Goal: Complete application form: Complete application form

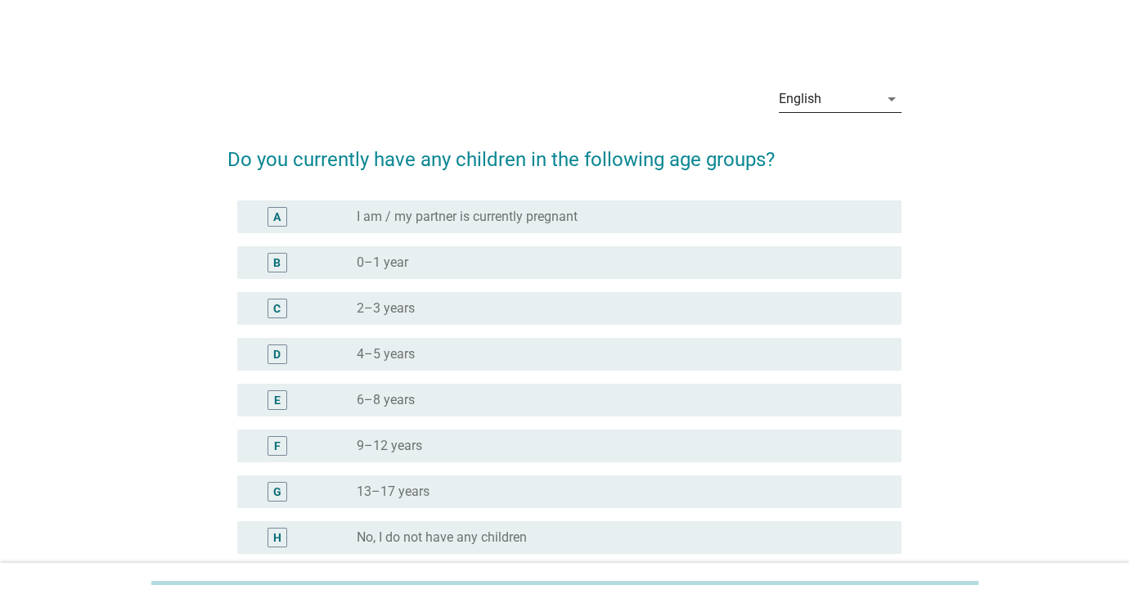
click at [800, 98] on div "English" at bounding box center [800, 99] width 43 height 15
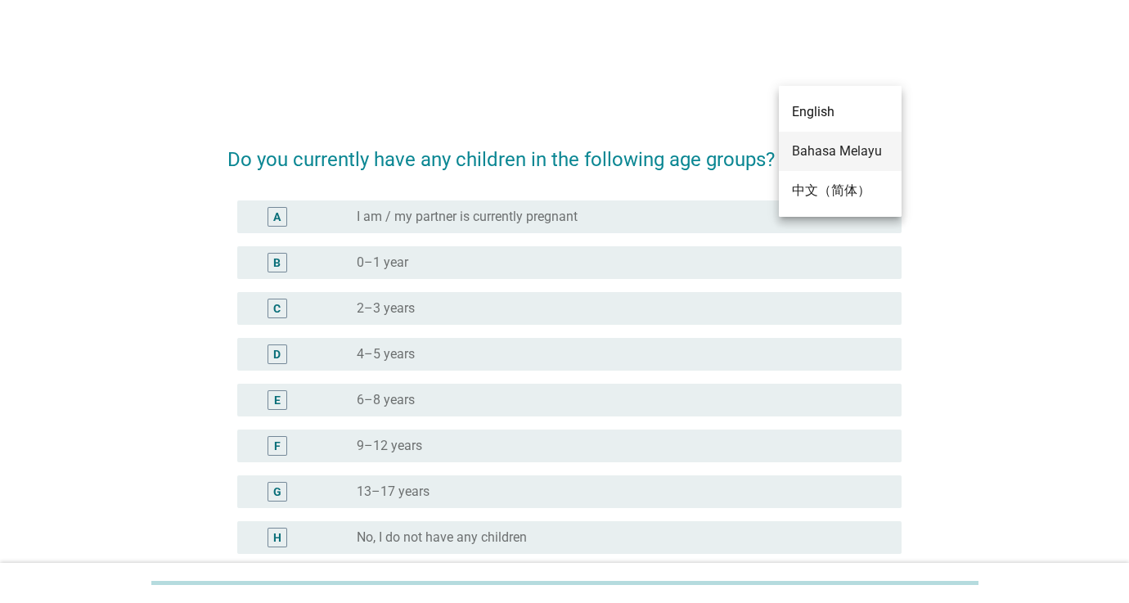
click at [812, 153] on div "Bahasa Melayu" at bounding box center [840, 152] width 97 height 20
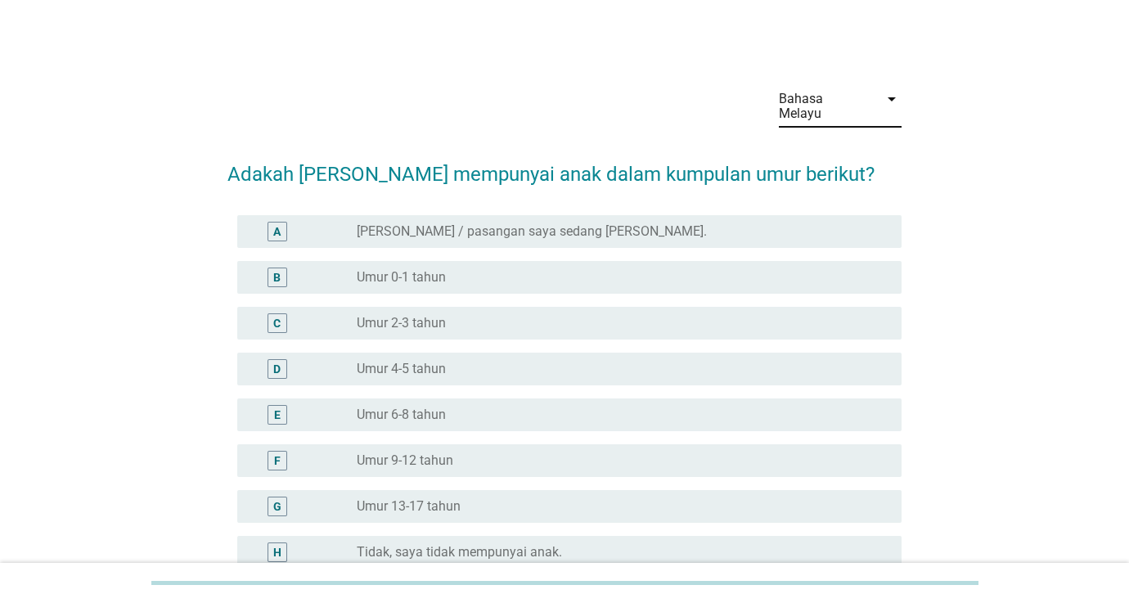
click at [801, 106] on div "Bahasa Melayu" at bounding box center [829, 106] width 100 height 41
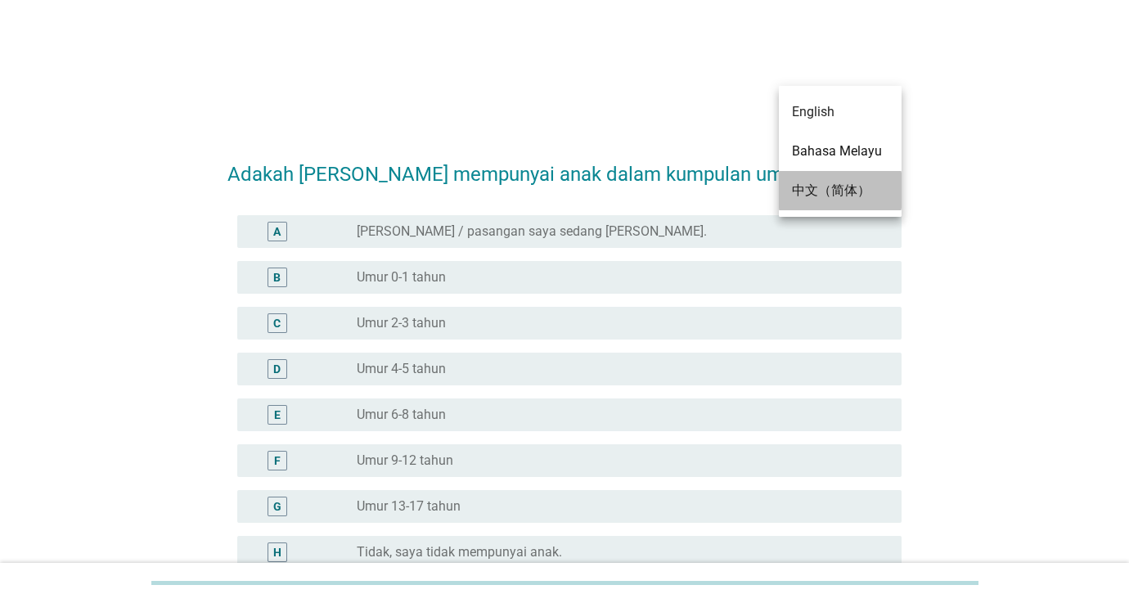
click at [844, 194] on div "中文（简体）" at bounding box center [840, 191] width 97 height 20
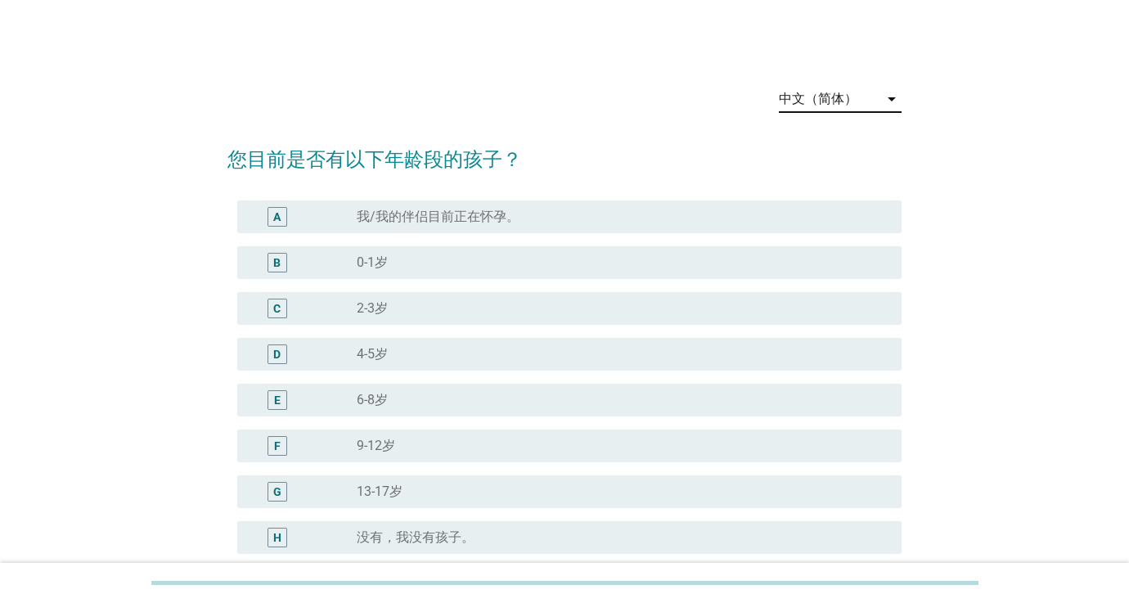
click at [828, 97] on div "中文（简体）" at bounding box center [818, 99] width 79 height 15
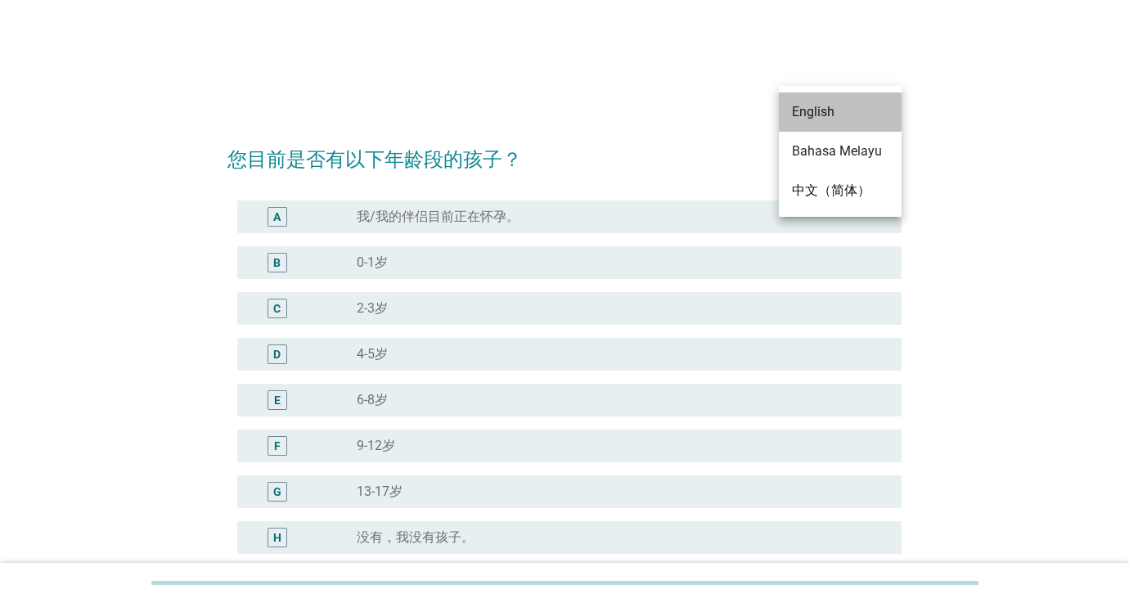
click at [827, 121] on div "English" at bounding box center [840, 112] width 97 height 20
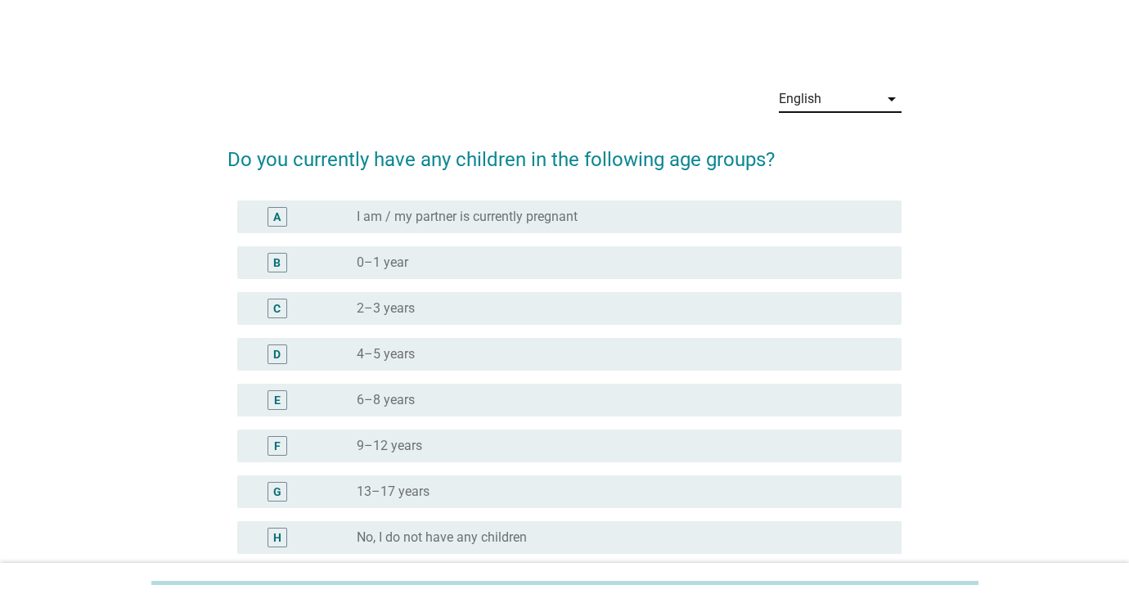
click at [825, 106] on div "English" at bounding box center [829, 99] width 100 height 26
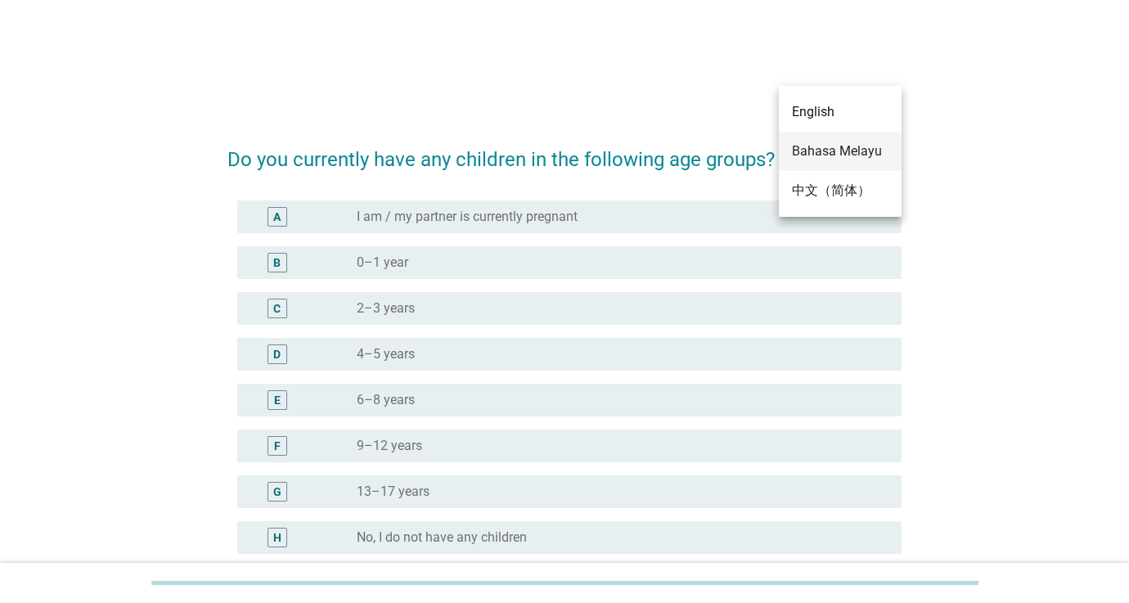
click at [821, 149] on div "Bahasa Melayu" at bounding box center [840, 152] width 97 height 20
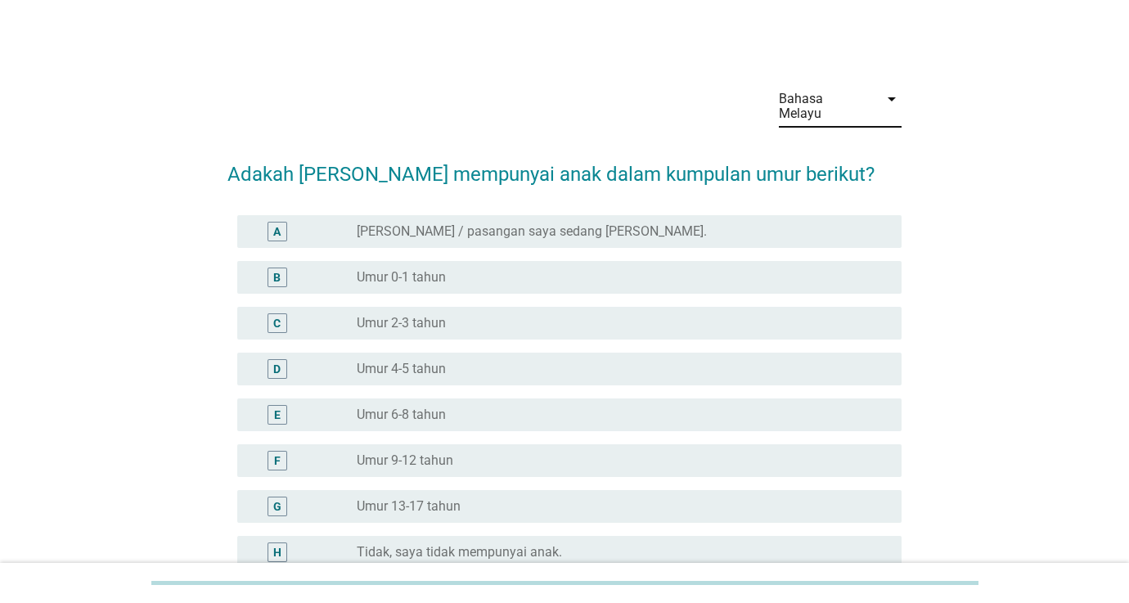
click at [813, 102] on div "Bahasa Melayu" at bounding box center [824, 106] width 90 height 29
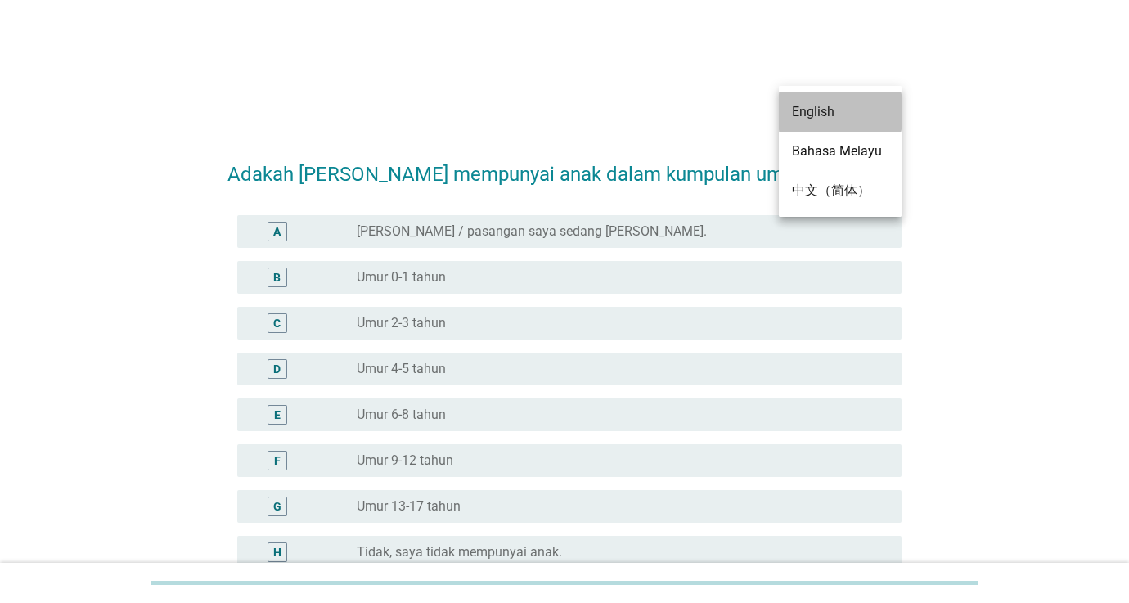
click at [815, 114] on div "English" at bounding box center [840, 112] width 97 height 20
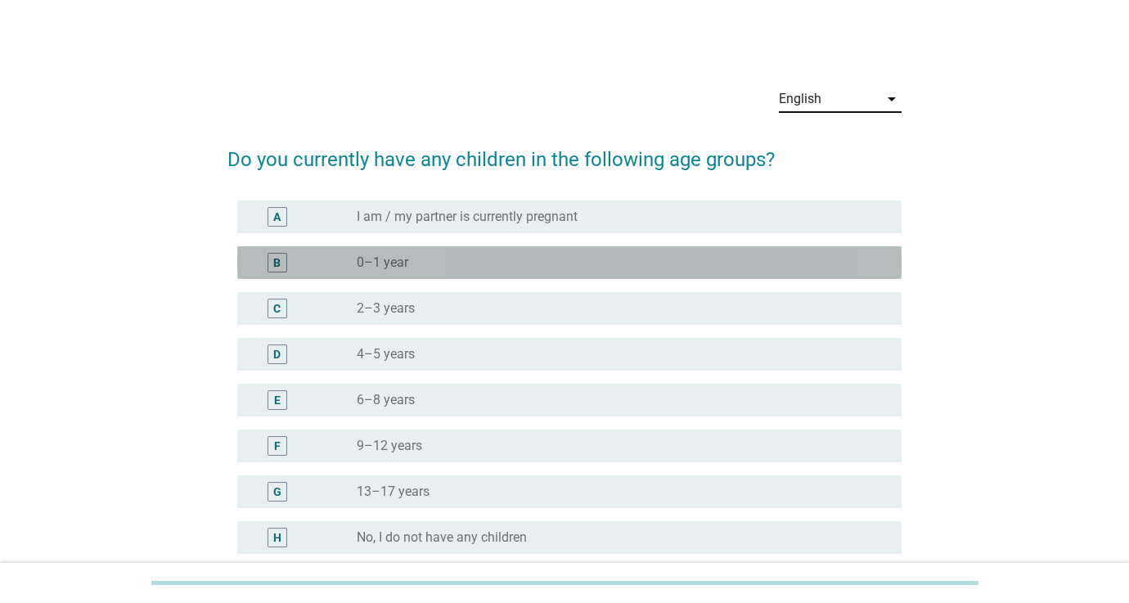
click at [278, 267] on div "B" at bounding box center [276, 262] width 7 height 17
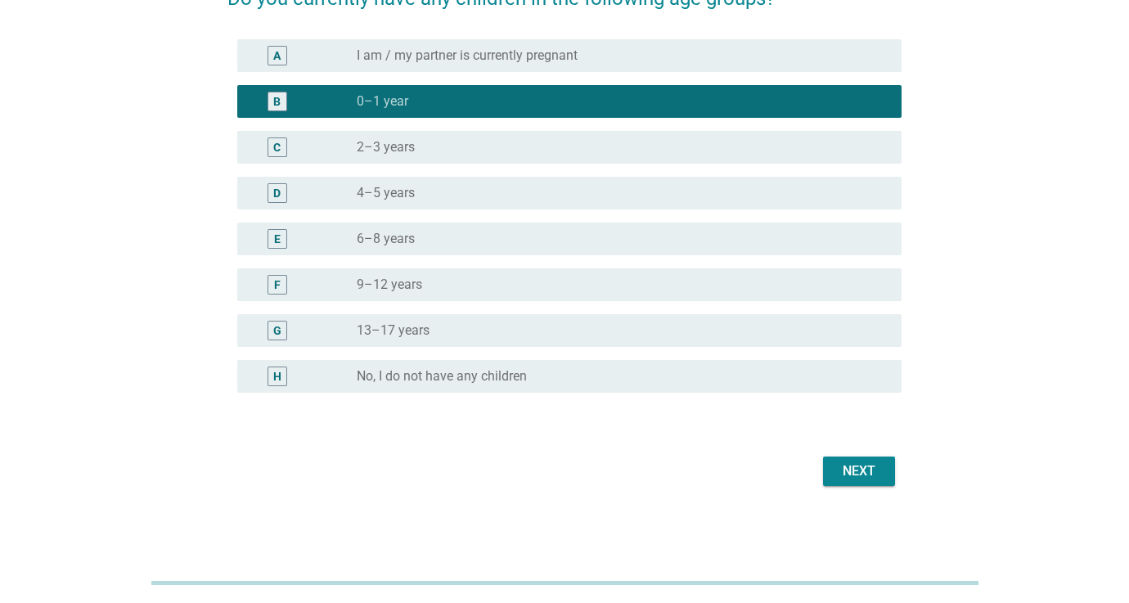
scroll to position [161, 0]
click at [872, 470] on div "Next" at bounding box center [859, 471] width 46 height 20
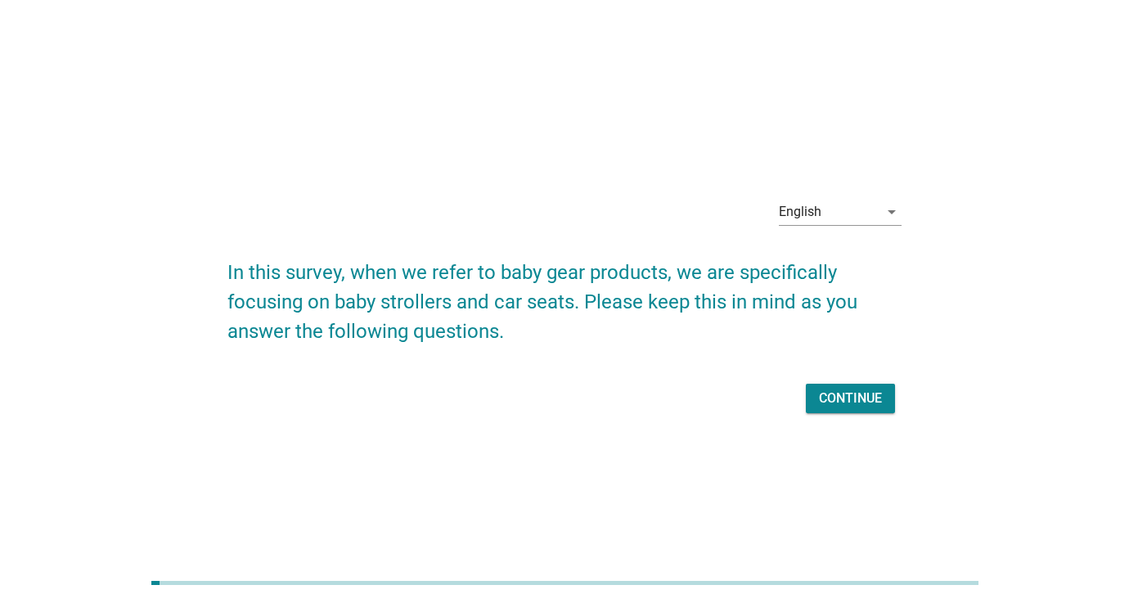
click at [846, 403] on div "Continue" at bounding box center [850, 399] width 63 height 20
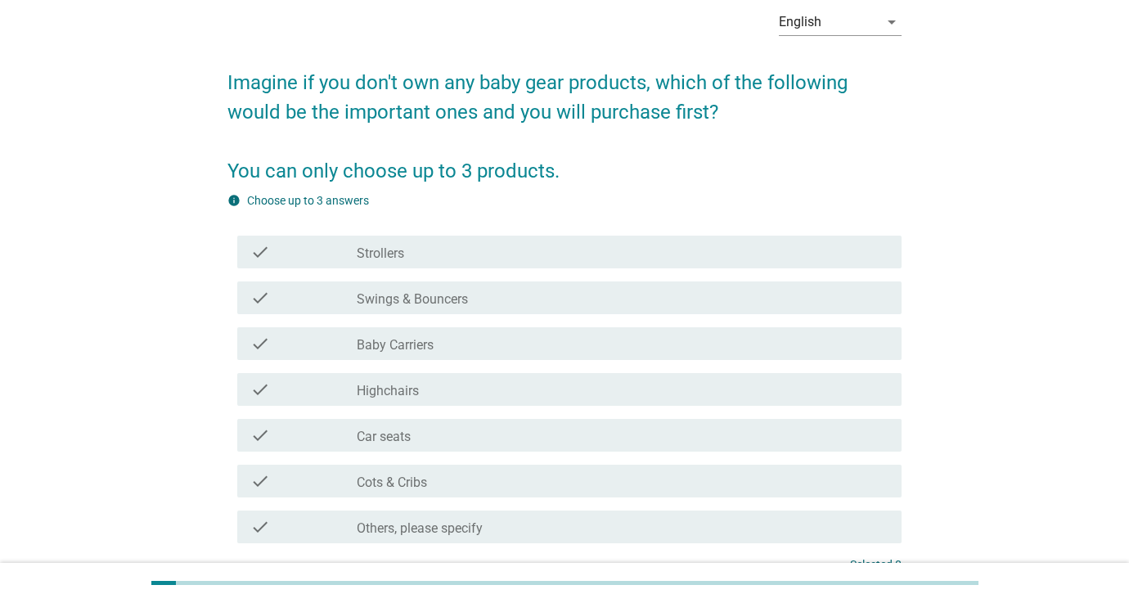
scroll to position [79, 0]
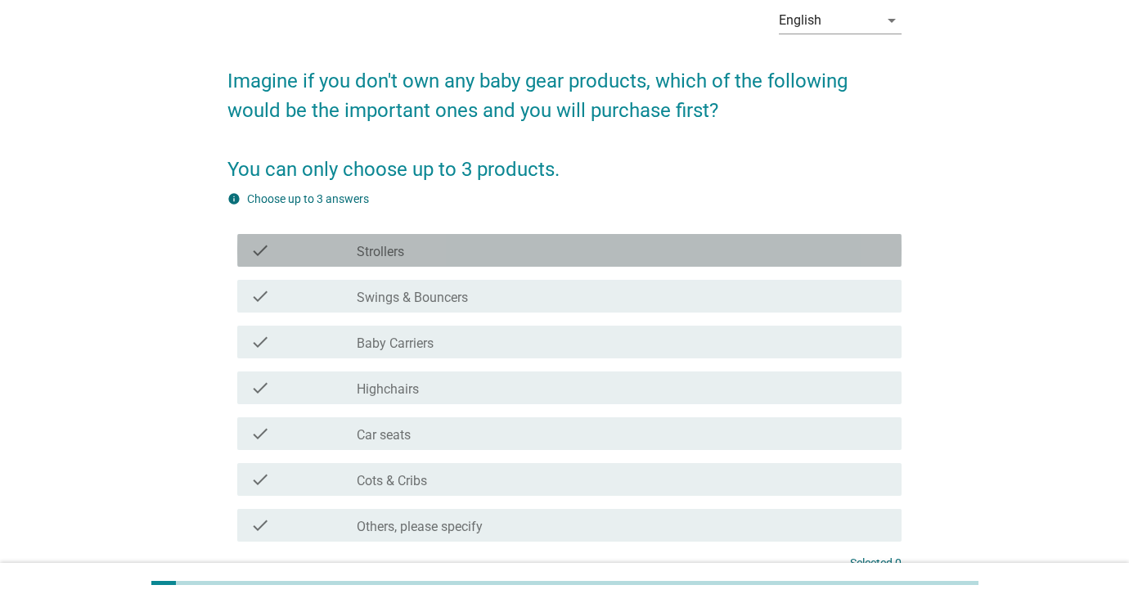
click at [389, 254] on label "Strollers" at bounding box center [380, 252] width 47 height 16
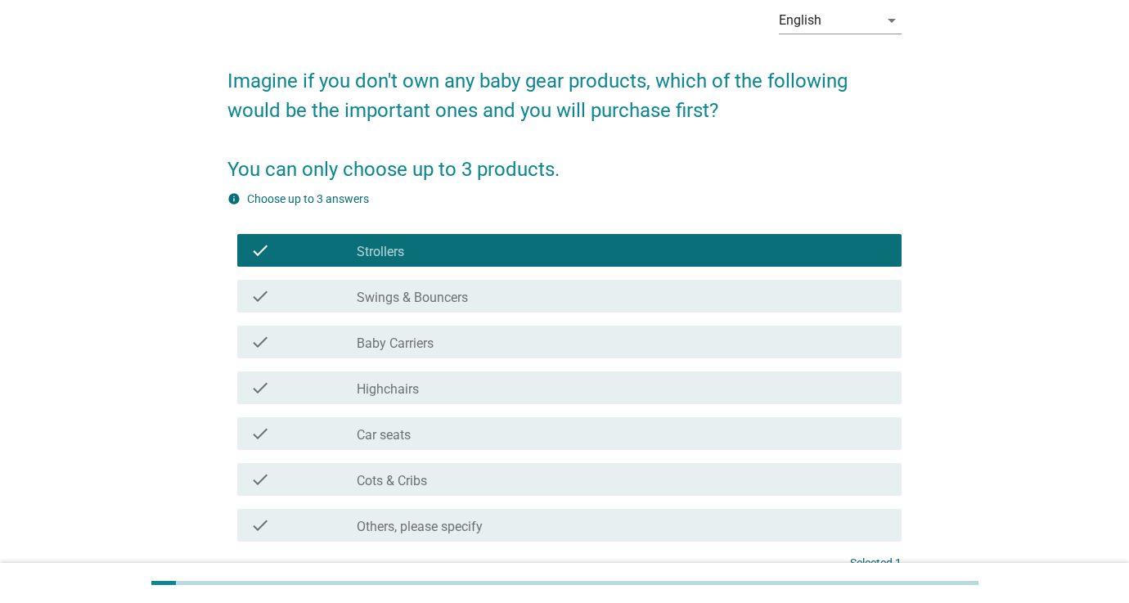
click at [393, 434] on label "Car seats" at bounding box center [384, 435] width 54 height 16
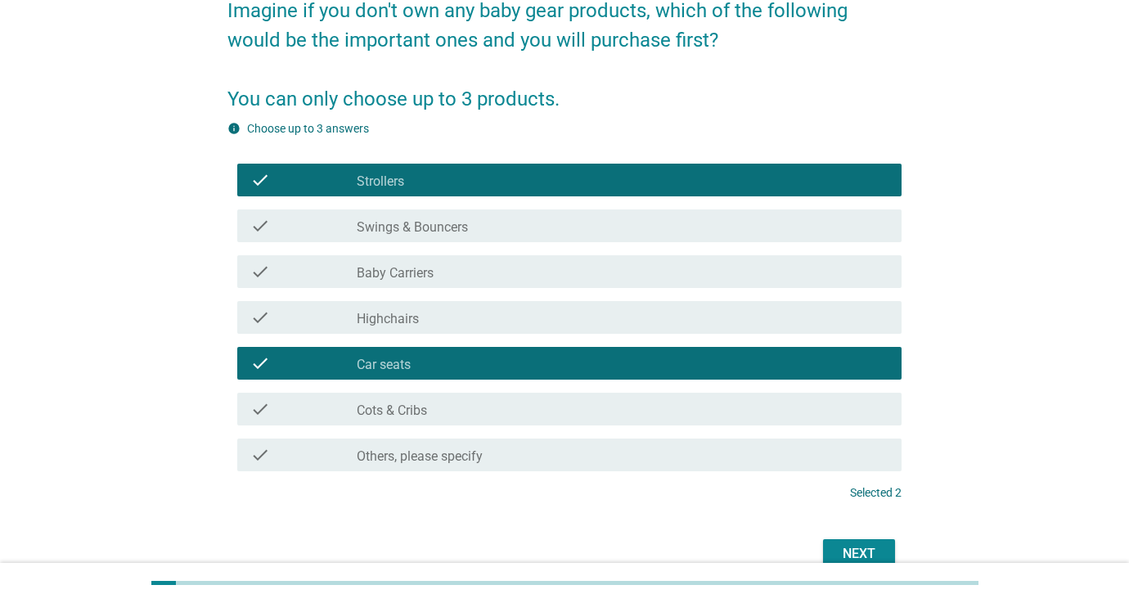
scroll to position [147, 0]
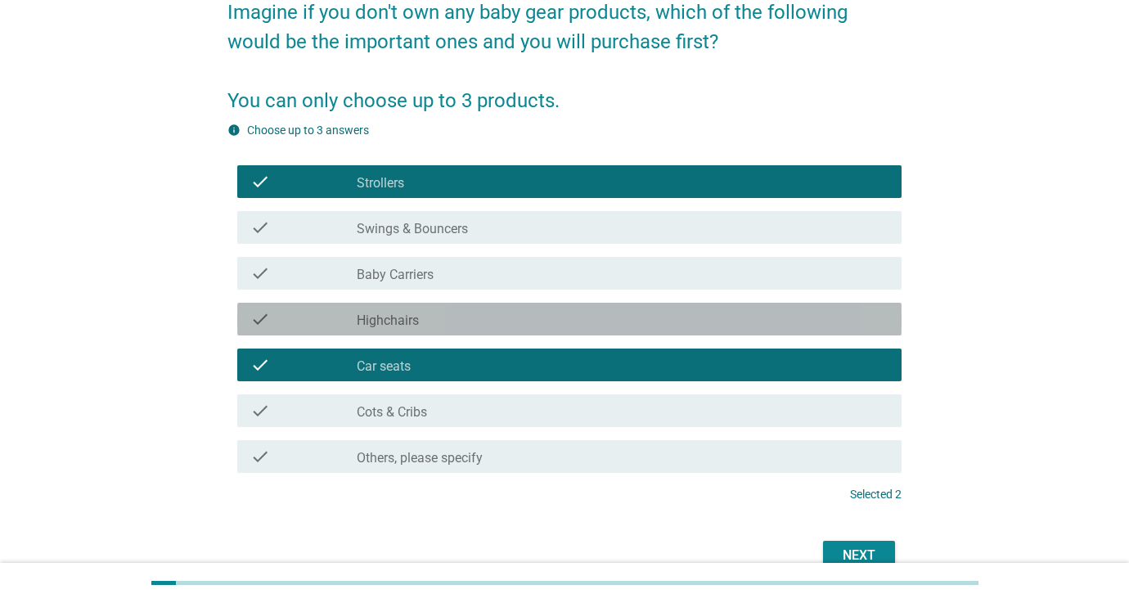
click at [376, 315] on label "Highchairs" at bounding box center [388, 321] width 62 height 16
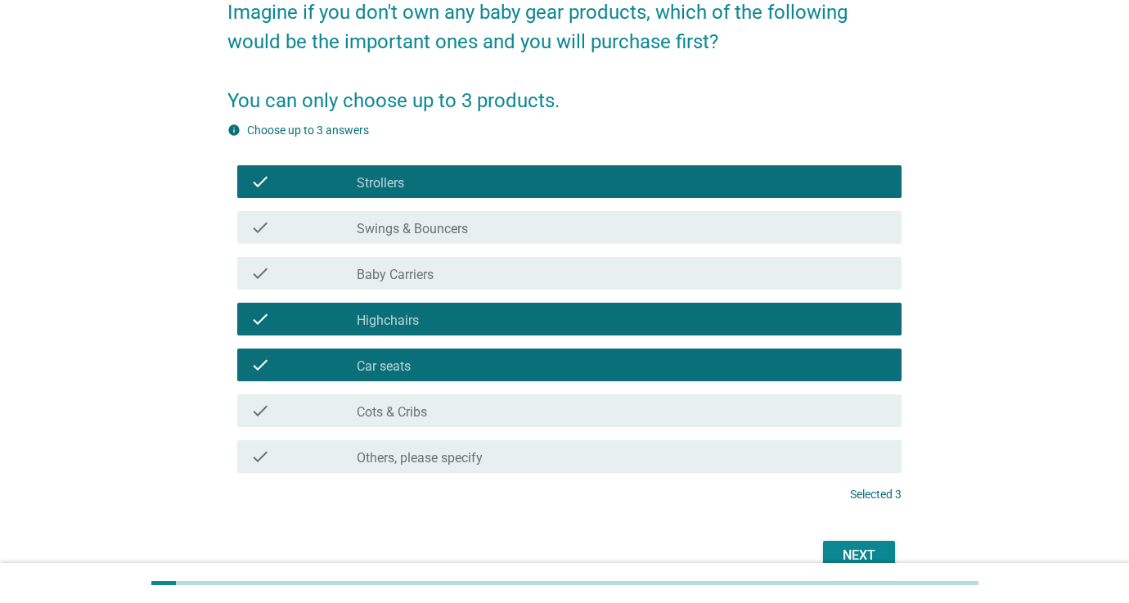
click at [376, 277] on label "Baby Carriers" at bounding box center [395, 275] width 77 height 16
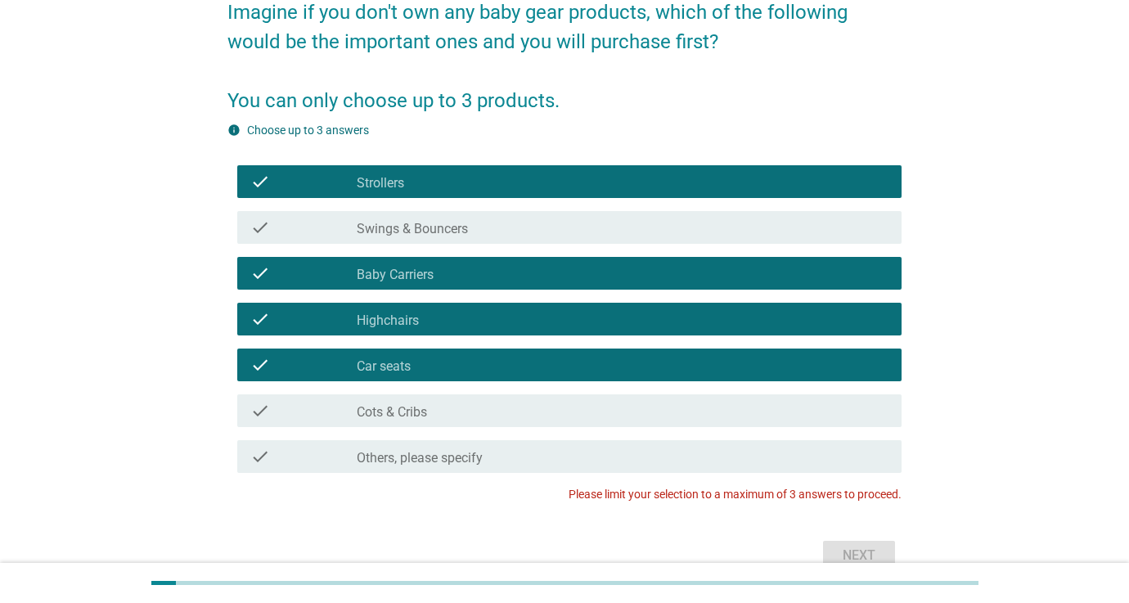
click at [376, 277] on label "Baby Carriers" at bounding box center [395, 275] width 77 height 16
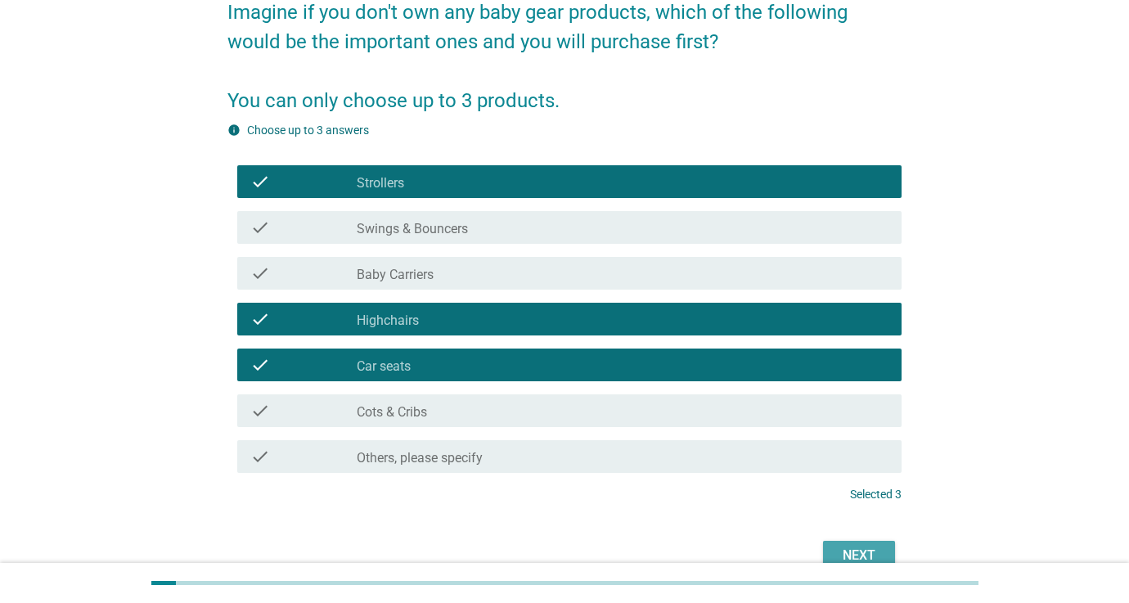
click at [846, 549] on div "Next" at bounding box center [859, 556] width 46 height 20
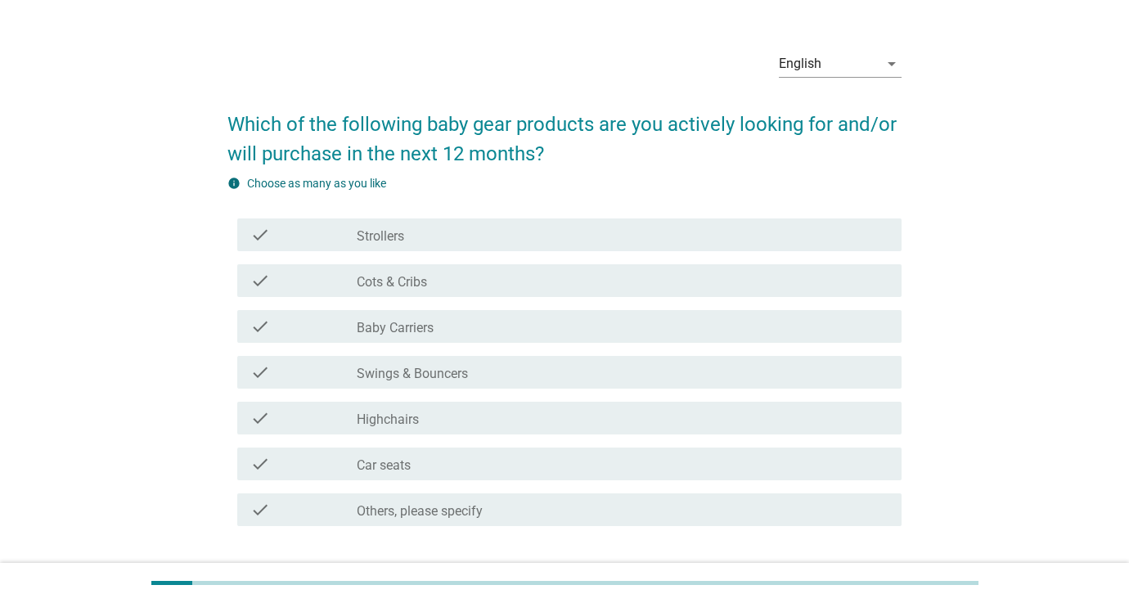
scroll to position [37, 1]
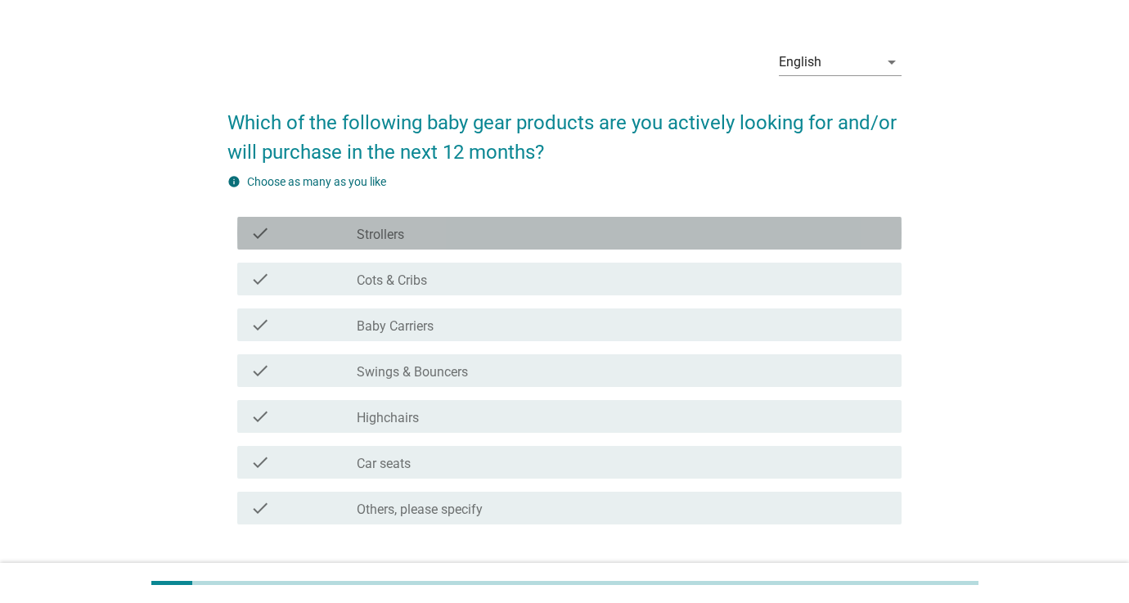
click at [333, 233] on div "check" at bounding box center [303, 233] width 106 height 20
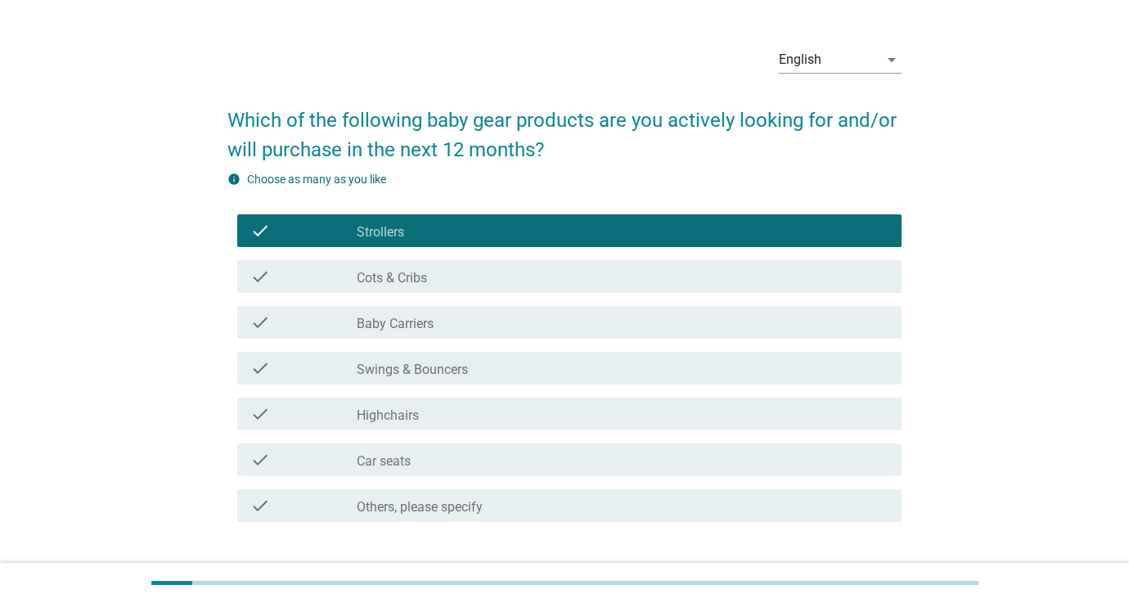
click at [329, 286] on div "check check_box_outline_blank Cots & Cribs" at bounding box center [569, 276] width 664 height 33
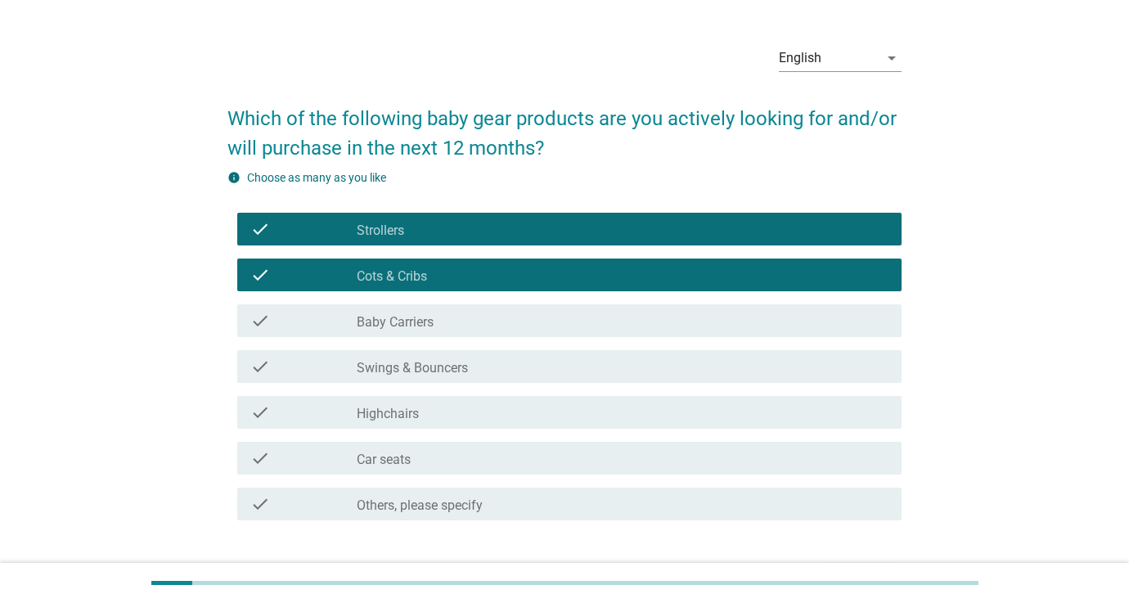
click at [333, 322] on div "check" at bounding box center [303, 321] width 106 height 20
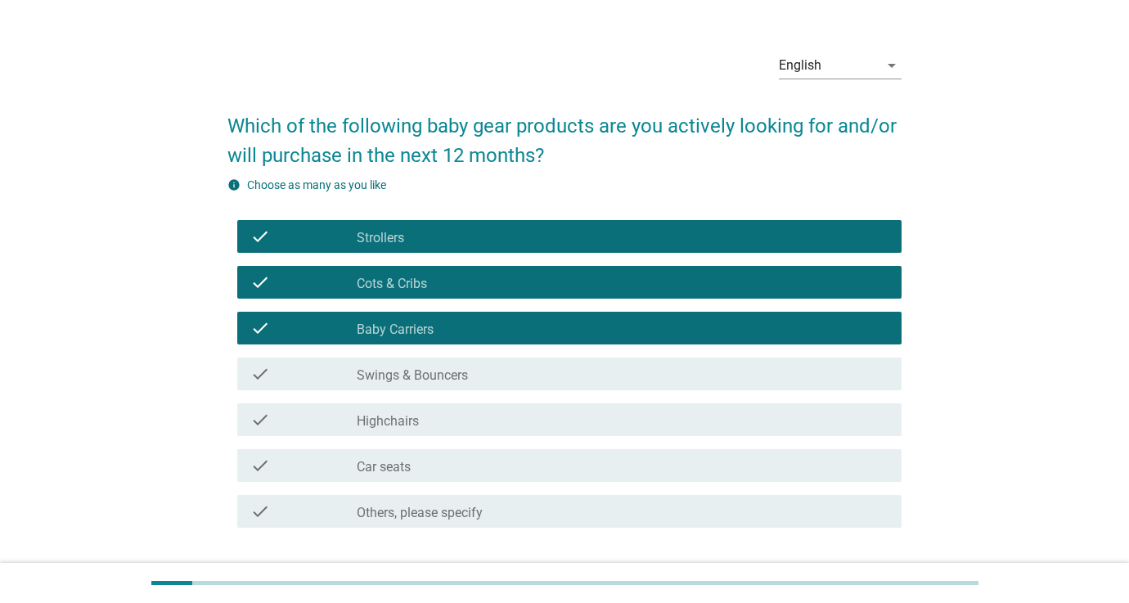
click at [344, 416] on div "check" at bounding box center [303, 420] width 106 height 20
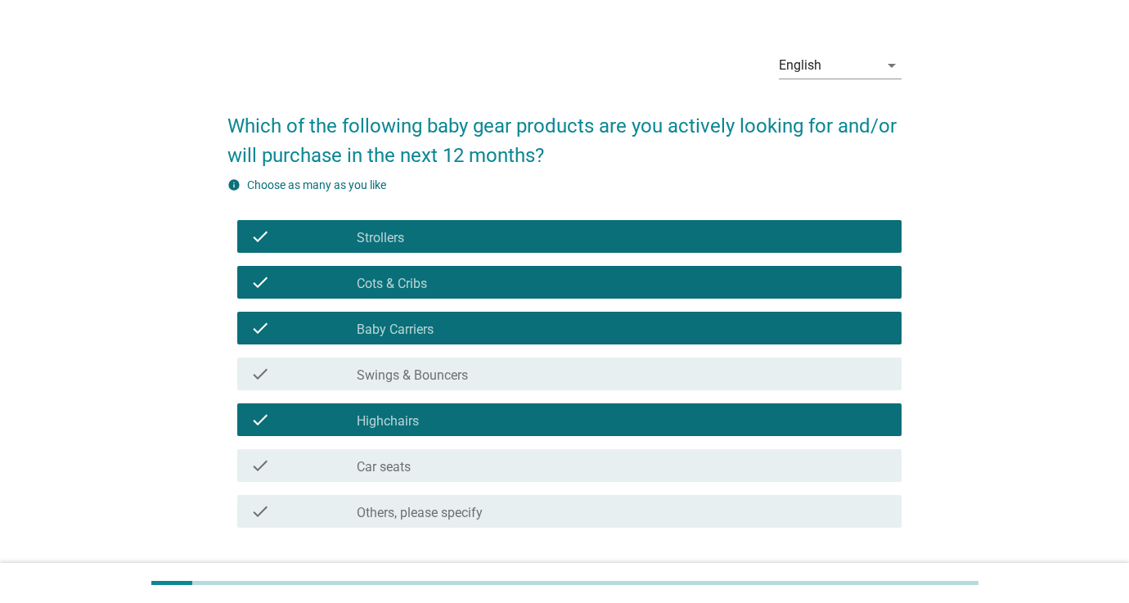
scroll to position [35, 1]
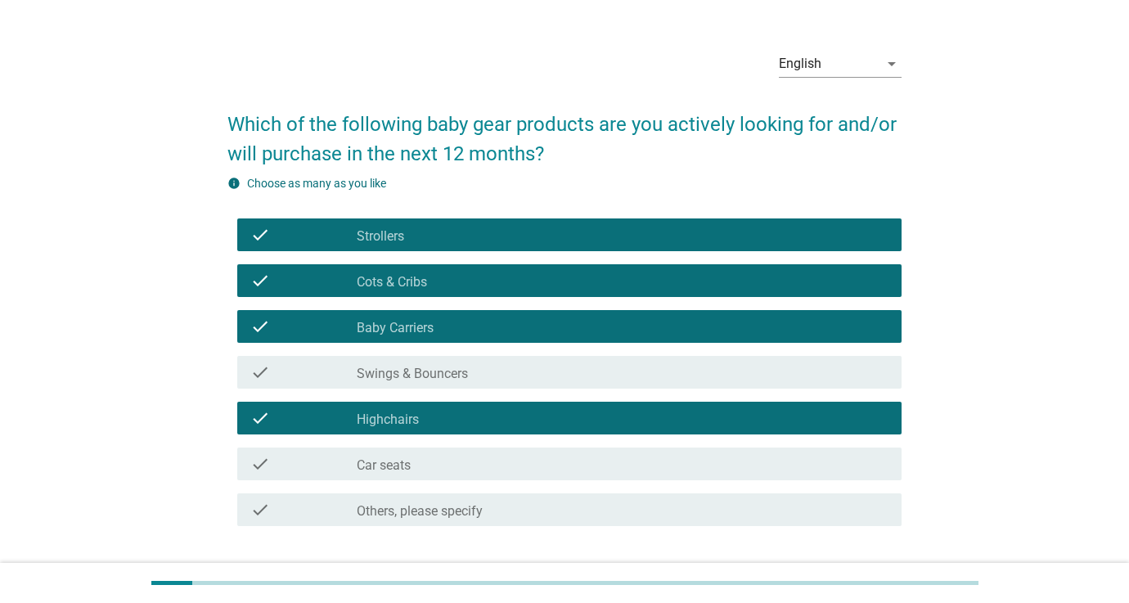
click at [351, 463] on div "check" at bounding box center [303, 464] width 106 height 20
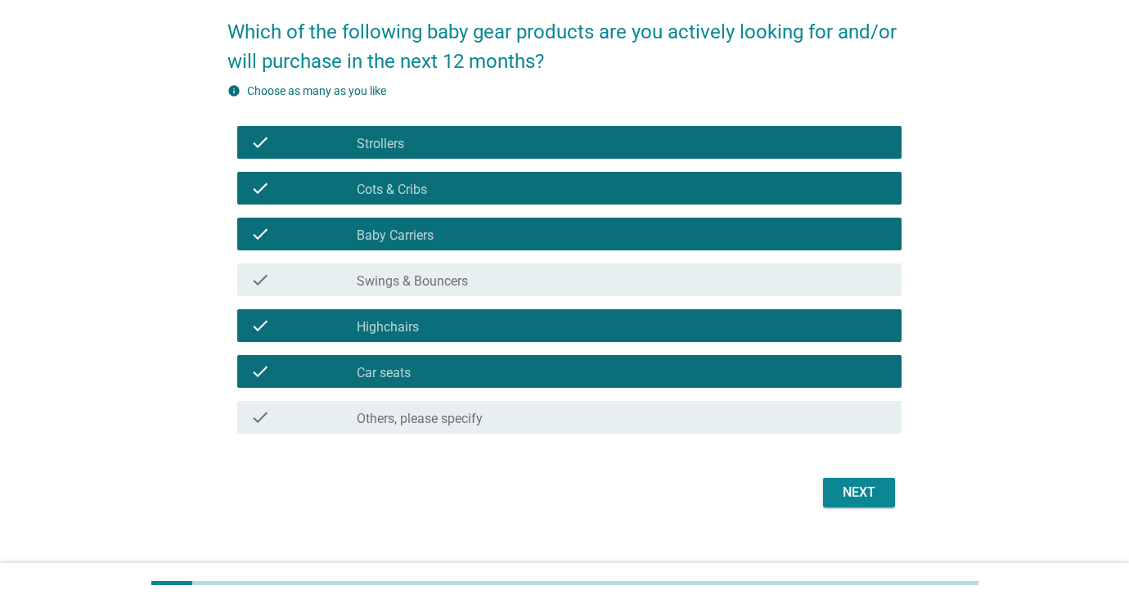
scroll to position [149, 0]
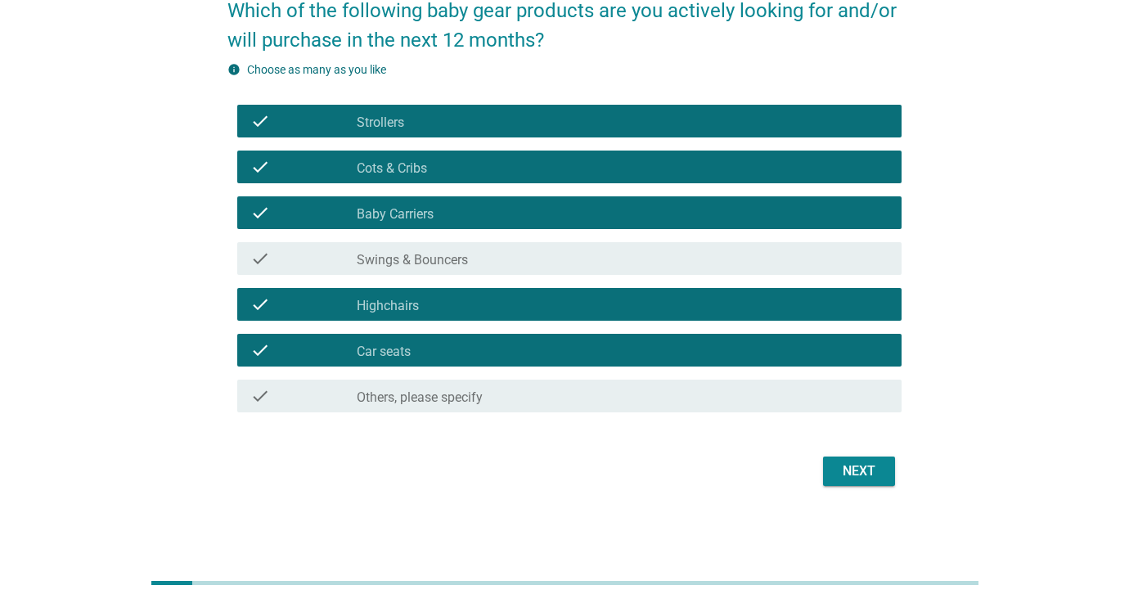
click at [866, 477] on div "Next" at bounding box center [859, 471] width 46 height 20
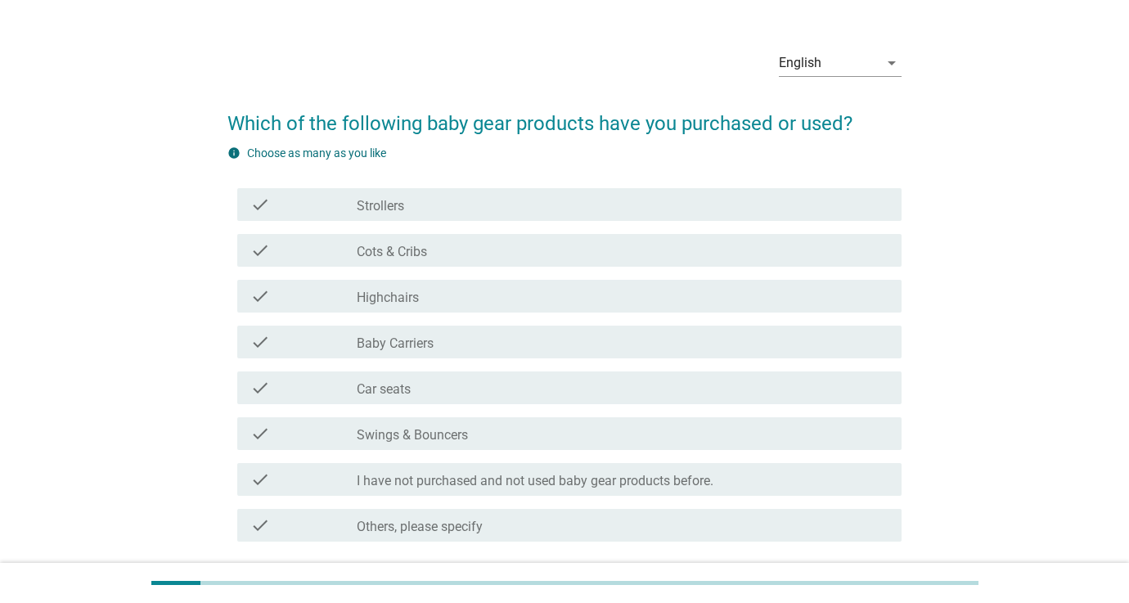
scroll to position [39, 0]
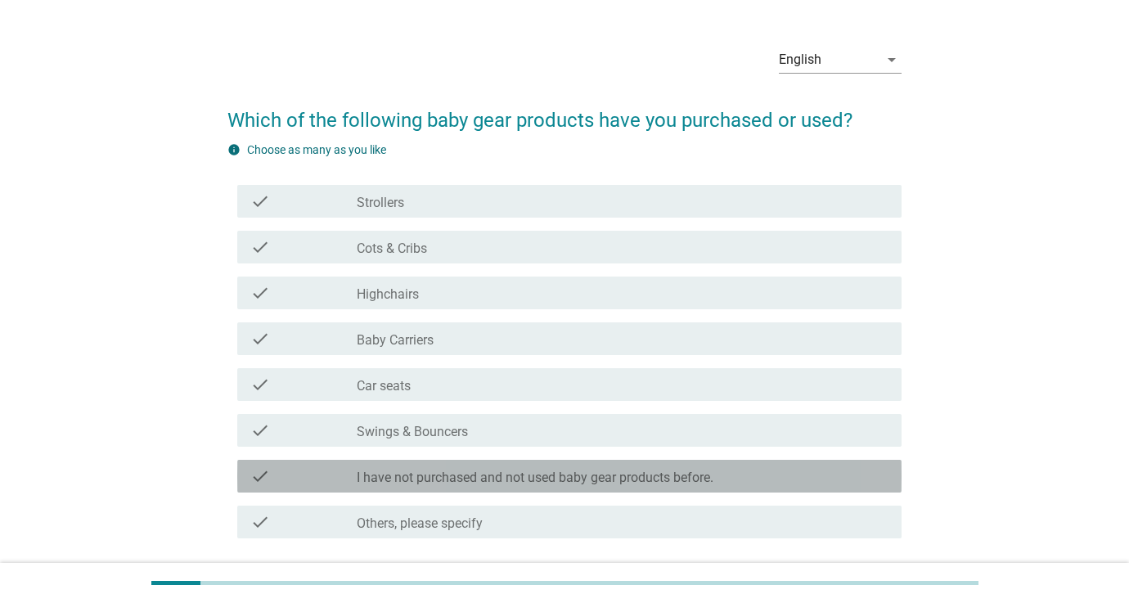
click at [486, 477] on label "I have not purchased and not used baby gear products before." at bounding box center [535, 478] width 357 height 16
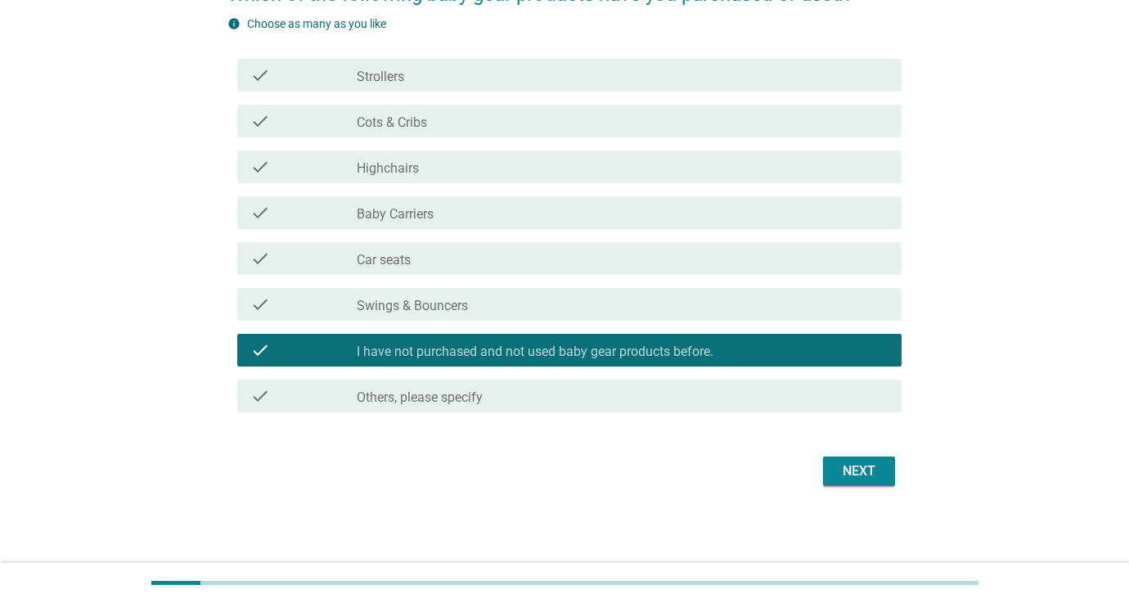
scroll to position [165, 0]
click at [855, 470] on div "Next" at bounding box center [859, 471] width 46 height 20
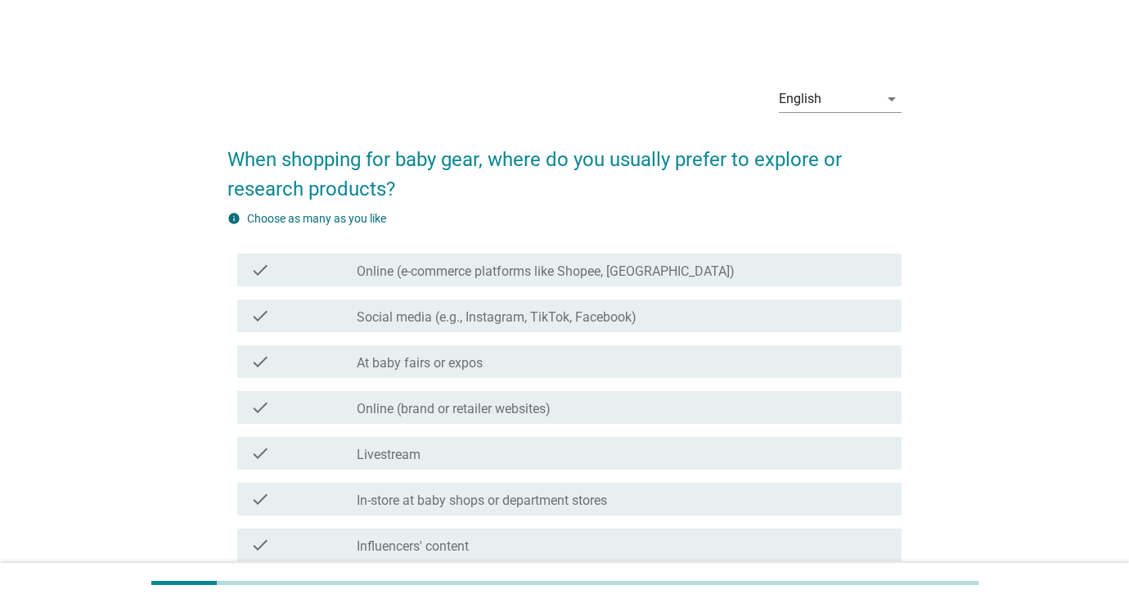
click at [406, 269] on label "Online (e-commerce platforms like Shopee, [GEOGRAPHIC_DATA])" at bounding box center [546, 271] width 378 height 16
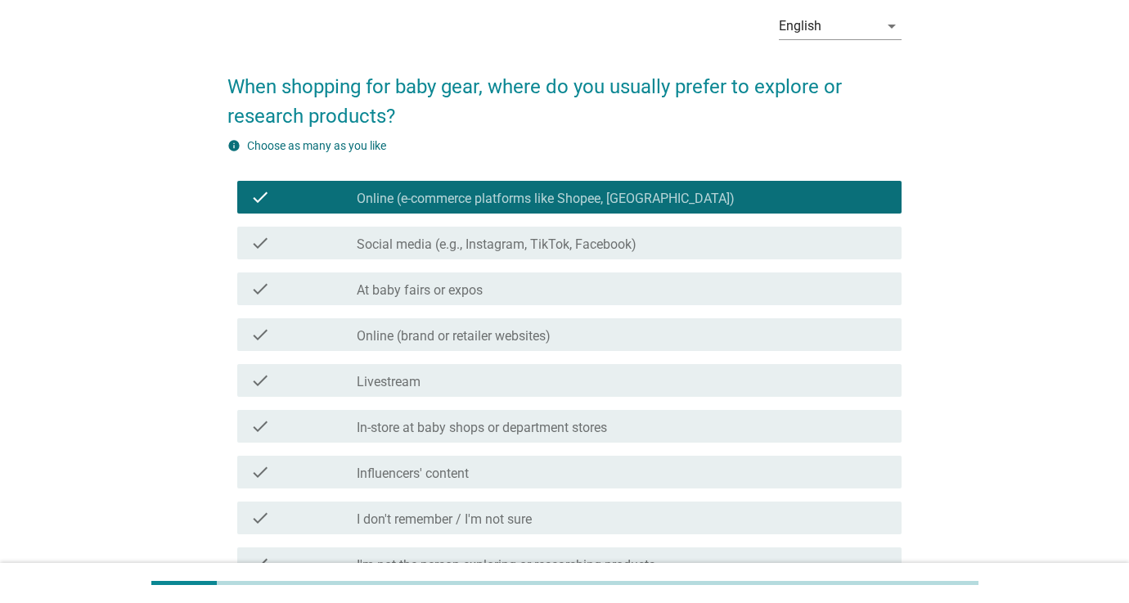
scroll to position [120, 0]
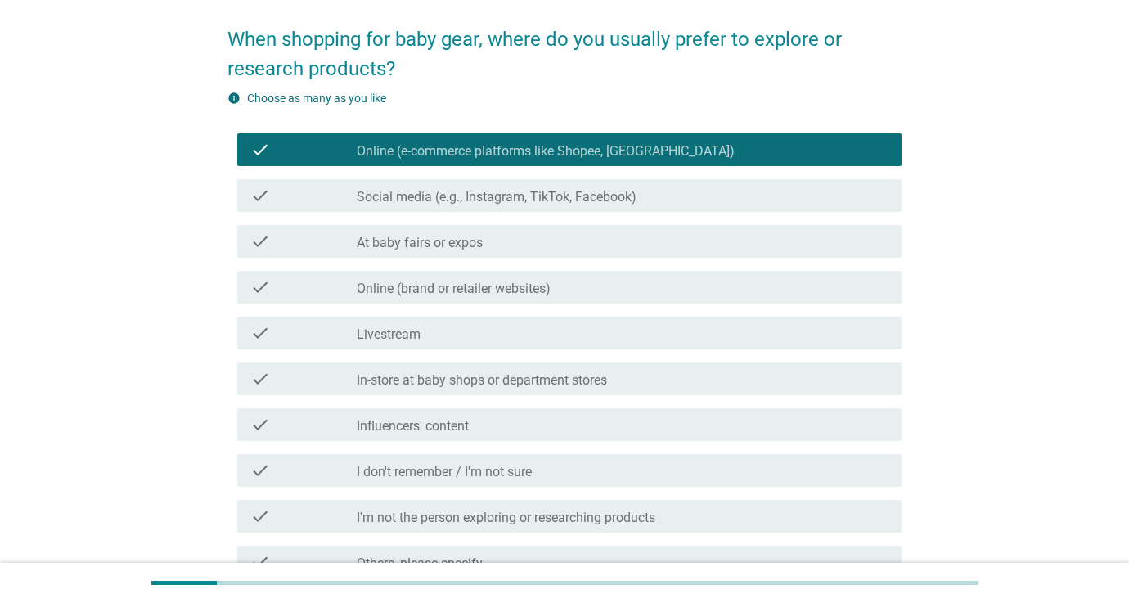
click at [394, 238] on label "At baby fairs or expos" at bounding box center [420, 243] width 126 height 16
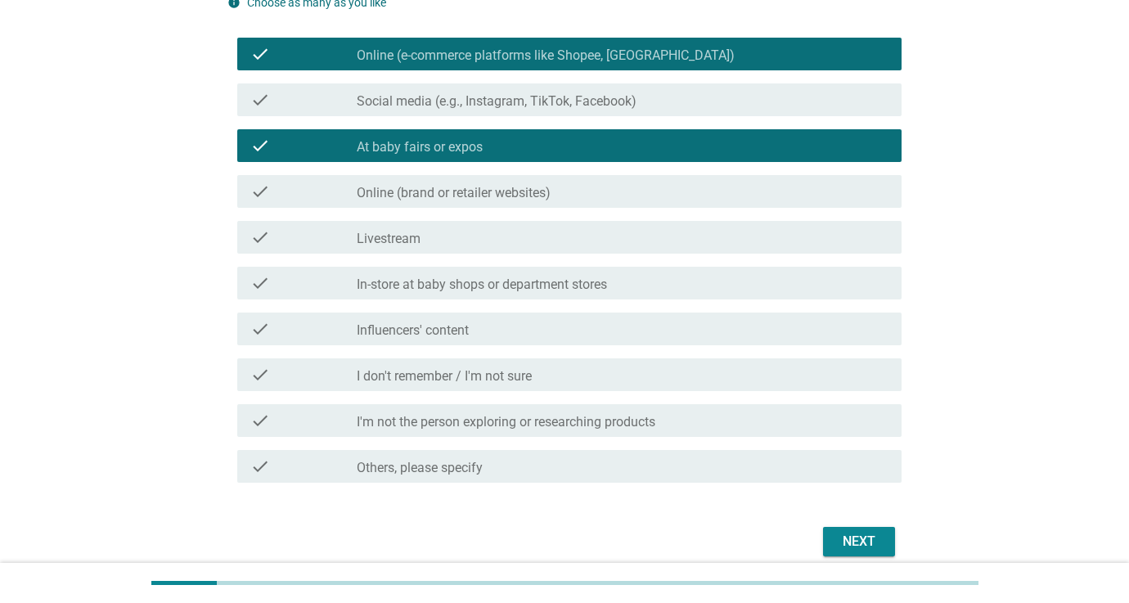
scroll to position [235, 0]
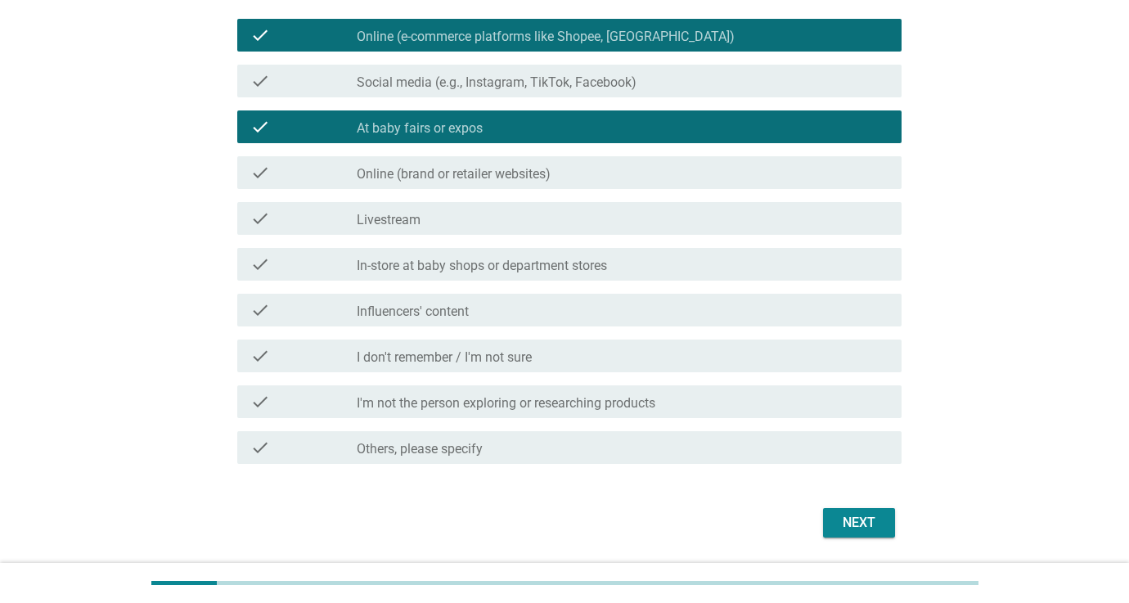
click at [843, 515] on div "Next" at bounding box center [859, 523] width 46 height 20
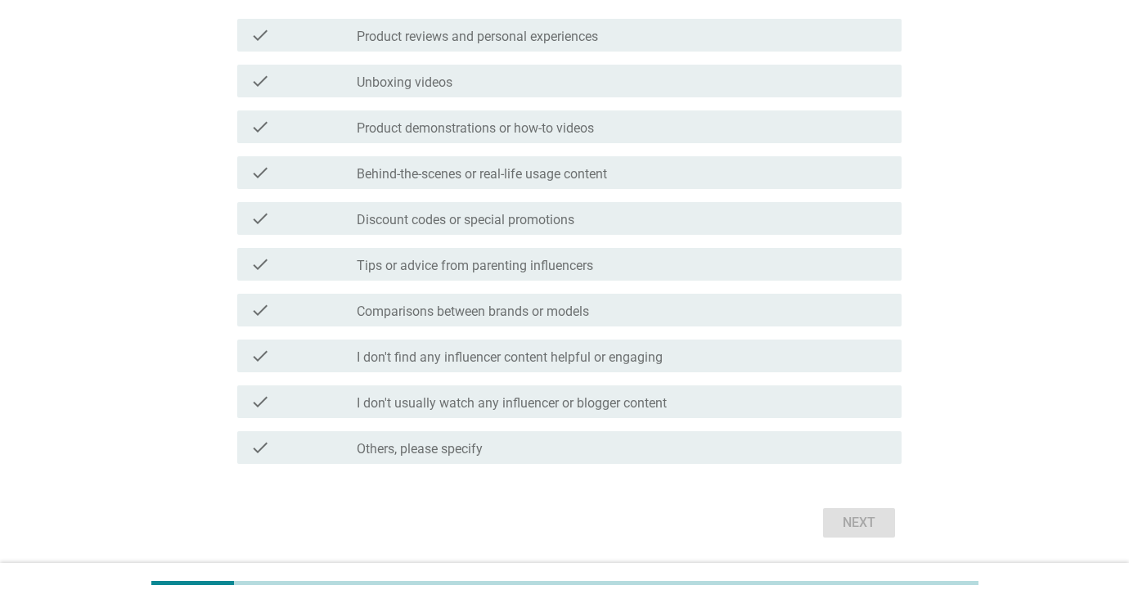
scroll to position [0, 0]
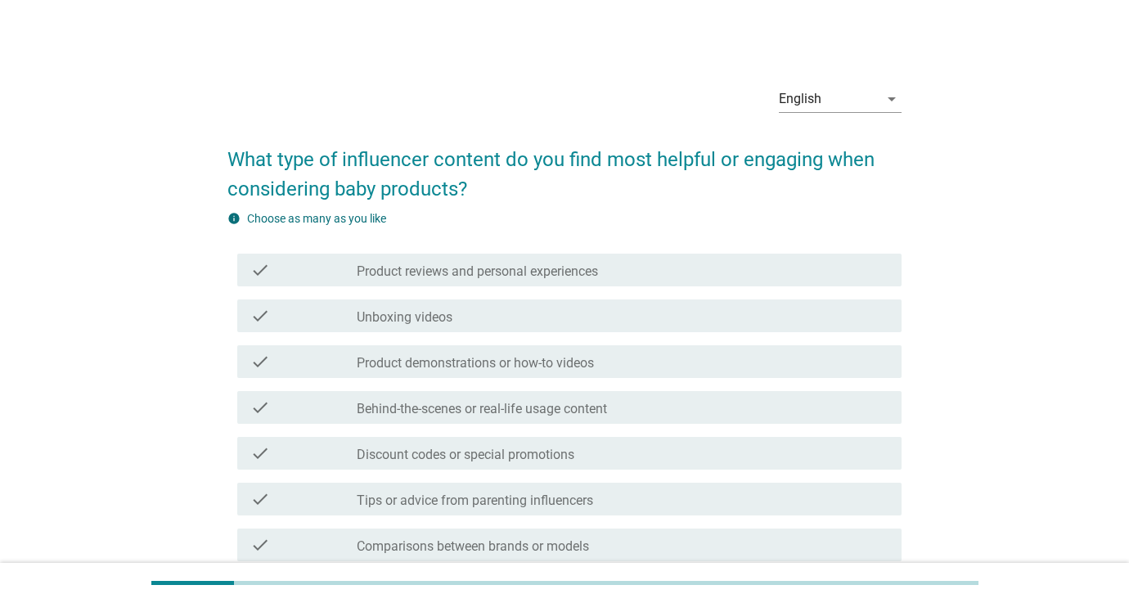
click at [424, 272] on label "Product reviews and personal experiences" at bounding box center [477, 271] width 241 height 16
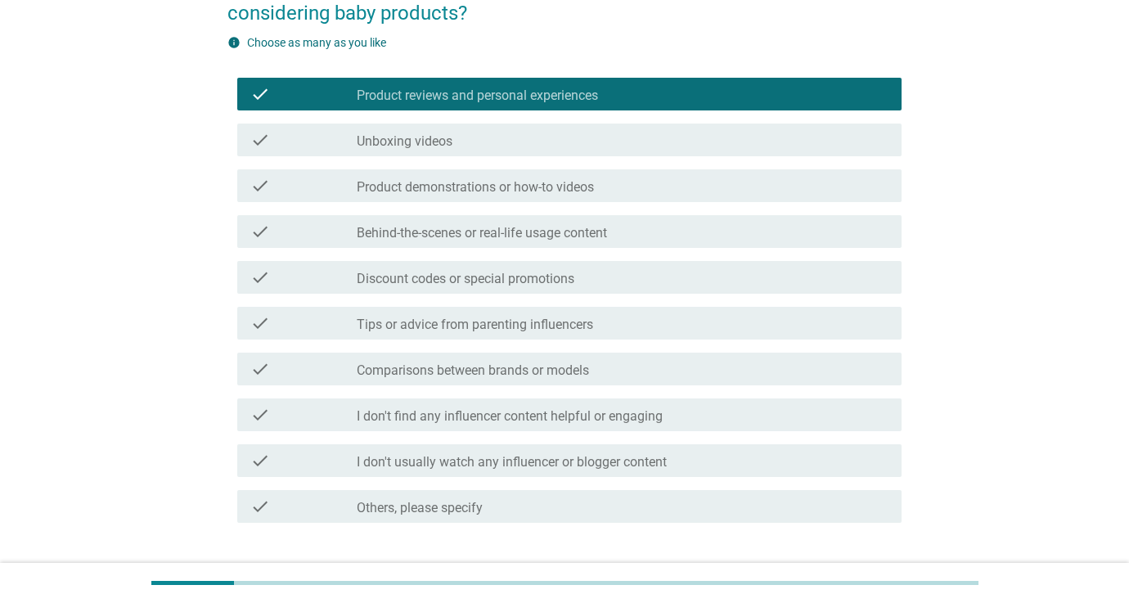
scroll to position [181, 0]
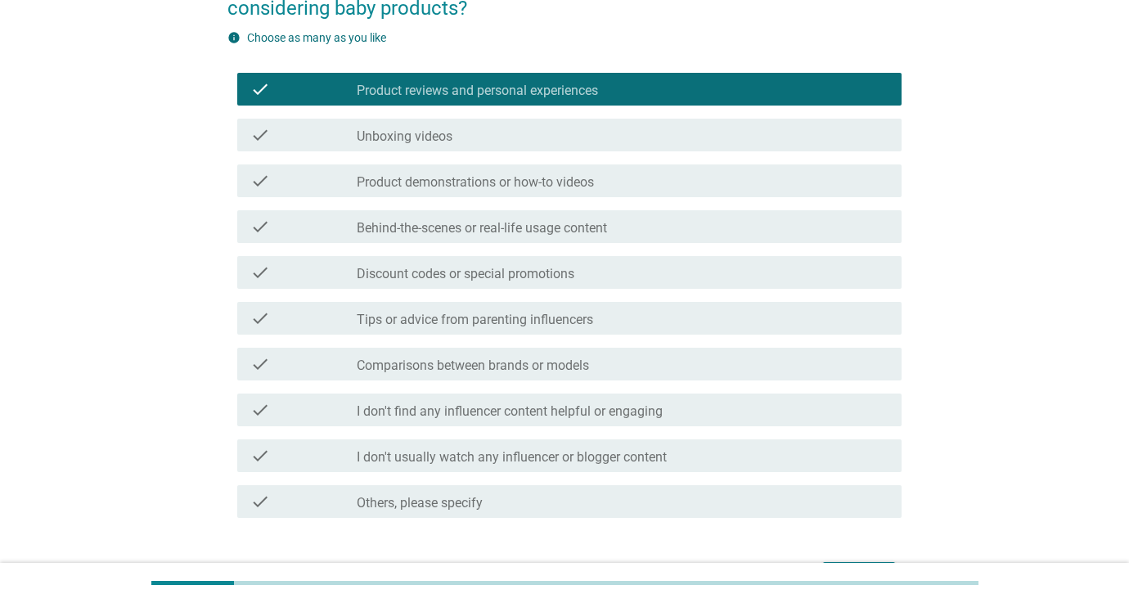
click at [476, 326] on label "Tips or advice from parenting influencers" at bounding box center [475, 320] width 236 height 16
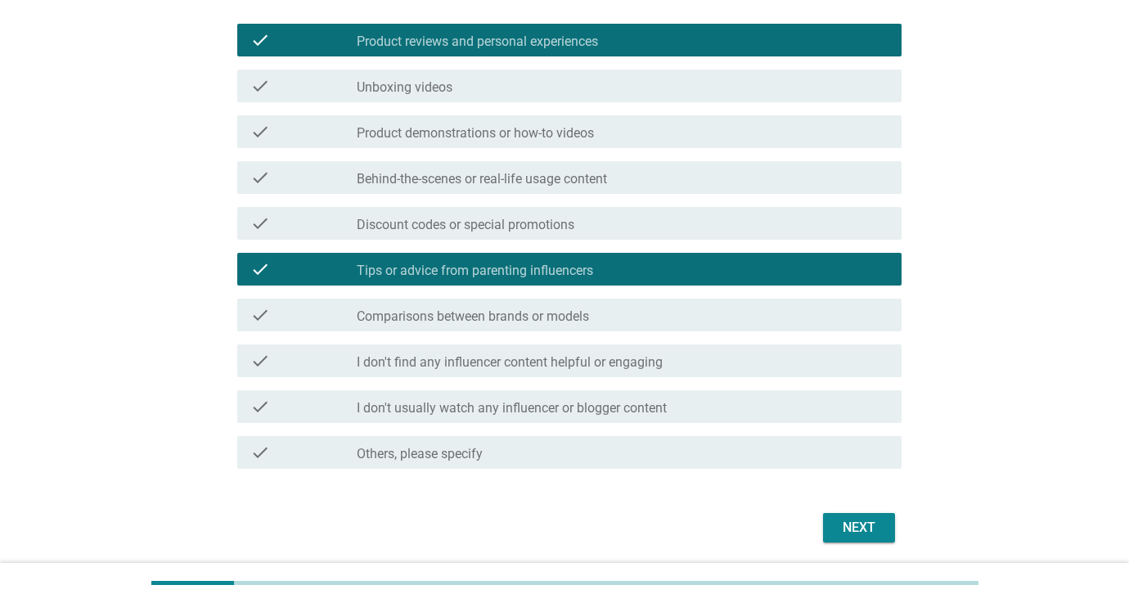
scroll to position [241, 0]
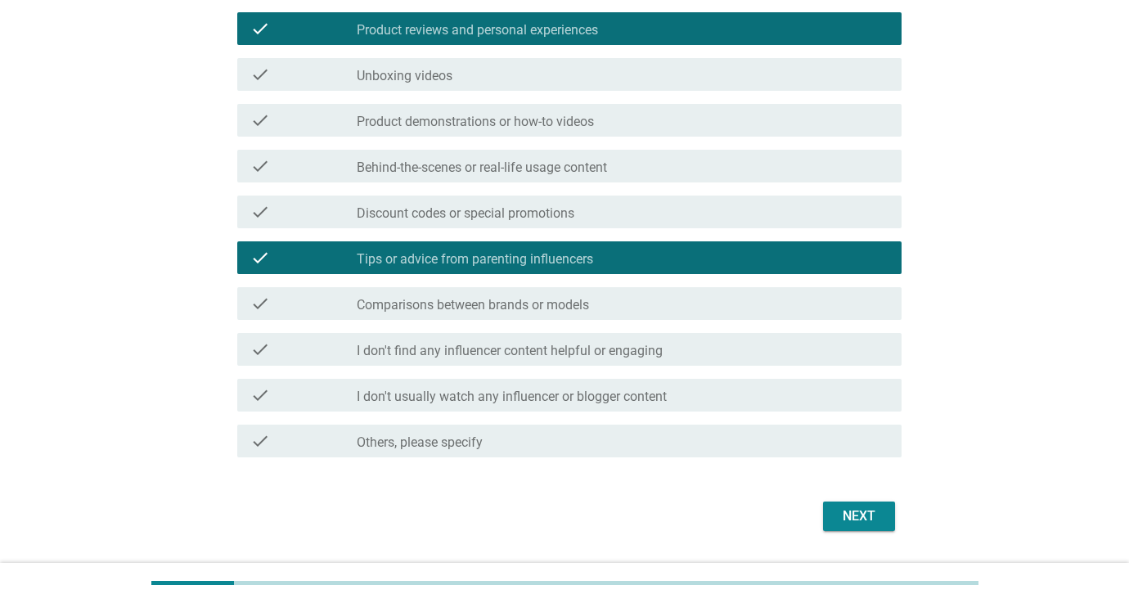
click at [551, 307] on label "Comparisons between brands or models" at bounding box center [473, 305] width 232 height 16
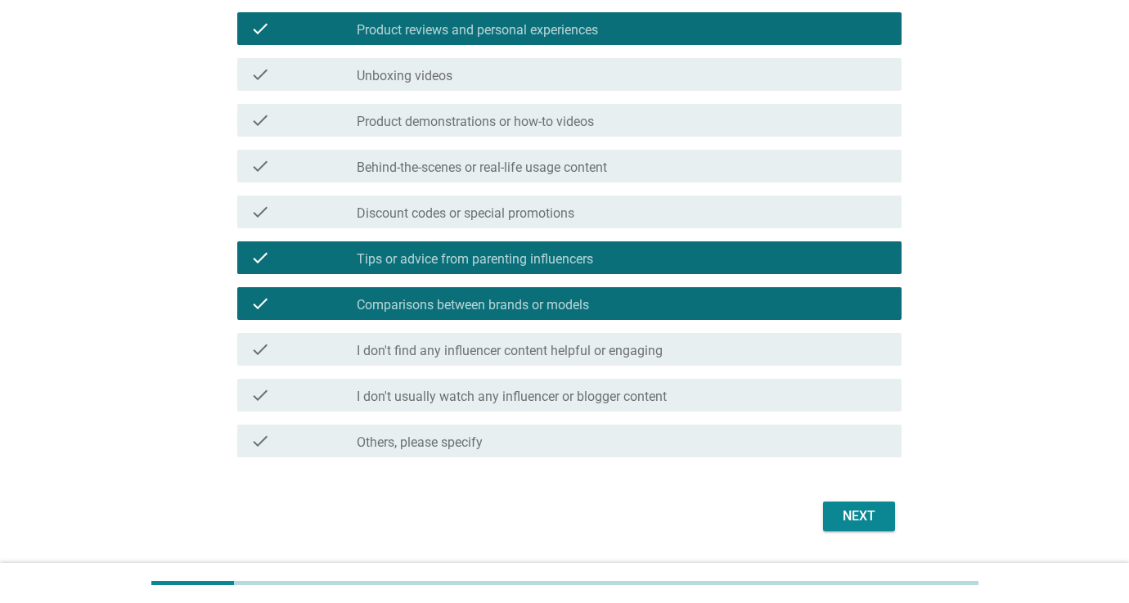
click at [861, 523] on div "Next" at bounding box center [859, 516] width 46 height 20
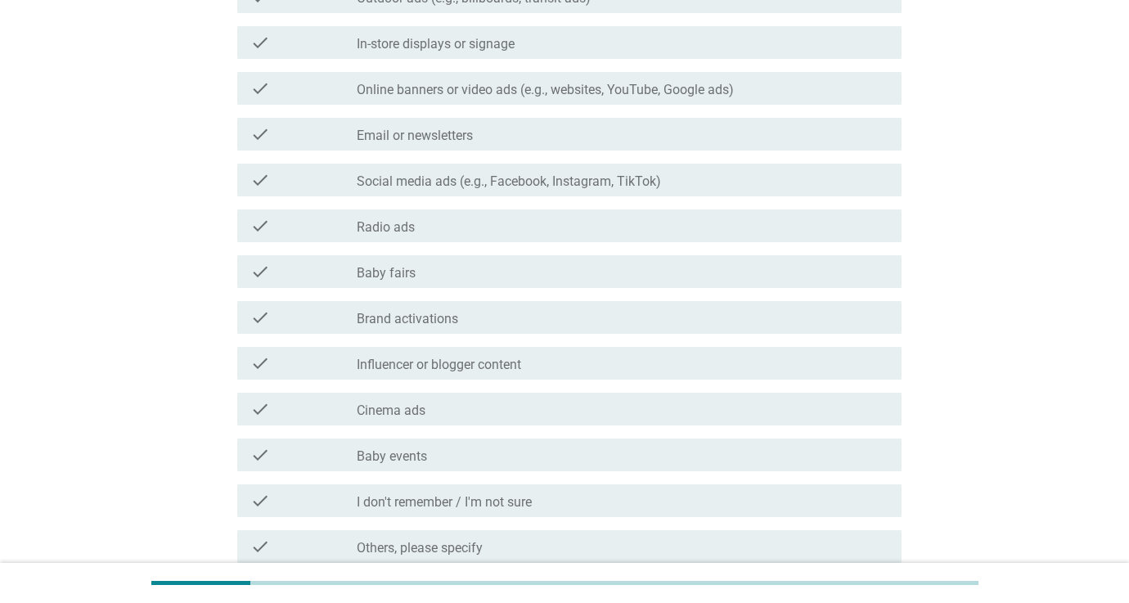
scroll to position [366, 0]
click at [521, 368] on label "Influencer or blogger content" at bounding box center [439, 364] width 164 height 16
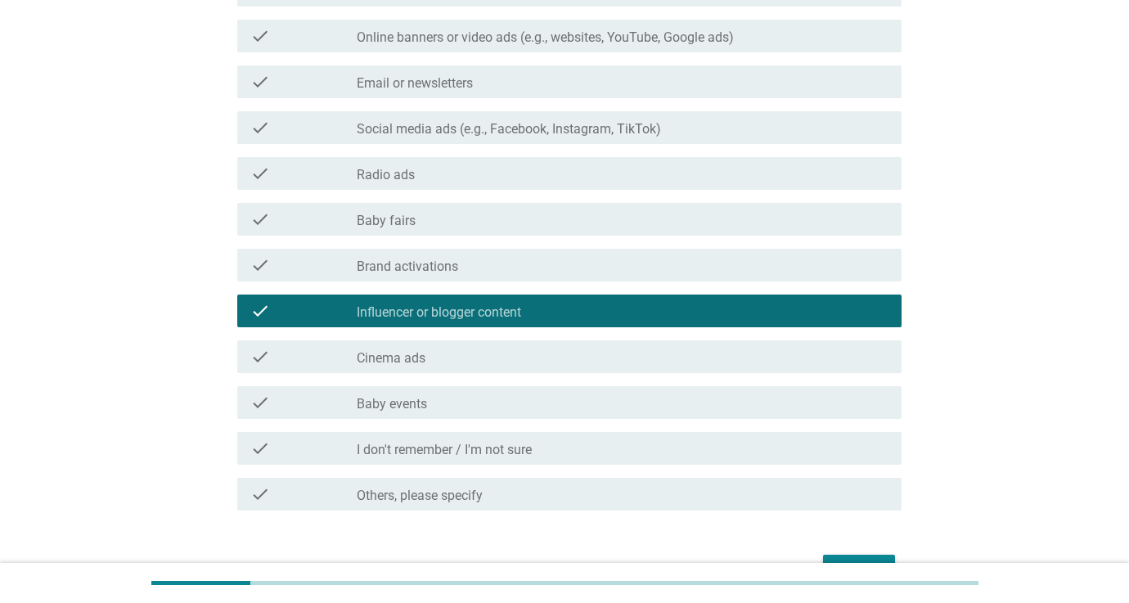
scroll to position [416, 0]
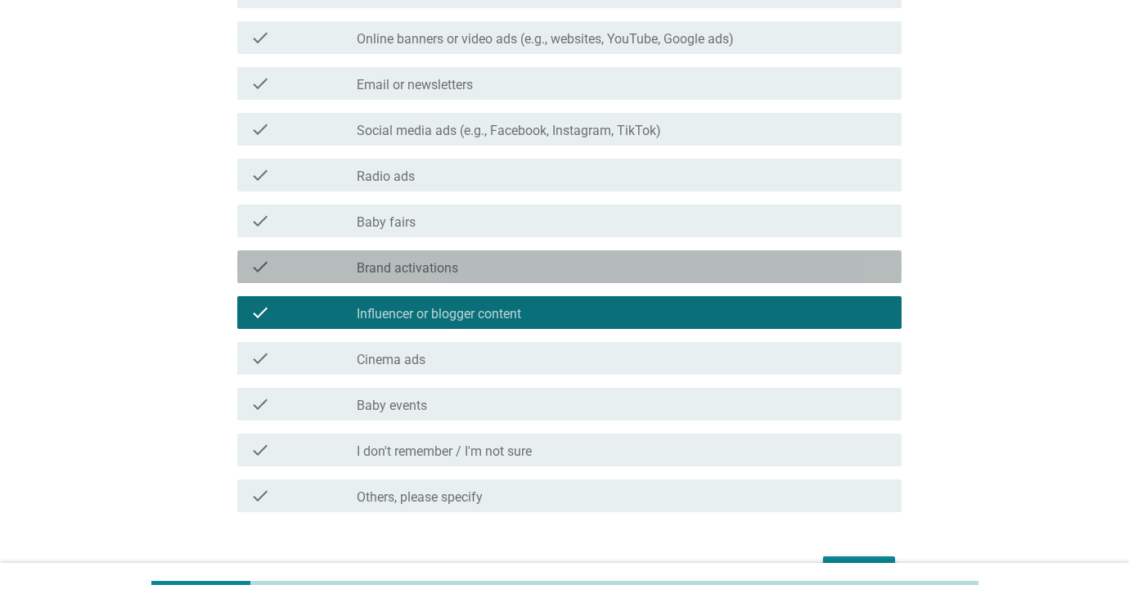
click at [443, 276] on label "Brand activations" at bounding box center [407, 268] width 101 height 16
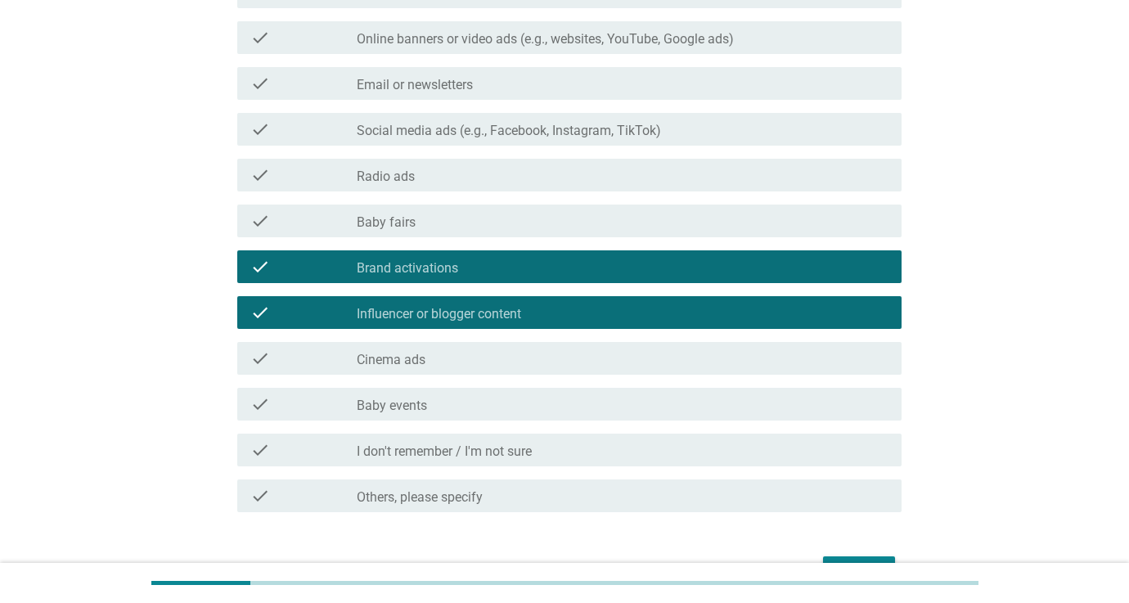
click at [524, 408] on div "check_box_outline_blank Baby events" at bounding box center [623, 404] width 532 height 20
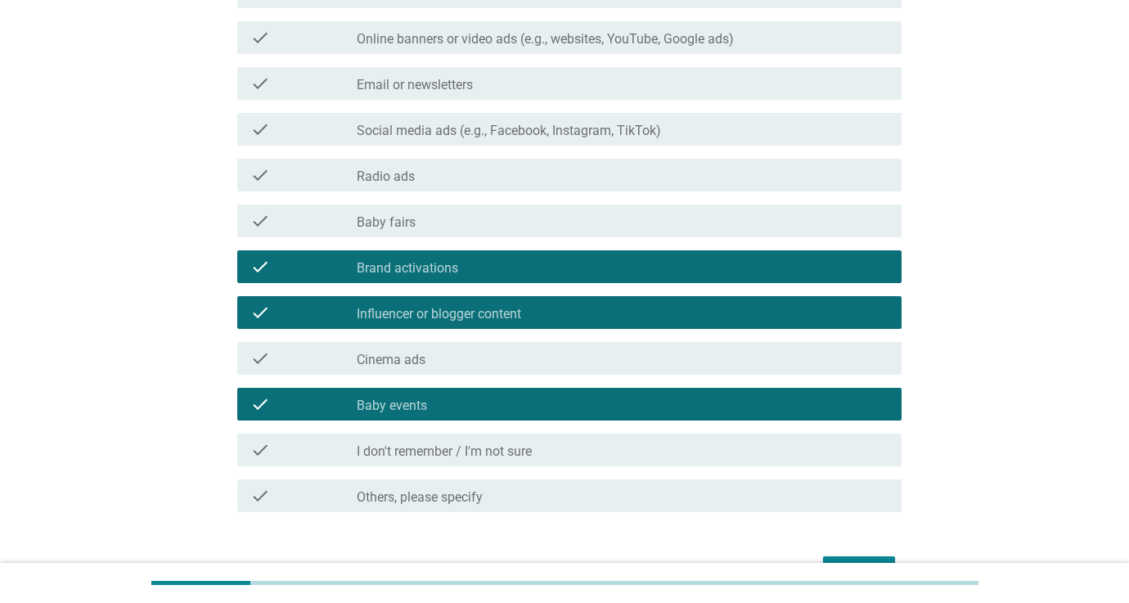
click at [458, 222] on div "check_box_outline_blank Baby fairs" at bounding box center [623, 221] width 532 height 20
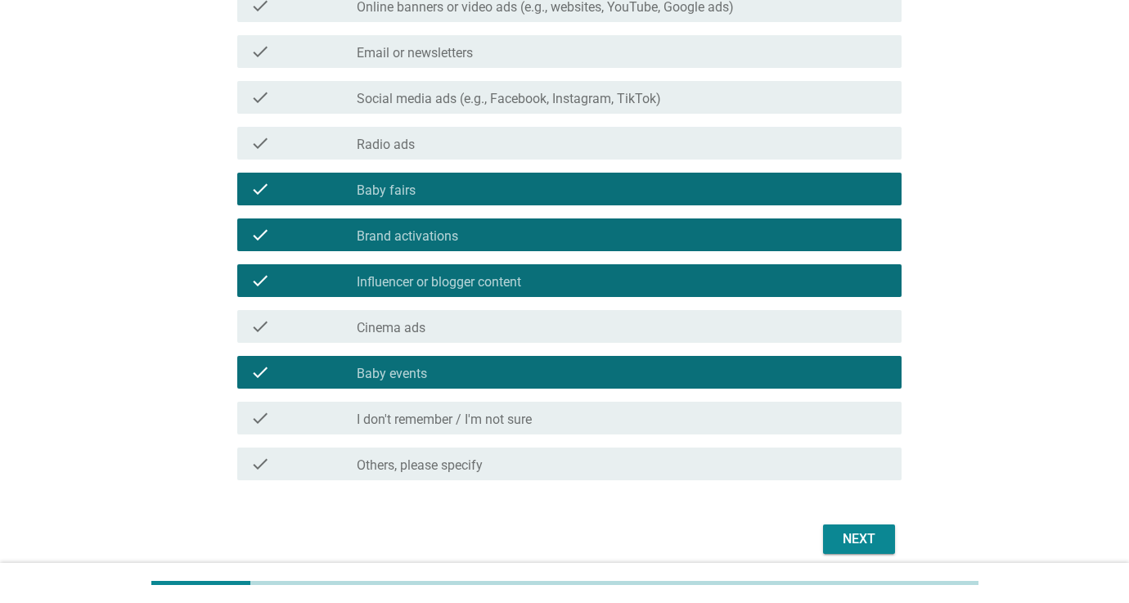
scroll to position [463, 0]
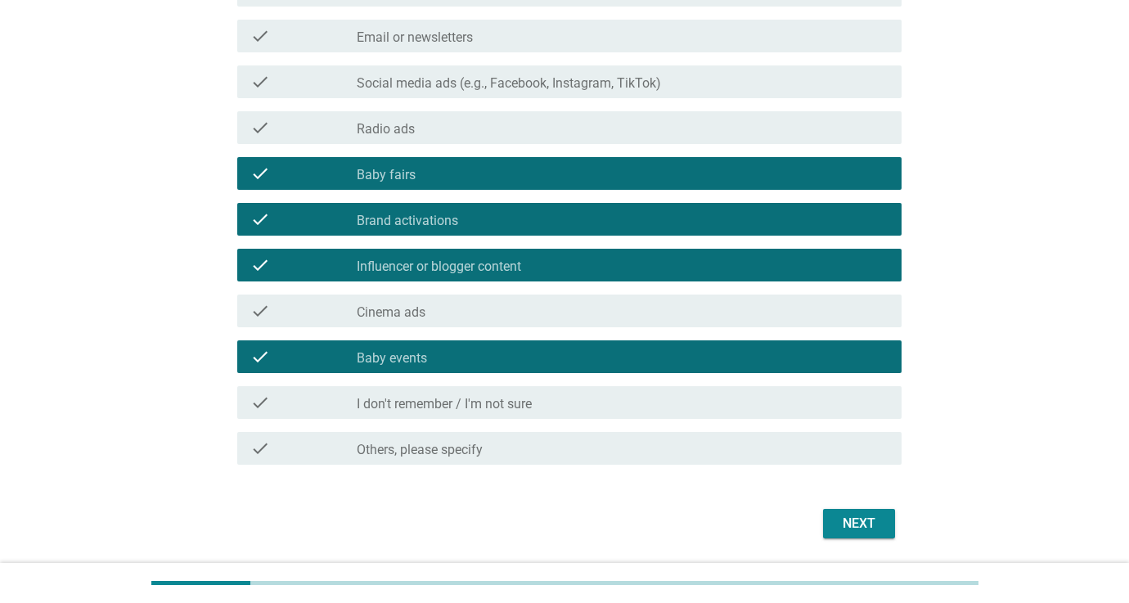
click at [856, 529] on div "Next" at bounding box center [859, 524] width 46 height 20
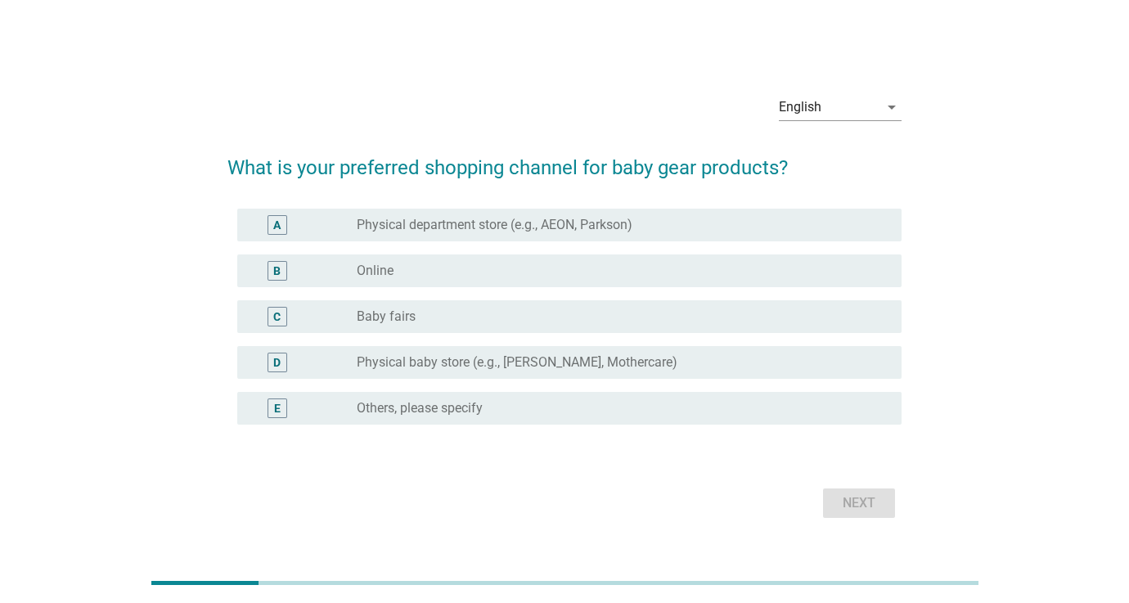
click at [457, 313] on div "radio_button_unchecked Baby fairs" at bounding box center [616, 316] width 519 height 16
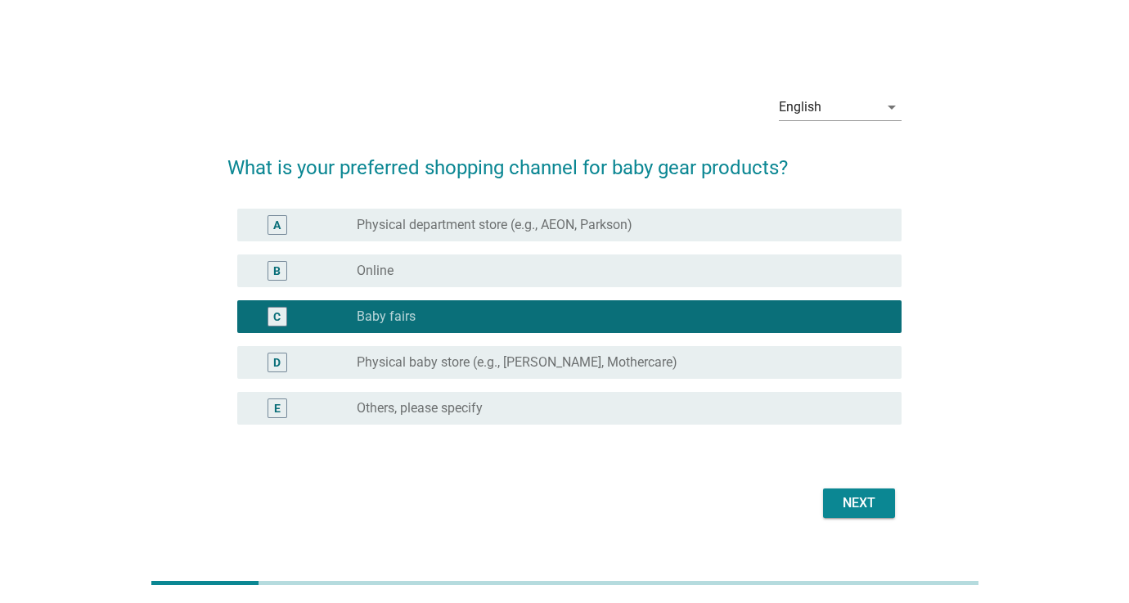
click at [474, 367] on label "Physical baby store (e.g., [PERSON_NAME], Mothercare)" at bounding box center [517, 362] width 321 height 16
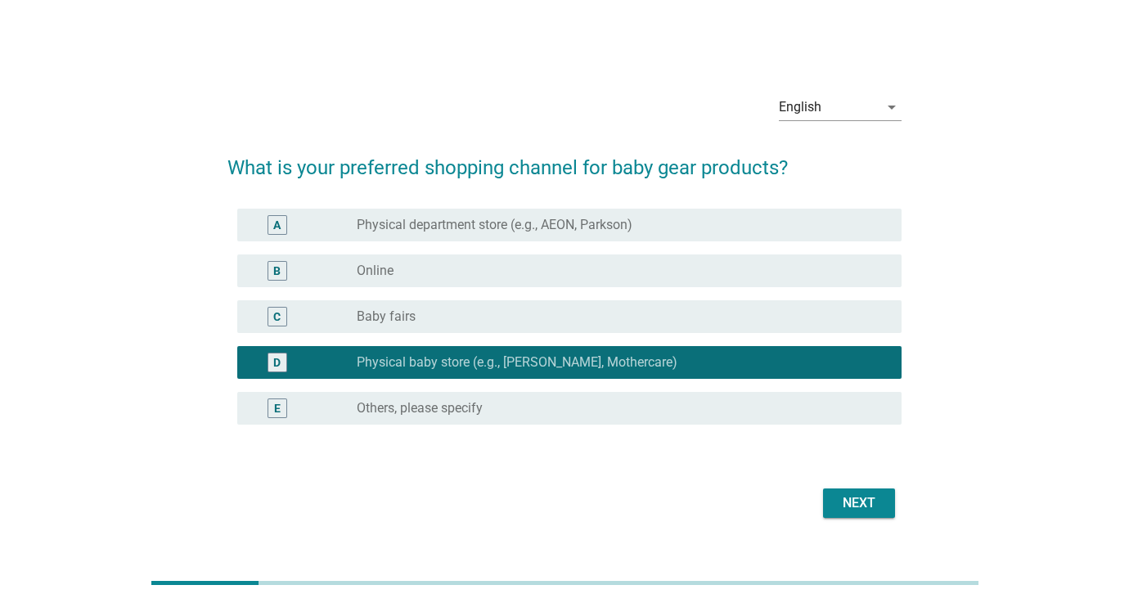
click at [456, 266] on div "radio_button_unchecked Online" at bounding box center [616, 271] width 519 height 16
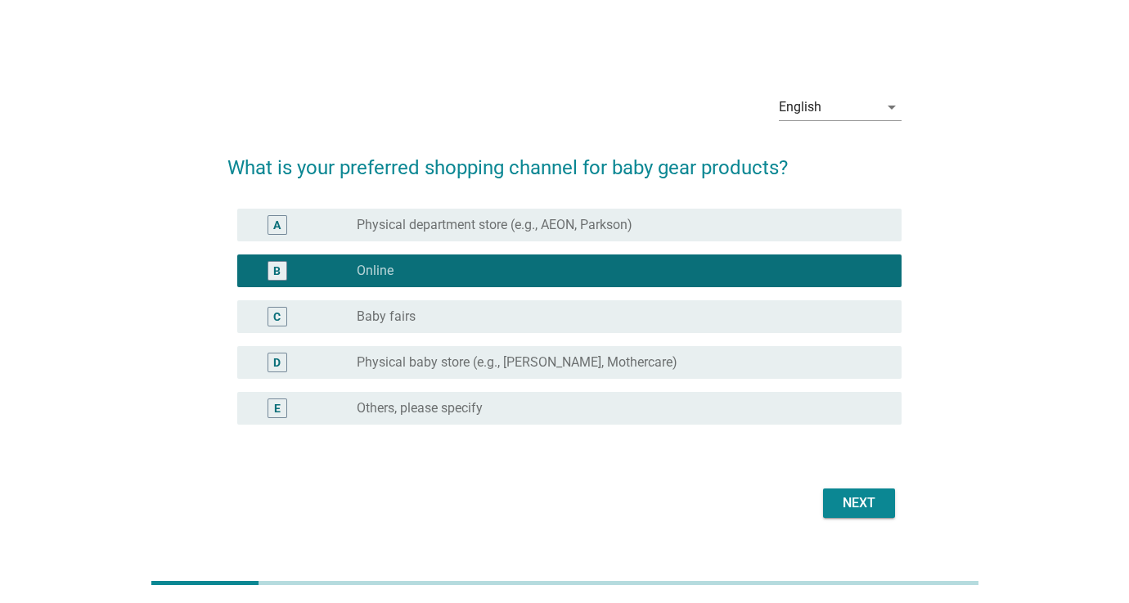
click at [878, 499] on div "Next" at bounding box center [859, 503] width 46 height 20
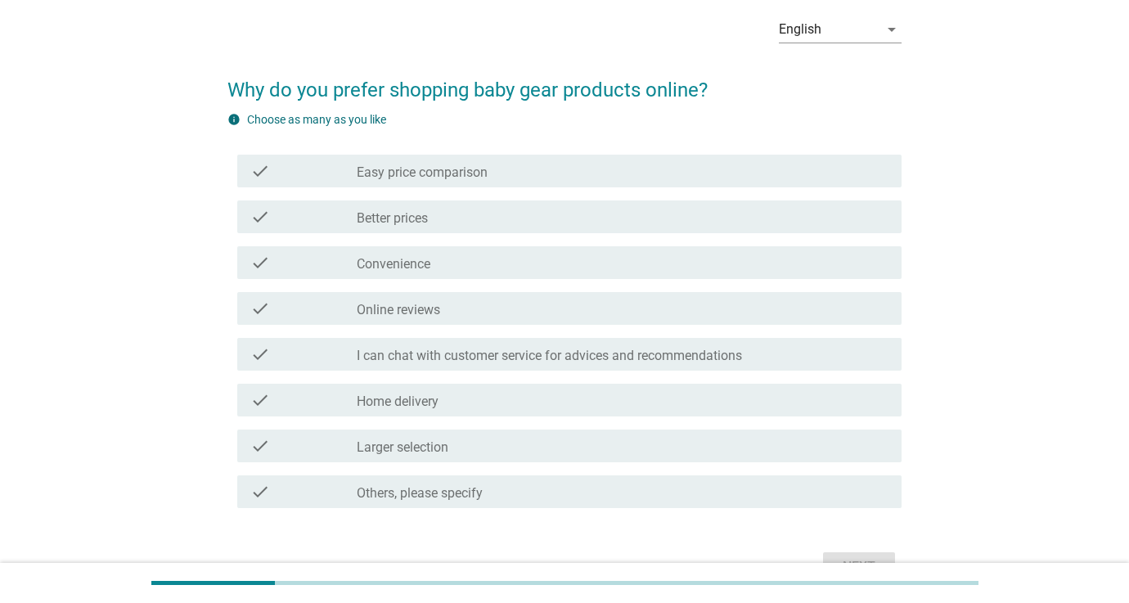
scroll to position [70, 0]
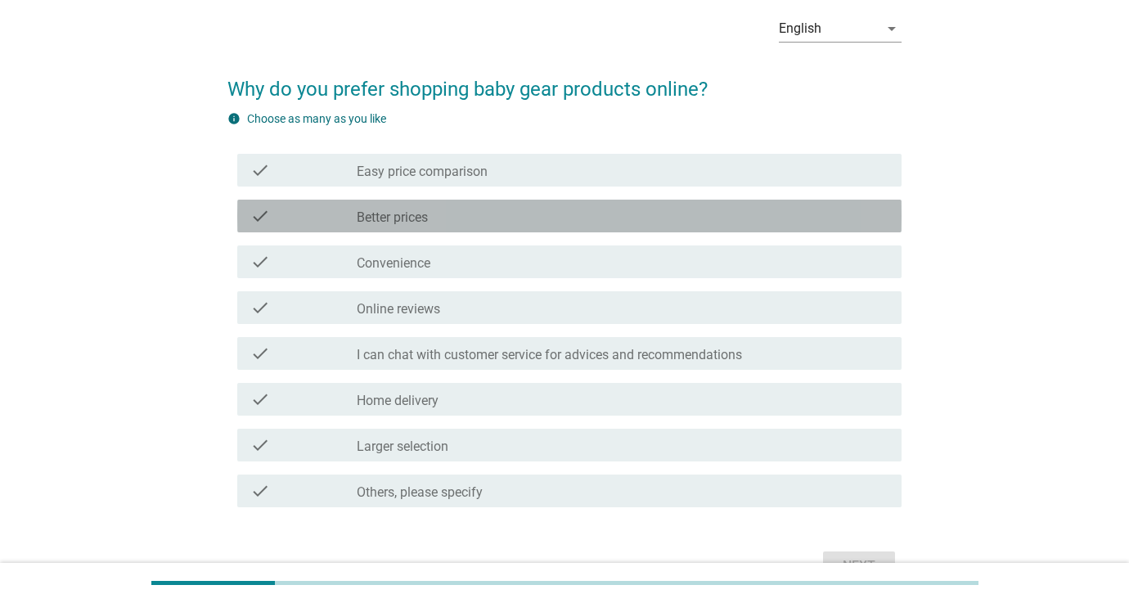
click at [376, 225] on label "Better prices" at bounding box center [392, 217] width 71 height 16
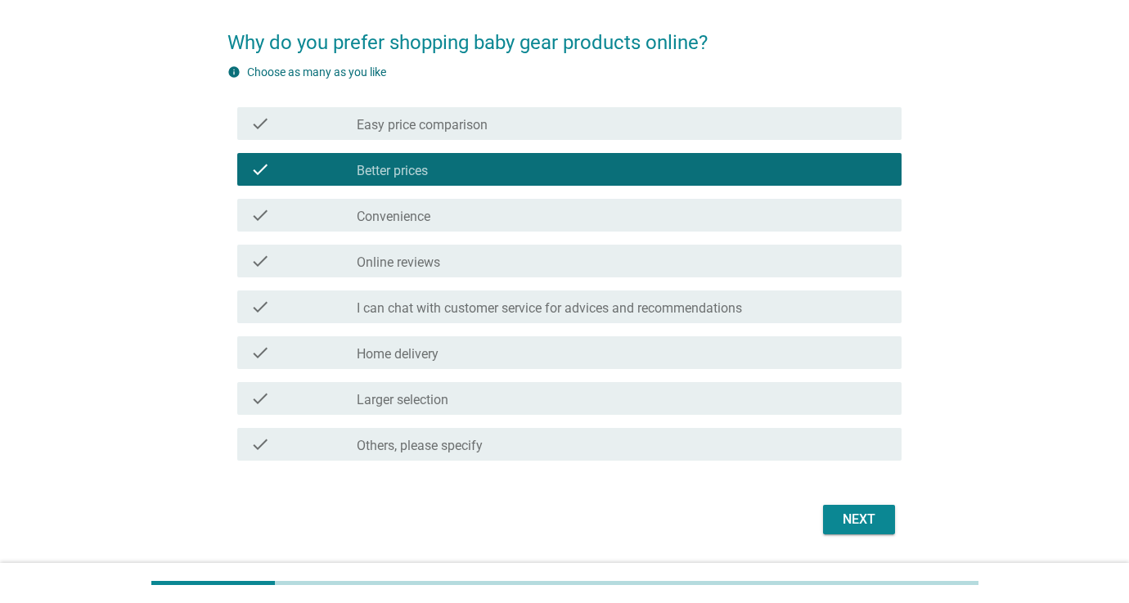
scroll to position [115, 1]
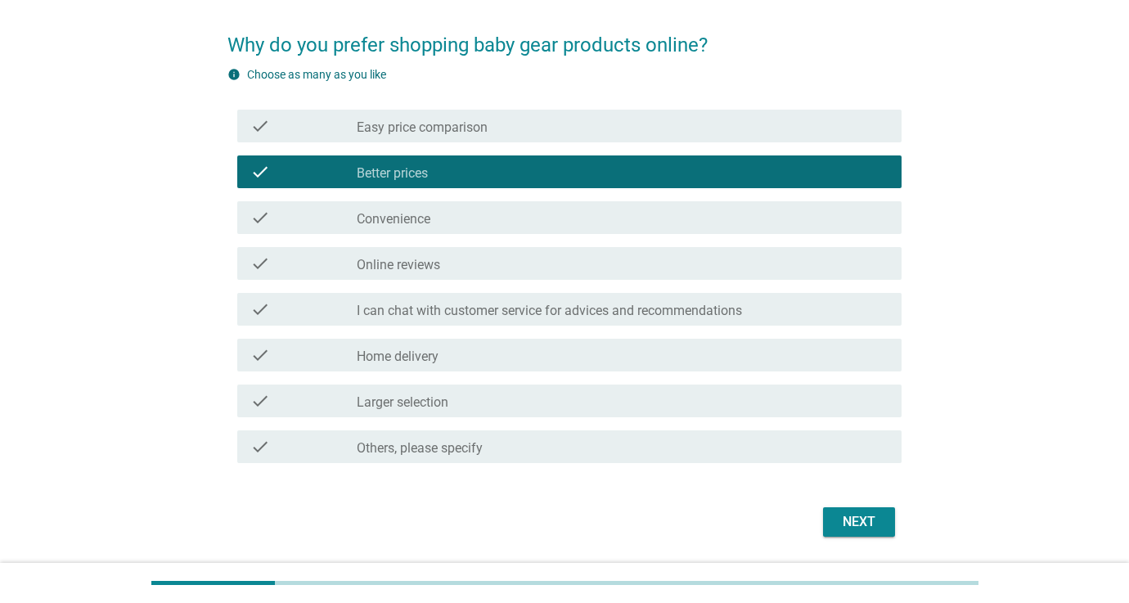
click at [430, 357] on label "Home delivery" at bounding box center [398, 357] width 82 height 16
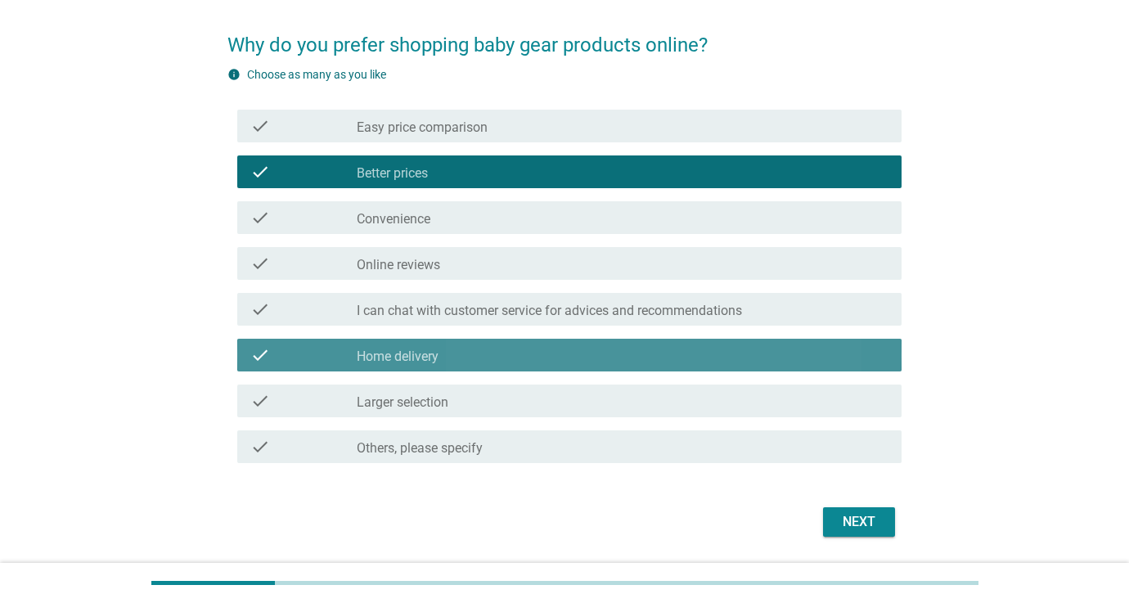
scroll to position [113, 0]
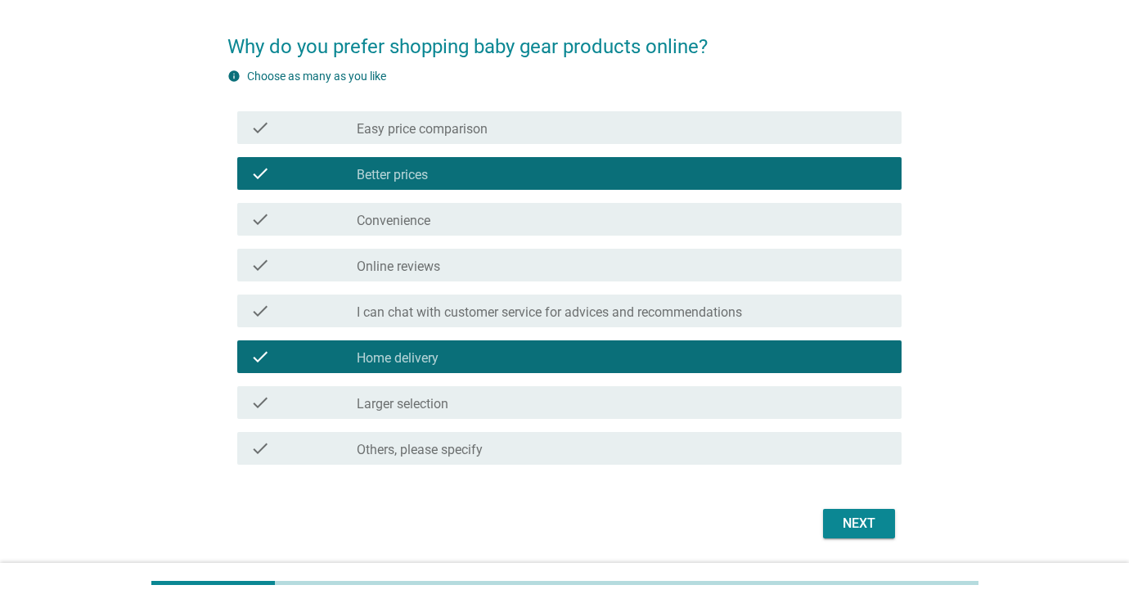
click at [411, 312] on label "I can chat with customer service for advices and recommendations" at bounding box center [549, 312] width 385 height 16
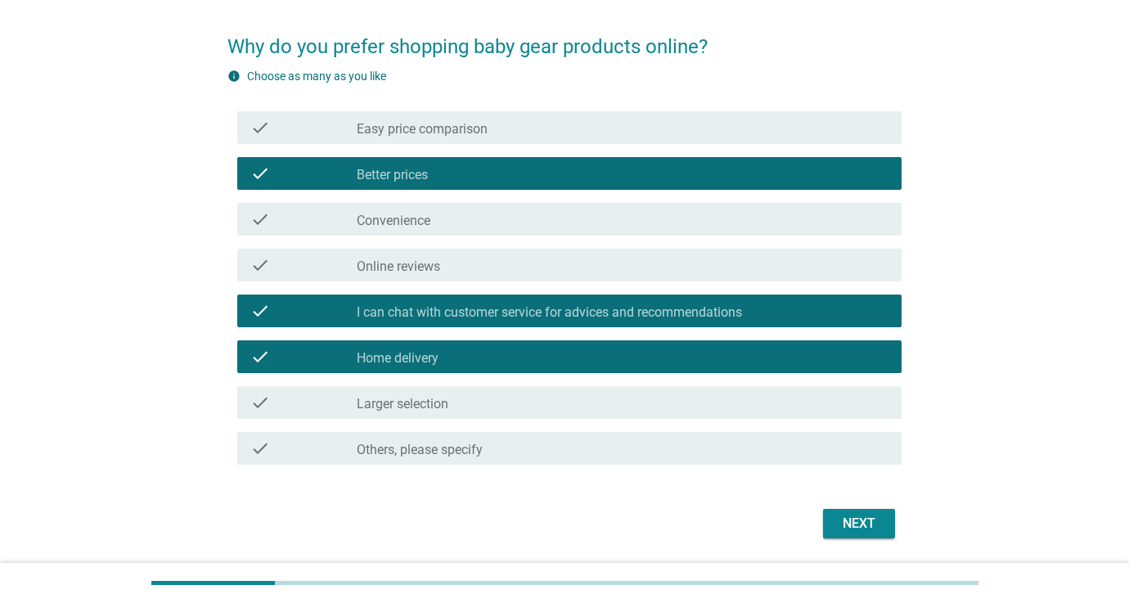
click at [393, 256] on div "check_box_outline_blank Online reviews" at bounding box center [623, 265] width 532 height 20
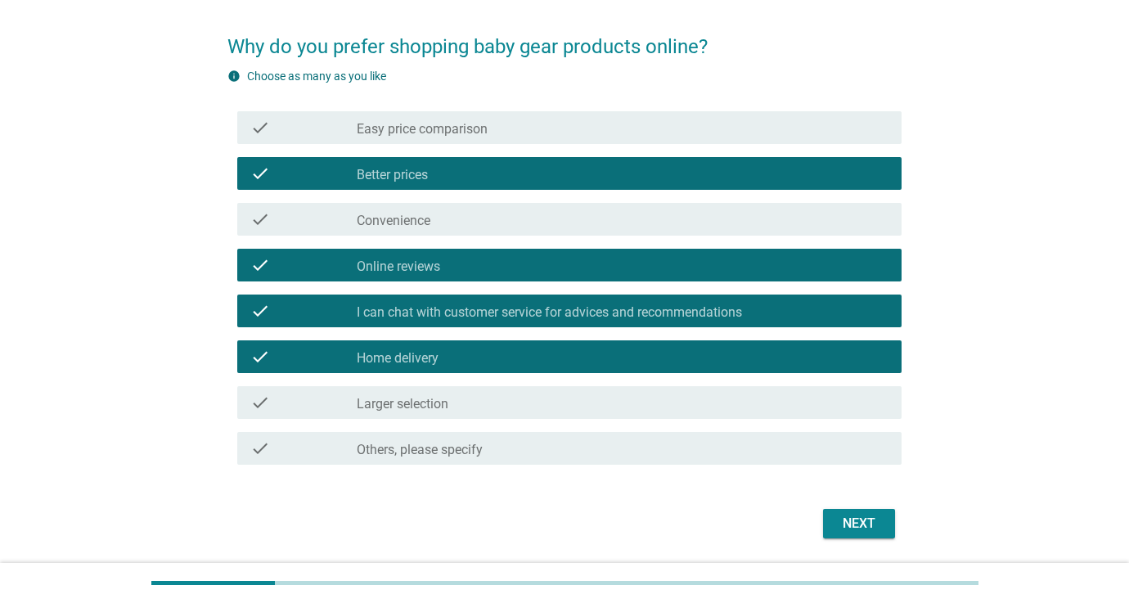
click at [854, 530] on div "Next" at bounding box center [859, 524] width 46 height 20
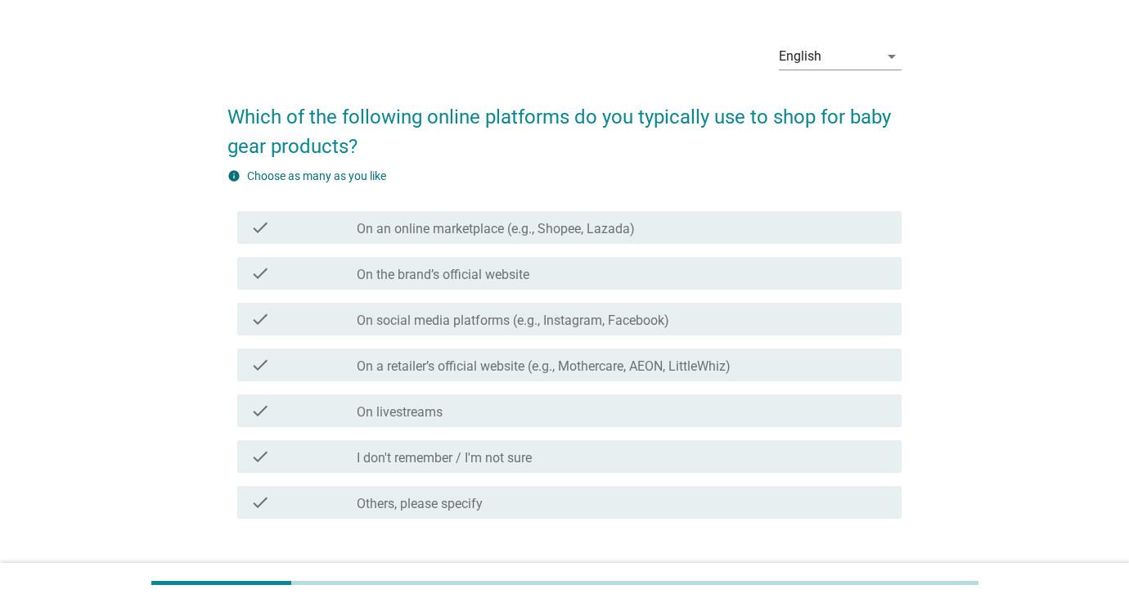
scroll to position [44, 0]
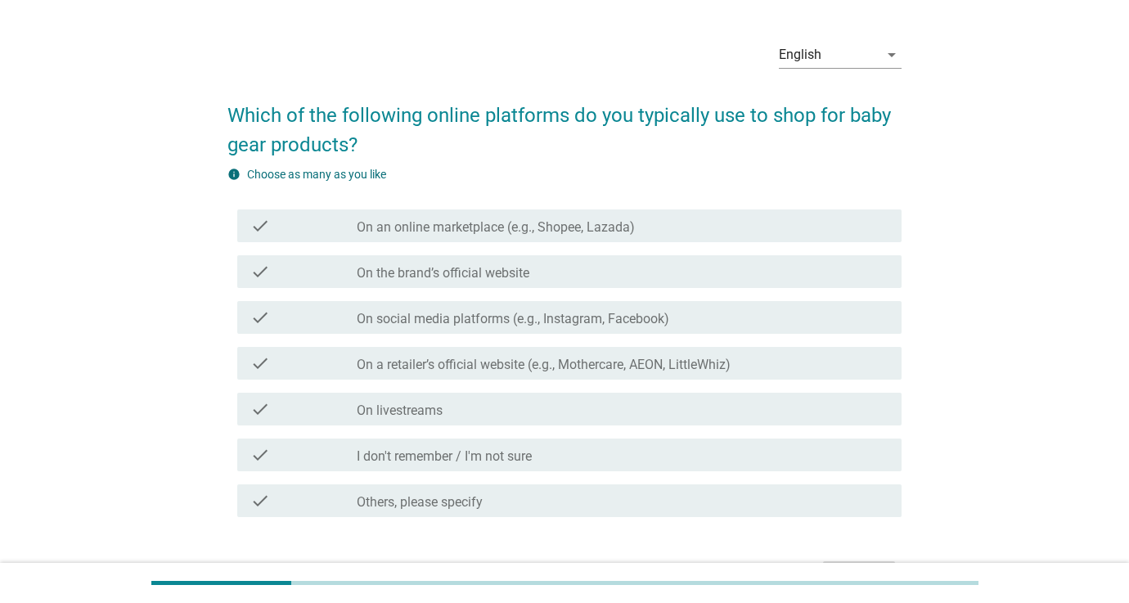
click at [442, 231] on label "On an online marketplace (e.g., Shopee, Lazada)" at bounding box center [496, 227] width 278 height 16
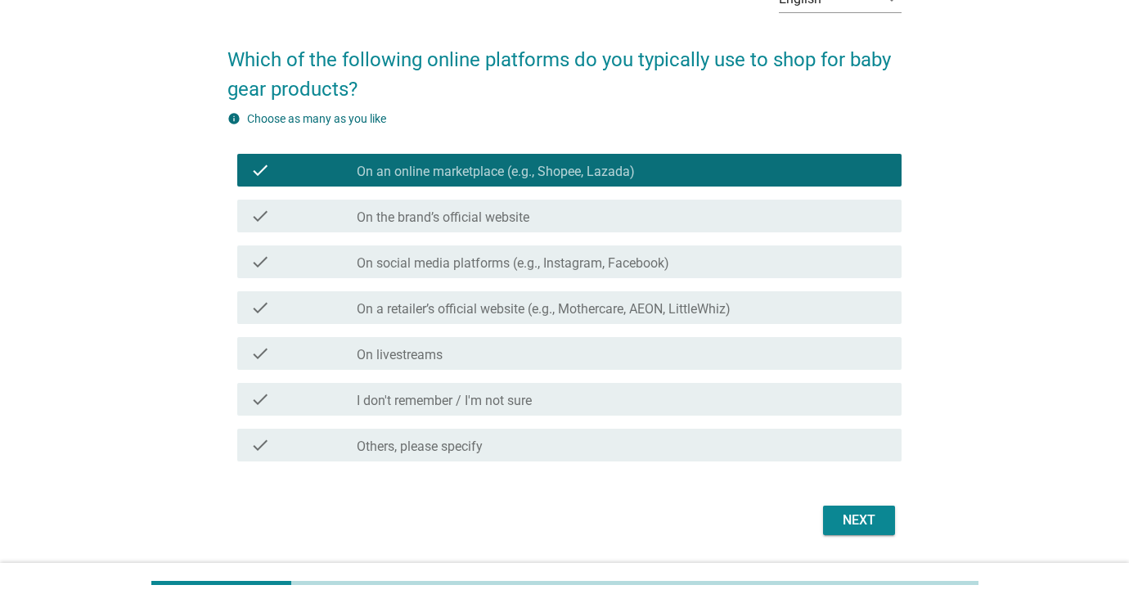
scroll to position [103, 0]
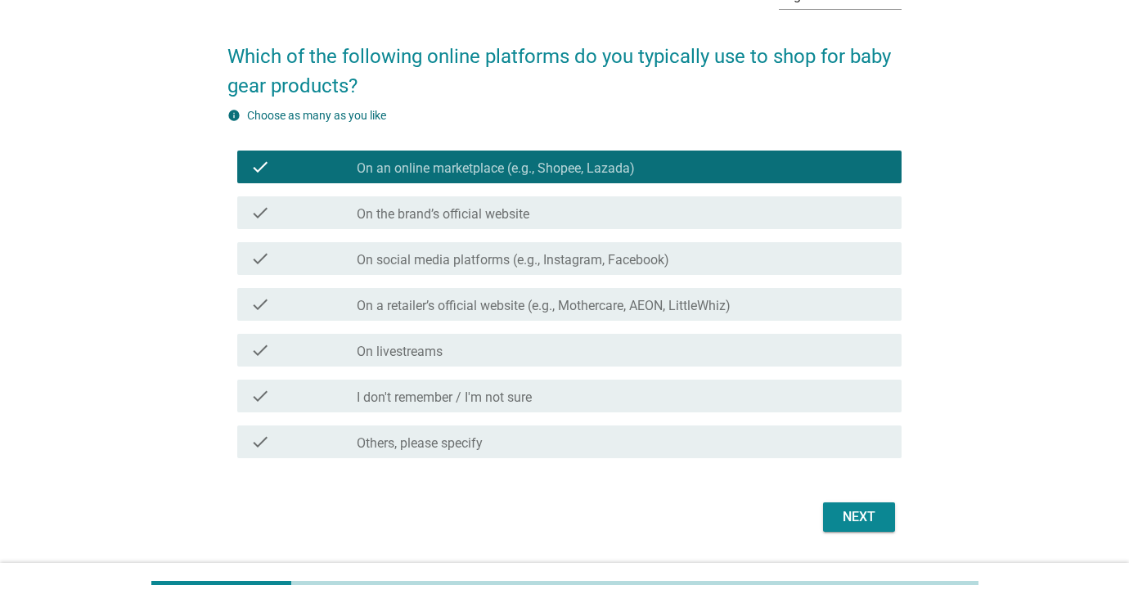
click at [474, 314] on div "check check_box_outline_blank On a retailer’s official website (e.g., Mothercar…" at bounding box center [569, 304] width 664 height 33
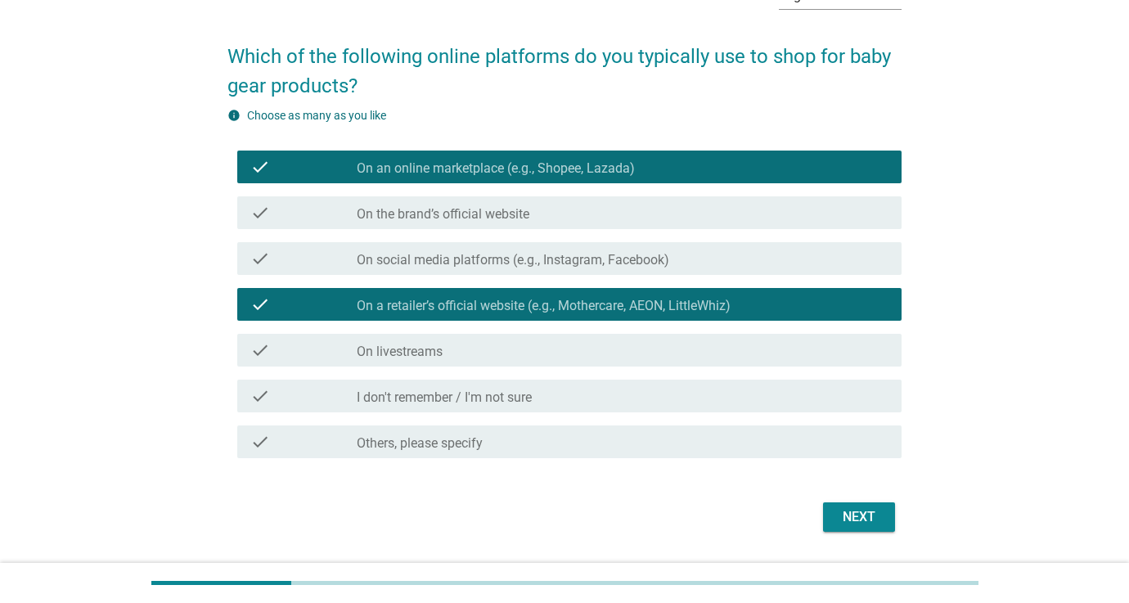
click at [474, 314] on div "check check_box_outline_blank On a retailer’s official website (e.g., Mothercar…" at bounding box center [569, 304] width 664 height 33
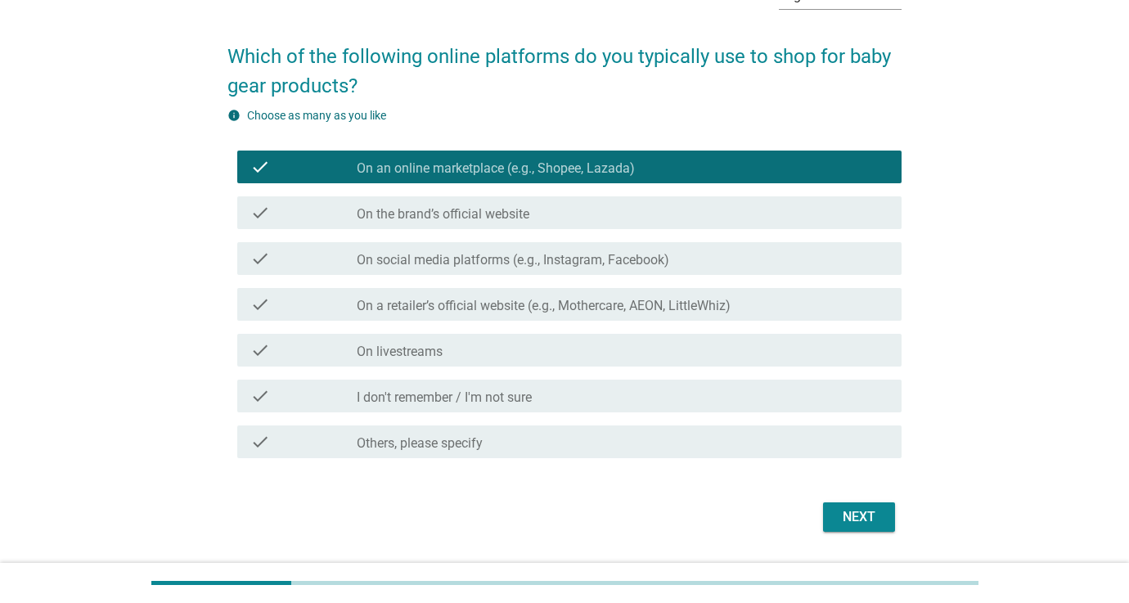
click at [464, 219] on label "On the brand’s official website" at bounding box center [443, 214] width 173 height 16
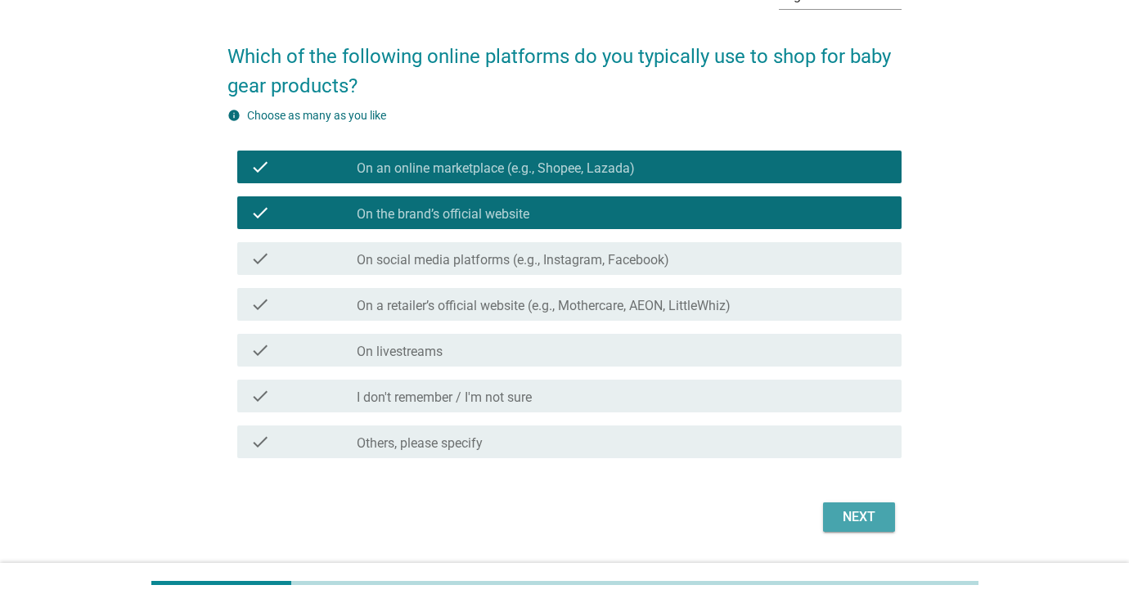
click at [861, 515] on div "Next" at bounding box center [859, 517] width 46 height 20
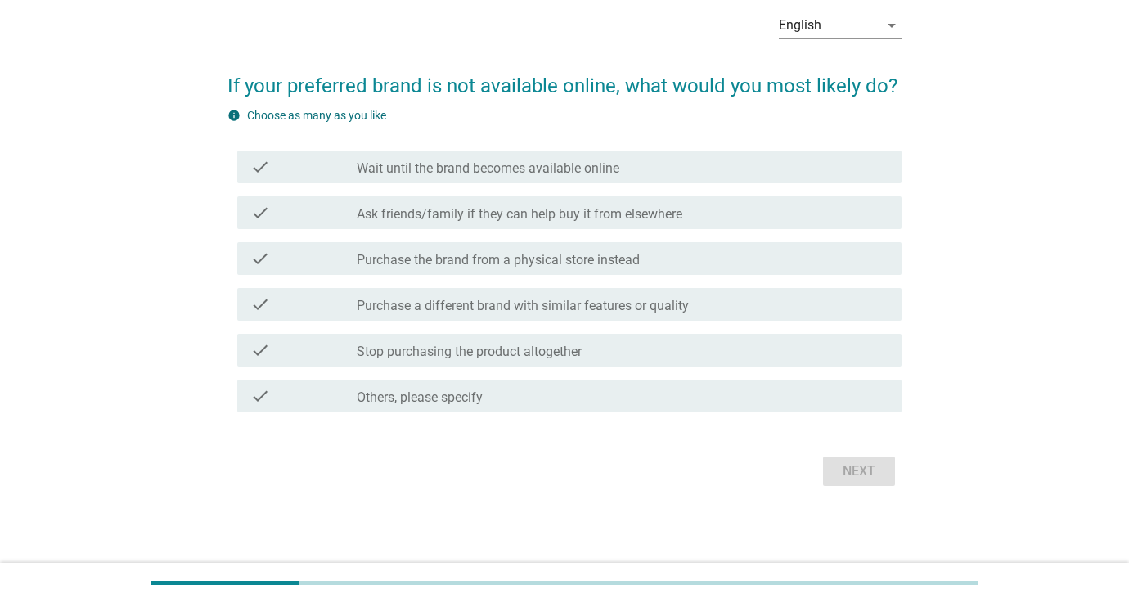
scroll to position [0, 0]
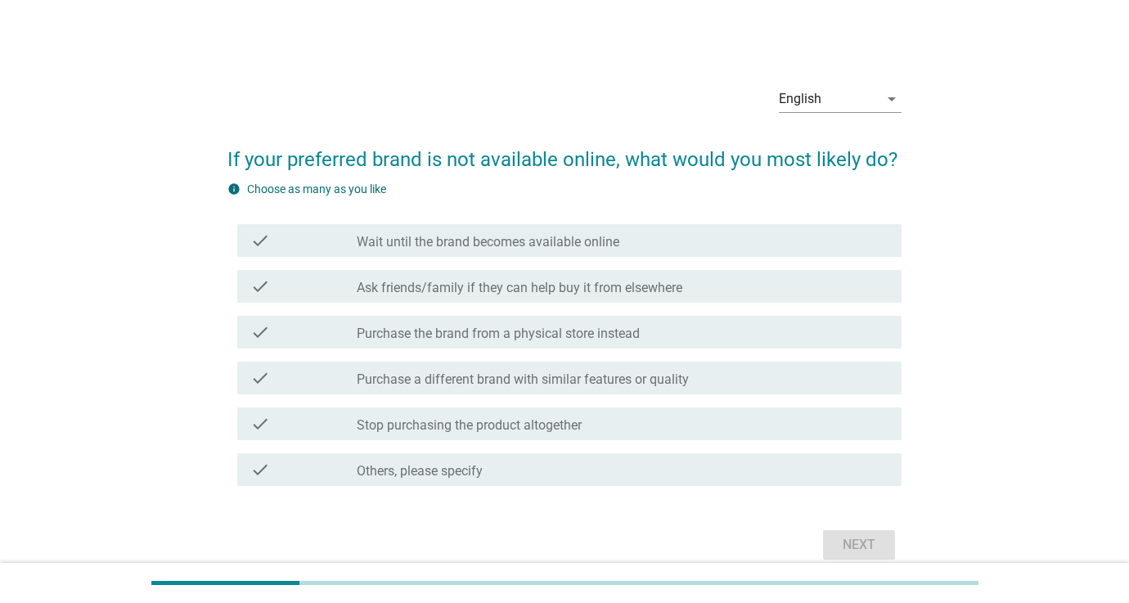
click at [406, 285] on label "Ask friends/family if they can help buy it from elsewhere" at bounding box center [520, 288] width 326 height 16
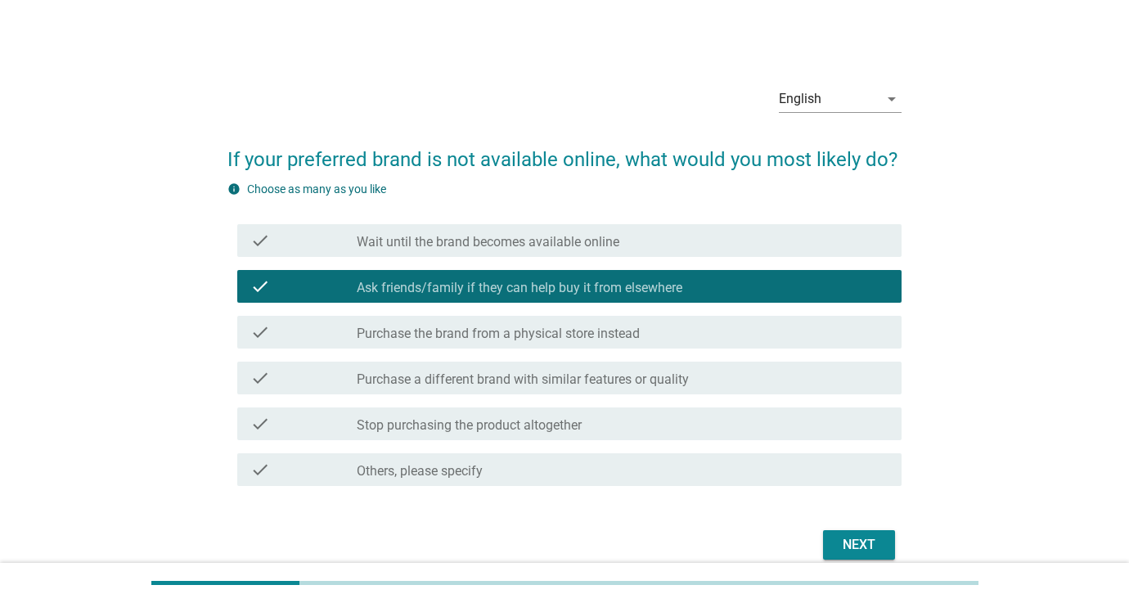
click at [559, 339] on label "Purchase the brand from a physical store instead" at bounding box center [498, 334] width 283 height 16
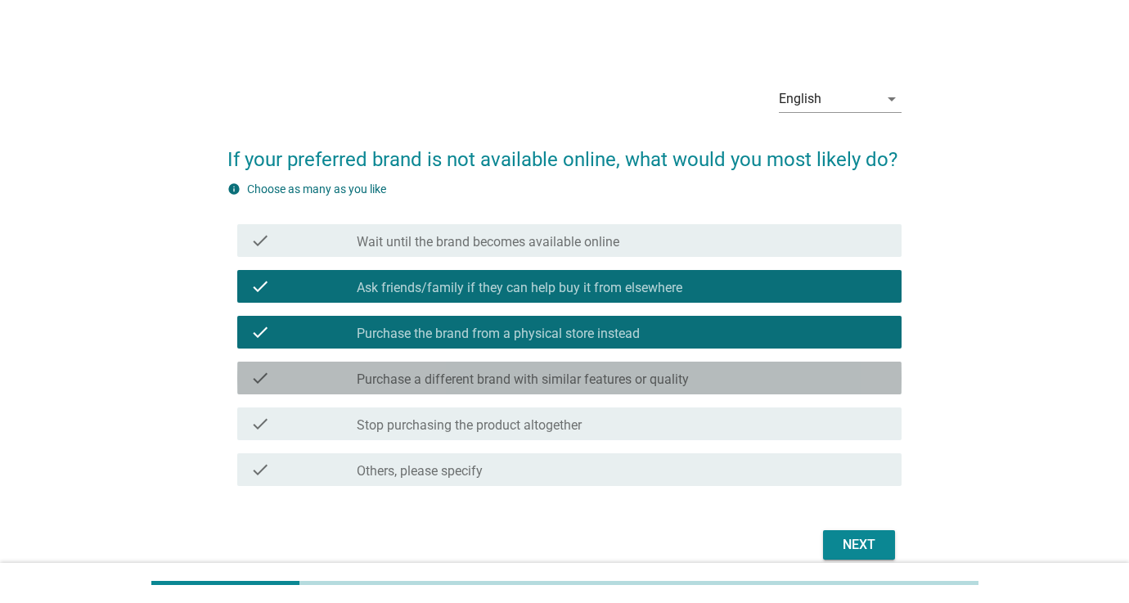
click at [638, 385] on label "Purchase a different brand with similar features or quality" at bounding box center [523, 379] width 332 height 16
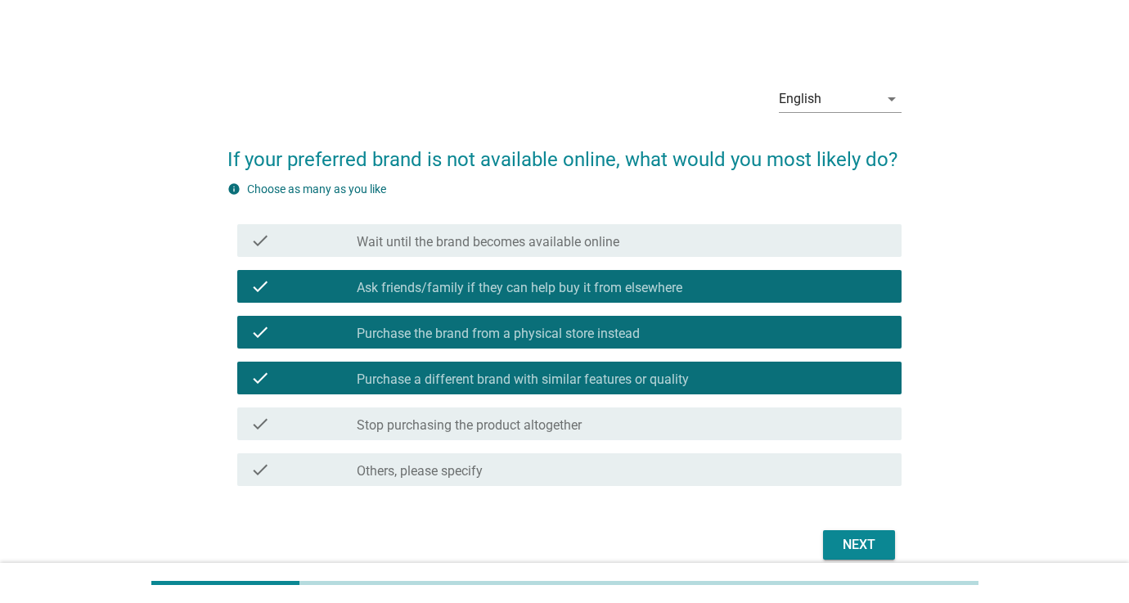
click at [638, 385] on label "Purchase a different brand with similar features or quality" at bounding box center [523, 379] width 332 height 16
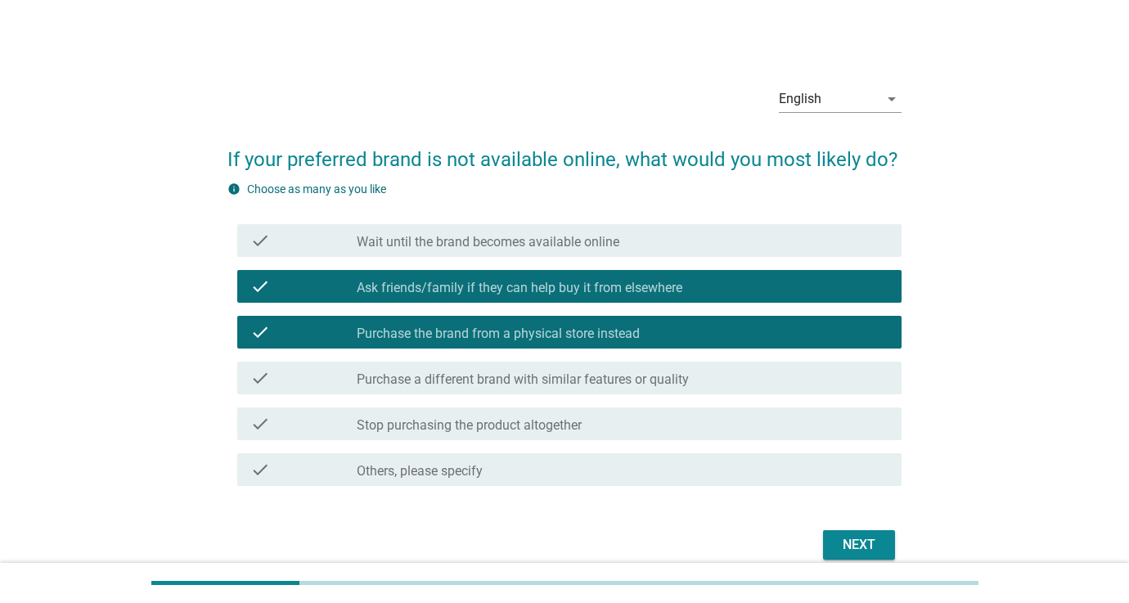
click at [844, 545] on div "Next" at bounding box center [859, 545] width 46 height 20
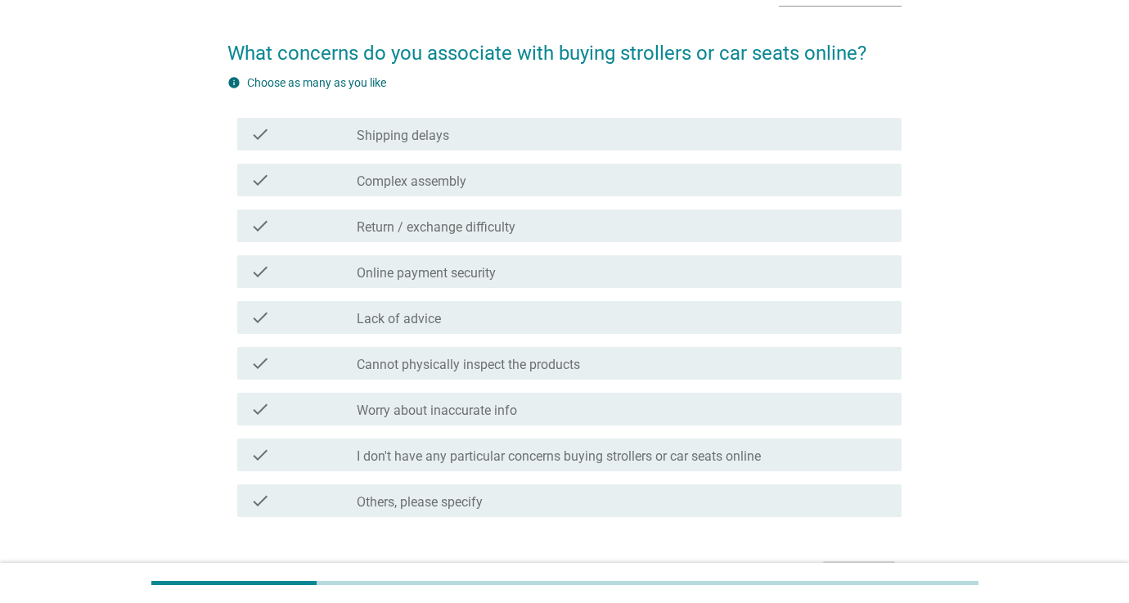
scroll to position [139, 0]
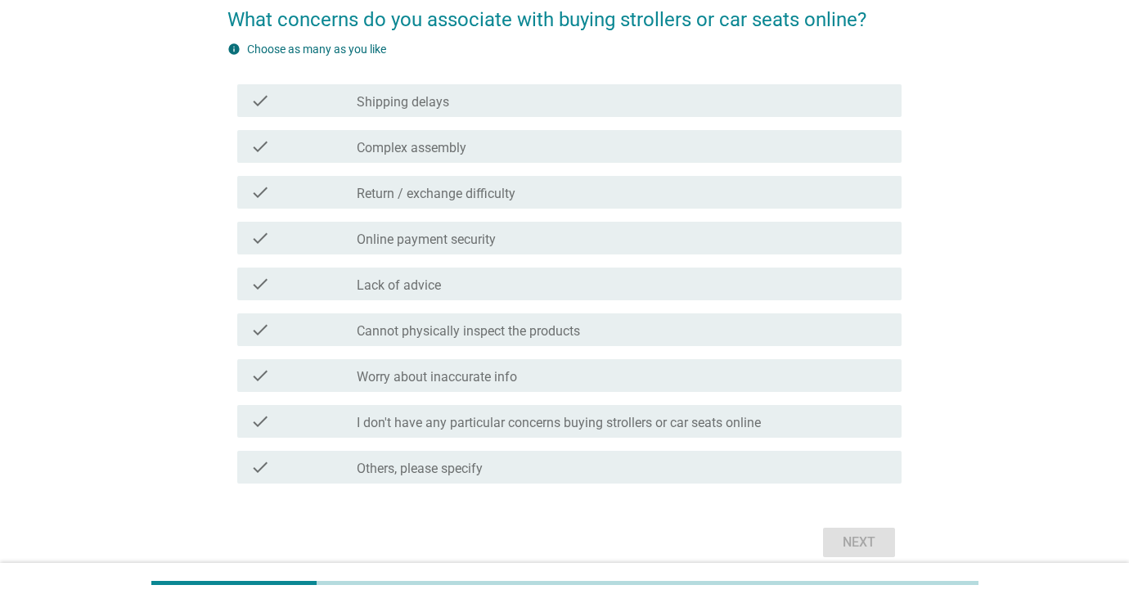
click at [537, 335] on label "Cannot physically inspect the products" at bounding box center [468, 331] width 223 height 16
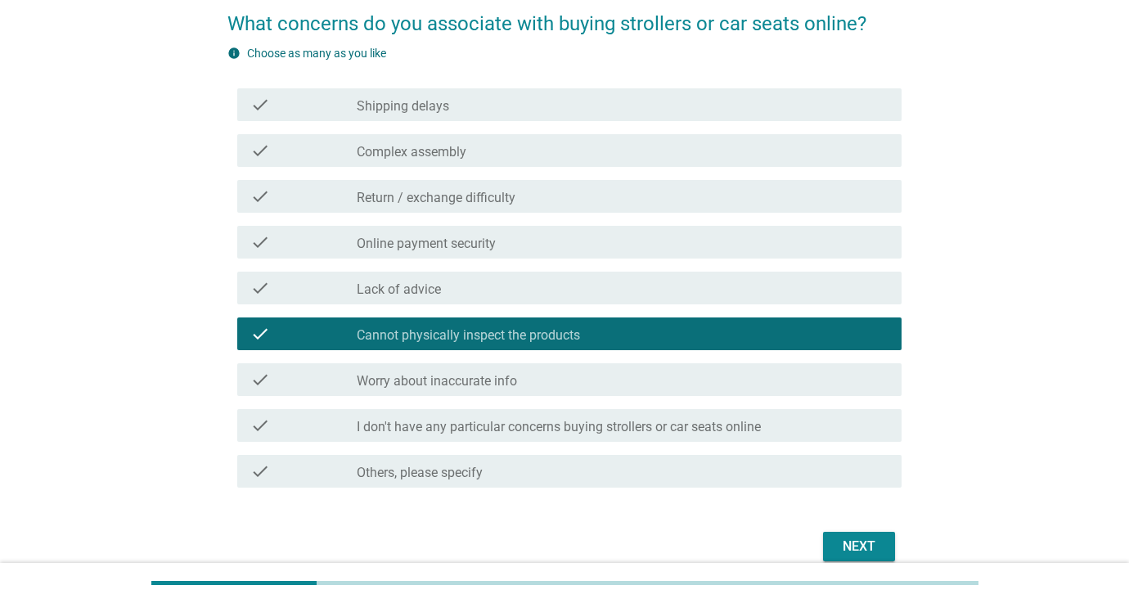
scroll to position [136, 0]
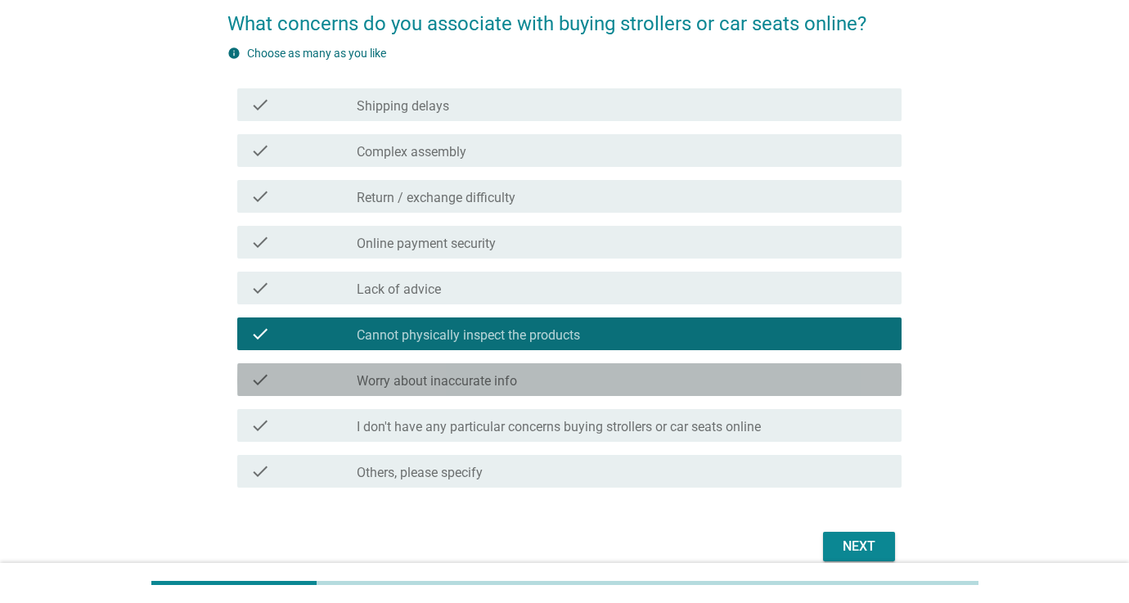
click at [643, 391] on div "check check_box_outline_blank Worry about inaccurate info" at bounding box center [569, 379] width 664 height 33
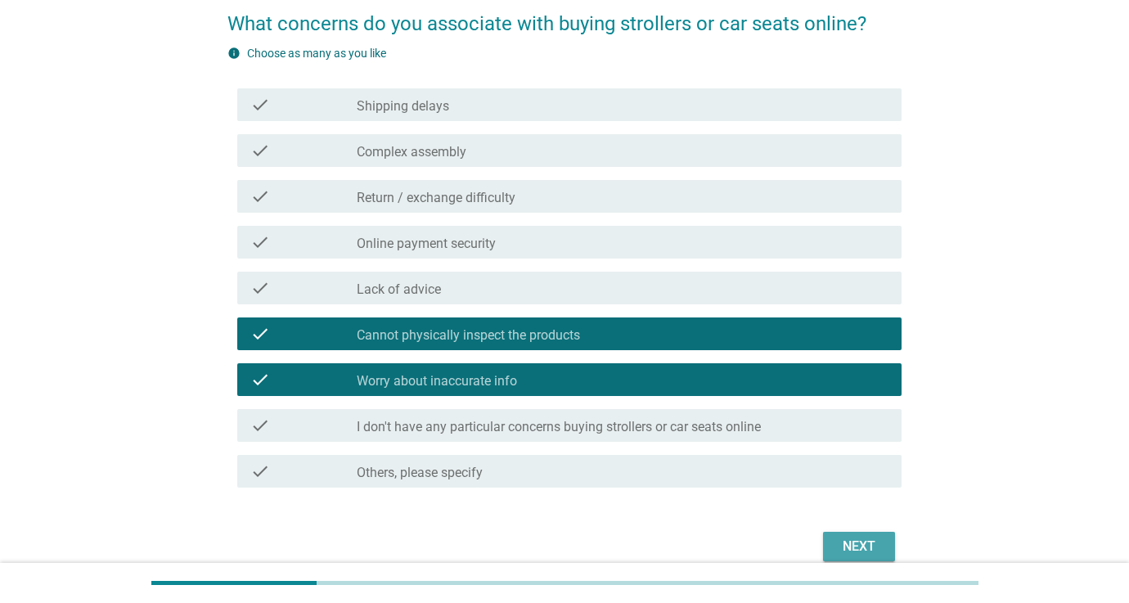
click at [869, 543] on div "Next" at bounding box center [859, 547] width 46 height 20
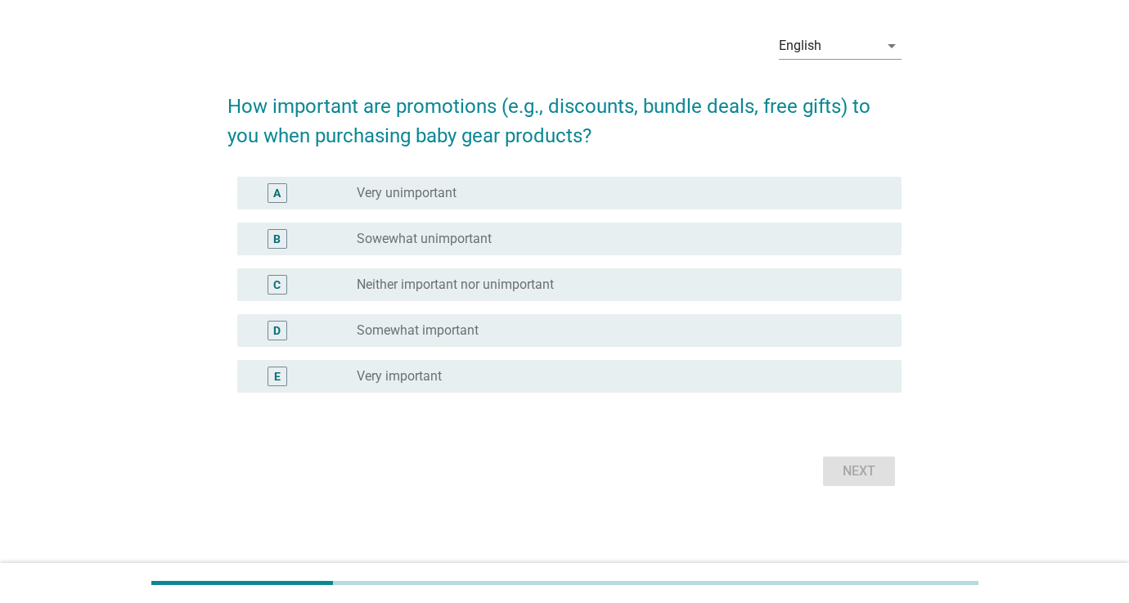
scroll to position [0, 0]
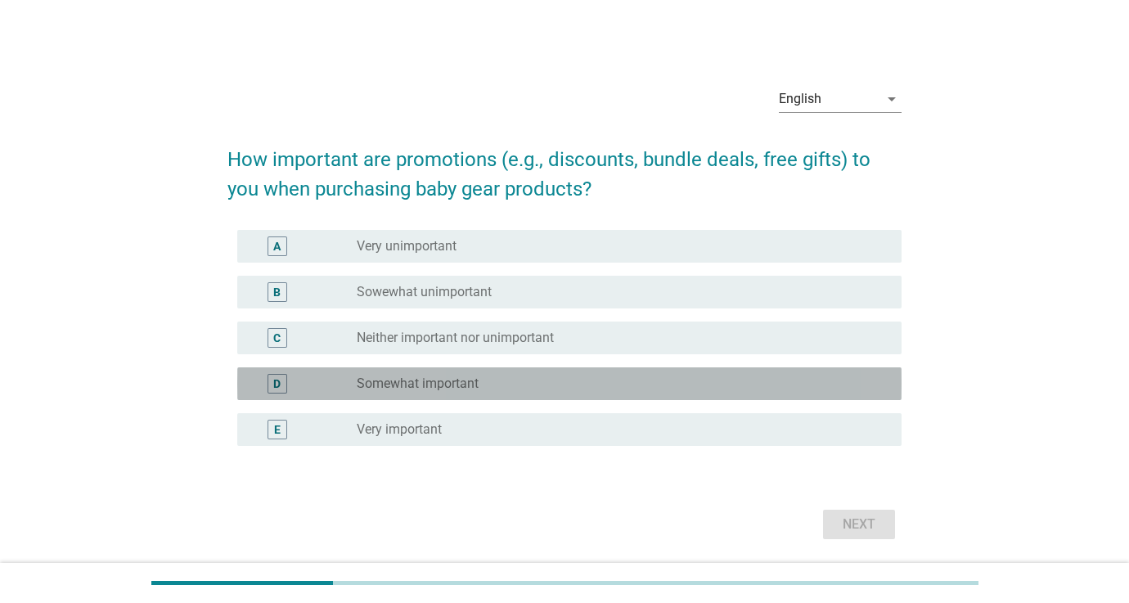
click at [430, 382] on label "Somewhat important" at bounding box center [418, 384] width 122 height 16
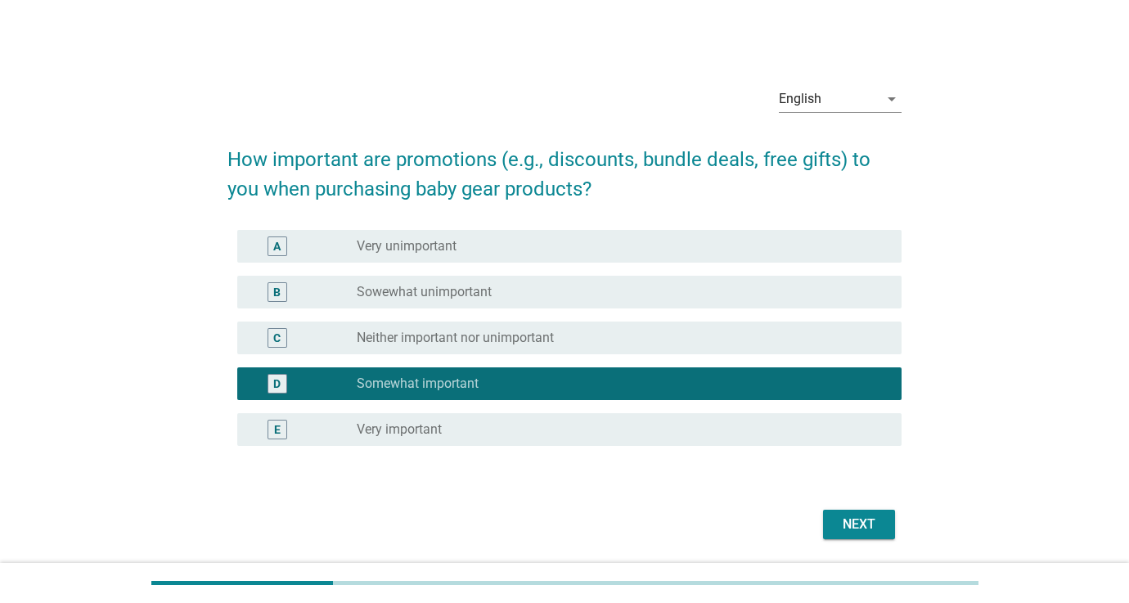
click at [875, 522] on div "Next" at bounding box center [859, 525] width 46 height 20
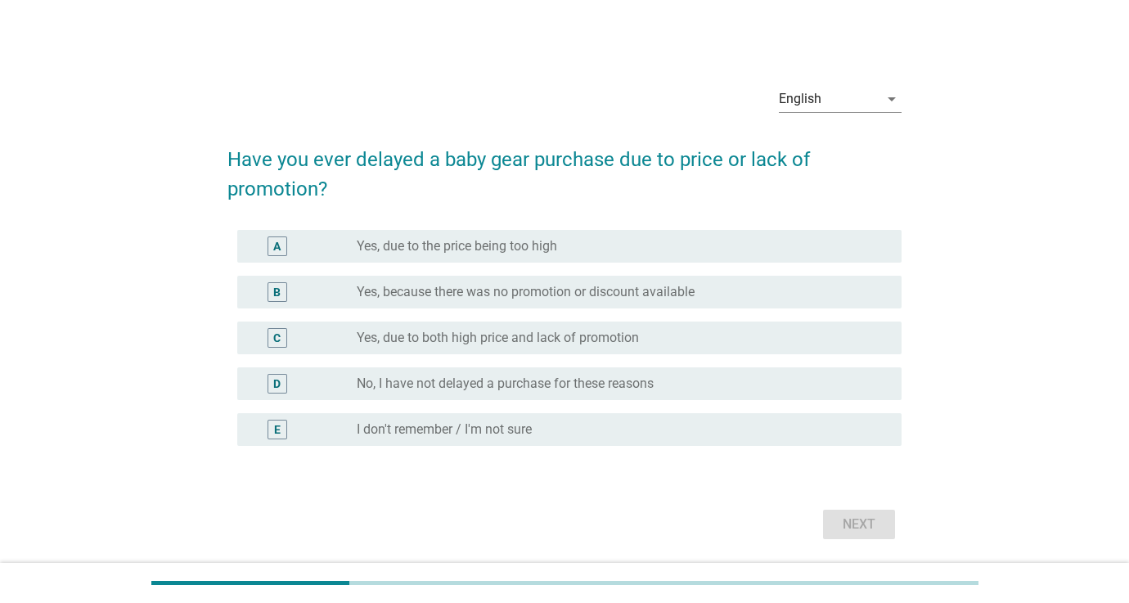
click at [518, 293] on label "Yes, because there was no promotion or discount available" at bounding box center [526, 292] width 338 height 16
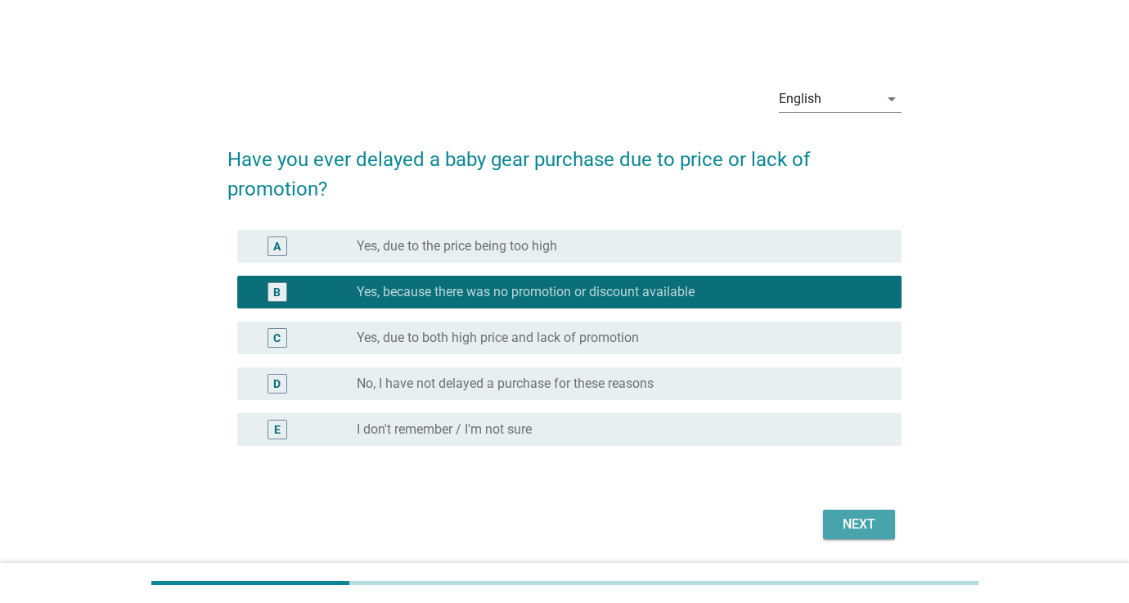
click at [871, 523] on div "Next" at bounding box center [859, 525] width 46 height 20
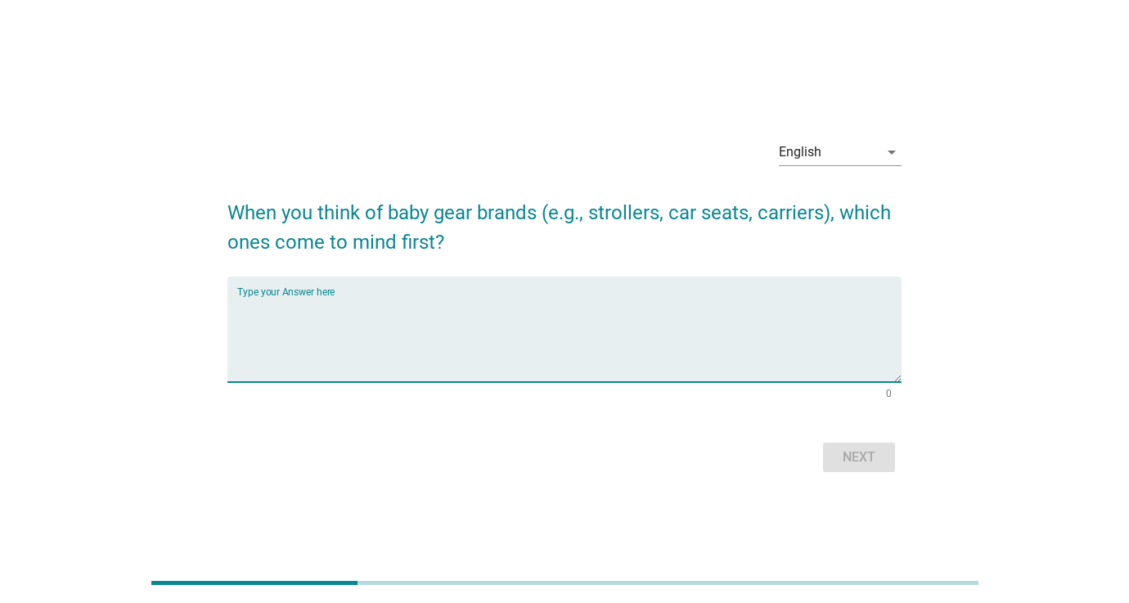
click at [628, 322] on textarea "Type your Answer here" at bounding box center [569, 339] width 664 height 86
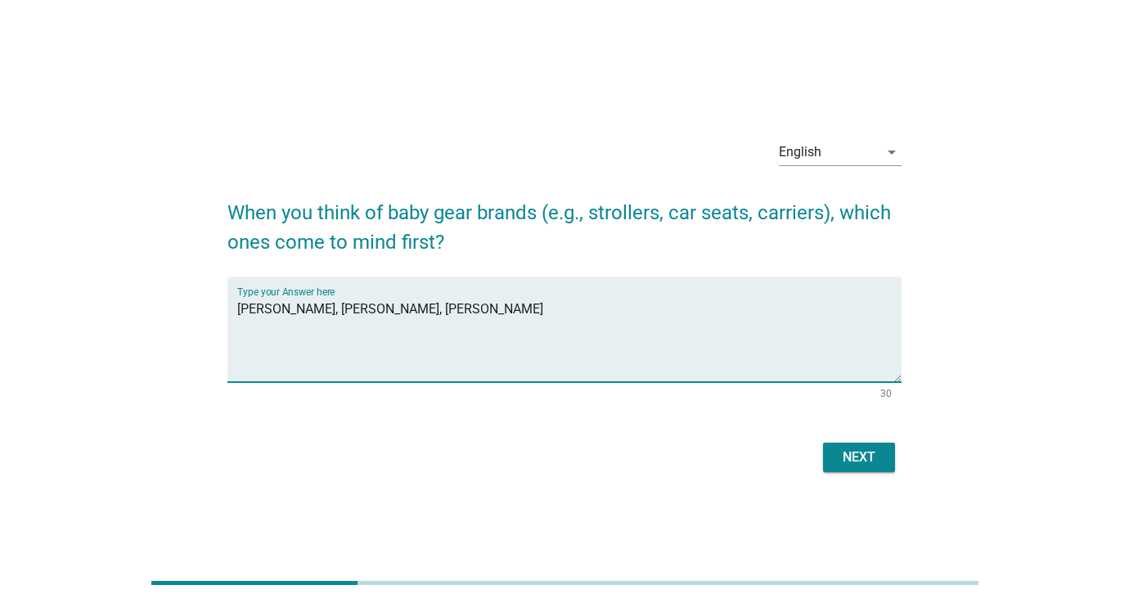
type textarea "Joie, Chicco, Koopers, Quinton"
click at [870, 466] on div "Next" at bounding box center [859, 458] width 46 height 20
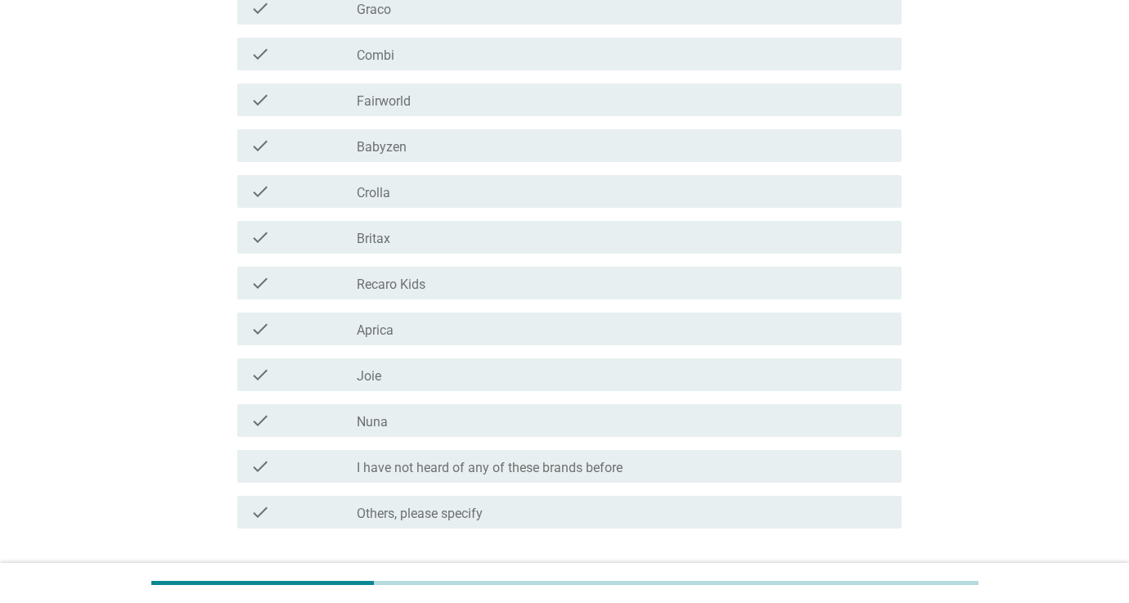
scroll to position [794, 0]
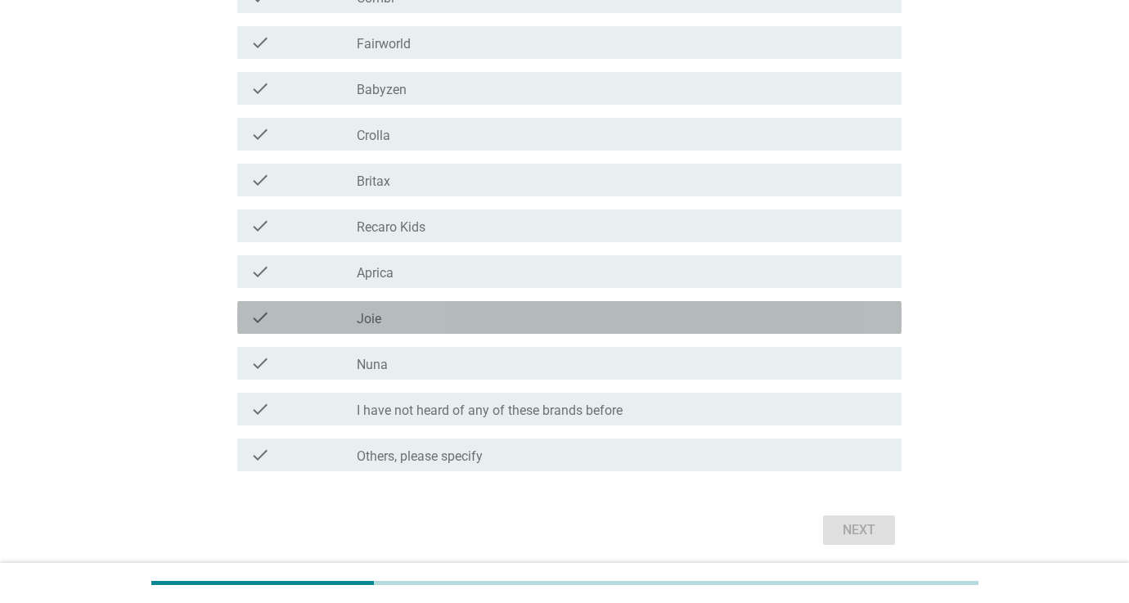
click at [415, 321] on div "check_box_outline_blank Joie" at bounding box center [623, 318] width 532 height 20
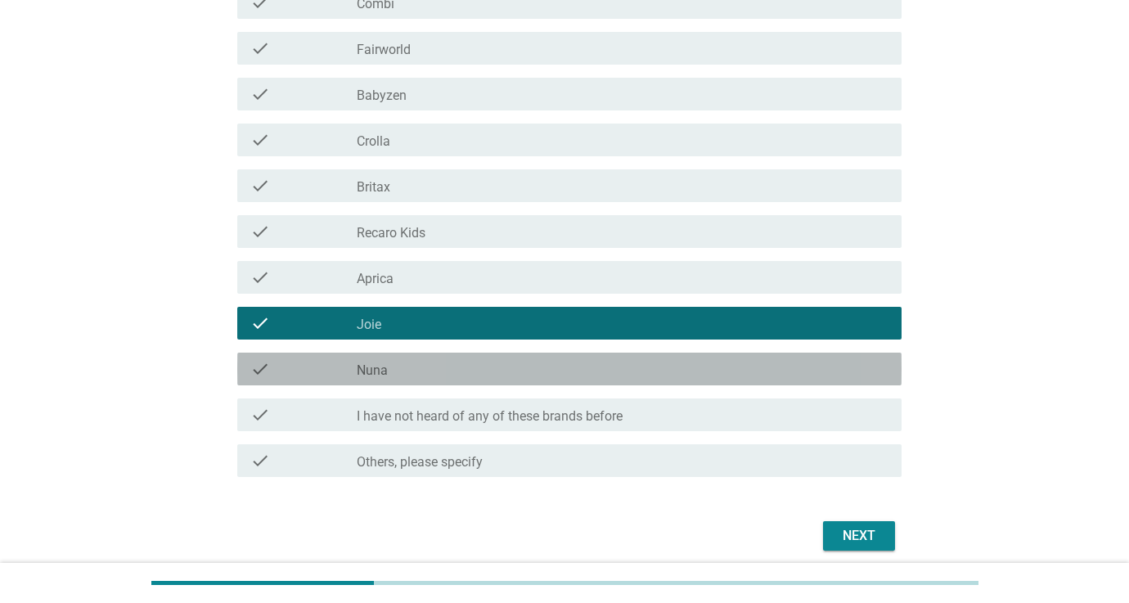
click at [421, 362] on div "check_box_outline_blank Nuna" at bounding box center [623, 369] width 532 height 20
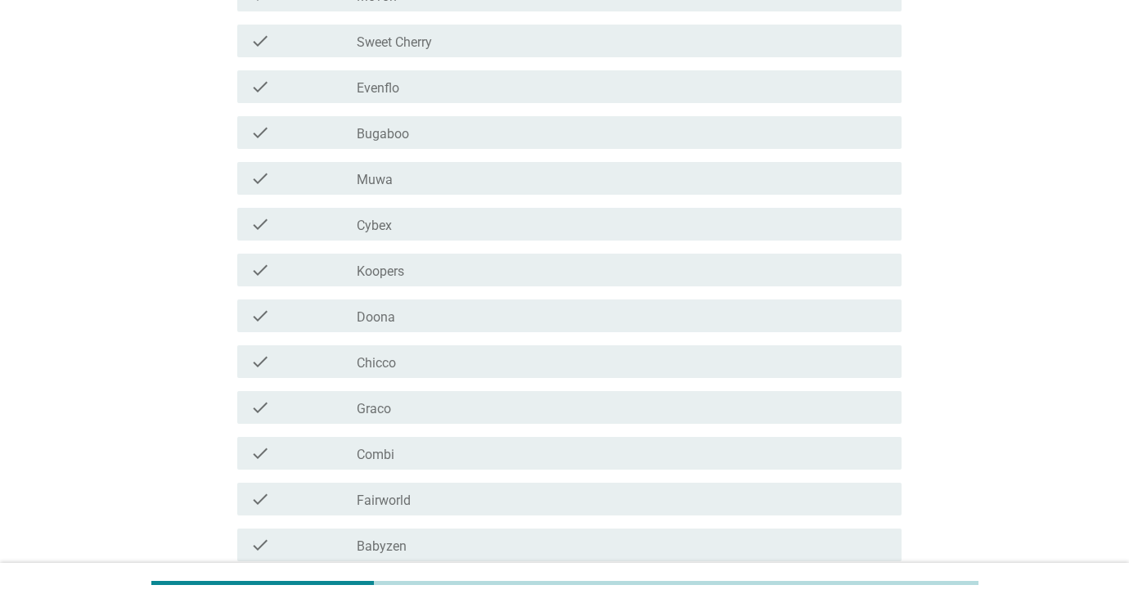
scroll to position [307, 0]
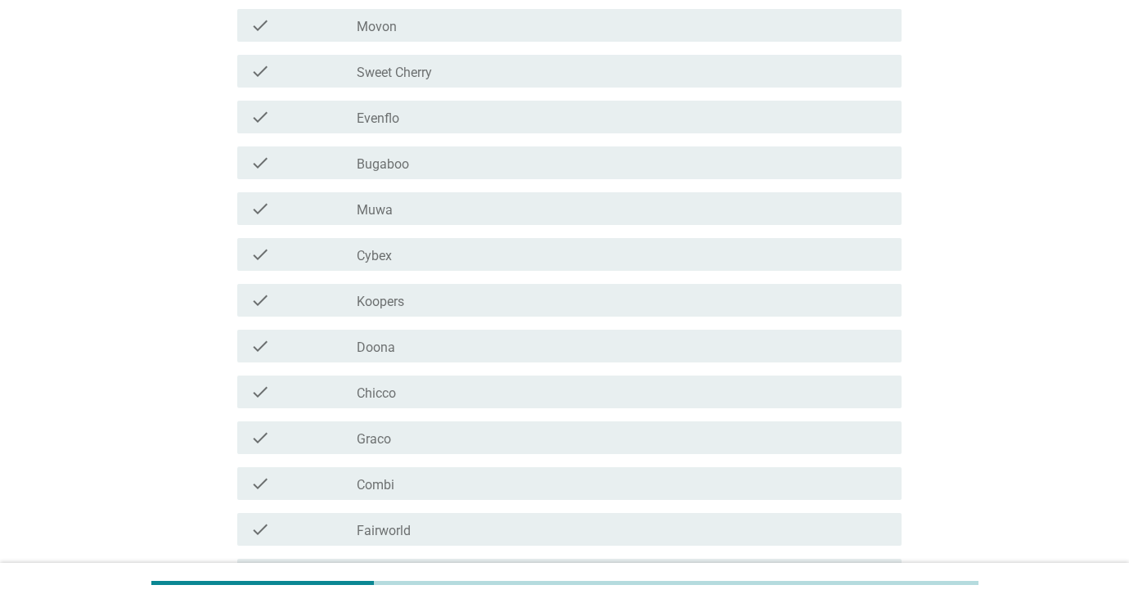
click at [439, 383] on div "check_box_outline_blank Chicco" at bounding box center [623, 392] width 532 height 20
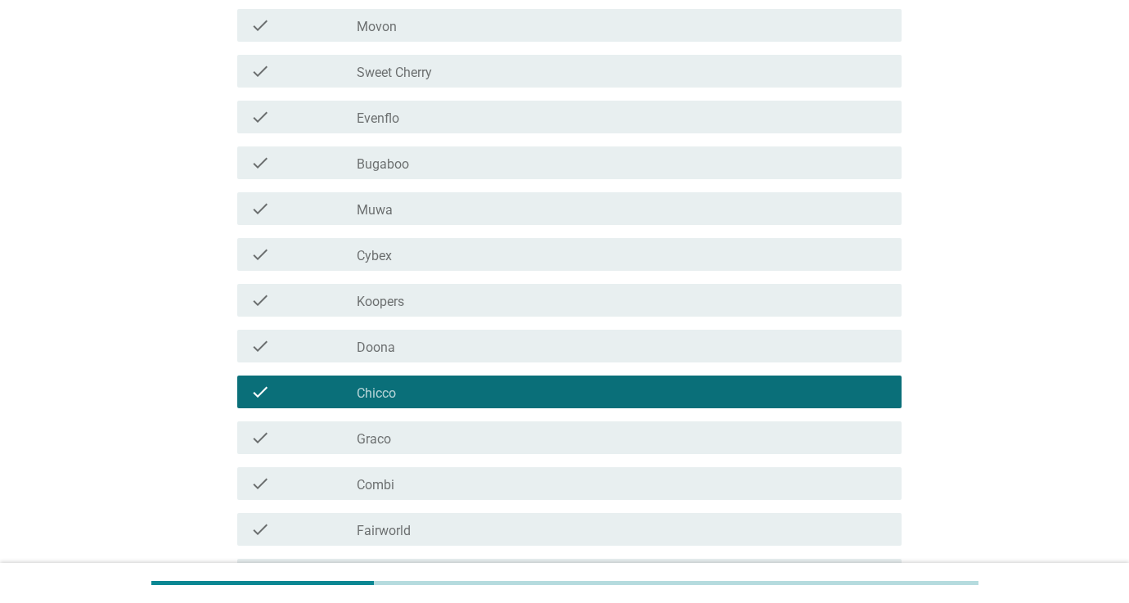
click at [433, 304] on div "check_box_outline_blank Koopers" at bounding box center [623, 300] width 532 height 20
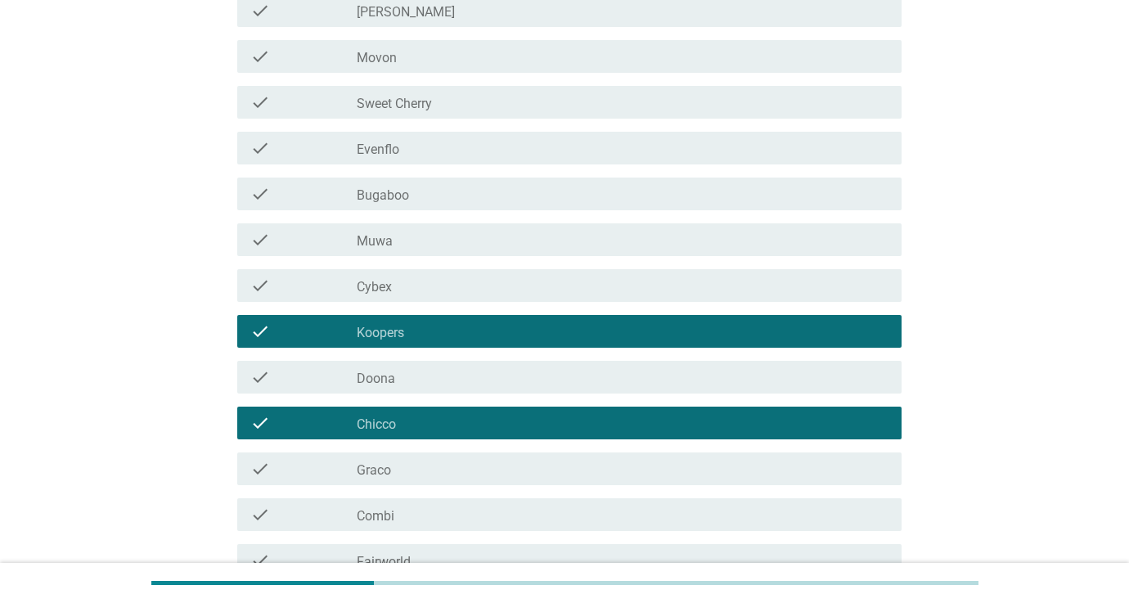
scroll to position [273, 0]
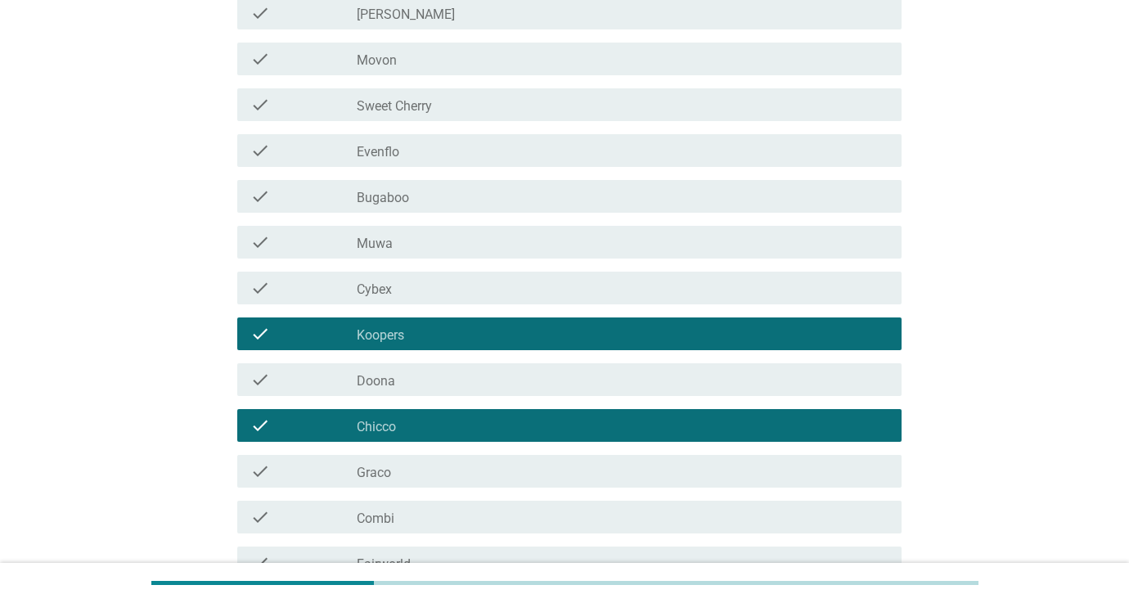
click at [432, 284] on div "check_box_outline_blank Cybex" at bounding box center [623, 288] width 532 height 20
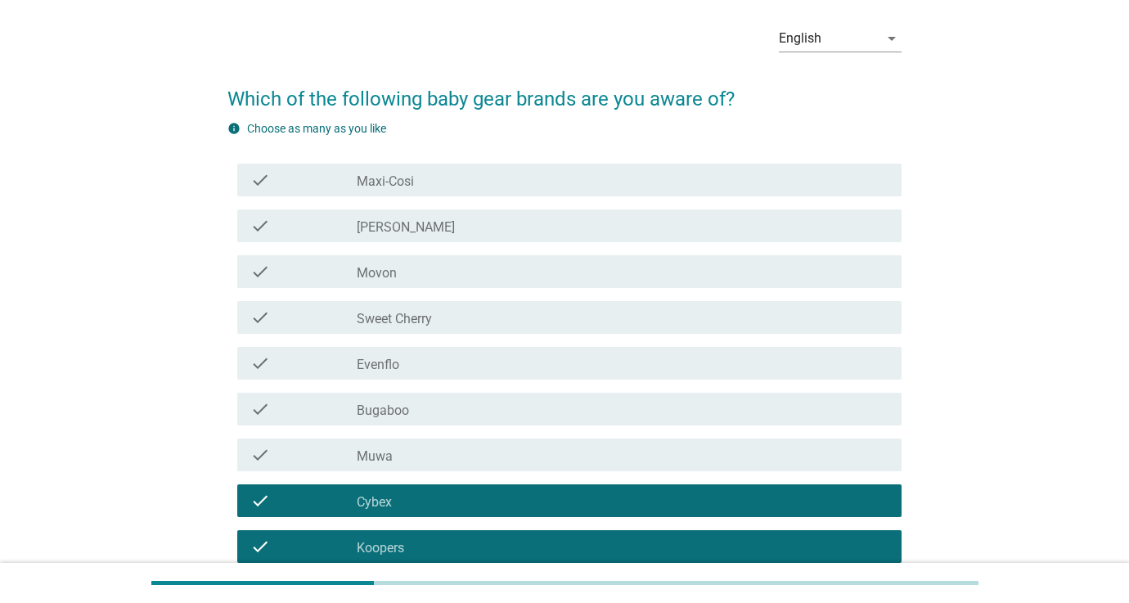
scroll to position [49, 0]
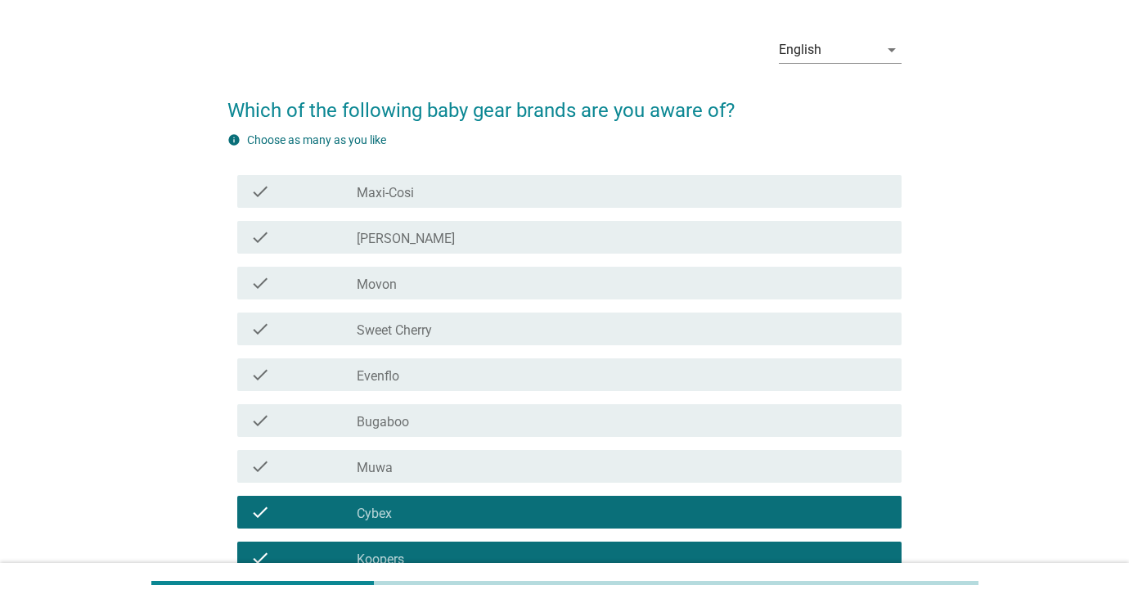
click at [423, 239] on div "check_box_outline_blank Quinton" at bounding box center [623, 237] width 532 height 20
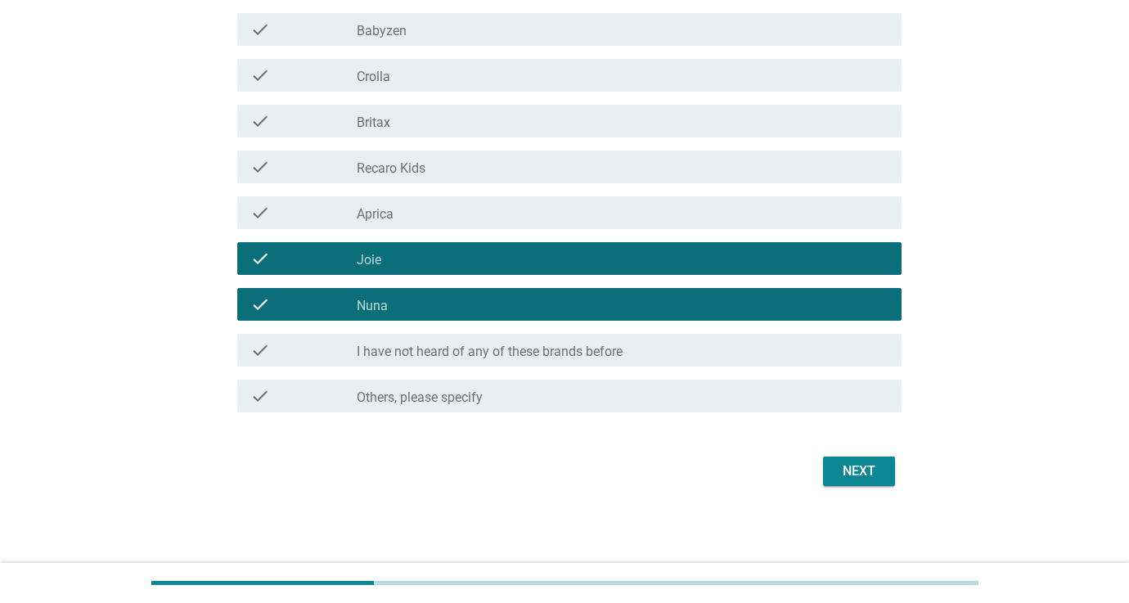
click at [853, 479] on div "Next" at bounding box center [859, 471] width 46 height 20
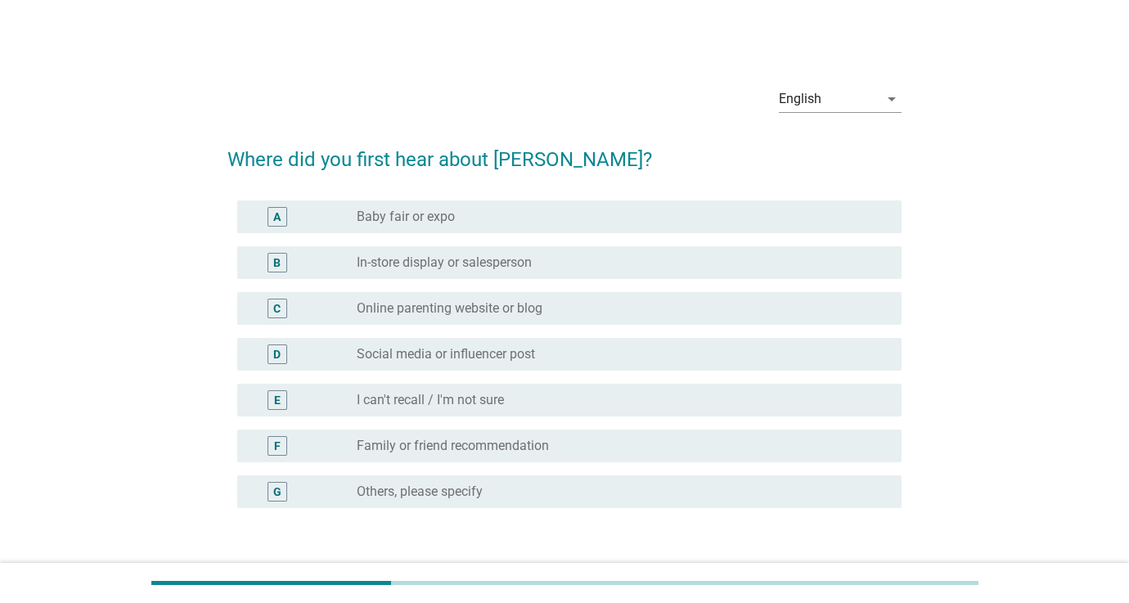
click at [432, 227] on div "A radio_button_unchecked Baby fair or expo" at bounding box center [569, 216] width 664 height 33
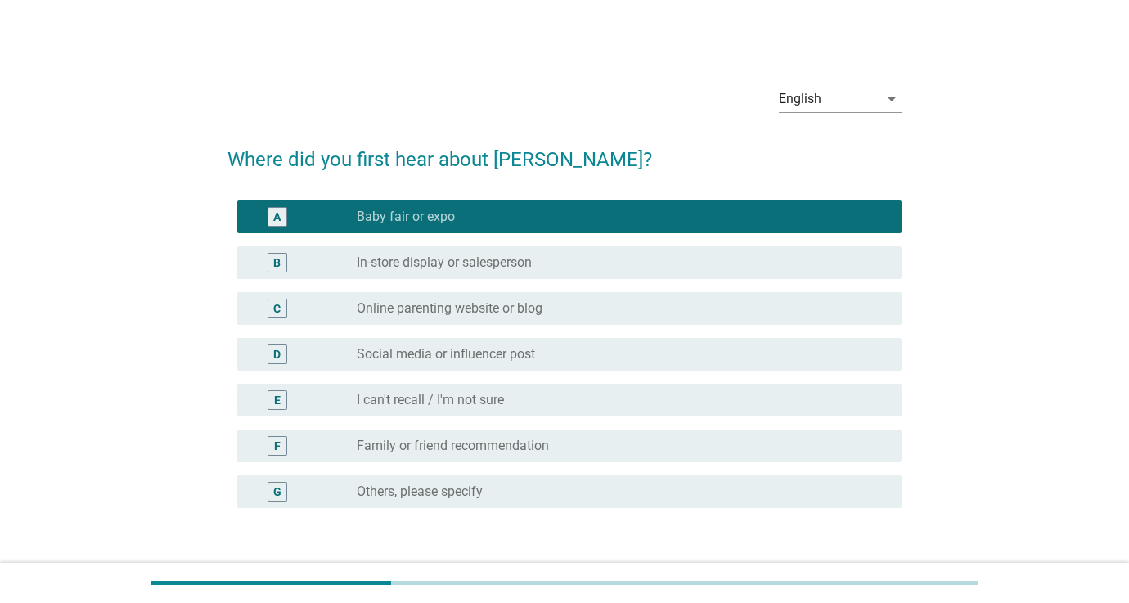
scroll to position [3, 1]
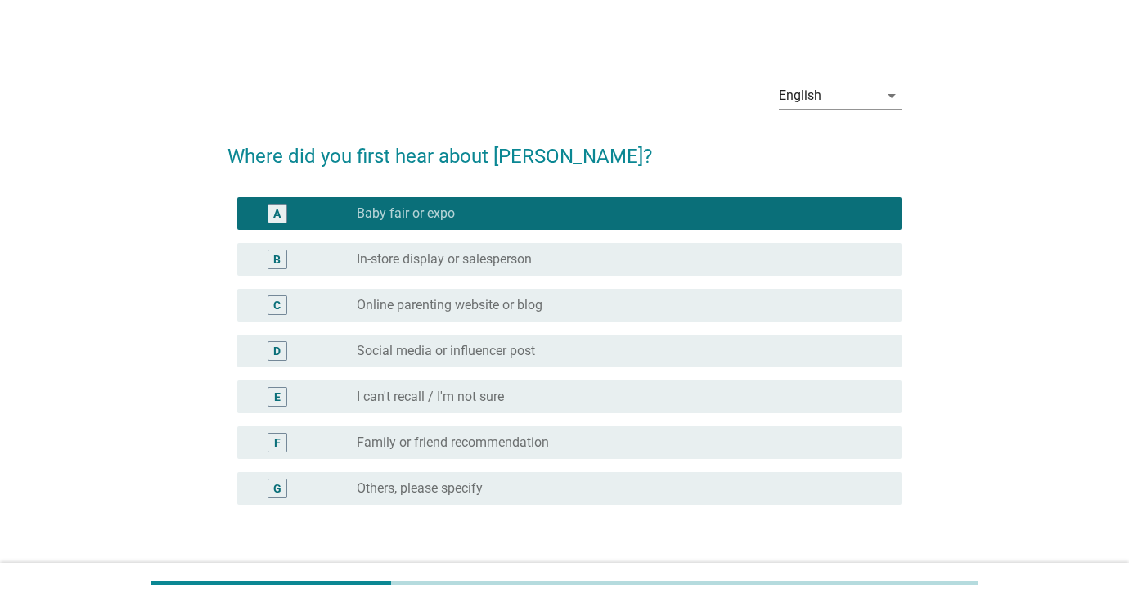
click at [446, 272] on div "B radio_button_unchecked In-store display or salesperson" at bounding box center [569, 259] width 664 height 33
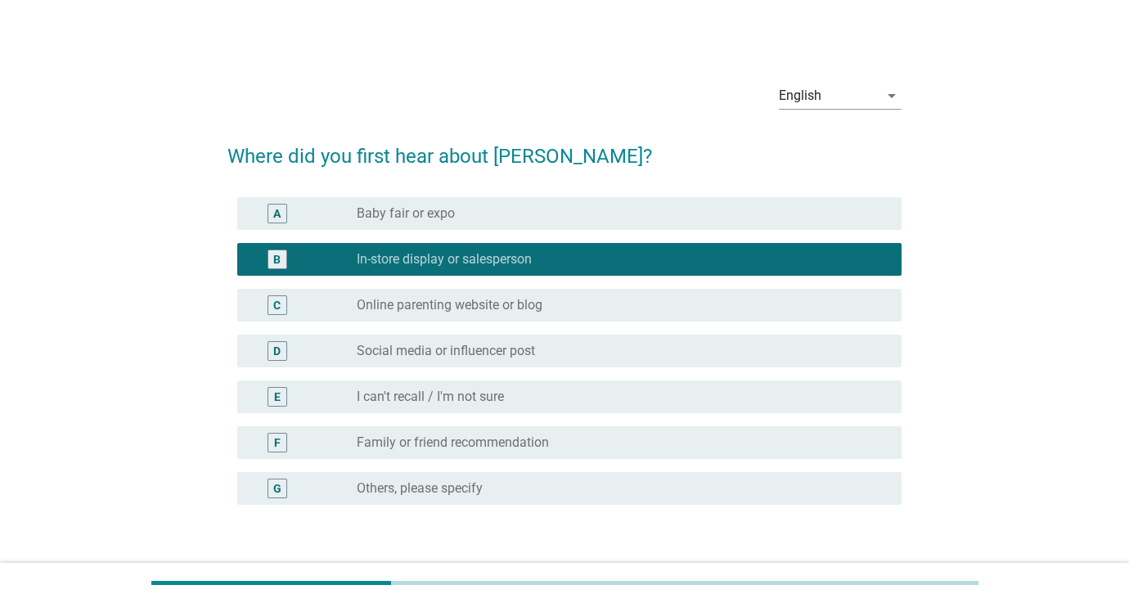
scroll to position [3, 0]
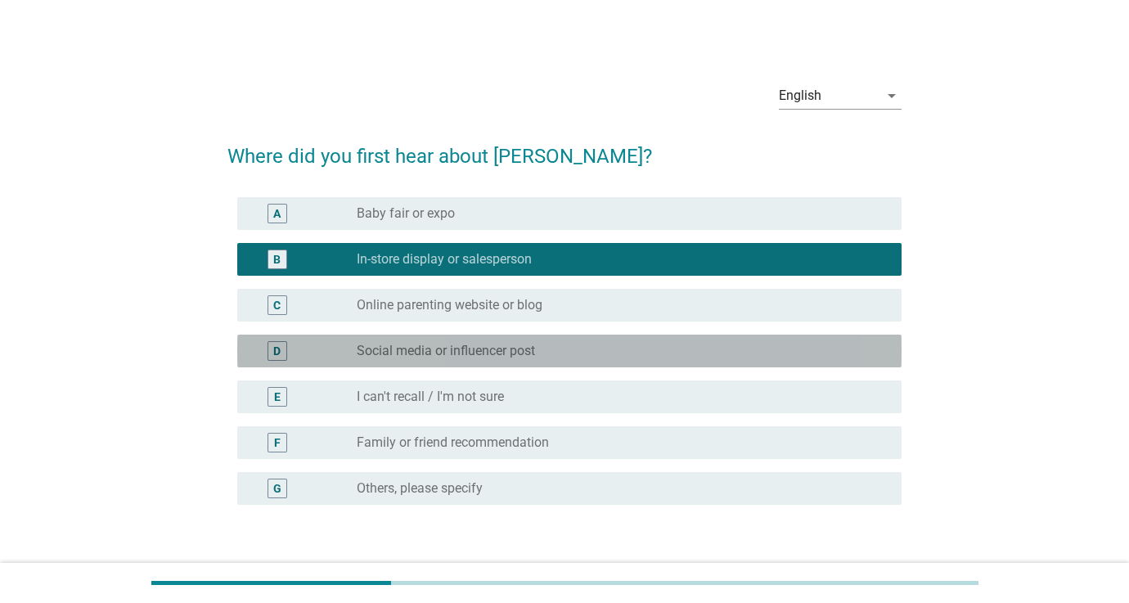
click at [479, 358] on label "Social media or influencer post" at bounding box center [446, 351] width 178 height 16
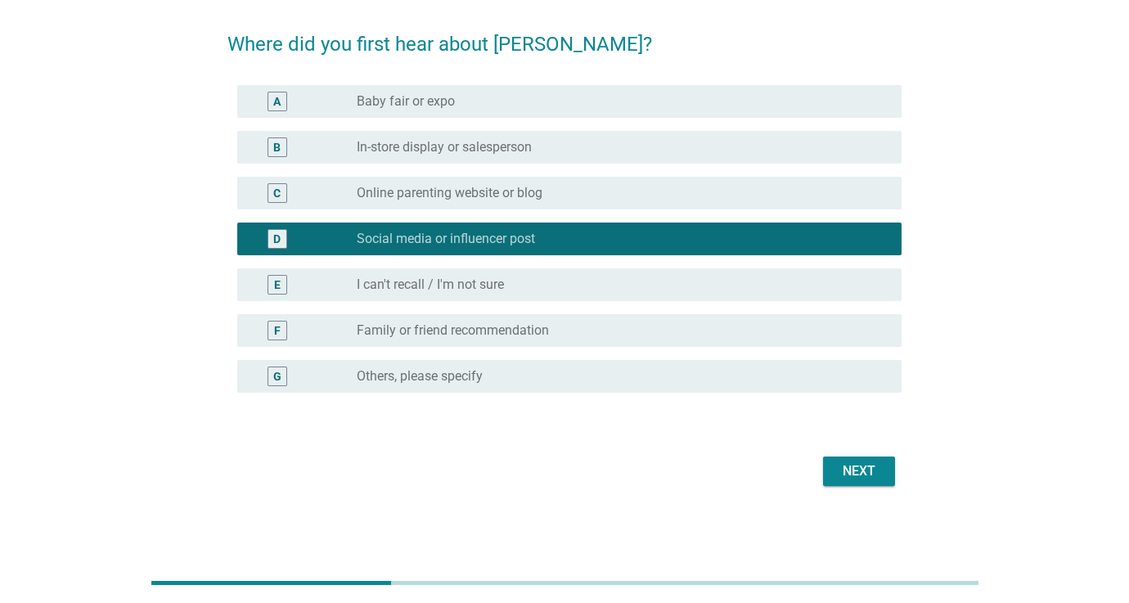
scroll to position [115, 0]
click at [543, 294] on div "radio_button_unchecked I can't recall / I'm not sure" at bounding box center [623, 285] width 532 height 20
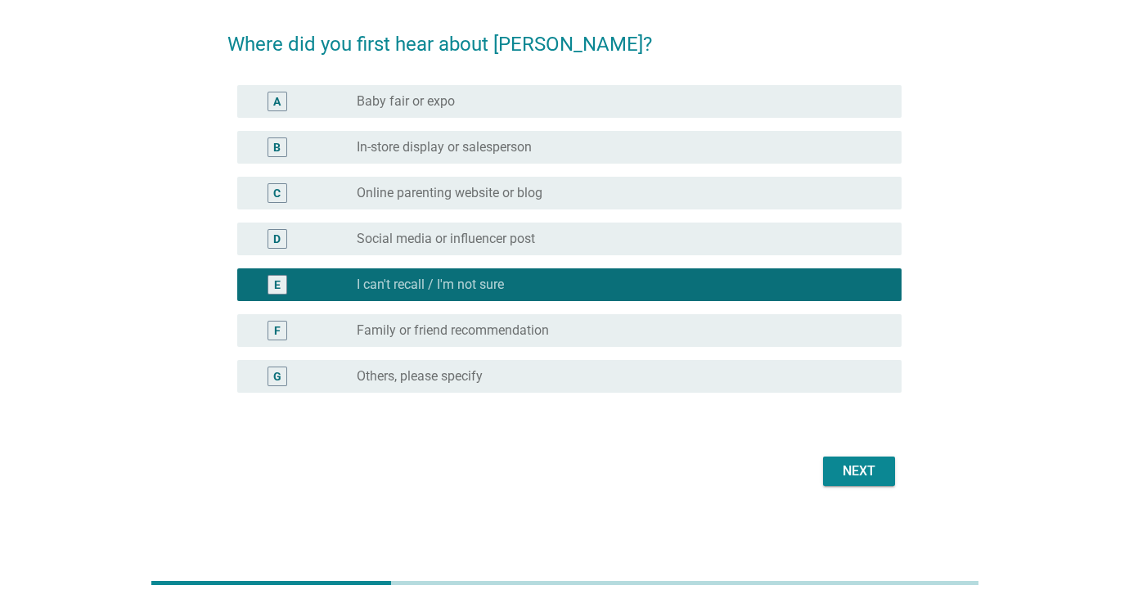
click at [865, 473] on div "Next" at bounding box center [859, 471] width 46 height 20
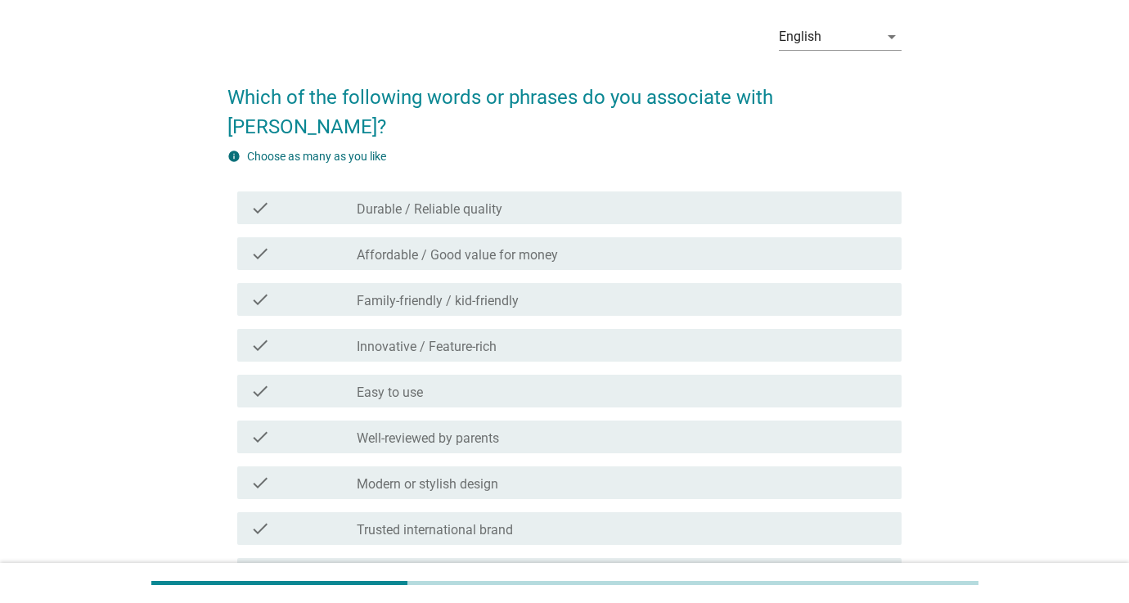
scroll to position [64, 0]
click at [434, 190] on div "check check_box_outline_blank Durable / Reliable quality" at bounding box center [569, 206] width 664 height 33
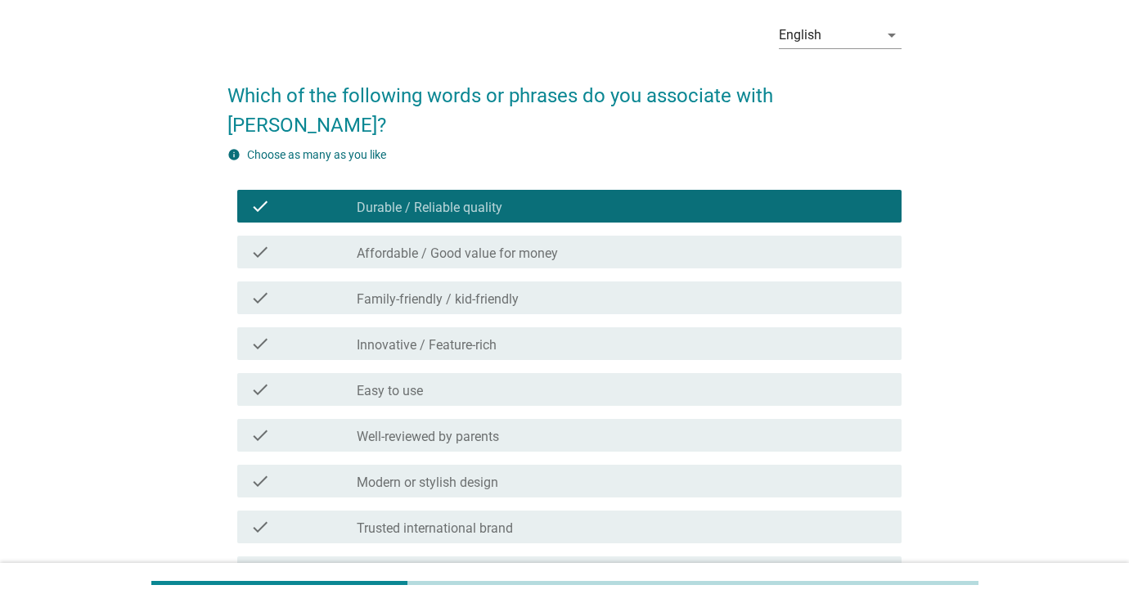
click at [434, 245] on label "Affordable / Good value for money" at bounding box center [457, 253] width 201 height 16
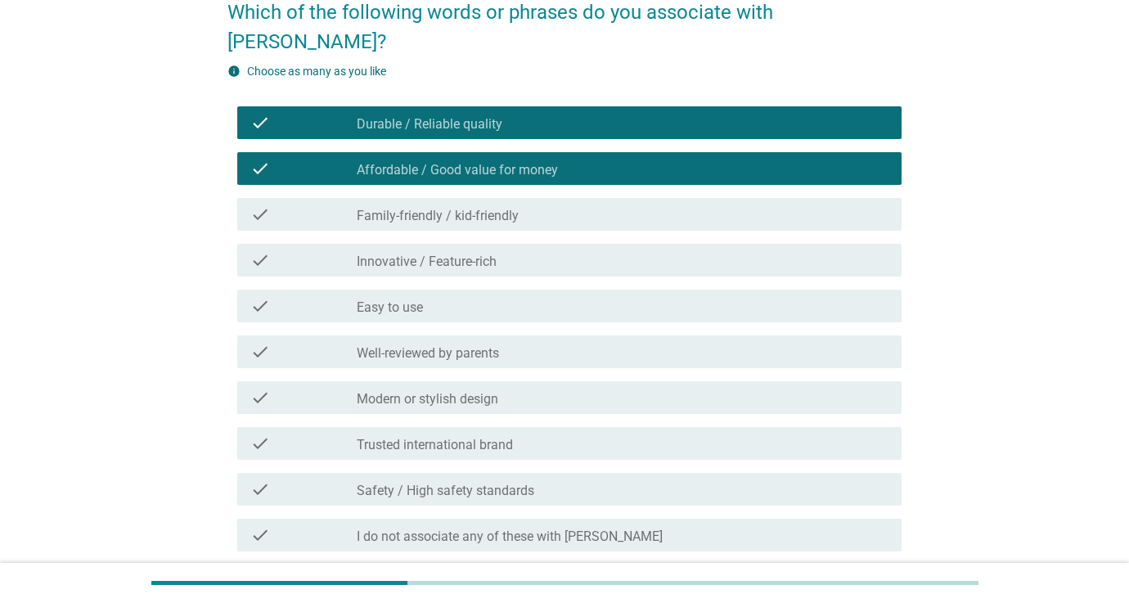
scroll to position [155, 0]
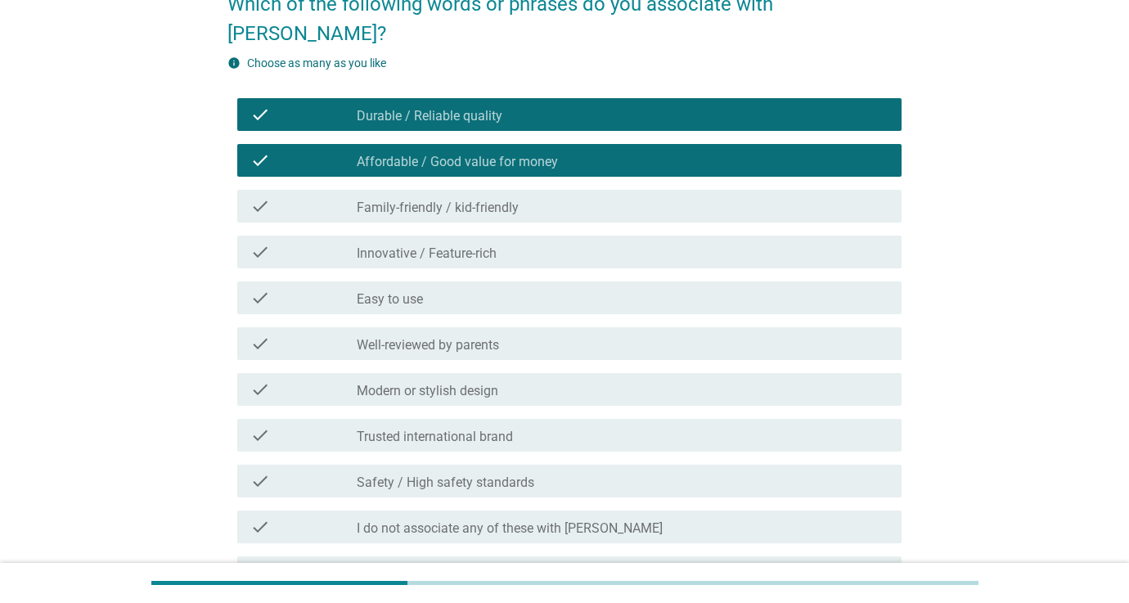
click at [397, 200] on label "Family-friendly / kid-friendly" at bounding box center [438, 208] width 162 height 16
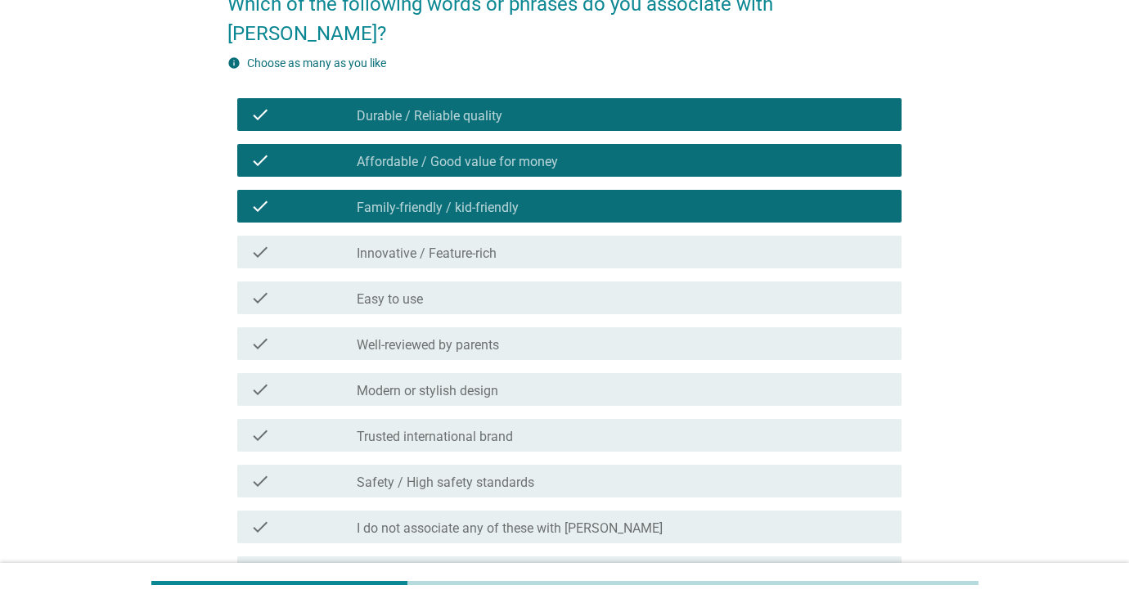
click at [418, 291] on label "Easy to use" at bounding box center [390, 299] width 66 height 16
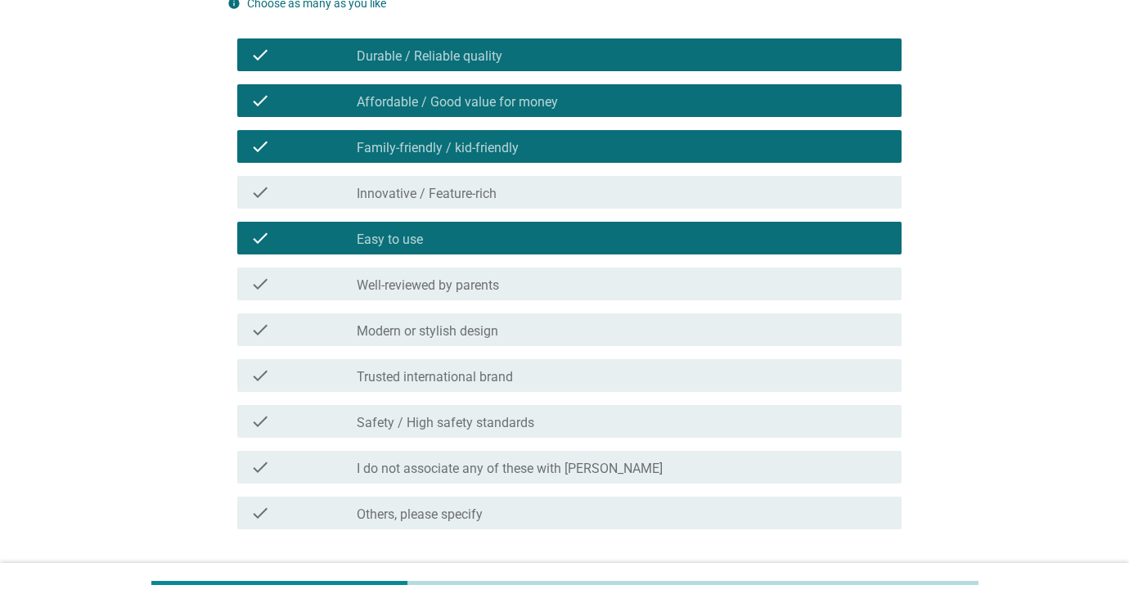
scroll to position [217, 0]
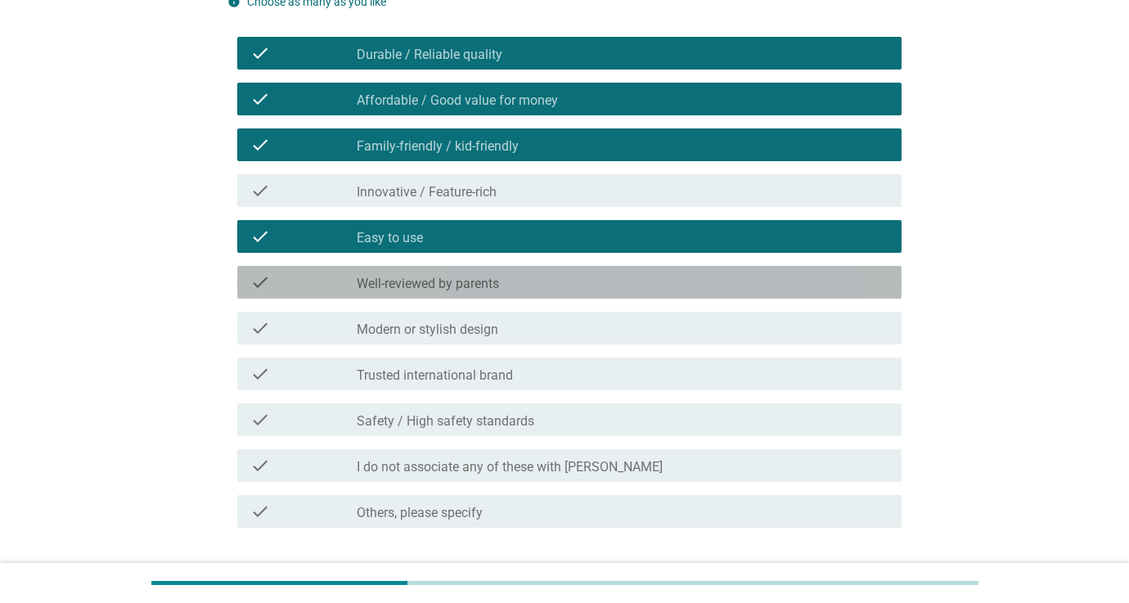
click at [439, 266] on div "check check_box_outline_blank Well-reviewed by parents" at bounding box center [569, 282] width 664 height 33
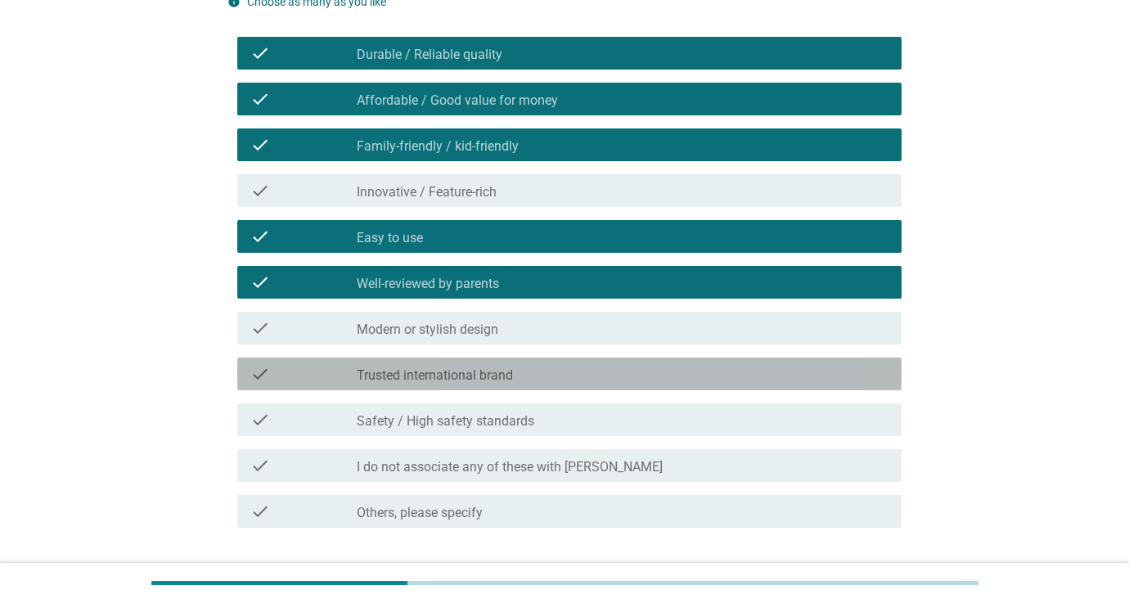
click at [540, 358] on div "check check_box_outline_blank Trusted international brand" at bounding box center [569, 374] width 664 height 33
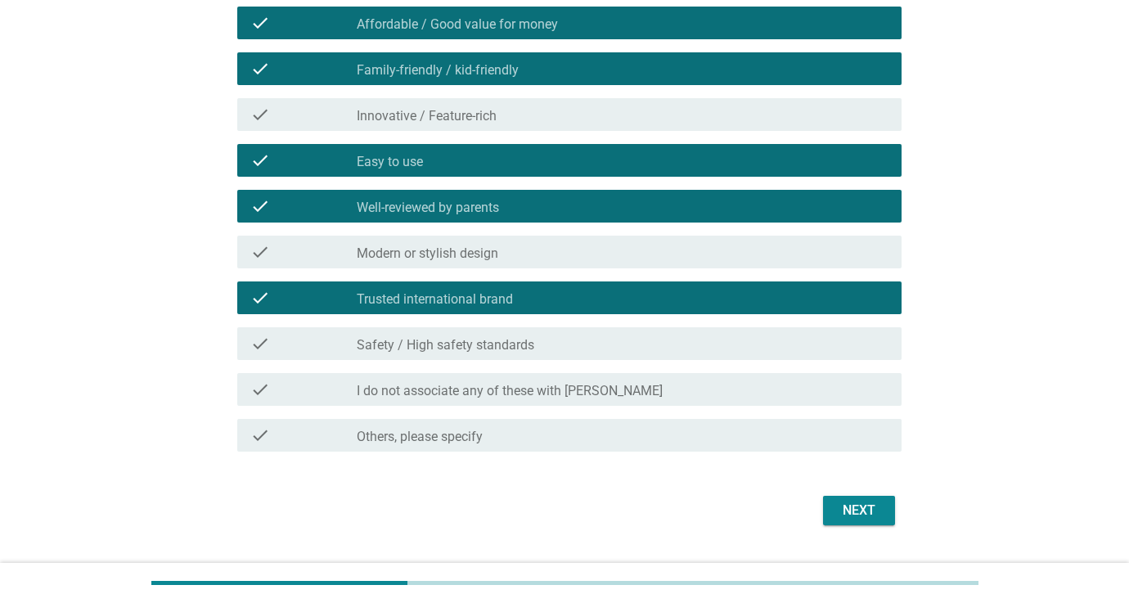
scroll to position [296, 0]
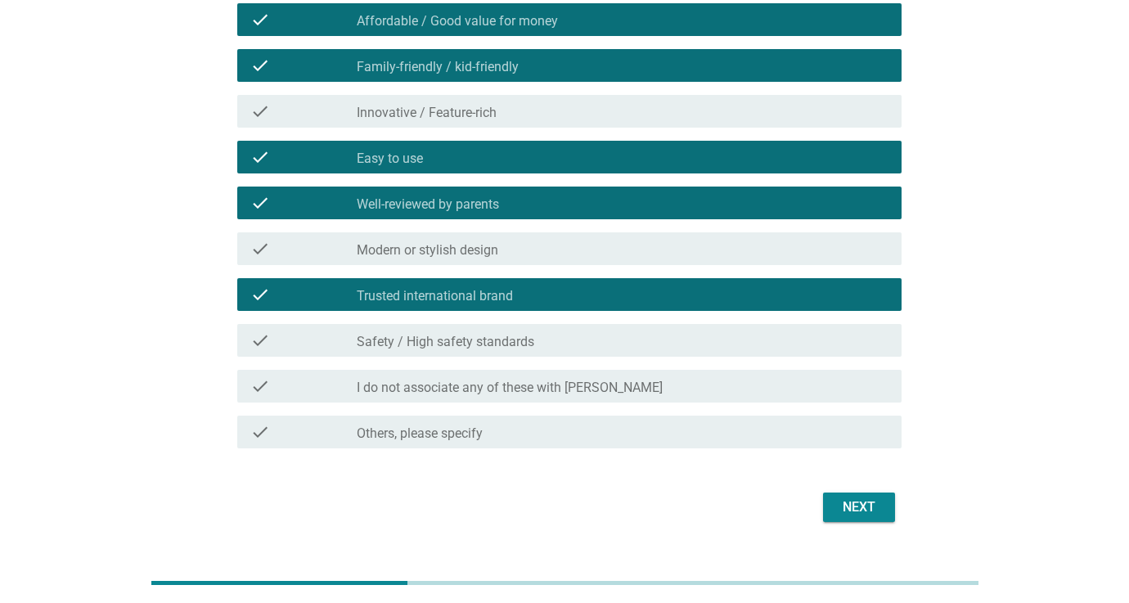
click at [523, 334] on label "Safety / High safety standards" at bounding box center [446, 342] width 178 height 16
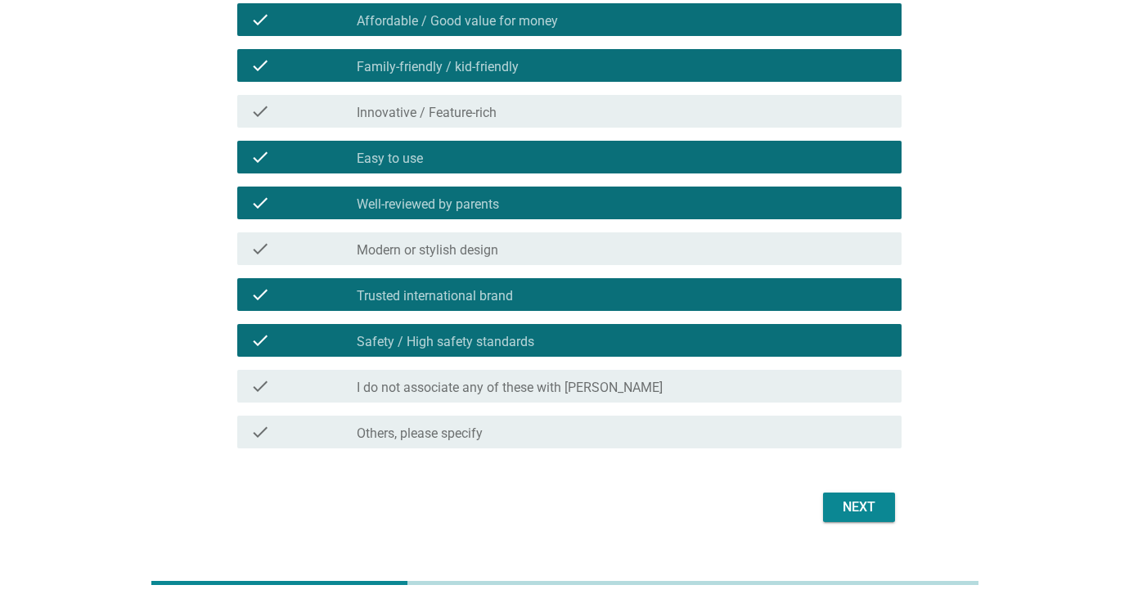
click at [842, 493] on button "Next" at bounding box center [859, 507] width 72 height 29
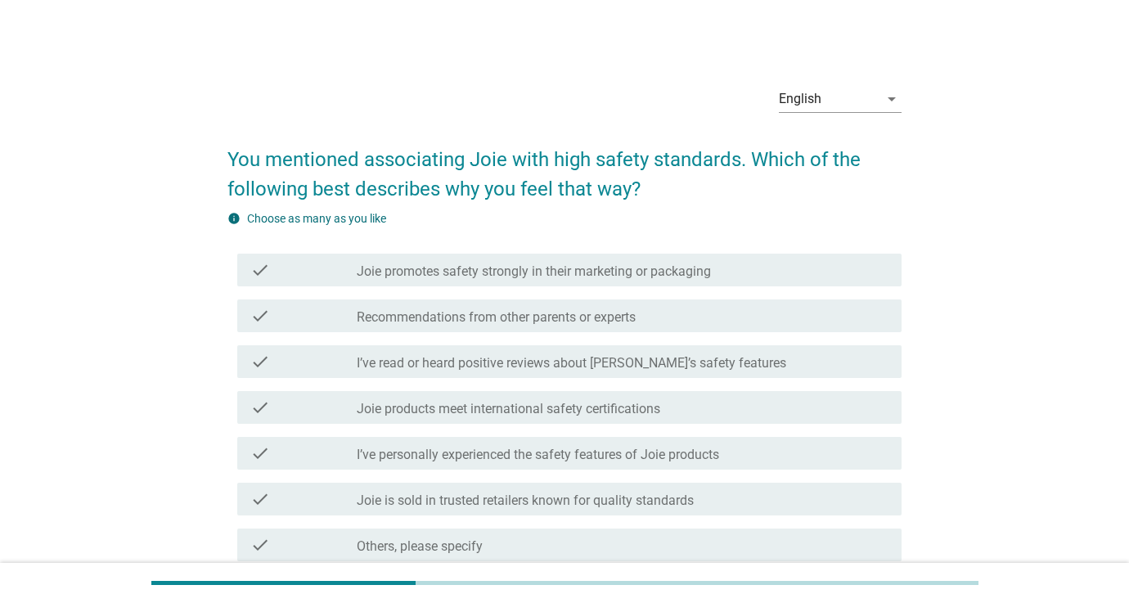
click at [542, 274] on label "Joie promotes safety strongly in their marketing or packaging" at bounding box center [534, 271] width 354 height 16
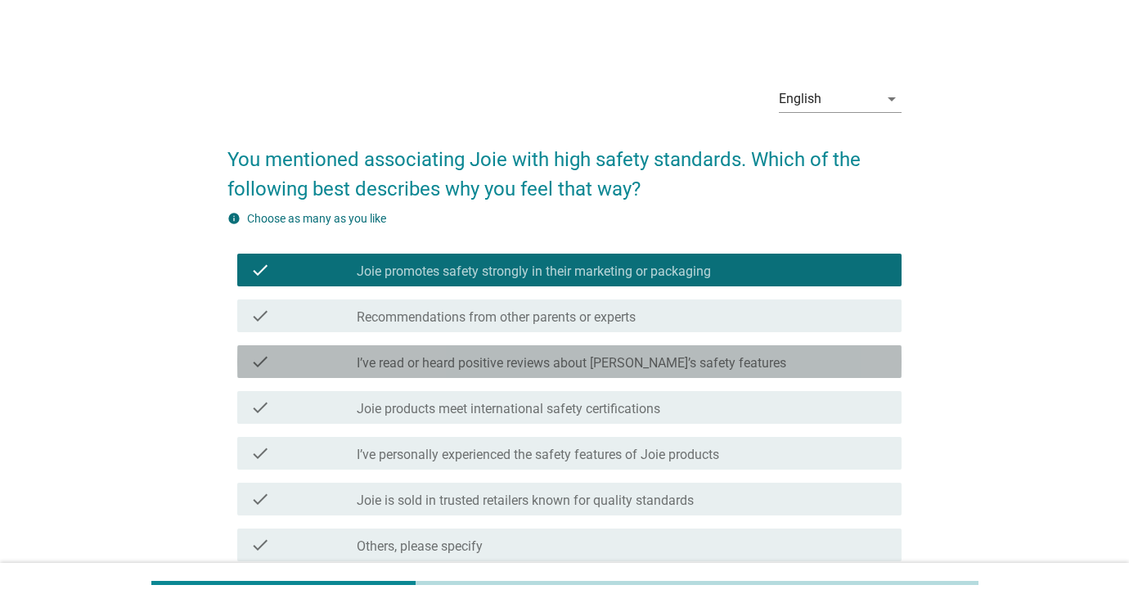
click at [500, 365] on label "I’ve read or heard positive reviews about Joie’s safety features" at bounding box center [572, 363] width 430 height 16
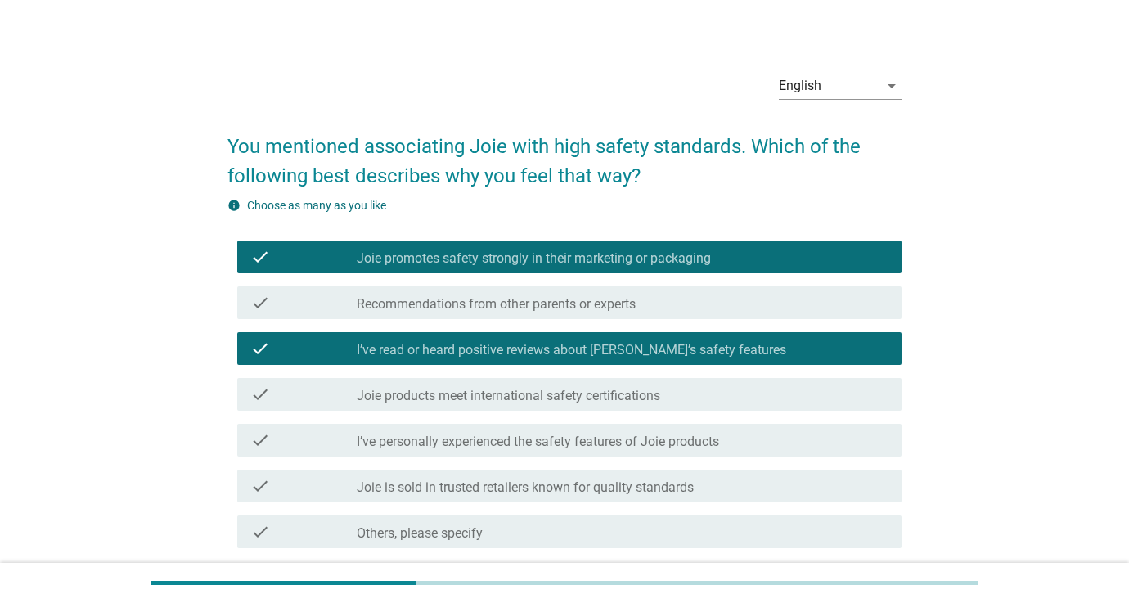
scroll to position [15, 1]
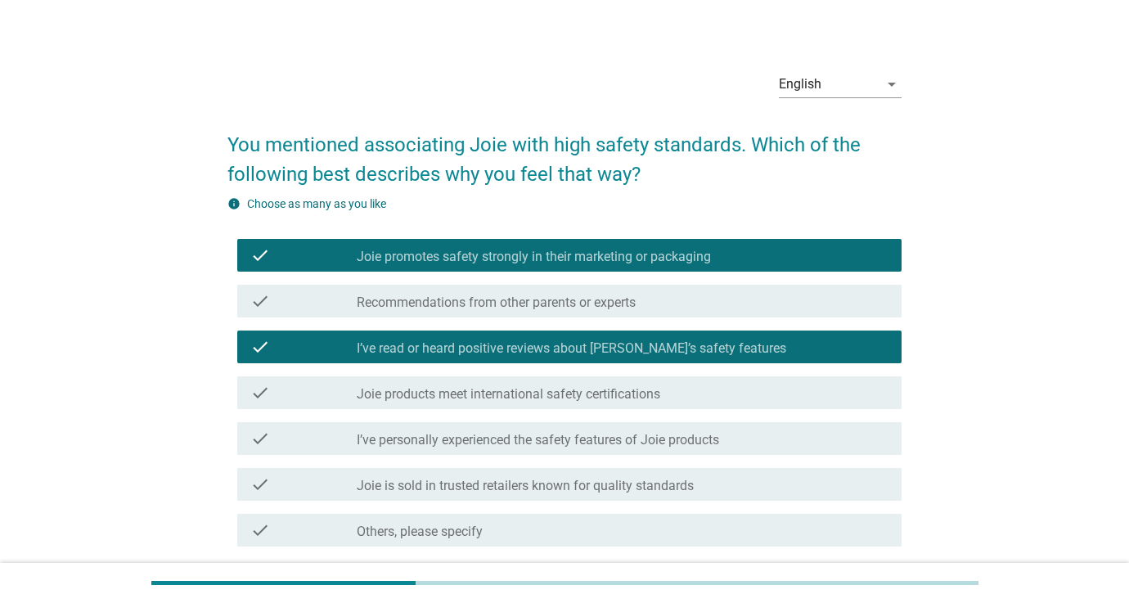
click at [522, 391] on label "Joie products meet international safety certifications" at bounding box center [509, 394] width 304 height 16
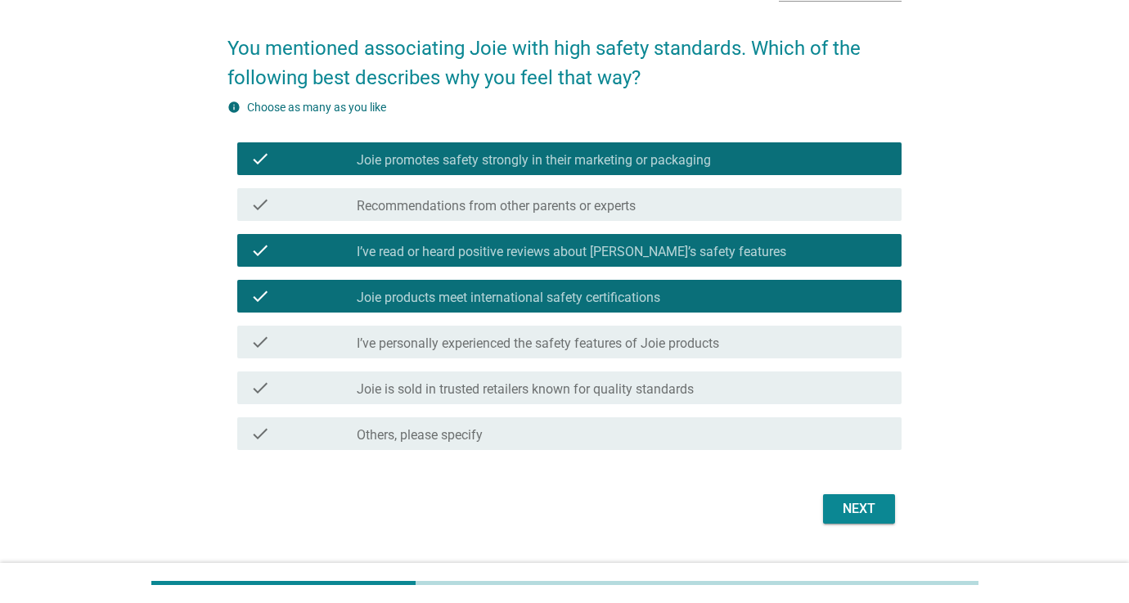
scroll to position [112, 0]
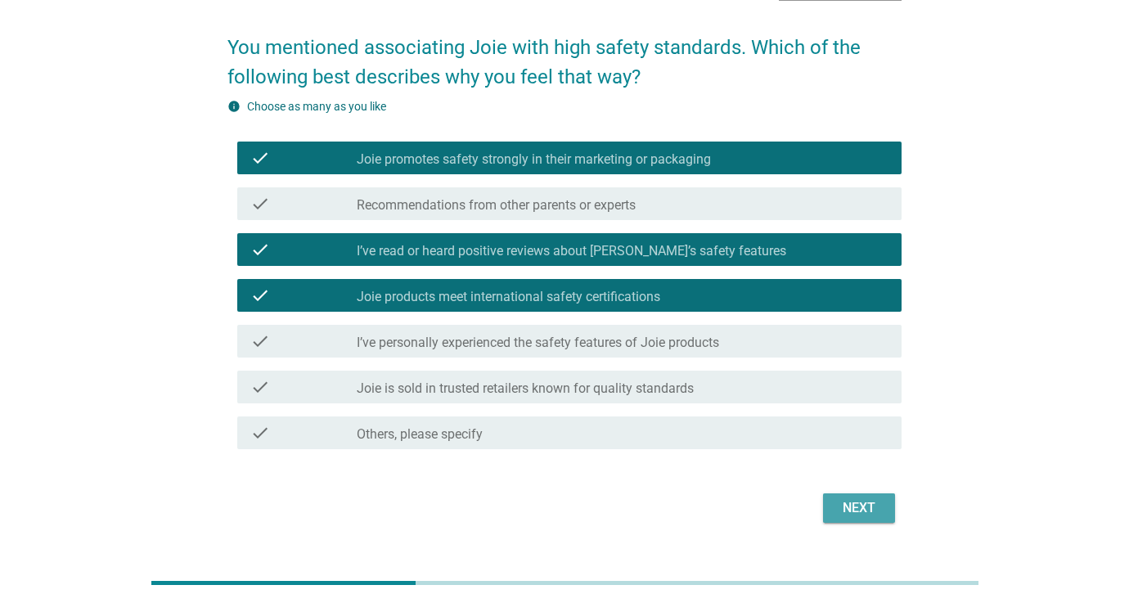
click at [834, 505] on button "Next" at bounding box center [859, 507] width 72 height 29
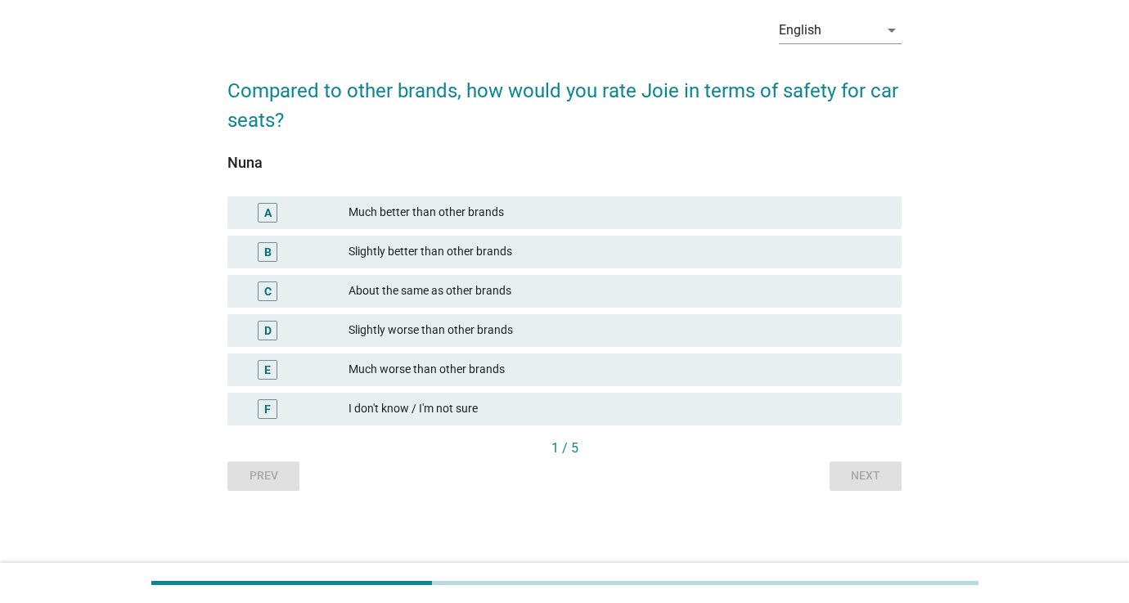
scroll to position [0, 0]
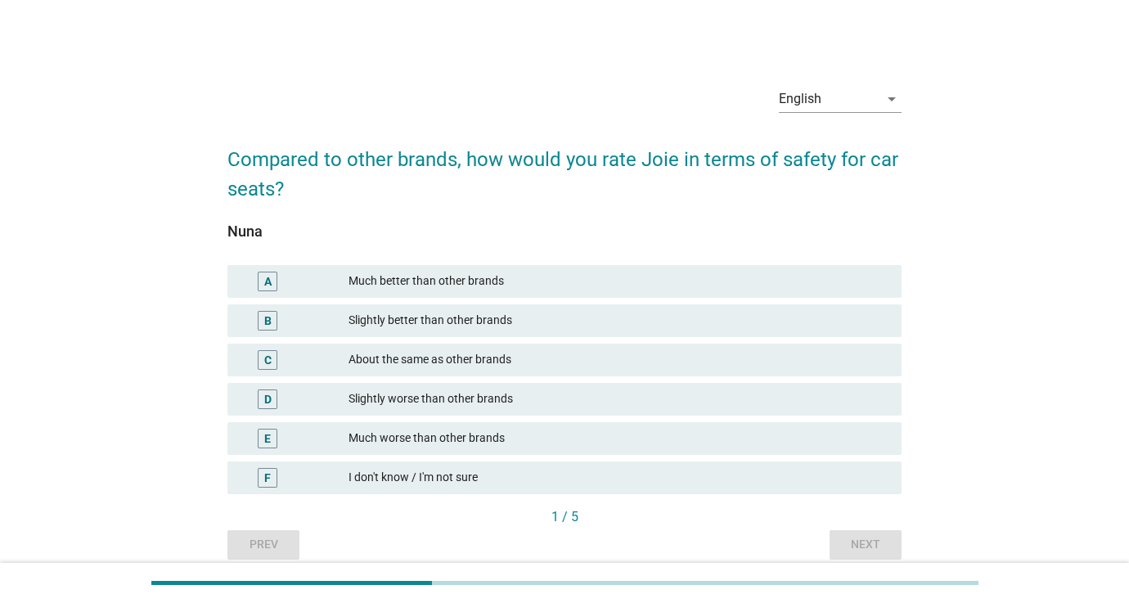
drag, startPoint x: 452, startPoint y: 293, endPoint x: 457, endPoint y: 302, distance: 10.7
click at [452, 293] on div "A Much better than other brands" at bounding box center [564, 281] width 674 height 33
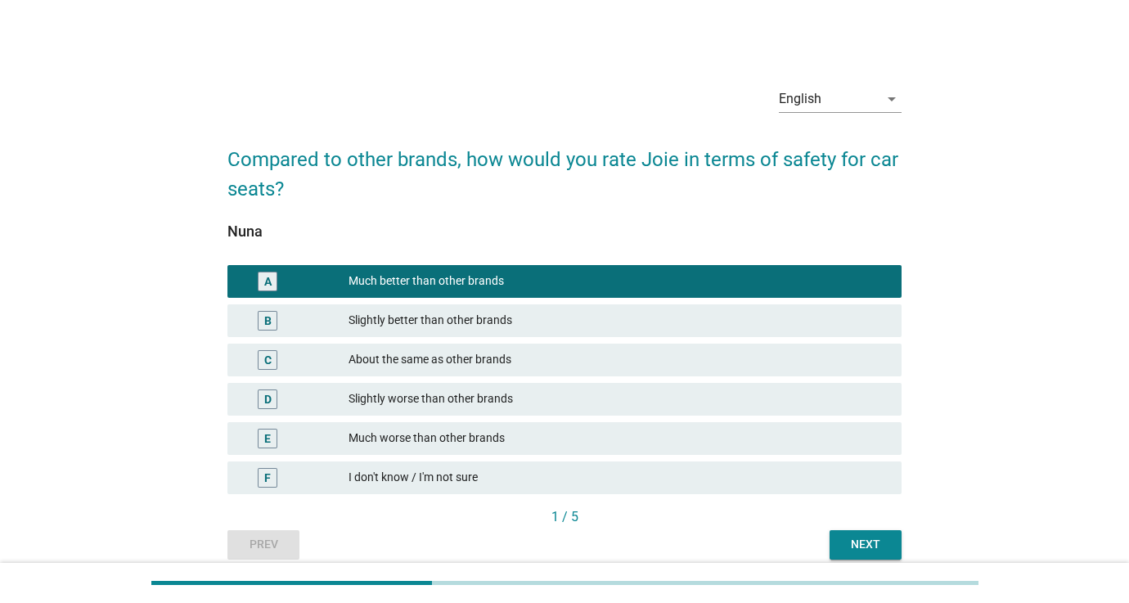
click at [866, 545] on div "Next" at bounding box center [866, 544] width 46 height 17
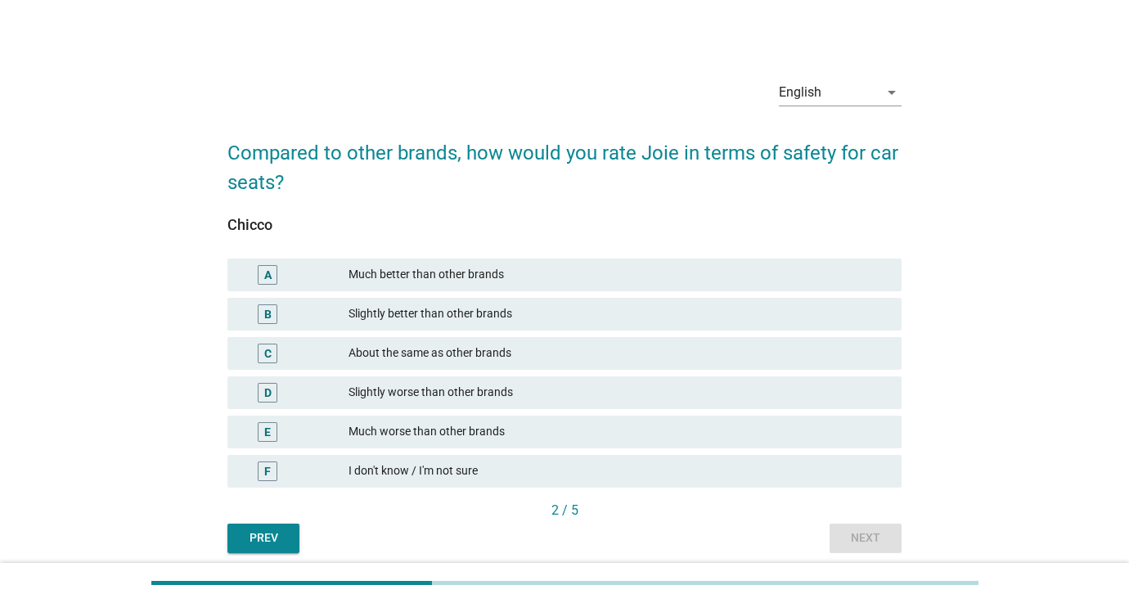
scroll to position [7, 0]
click at [288, 539] on button "Prev" at bounding box center [263, 537] width 72 height 29
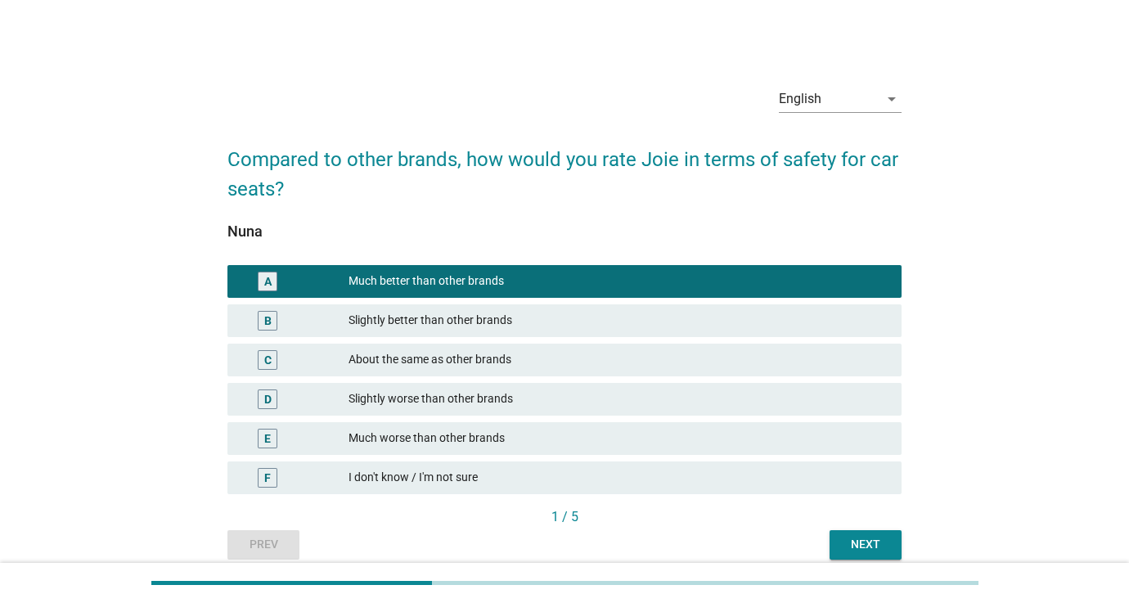
click at [288, 539] on div "Prev Next" at bounding box center [564, 544] width 674 height 29
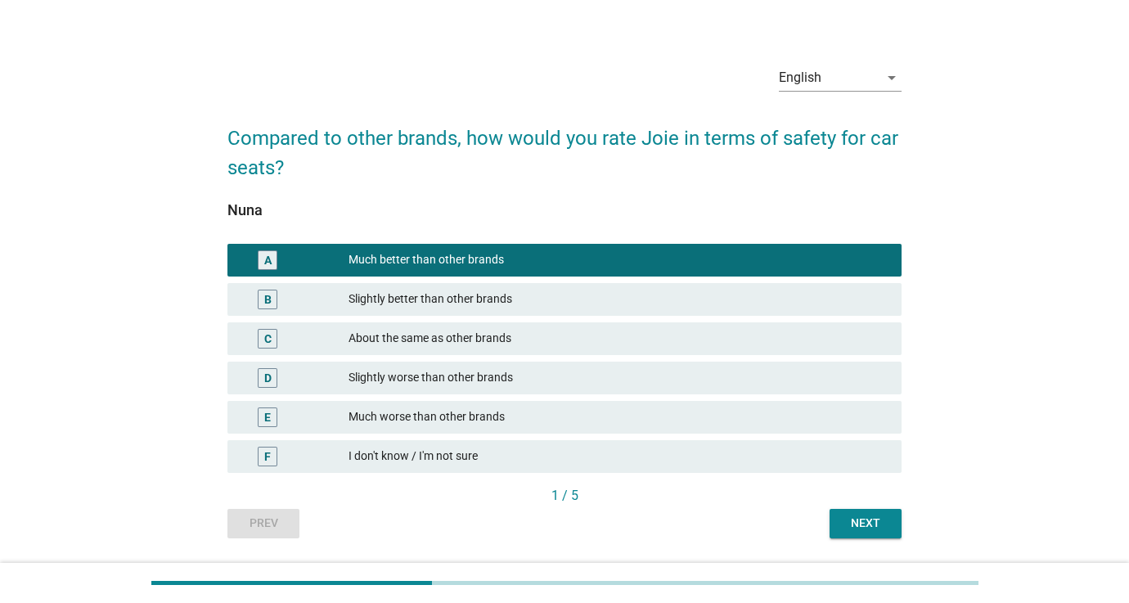
scroll to position [22, 0]
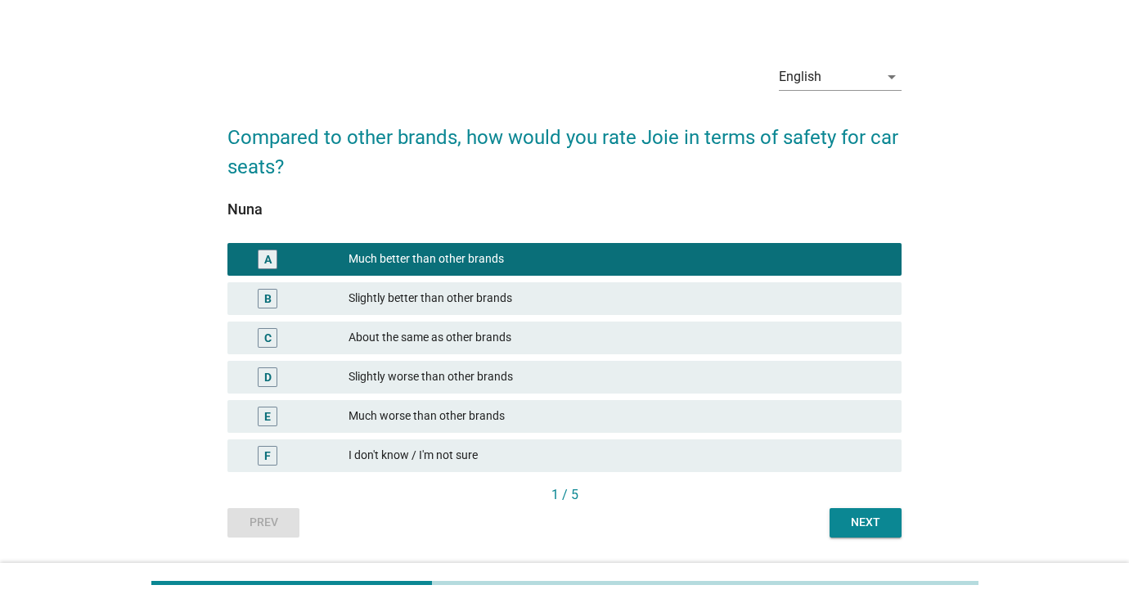
click at [855, 522] on div "Next" at bounding box center [866, 522] width 46 height 17
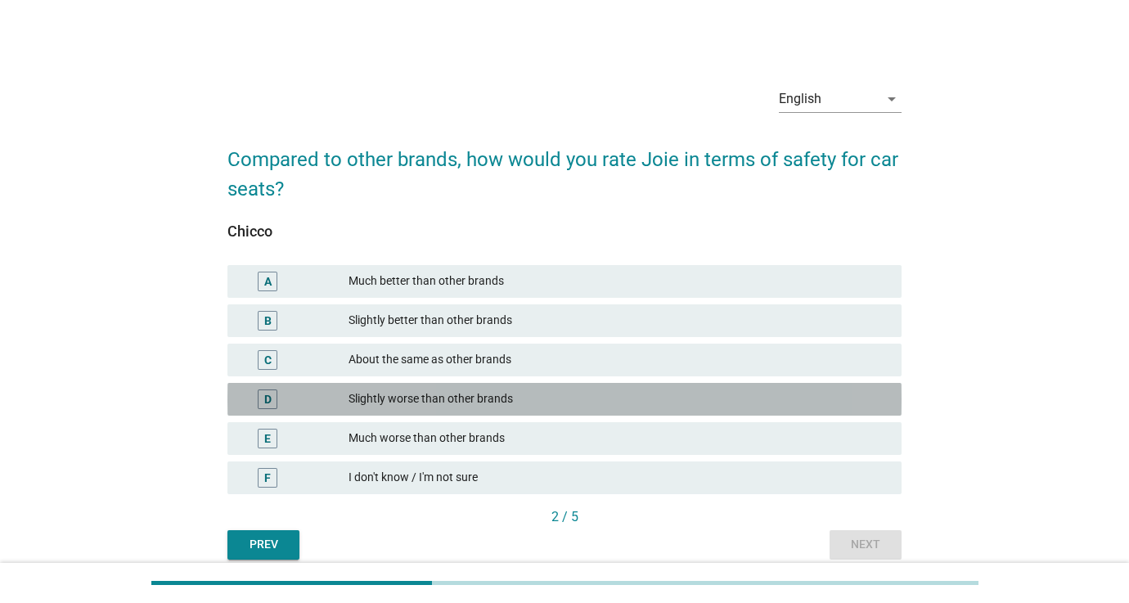
click at [448, 399] on div "Slightly worse than other brands" at bounding box center [619, 399] width 540 height 20
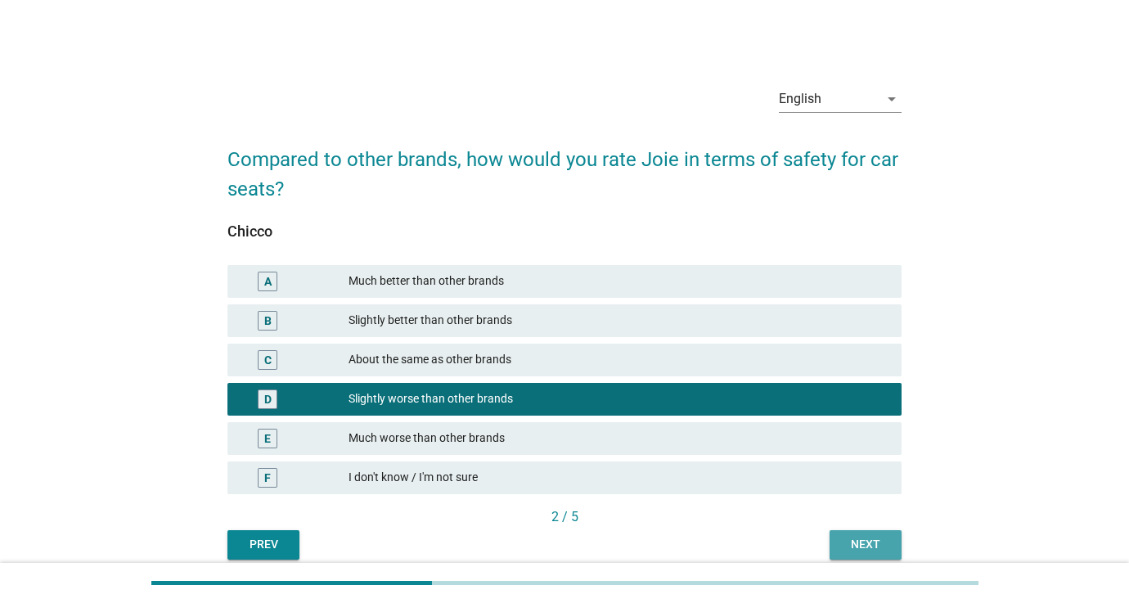
click at [862, 541] on div "Next" at bounding box center [866, 544] width 46 height 17
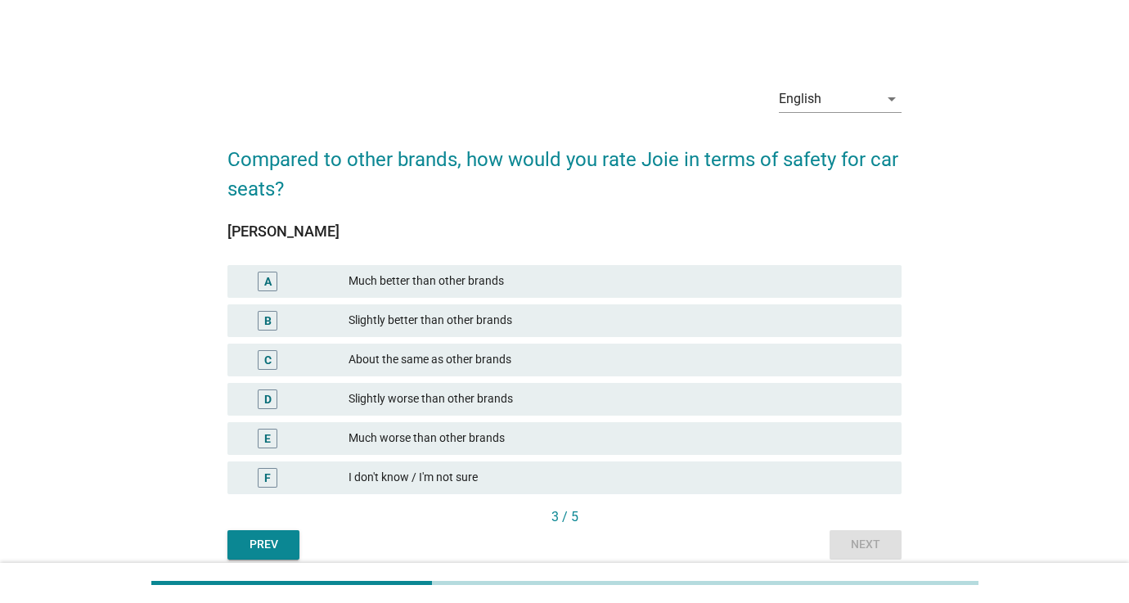
click at [476, 401] on div "Slightly worse than other brands" at bounding box center [619, 399] width 540 height 20
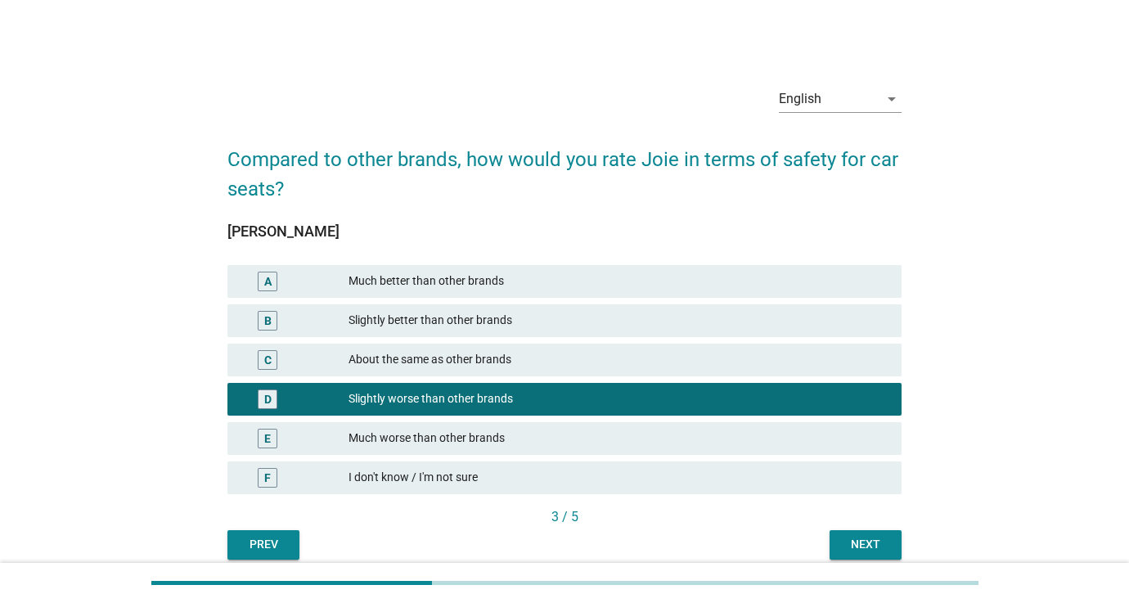
click at [864, 546] on div "Next" at bounding box center [866, 544] width 46 height 17
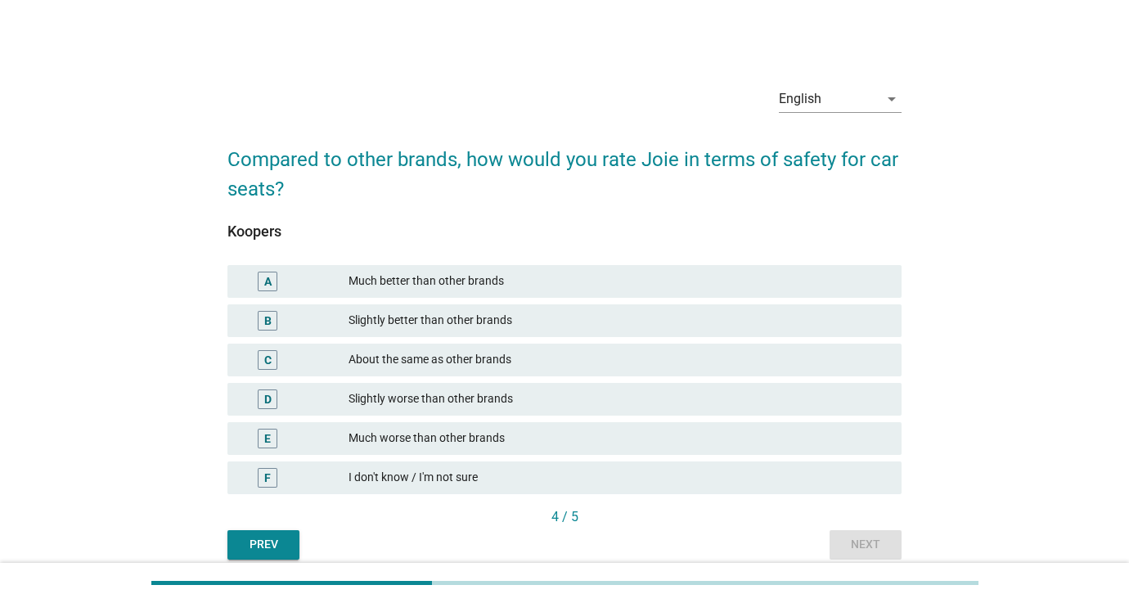
click at [531, 398] on div "Slightly worse than other brands" at bounding box center [619, 399] width 540 height 20
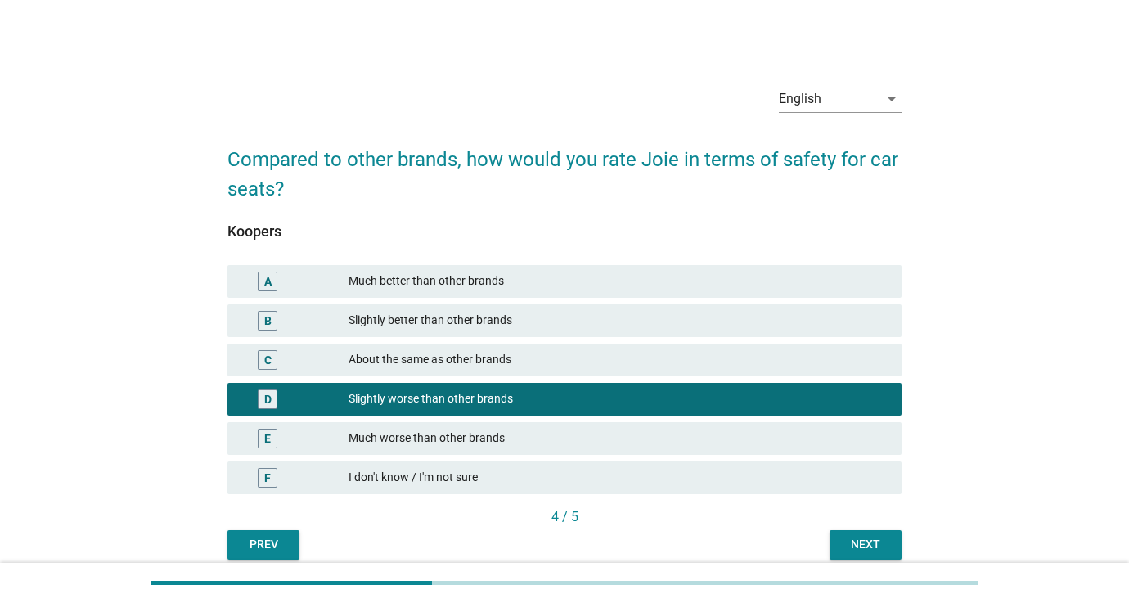
click at [574, 356] on div "About the same as other brands" at bounding box center [619, 360] width 540 height 20
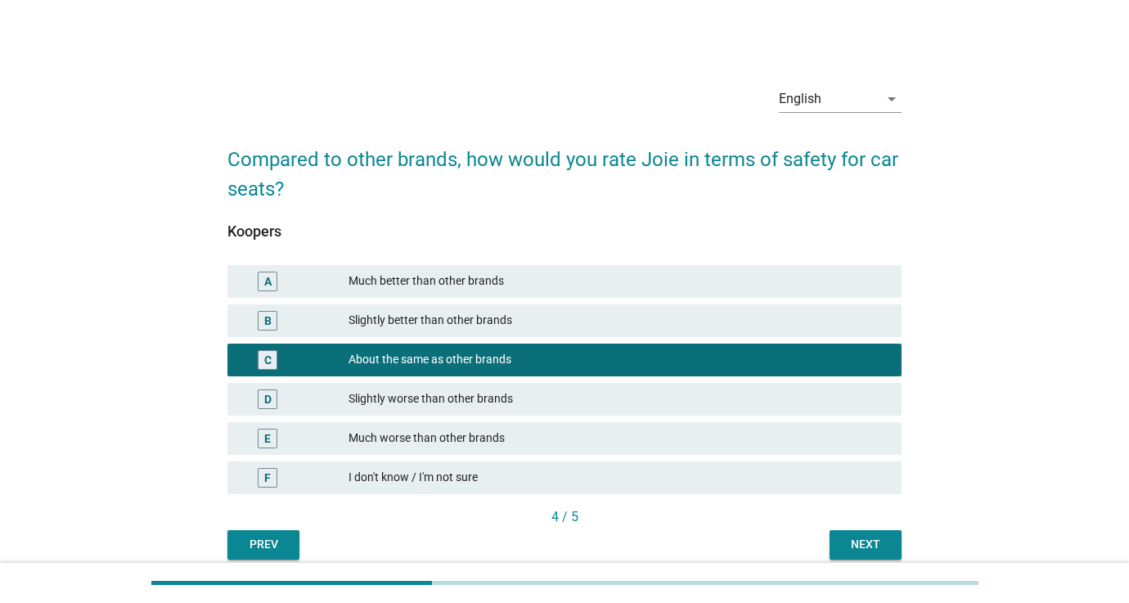
click at [882, 539] on div "Next" at bounding box center [866, 544] width 46 height 17
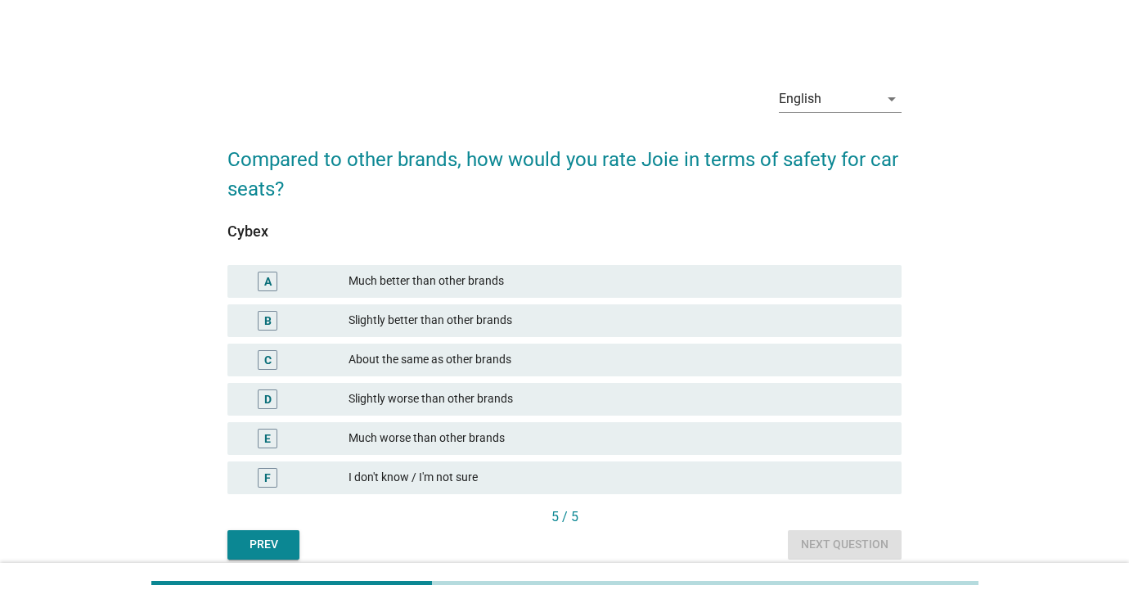
click at [525, 401] on div "Slightly worse than other brands" at bounding box center [619, 399] width 540 height 20
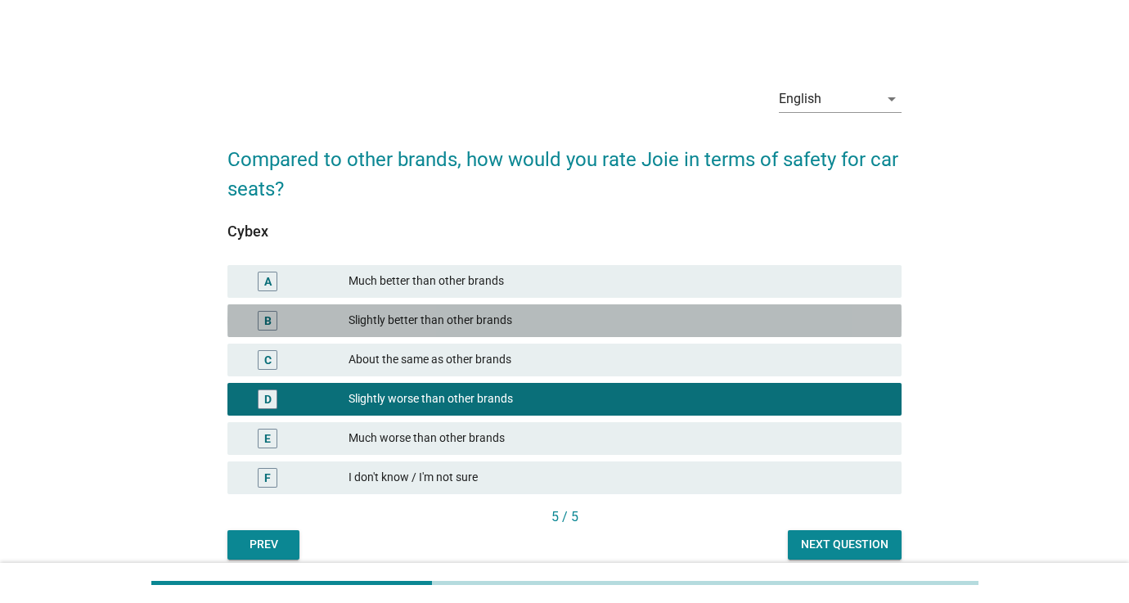
click at [462, 318] on div "Slightly better than other brands" at bounding box center [619, 321] width 540 height 20
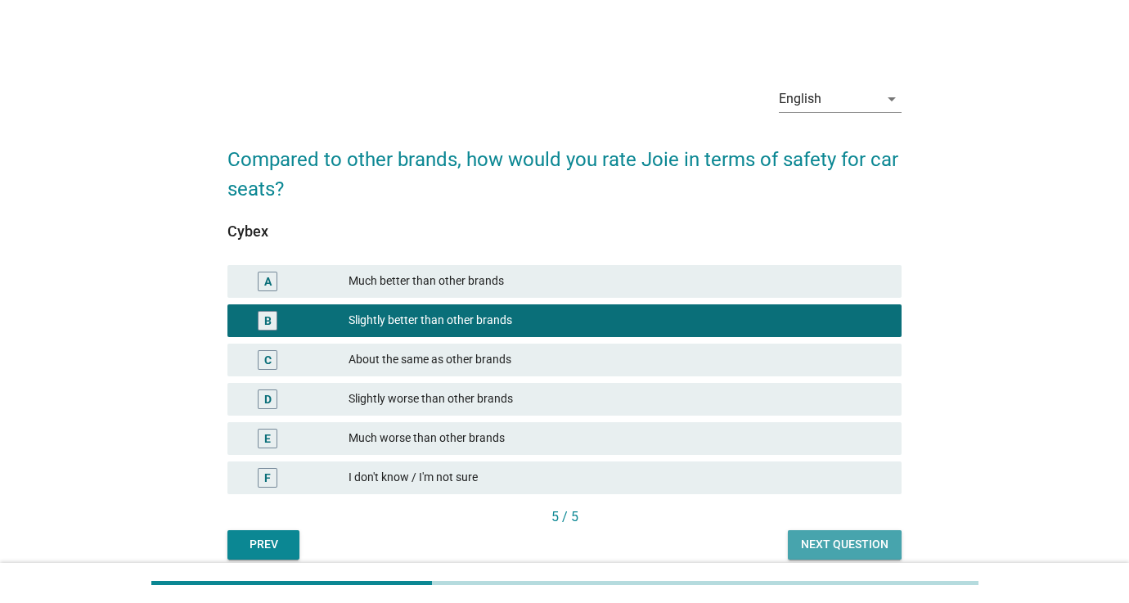
click at [826, 551] on div "Next question" at bounding box center [845, 544] width 88 height 17
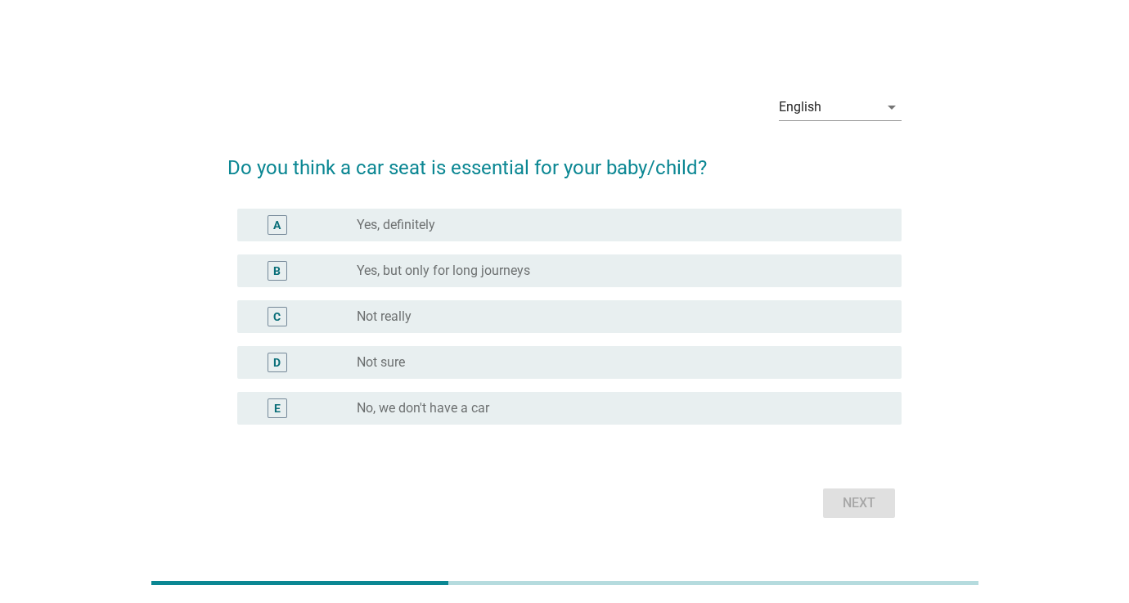
click at [468, 222] on div "radio_button_unchecked Yes, definitely" at bounding box center [616, 225] width 519 height 16
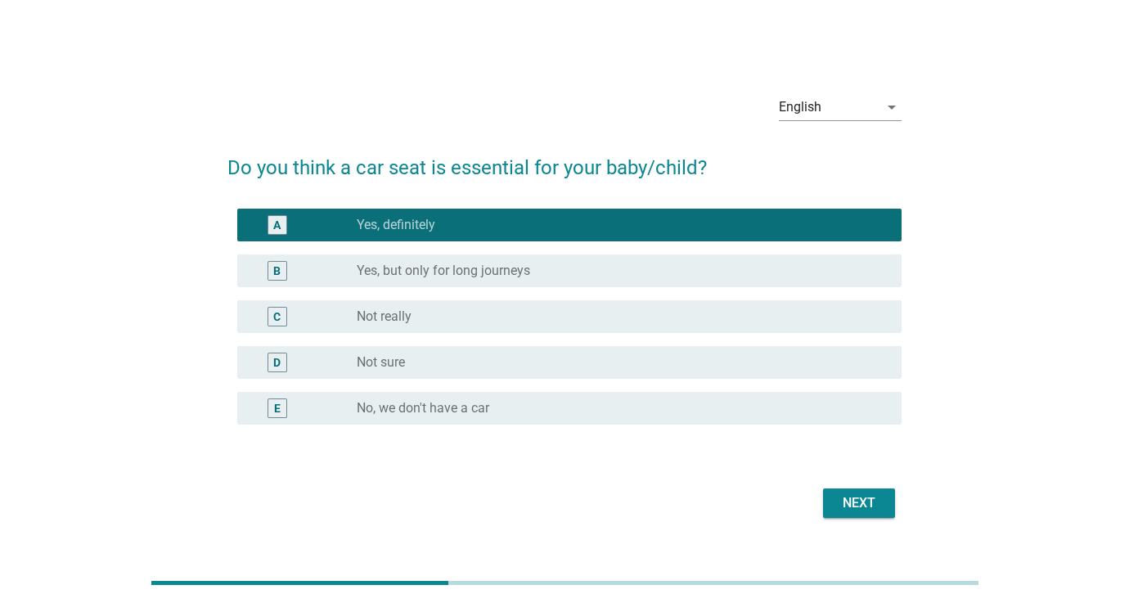
click at [881, 494] on div "Next" at bounding box center [859, 503] width 46 height 20
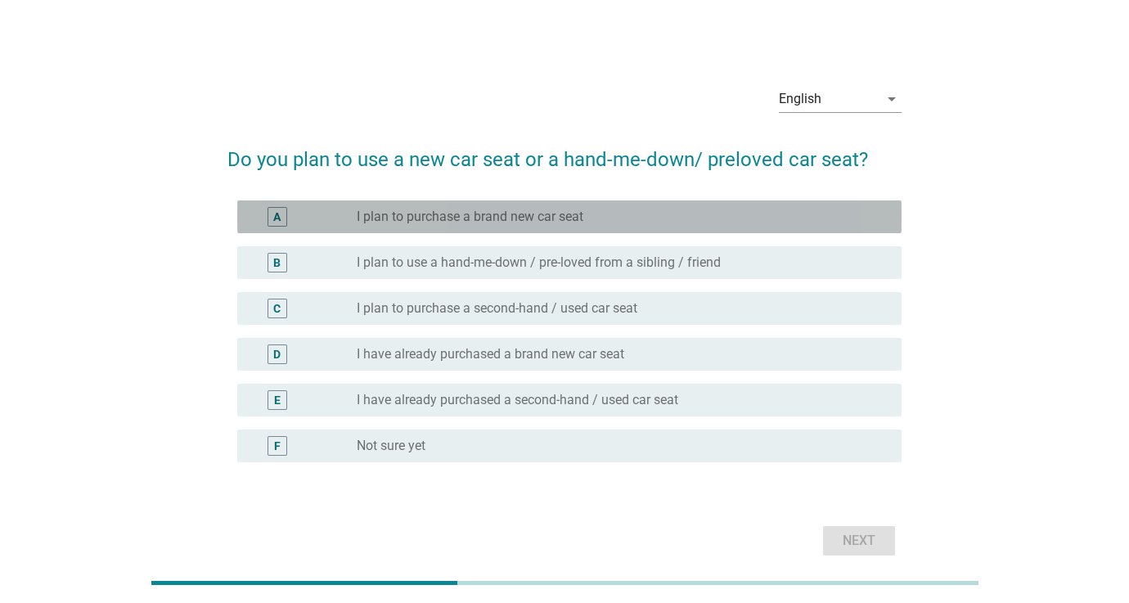
click at [537, 223] on label "I plan to purchase a brand new car seat" at bounding box center [470, 217] width 227 height 16
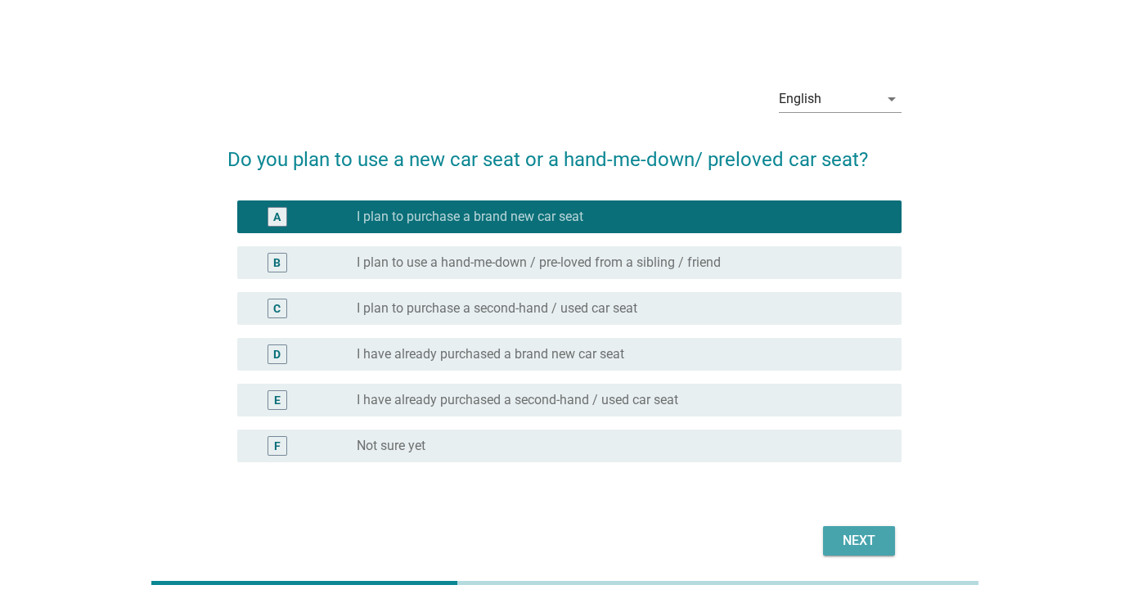
click at [841, 551] on button "Next" at bounding box center [859, 540] width 72 height 29
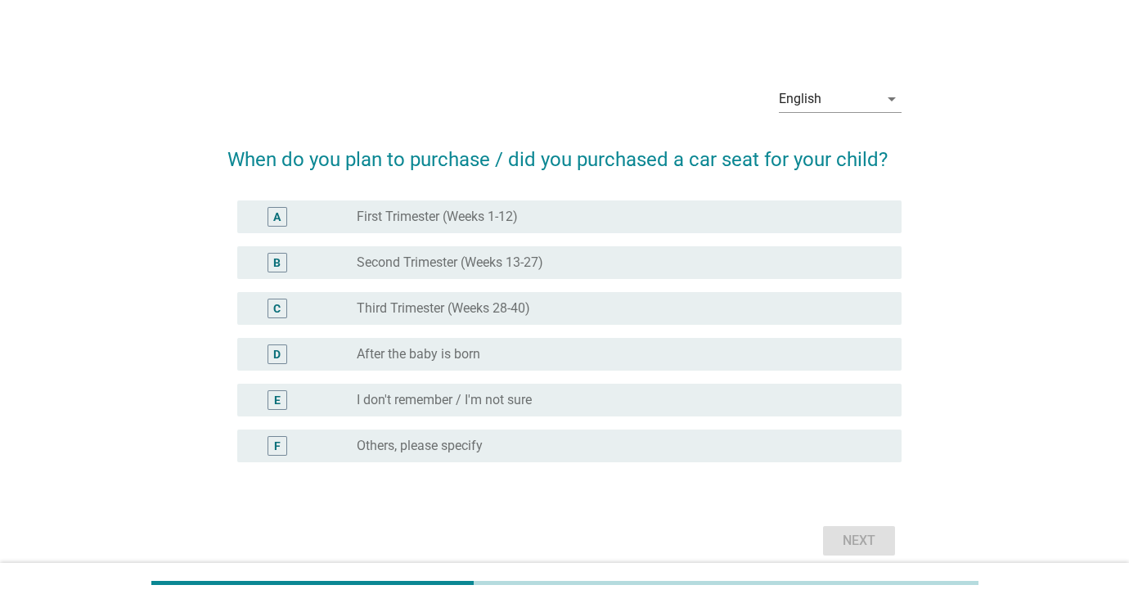
drag, startPoint x: 554, startPoint y: 259, endPoint x: 582, endPoint y: 283, distance: 36.6
click at [554, 259] on div "radio_button_unchecked Second Trimester (Weeks 13-27)" at bounding box center [616, 262] width 519 height 16
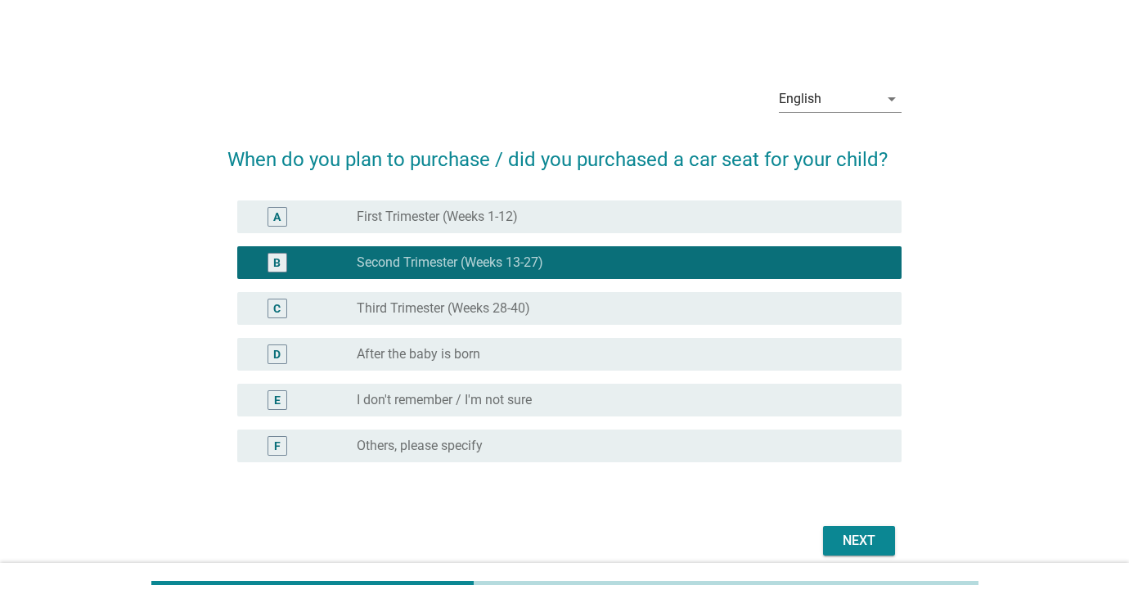
click at [855, 543] on div "Next" at bounding box center [859, 541] width 46 height 20
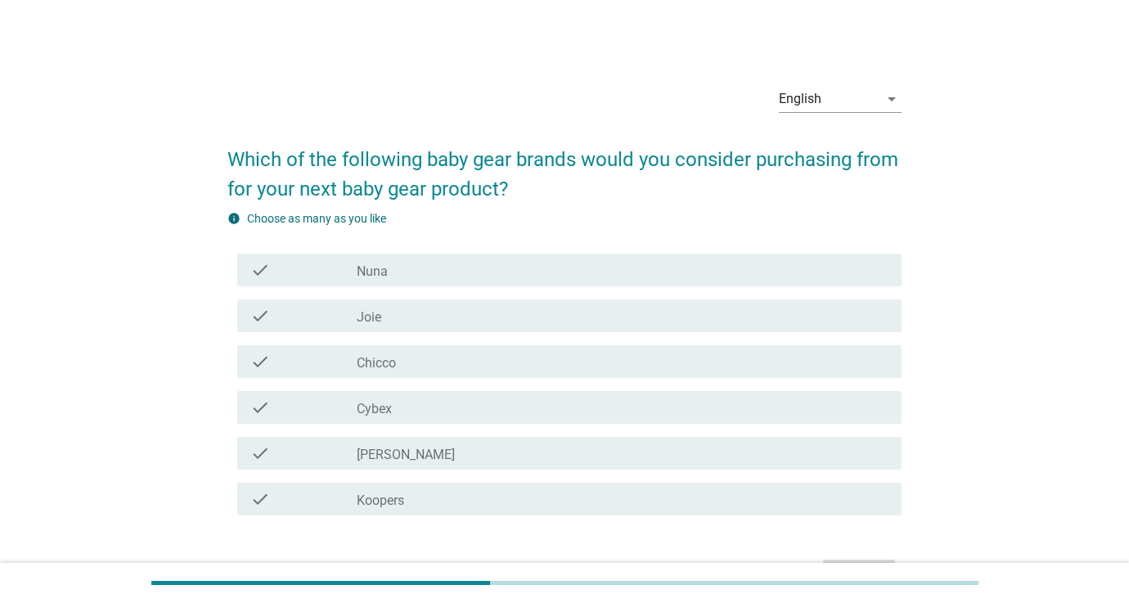
click at [391, 310] on div "check_box_outline_blank Joie" at bounding box center [623, 316] width 532 height 20
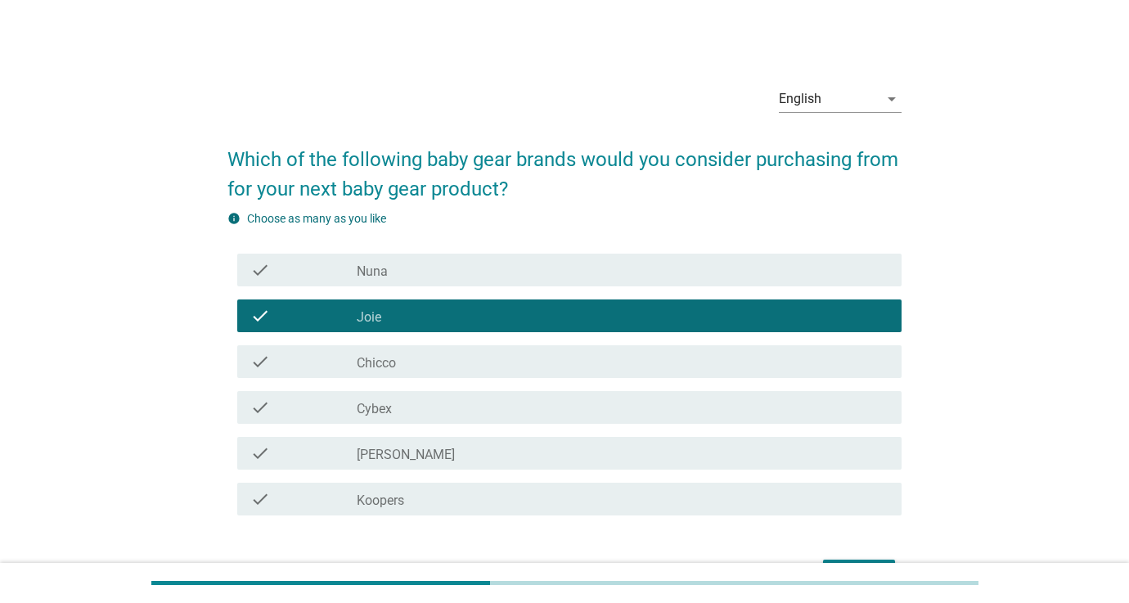
click at [386, 278] on label "Nuna" at bounding box center [372, 271] width 31 height 16
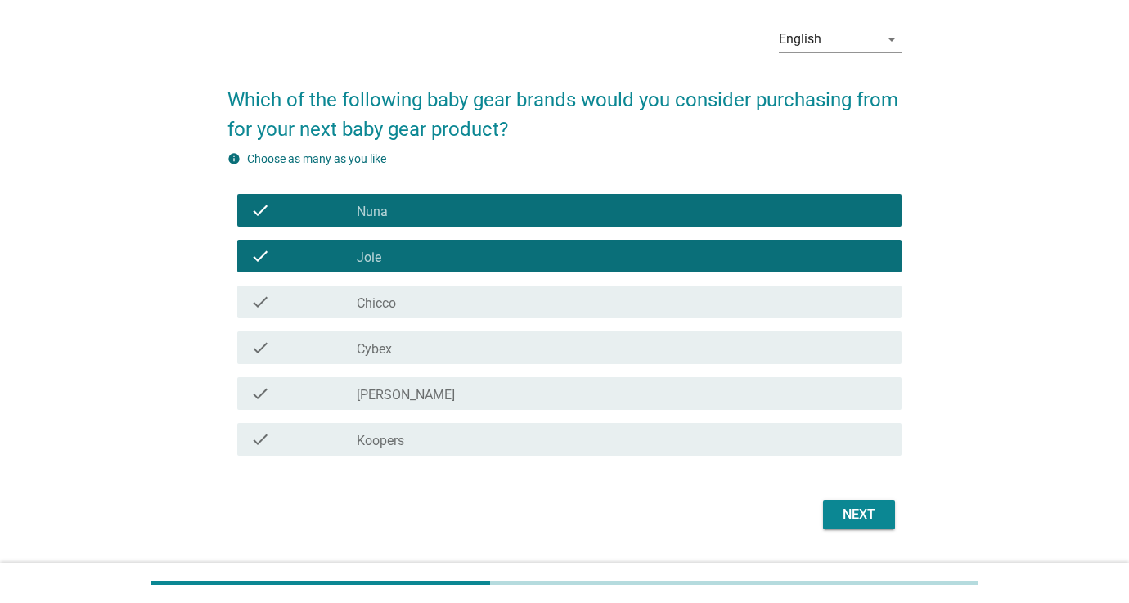
scroll to position [76, 0]
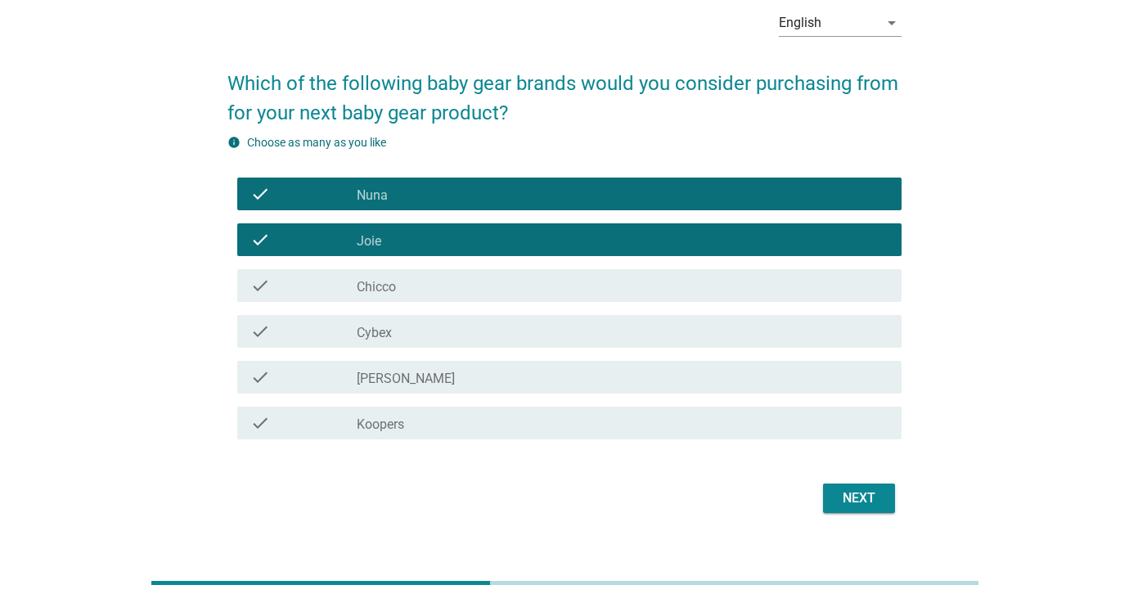
click at [849, 510] on button "Next" at bounding box center [859, 498] width 72 height 29
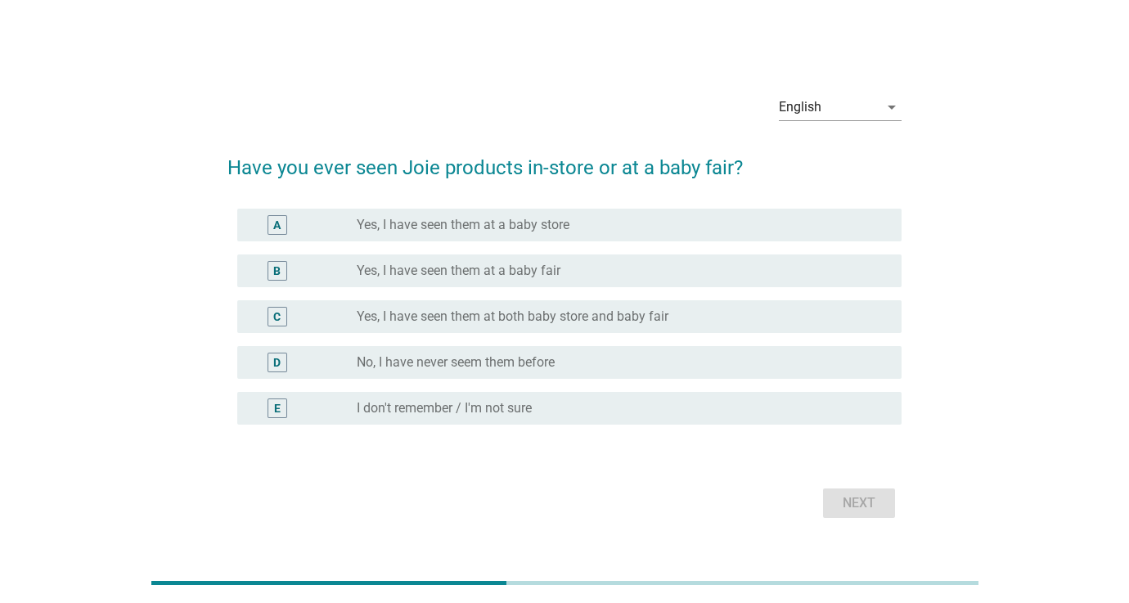
click at [440, 232] on label "Yes, I have seen them at a baby store" at bounding box center [463, 225] width 213 height 16
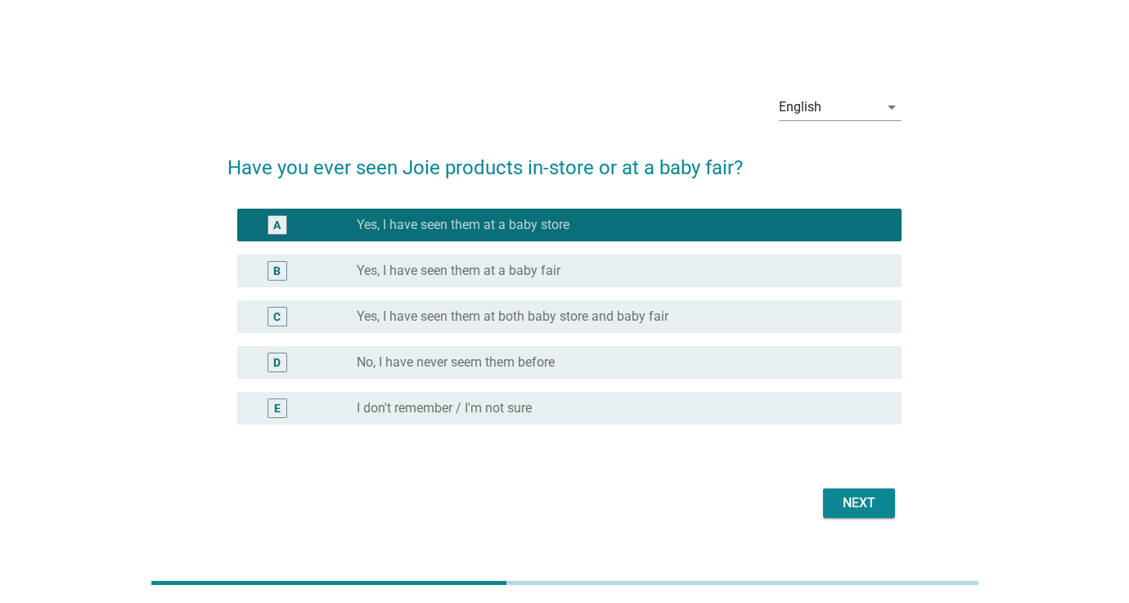
click at [456, 261] on div "radio_button_unchecked Yes, I have seen them at a baby fair" at bounding box center [623, 271] width 532 height 20
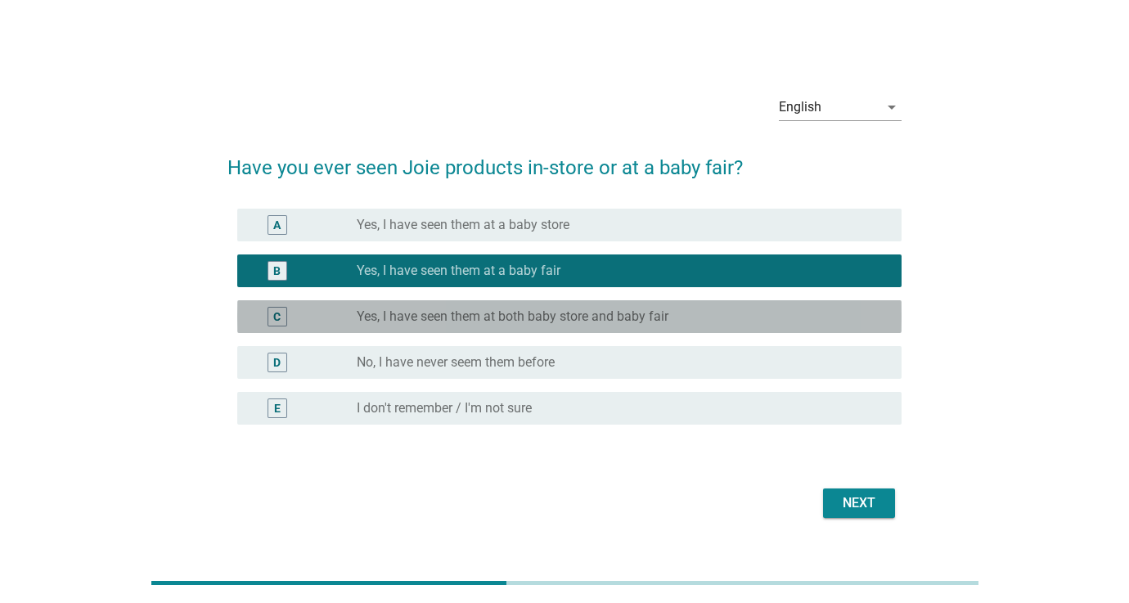
click at [476, 316] on label "Yes, I have seen them at both baby store and baby fair" at bounding box center [513, 316] width 312 height 16
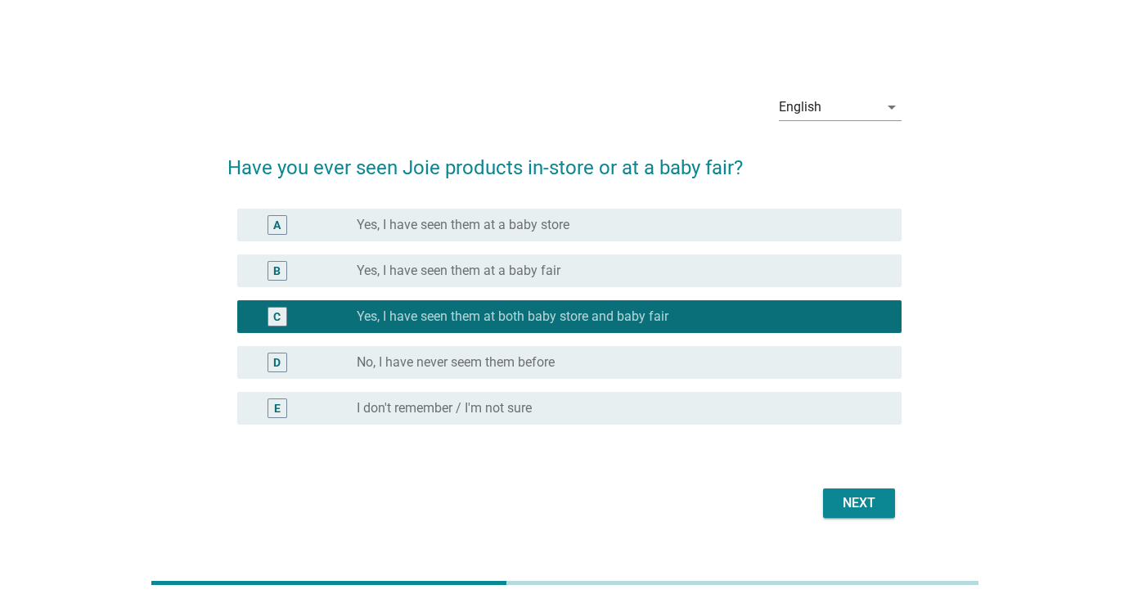
click at [875, 511] on div "Next" at bounding box center [859, 503] width 46 height 20
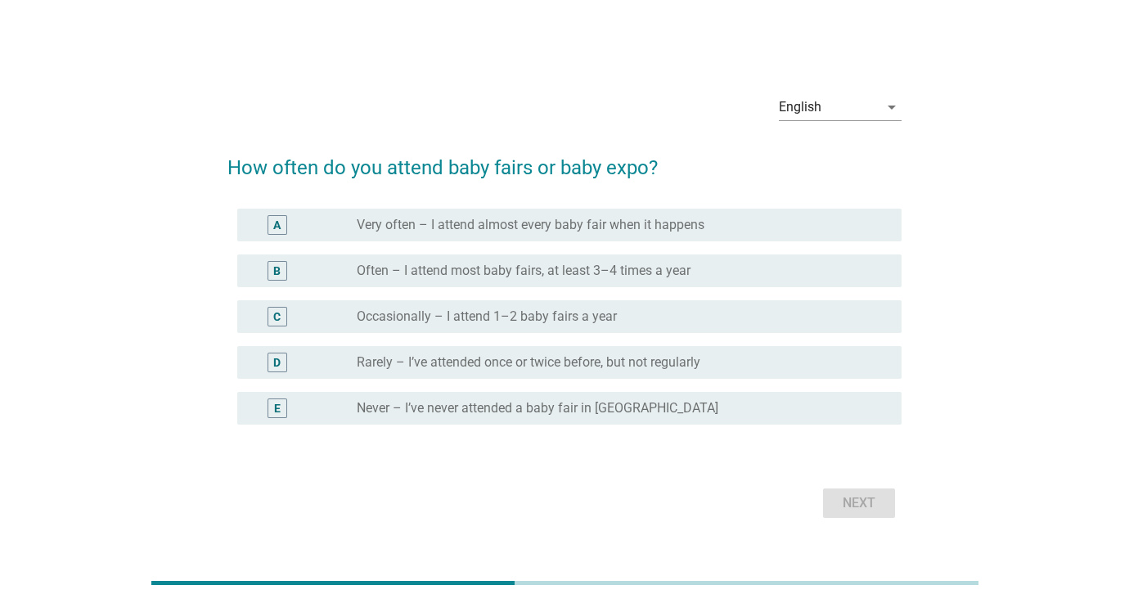
click at [583, 317] on label "Occasionally – I attend 1–2 baby fairs a year" at bounding box center [487, 316] width 260 height 16
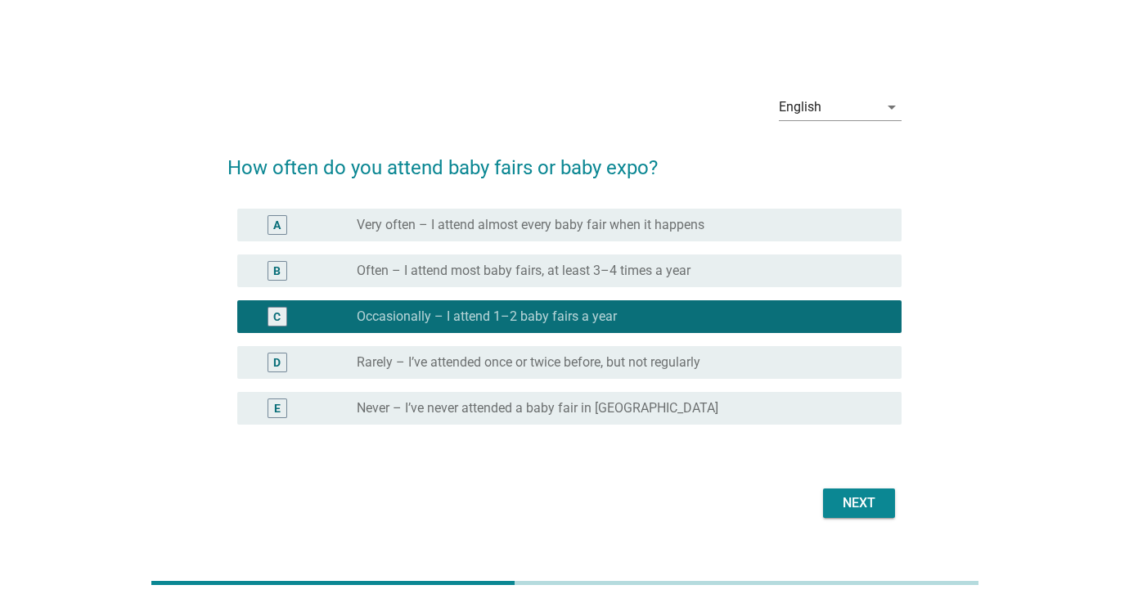
click at [863, 497] on div "Next" at bounding box center [859, 503] width 46 height 20
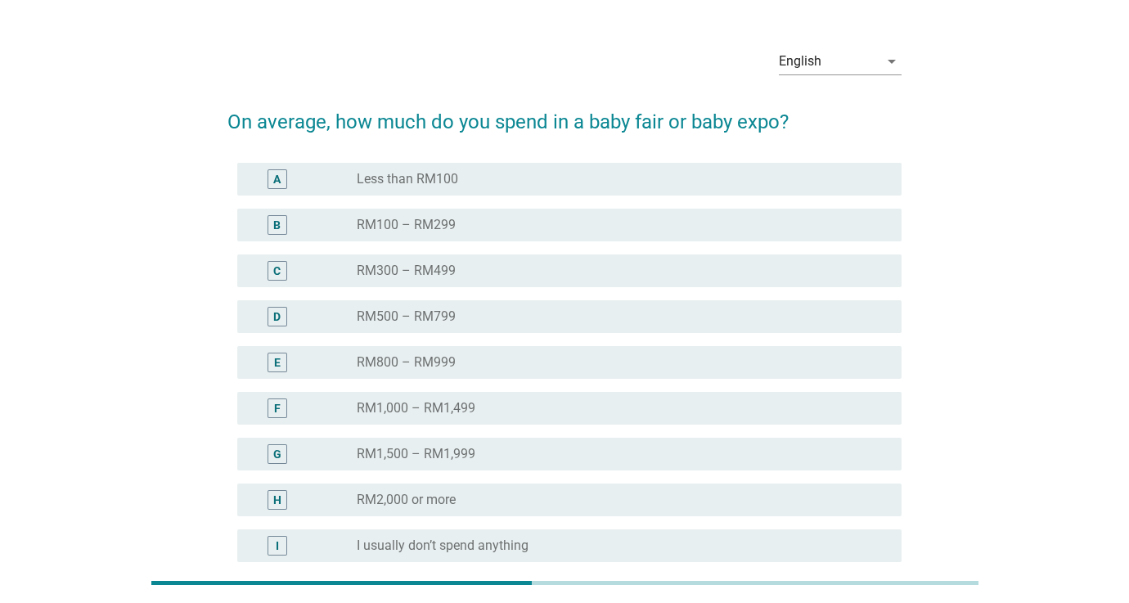
scroll to position [44, 0]
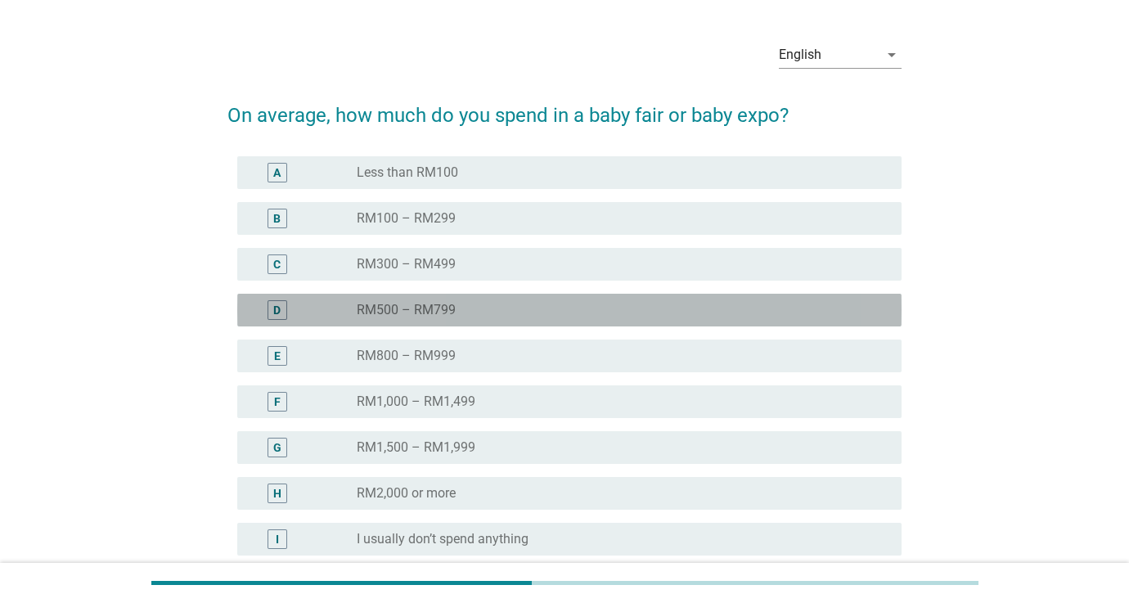
click at [439, 317] on label "RM500 – RM799" at bounding box center [406, 310] width 99 height 16
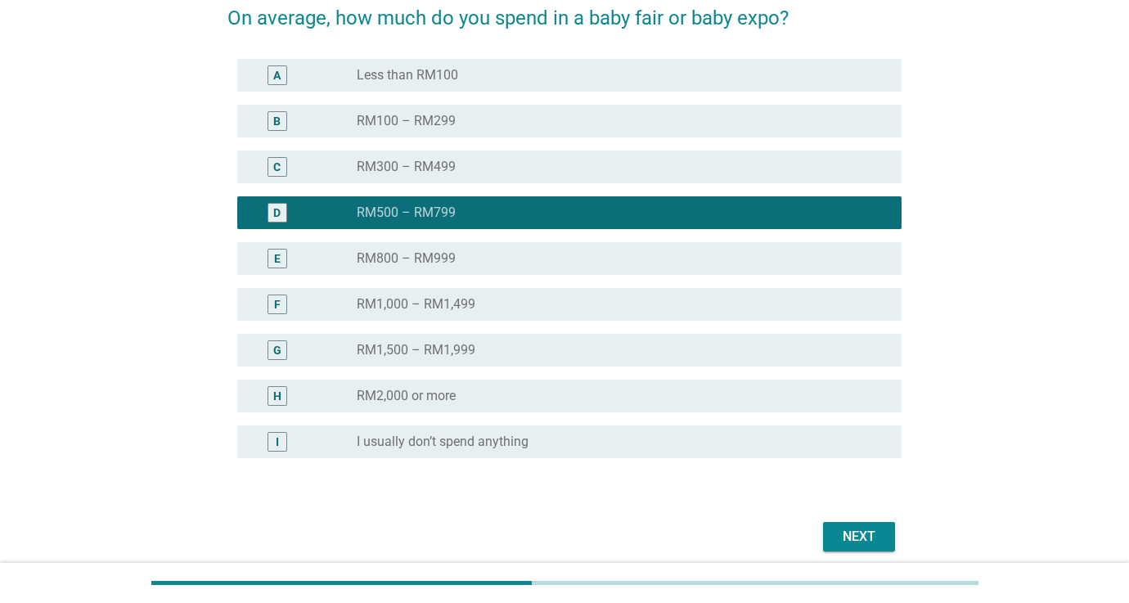
scroll to position [168, 0]
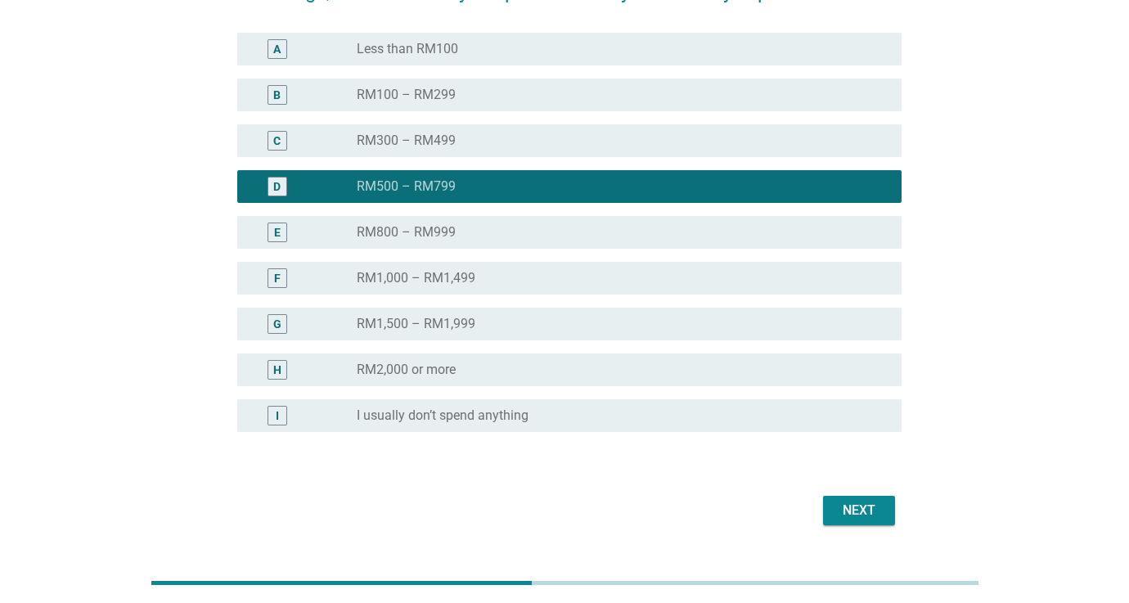
click at [871, 515] on div "Next" at bounding box center [859, 511] width 46 height 20
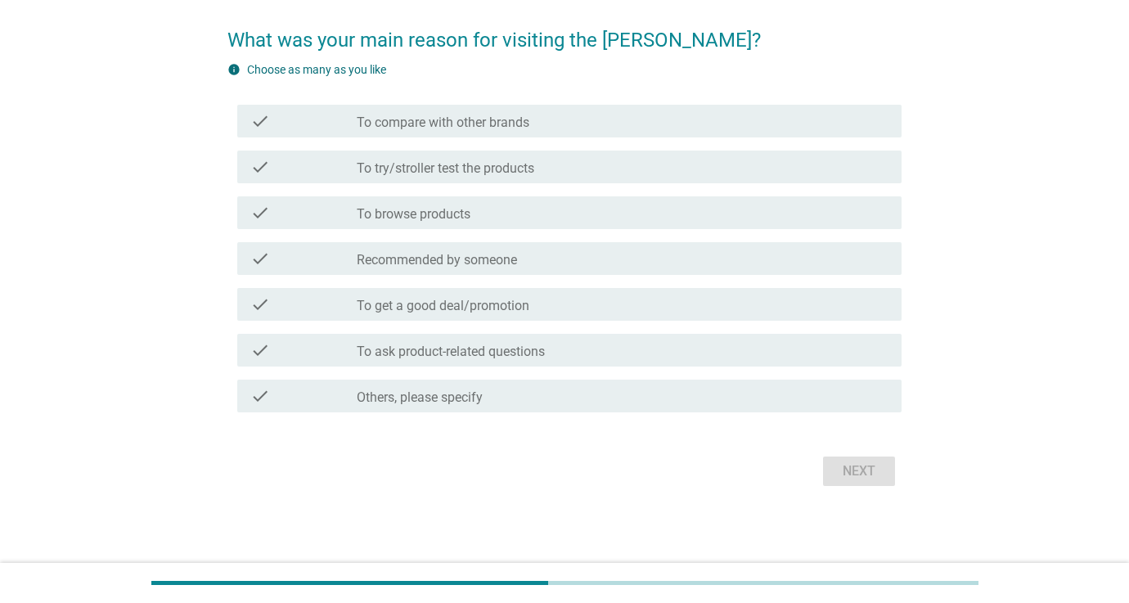
scroll to position [0, 0]
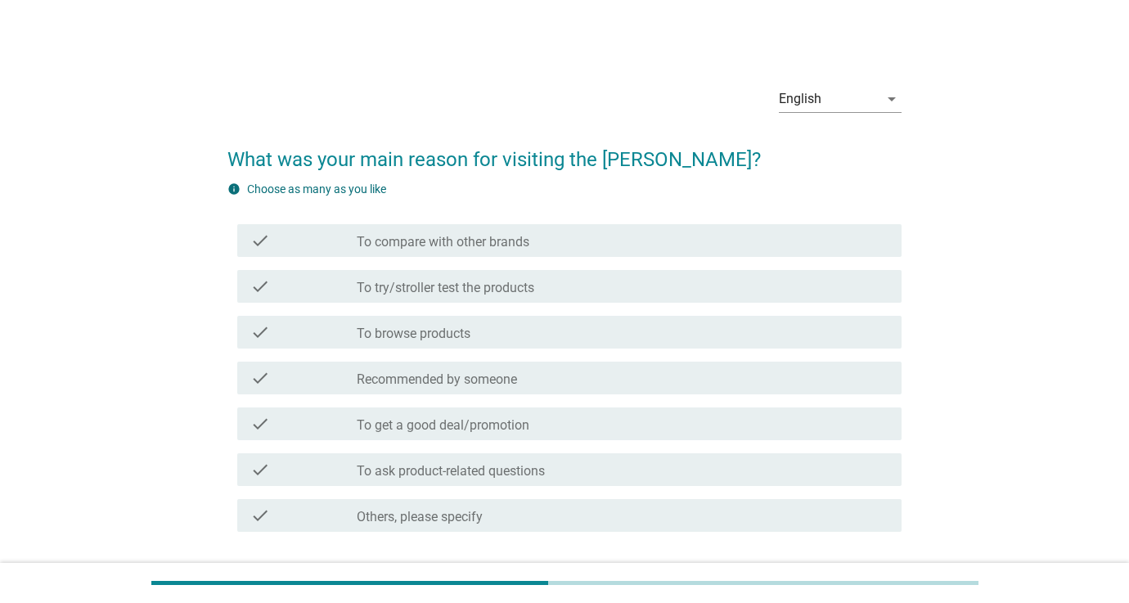
click at [455, 339] on label "To browse products" at bounding box center [414, 334] width 114 height 16
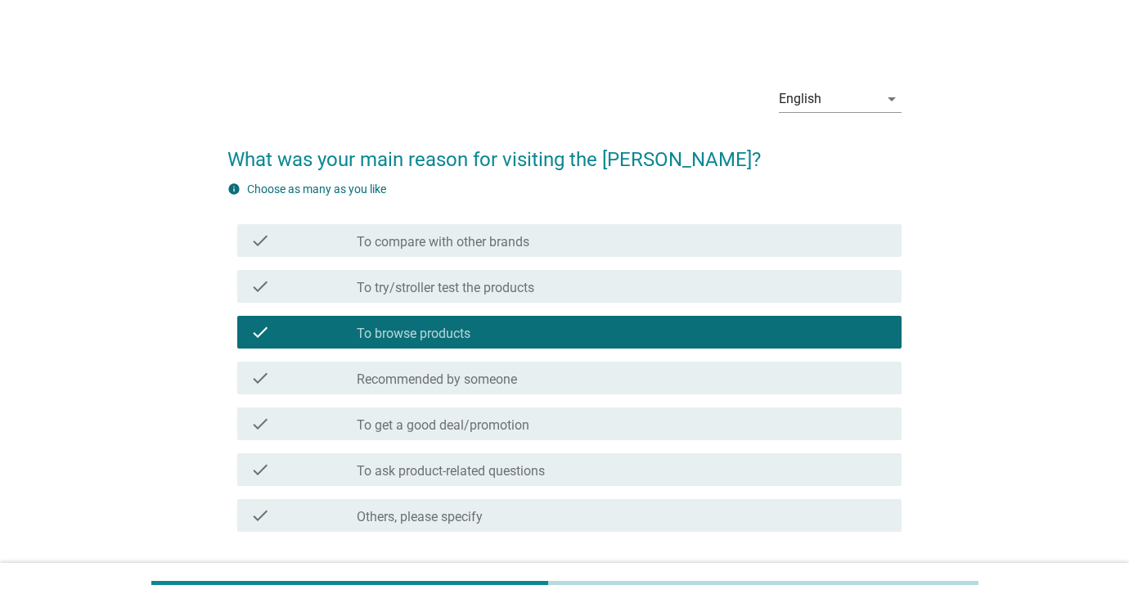
click at [450, 292] on label "To try/stroller test the products" at bounding box center [446, 288] width 178 height 16
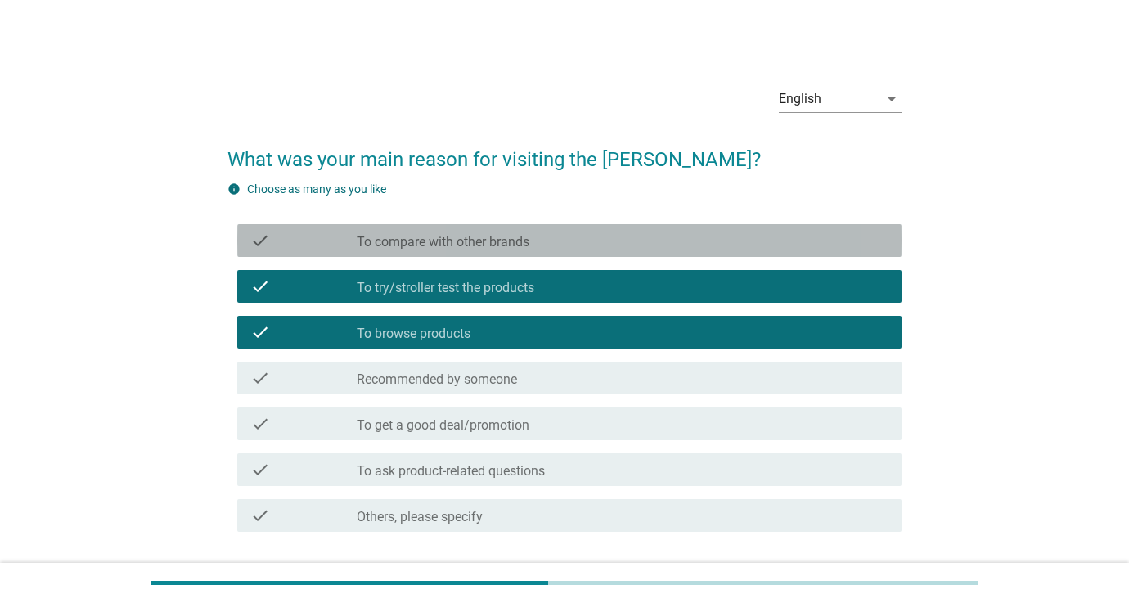
click at [448, 250] on div "check check_box_outline_blank To compare with other brands" at bounding box center [569, 240] width 664 height 33
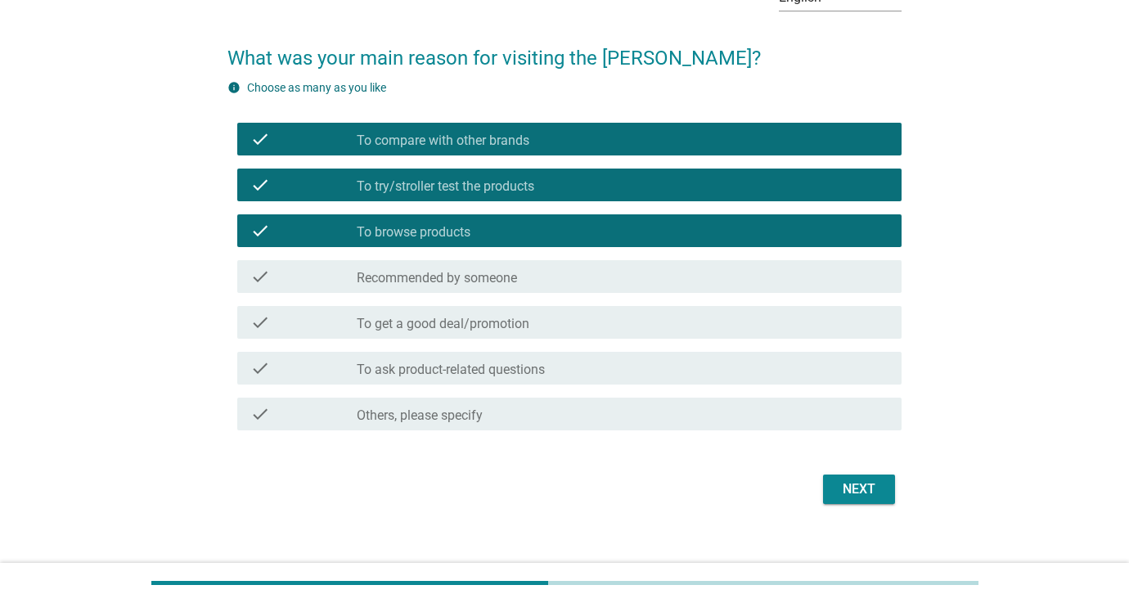
scroll to position [105, 0]
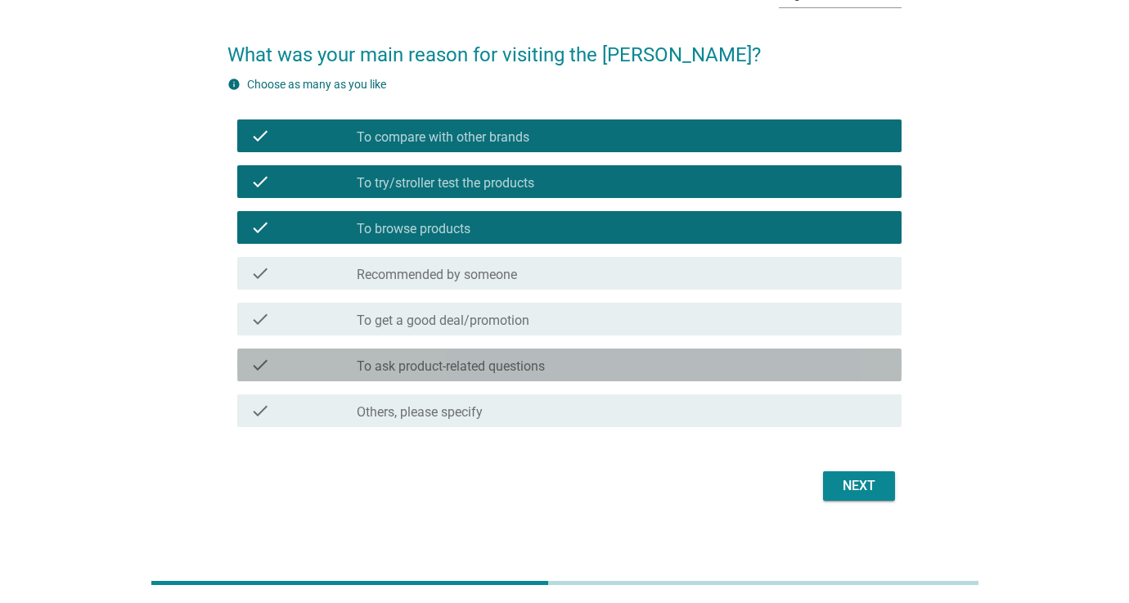
click at [569, 367] on div "check_box_outline_blank To ask product-related questions" at bounding box center [623, 365] width 532 height 20
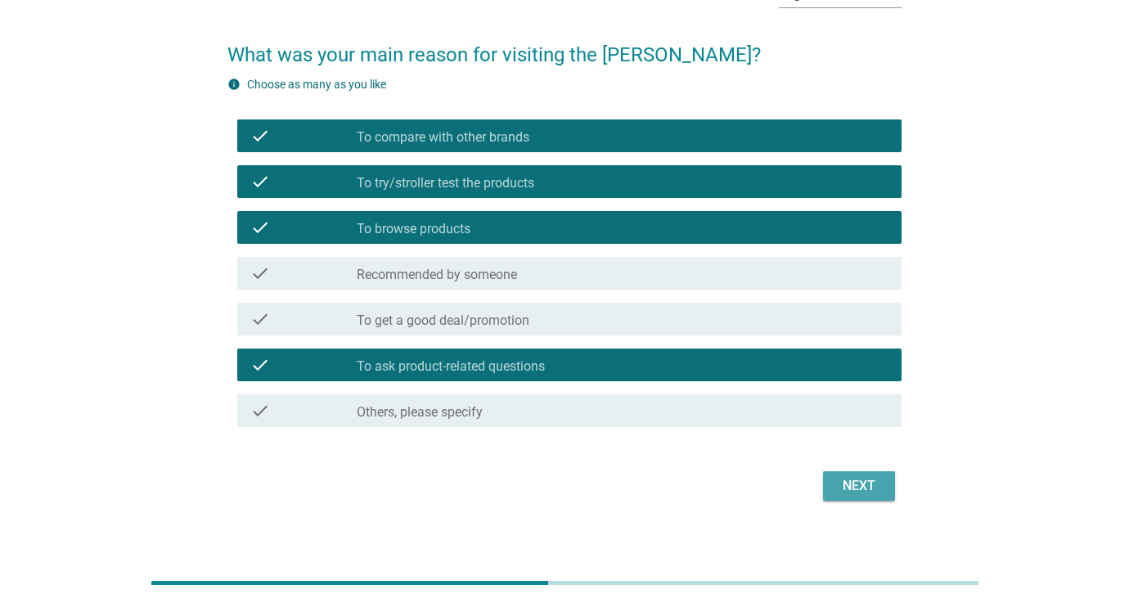
click at [853, 480] on div "Next" at bounding box center [859, 486] width 46 height 20
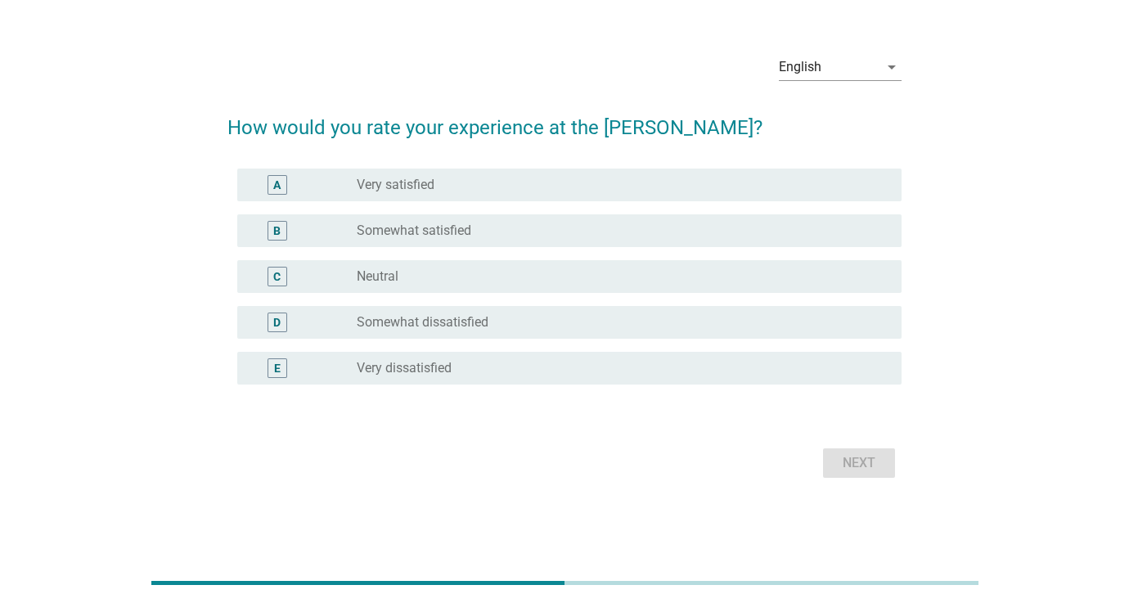
scroll to position [0, 0]
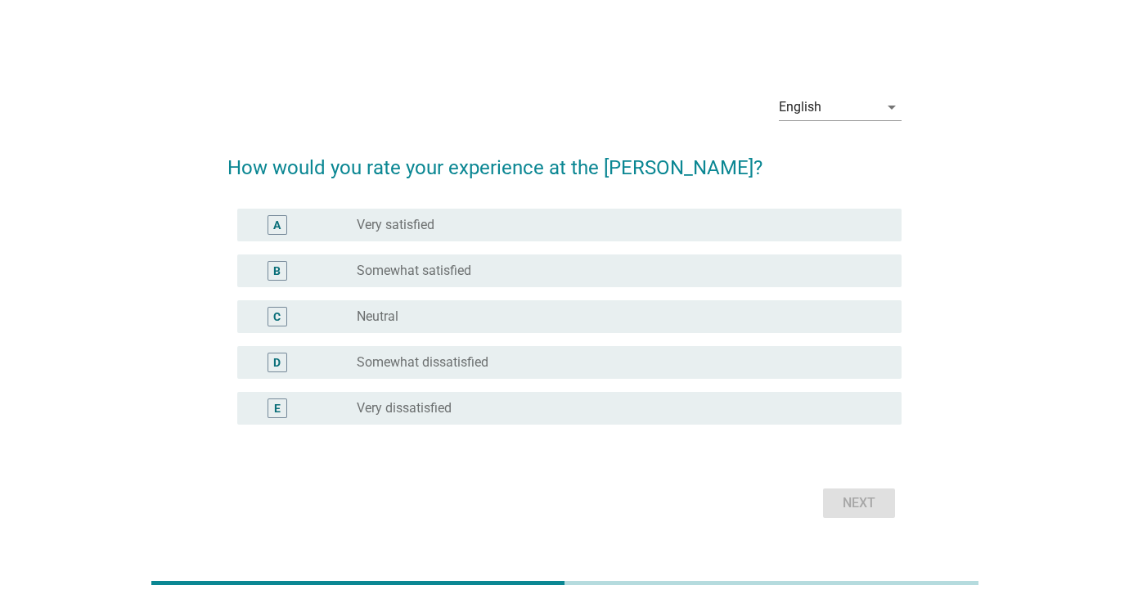
click at [367, 220] on label "Very satisfied" at bounding box center [396, 225] width 78 height 16
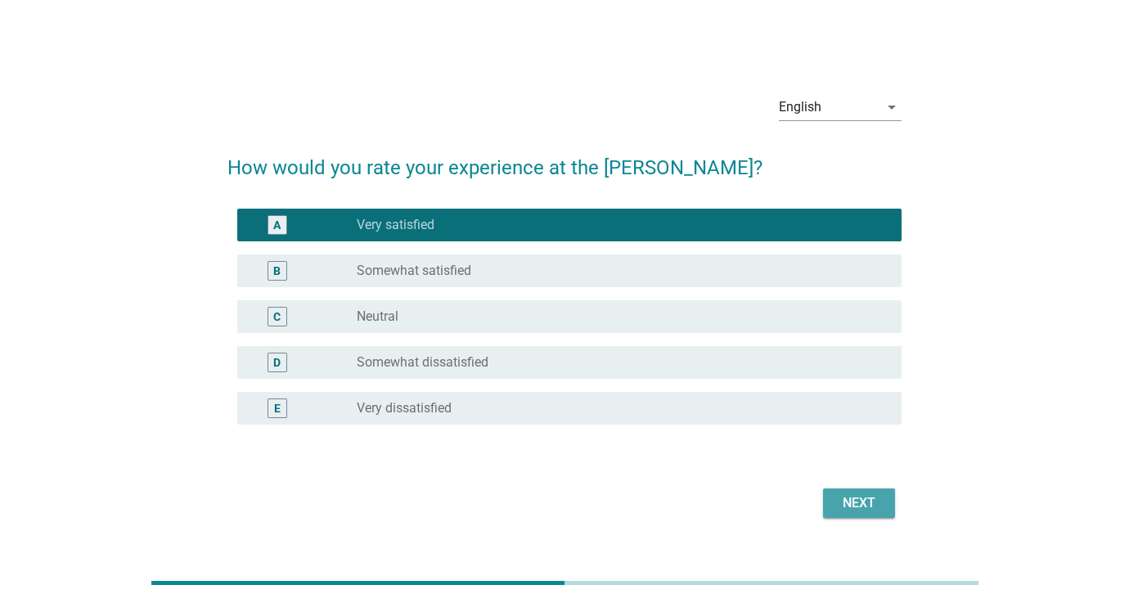
click at [889, 508] on button "Next" at bounding box center [859, 502] width 72 height 29
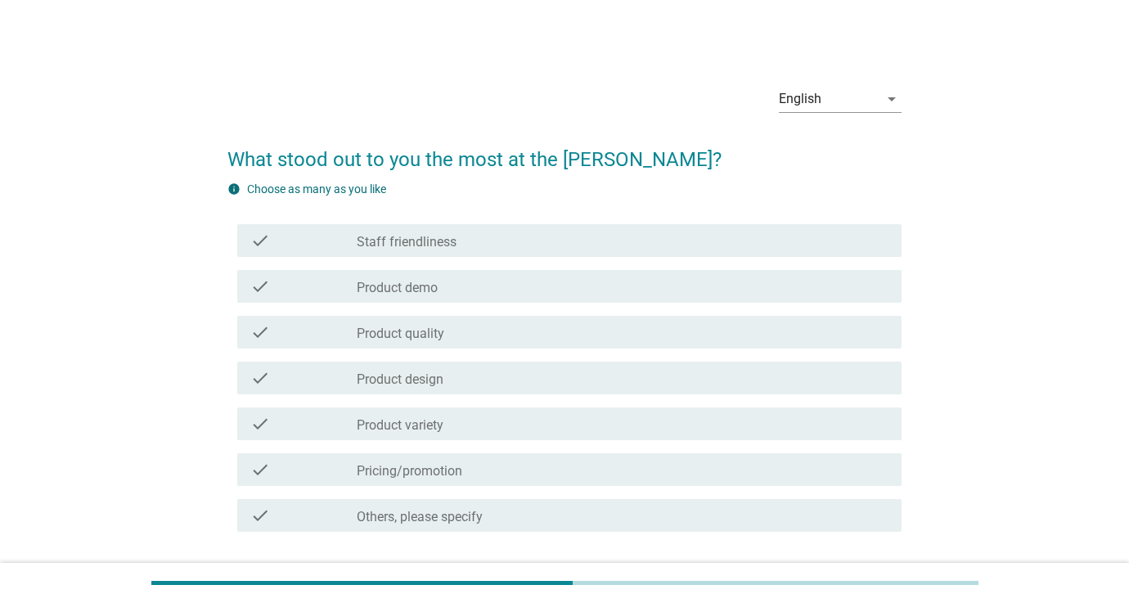
click at [425, 254] on div "check check_box_outline_blank Staff friendliness" at bounding box center [569, 240] width 664 height 33
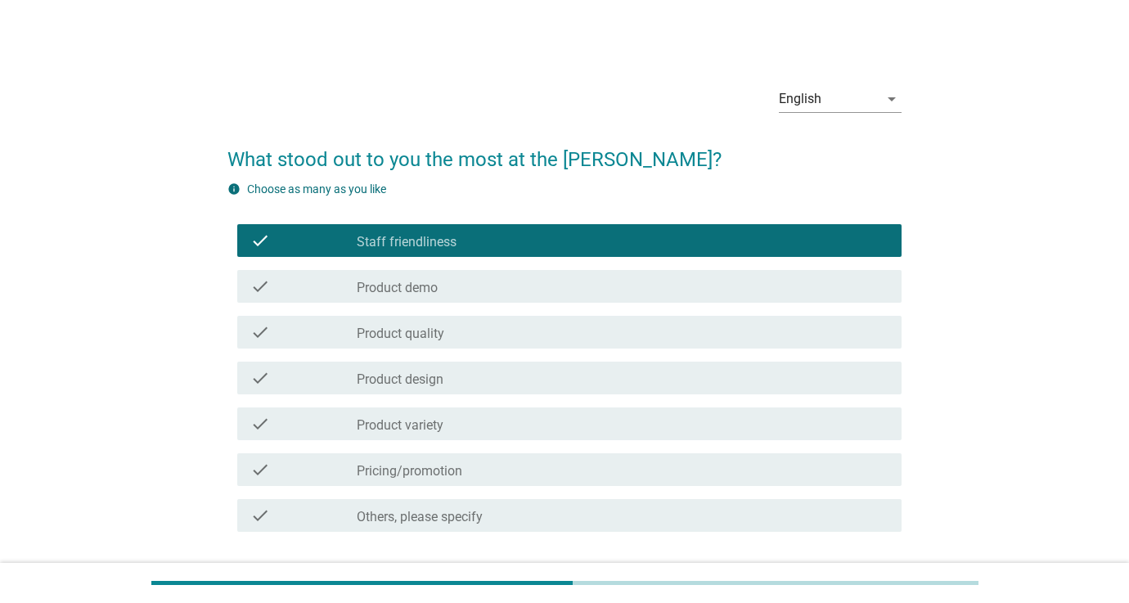
click at [431, 286] on label "Product demo" at bounding box center [397, 288] width 81 height 16
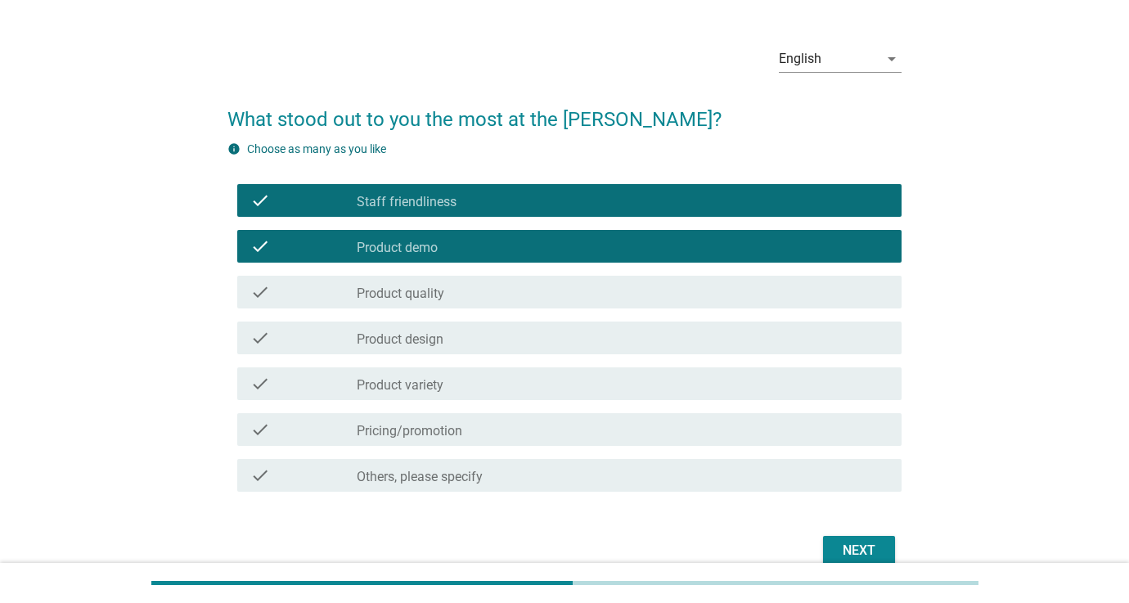
scroll to position [52, 0]
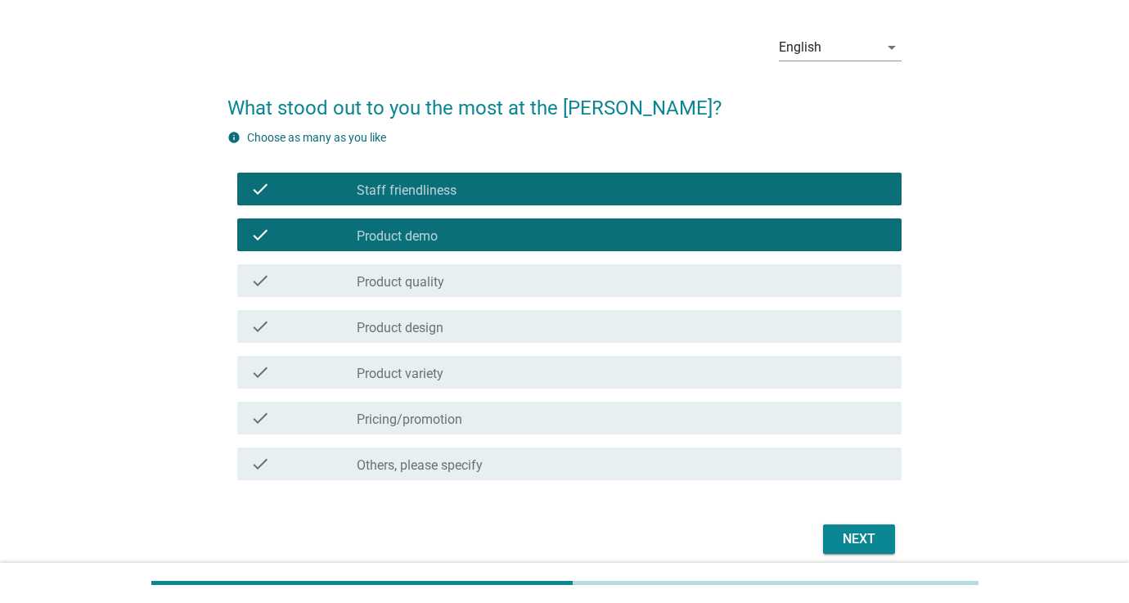
click at [478, 385] on div "check check_box_outline_blank Product variety" at bounding box center [569, 372] width 664 height 33
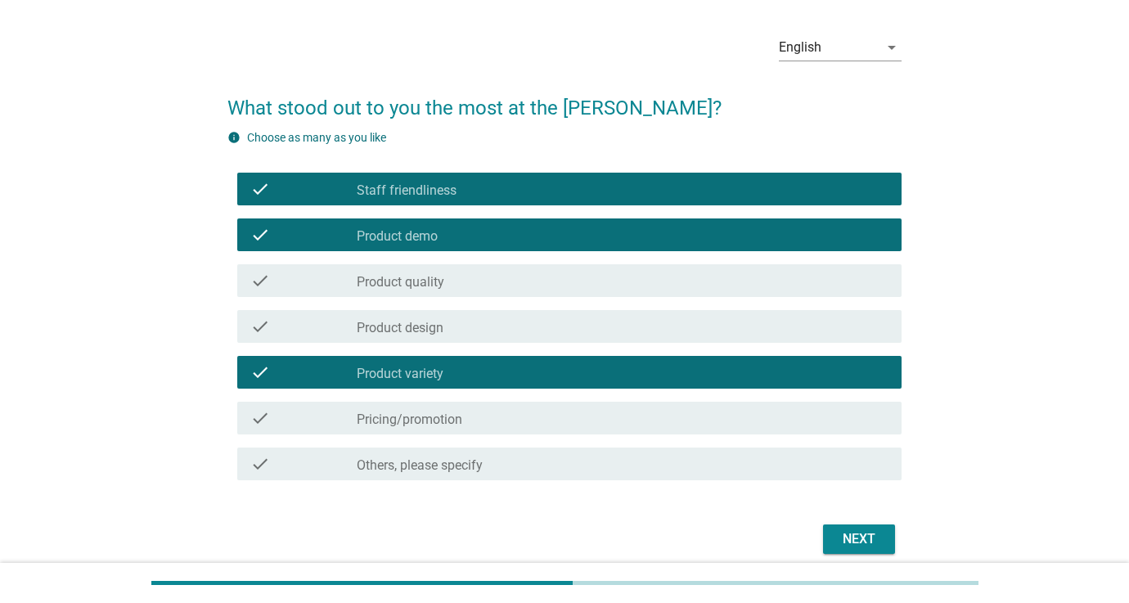
click at [566, 422] on div "check_box_outline_blank Pricing/promotion" at bounding box center [623, 418] width 532 height 20
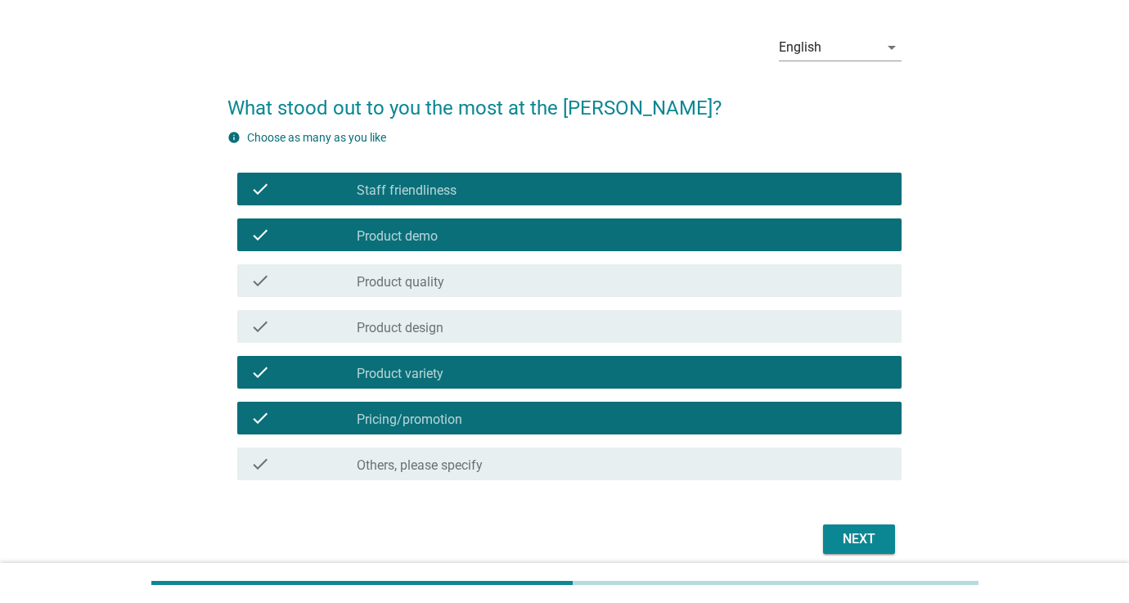
drag, startPoint x: 851, startPoint y: 537, endPoint x: 847, endPoint y: 529, distance: 9.1
click at [851, 537] on div "Next" at bounding box center [859, 539] width 46 height 20
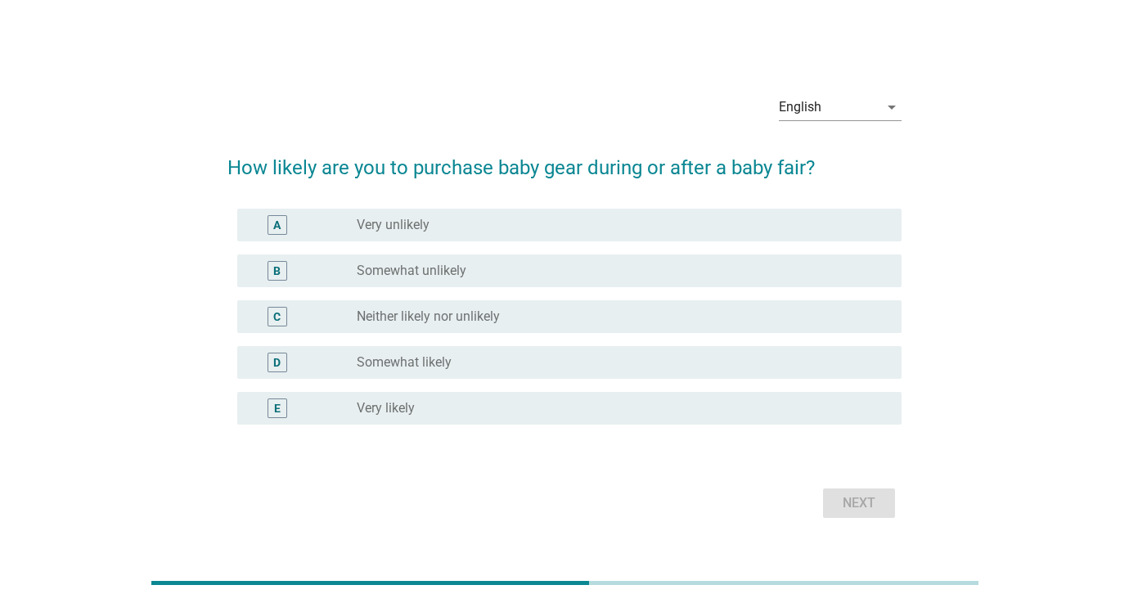
click at [472, 362] on div "radio_button_unchecked Somewhat likely" at bounding box center [616, 362] width 519 height 16
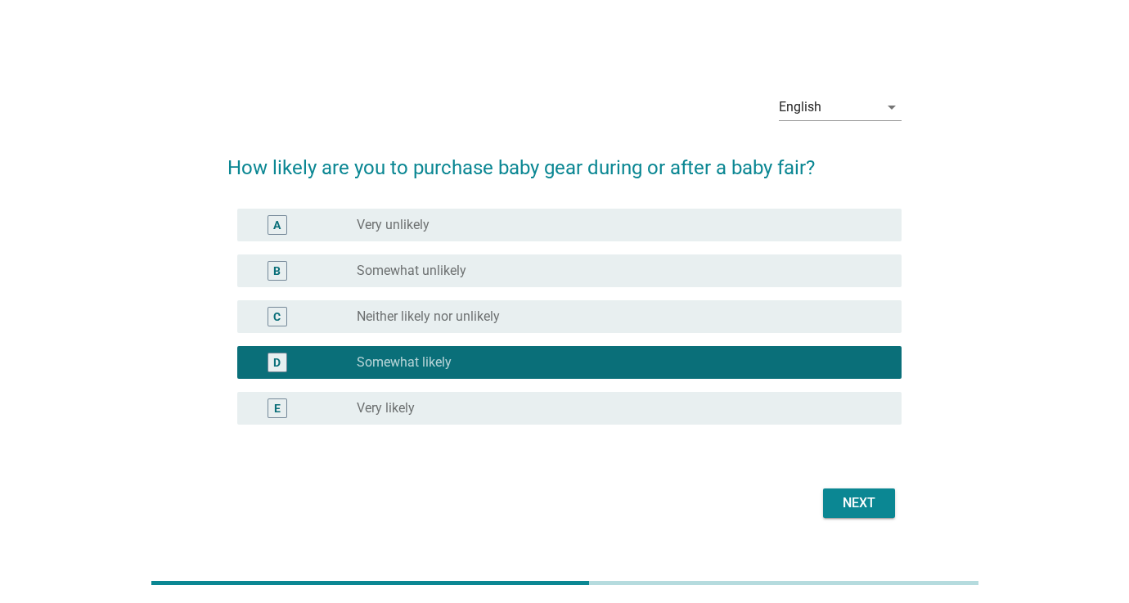
click at [863, 511] on div "Next" at bounding box center [859, 503] width 46 height 20
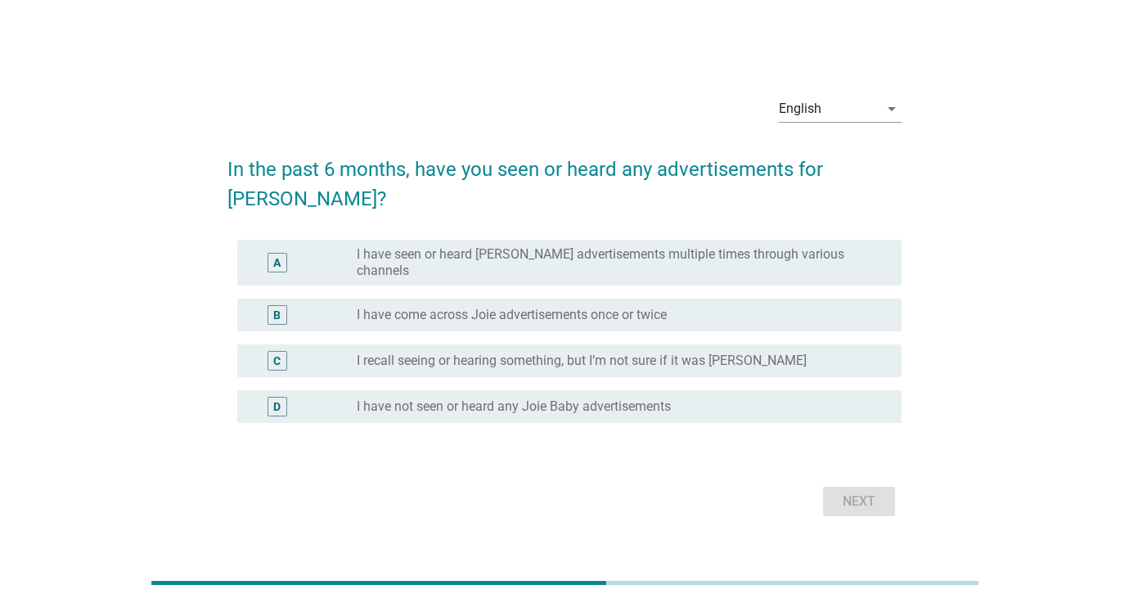
click at [443, 246] on label "I have seen or heard [PERSON_NAME] advertisements multiple times through variou…" at bounding box center [616, 262] width 519 height 33
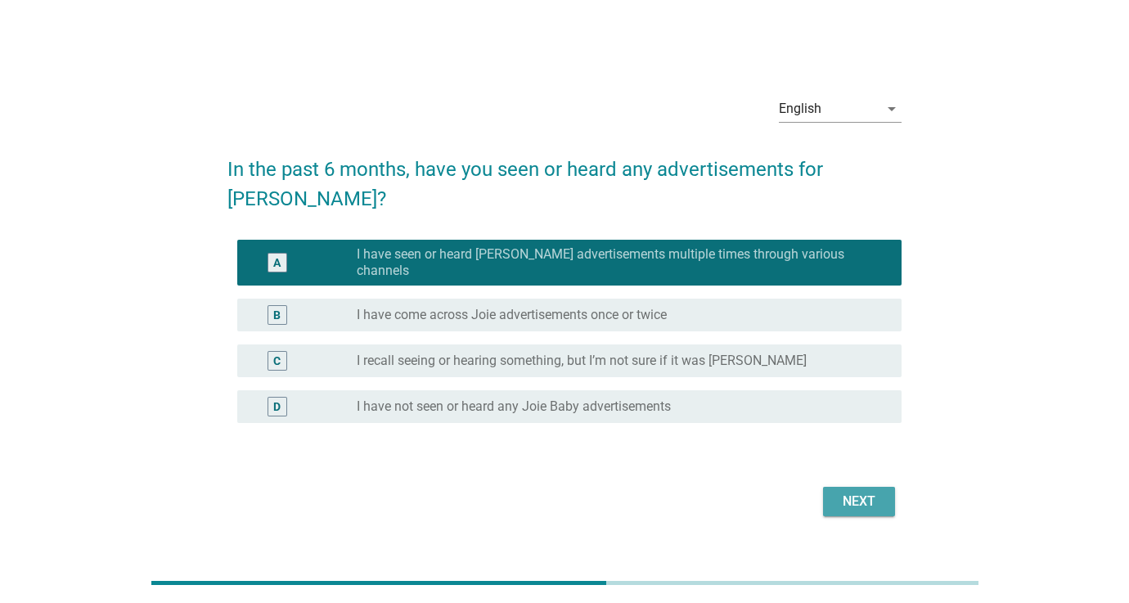
click at [862, 492] on div "Next" at bounding box center [859, 502] width 46 height 20
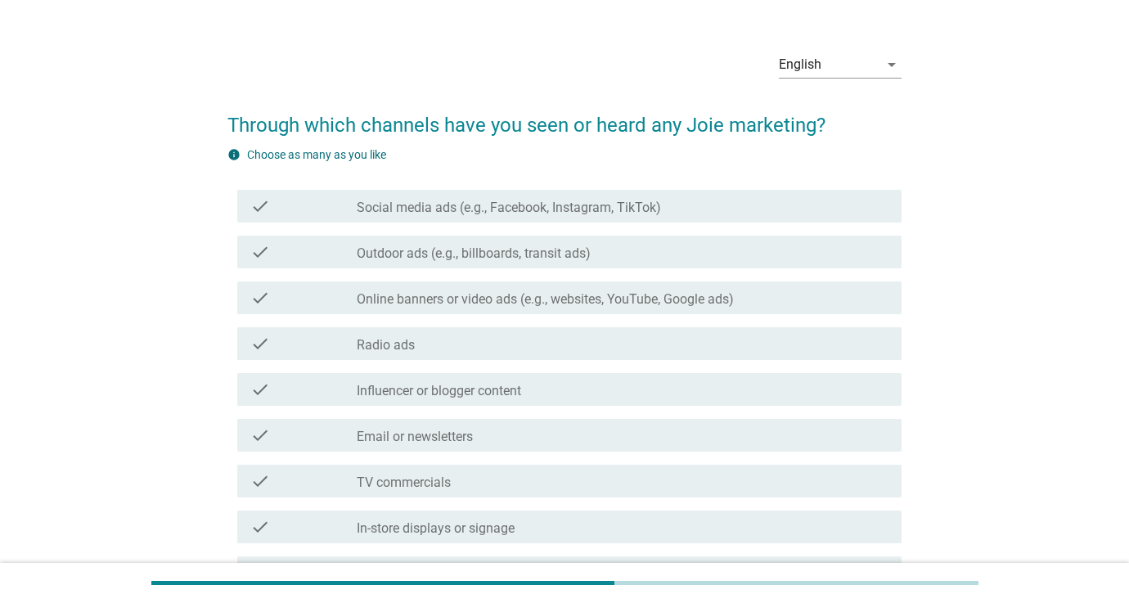
scroll to position [36, 0]
click at [397, 215] on div "check check_box_outline_blank Social media ads (e.g., Facebook, Instagram, TikT…" at bounding box center [569, 204] width 664 height 33
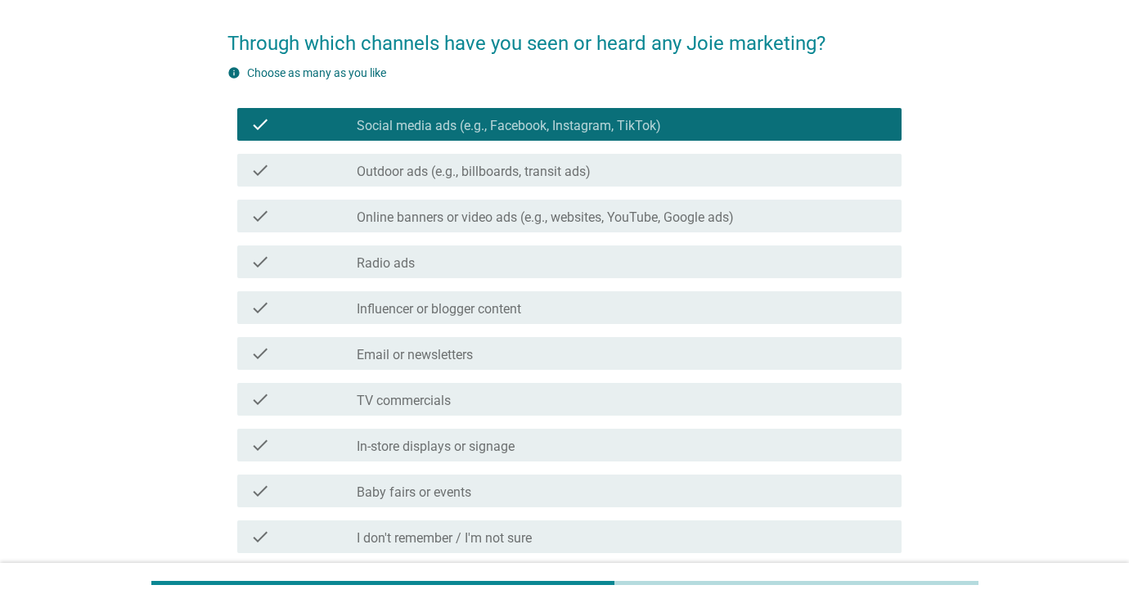
scroll to position [125, 0]
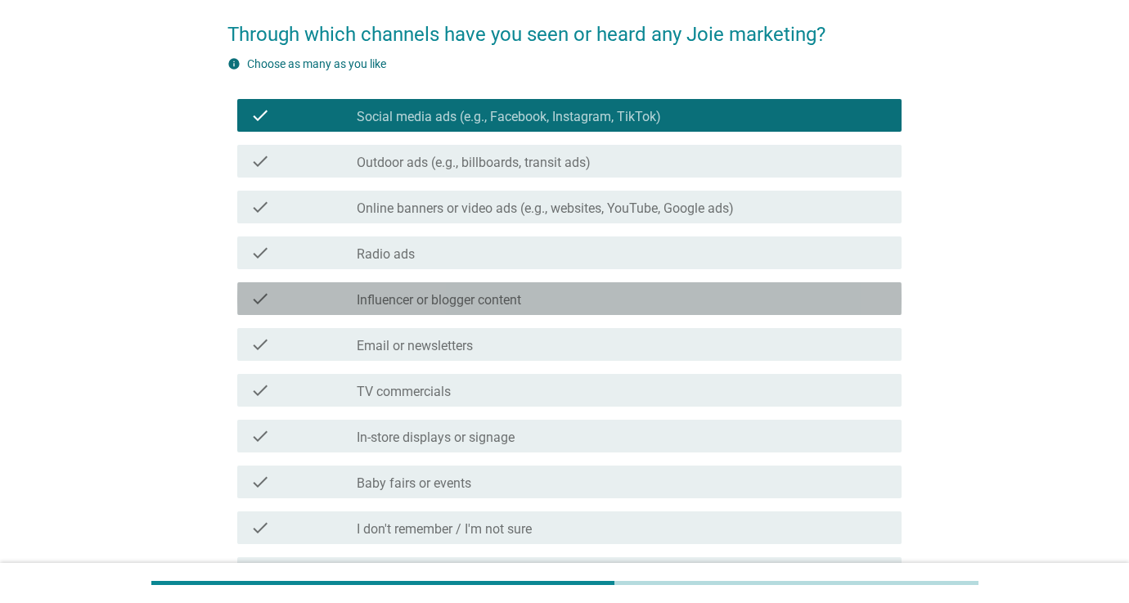
click at [399, 303] on label "Influencer or blogger content" at bounding box center [439, 300] width 164 height 16
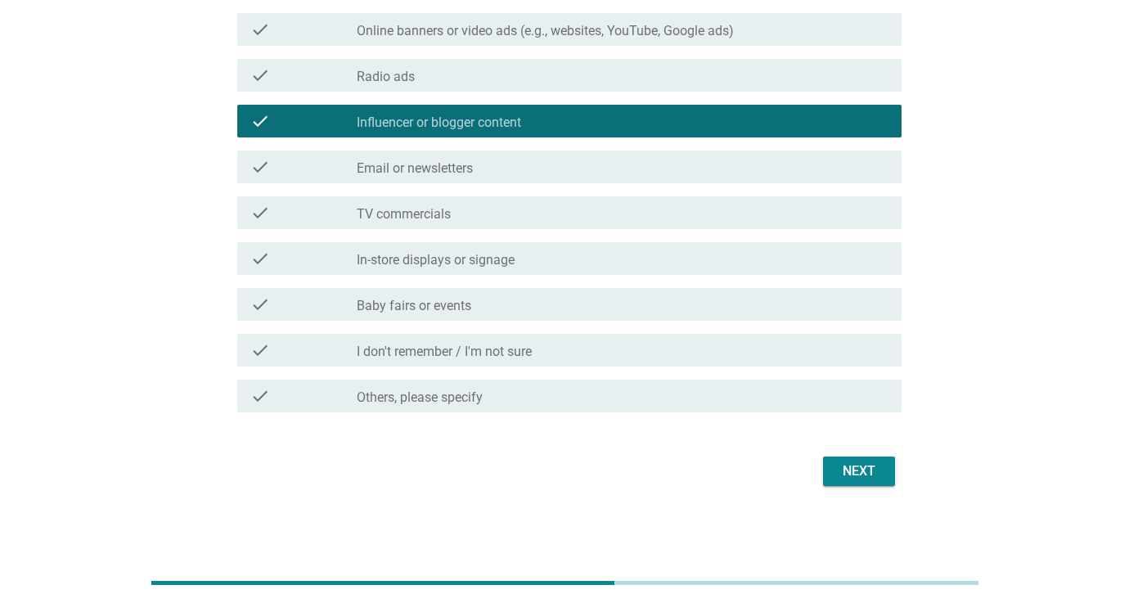
scroll to position [303, 0]
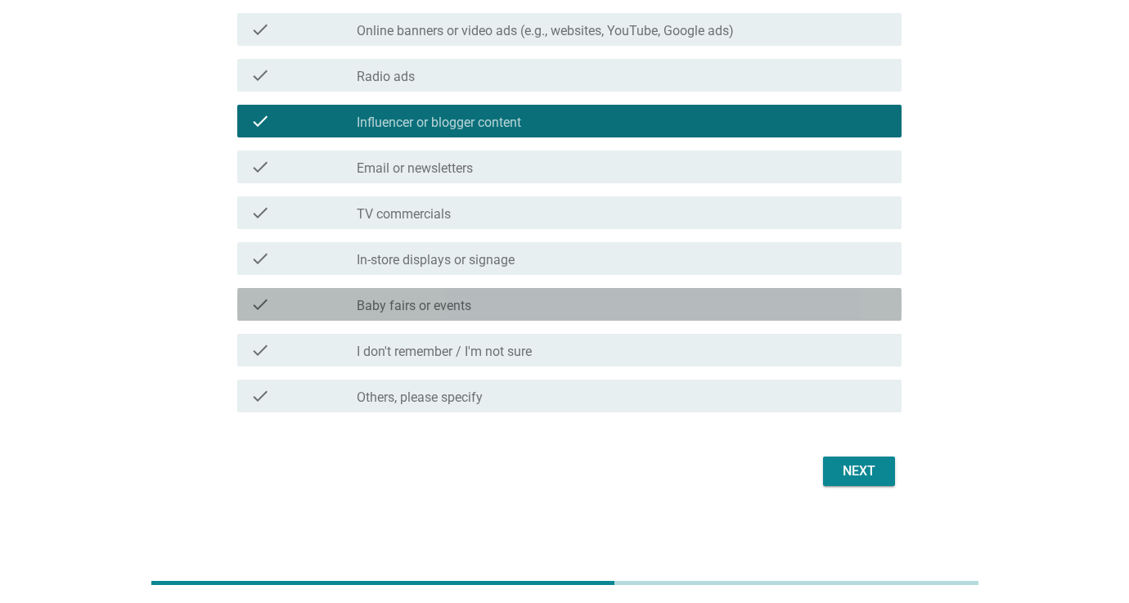
click at [457, 299] on label "Baby fairs or events" at bounding box center [414, 306] width 115 height 16
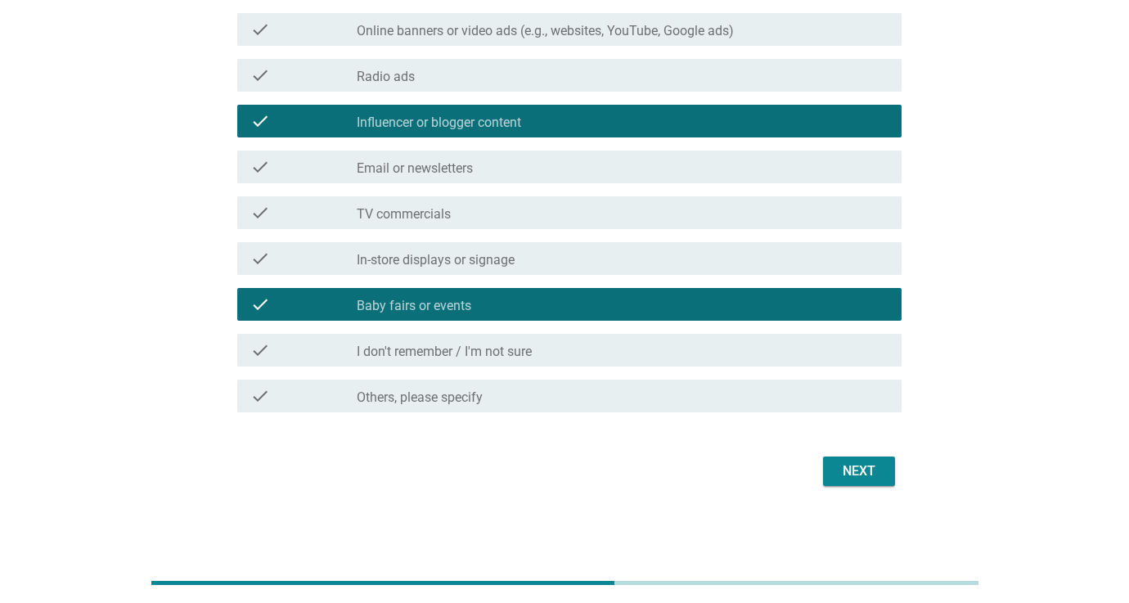
click at [858, 475] on div "Next" at bounding box center [859, 471] width 46 height 20
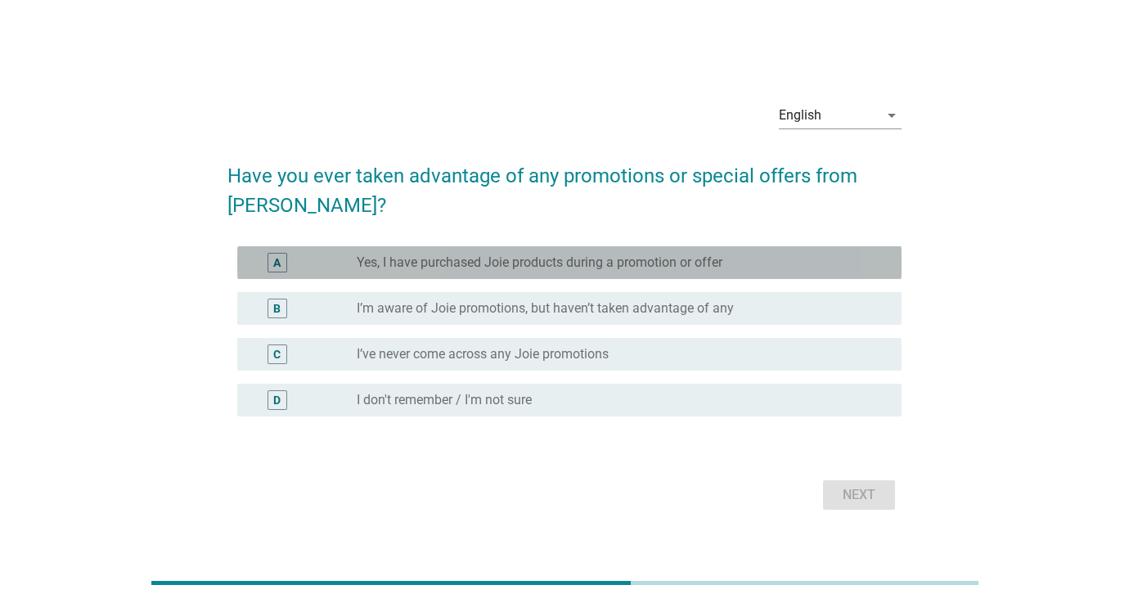
click at [539, 272] on div "A radio_button_unchecked Yes, I have purchased Joie products during a promotion…" at bounding box center [569, 262] width 664 height 33
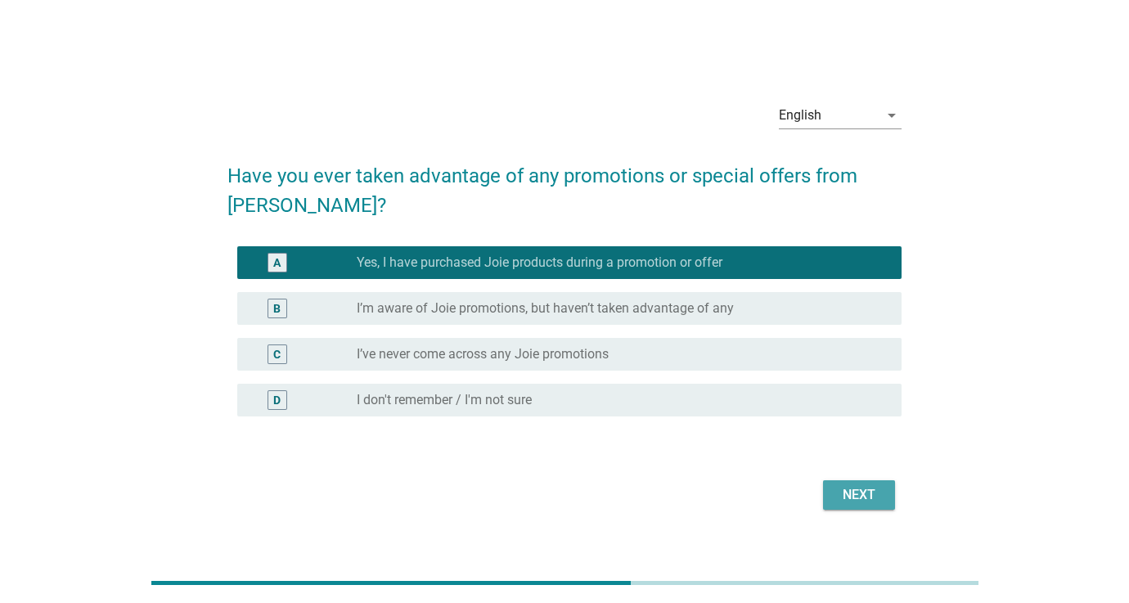
click at [862, 489] on div "Next" at bounding box center [859, 495] width 46 height 20
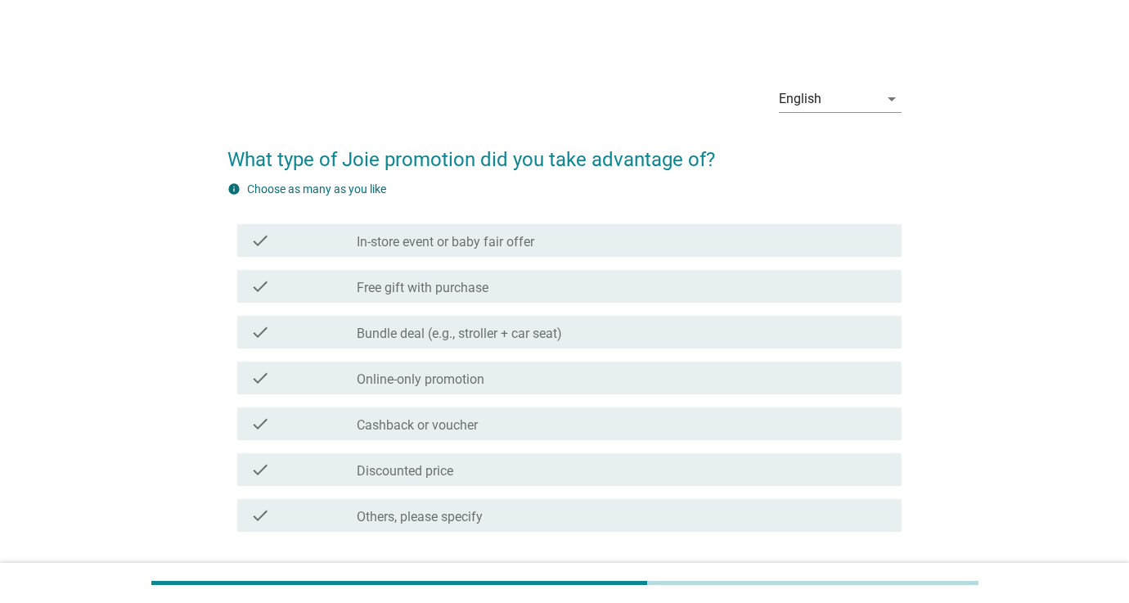
click at [478, 246] on label "In-store event or baby fair offer" at bounding box center [446, 242] width 178 height 16
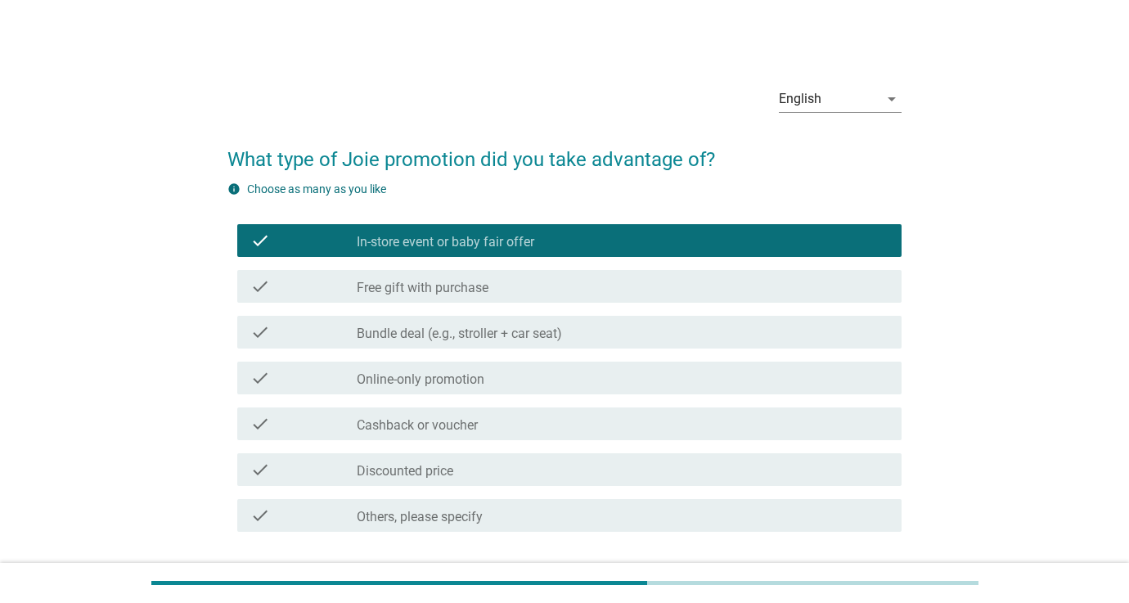
click at [482, 291] on label "Free gift with purchase" at bounding box center [423, 288] width 132 height 16
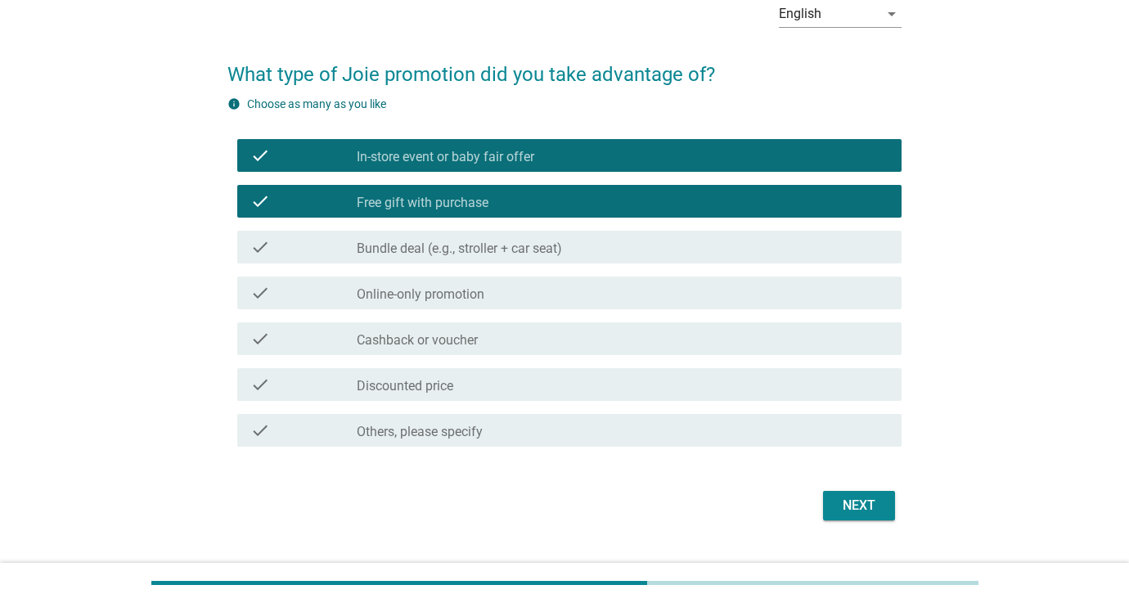
scroll to position [104, 0]
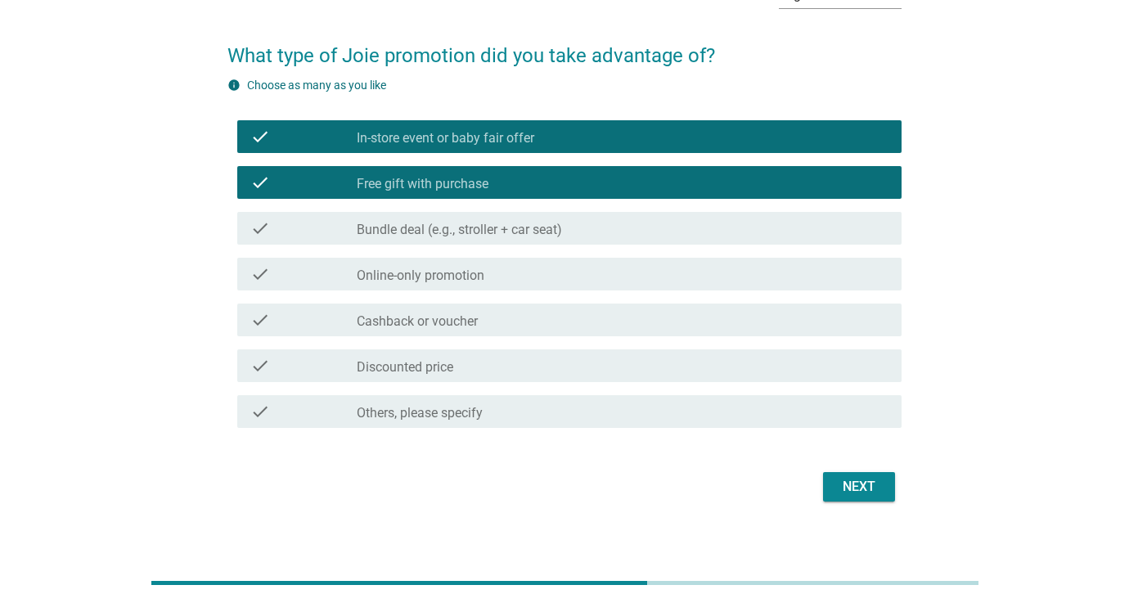
click at [888, 490] on button "Next" at bounding box center [859, 486] width 72 height 29
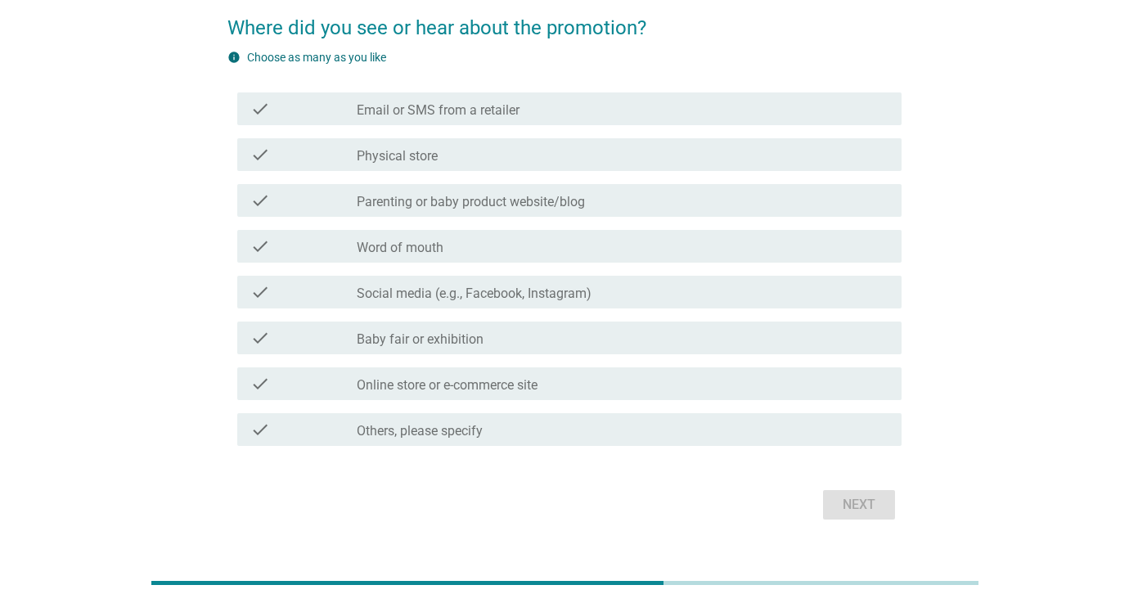
scroll to position [125, 0]
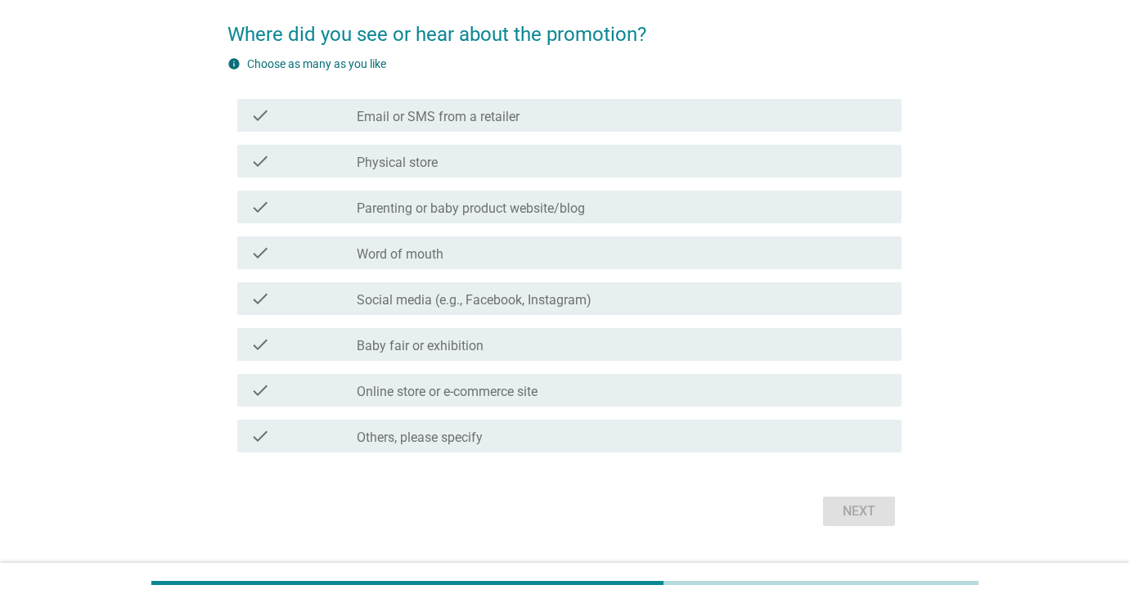
click at [432, 305] on label "Social media (e.g., Facebook, Instagram)" at bounding box center [474, 300] width 235 height 16
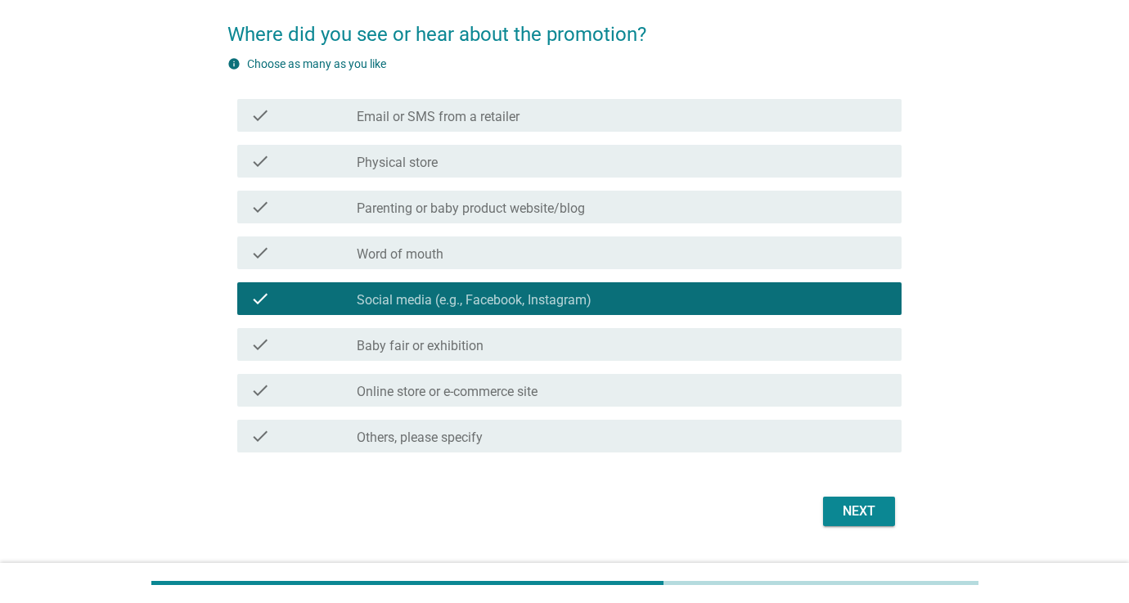
click at [538, 345] on div "check_box_outline_blank Baby fair or exhibition" at bounding box center [623, 345] width 532 height 20
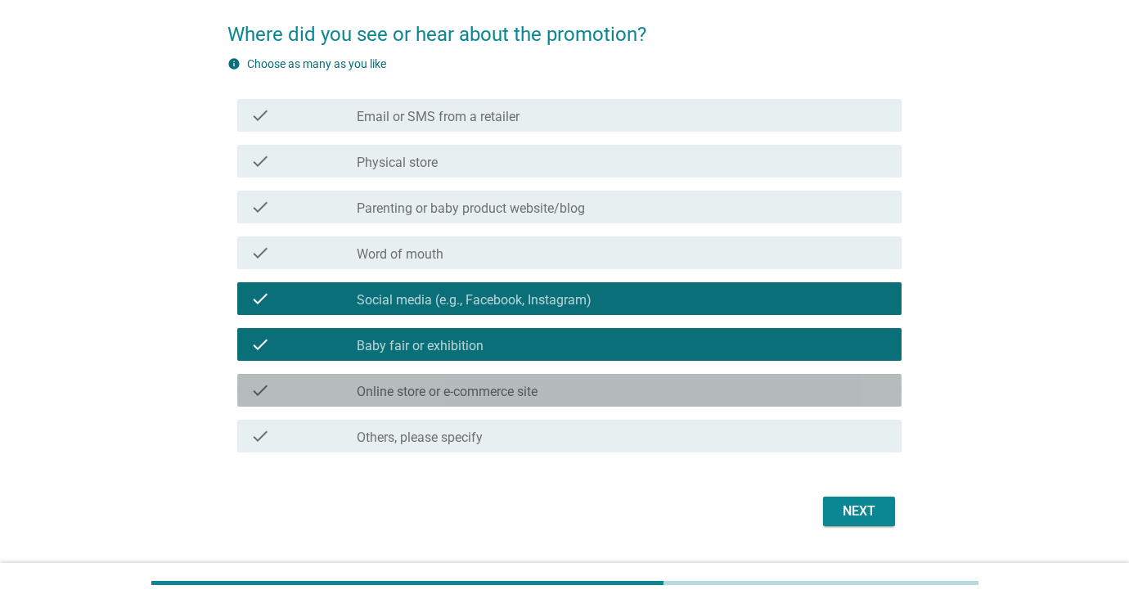
click at [702, 376] on div "check check_box_outline_blank Online store or e-commerce site" at bounding box center [569, 390] width 664 height 33
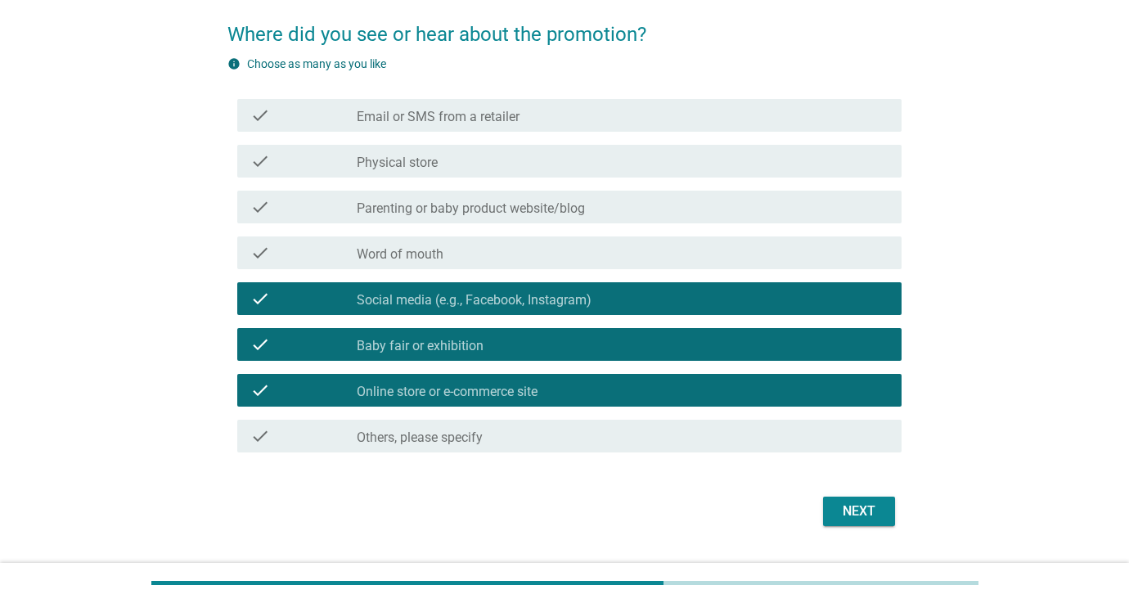
click at [860, 511] on div "Next" at bounding box center [859, 512] width 46 height 20
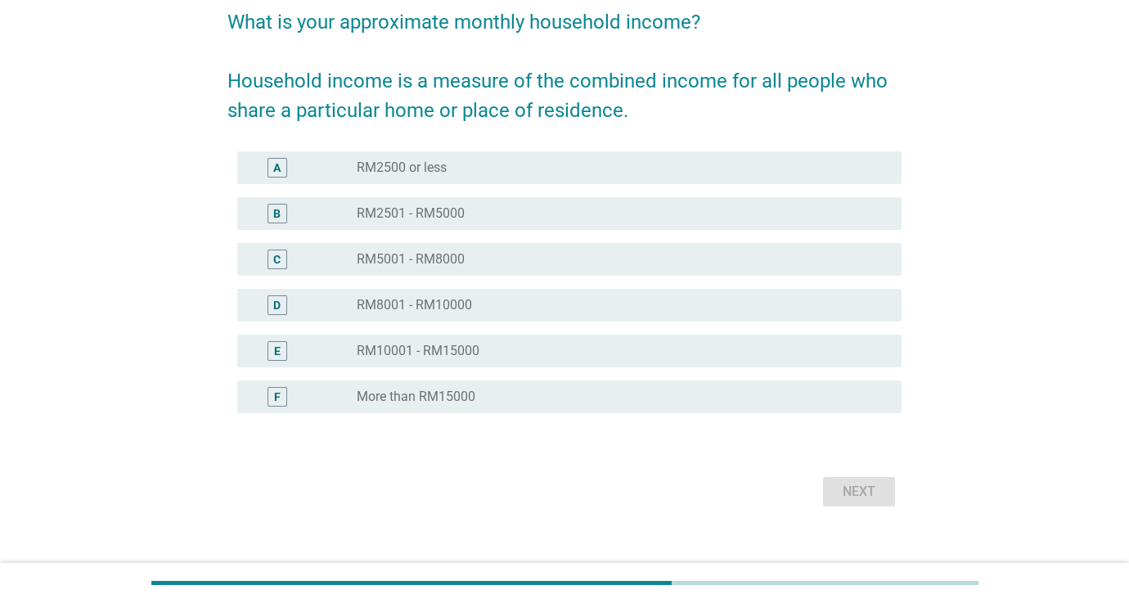
scroll to position [143, 0]
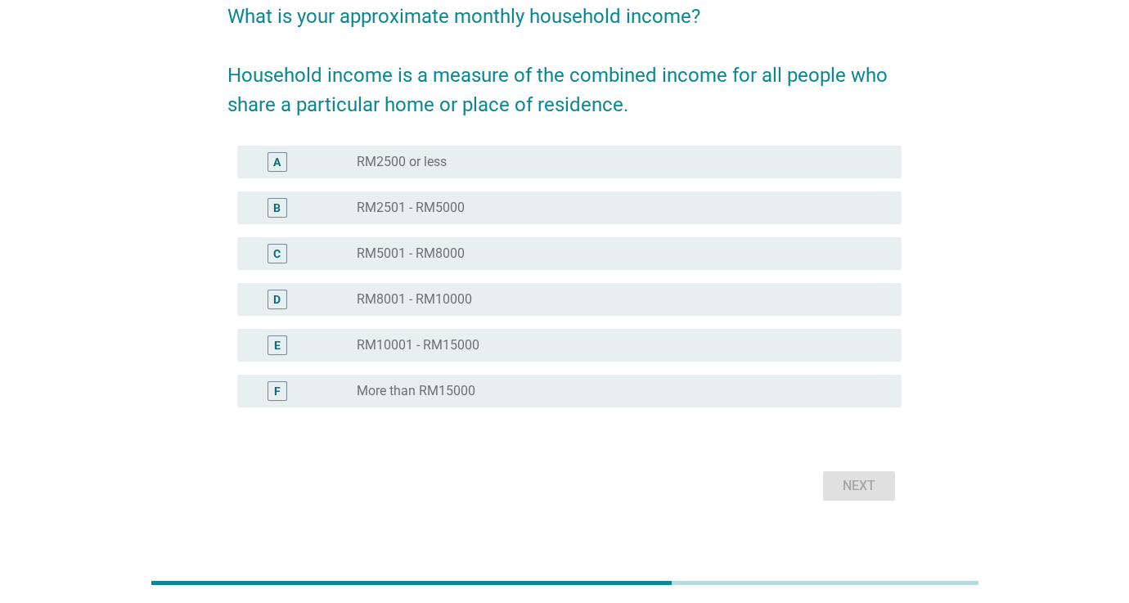
click at [428, 260] on label "RM5001 - RM8000" at bounding box center [411, 253] width 108 height 16
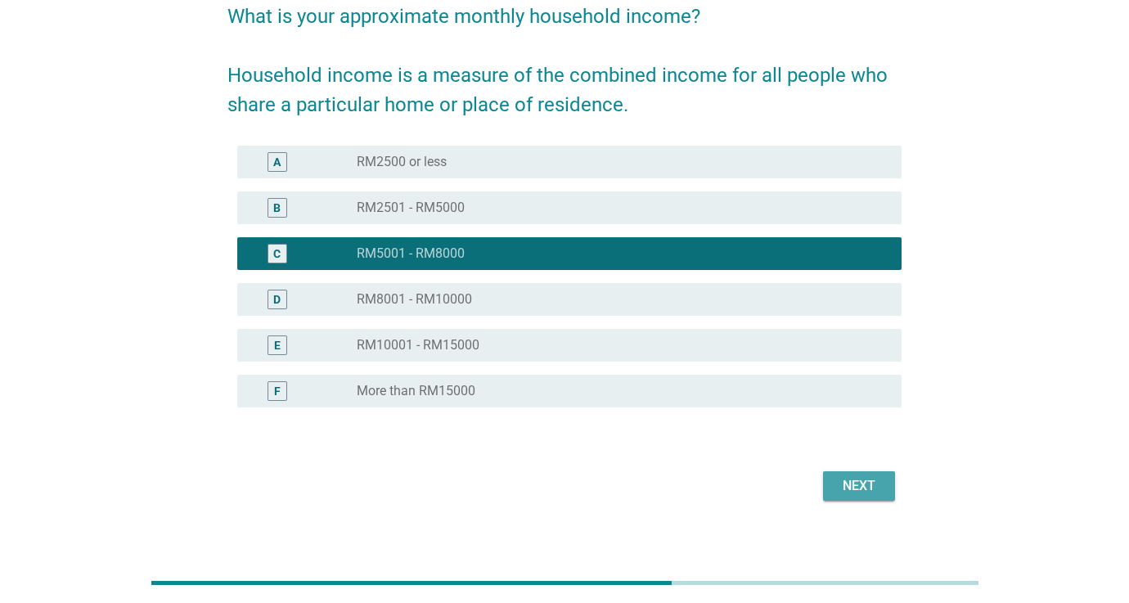
click at [841, 489] on div "Next" at bounding box center [859, 486] width 46 height 20
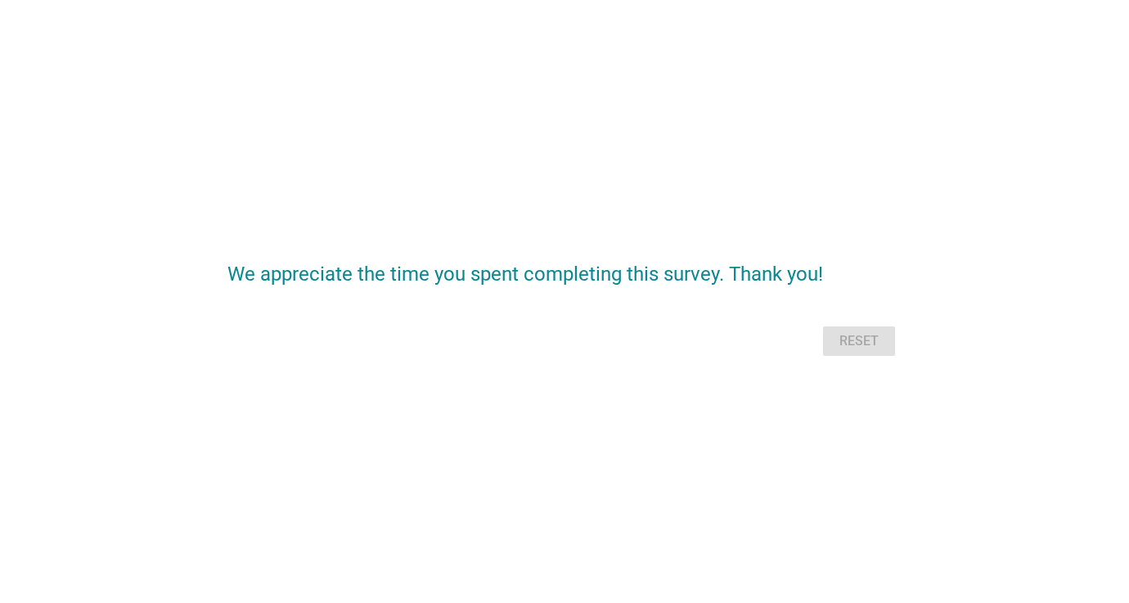
click at [835, 346] on div "Reset" at bounding box center [564, 341] width 674 height 39
click at [709, 276] on h2 "We appreciate the time you spent completing this survey. Thank you!" at bounding box center [564, 266] width 674 height 46
click at [854, 340] on div "Reset" at bounding box center [564, 341] width 674 height 39
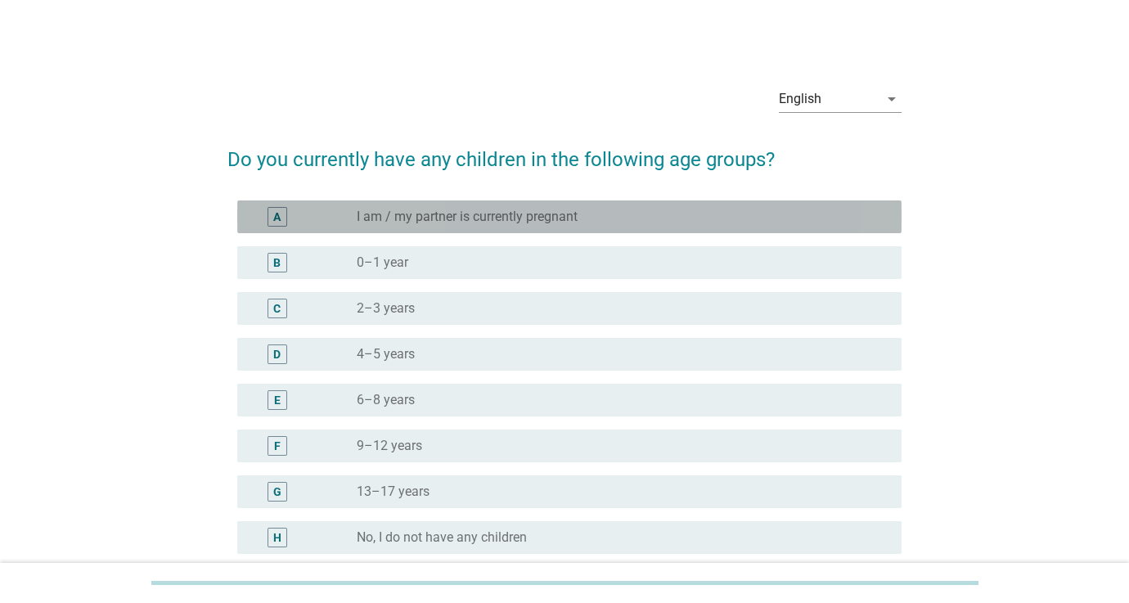
click at [448, 210] on label "I am / my partner is currently pregnant" at bounding box center [467, 217] width 221 height 16
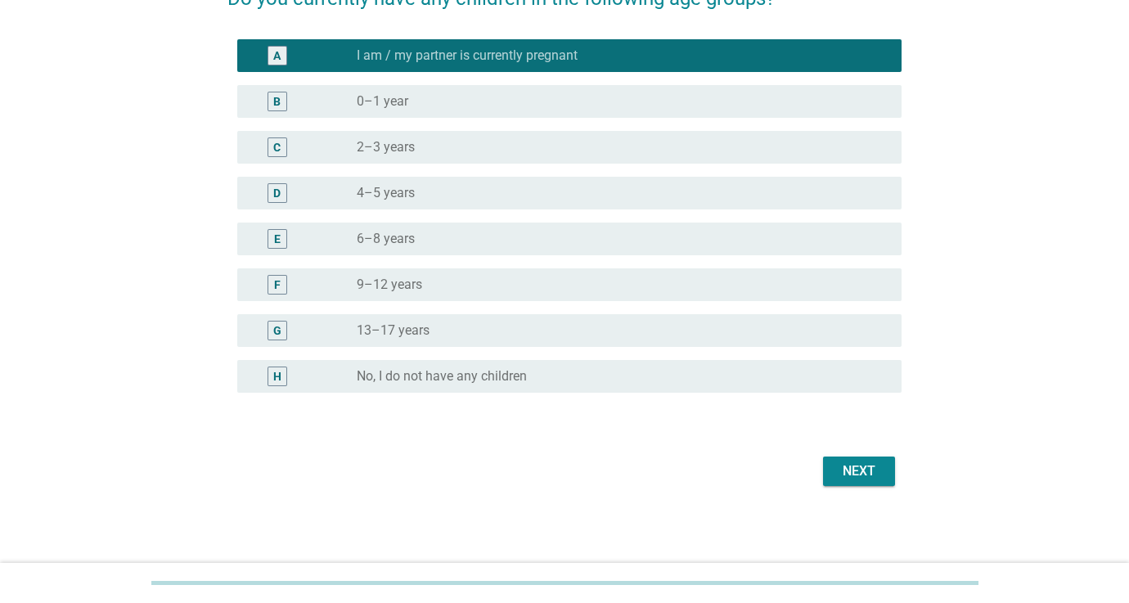
scroll to position [161, 0]
click at [848, 466] on div "Next" at bounding box center [859, 471] width 46 height 20
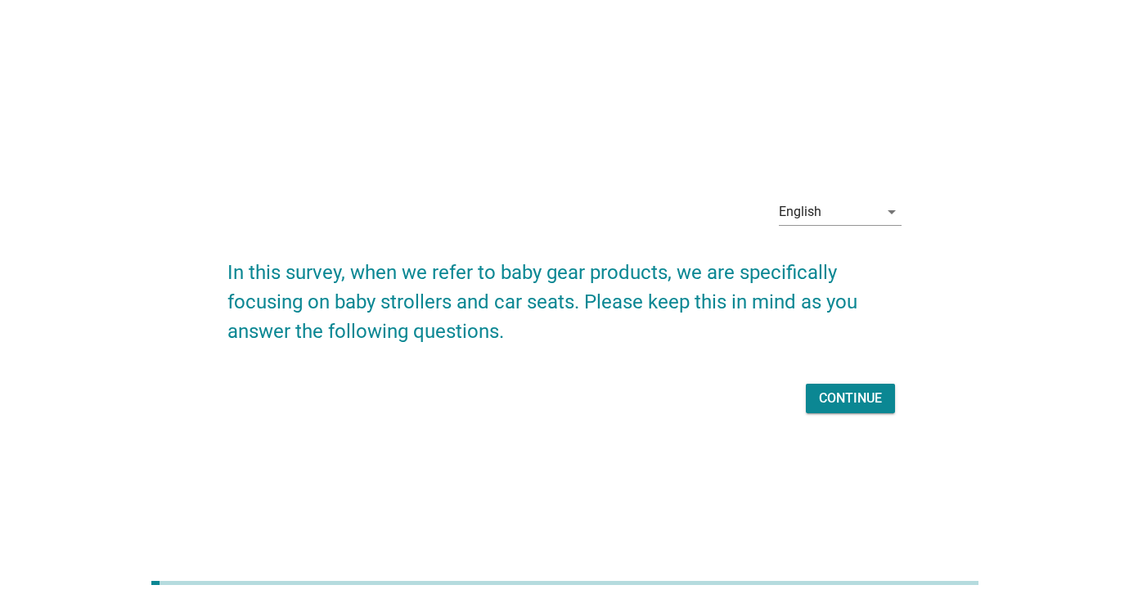
click at [872, 405] on div "Continue" at bounding box center [850, 399] width 63 height 20
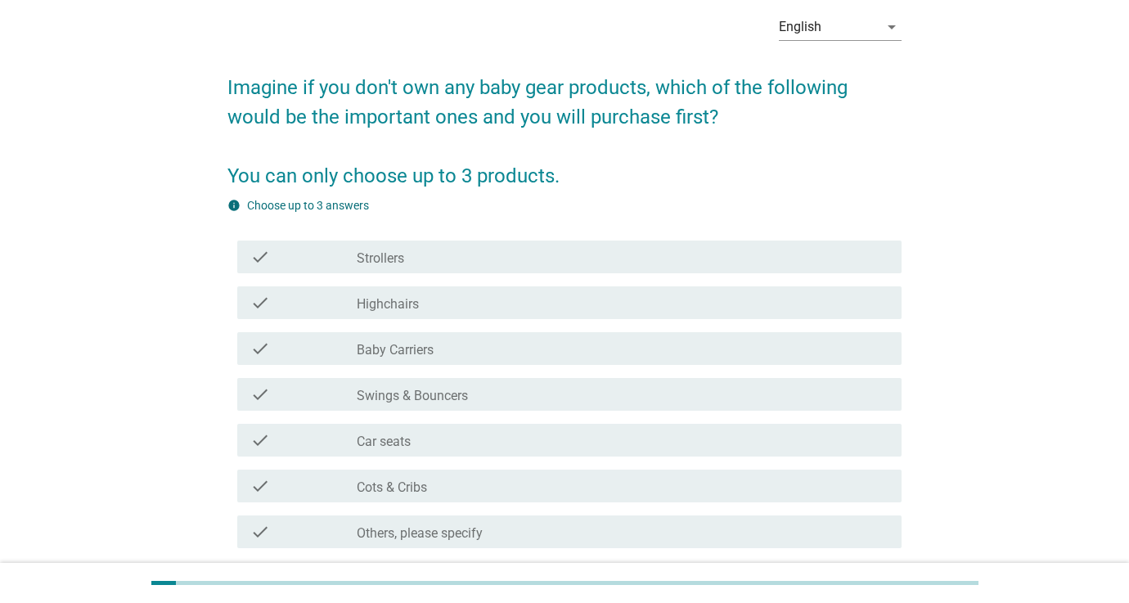
scroll to position [96, 0]
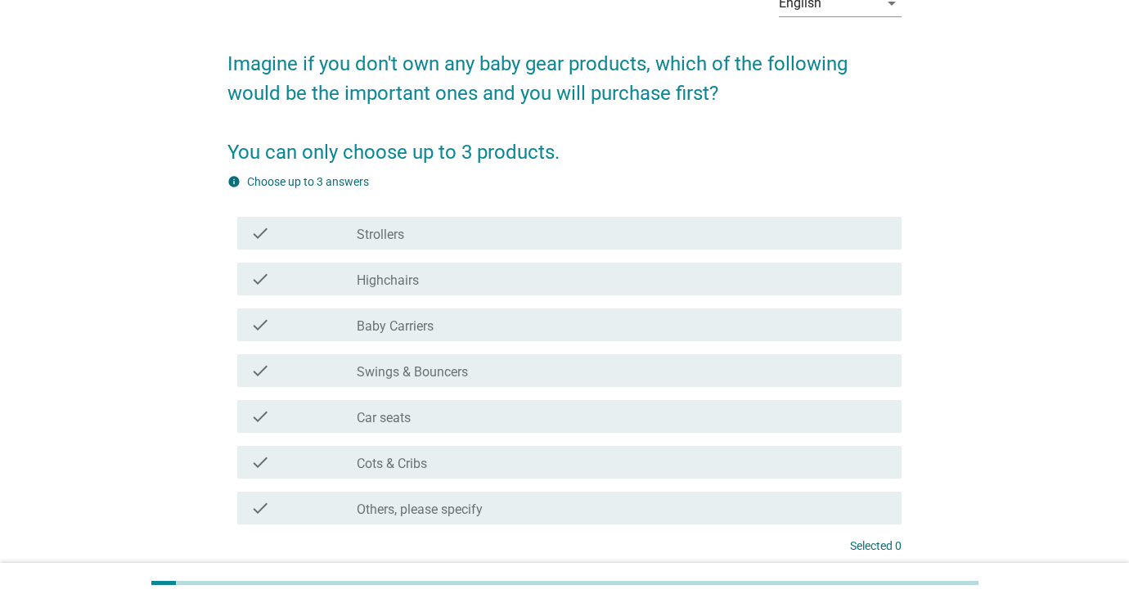
click at [385, 412] on label "Car seats" at bounding box center [384, 418] width 54 height 16
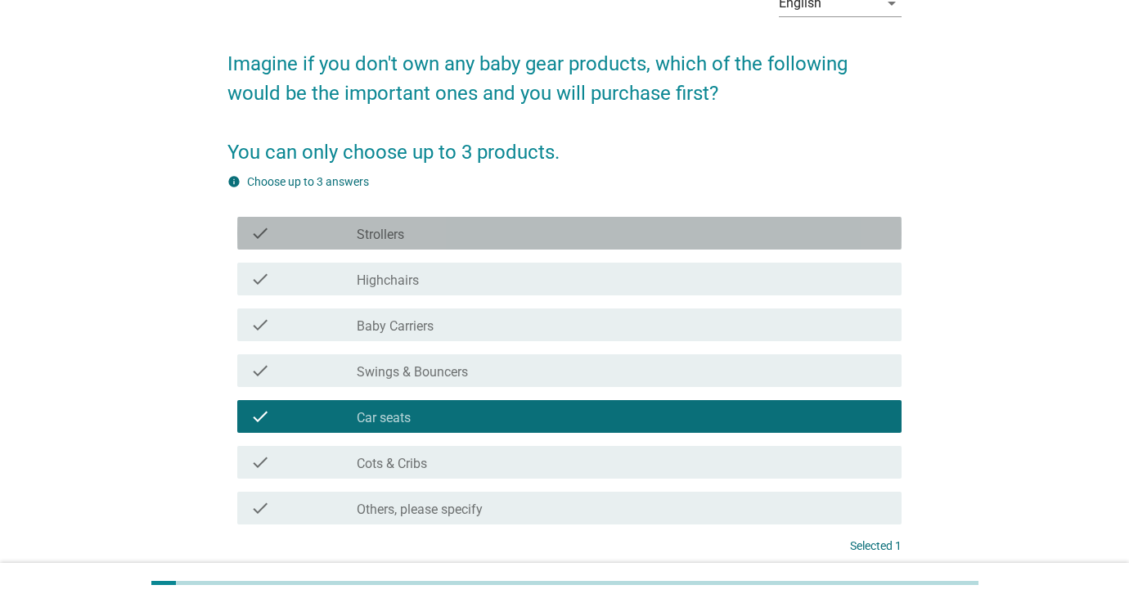
click at [388, 238] on label "Strollers" at bounding box center [380, 235] width 47 height 16
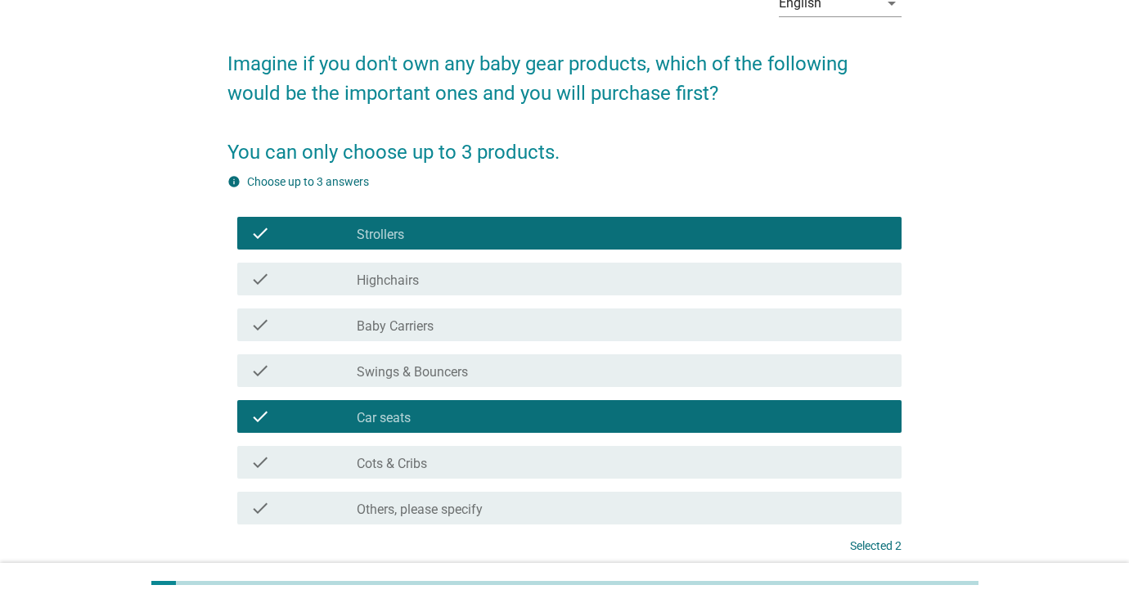
click at [859, 544] on p "Selected 2" at bounding box center [876, 546] width 52 height 17
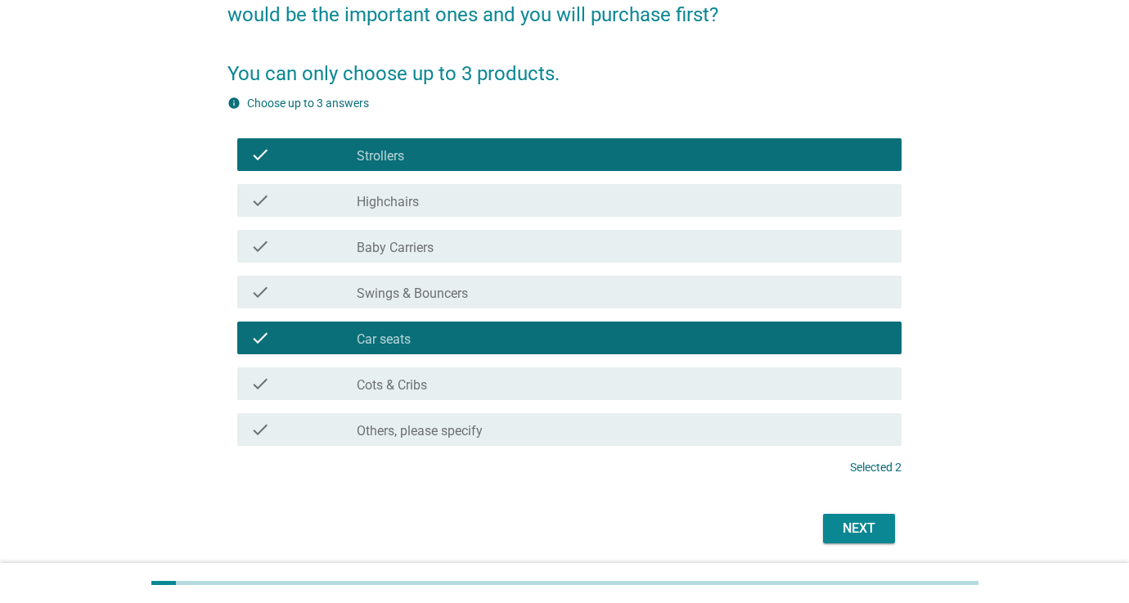
scroll to position [183, 0]
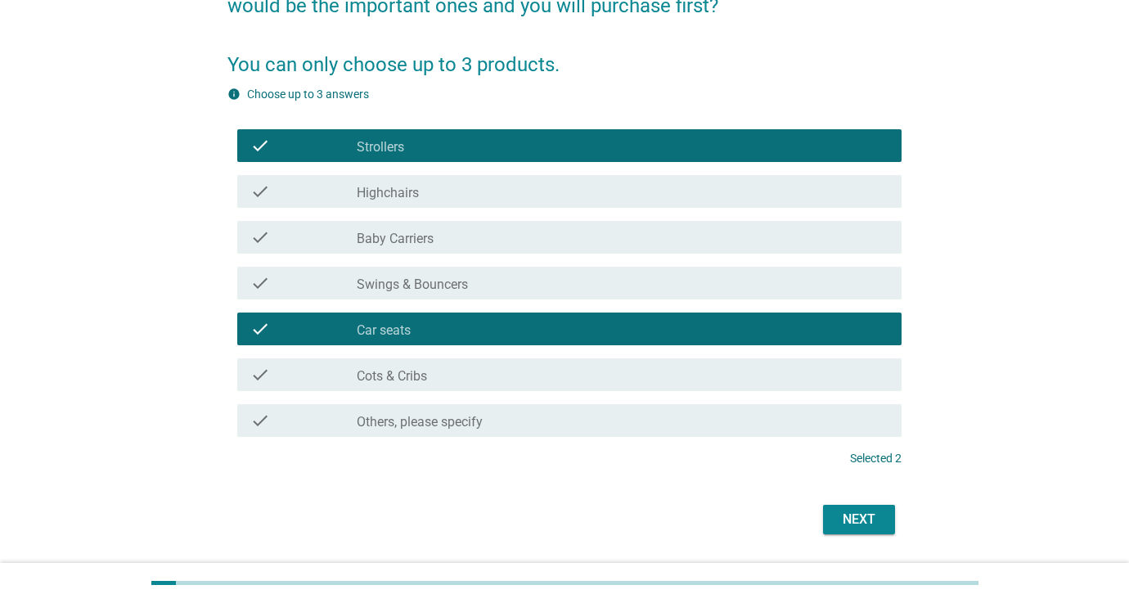
click at [854, 520] on div "Next" at bounding box center [859, 520] width 46 height 20
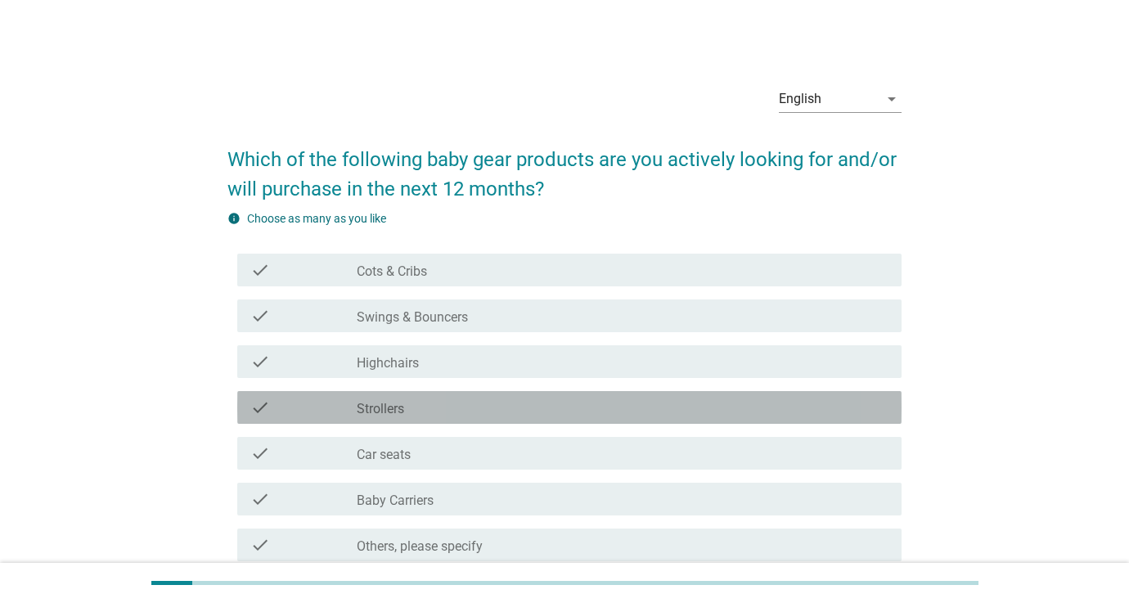
click at [393, 406] on label "Strollers" at bounding box center [380, 409] width 47 height 16
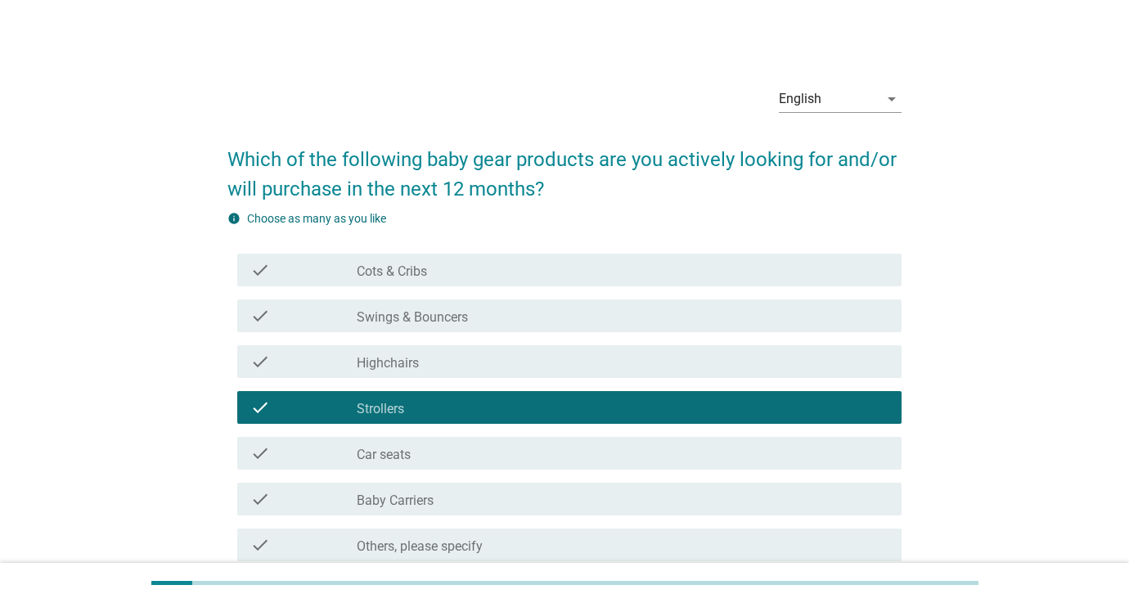
drag, startPoint x: 392, startPoint y: 453, endPoint x: 411, endPoint y: 452, distance: 18.8
click at [392, 453] on label "Car seats" at bounding box center [384, 455] width 54 height 16
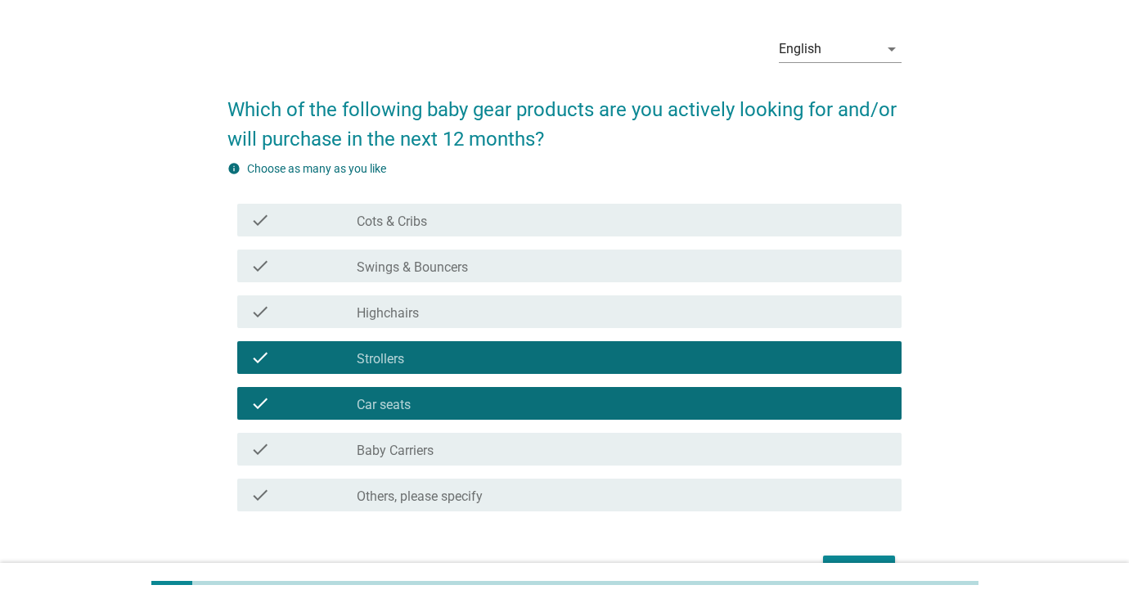
scroll to position [65, 0]
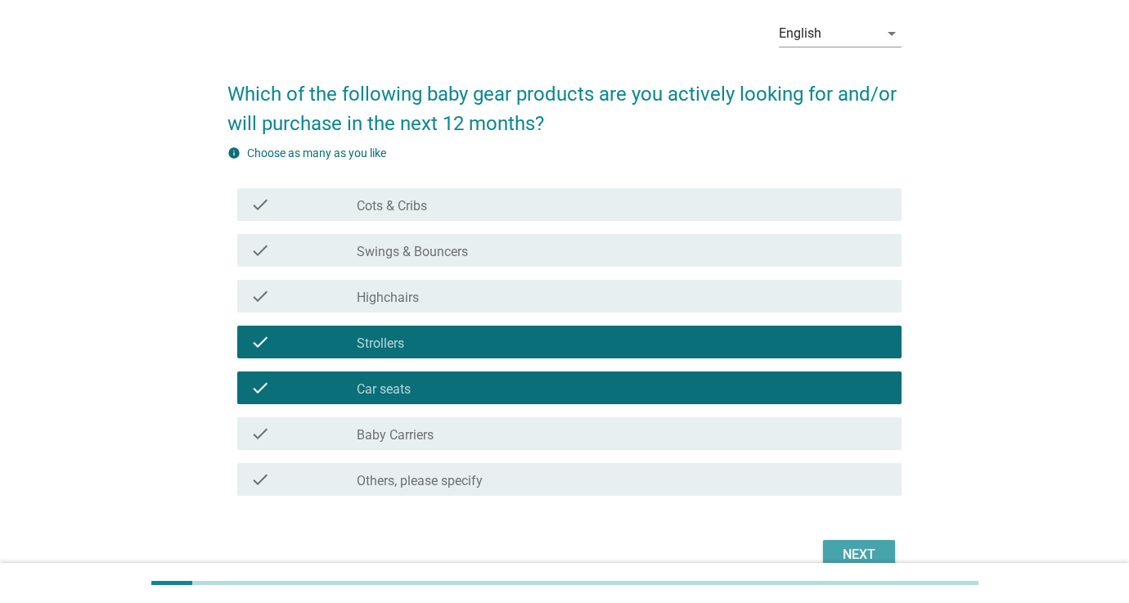
click at [875, 546] on div "Next" at bounding box center [859, 555] width 46 height 20
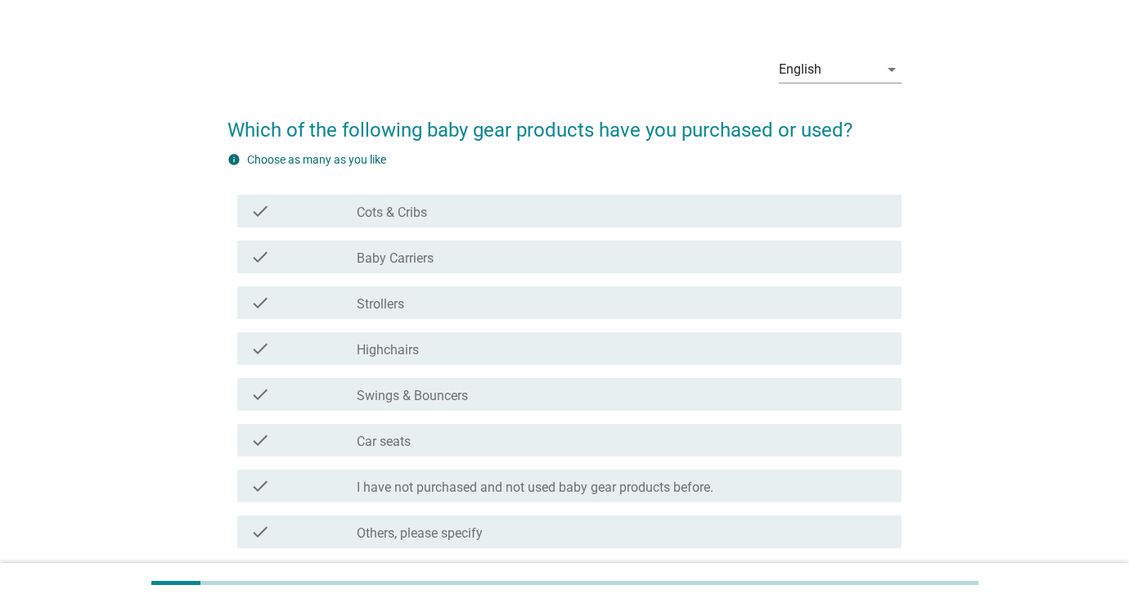
scroll to position [29, 0]
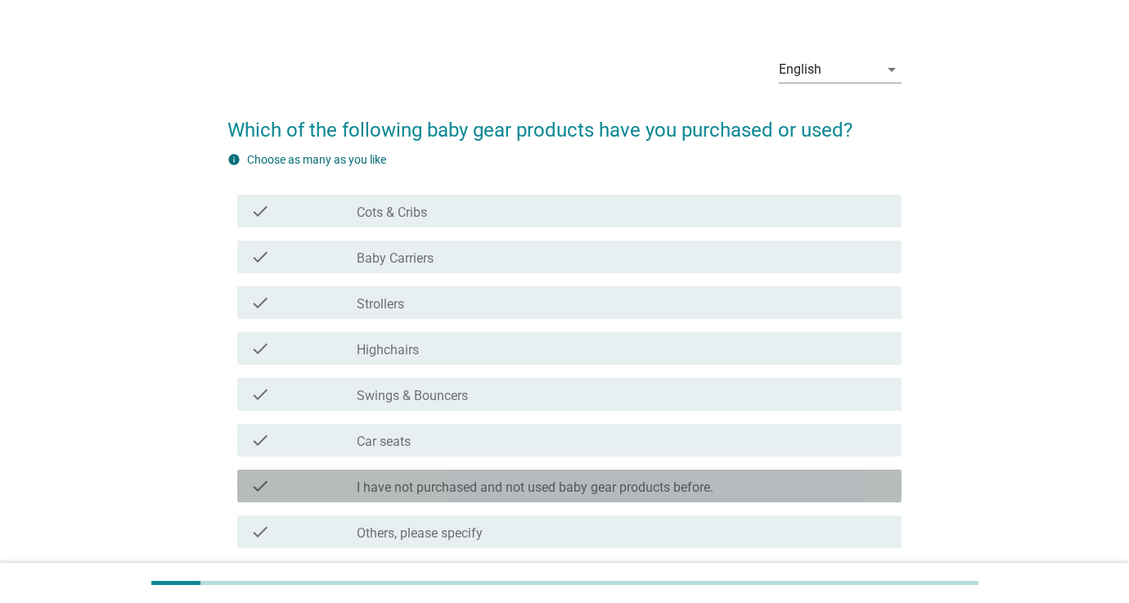
click at [479, 489] on label "I have not purchased and not used baby gear products before." at bounding box center [535, 487] width 357 height 16
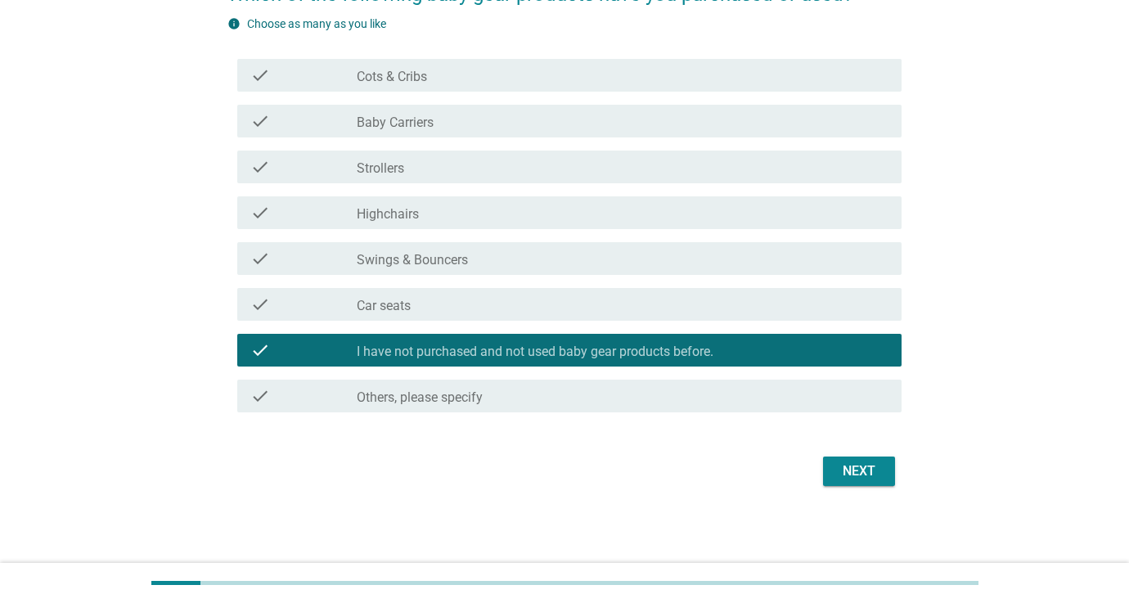
click at [851, 475] on div "Next" at bounding box center [859, 471] width 46 height 20
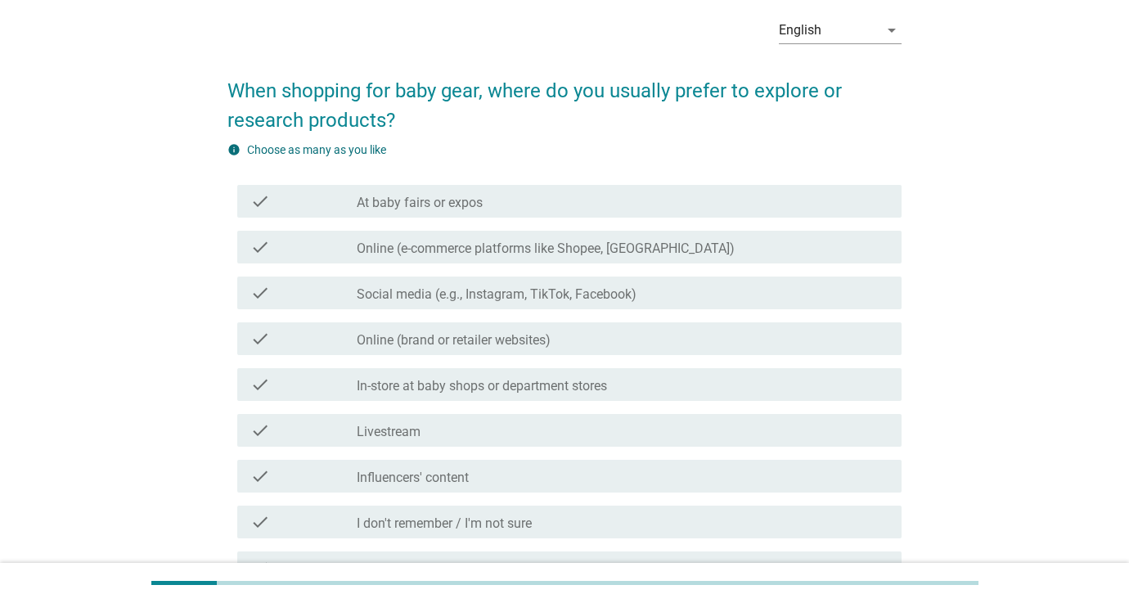
scroll to position [71, 0]
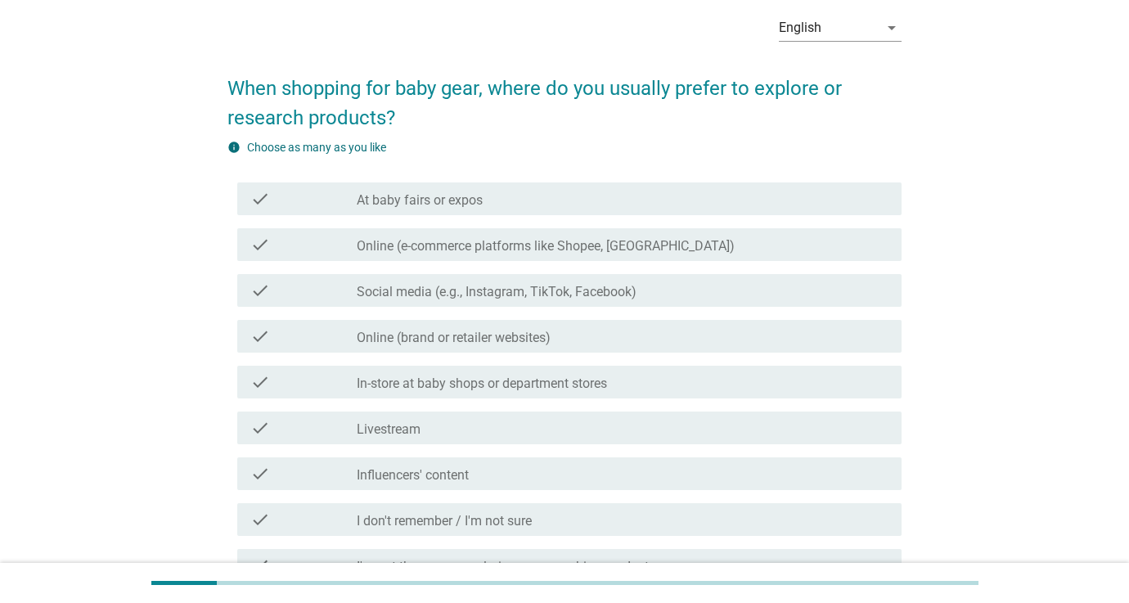
click at [413, 210] on div "check check_box_outline_blank At baby fairs or expos" at bounding box center [569, 198] width 664 height 33
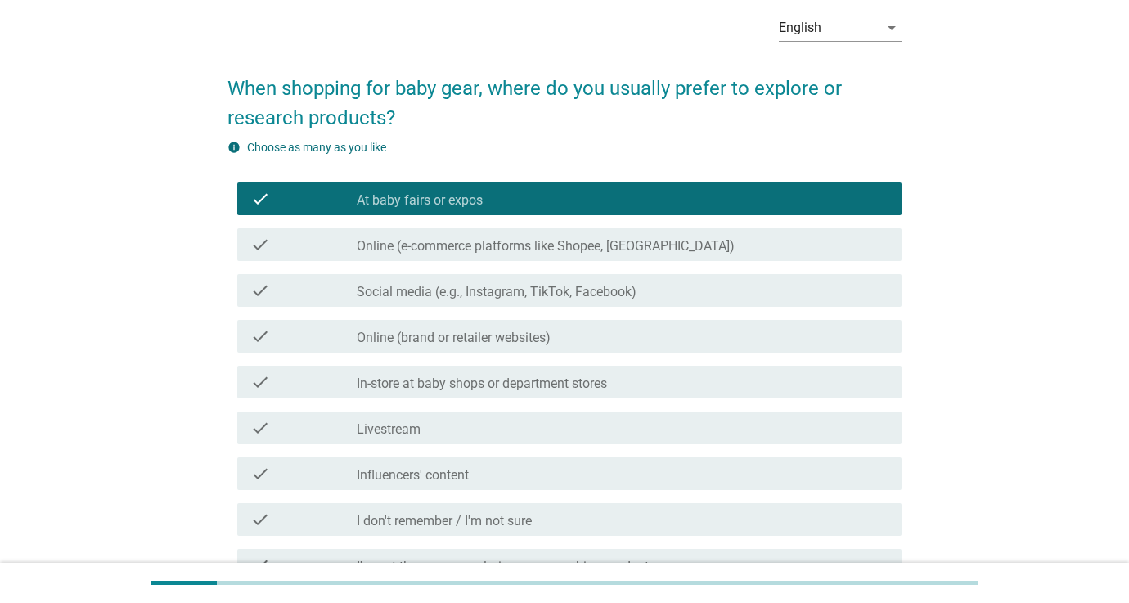
click at [421, 245] on label "Online (e-commerce platforms like Shopee, [GEOGRAPHIC_DATA])" at bounding box center [546, 246] width 378 height 16
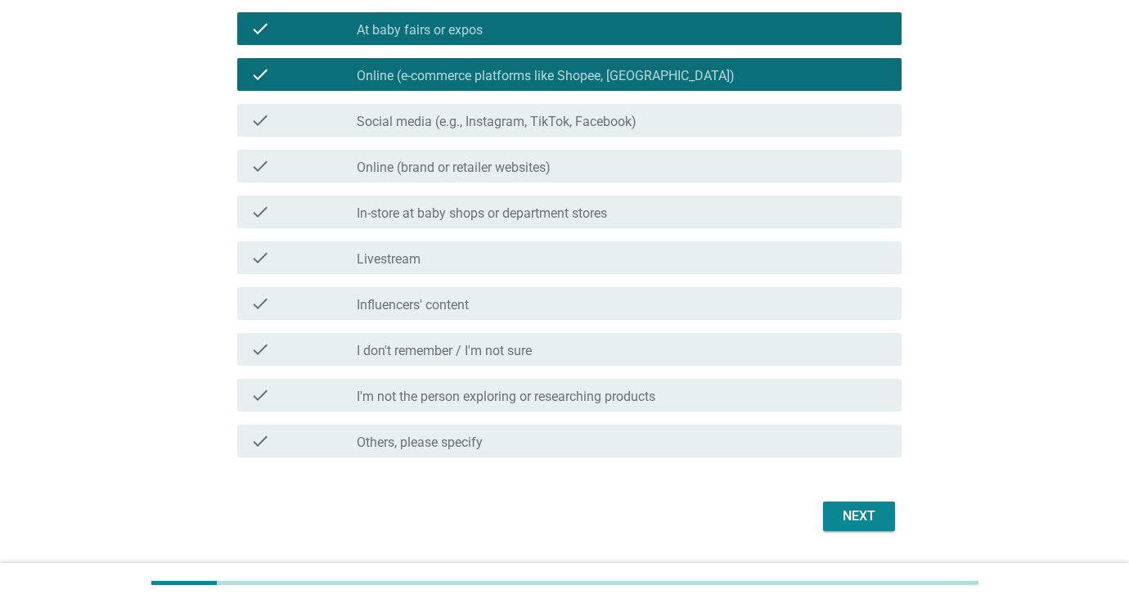
scroll to position [277, 0]
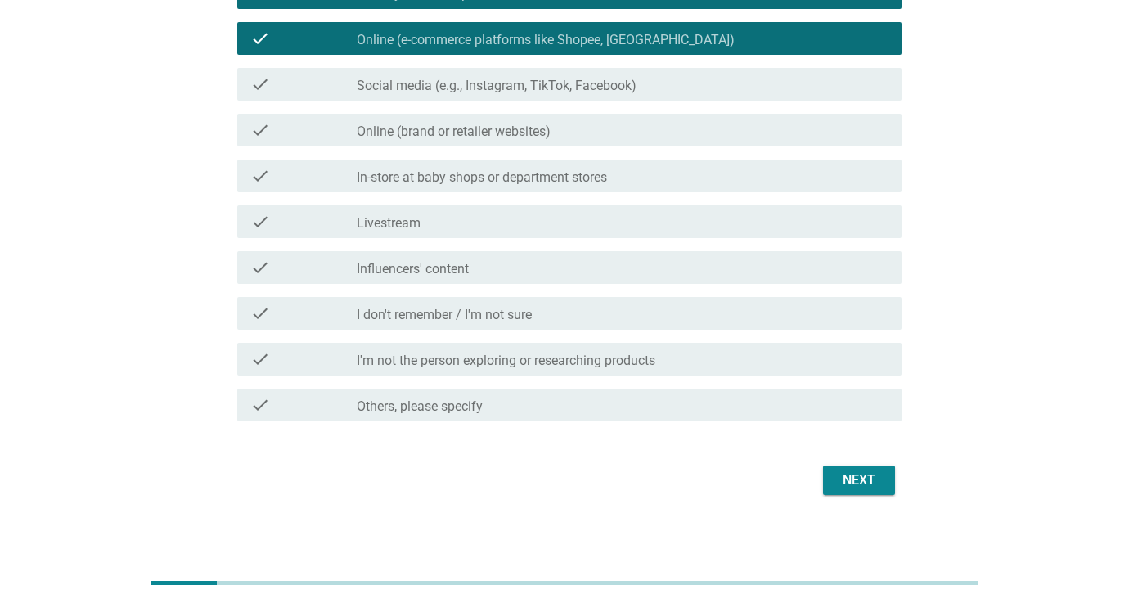
click at [848, 486] on div "Next" at bounding box center [859, 480] width 46 height 20
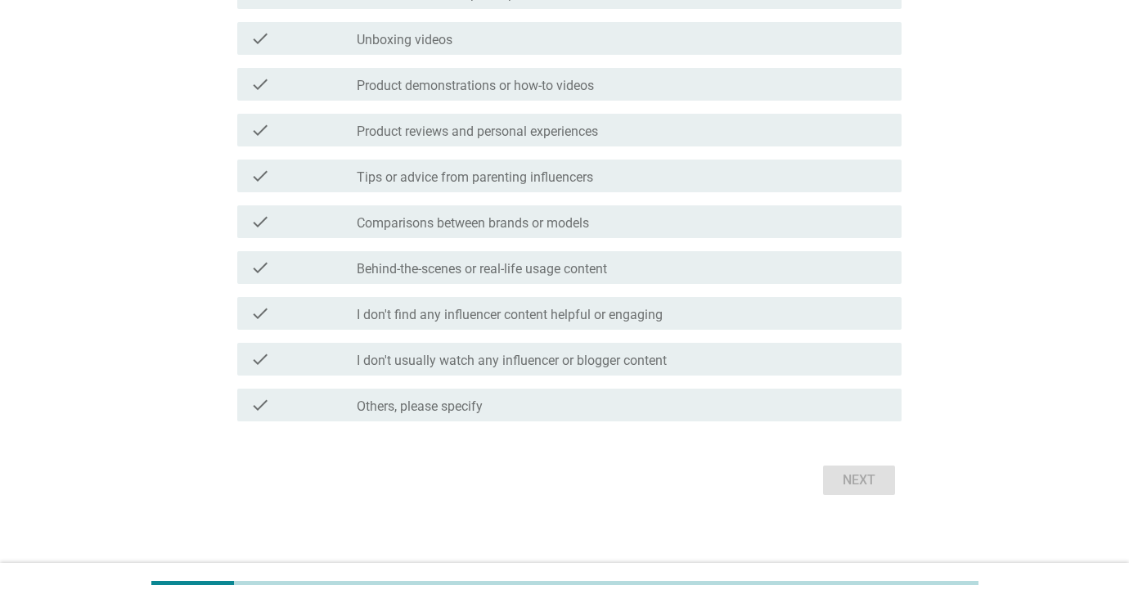
scroll to position [0, 0]
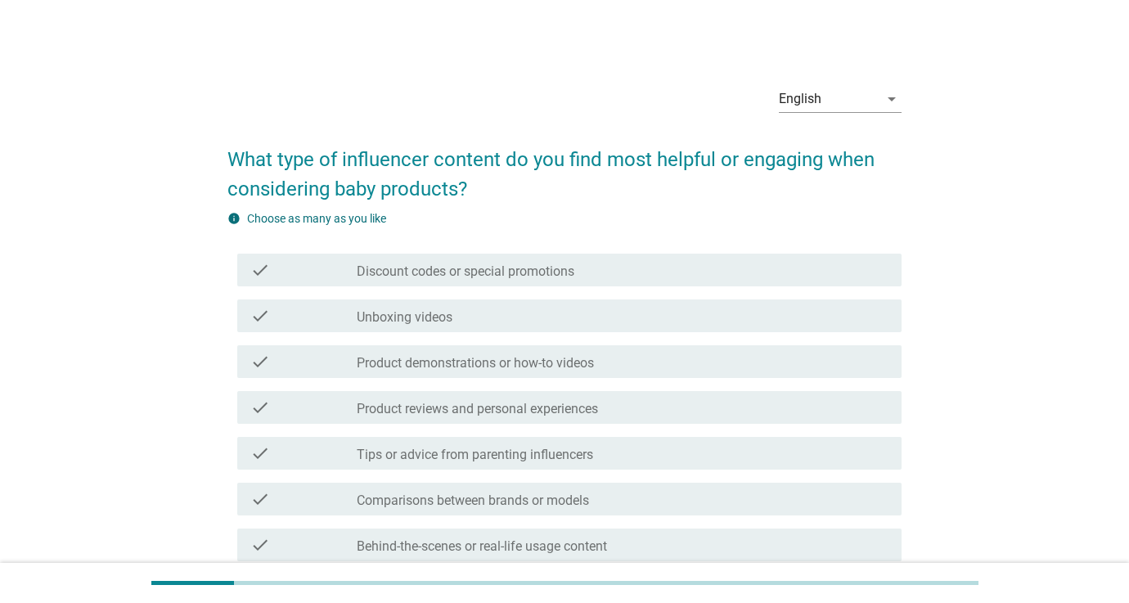
click at [477, 265] on label "Discount codes or special promotions" at bounding box center [466, 271] width 218 height 16
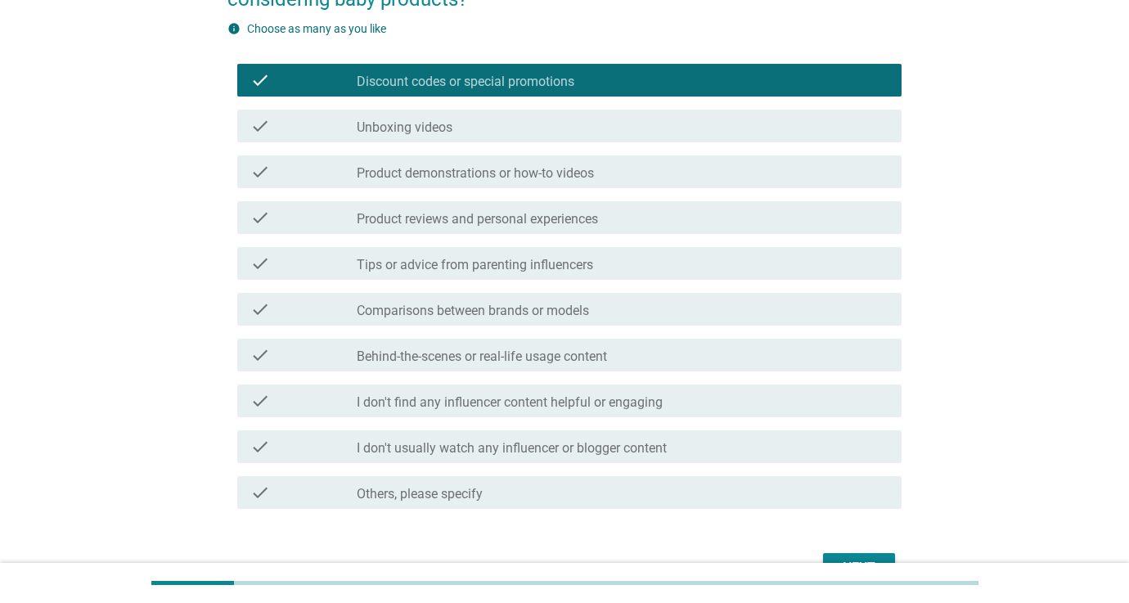
click at [441, 220] on label "Product reviews and personal experiences" at bounding box center [477, 219] width 241 height 16
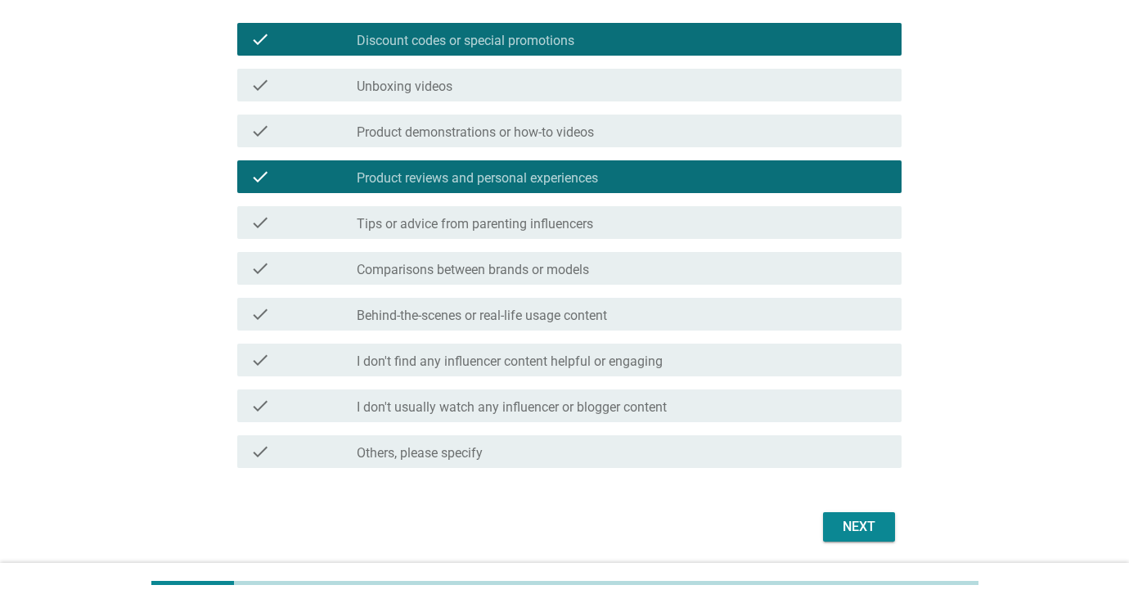
scroll to position [286, 0]
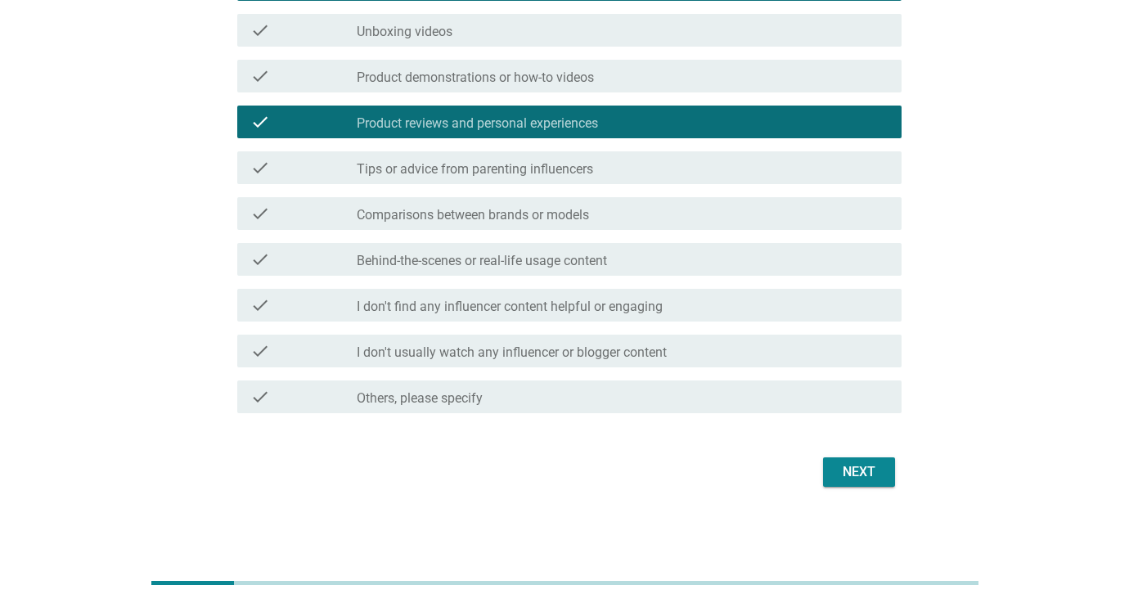
click at [848, 470] on div "Next" at bounding box center [859, 472] width 46 height 20
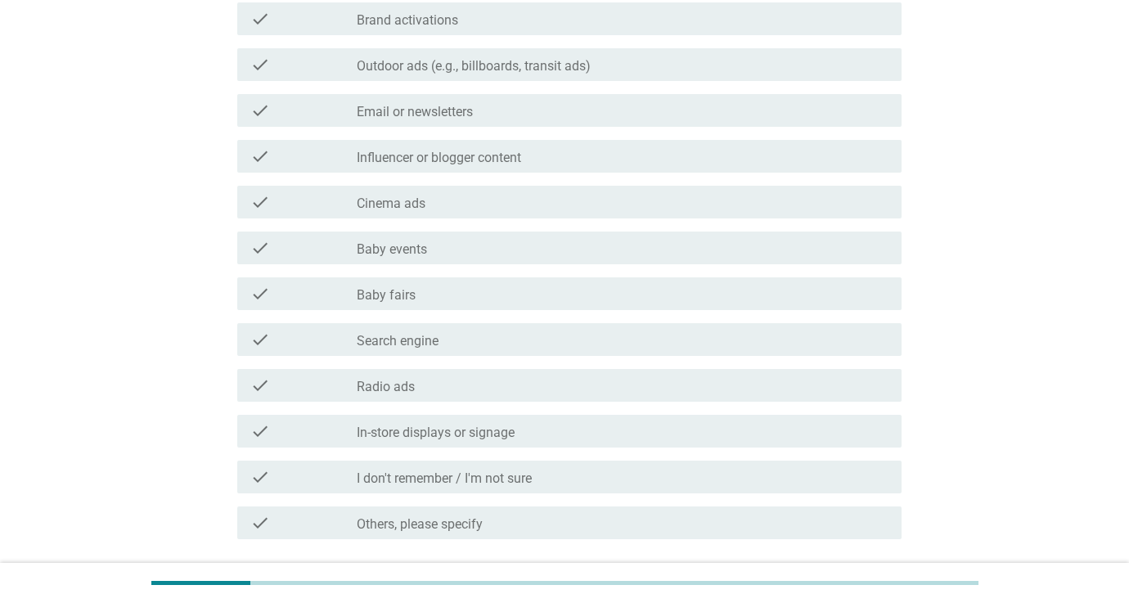
scroll to position [387, 1]
click at [476, 155] on label "Influencer or blogger content" at bounding box center [439, 159] width 164 height 16
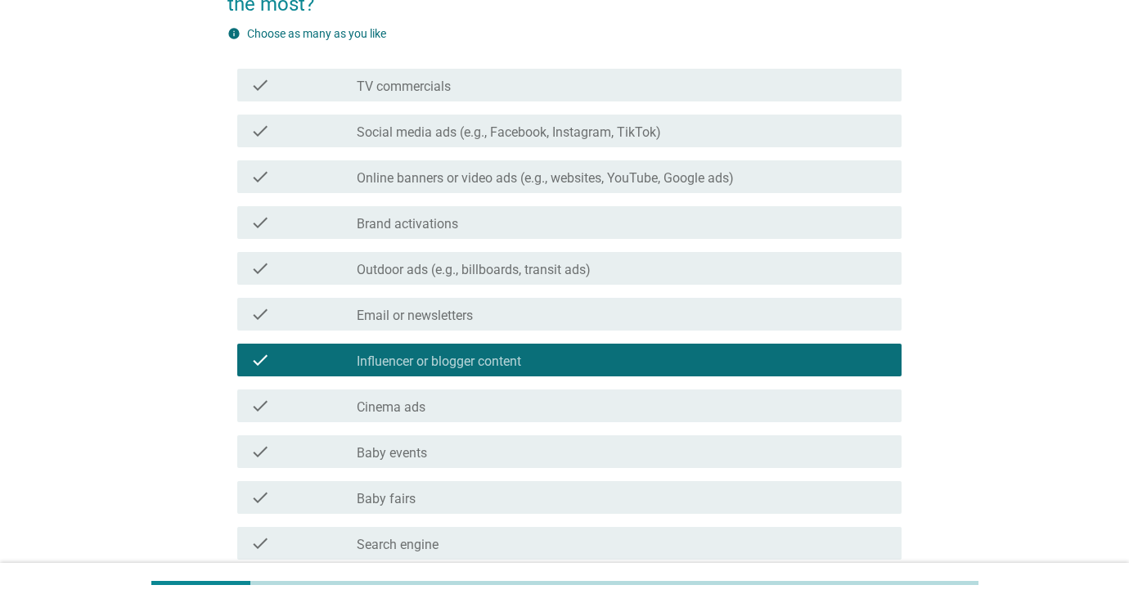
scroll to position [174, 0]
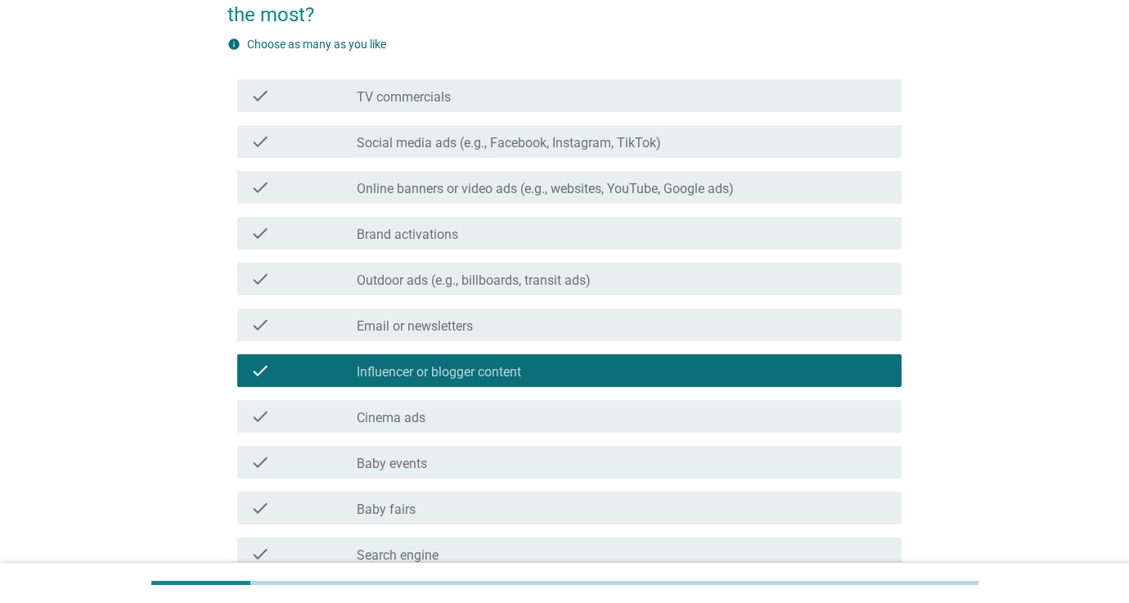
drag, startPoint x: 451, startPoint y: 144, endPoint x: 466, endPoint y: 156, distance: 19.2
click at [451, 144] on label "Social media ads (e.g., Facebook, Instagram, TikTok)" at bounding box center [509, 143] width 304 height 16
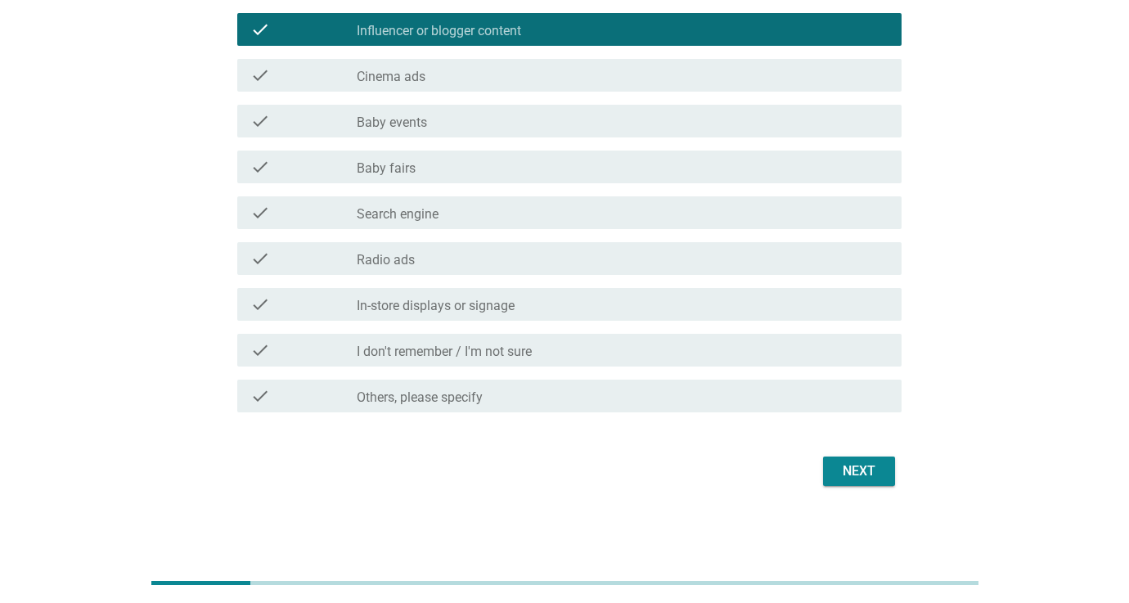
scroll to position [515, 0]
click at [848, 471] on div "Next" at bounding box center [859, 471] width 46 height 20
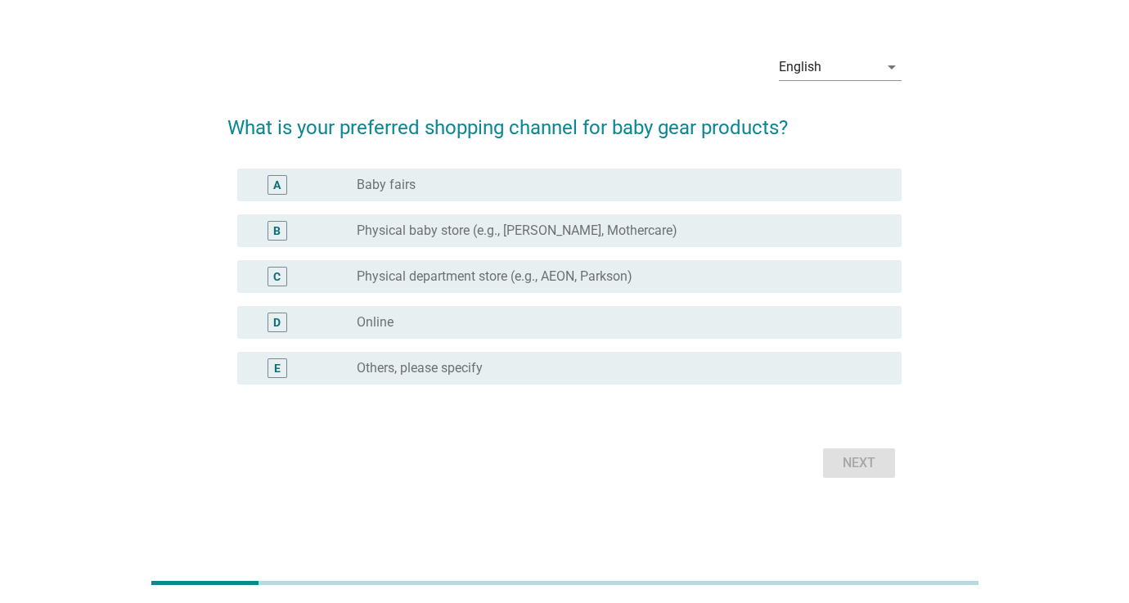
scroll to position [0, 0]
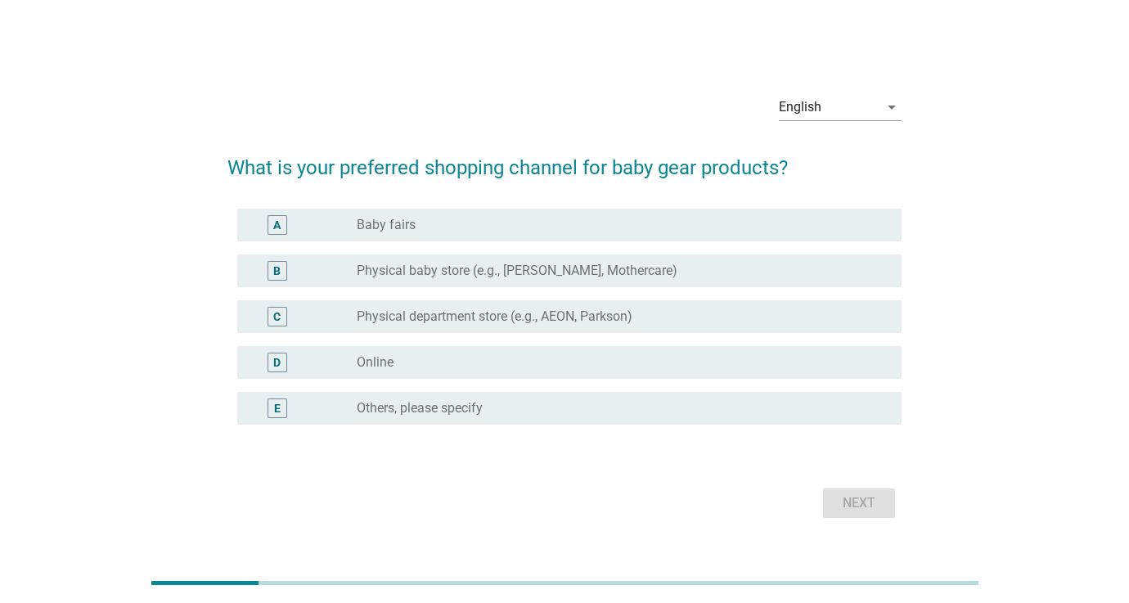
click at [436, 229] on div "radio_button_unchecked Baby fairs" at bounding box center [616, 225] width 519 height 16
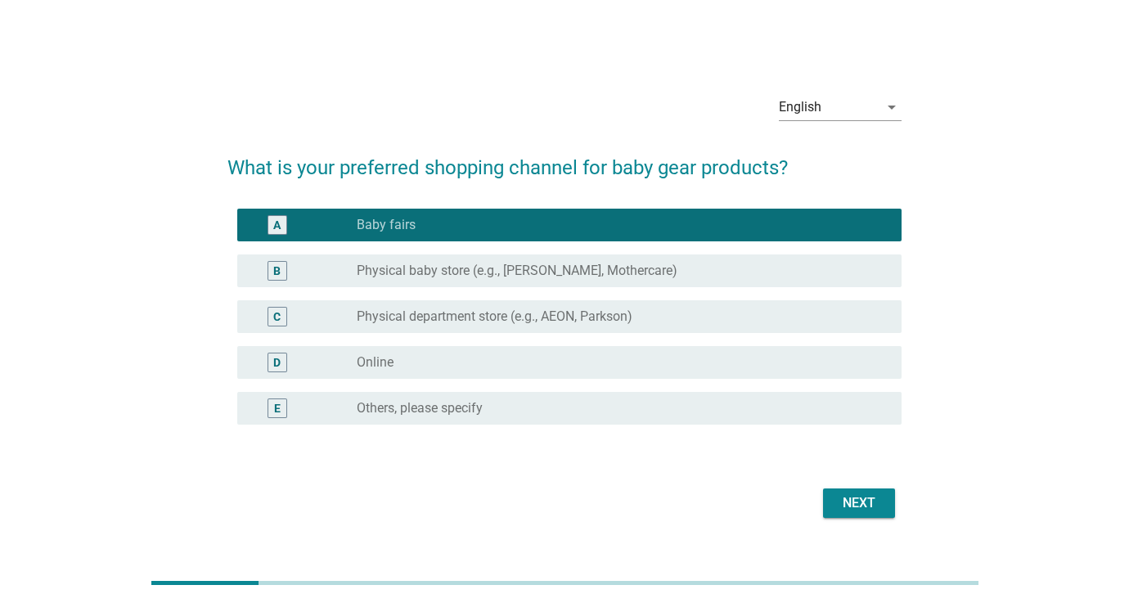
click at [873, 505] on div "Next" at bounding box center [859, 503] width 46 height 20
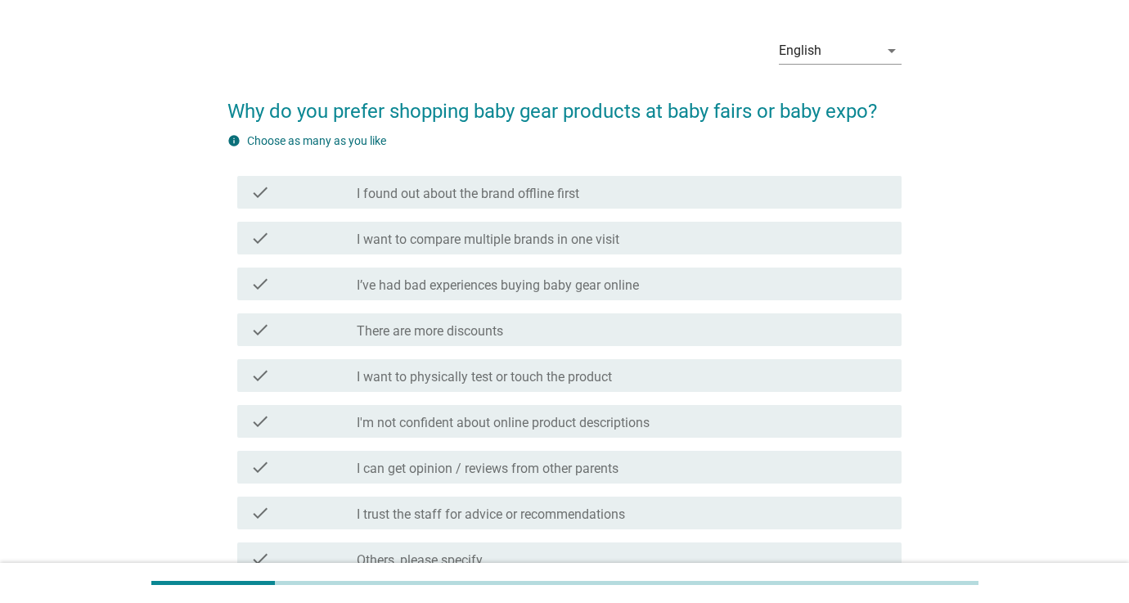
scroll to position [49, 0]
click at [443, 333] on label "There are more discounts" at bounding box center [430, 330] width 146 height 16
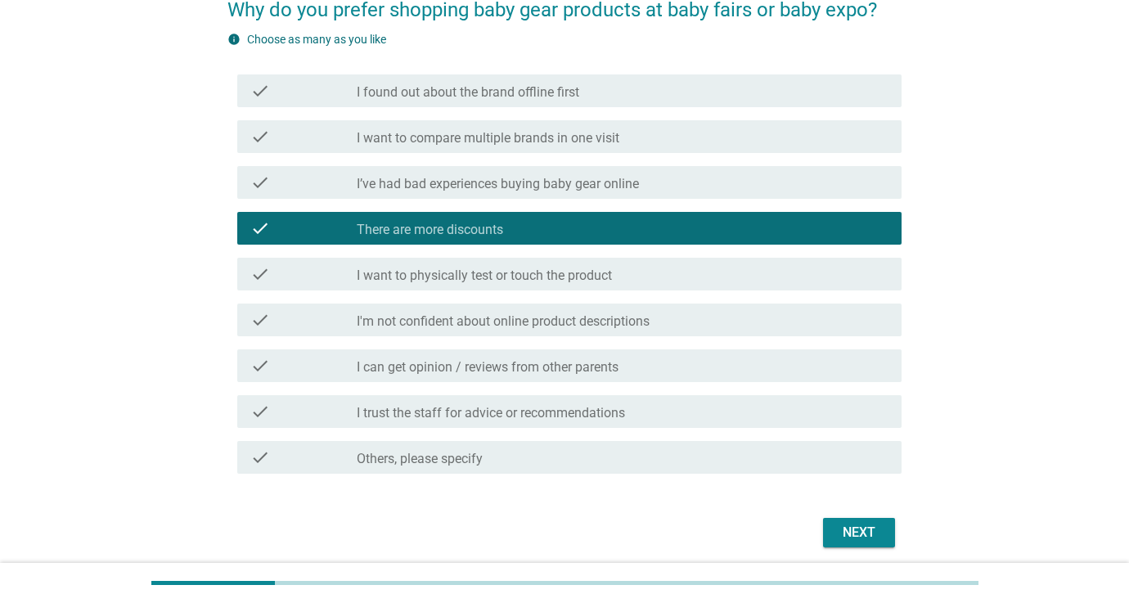
scroll to position [164, 0]
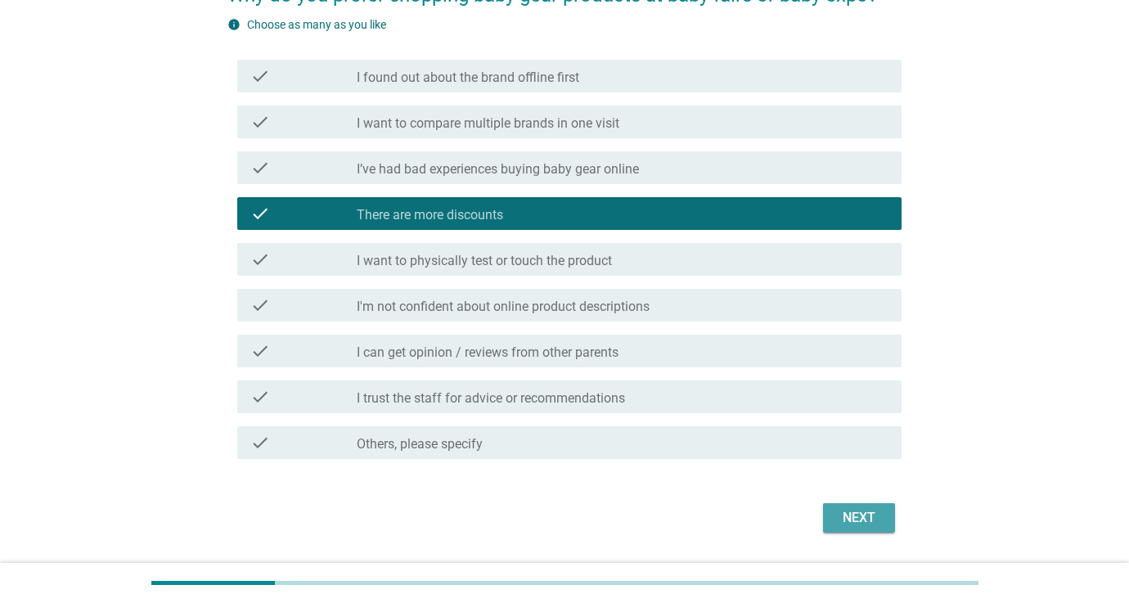
click at [844, 516] on div "Next" at bounding box center [859, 518] width 46 height 20
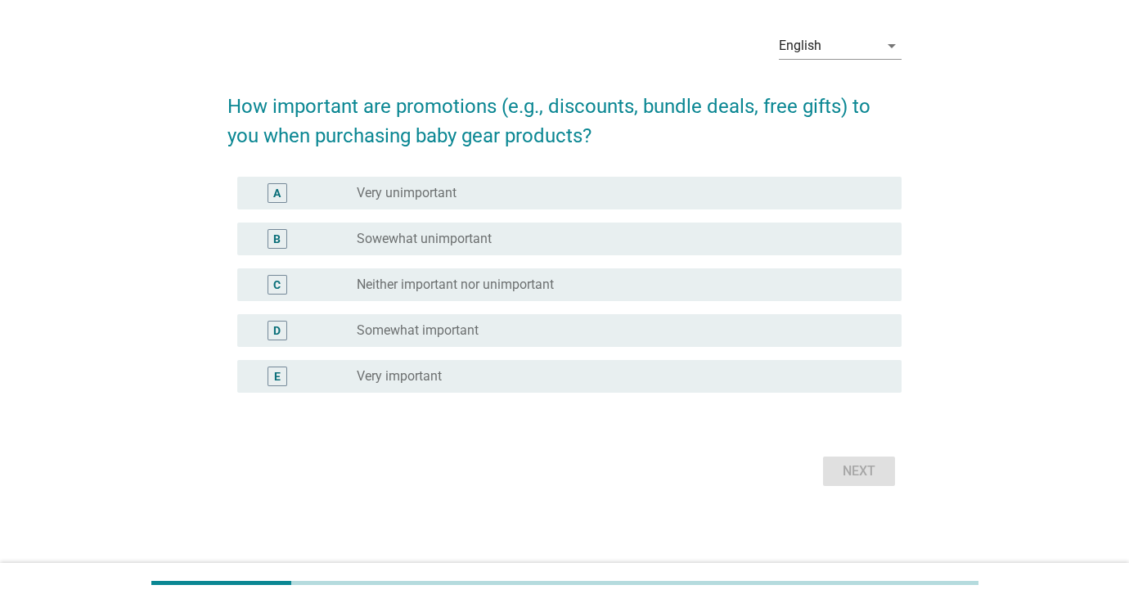
scroll to position [0, 0]
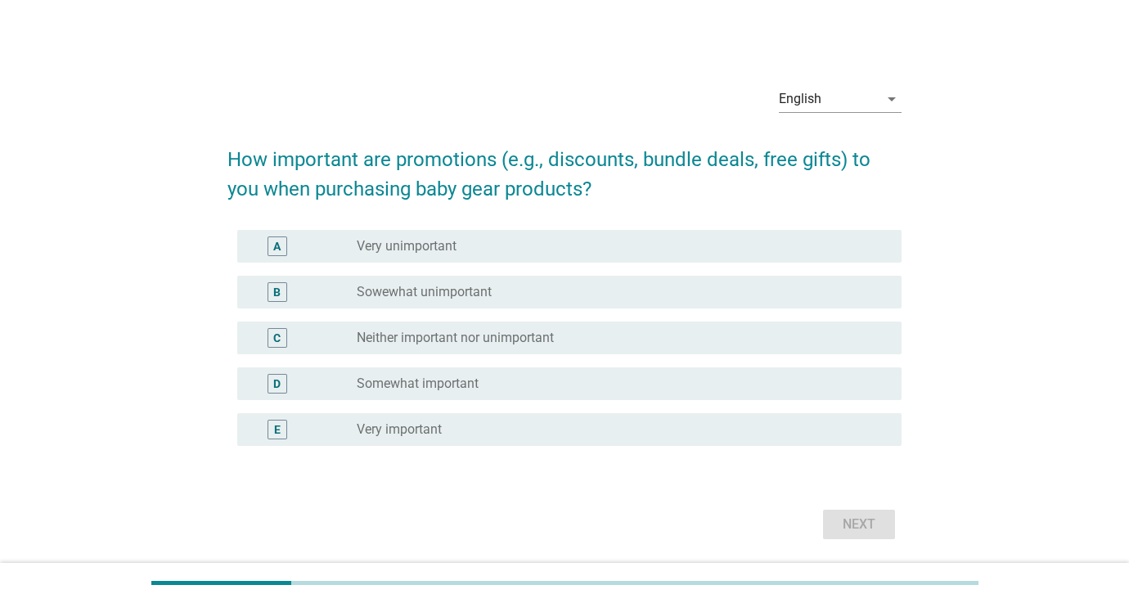
click at [493, 250] on div "radio_button_unchecked Very unimportant" at bounding box center [616, 246] width 519 height 16
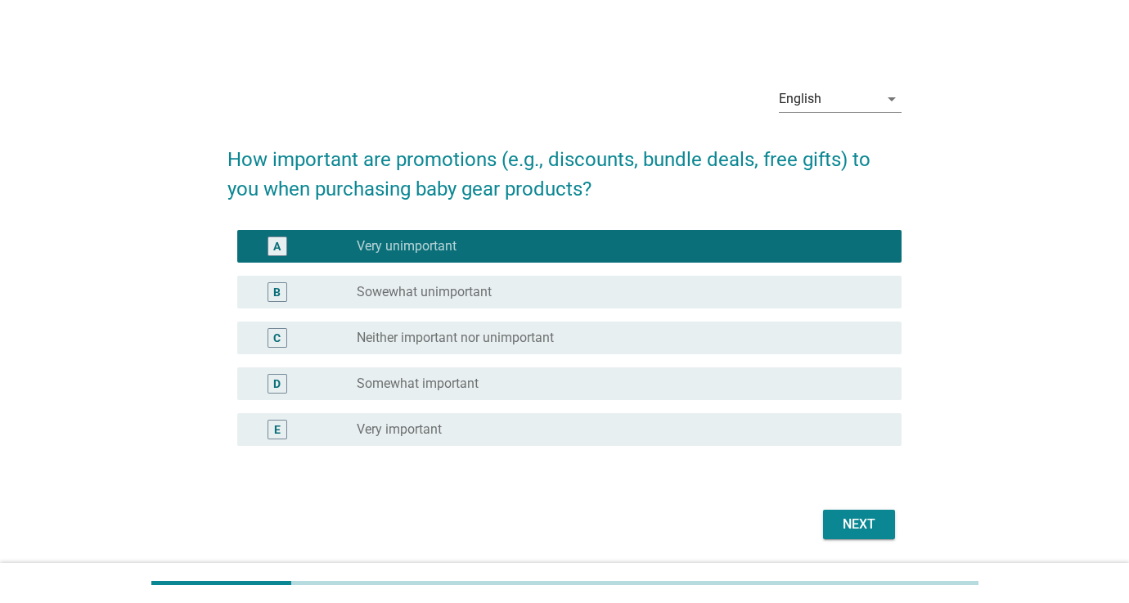
click at [522, 420] on div "radio_button_unchecked Very important" at bounding box center [623, 430] width 532 height 20
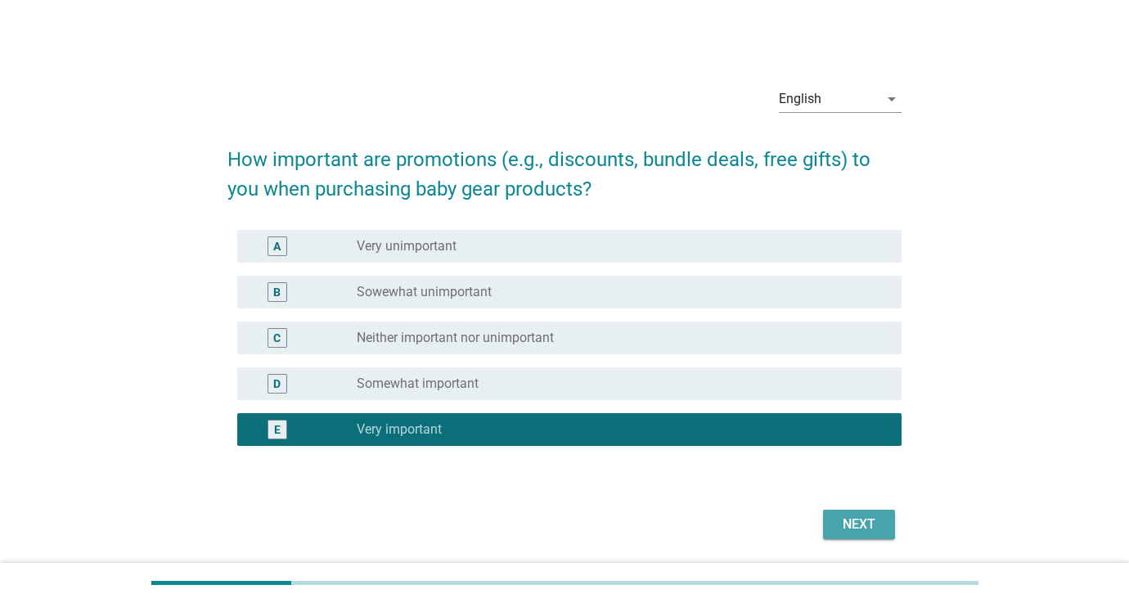
click at [873, 524] on div "Next" at bounding box center [859, 525] width 46 height 20
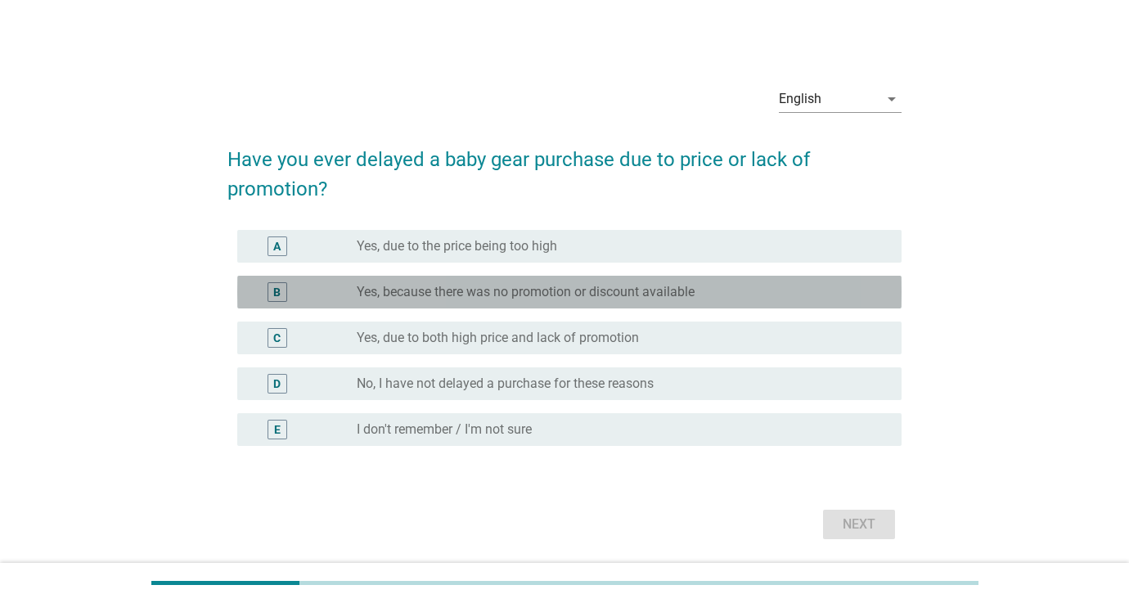
click at [463, 296] on label "Yes, because there was no promotion or discount available" at bounding box center [526, 292] width 338 height 16
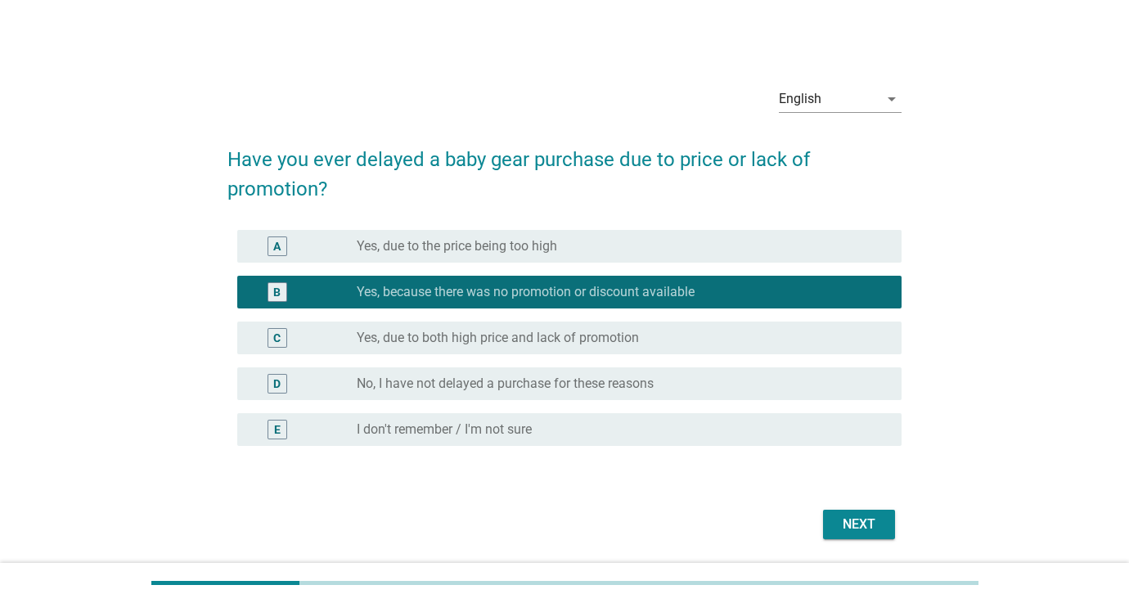
click at [834, 532] on button "Next" at bounding box center [859, 524] width 72 height 29
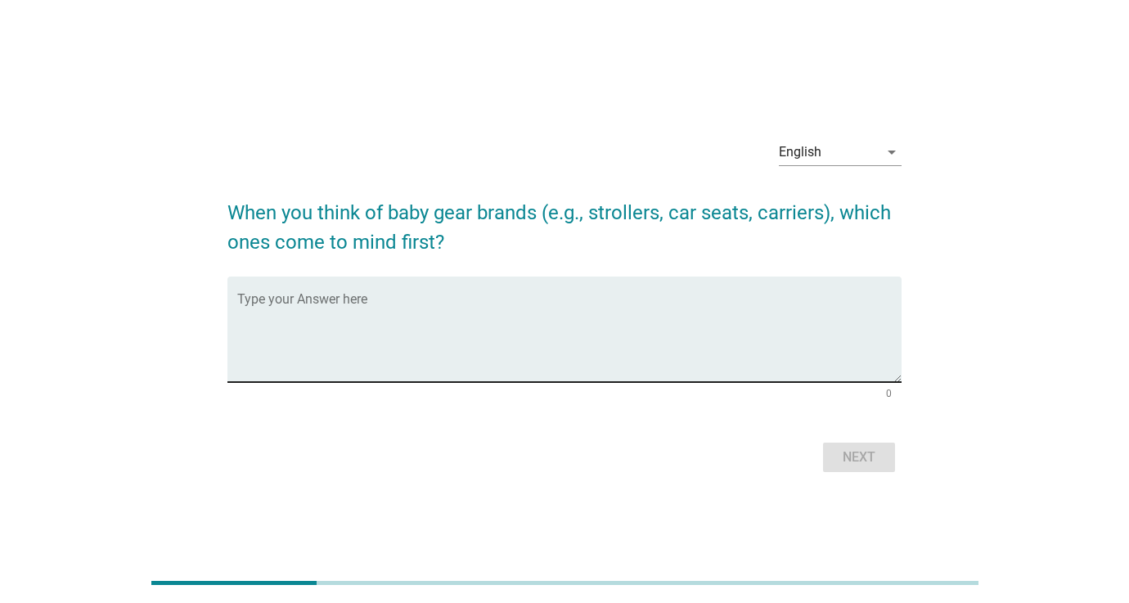
click at [506, 305] on textarea "Type your Answer here" at bounding box center [569, 339] width 664 height 86
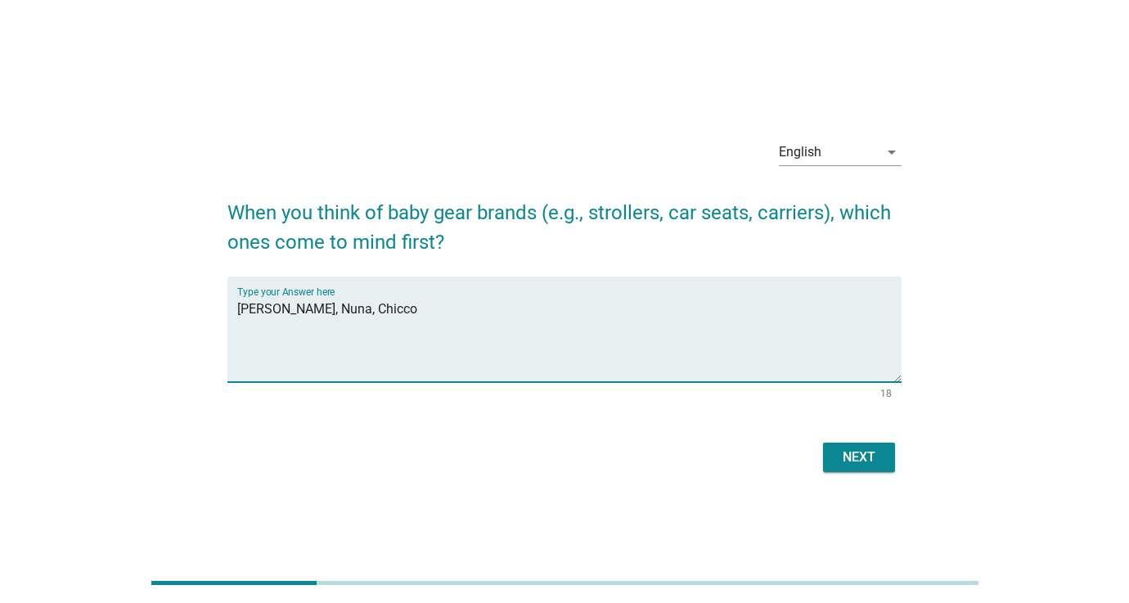
type textarea "Joie, Nuna, Chicco"
click at [842, 462] on div "Next" at bounding box center [859, 458] width 46 height 20
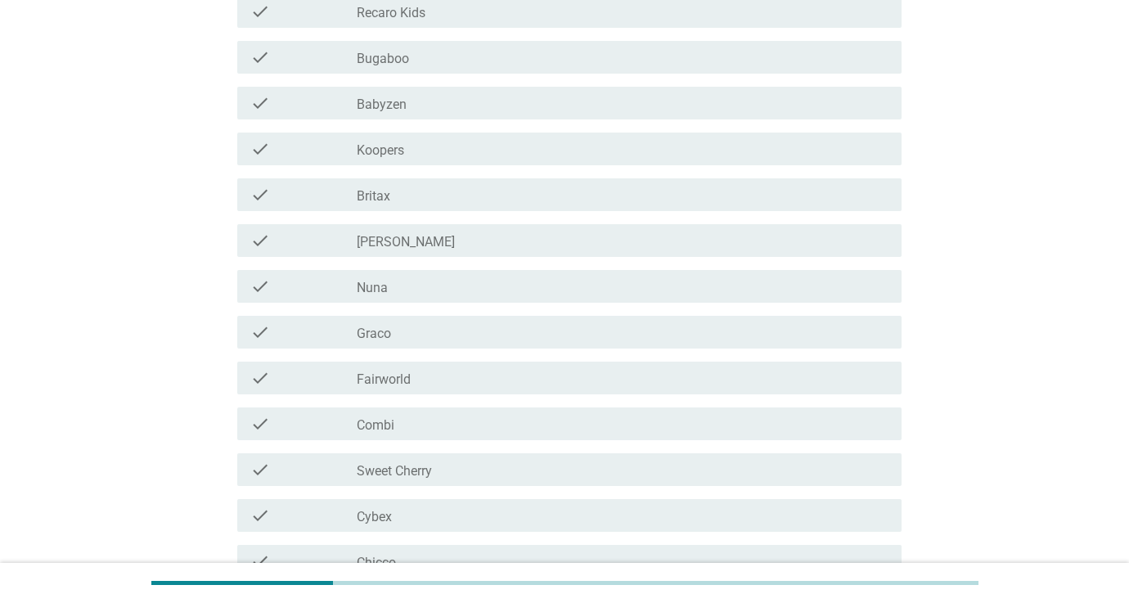
click at [373, 295] on label "Nuna" at bounding box center [372, 288] width 31 height 16
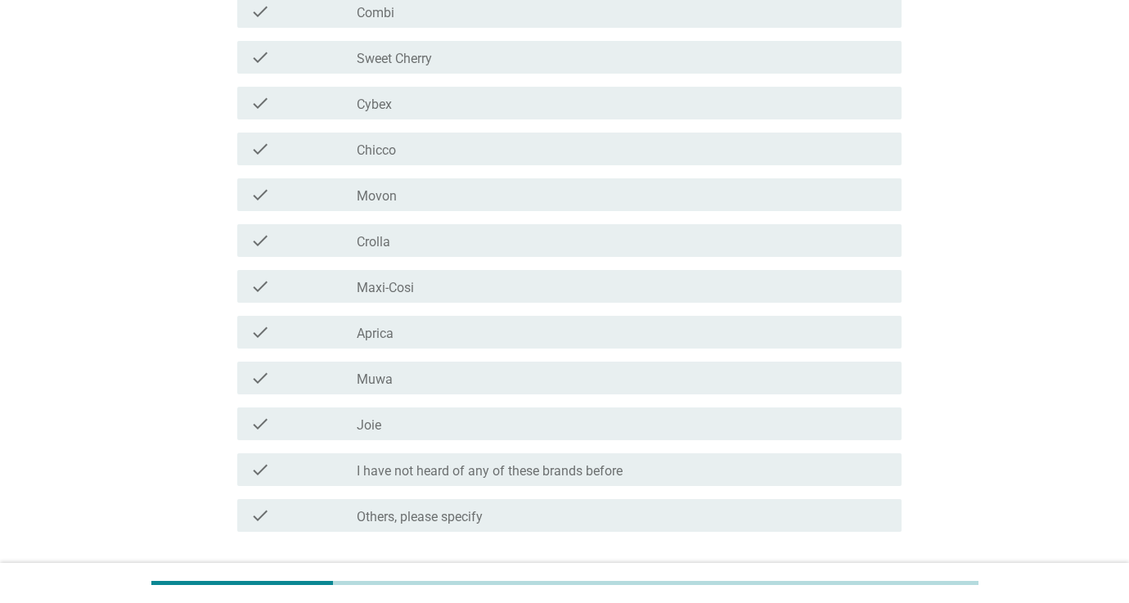
scroll to position [746, 0]
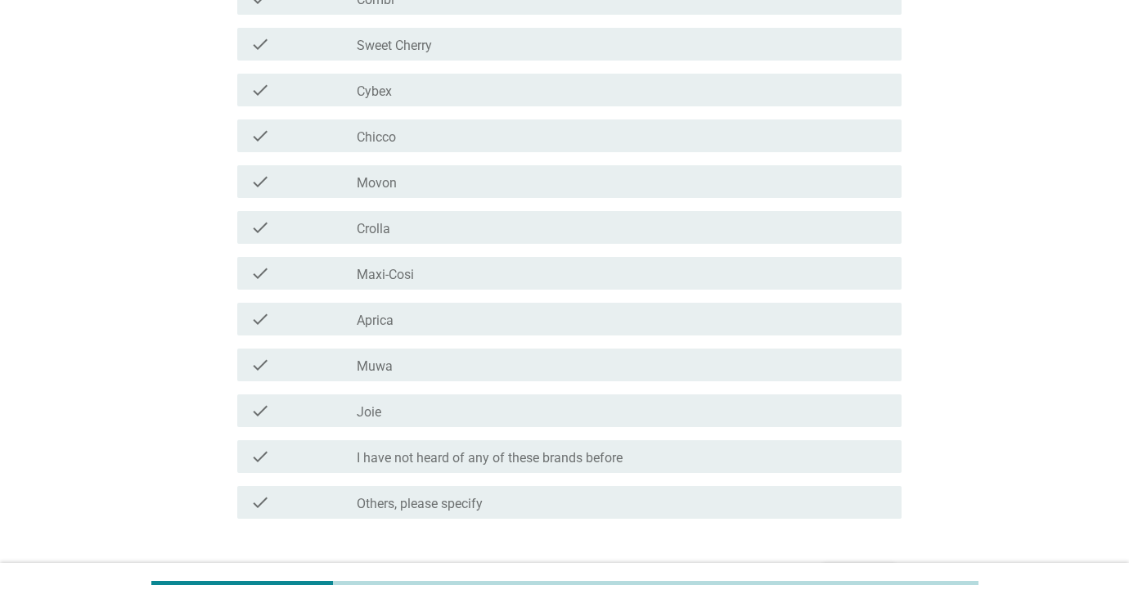
click at [407, 285] on div "check check_box_outline_blank Maxi-Cosi" at bounding box center [569, 273] width 664 height 33
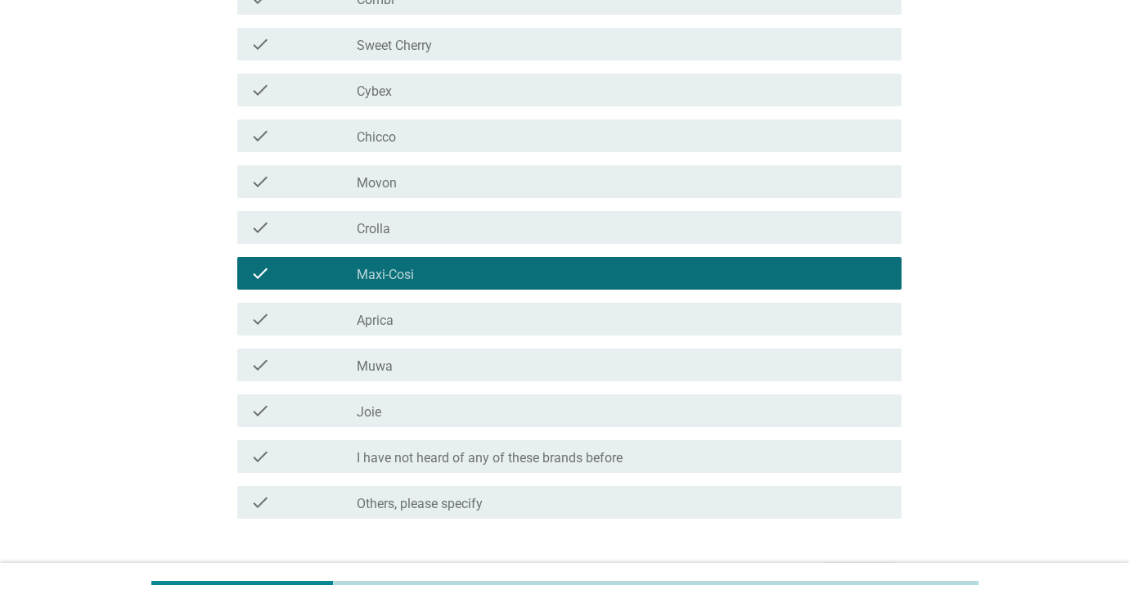
click at [416, 412] on div "check_box_outline_blank Joie" at bounding box center [623, 411] width 532 height 20
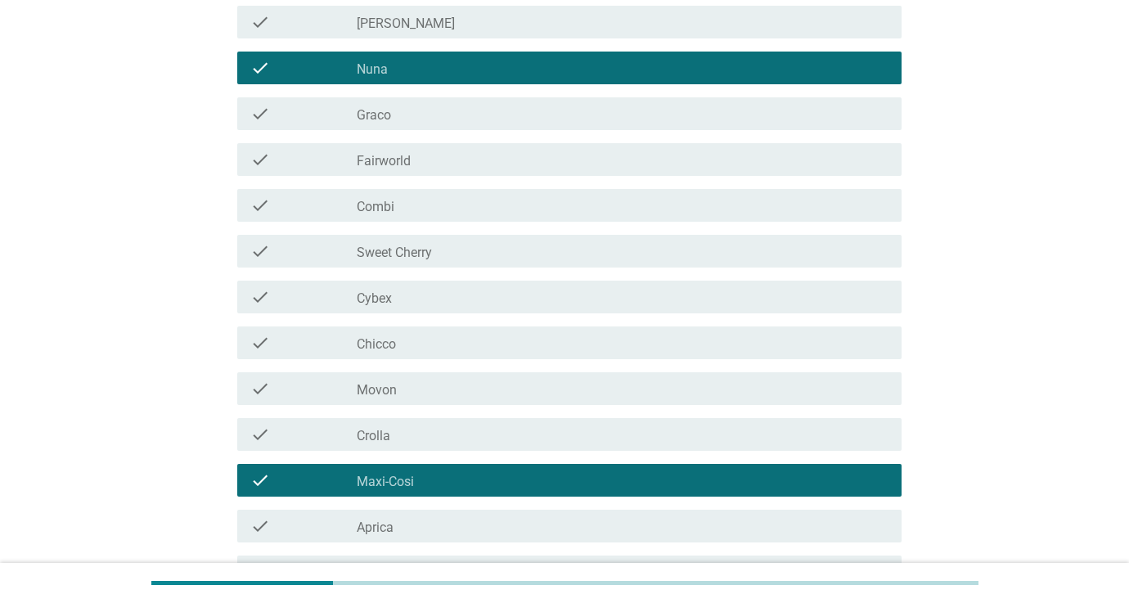
scroll to position [533, 0]
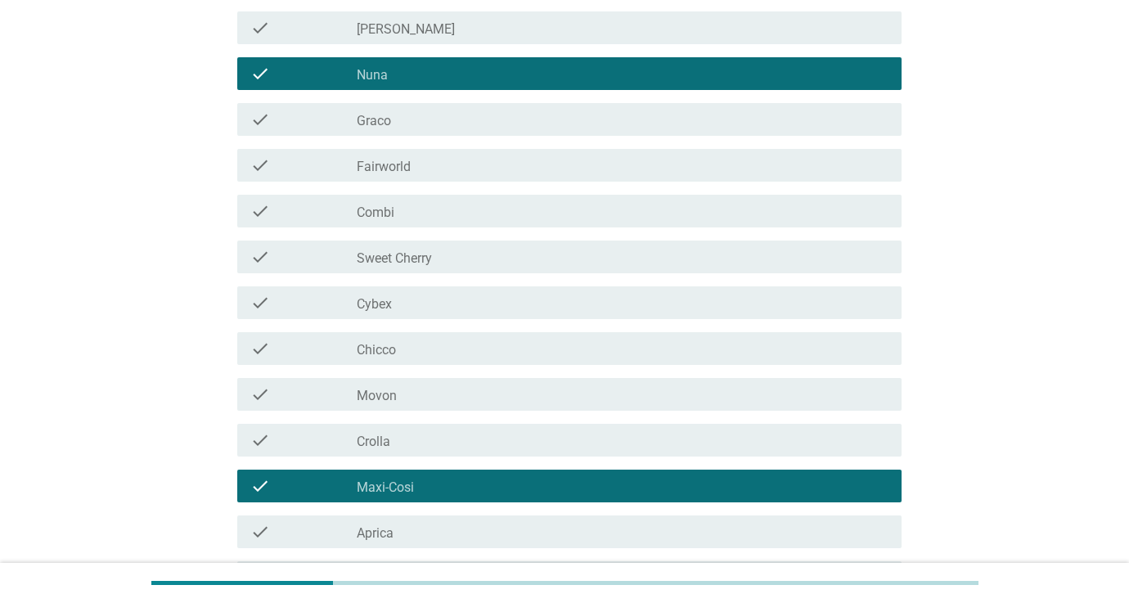
click at [407, 358] on div "check_box_outline_blank Chicco" at bounding box center [623, 349] width 532 height 20
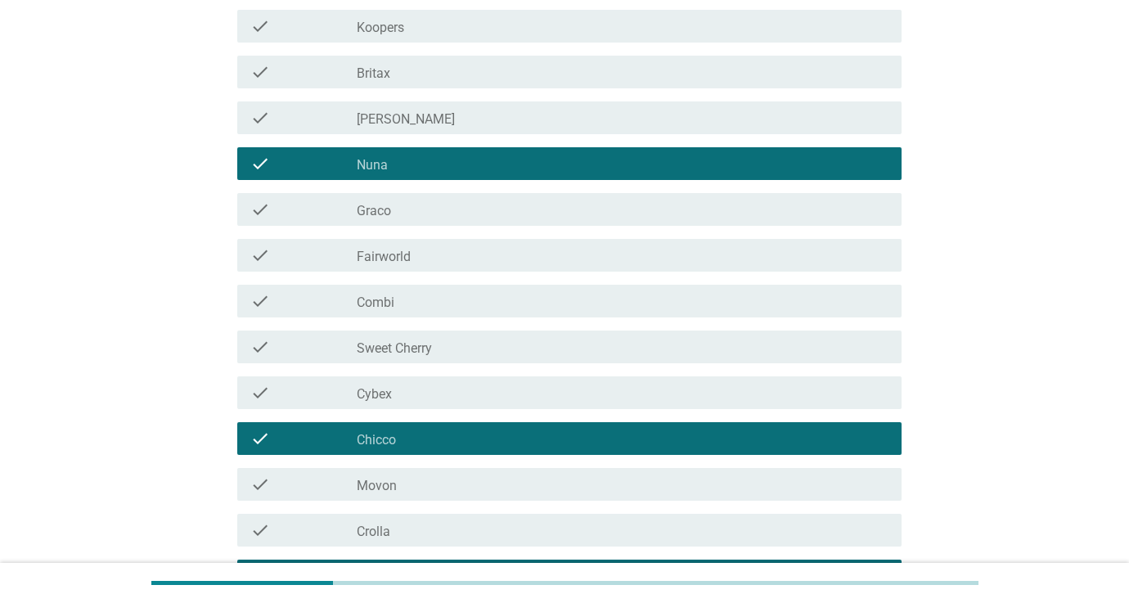
scroll to position [425, 0]
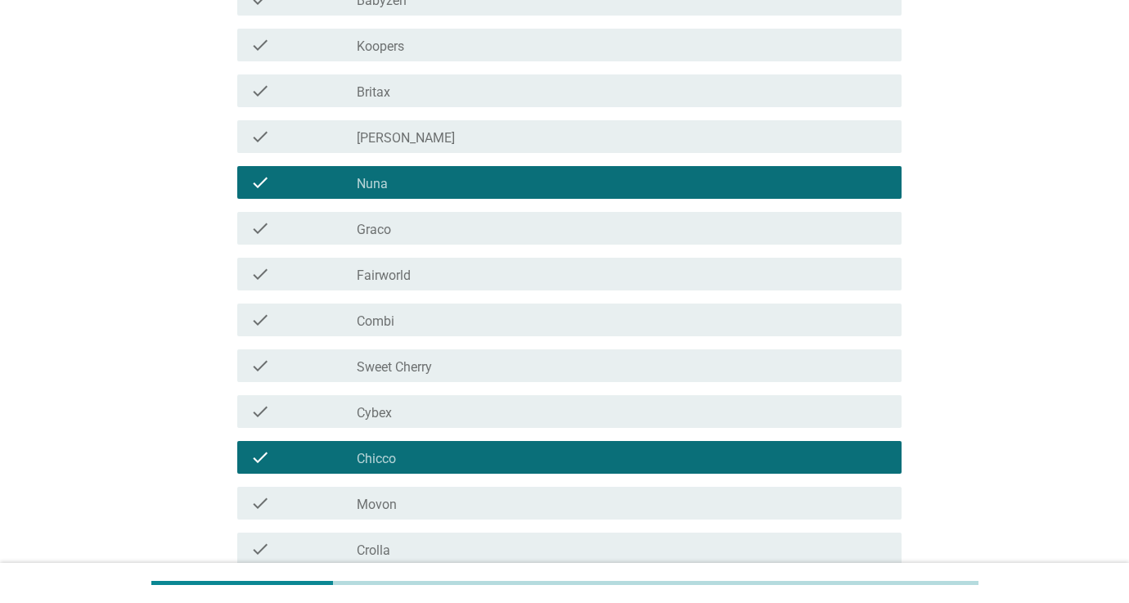
click at [417, 397] on div "check check_box_outline_blank Cybex" at bounding box center [569, 411] width 664 height 33
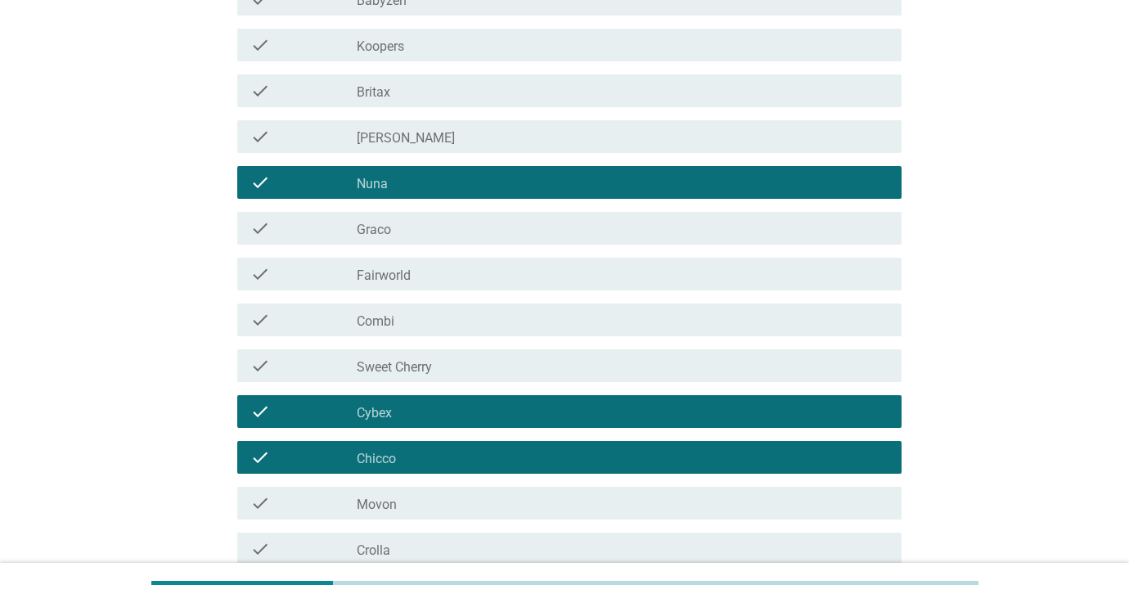
click at [405, 278] on label "Fairworld" at bounding box center [384, 276] width 54 height 16
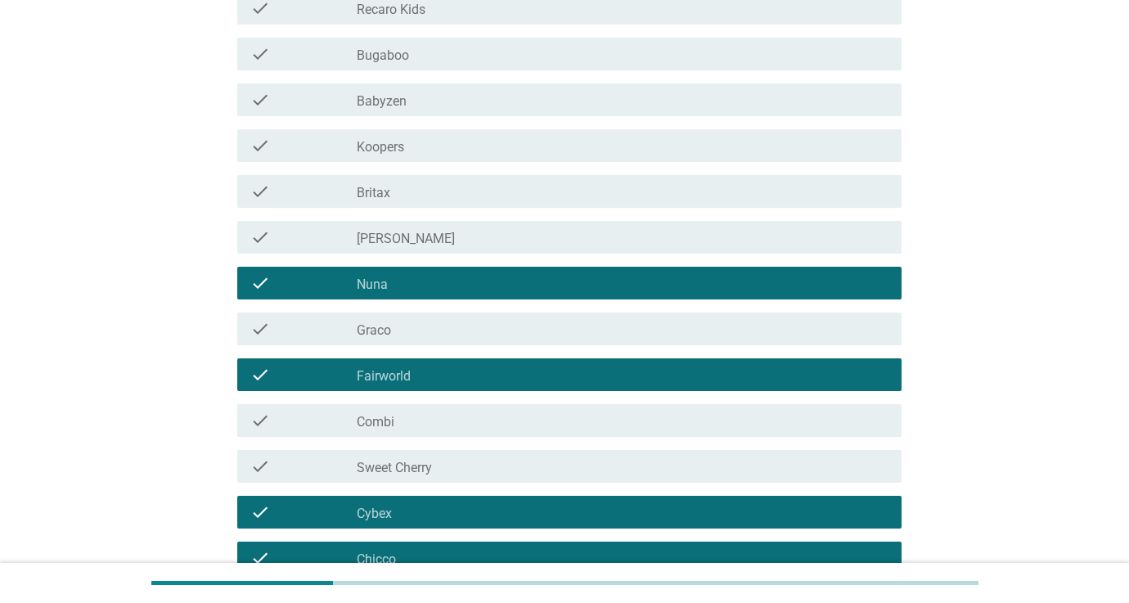
scroll to position [307, 0]
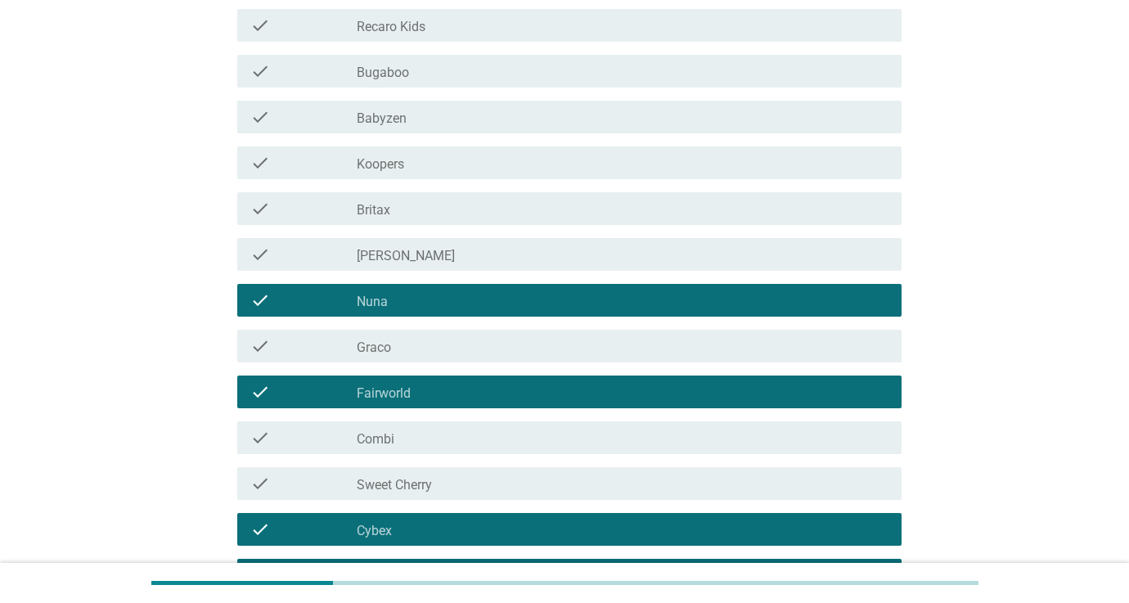
click at [372, 385] on label "Fairworld" at bounding box center [384, 393] width 54 height 16
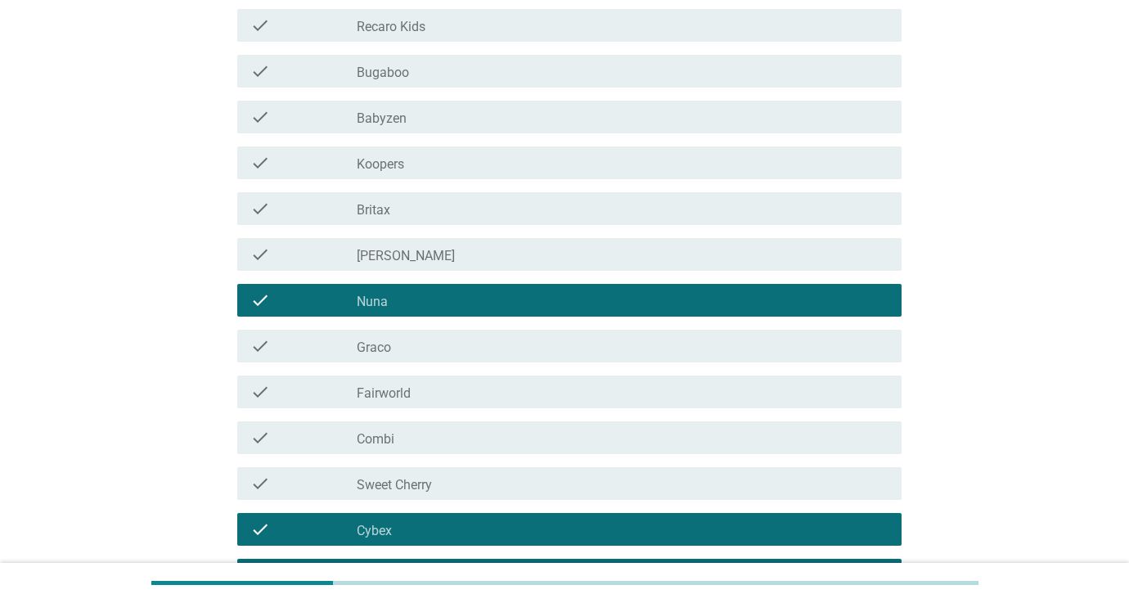
click at [413, 252] on div "check_box_outline_blank Quinton" at bounding box center [623, 255] width 532 height 20
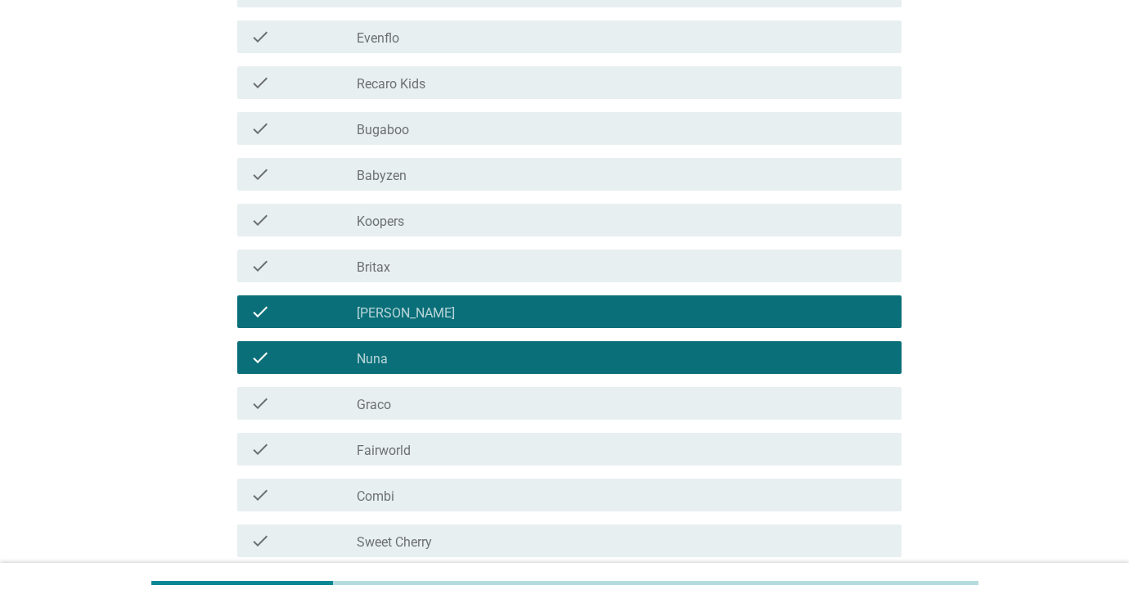
scroll to position [243, 0]
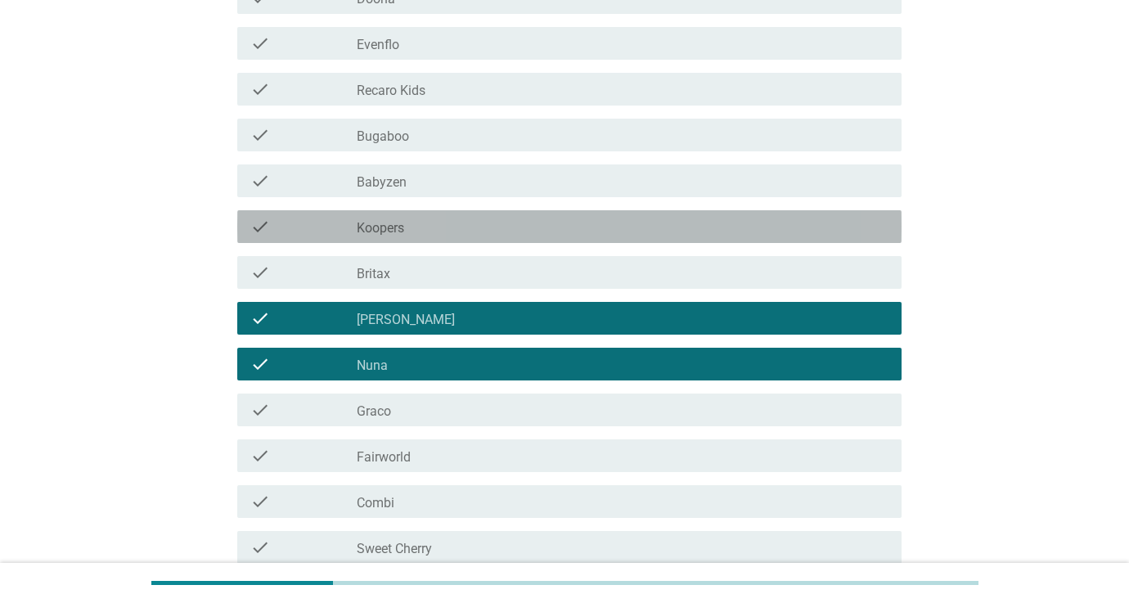
click at [395, 212] on div "check check_box_outline_blank Koopers" at bounding box center [569, 226] width 664 height 33
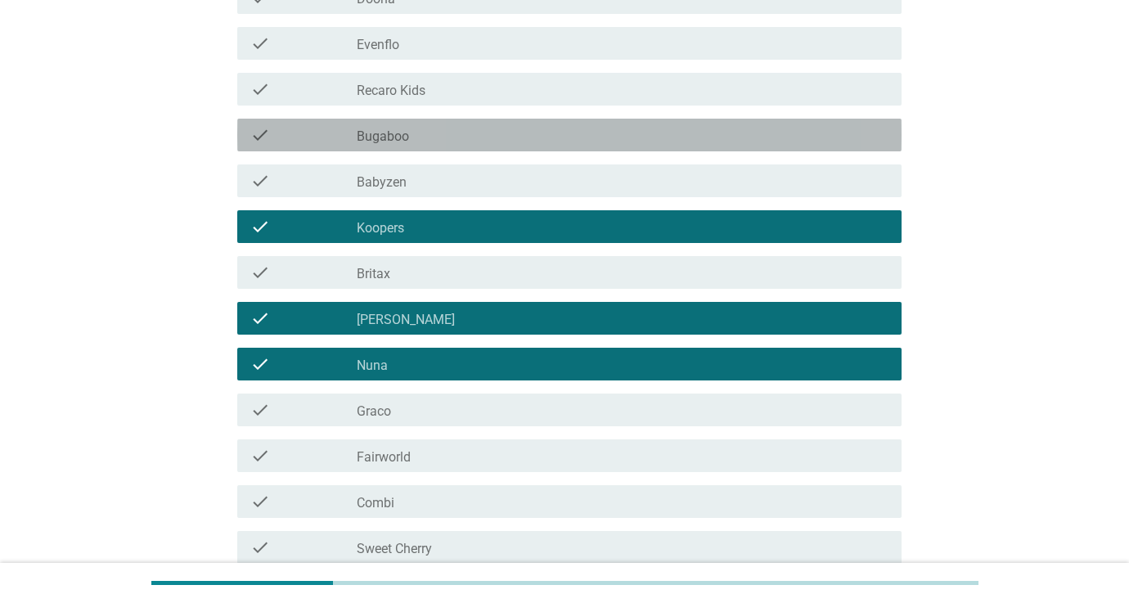
click at [396, 132] on label "Bugaboo" at bounding box center [383, 136] width 52 height 16
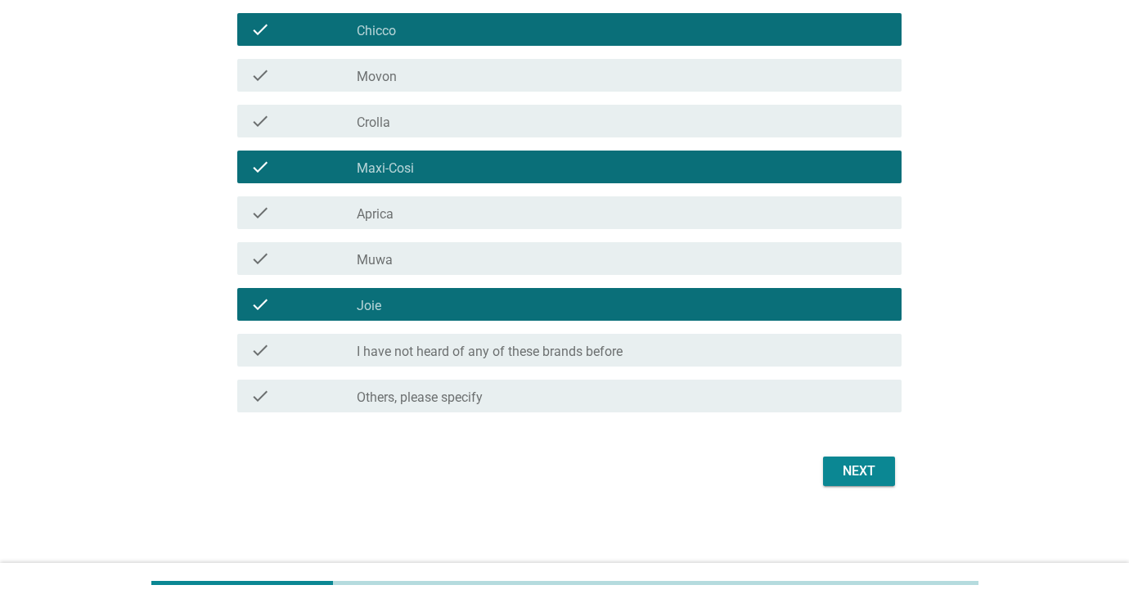
scroll to position [853, 0]
click at [859, 480] on div "Next" at bounding box center [859, 471] width 46 height 20
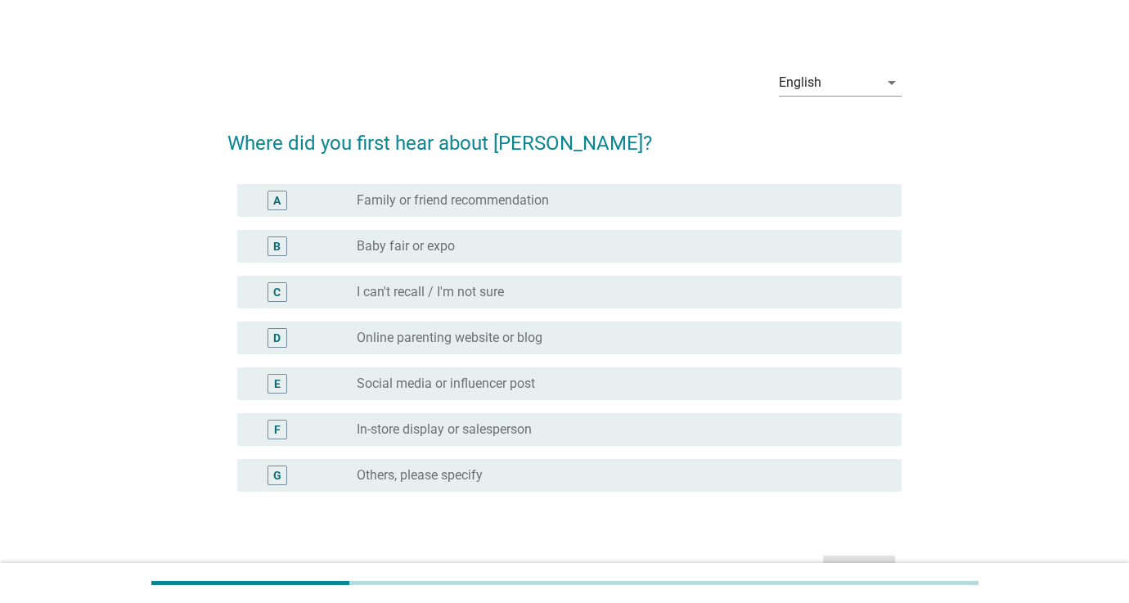
scroll to position [39, 0]
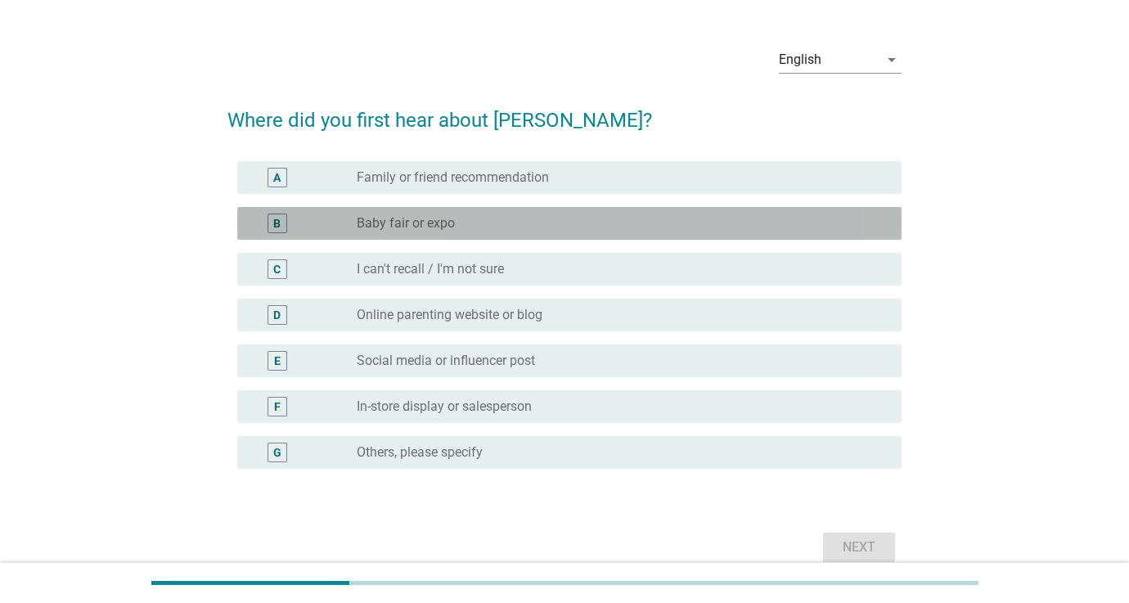
click at [423, 232] on div "radio_button_unchecked Baby fair or expo" at bounding box center [623, 224] width 532 height 20
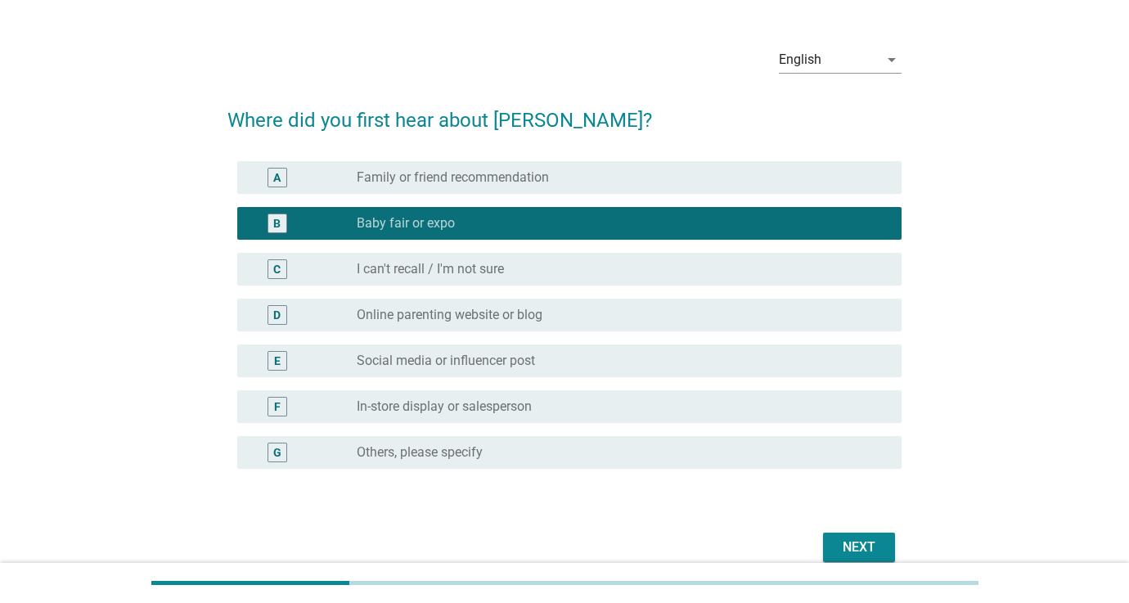
click at [835, 541] on button "Next" at bounding box center [859, 547] width 72 height 29
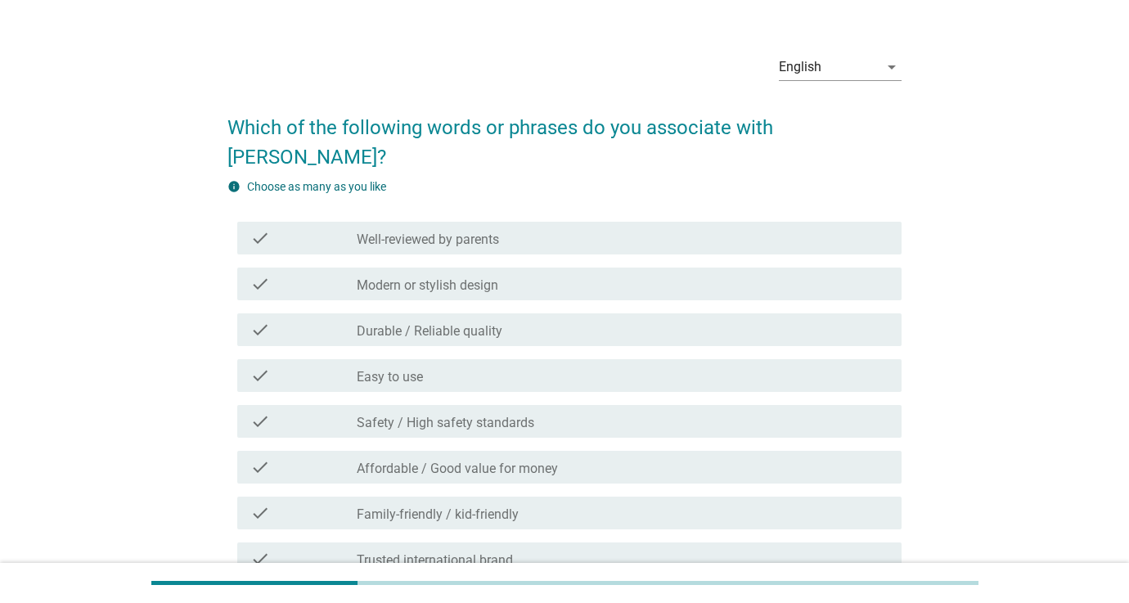
scroll to position [52, 0]
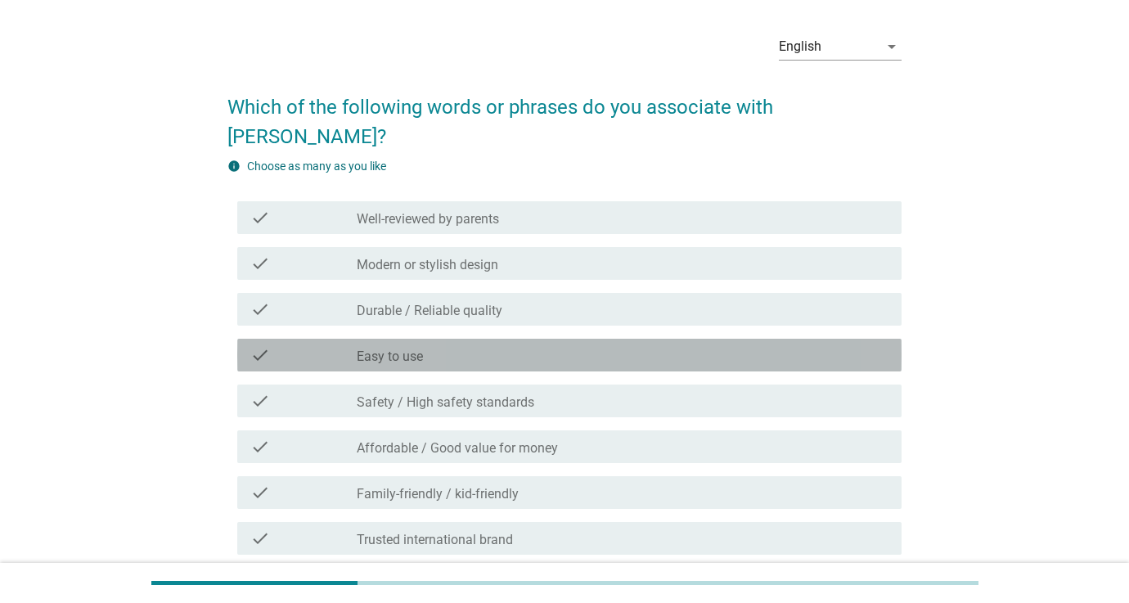
click at [430, 345] on div "check_box_outline_blank Easy to use" at bounding box center [623, 355] width 532 height 20
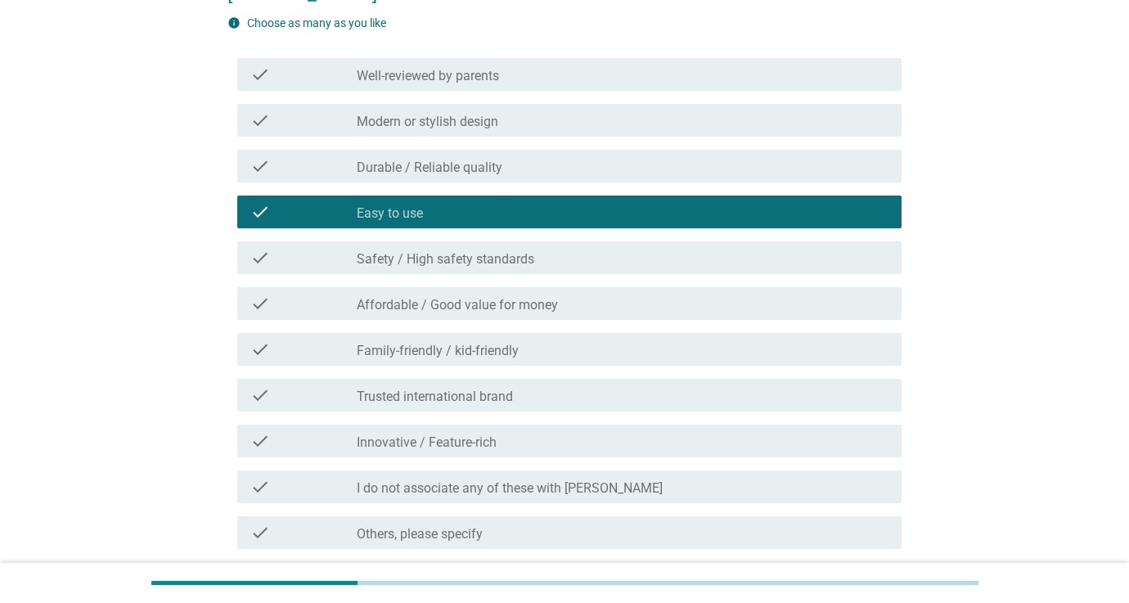
scroll to position [198, 0]
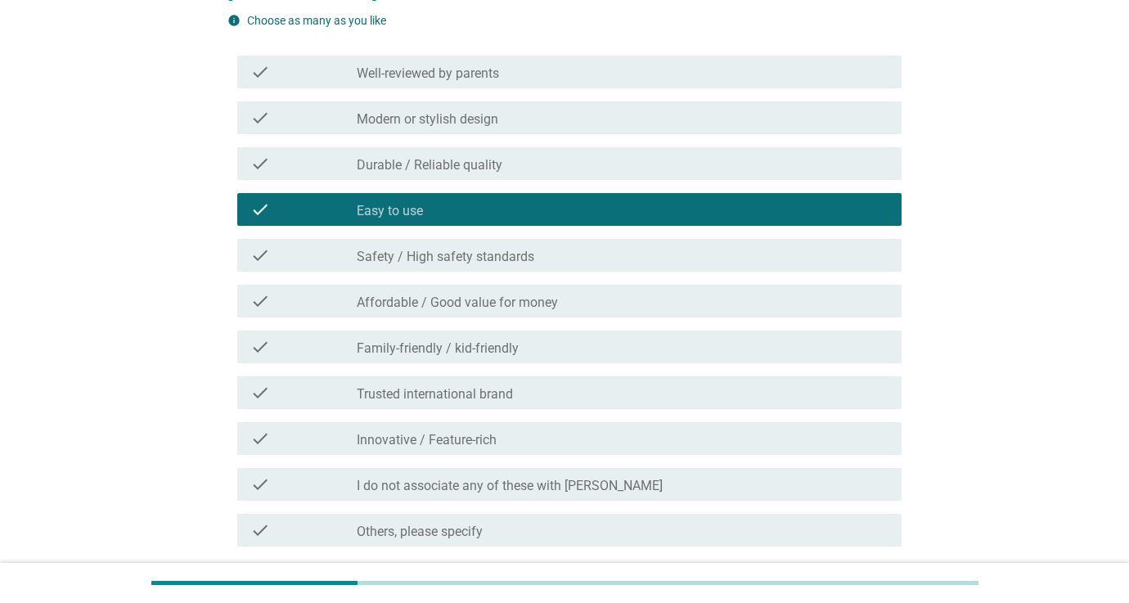
click at [456, 249] on label "Safety / High safety standards" at bounding box center [446, 257] width 178 height 16
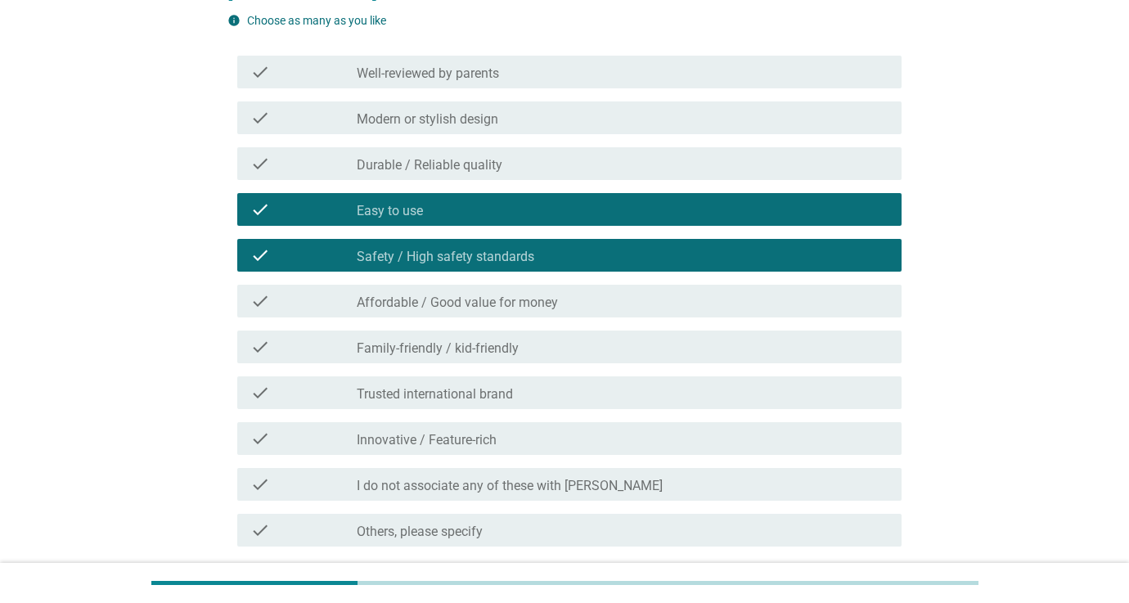
click at [434, 157] on label "Durable / Reliable quality" at bounding box center [430, 165] width 146 height 16
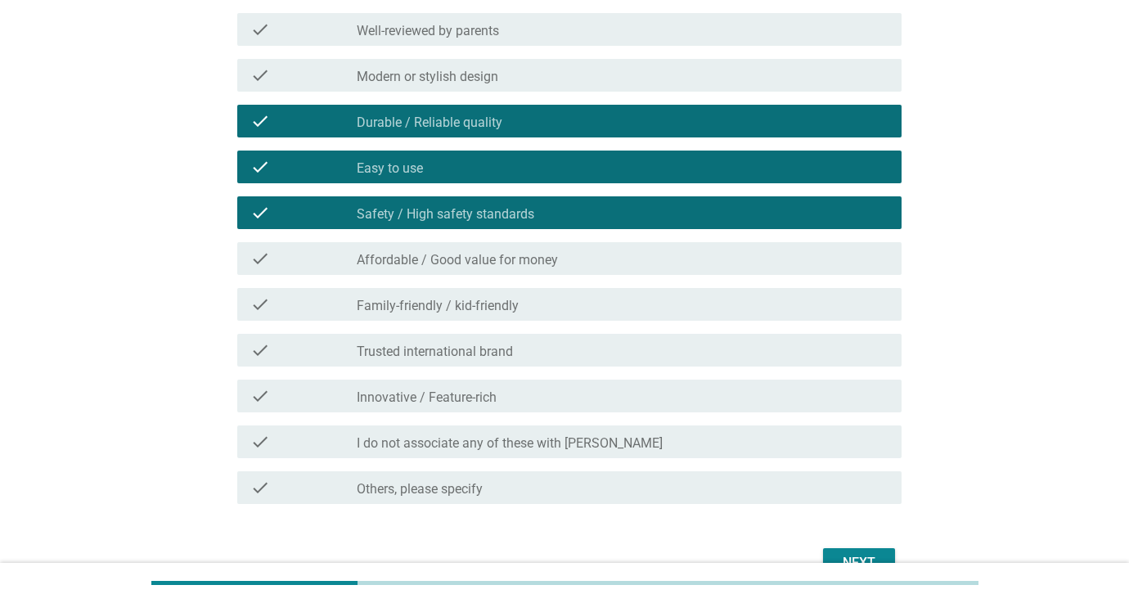
scroll to position [254, 0]
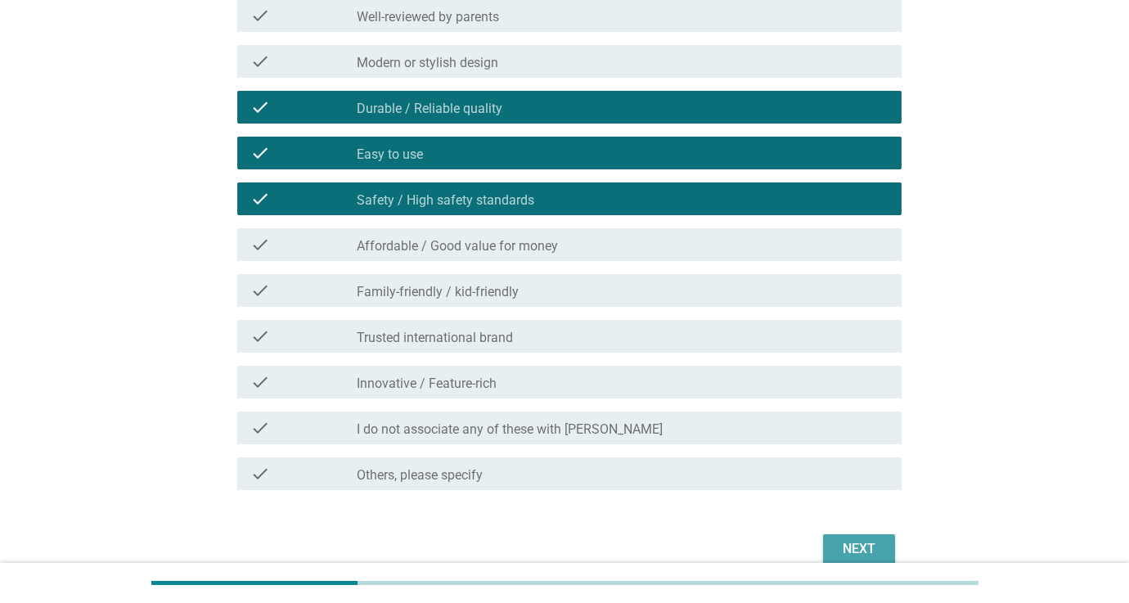
click at [854, 539] on div "Next" at bounding box center [859, 549] width 46 height 20
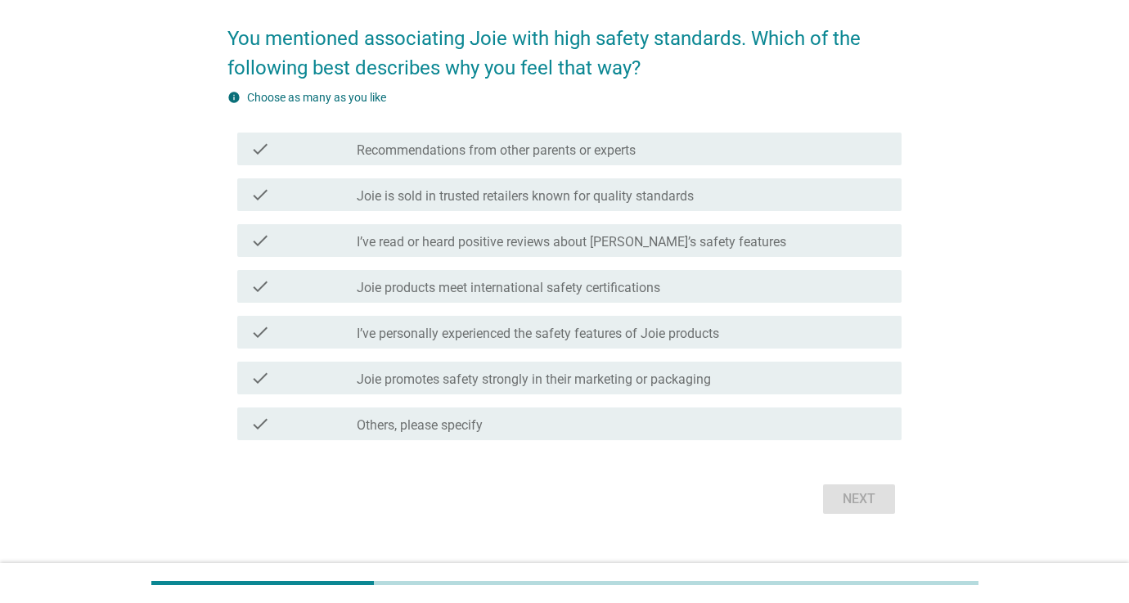
scroll to position [124, 0]
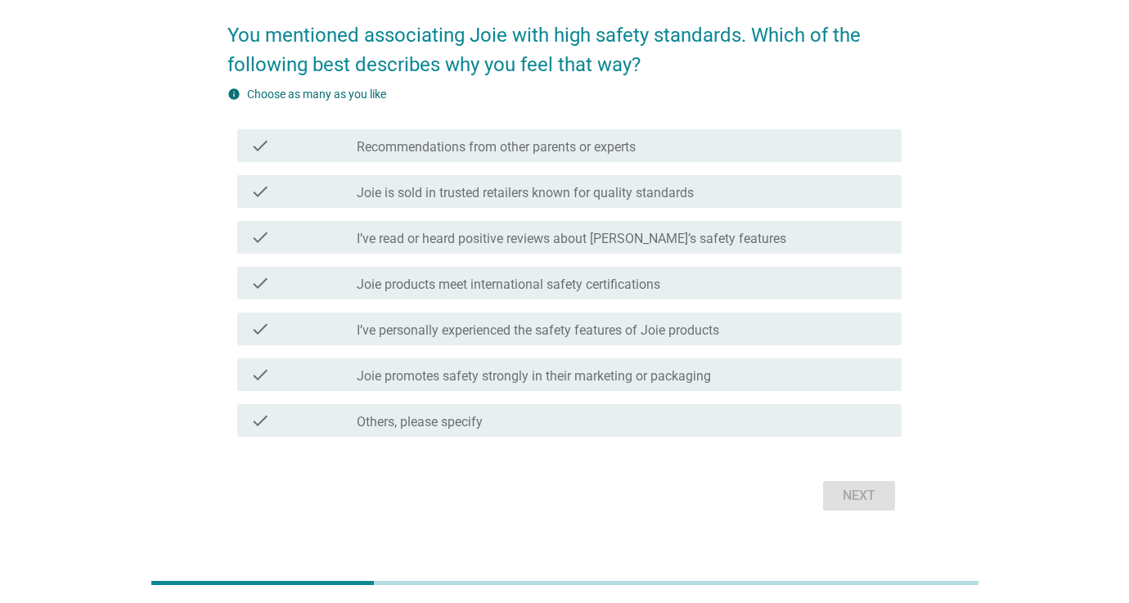
click at [445, 376] on label "Joie promotes safety strongly in their marketing or packaging" at bounding box center [534, 376] width 354 height 16
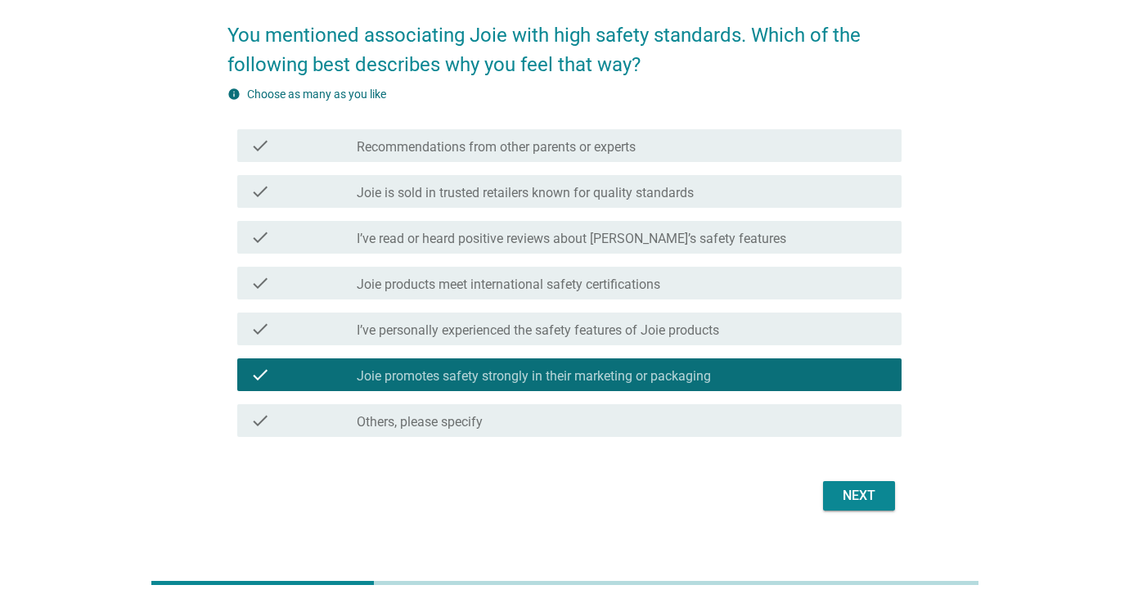
click at [841, 492] on div "Next" at bounding box center [859, 496] width 46 height 20
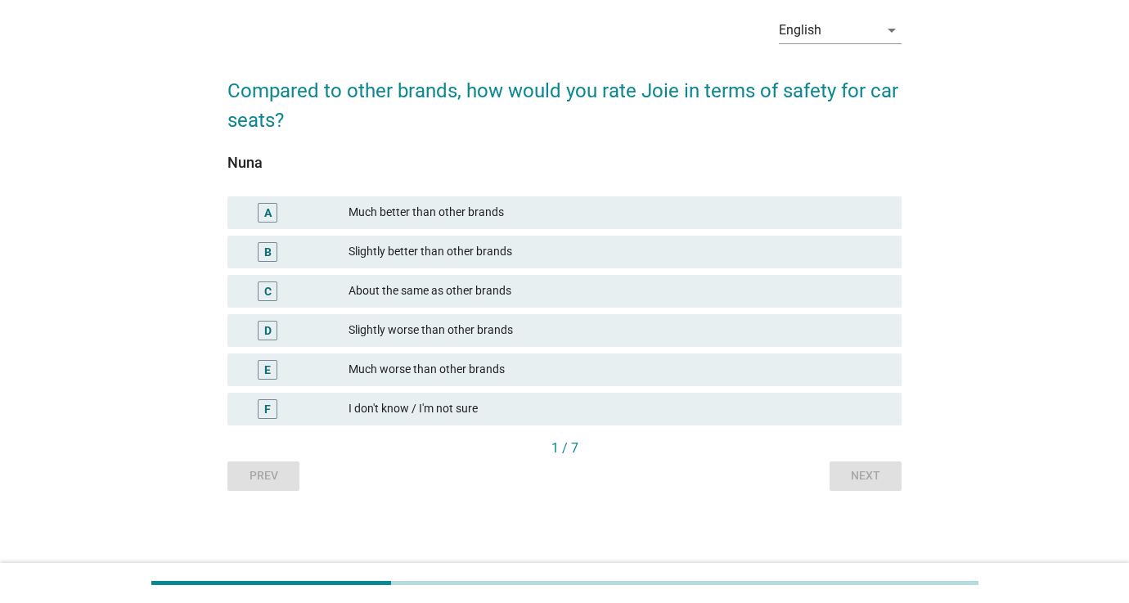
scroll to position [0, 0]
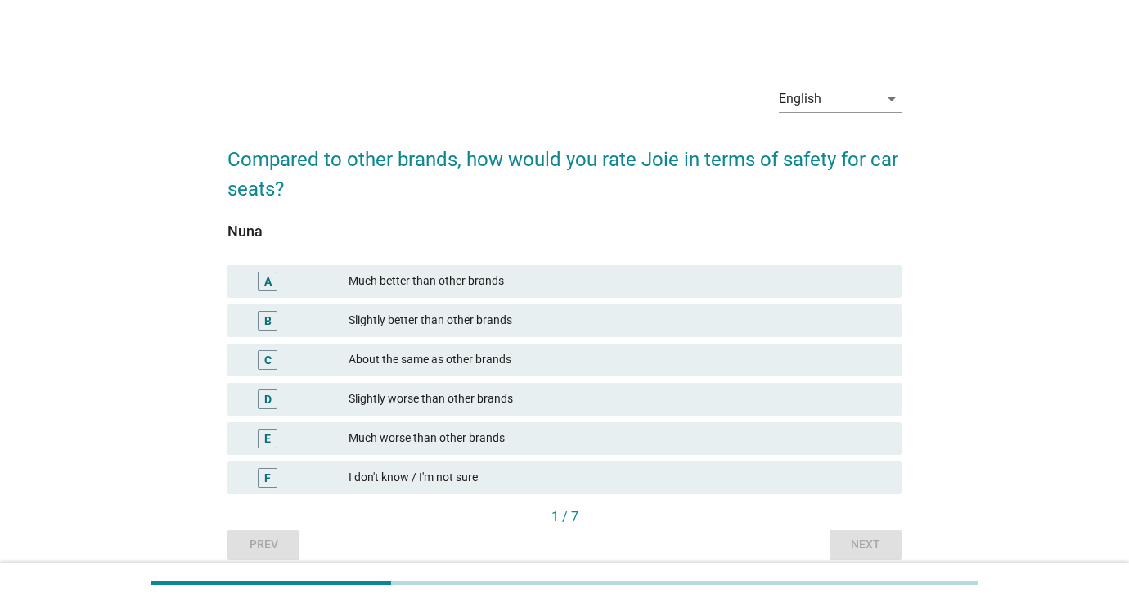
click at [426, 291] on div "A Much better than other brands" at bounding box center [564, 281] width 674 height 33
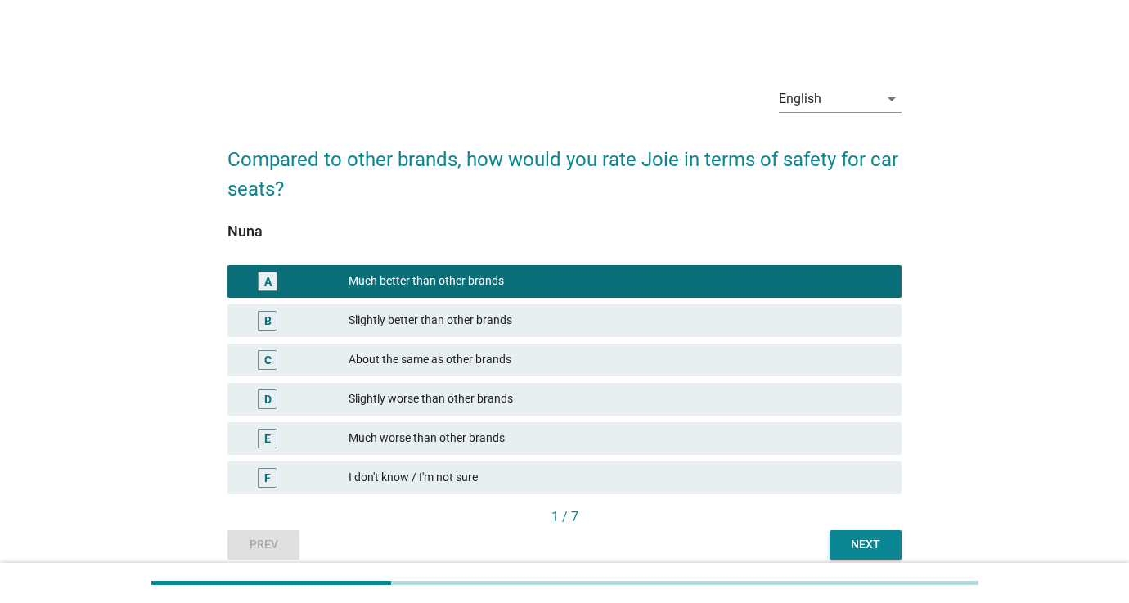
click at [549, 332] on div "B Slightly better than other brands" at bounding box center [564, 320] width 674 height 33
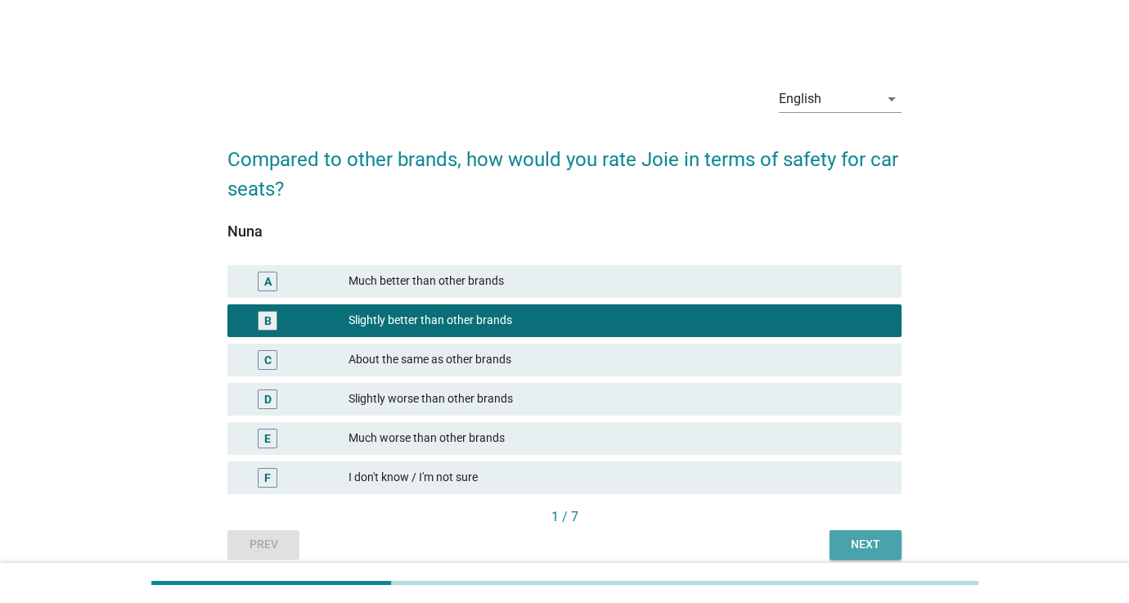
click at [857, 547] on div "Next" at bounding box center [866, 544] width 46 height 17
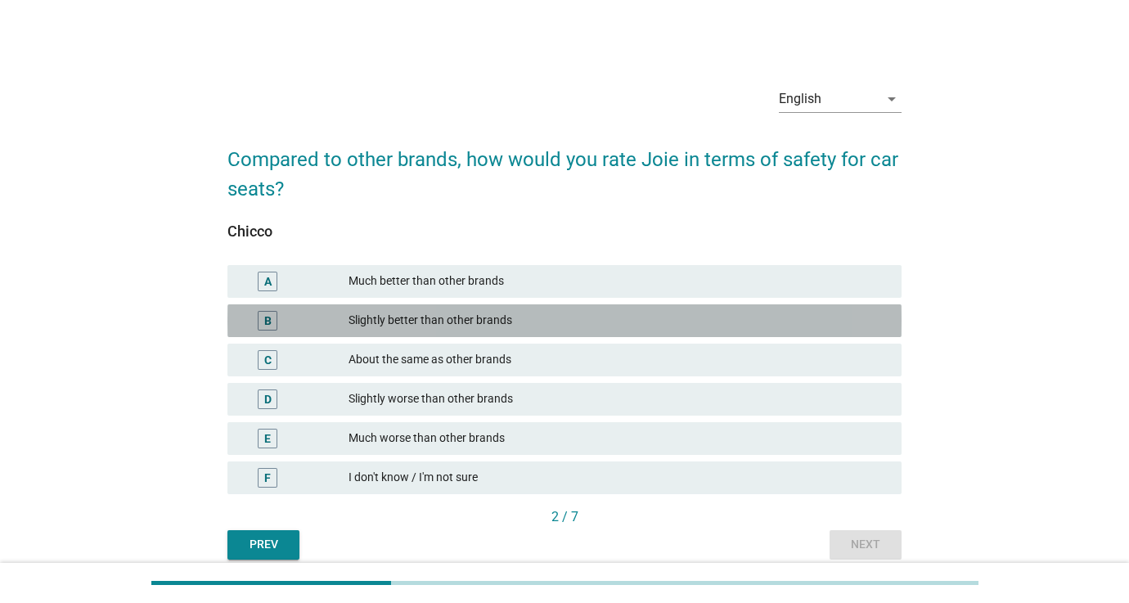
drag, startPoint x: 595, startPoint y: 316, endPoint x: 643, endPoint y: 351, distance: 59.7
click at [595, 316] on div "Slightly better than other brands" at bounding box center [619, 321] width 540 height 20
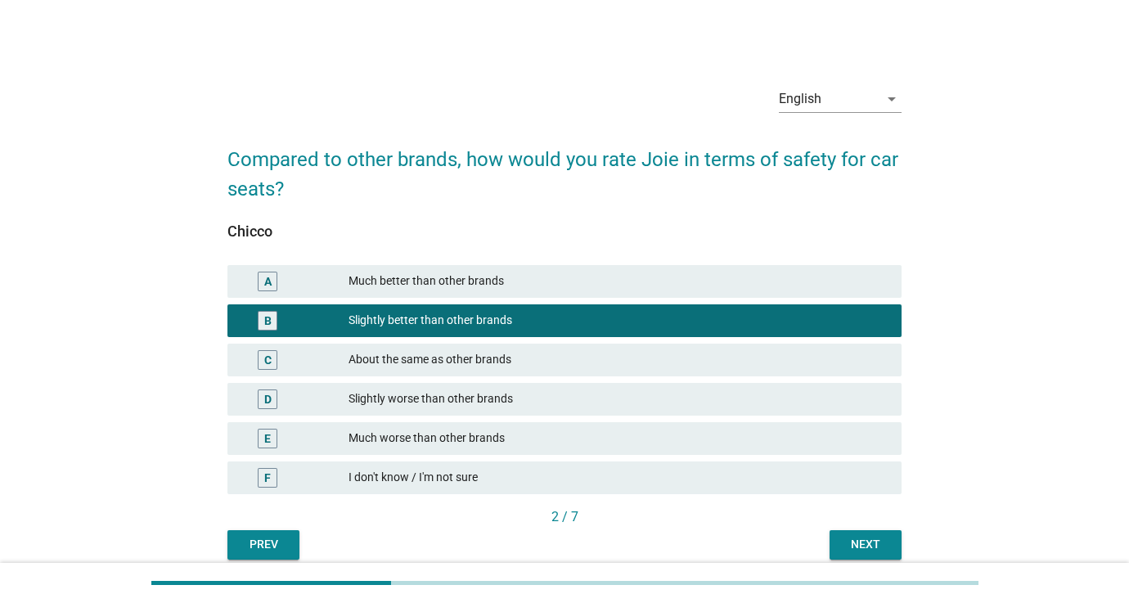
click at [661, 371] on div "C About the same as other brands" at bounding box center [564, 360] width 674 height 33
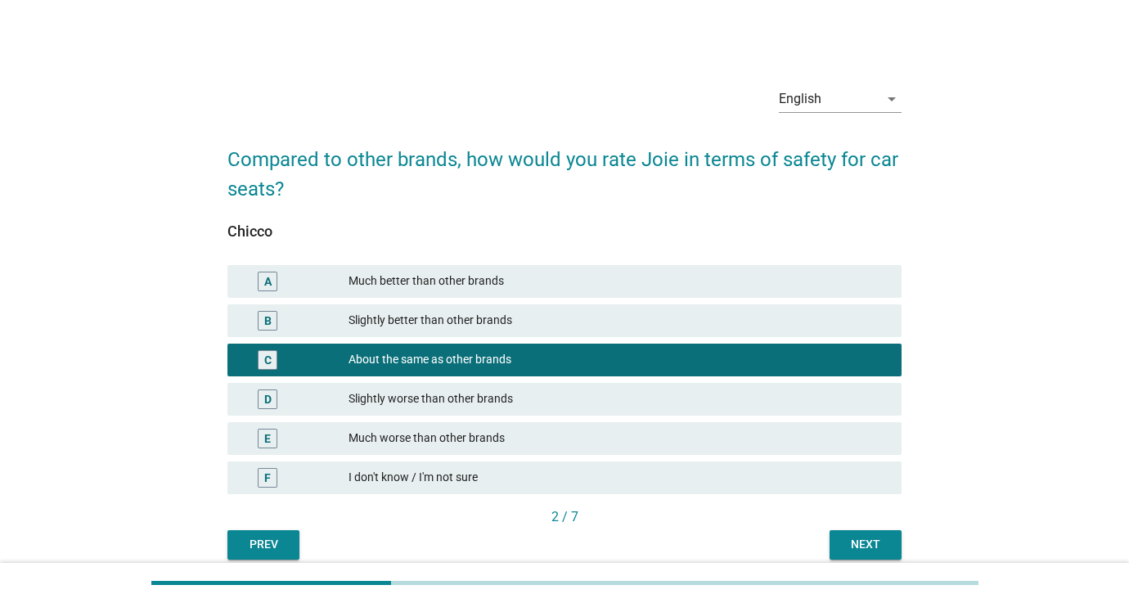
click at [663, 402] on div "Slightly worse than other brands" at bounding box center [619, 399] width 540 height 20
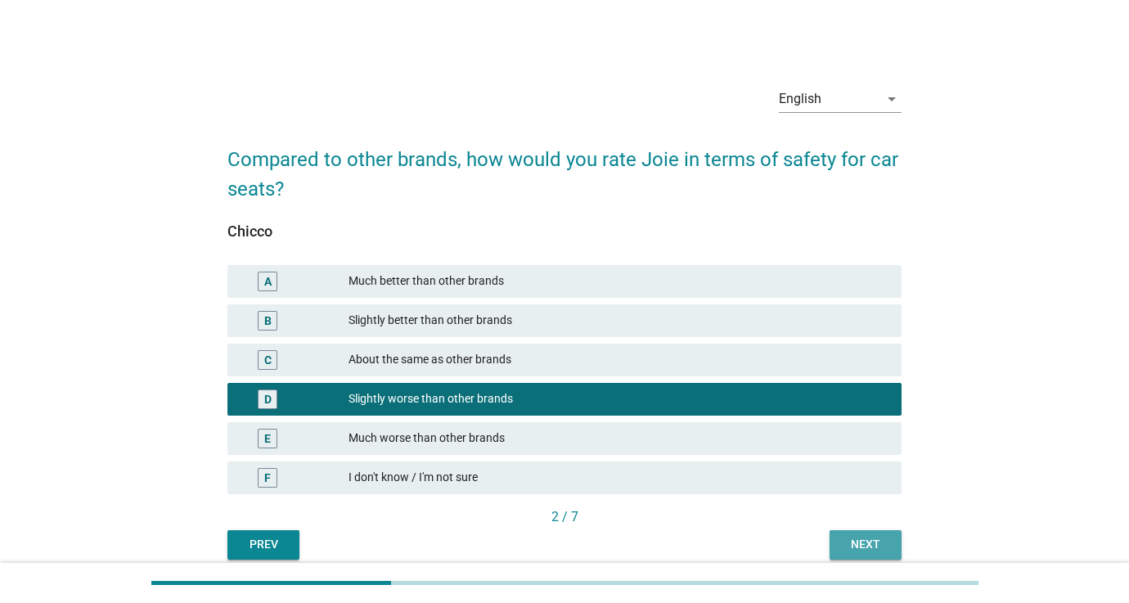
click at [849, 542] on div "Next" at bounding box center [866, 544] width 46 height 17
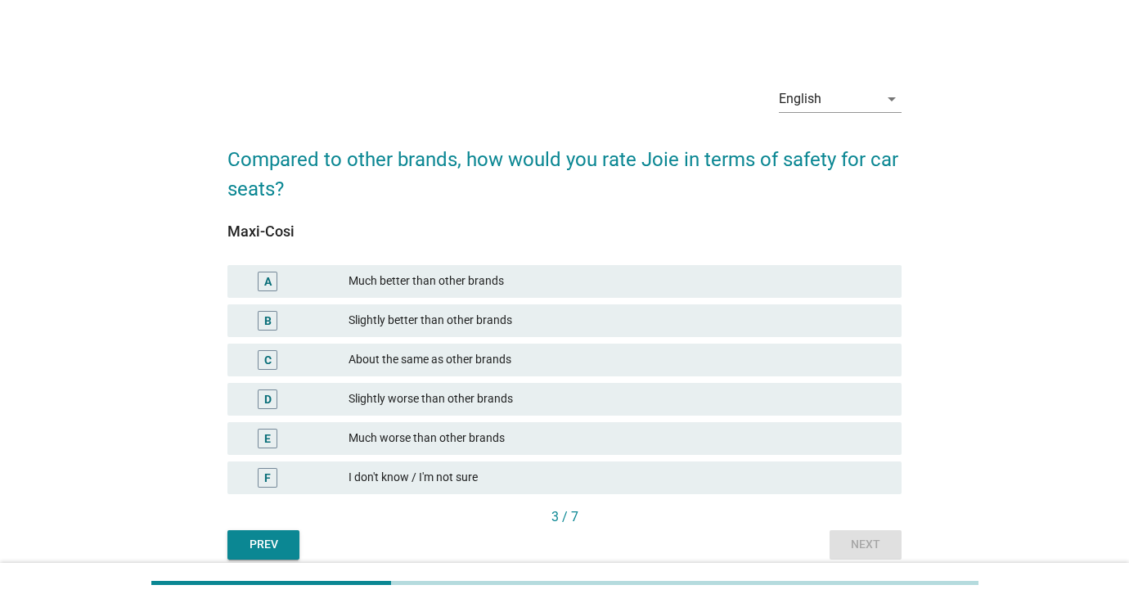
click at [560, 402] on div "Slightly worse than other brands" at bounding box center [619, 399] width 540 height 20
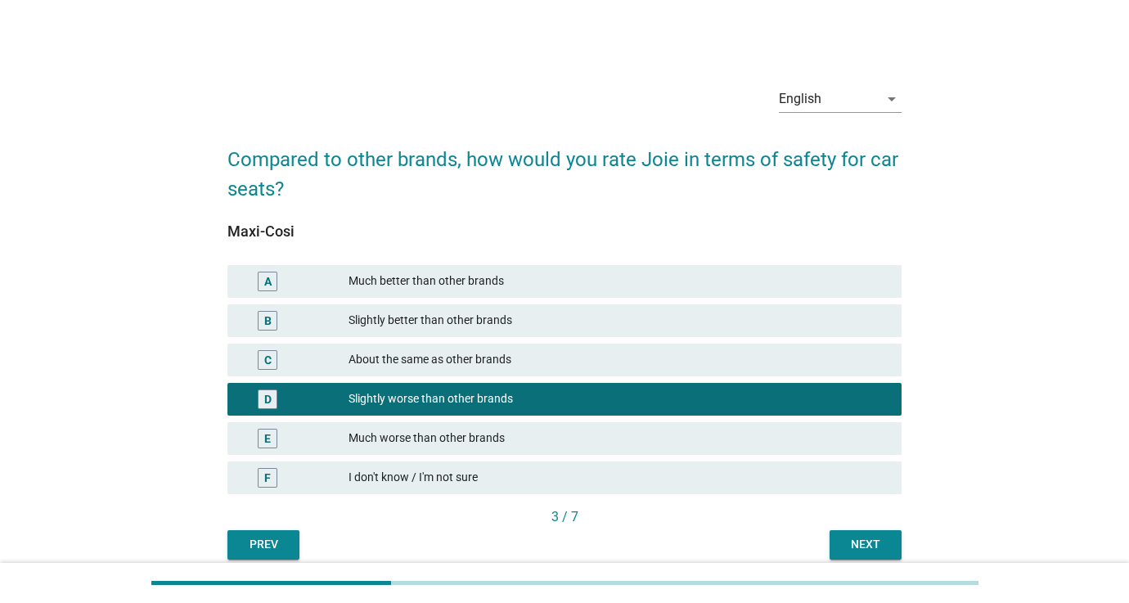
click at [567, 327] on div "Slightly better than other brands" at bounding box center [619, 321] width 540 height 20
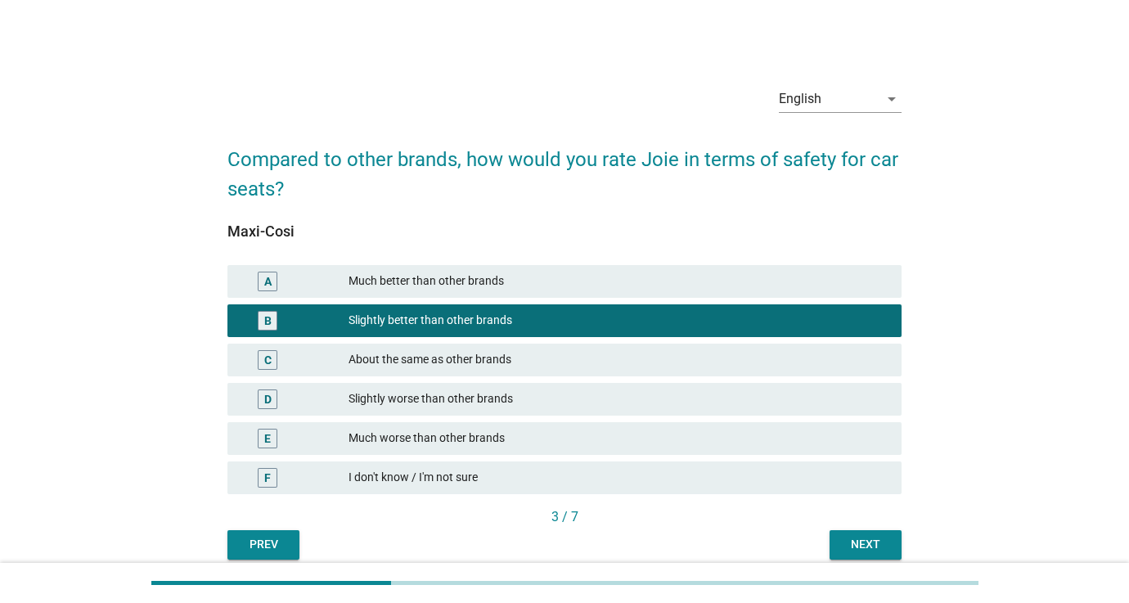
click at [861, 544] on div "Next" at bounding box center [866, 544] width 46 height 17
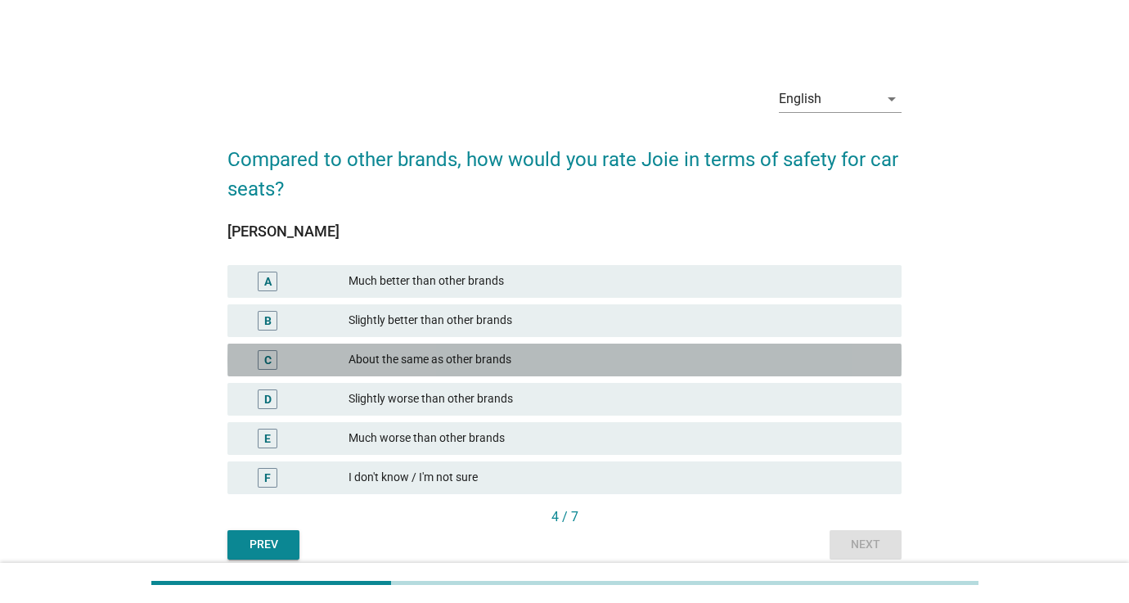
click at [498, 359] on div "About the same as other brands" at bounding box center [619, 360] width 540 height 20
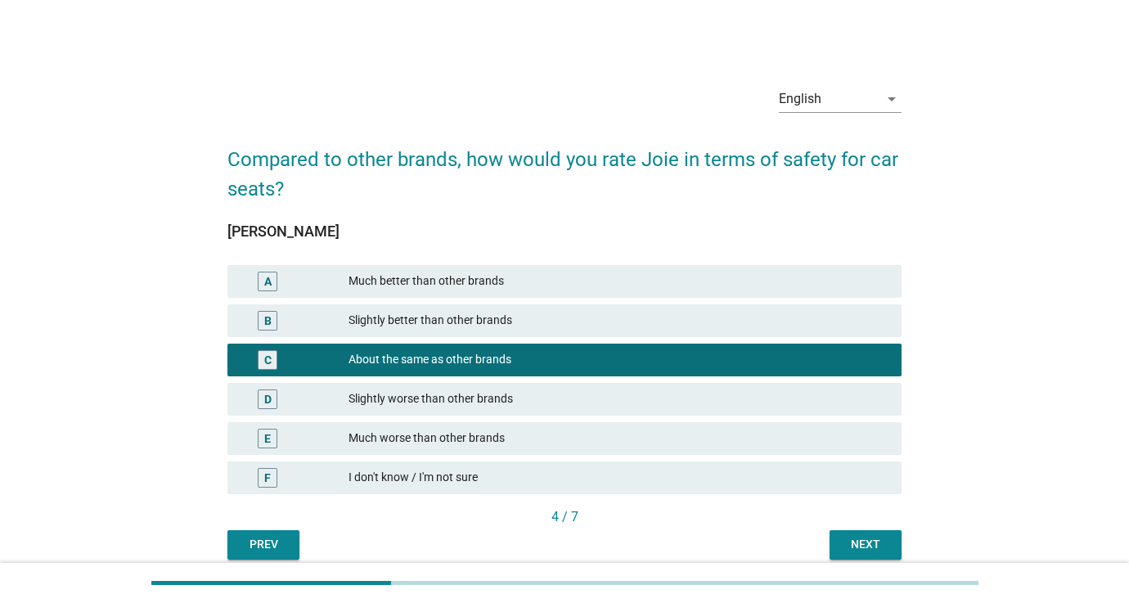
click at [509, 389] on div "Slightly worse than other brands" at bounding box center [619, 399] width 540 height 20
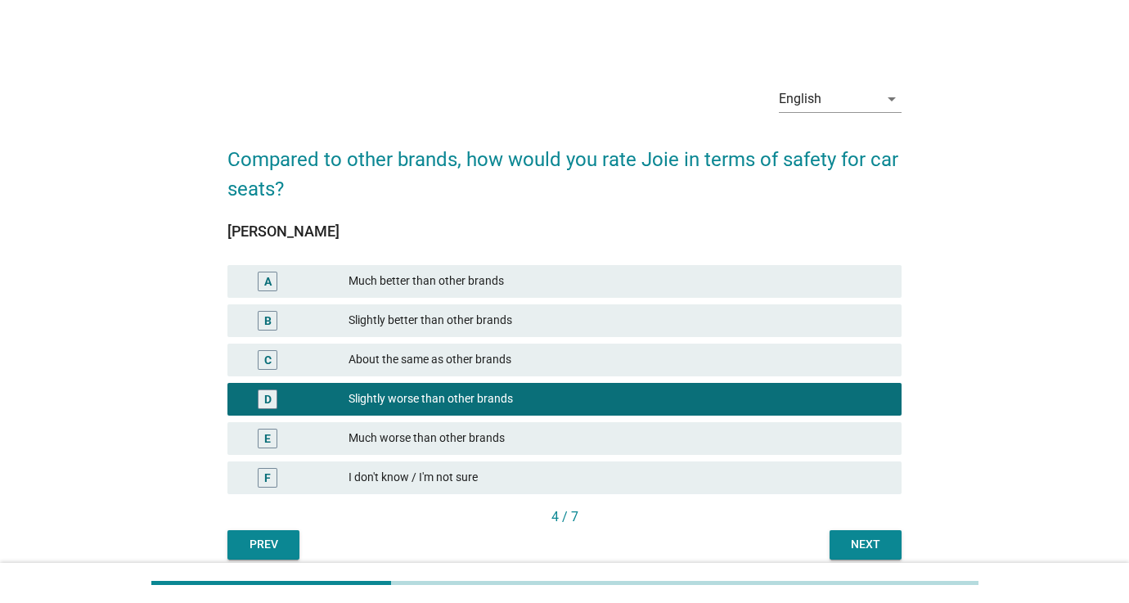
click at [867, 546] on div "Next" at bounding box center [866, 544] width 46 height 17
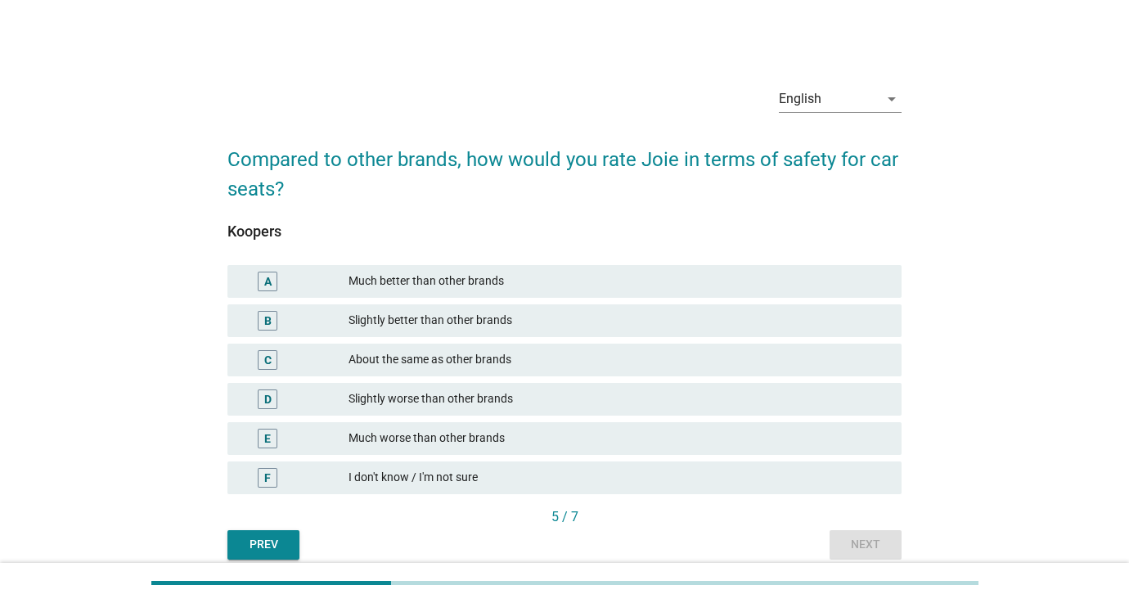
drag, startPoint x: 483, startPoint y: 362, endPoint x: 502, endPoint y: 372, distance: 21.2
click at [483, 362] on div "About the same as other brands" at bounding box center [619, 360] width 540 height 20
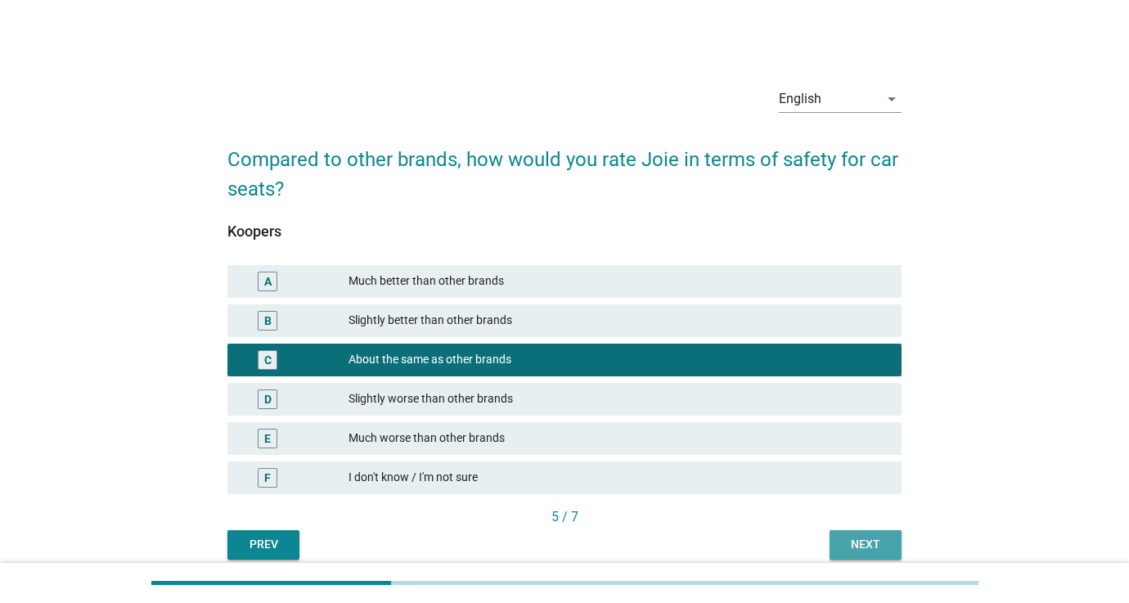
click at [891, 544] on button "Next" at bounding box center [866, 544] width 72 height 29
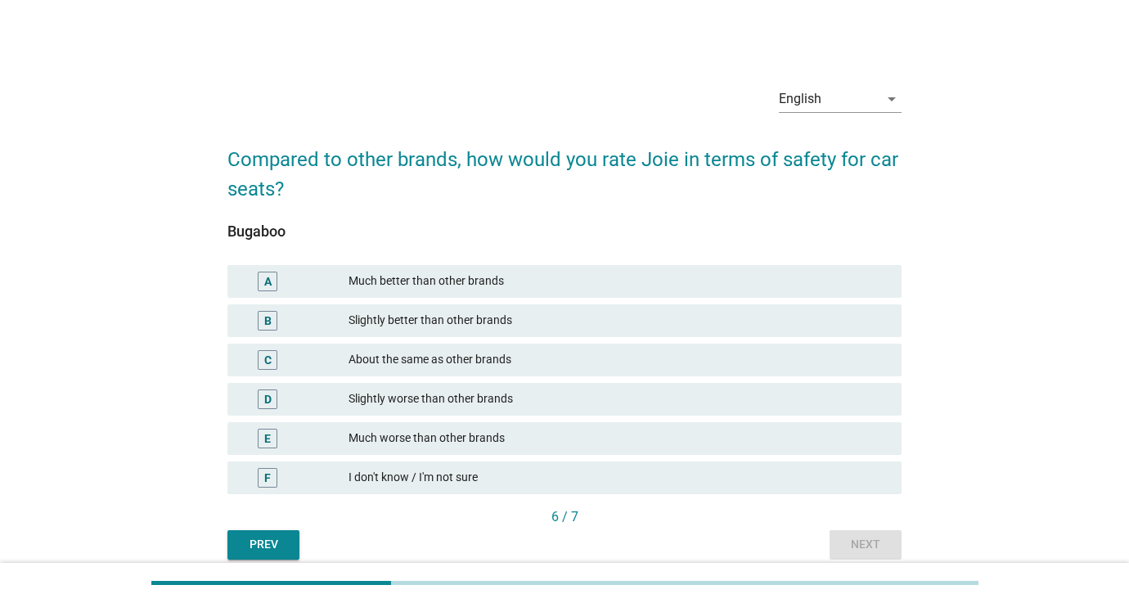
click at [488, 330] on div "Slightly better than other brands" at bounding box center [619, 321] width 540 height 20
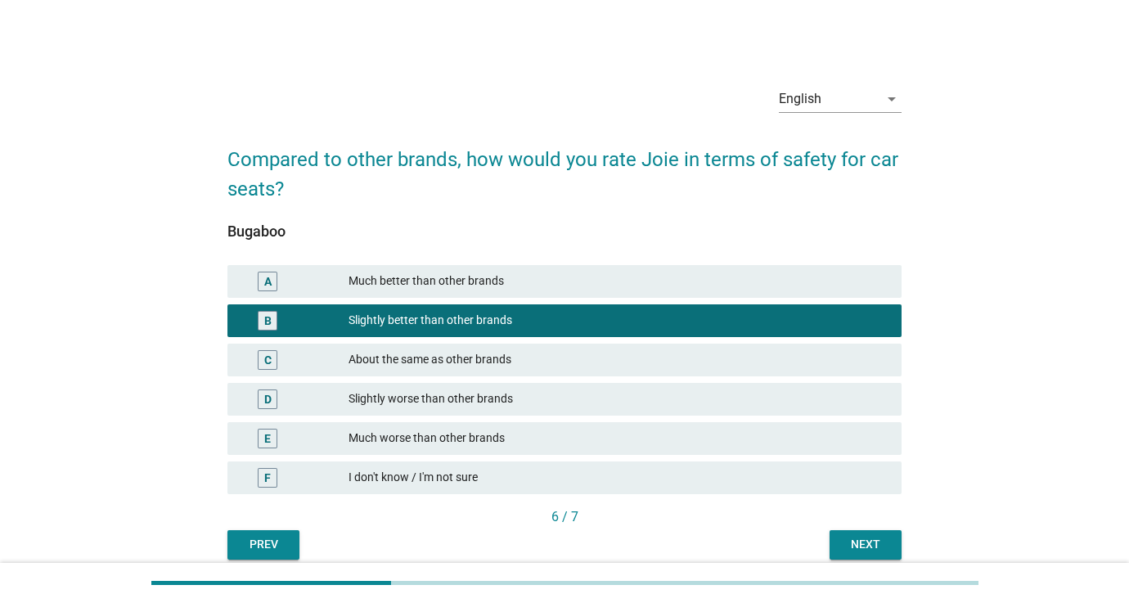
click at [866, 548] on div "Next" at bounding box center [866, 544] width 46 height 17
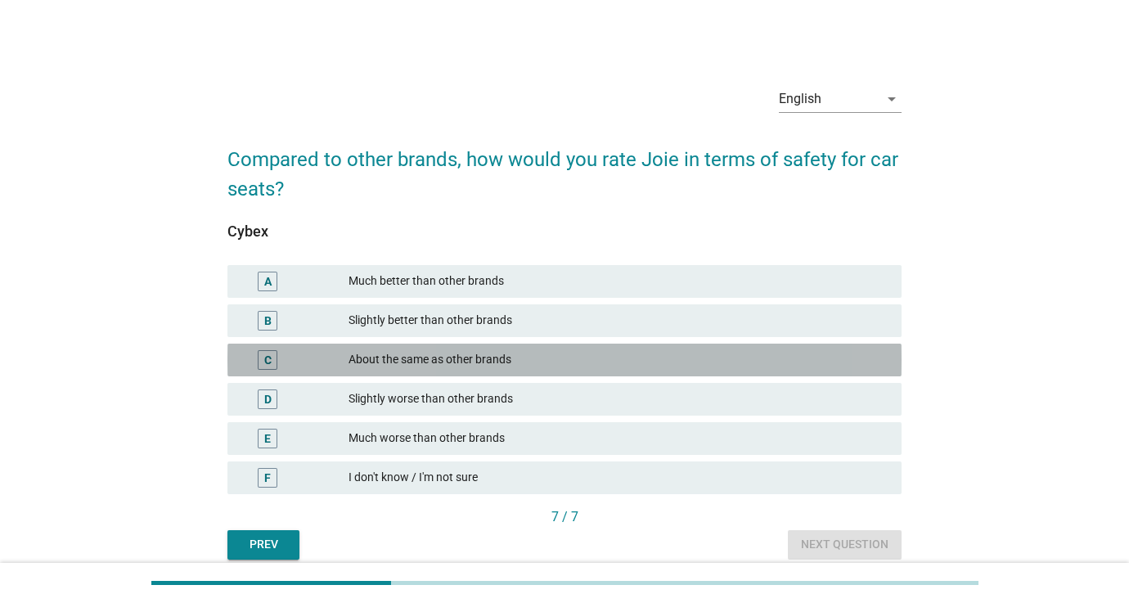
click at [502, 363] on div "About the same as other brands" at bounding box center [619, 360] width 540 height 20
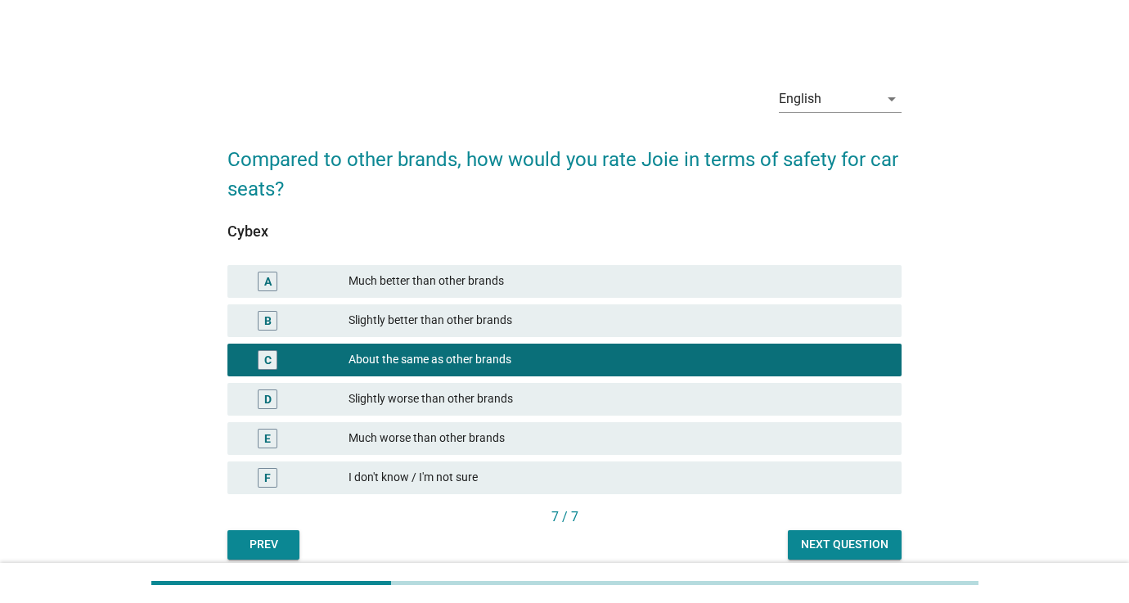
click at [811, 543] on div "Next question" at bounding box center [845, 544] width 88 height 17
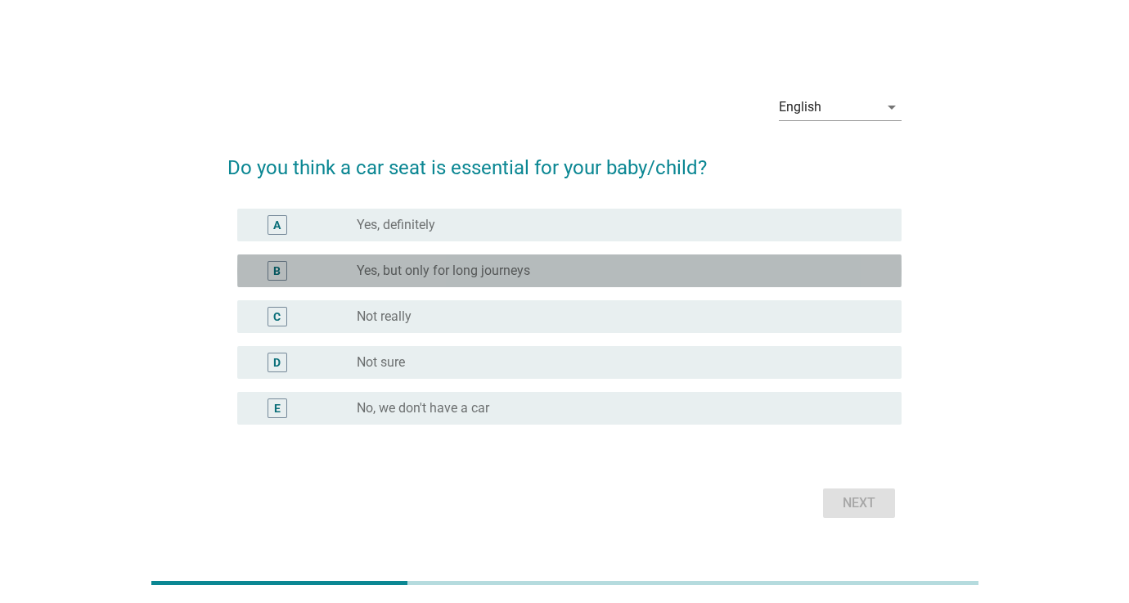
click at [404, 263] on label "Yes, but only for long journeys" at bounding box center [443, 271] width 173 height 16
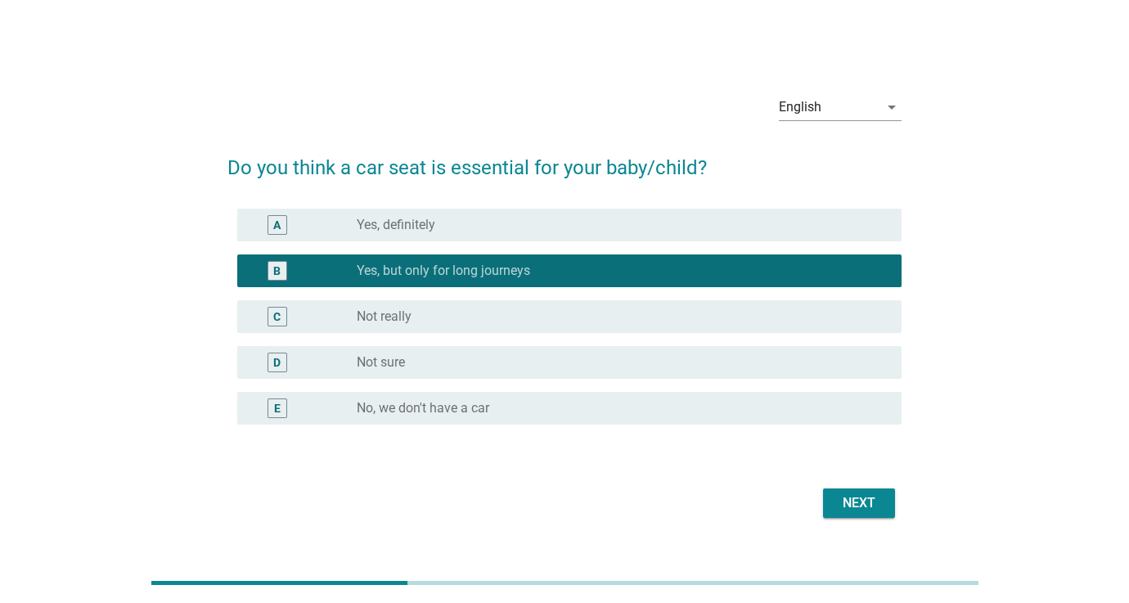
click at [859, 506] on div "Next" at bounding box center [859, 503] width 46 height 20
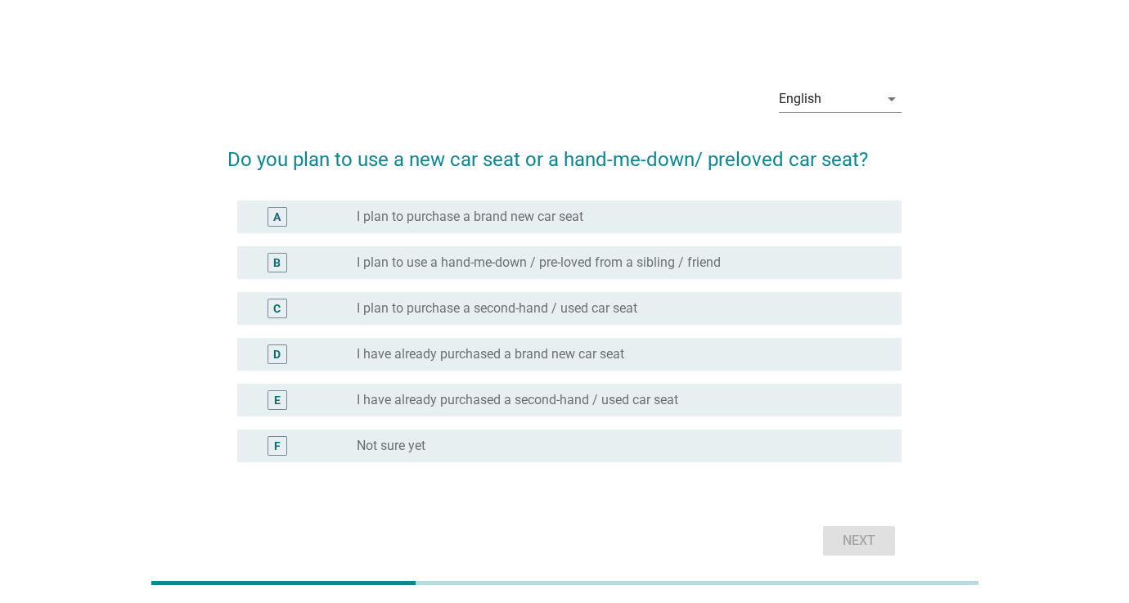
click at [467, 220] on label "I plan to purchase a brand new car seat" at bounding box center [470, 217] width 227 height 16
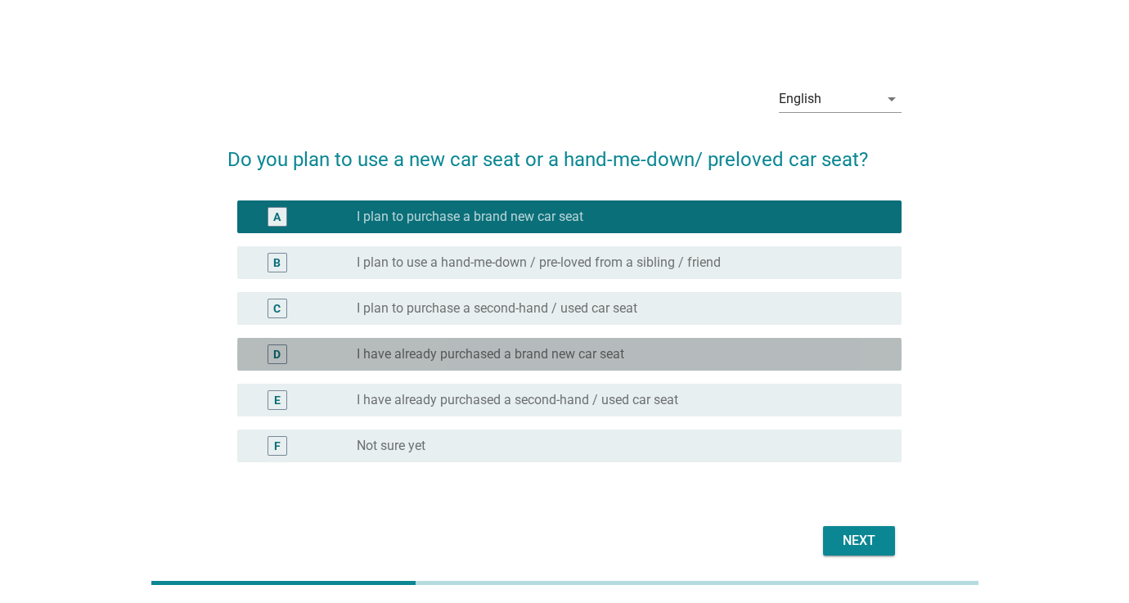
drag, startPoint x: 495, startPoint y: 358, endPoint x: 561, endPoint y: 377, distance: 68.9
click at [496, 358] on label "I have already purchased a brand new car seat" at bounding box center [491, 354] width 268 height 16
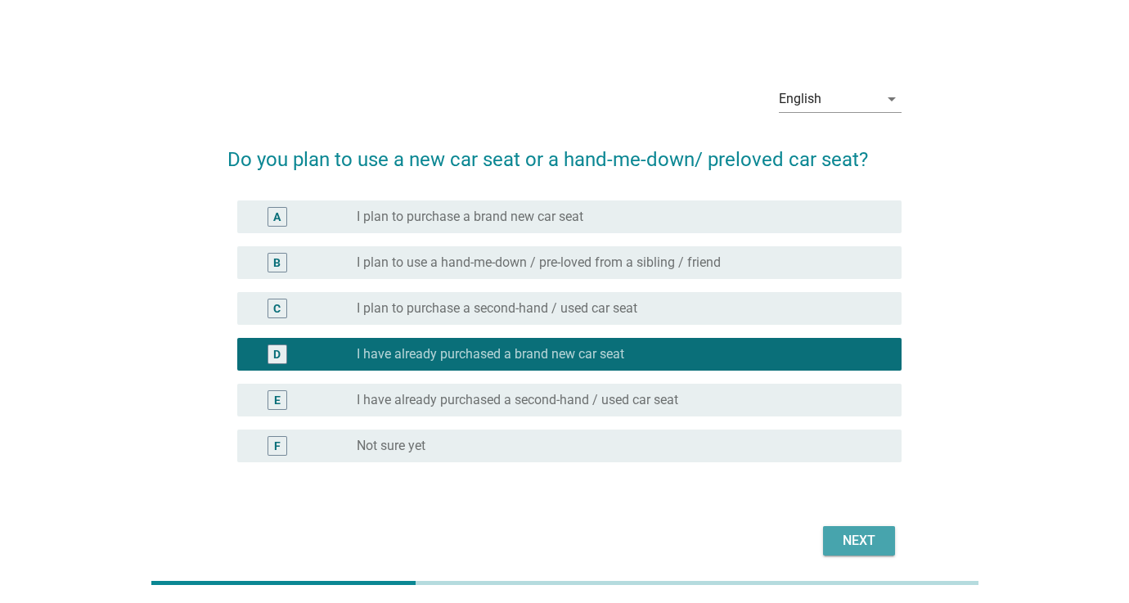
click at [870, 539] on div "Next" at bounding box center [859, 541] width 46 height 20
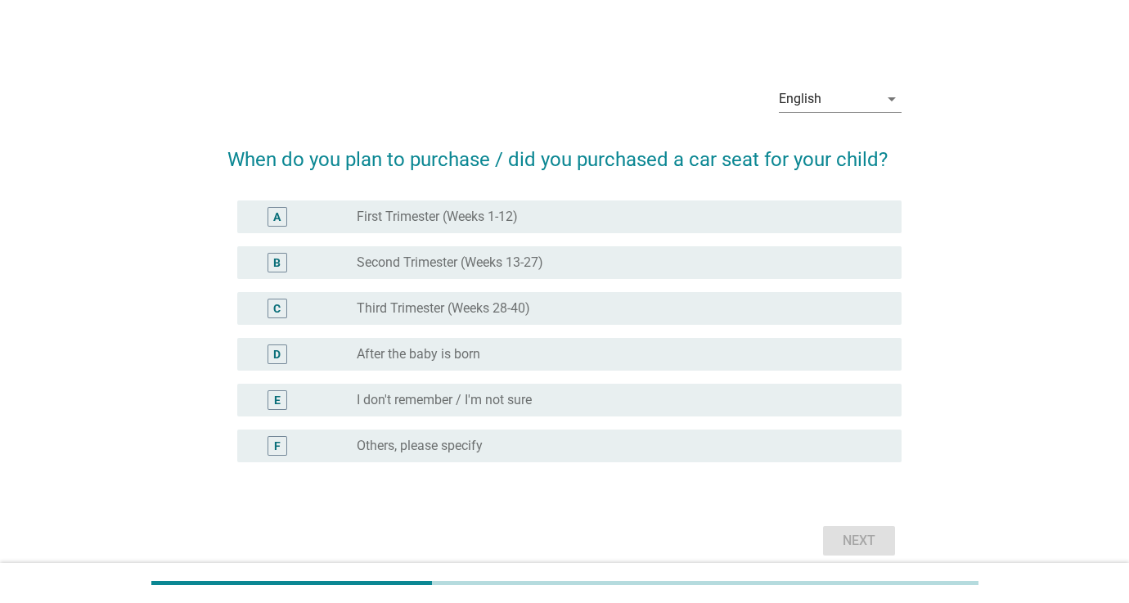
click at [568, 266] on div "radio_button_unchecked Second Trimester (Weeks 13-27)" at bounding box center [616, 262] width 519 height 16
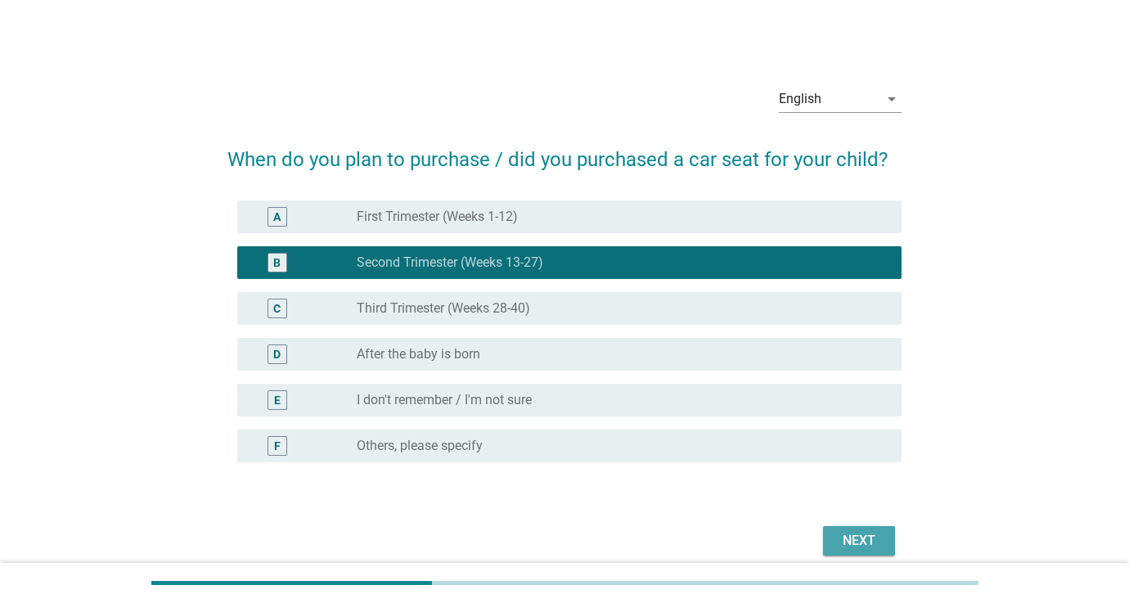
click at [848, 529] on button "Next" at bounding box center [859, 540] width 72 height 29
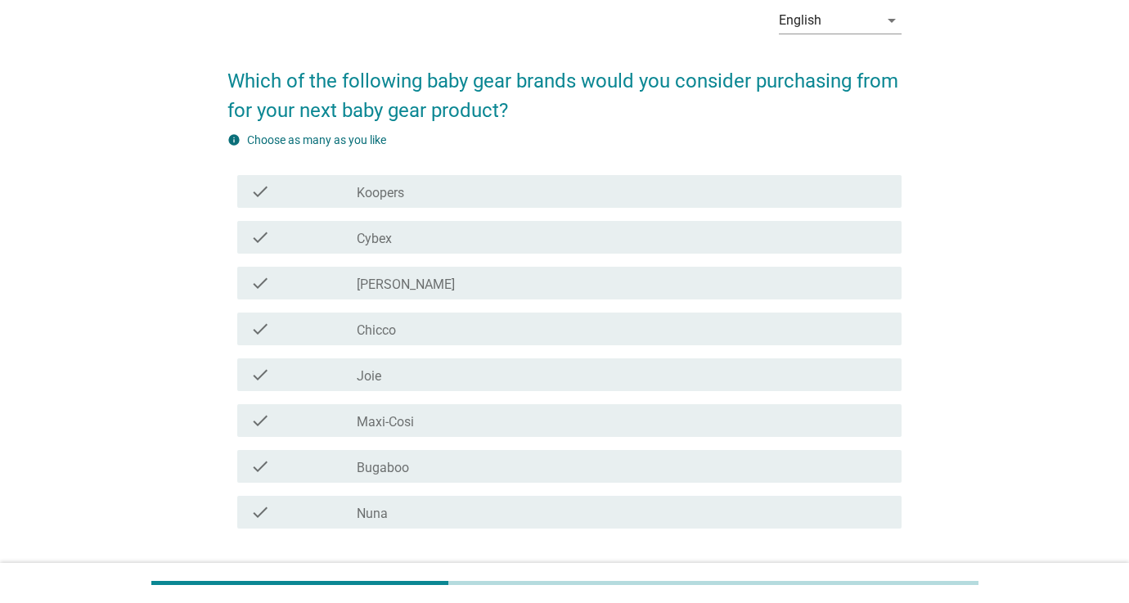
scroll to position [92, 0]
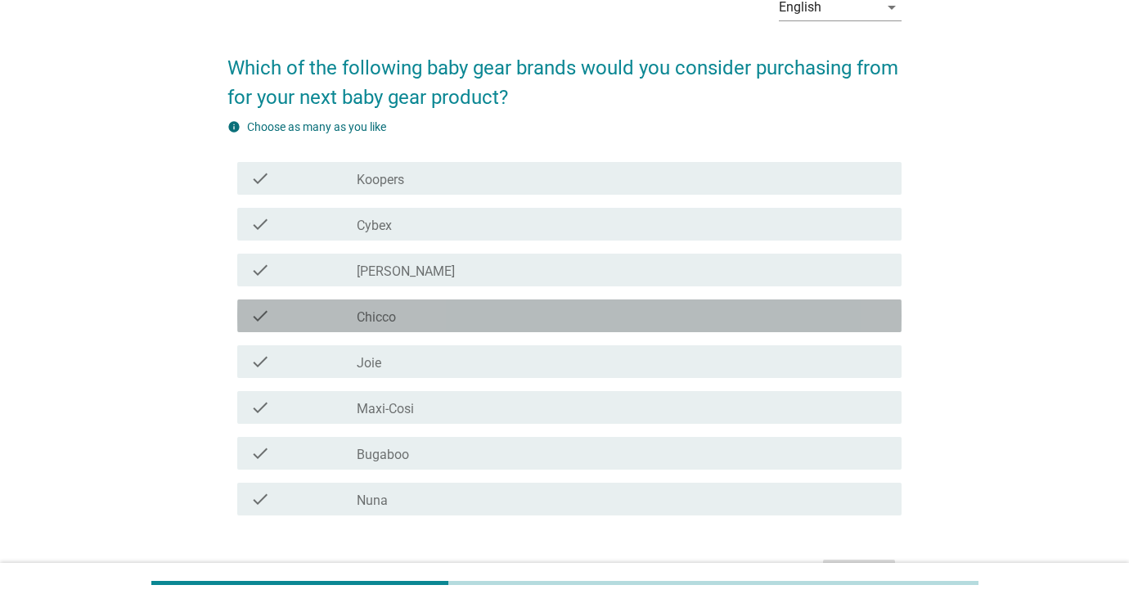
click at [393, 323] on label "Chicco" at bounding box center [376, 317] width 39 height 16
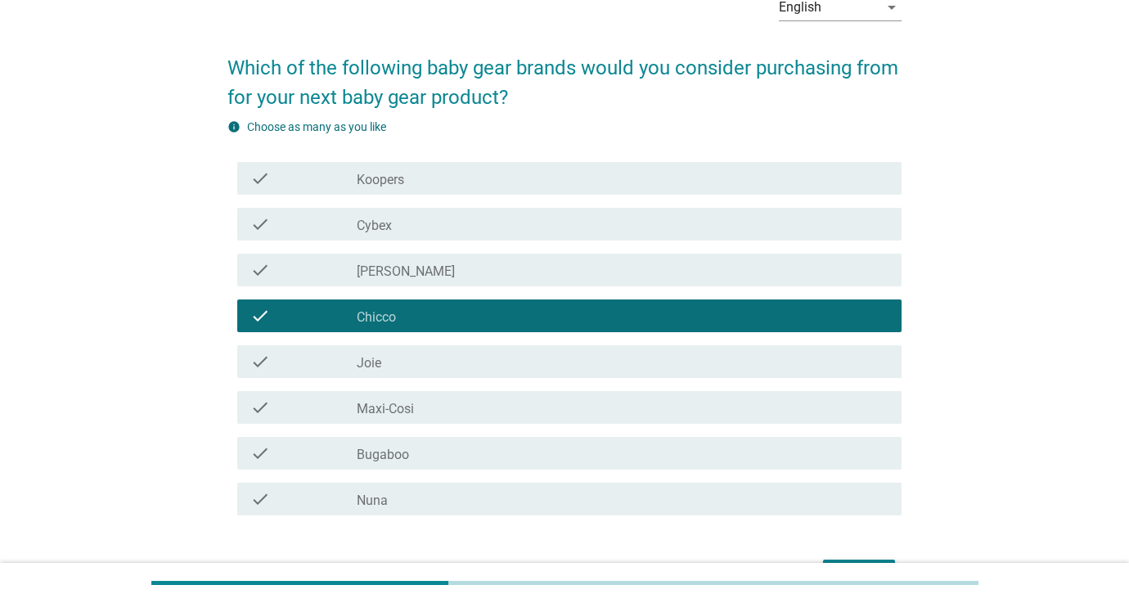
click at [399, 367] on div "check_box_outline_blank Joie" at bounding box center [623, 362] width 532 height 20
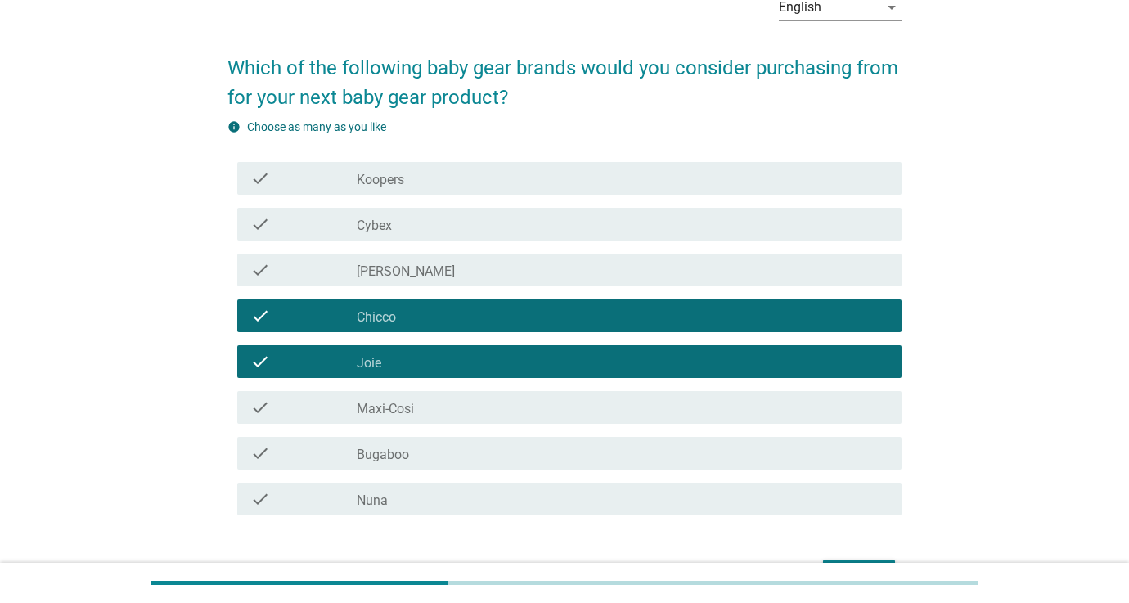
click at [419, 410] on div "check_box_outline_blank Maxi-Cosi" at bounding box center [623, 408] width 532 height 20
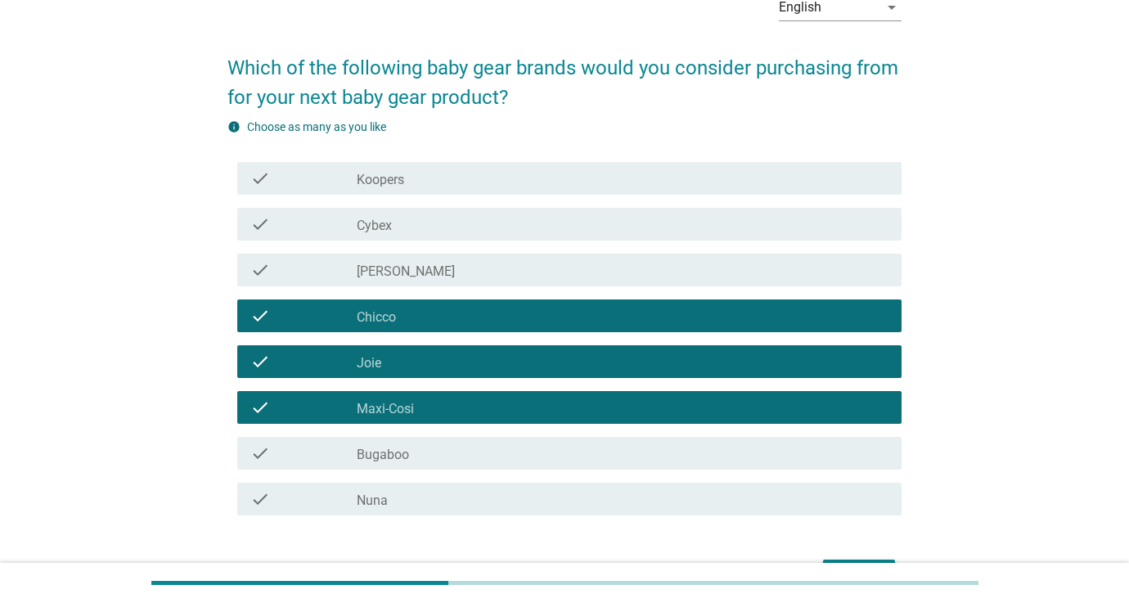
click at [410, 267] on div "check_box_outline_blank Quinton" at bounding box center [623, 270] width 532 height 20
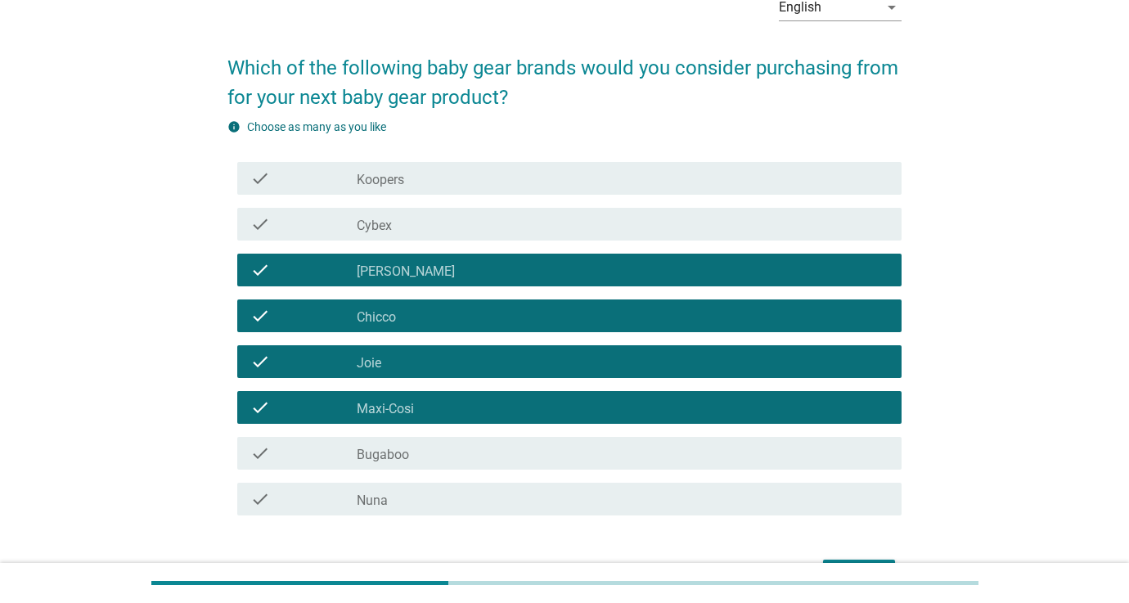
scroll to position [153, 0]
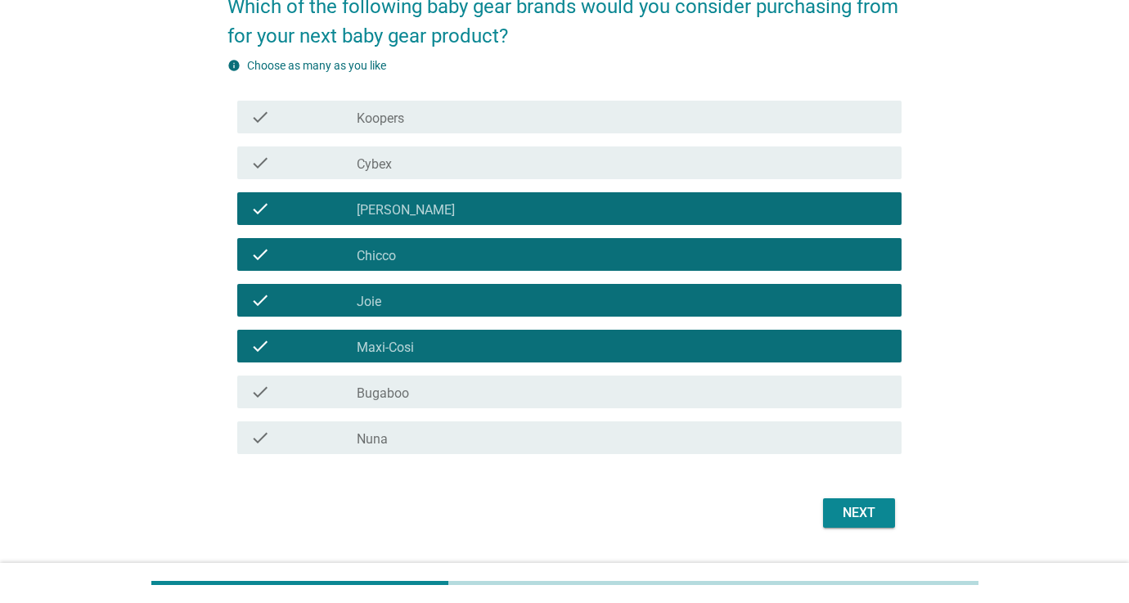
click at [862, 516] on div "Next" at bounding box center [859, 513] width 46 height 20
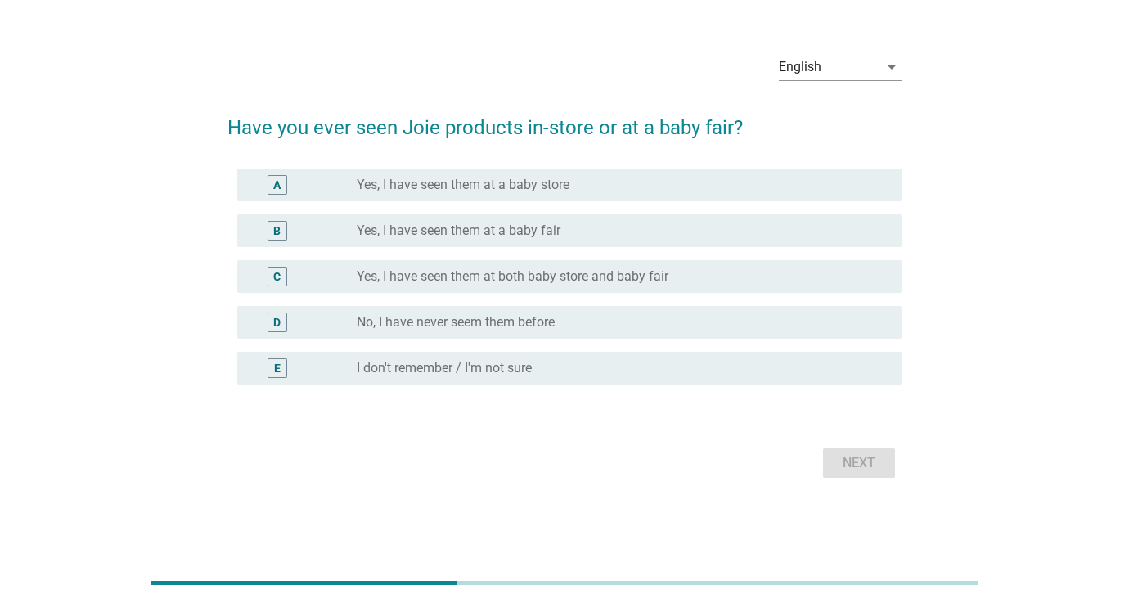
scroll to position [0, 0]
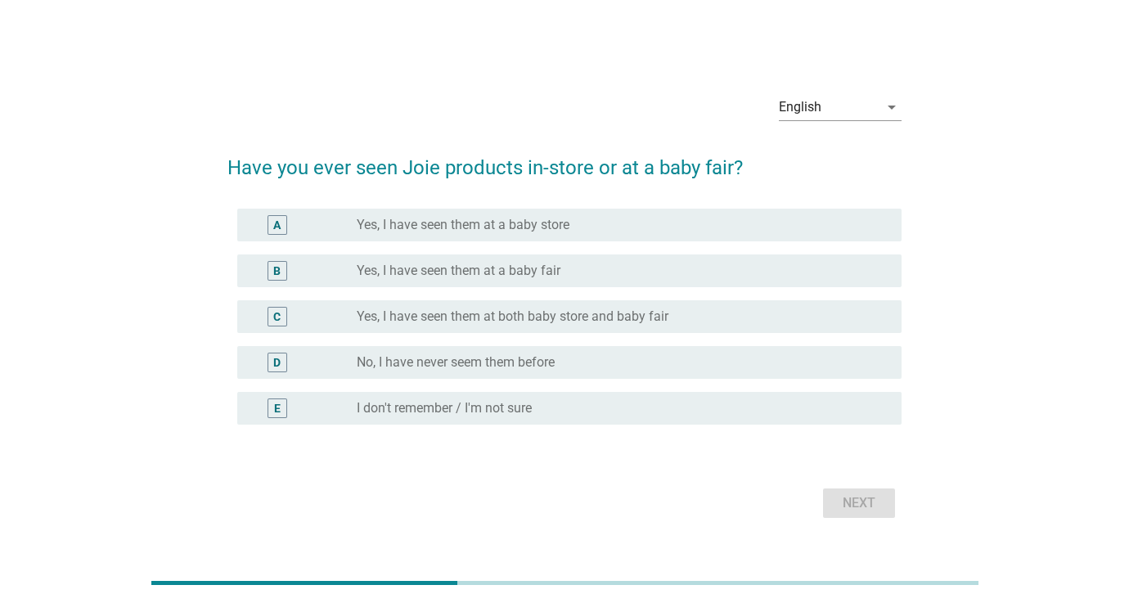
click at [524, 231] on label "Yes, I have seen them at a baby store" at bounding box center [463, 225] width 213 height 16
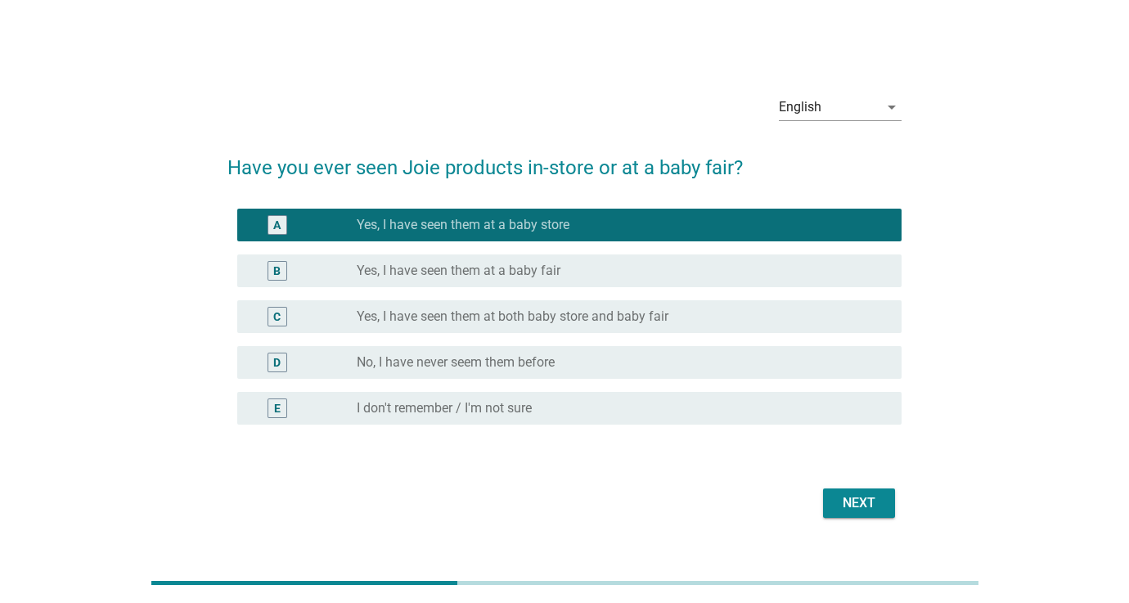
click at [855, 504] on div "Next" at bounding box center [859, 503] width 46 height 20
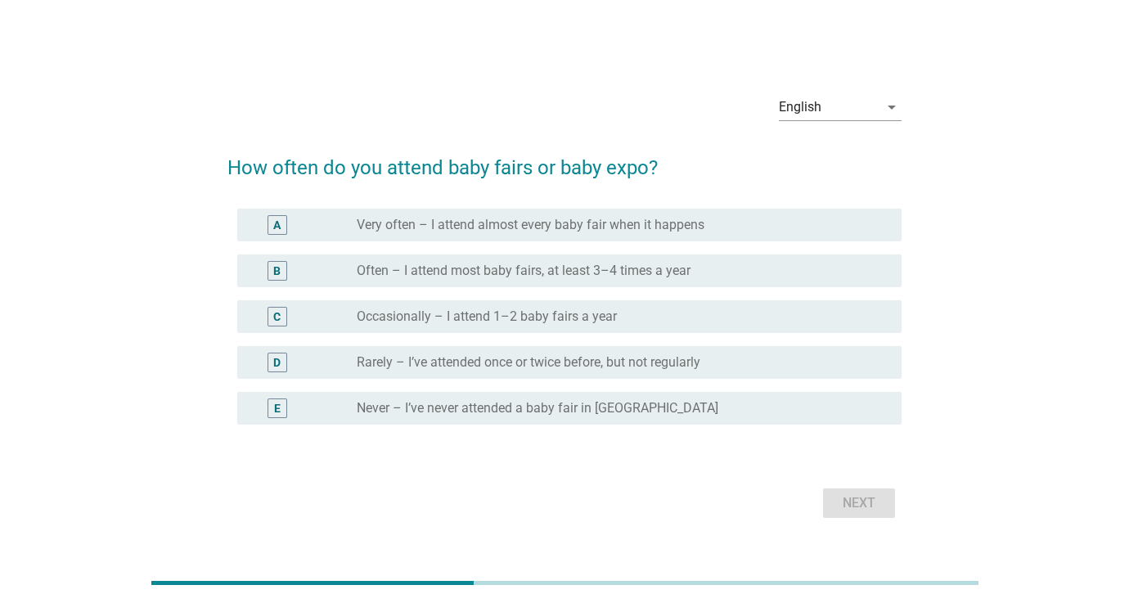
click at [520, 308] on label "Occasionally – I attend 1–2 baby fairs a year" at bounding box center [487, 316] width 260 height 16
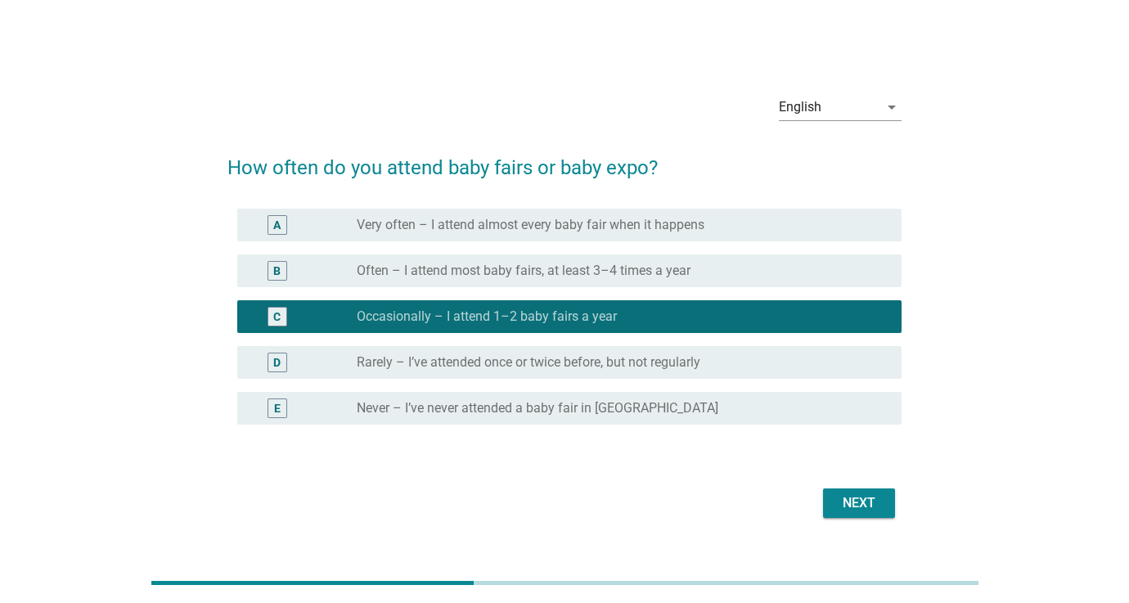
click at [836, 493] on div "Next" at bounding box center [859, 503] width 46 height 20
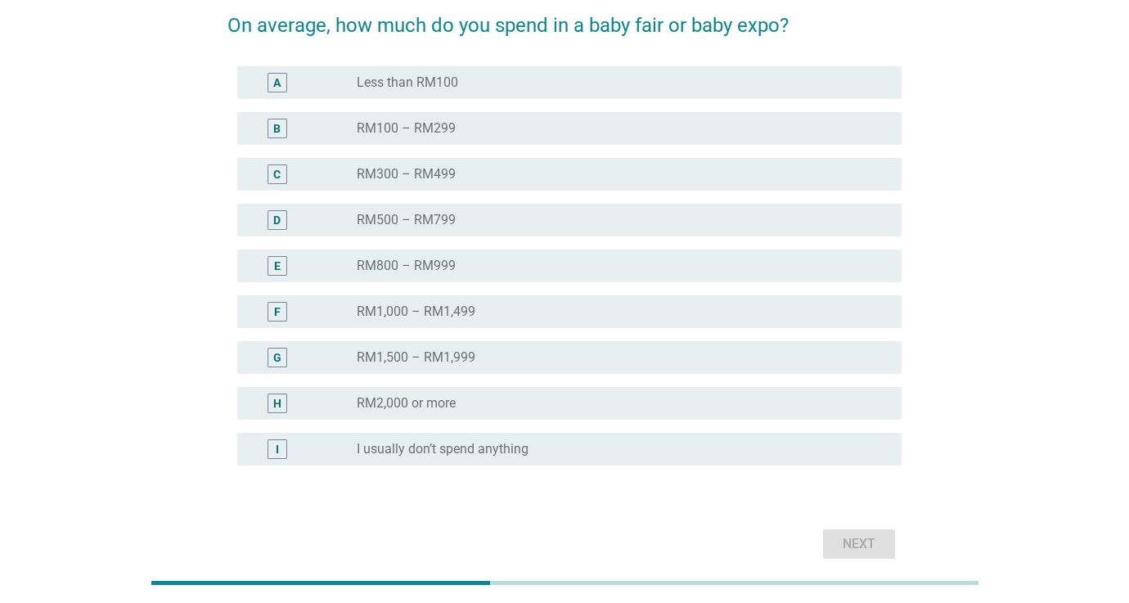
scroll to position [162, 0]
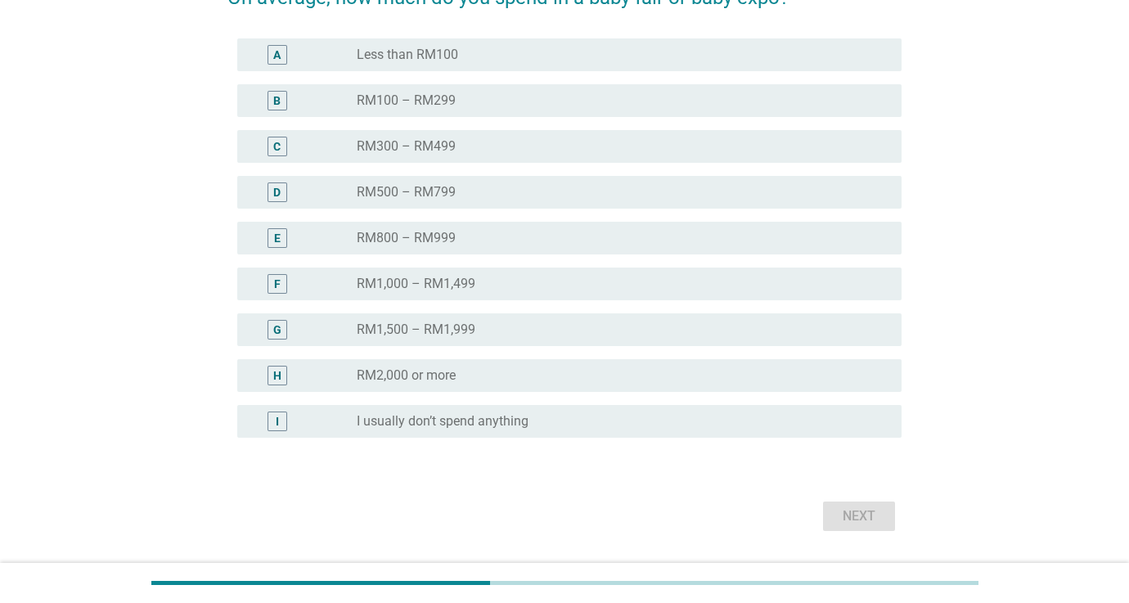
click at [560, 245] on div "radio_button_unchecked RM800 – RM999" at bounding box center [616, 238] width 519 height 16
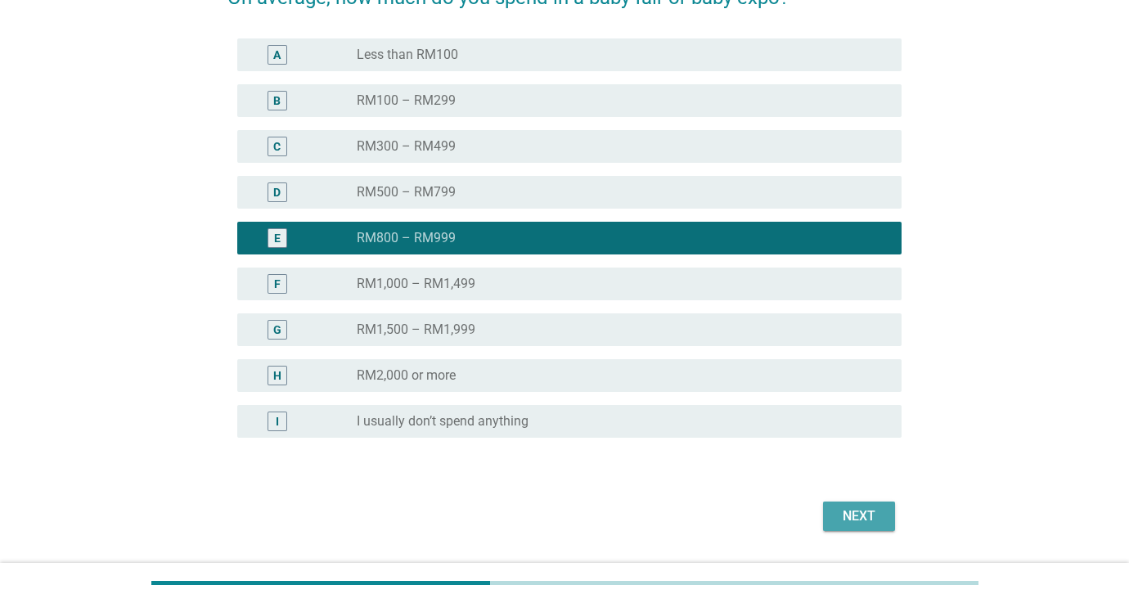
click at [853, 512] on div "Next" at bounding box center [859, 516] width 46 height 20
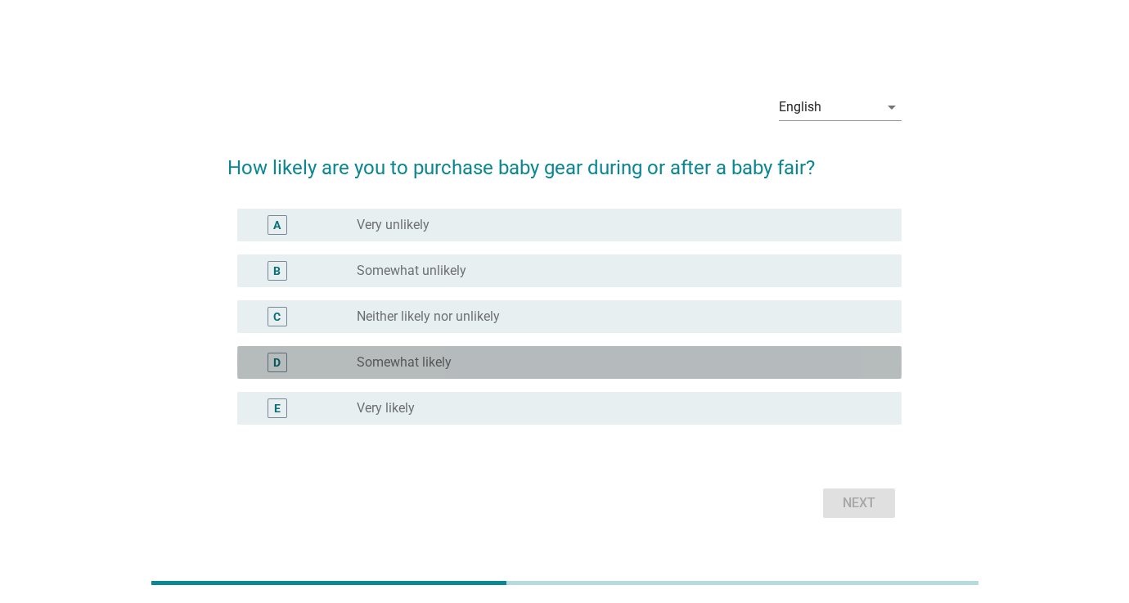
click at [560, 348] on div "D radio_button_unchecked Somewhat likely" at bounding box center [569, 362] width 664 height 33
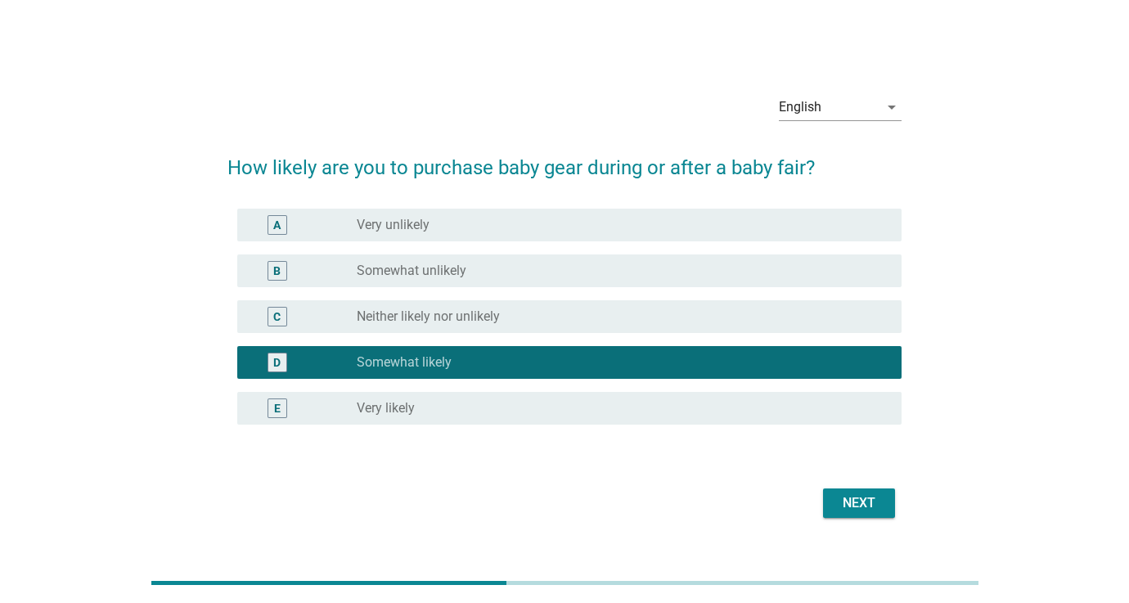
click at [841, 496] on div "Next" at bounding box center [859, 503] width 46 height 20
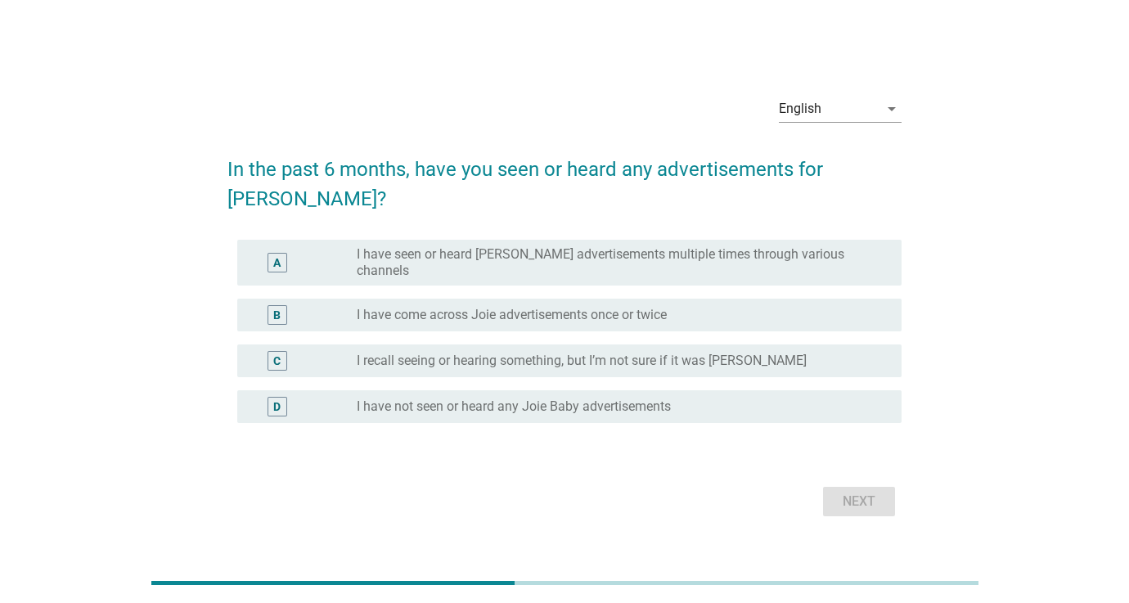
click at [533, 251] on label "I have seen or heard [PERSON_NAME] advertisements multiple times through variou…" at bounding box center [616, 262] width 519 height 33
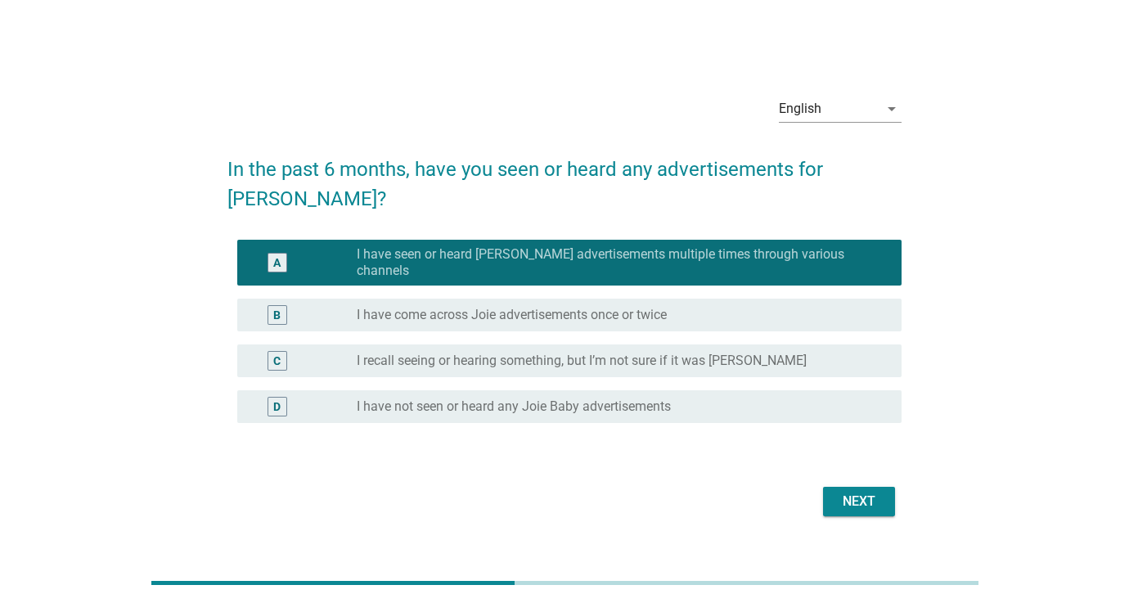
click at [860, 492] on div "Next" at bounding box center [859, 502] width 46 height 20
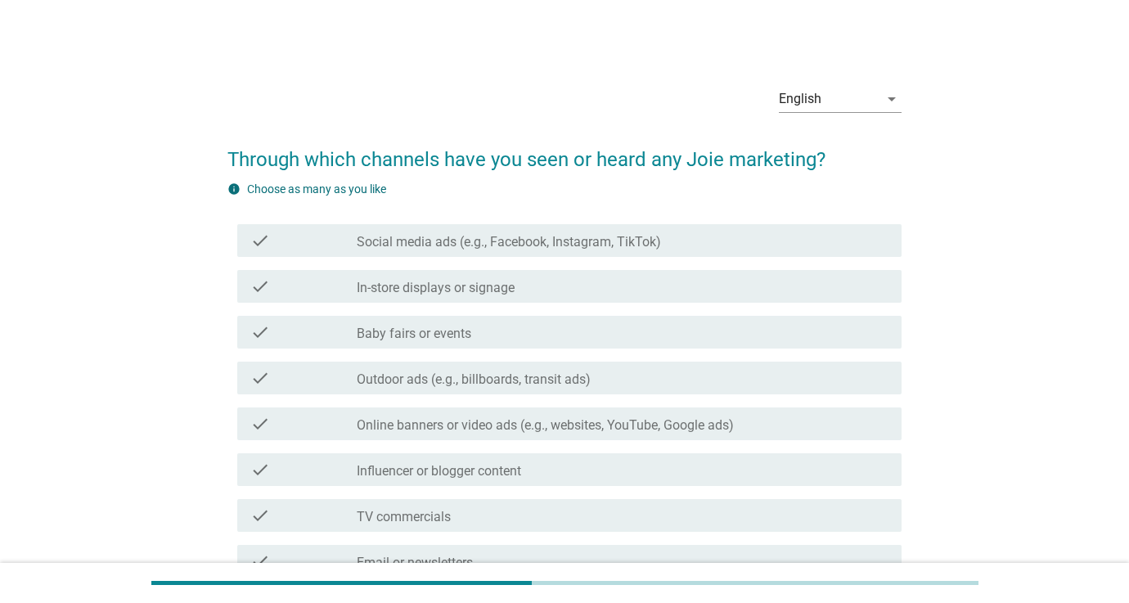
click at [567, 306] on div "check check_box_outline_blank In-store displays or signage" at bounding box center [564, 286] width 674 height 46
click at [568, 351] on div "check check_box_outline_blank Baby fairs or events" at bounding box center [564, 332] width 674 height 46
click at [594, 398] on div "check check_box_outline_blank Outdoor ads (e.g., billboards, transit ads)" at bounding box center [564, 378] width 674 height 46
click at [601, 378] on div "check_box_outline_blank Outdoor ads (e.g., billboards, transit ads)" at bounding box center [623, 378] width 532 height 20
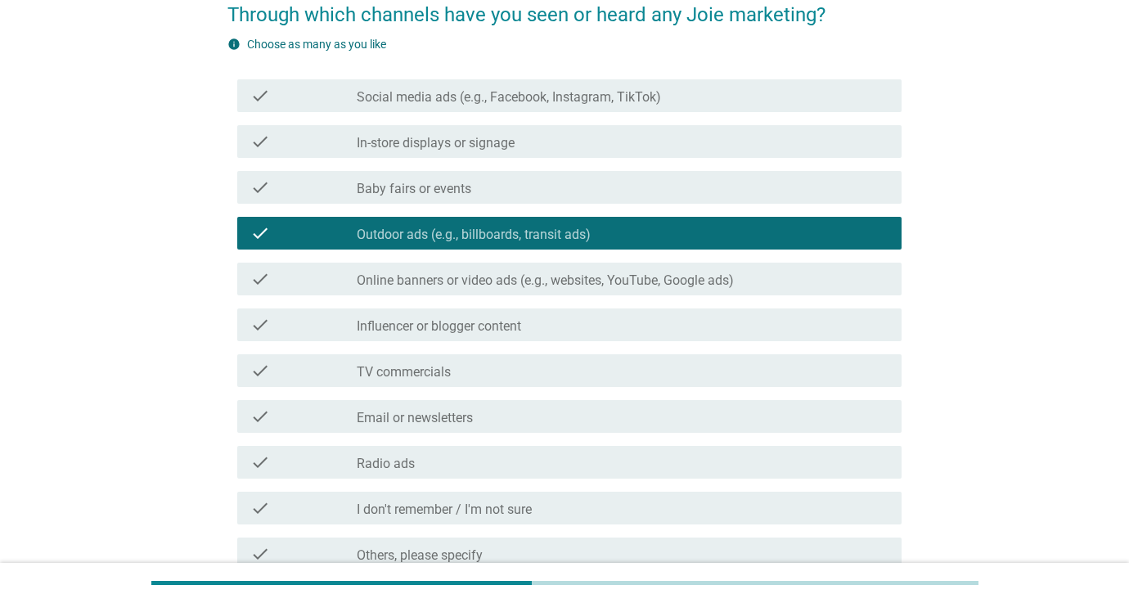
scroll to position [184, 0]
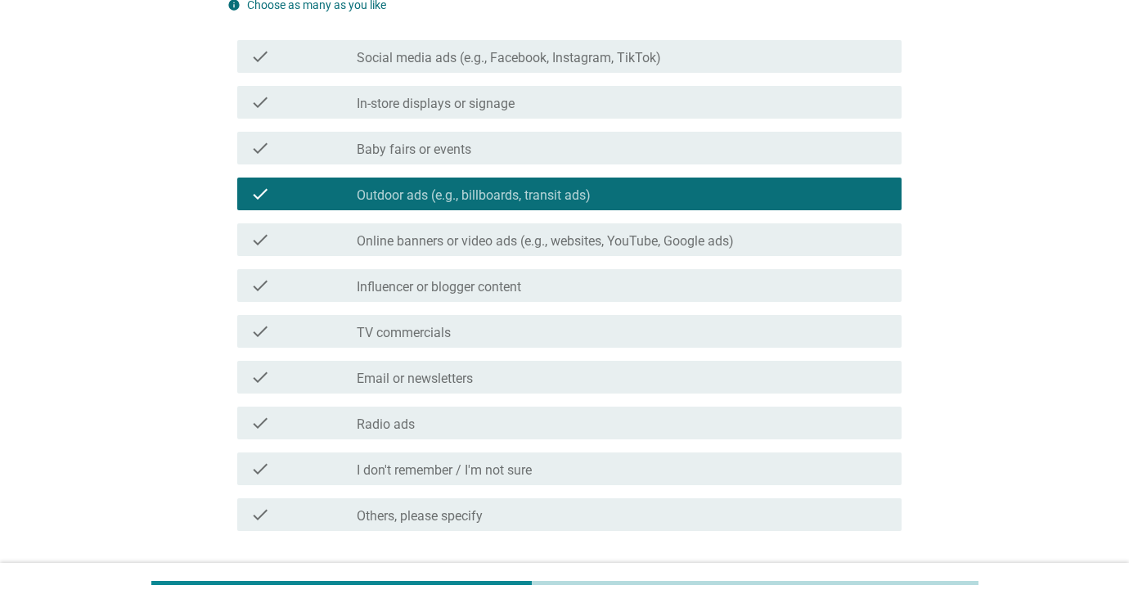
click at [617, 335] on div "check_box_outline_blank TV commercials" at bounding box center [623, 332] width 532 height 20
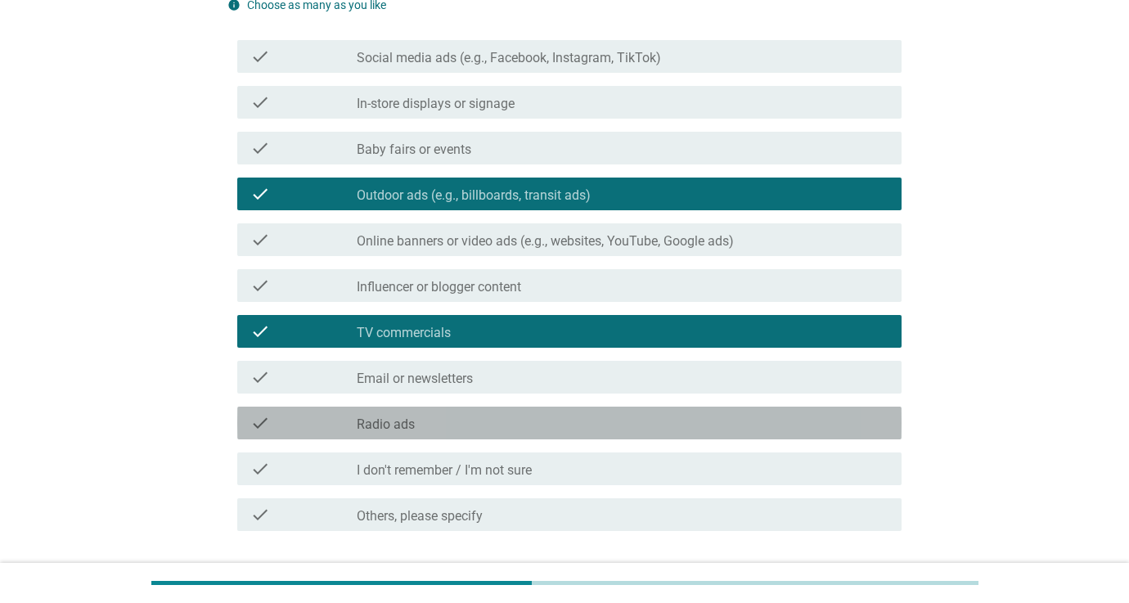
click at [642, 408] on div "check check_box_outline_blank Radio ads" at bounding box center [569, 423] width 664 height 33
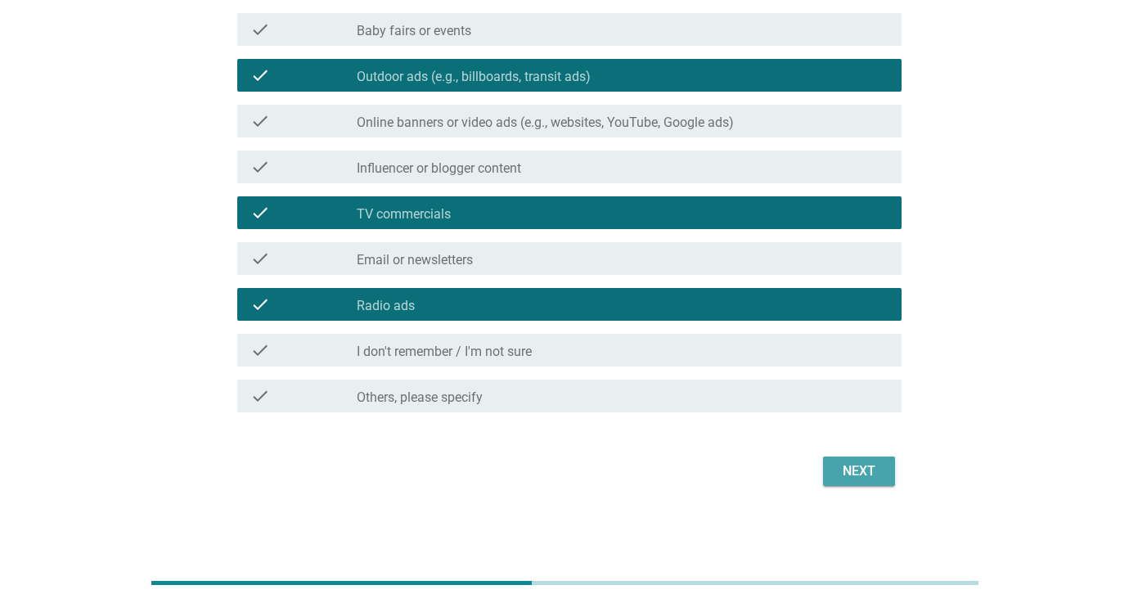
scroll to position [303, 0]
click at [844, 462] on div "Next" at bounding box center [859, 471] width 46 height 20
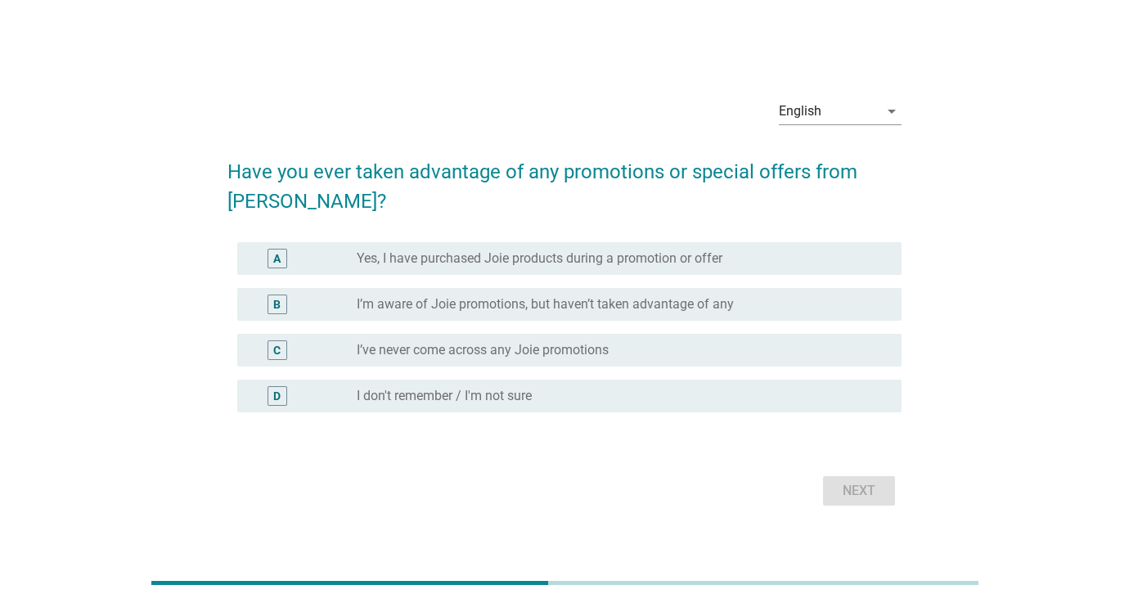
scroll to position [6, 0]
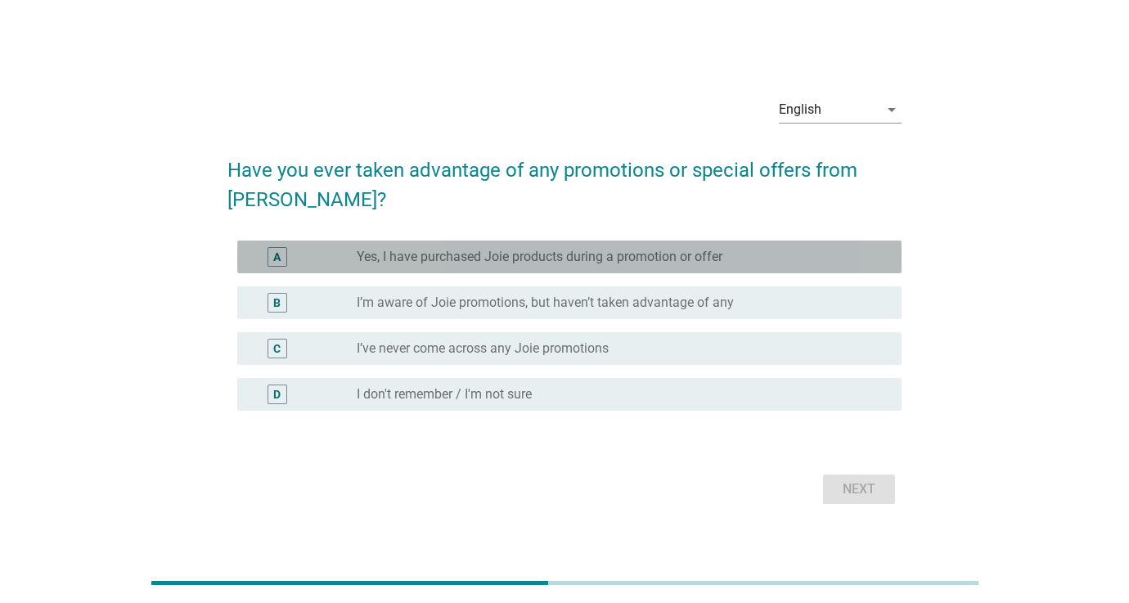
click at [561, 259] on label "Yes, I have purchased Joie products during a promotion or offer" at bounding box center [540, 257] width 366 height 16
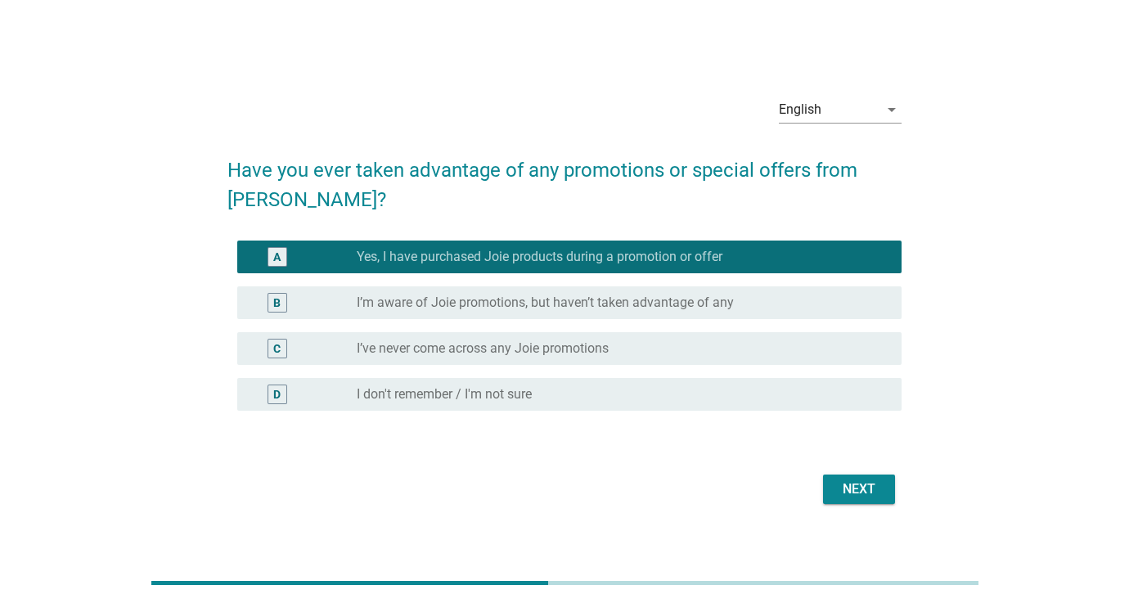
click at [839, 489] on div "Next" at bounding box center [859, 489] width 46 height 20
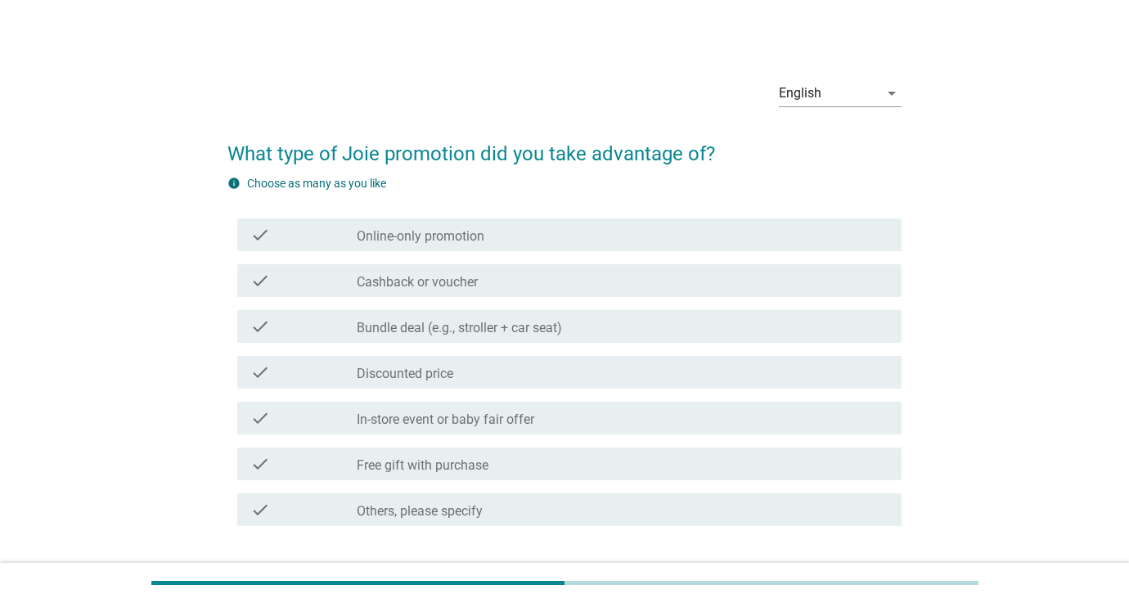
scroll to position [0, 0]
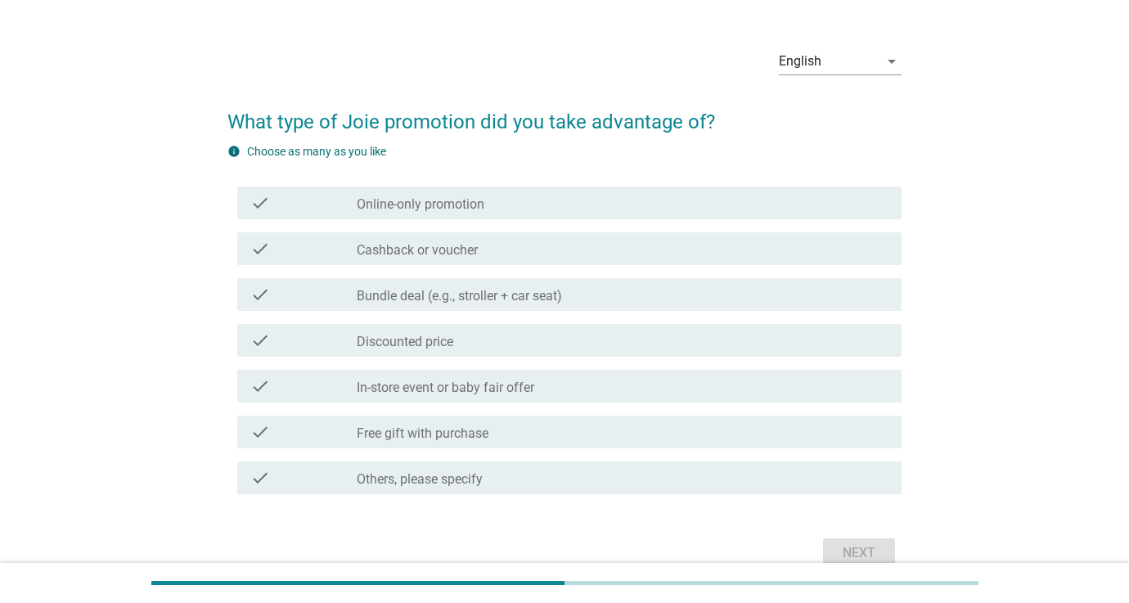
drag, startPoint x: 482, startPoint y: 331, endPoint x: 487, endPoint y: 310, distance: 21.8
click at [482, 331] on div "check_box_outline_blank Discounted price" at bounding box center [623, 341] width 532 height 20
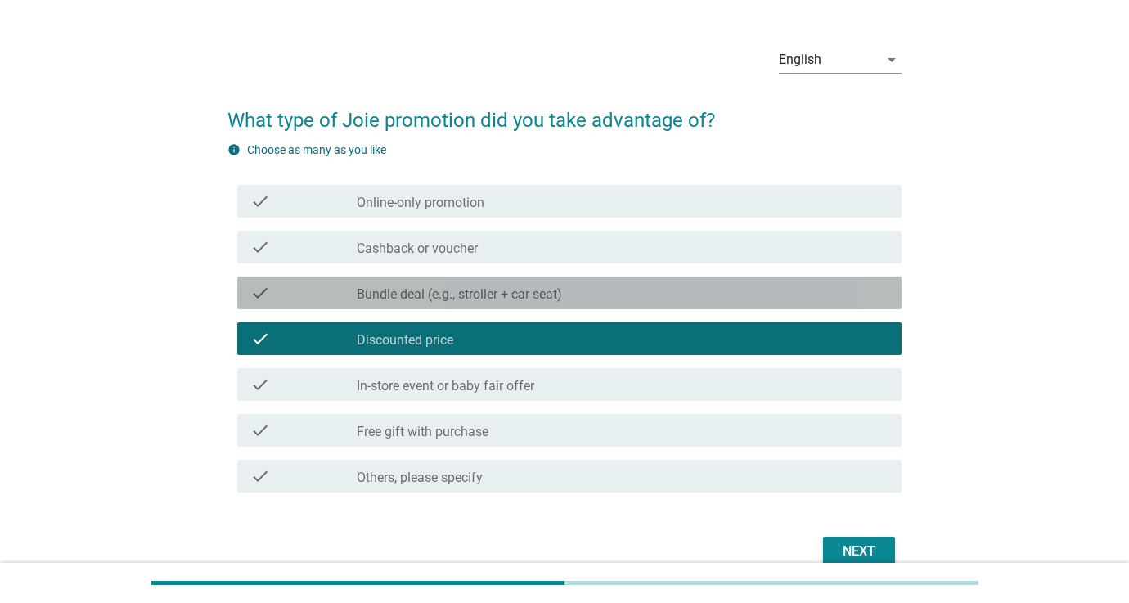
click at [487, 305] on div "check check_box_outline_blank Bundle deal (e.g., stroller + car seat)" at bounding box center [569, 293] width 664 height 33
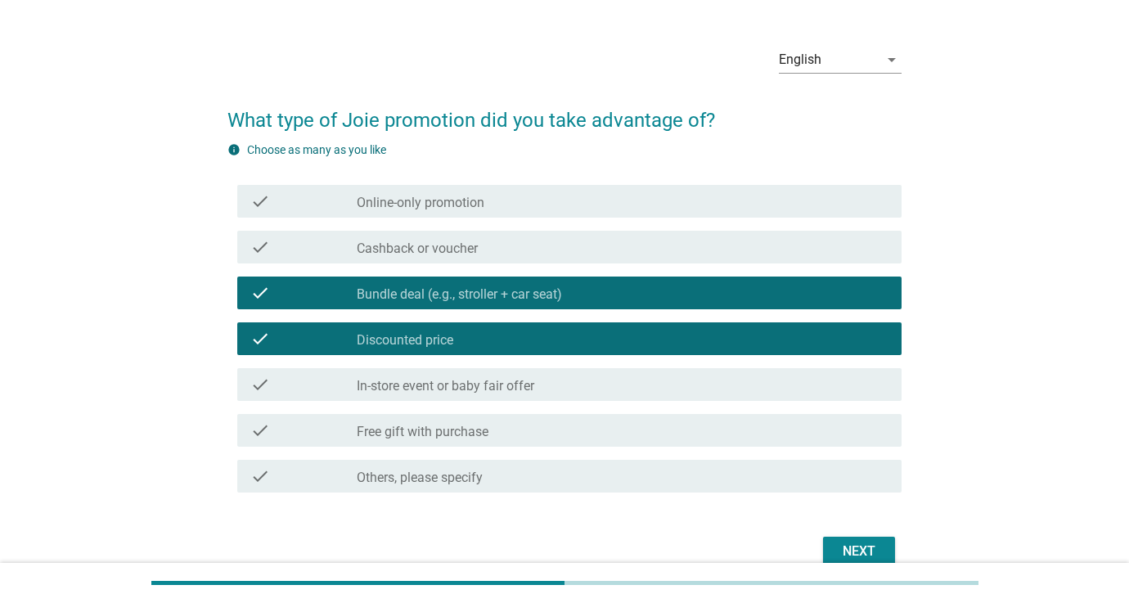
click at [859, 550] on div "Next" at bounding box center [859, 552] width 46 height 20
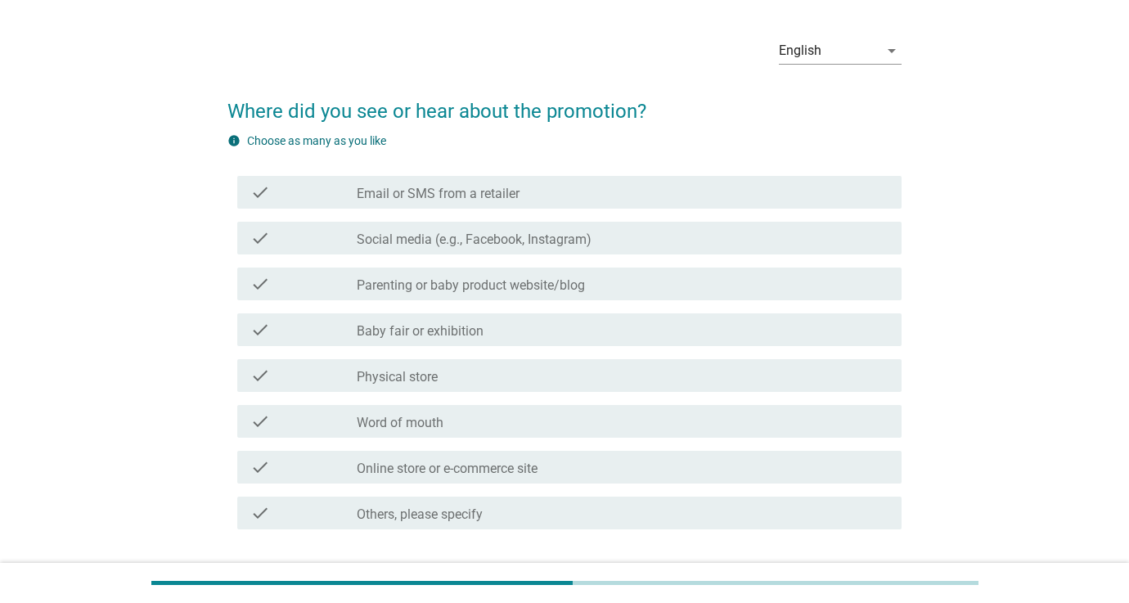
scroll to position [53, 0]
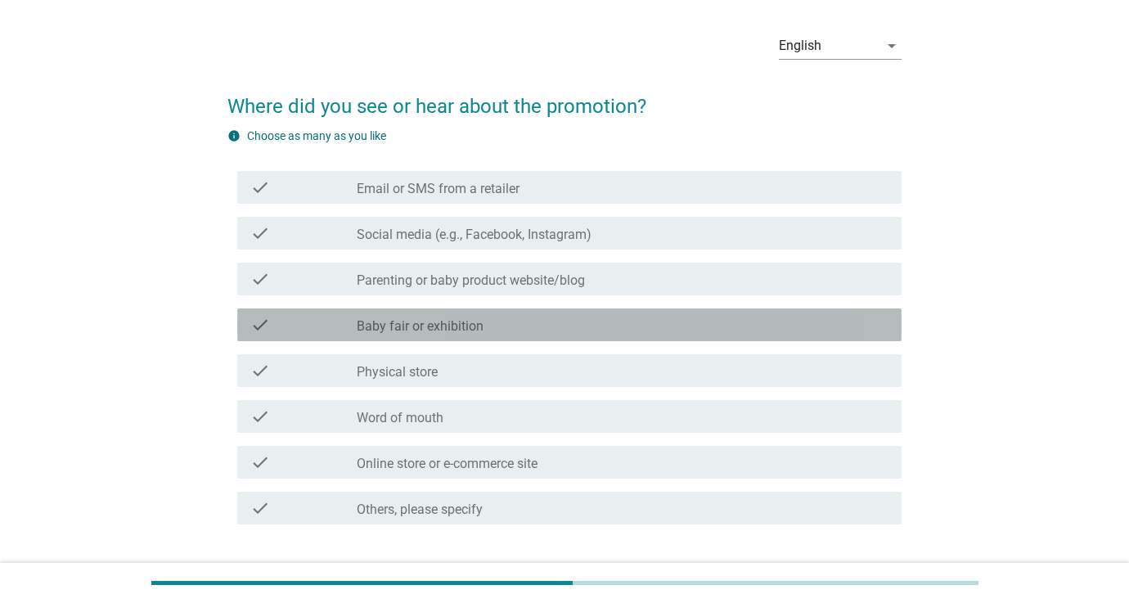
click at [540, 323] on div "check_box_outline_blank Baby fair or exhibition" at bounding box center [623, 325] width 532 height 20
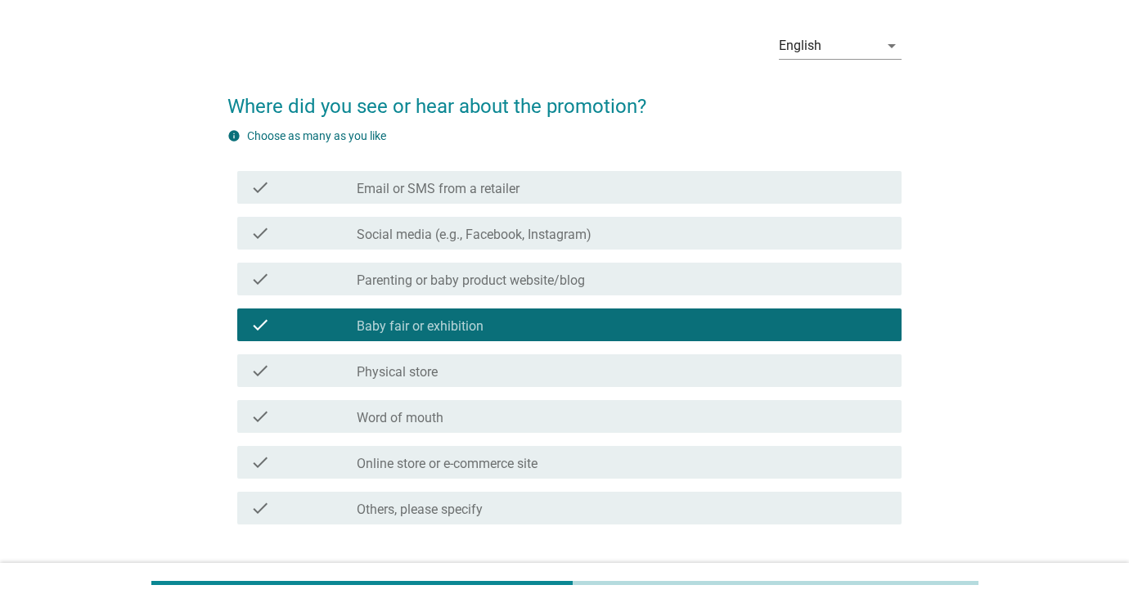
click at [557, 365] on div "check_box_outline_blank Physical store" at bounding box center [623, 371] width 532 height 20
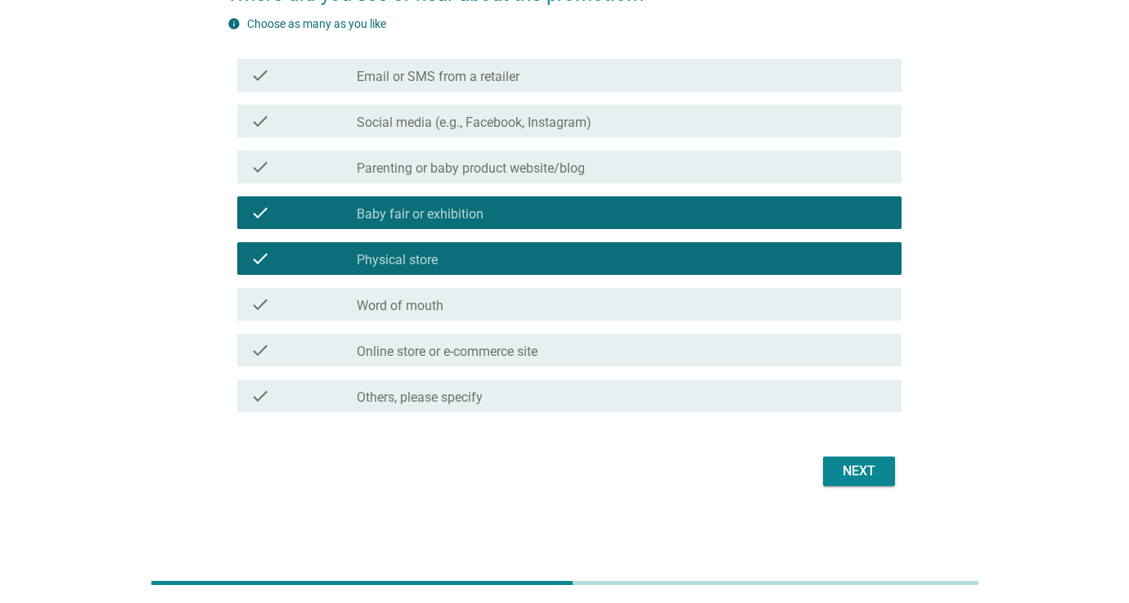
scroll to position [165, 0]
click at [879, 466] on div "Next" at bounding box center [859, 471] width 46 height 20
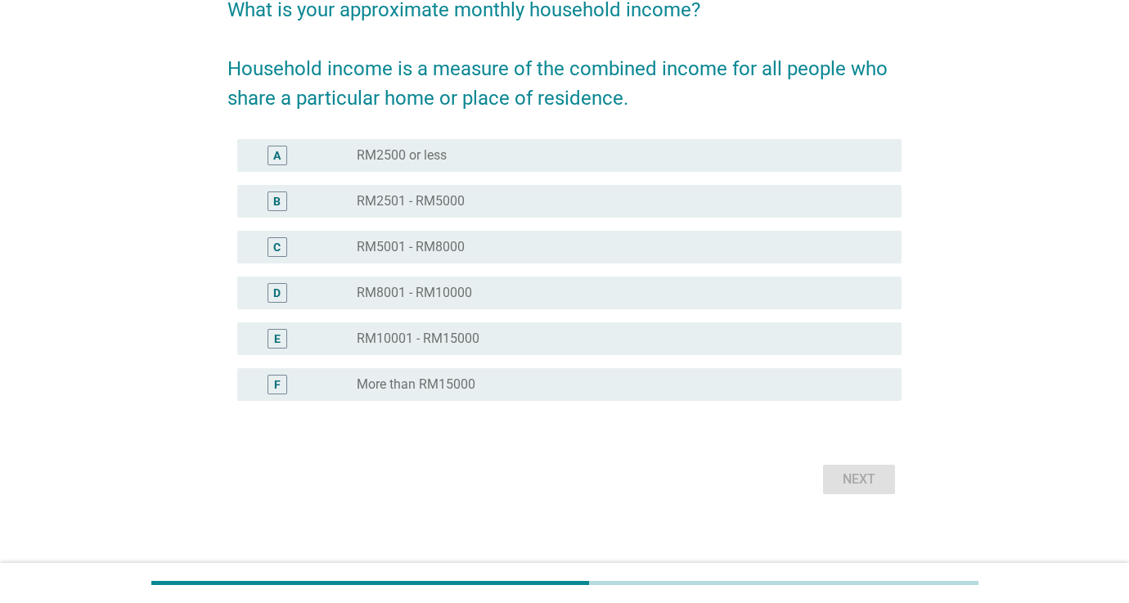
scroll to position [153, 0]
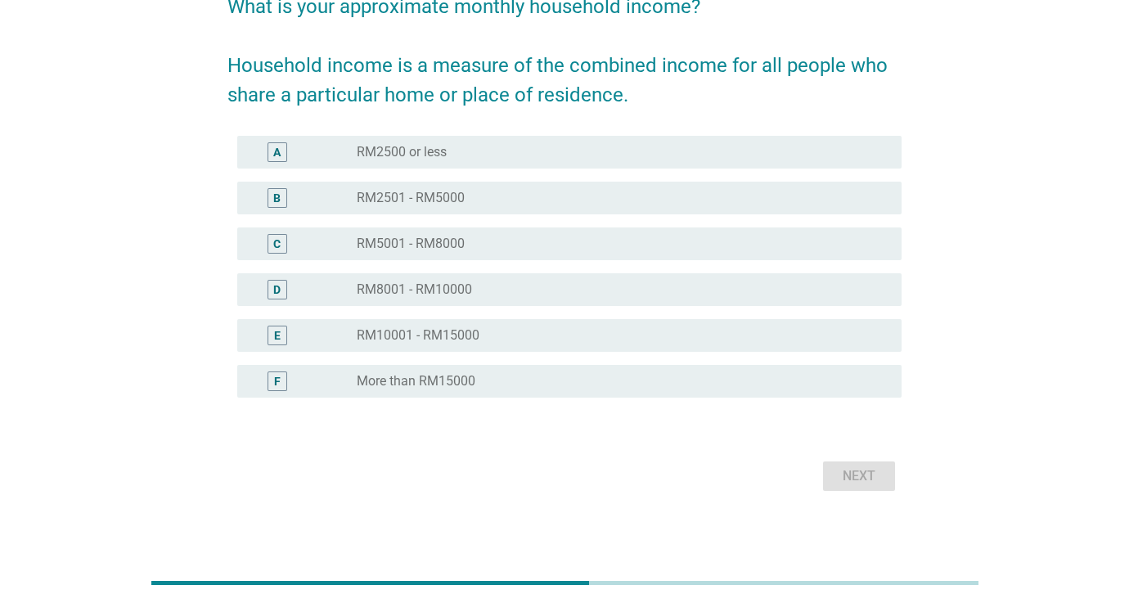
click at [862, 479] on div "Next" at bounding box center [564, 476] width 674 height 39
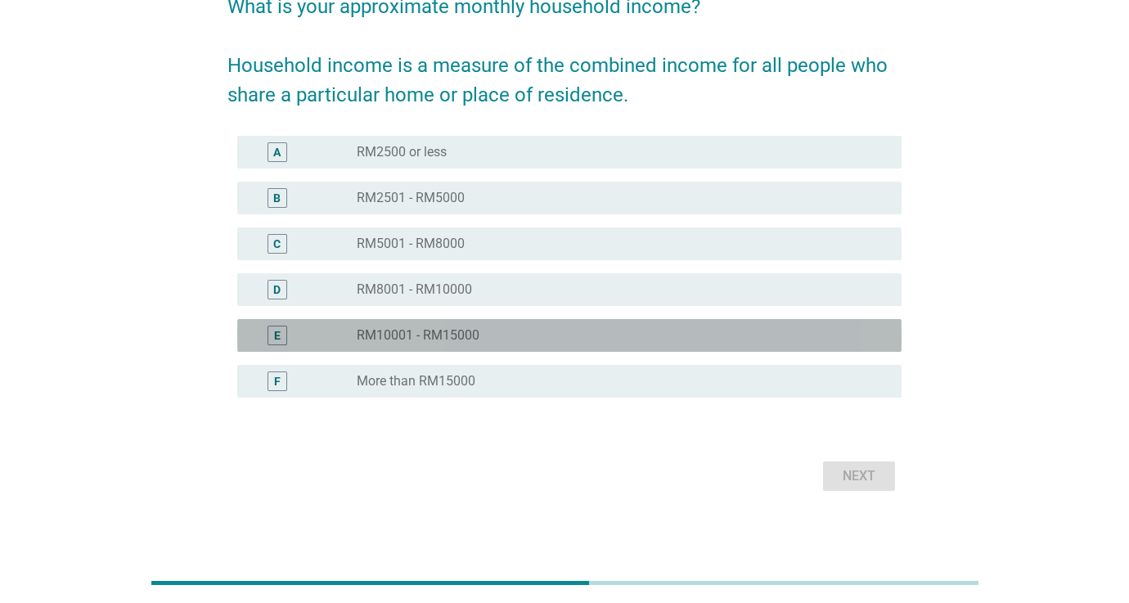
drag, startPoint x: 569, startPoint y: 331, endPoint x: 597, endPoint y: 353, distance: 36.0
click at [569, 331] on div "radio_button_unchecked RM10001 - RM15000" at bounding box center [616, 335] width 519 height 16
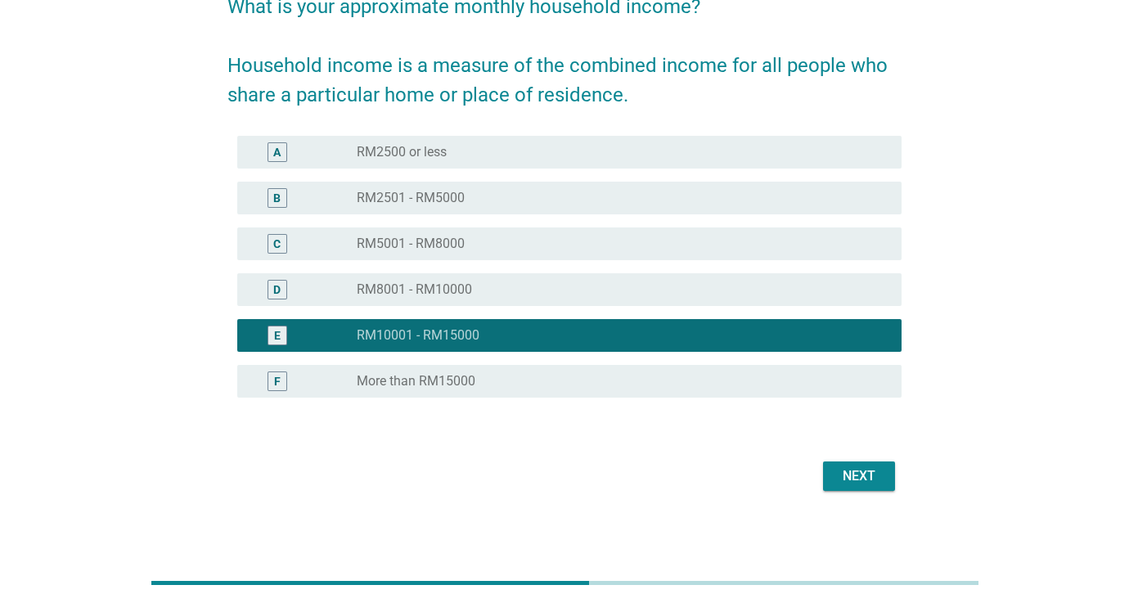
click at [849, 478] on div "Next" at bounding box center [859, 476] width 46 height 20
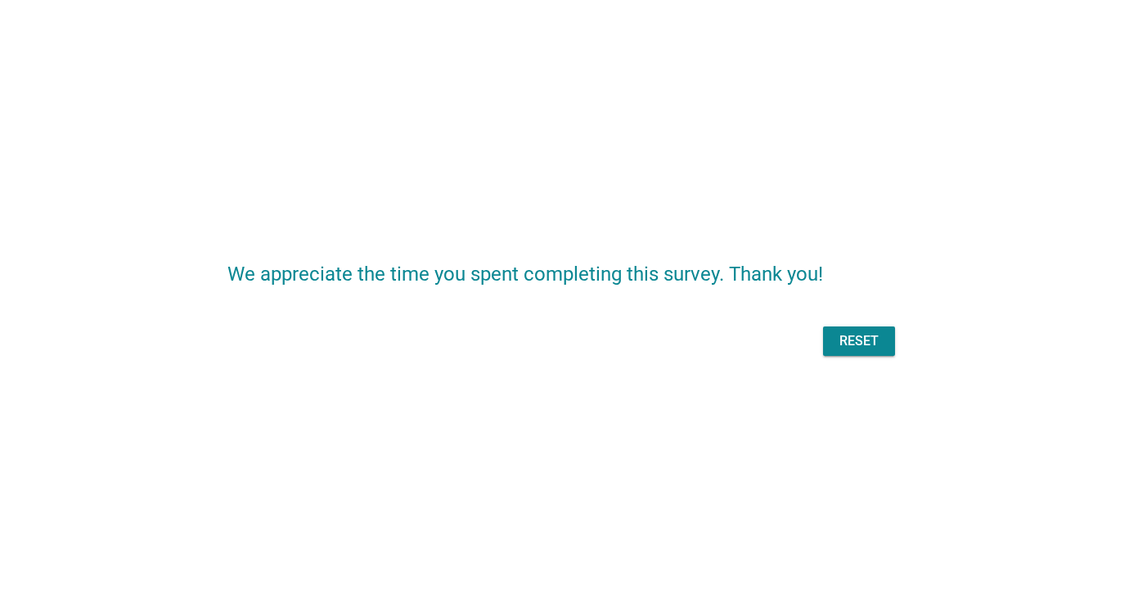
scroll to position [0, 0]
click at [841, 347] on div "Reset" at bounding box center [564, 341] width 674 height 39
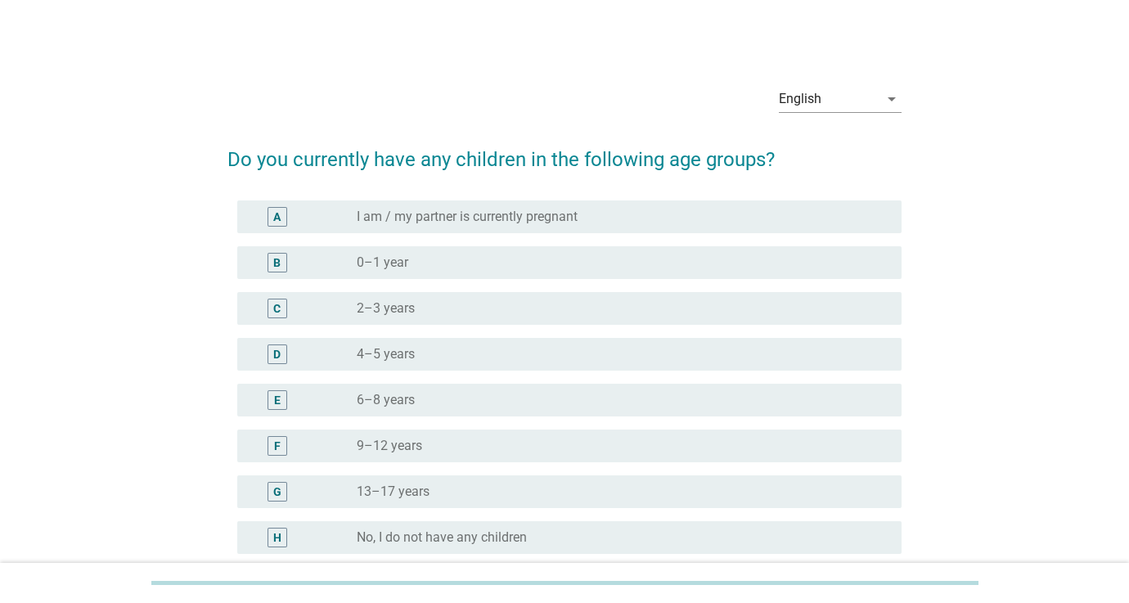
click at [635, 220] on div "radio_button_unchecked I am / my partner is currently pregnant" at bounding box center [616, 217] width 519 height 16
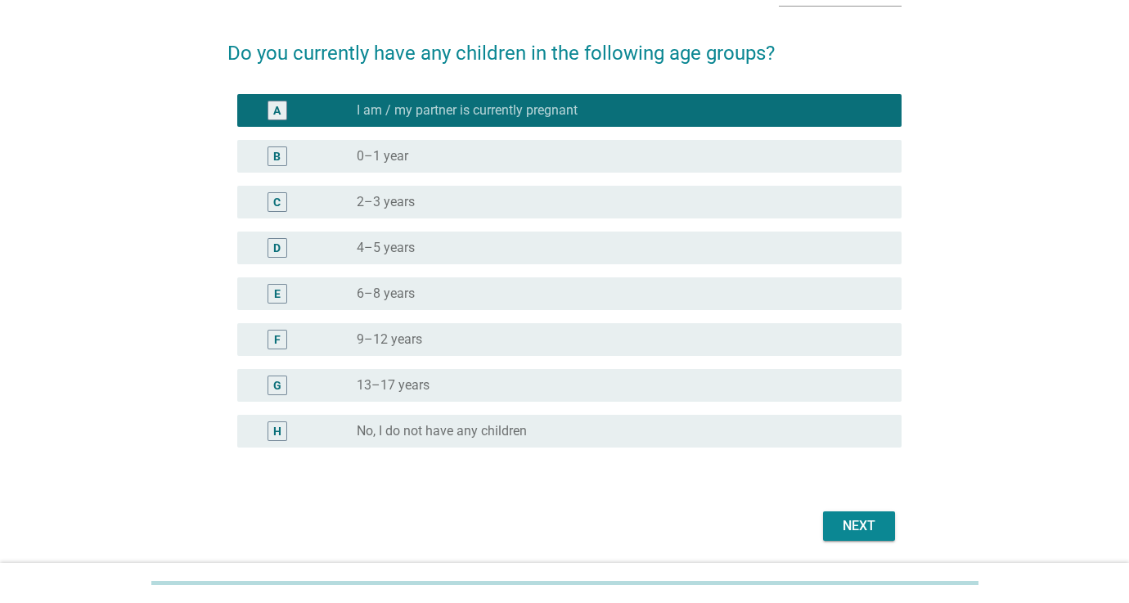
scroll to position [138, 0]
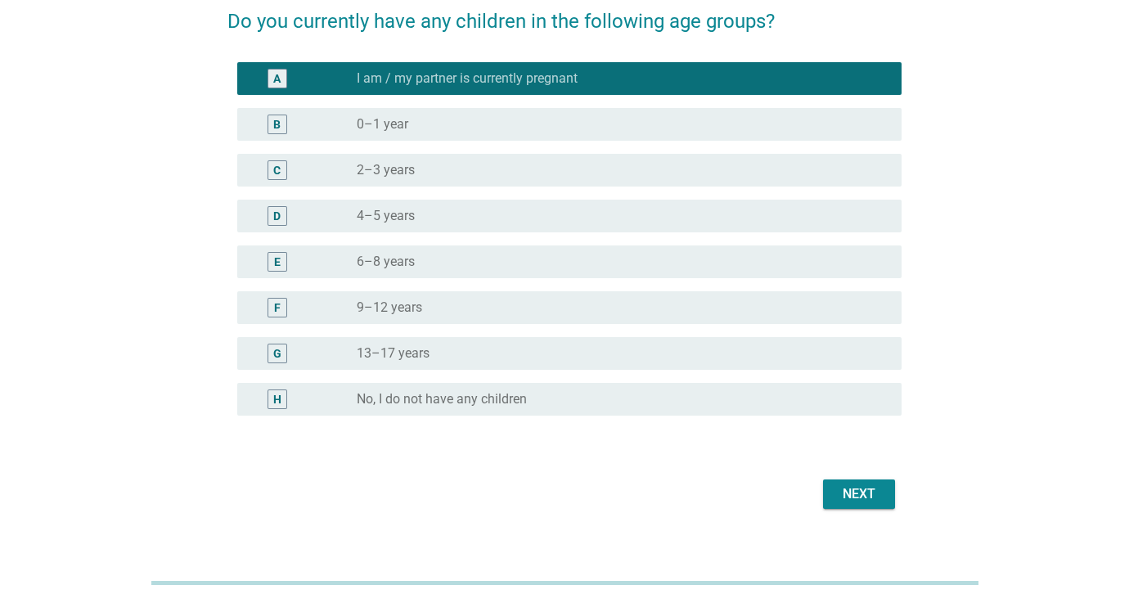
click at [844, 515] on div "English arrow_drop_down Do you currently have any children in the following age…" at bounding box center [564, 223] width 700 height 605
click at [845, 500] on div "Next" at bounding box center [859, 494] width 46 height 20
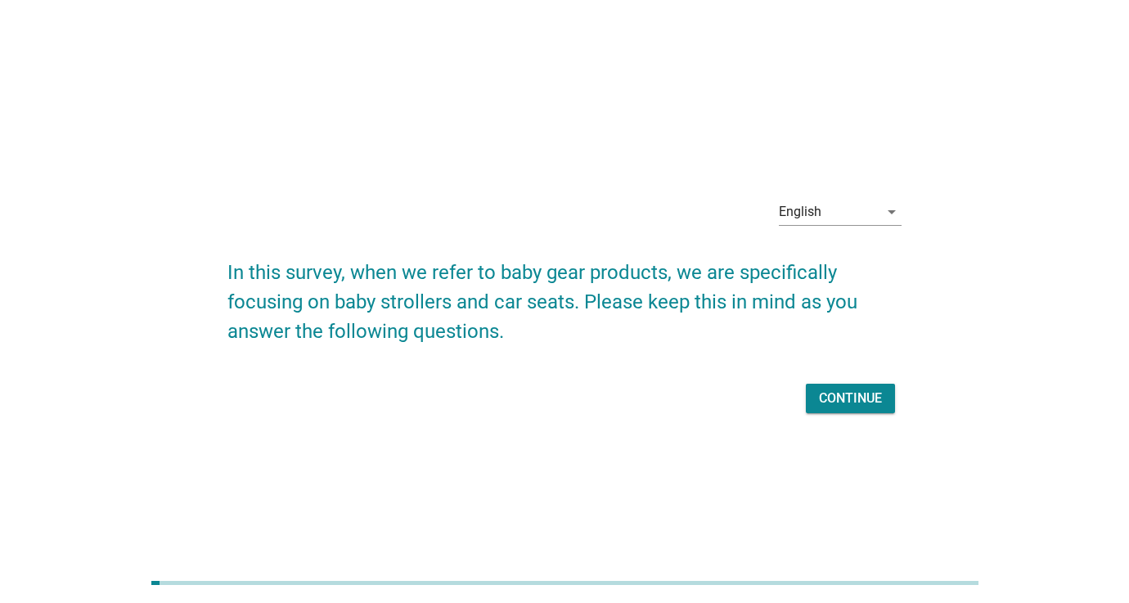
click at [860, 407] on div "Continue" at bounding box center [850, 399] width 63 height 20
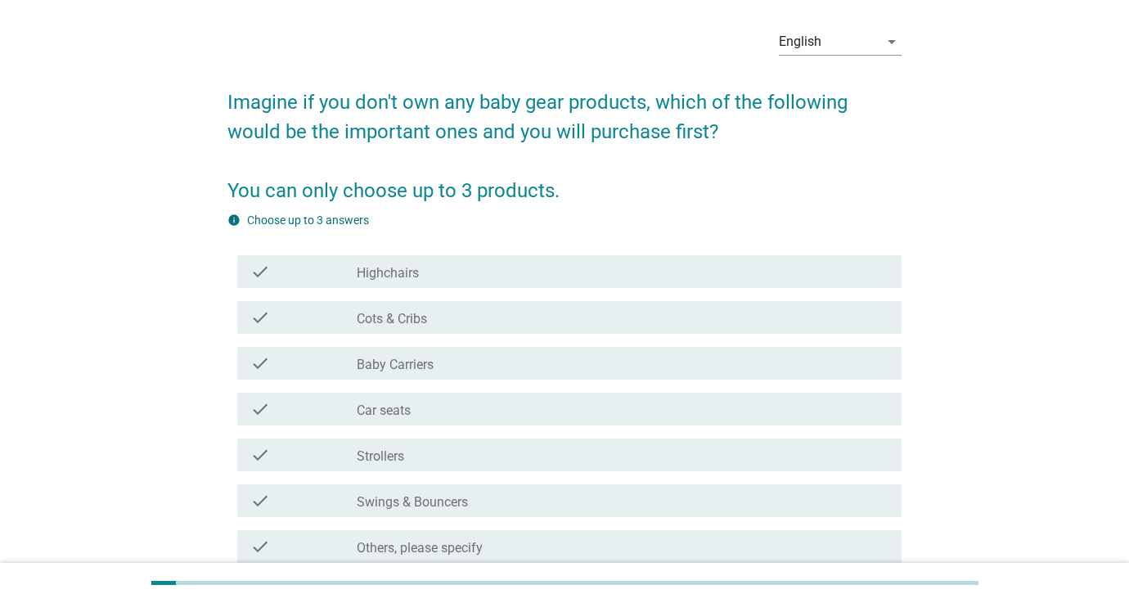
scroll to position [75, 0]
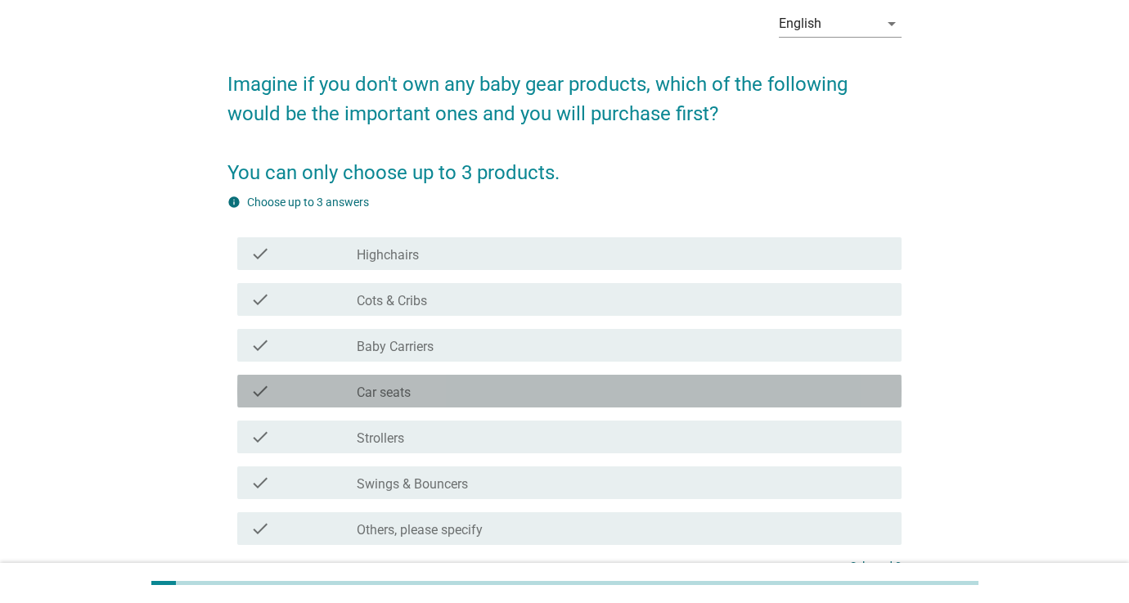
click at [476, 392] on div "check_box_outline_blank Car seats" at bounding box center [623, 391] width 532 height 20
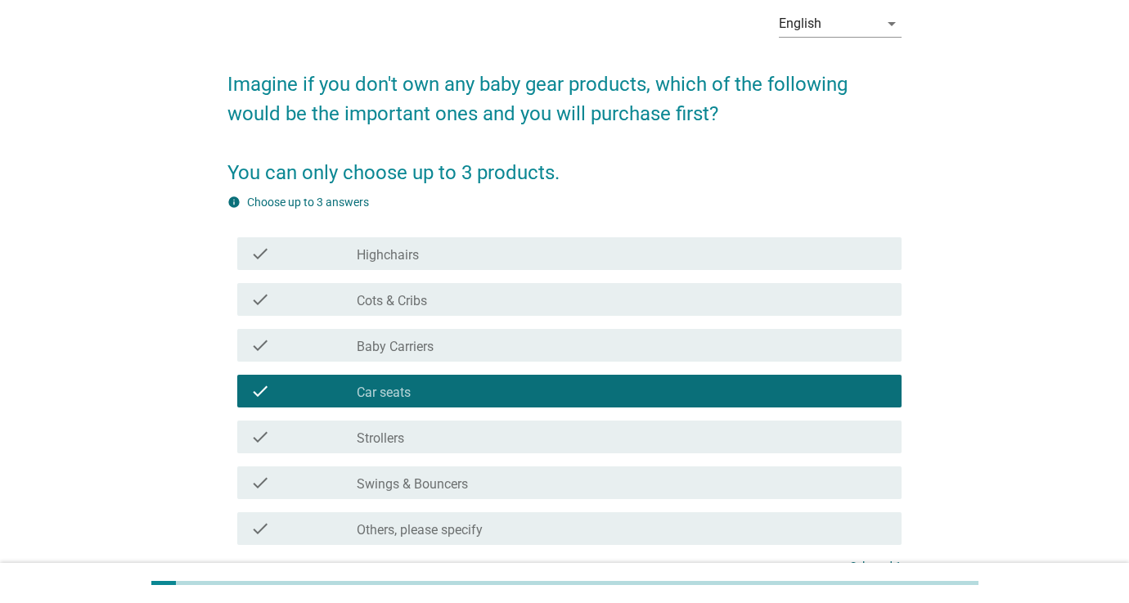
click at [472, 427] on div "check_box_outline_blank Strollers" at bounding box center [623, 437] width 532 height 20
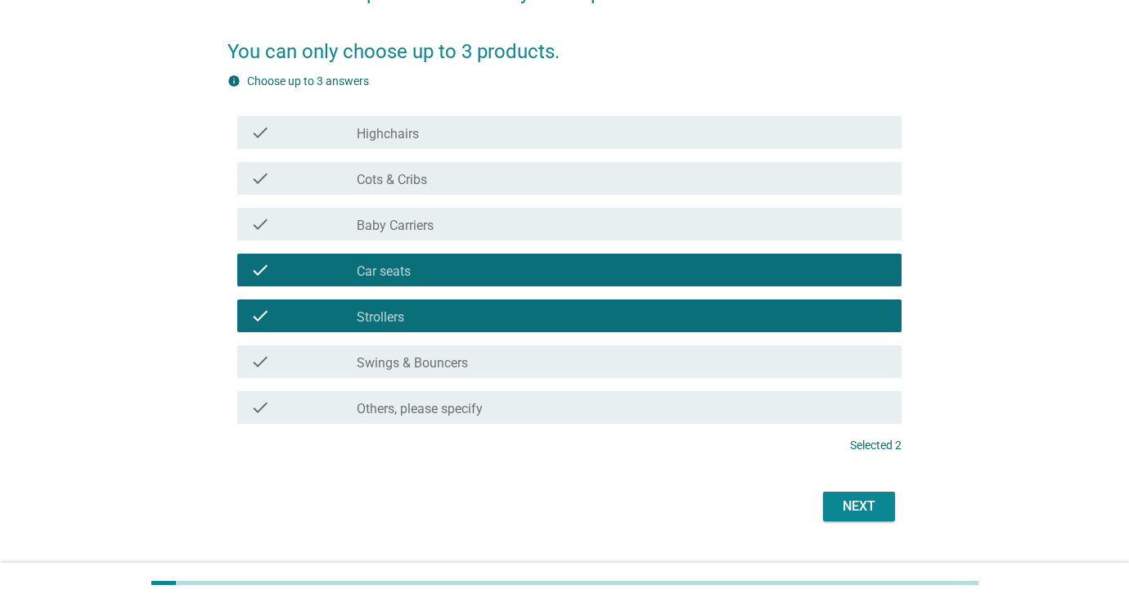
scroll to position [215, 0]
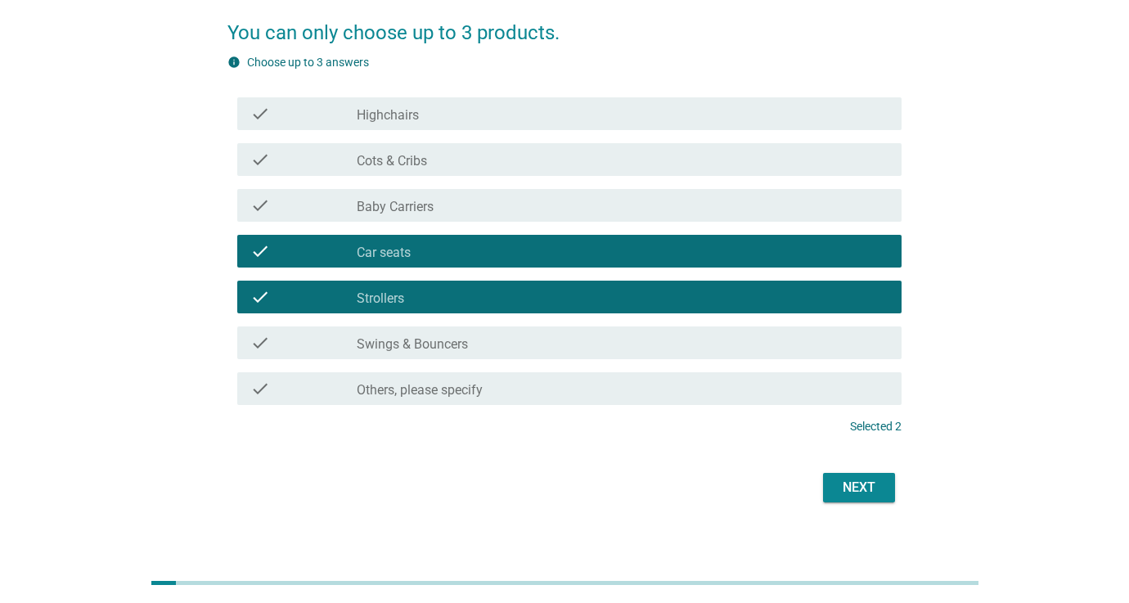
click at [848, 482] on div "Next" at bounding box center [859, 488] width 46 height 20
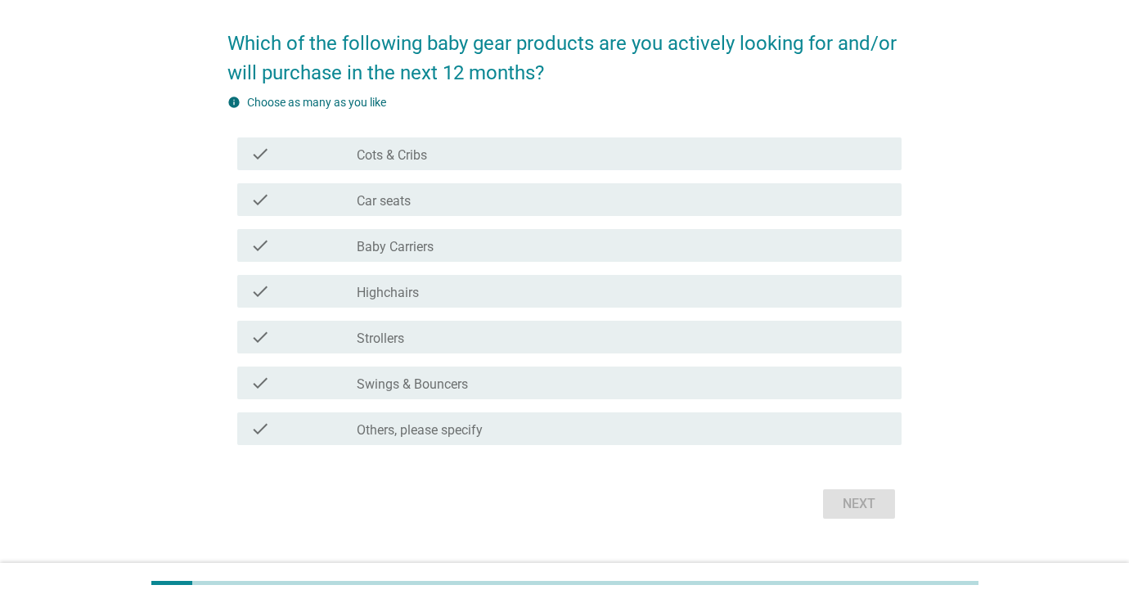
scroll to position [140, 0]
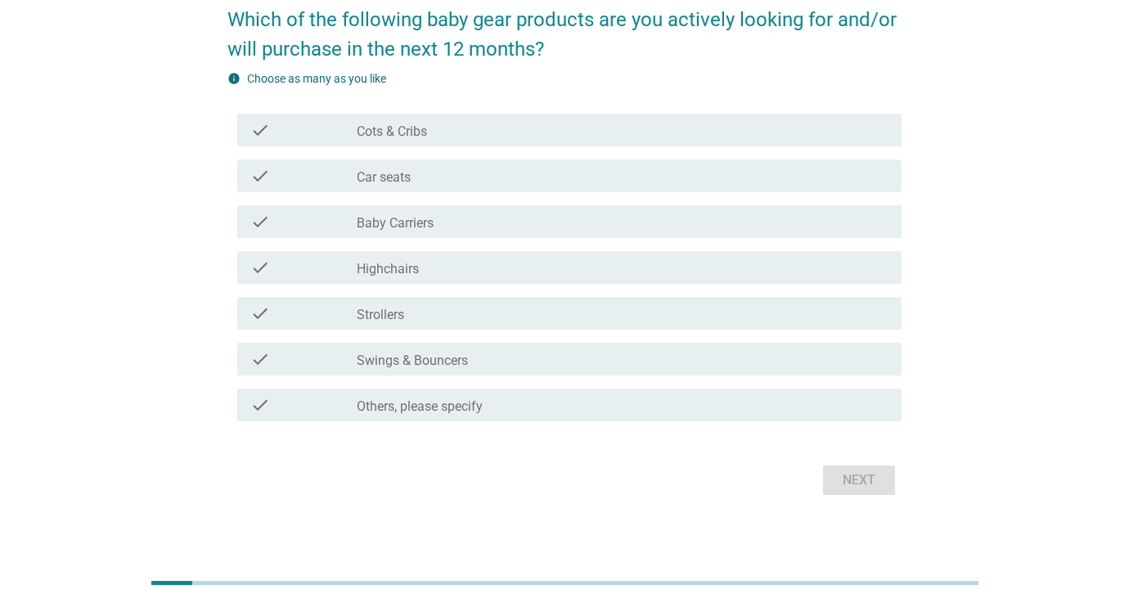
click at [443, 185] on div "check_box_outline_blank Car seats" at bounding box center [623, 176] width 532 height 20
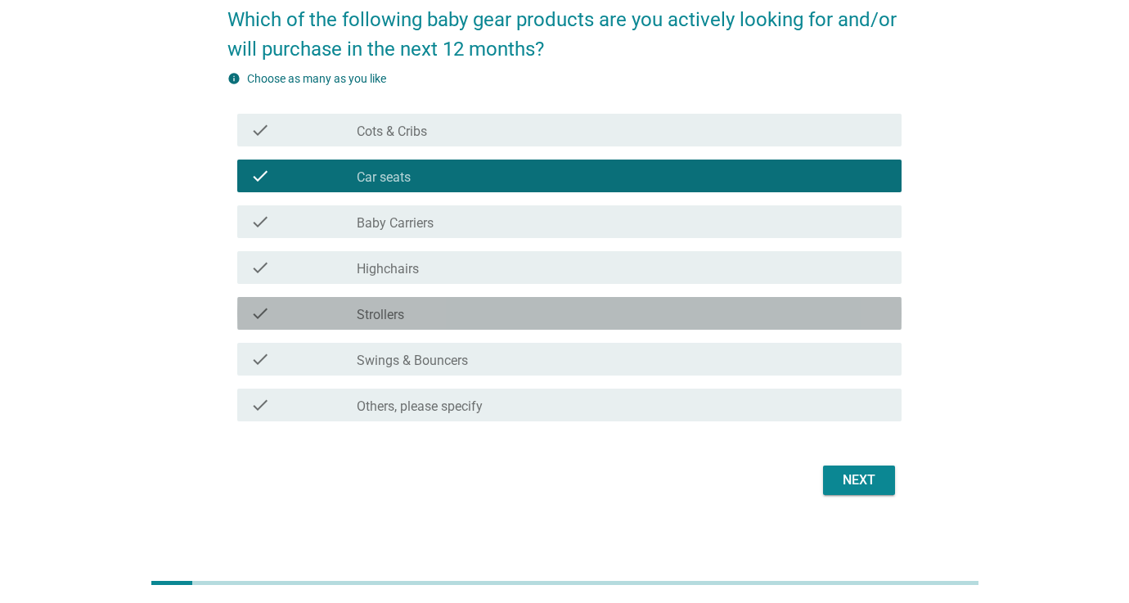
click at [433, 308] on div "check_box_outline_blank Strollers" at bounding box center [623, 314] width 532 height 20
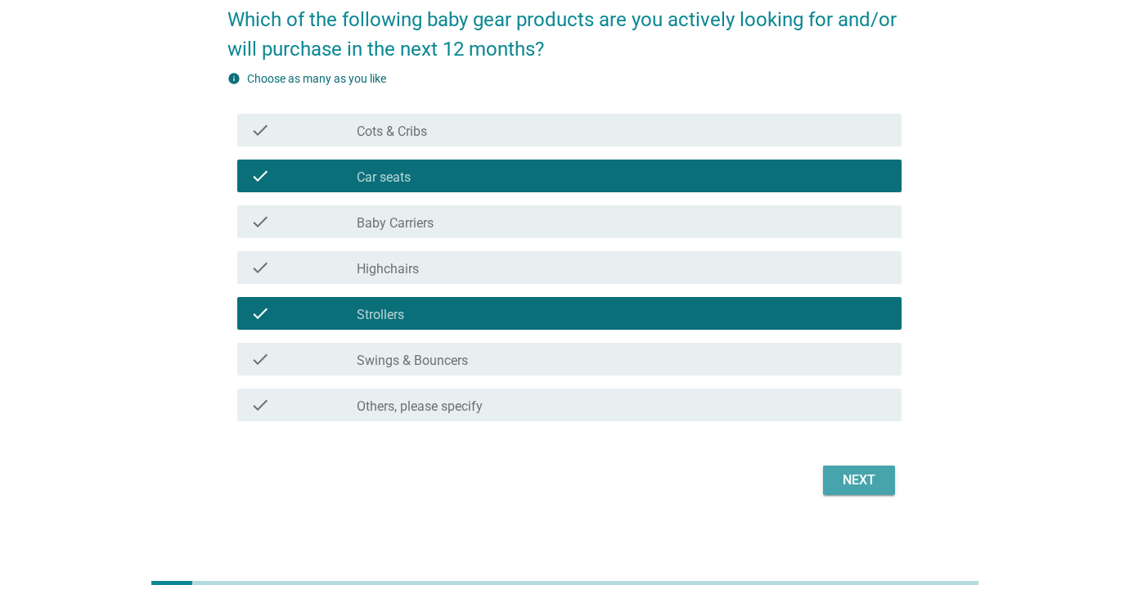
click at [871, 468] on button "Next" at bounding box center [859, 480] width 72 height 29
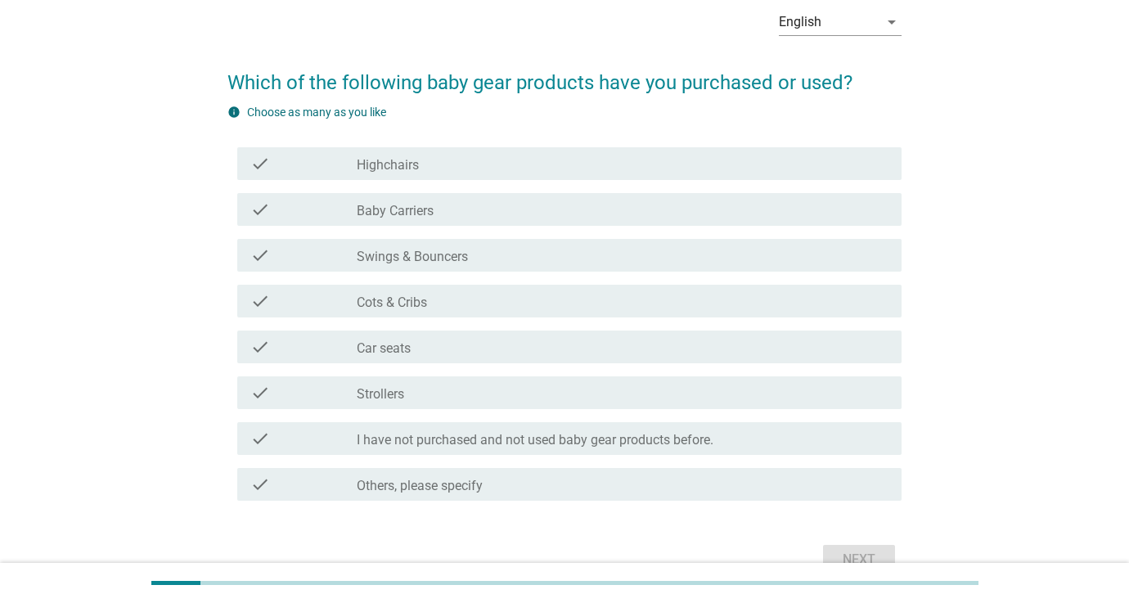
scroll to position [90, 0]
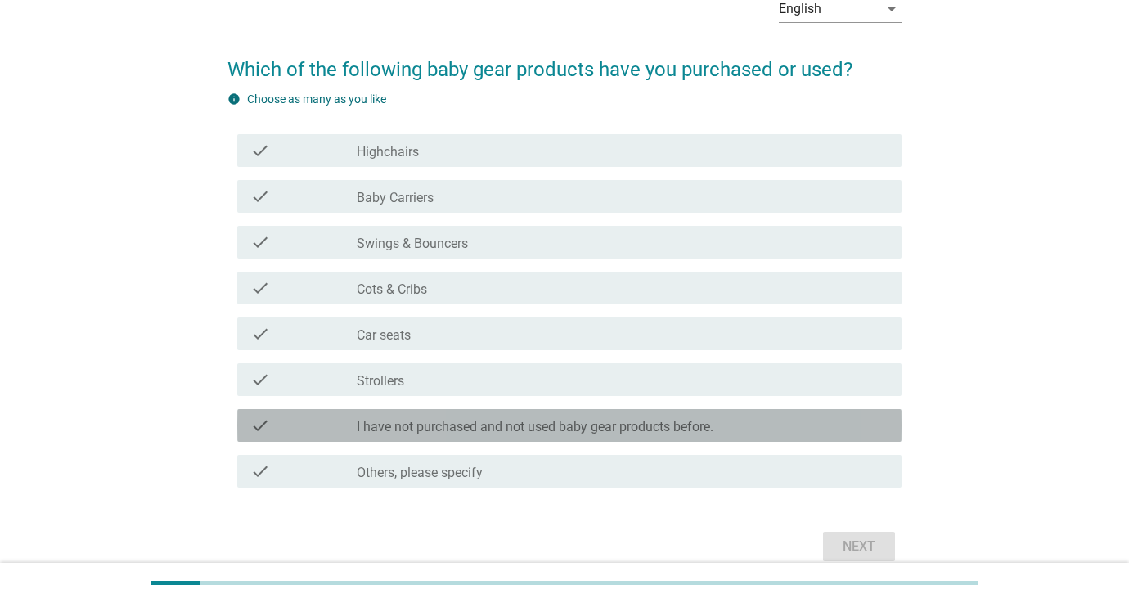
drag, startPoint x: 457, startPoint y: 429, endPoint x: 479, endPoint y: 434, distance: 22.6
click at [457, 429] on label "I have not purchased and not used baby gear products before." at bounding box center [535, 427] width 357 height 16
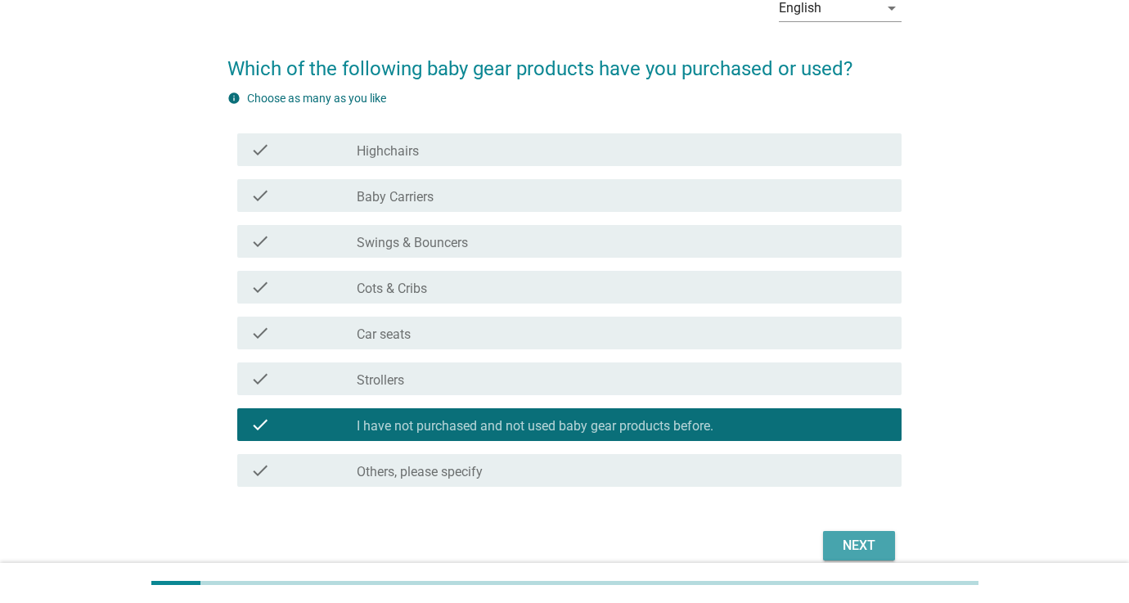
click at [851, 537] on div "Next" at bounding box center [859, 546] width 46 height 20
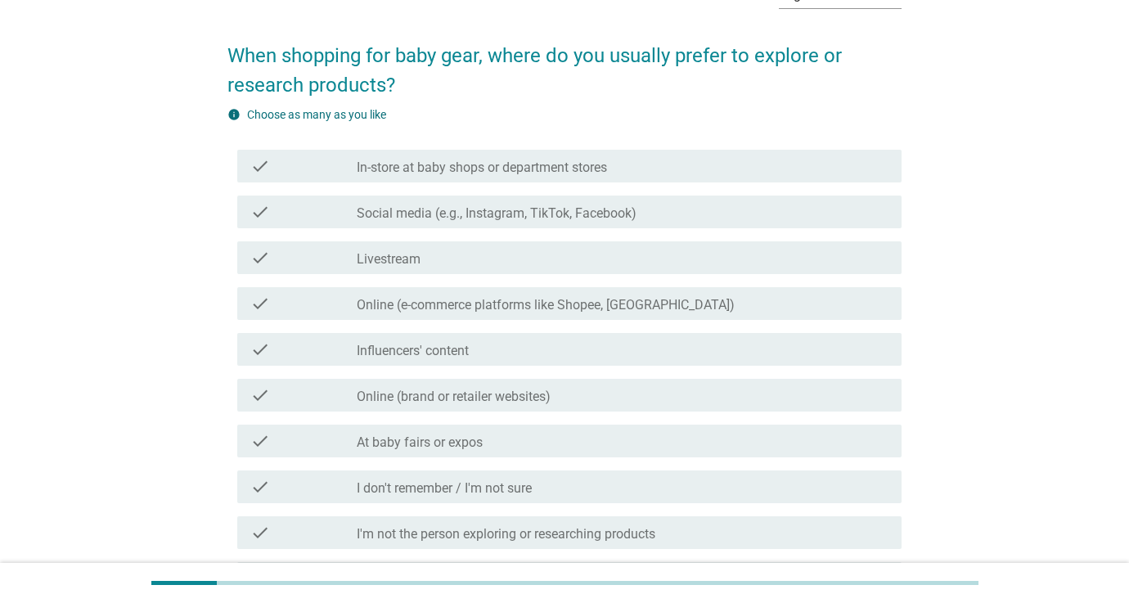
scroll to position [110, 0]
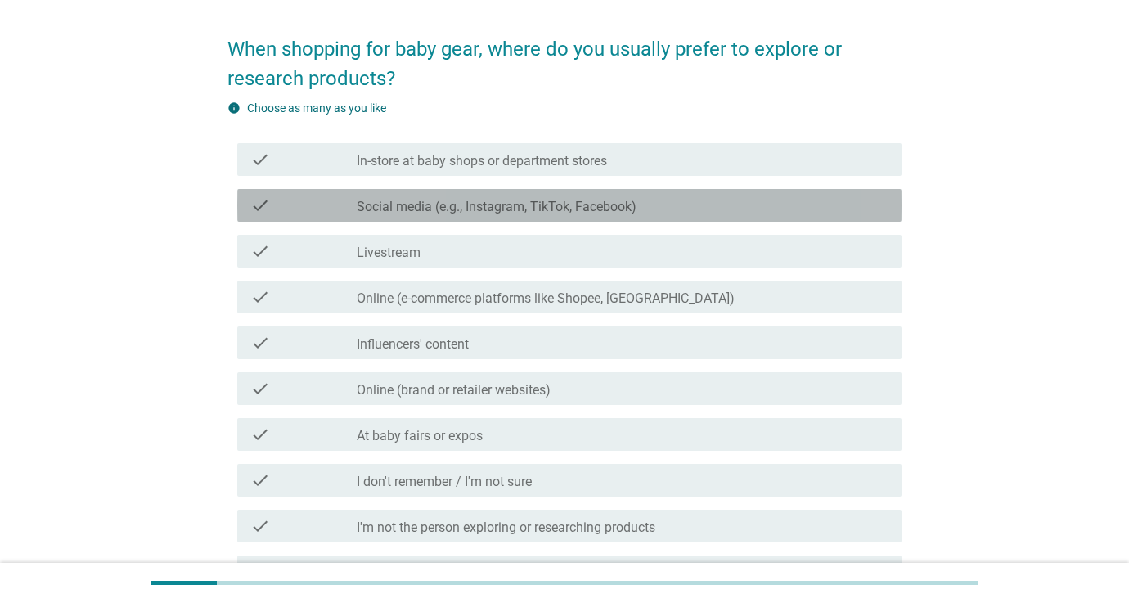
click at [479, 203] on label "Social media (e.g., Instagram, TikTok, Facebook)" at bounding box center [497, 207] width 280 height 16
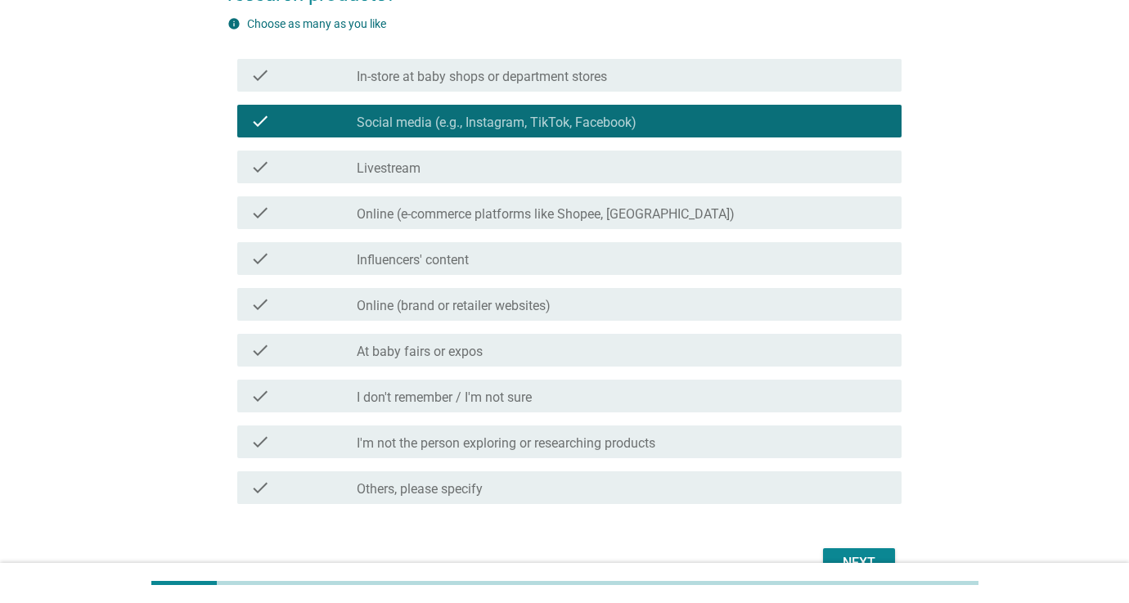
scroll to position [196, 0]
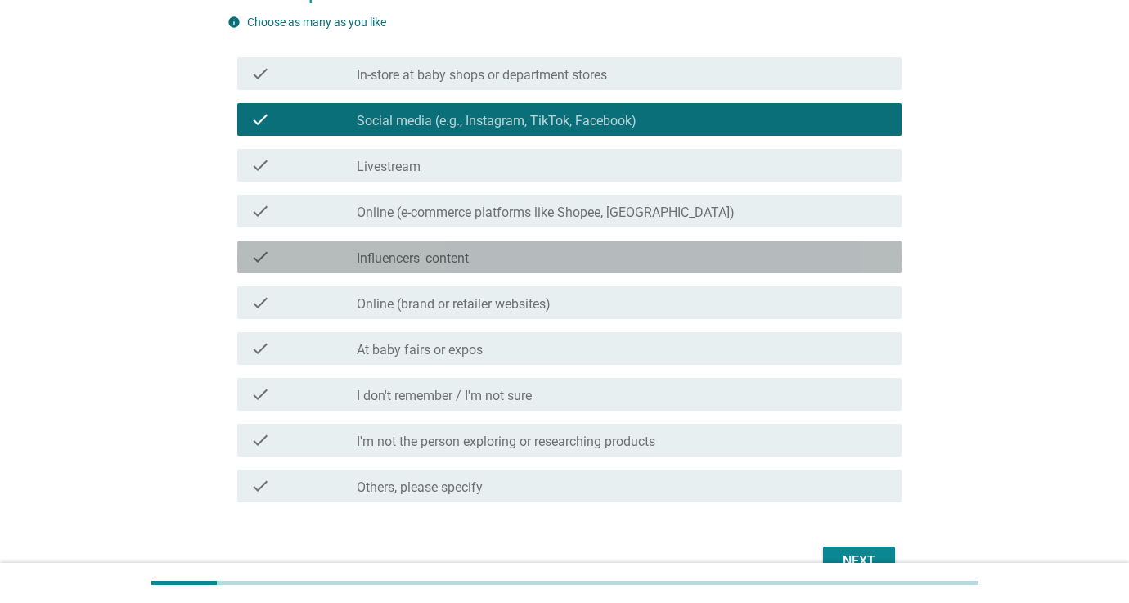
click at [450, 254] on label "Influencers' content" at bounding box center [413, 258] width 112 height 16
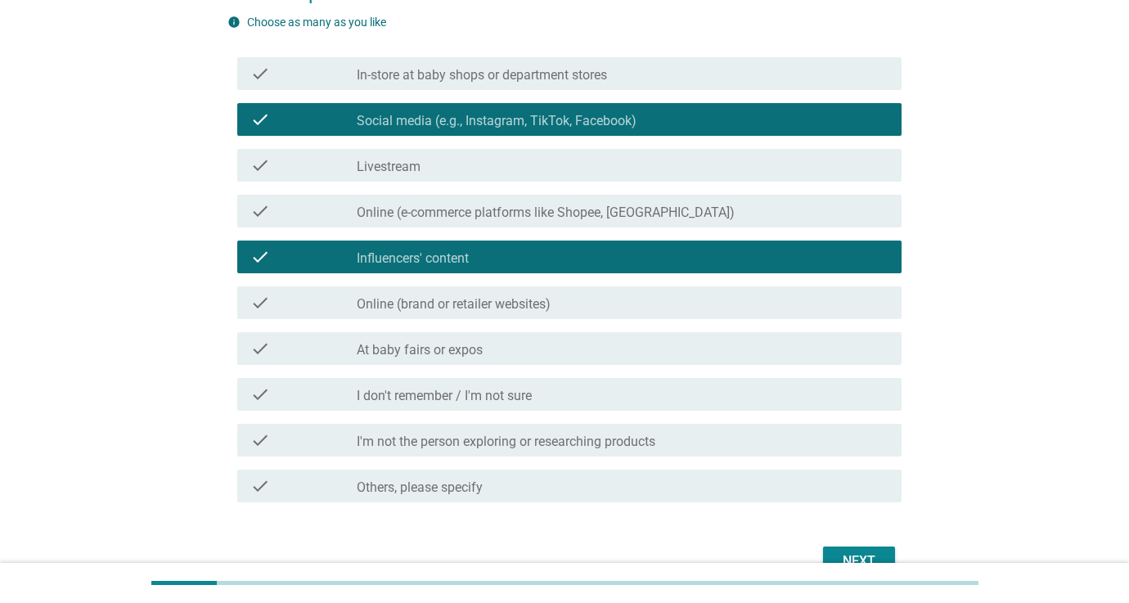
click at [848, 559] on div "Next" at bounding box center [859, 561] width 46 height 20
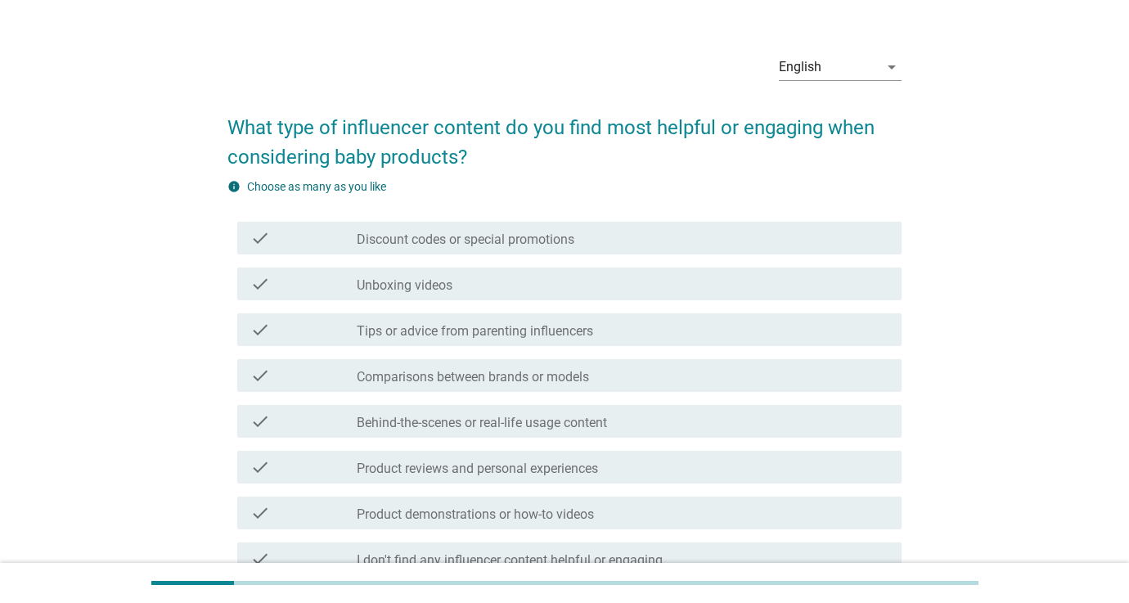
scroll to position [47, 0]
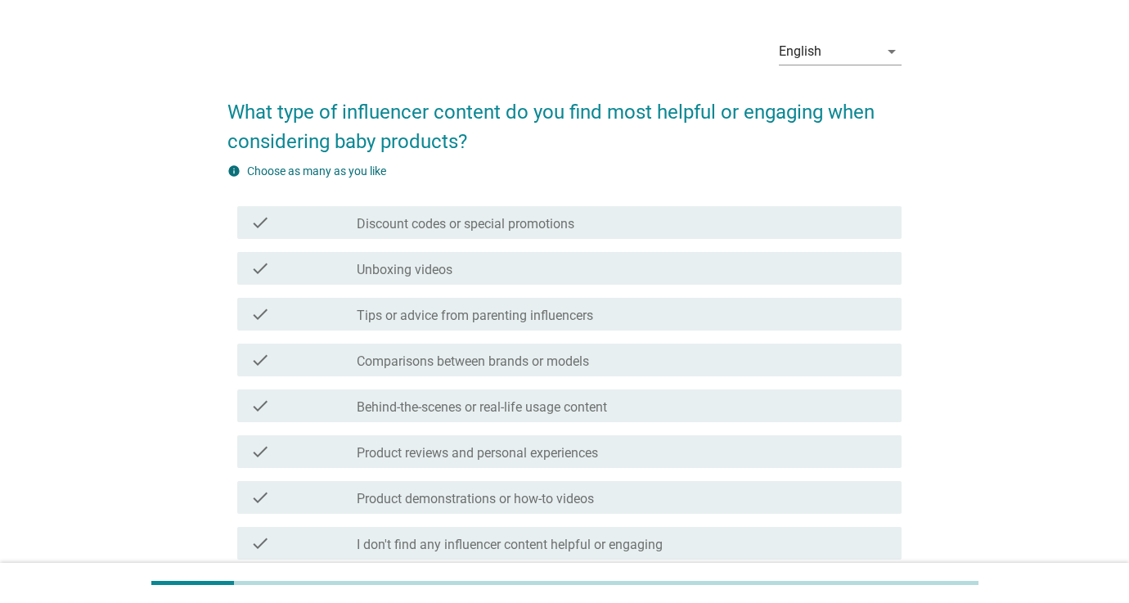
click at [497, 314] on label "Tips or advice from parenting influencers" at bounding box center [475, 316] width 236 height 16
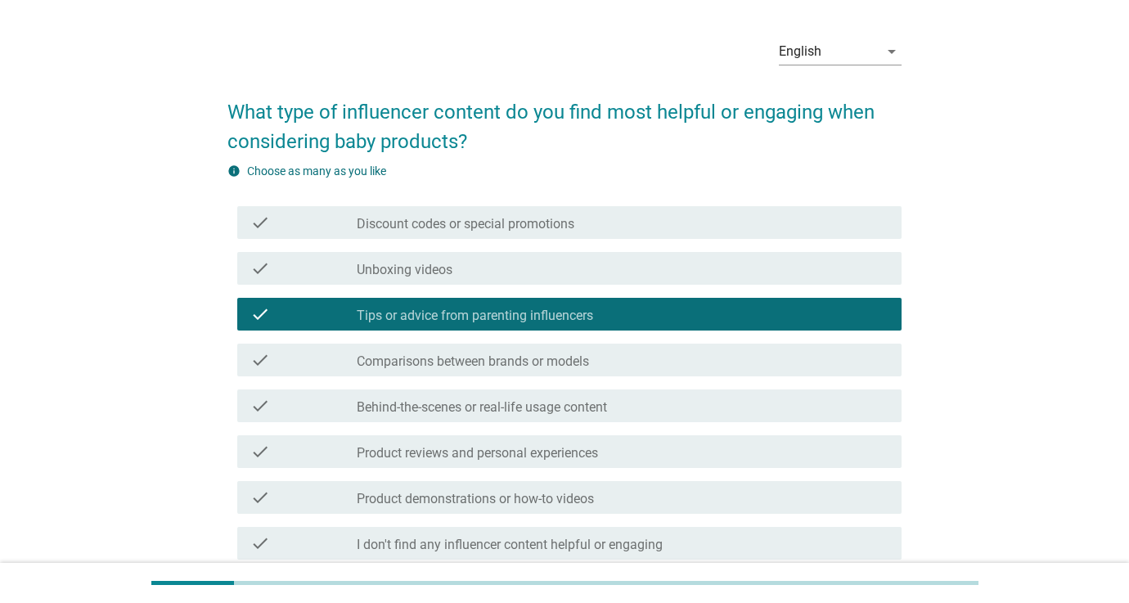
click at [469, 455] on label "Product reviews and personal experiences" at bounding box center [477, 453] width 241 height 16
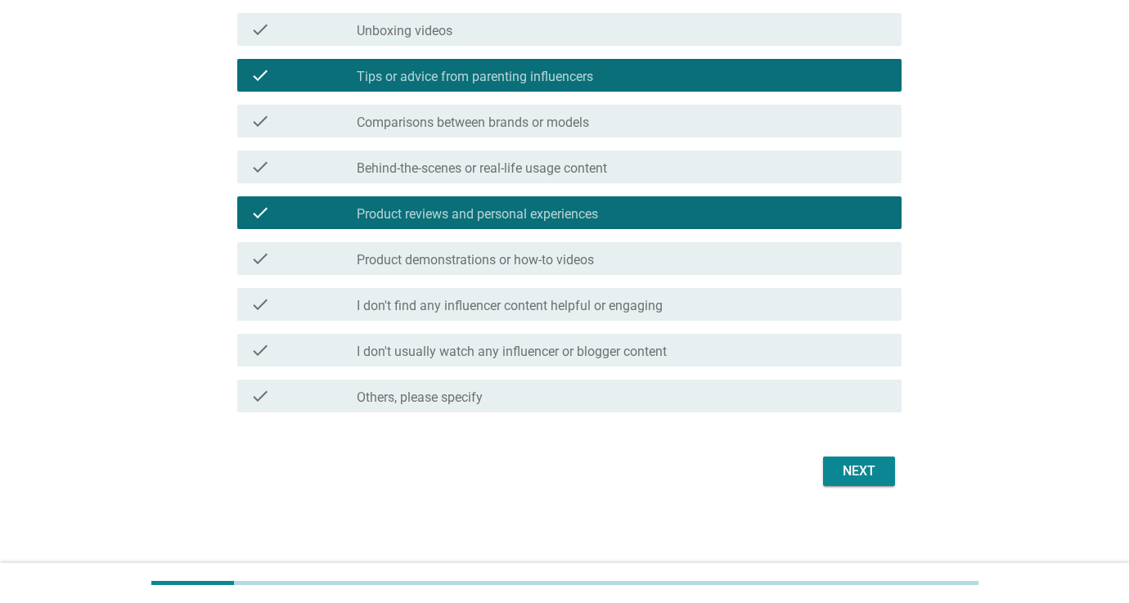
click at [855, 467] on div "Next" at bounding box center [859, 471] width 46 height 20
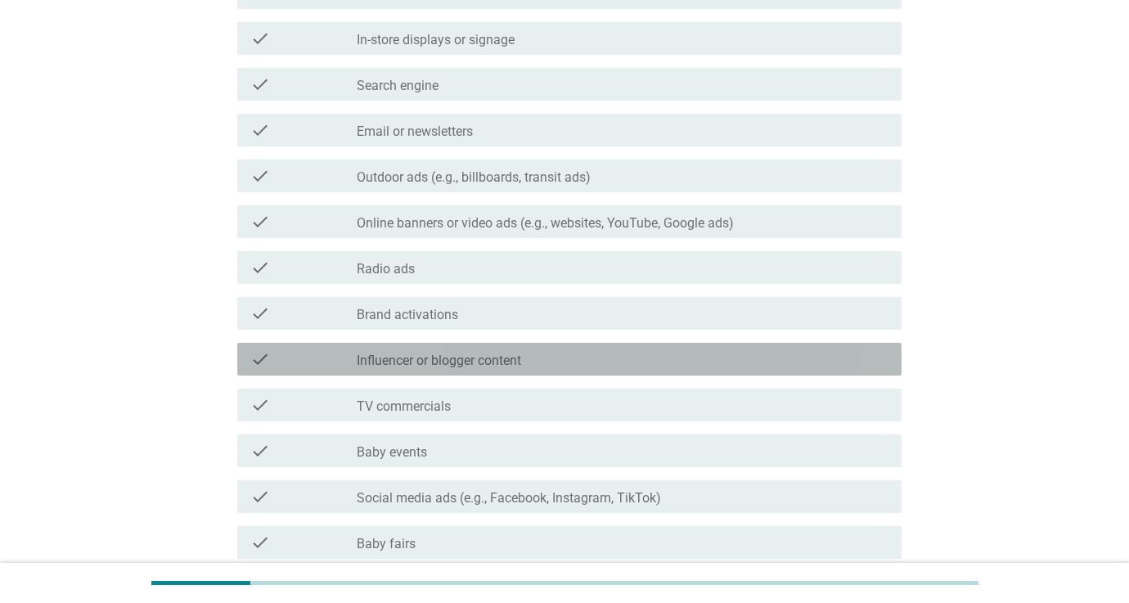
click at [485, 364] on label "Influencer or blogger content" at bounding box center [439, 361] width 164 height 16
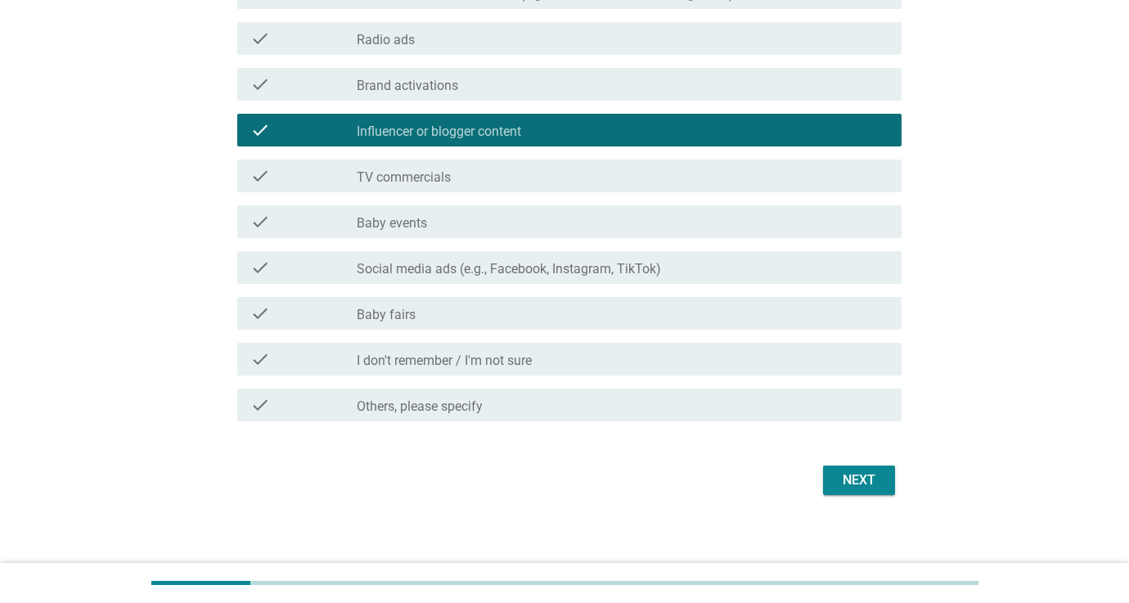
scroll to position [515, 0]
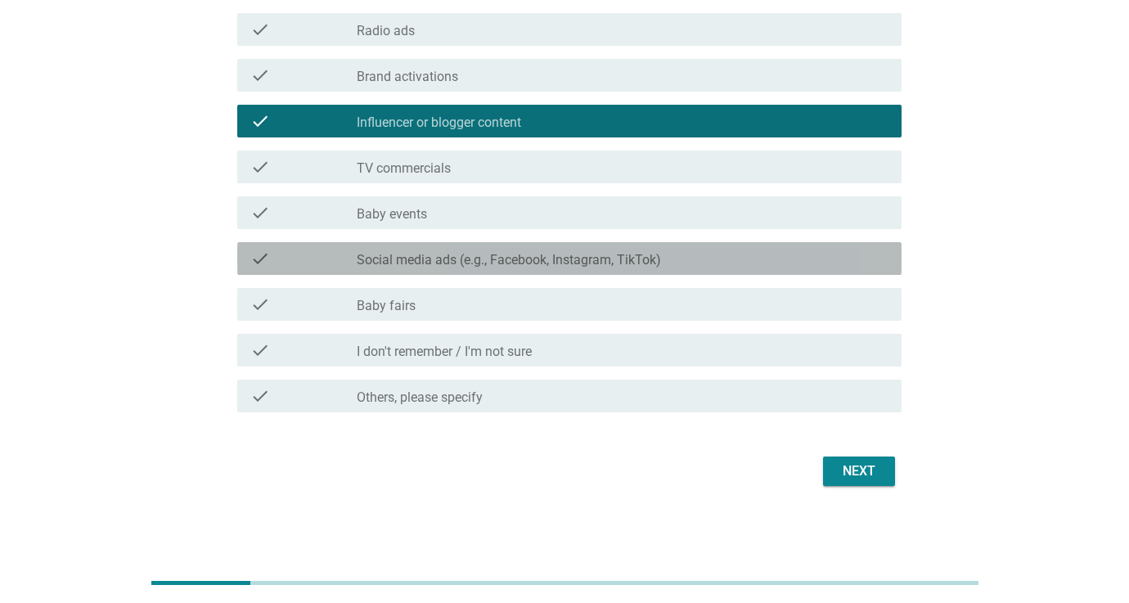
drag, startPoint x: 539, startPoint y: 258, endPoint x: 655, endPoint y: 317, distance: 129.5
click at [539, 258] on label "Social media ads (e.g., Facebook, Instagram, TikTok)" at bounding box center [509, 260] width 304 height 16
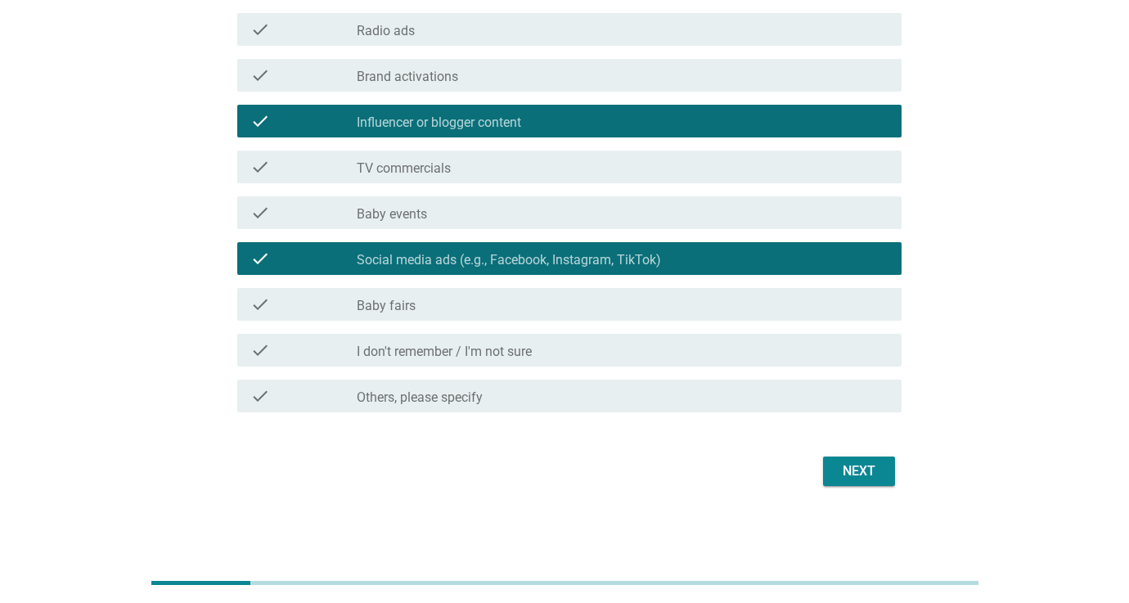
click at [872, 479] on div "Next" at bounding box center [859, 471] width 46 height 20
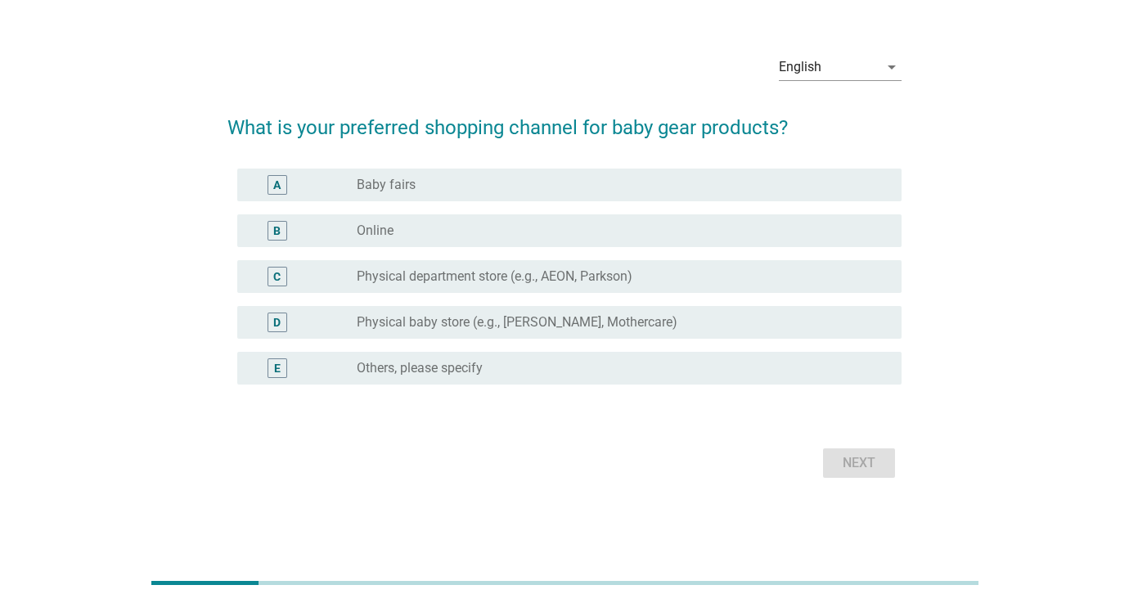
scroll to position [0, 0]
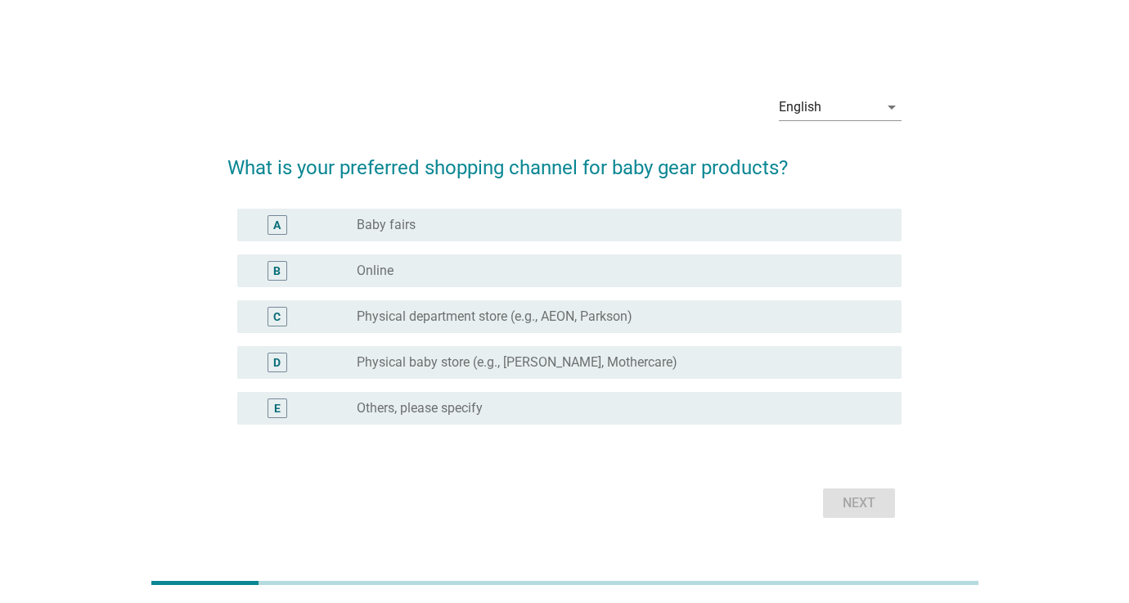
click at [351, 270] on div "B" at bounding box center [303, 271] width 106 height 20
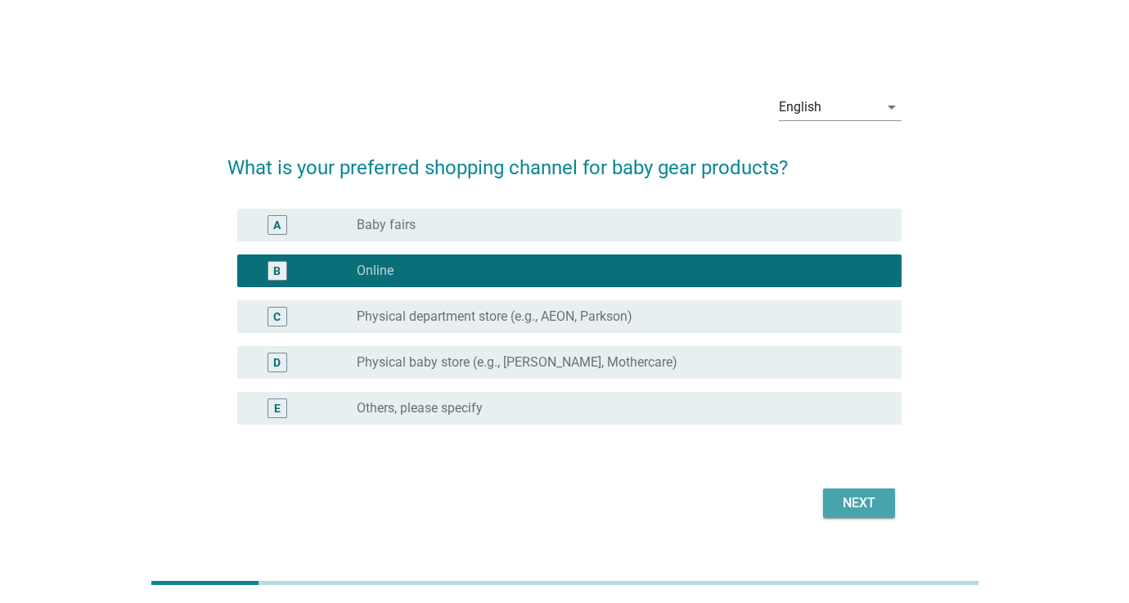
click at [841, 502] on div "Next" at bounding box center [859, 503] width 46 height 20
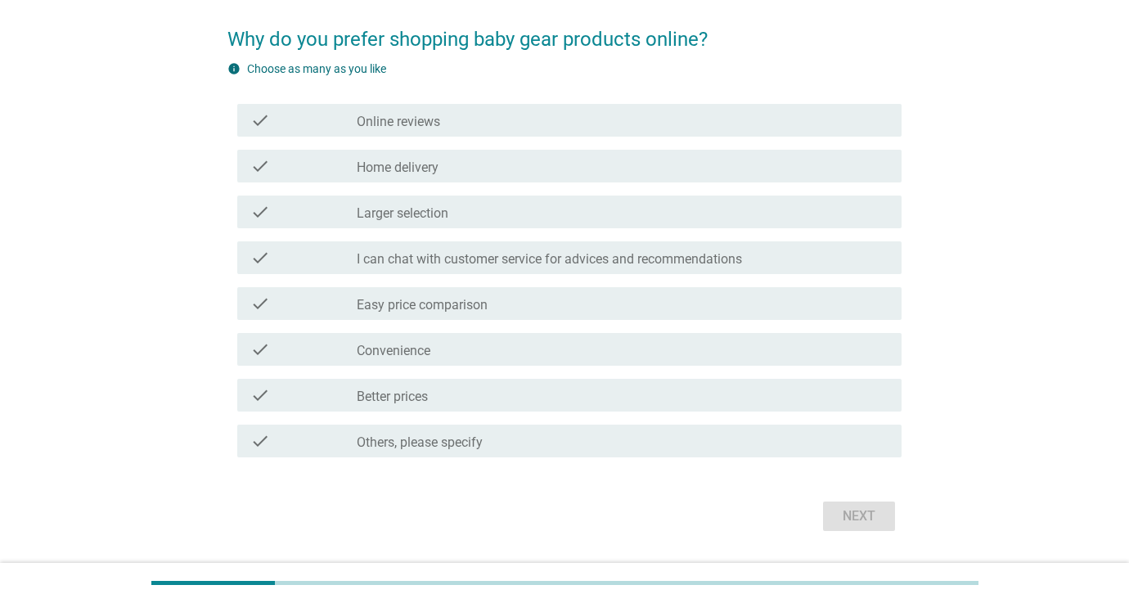
scroll to position [123, 0]
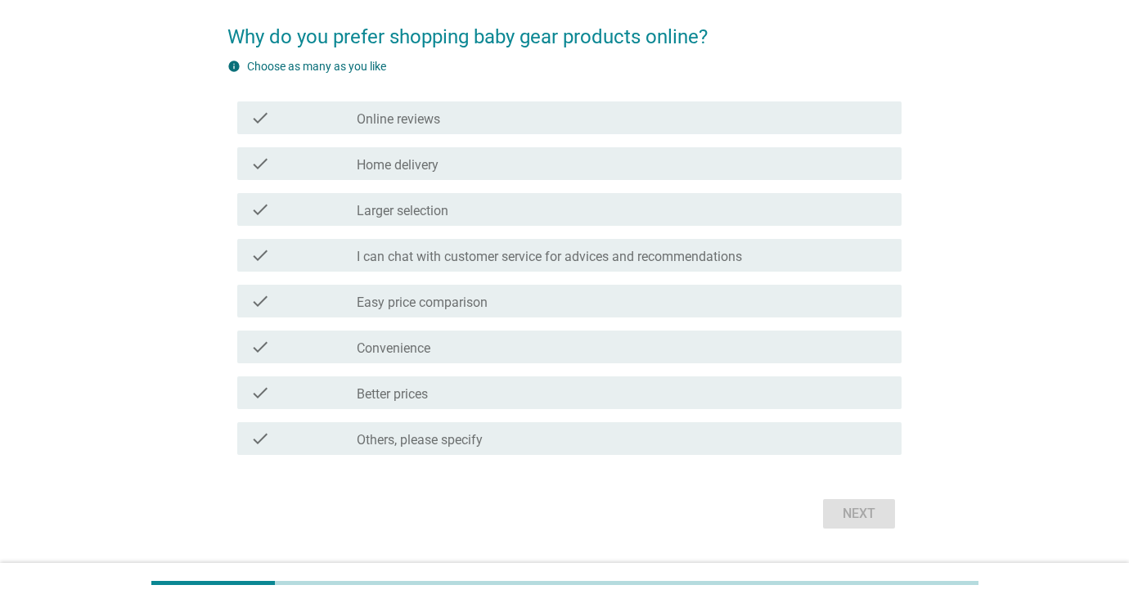
click at [397, 169] on label "Home delivery" at bounding box center [398, 165] width 82 height 16
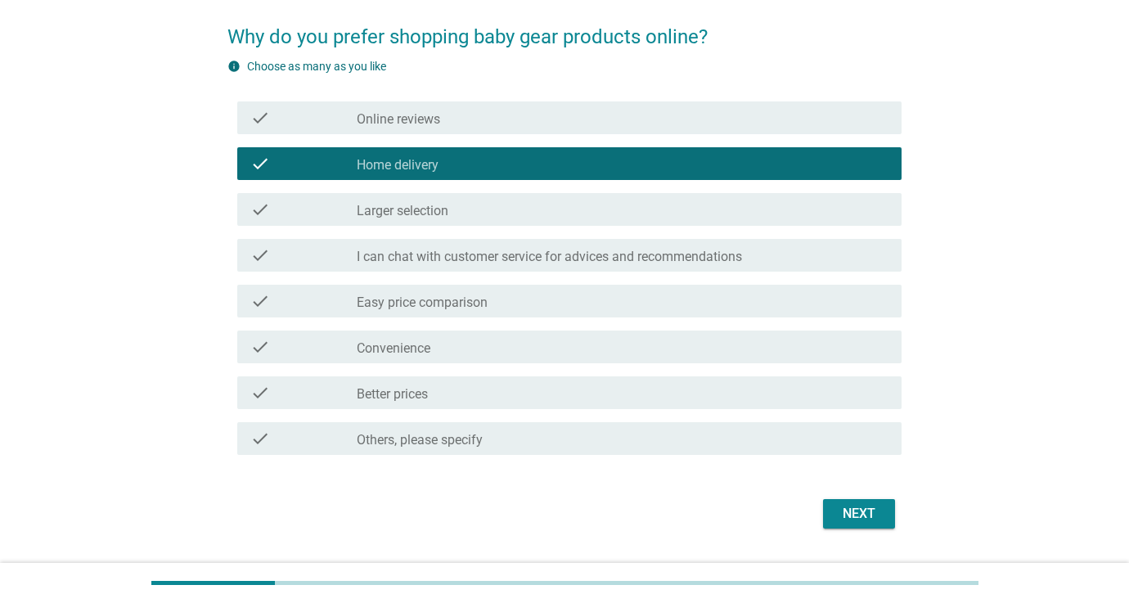
click at [415, 352] on label "Convenience" at bounding box center [394, 348] width 74 height 16
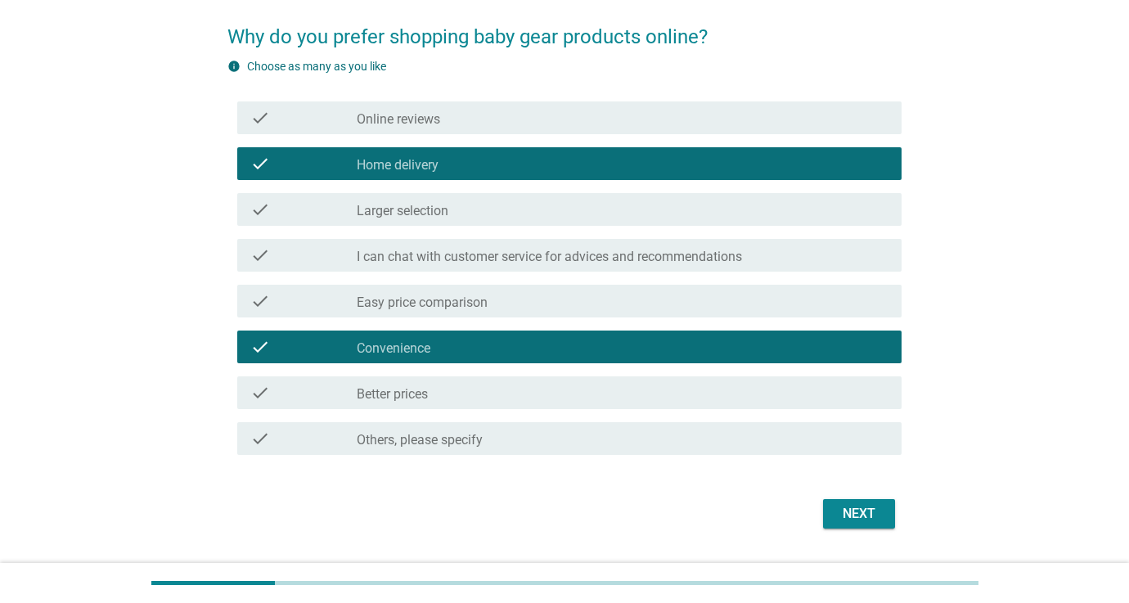
click at [843, 511] on div "Next" at bounding box center [859, 514] width 46 height 20
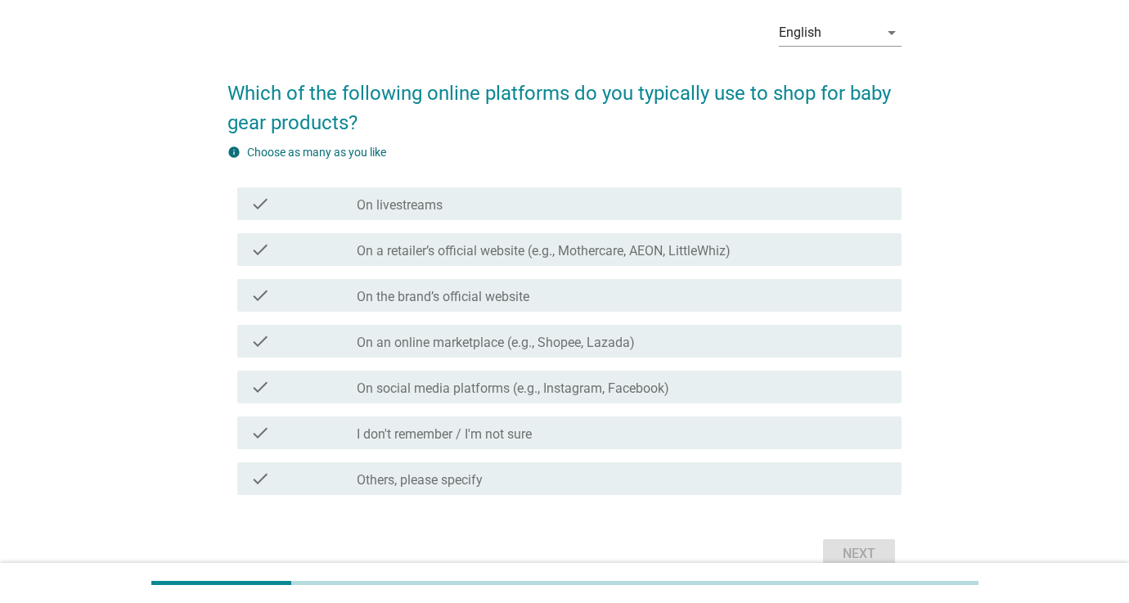
scroll to position [81, 0]
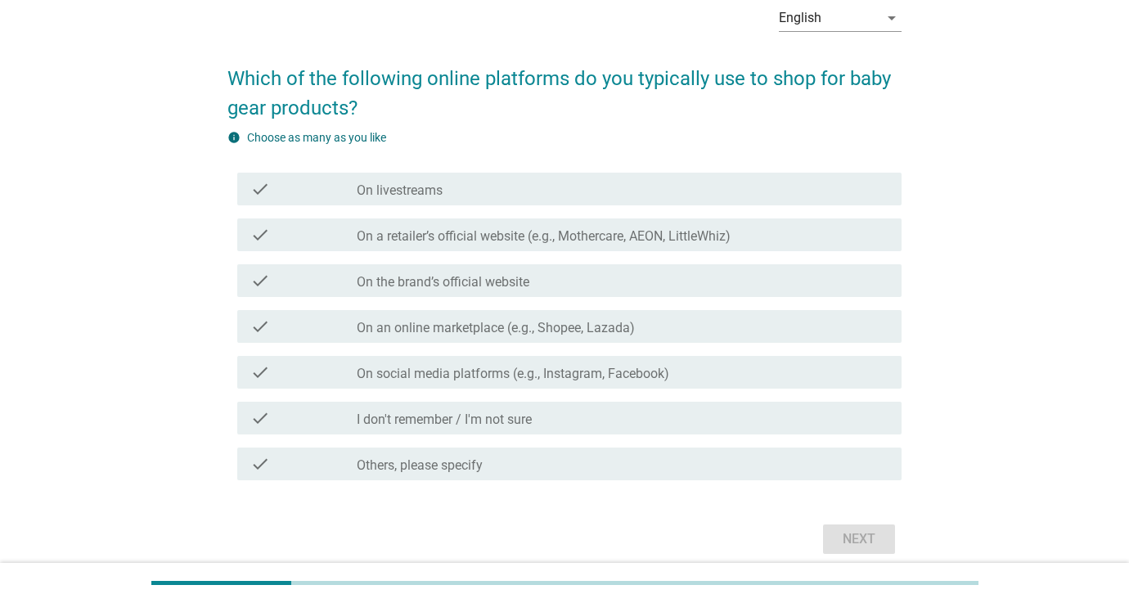
click at [433, 331] on label "On an online marketplace (e.g., Shopee, Lazada)" at bounding box center [496, 328] width 278 height 16
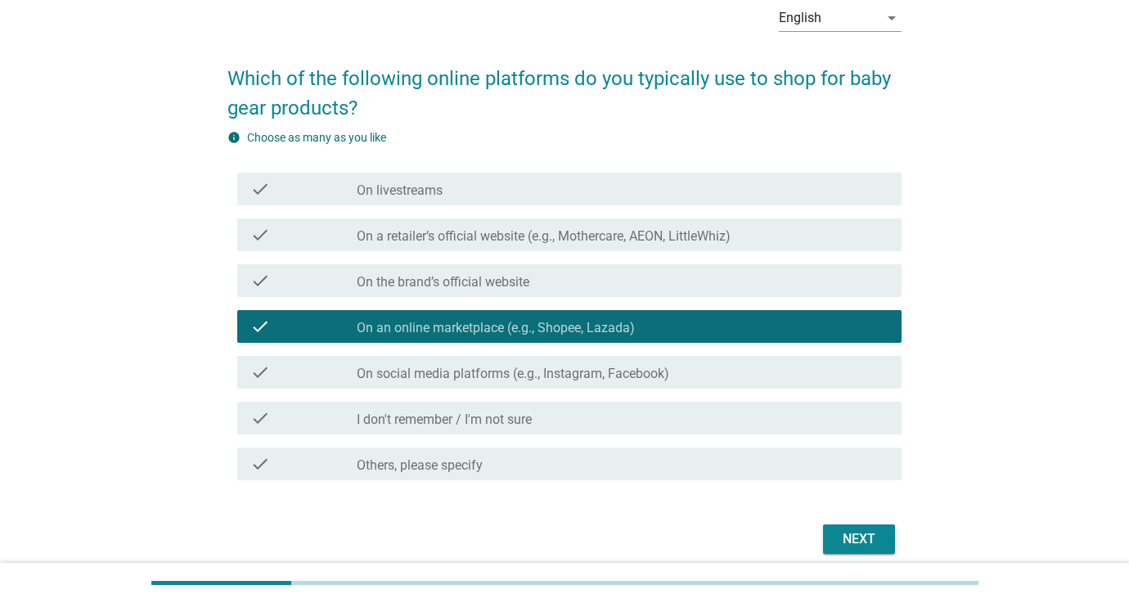
click at [880, 530] on div "Next" at bounding box center [859, 539] width 46 height 20
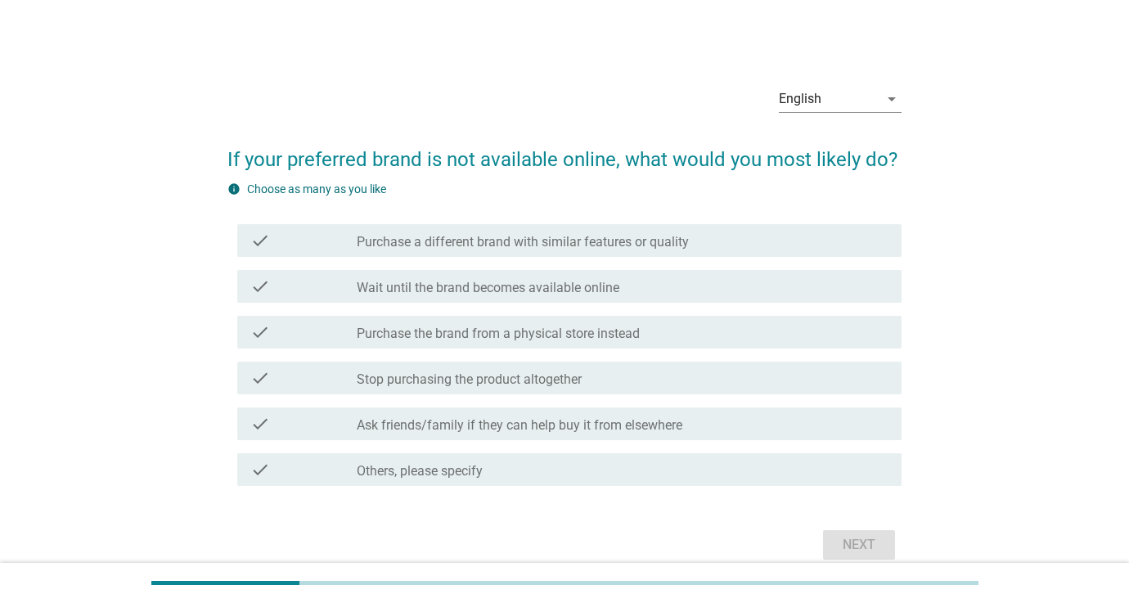
click at [419, 245] on label "Purchase a different brand with similar features or quality" at bounding box center [523, 242] width 332 height 16
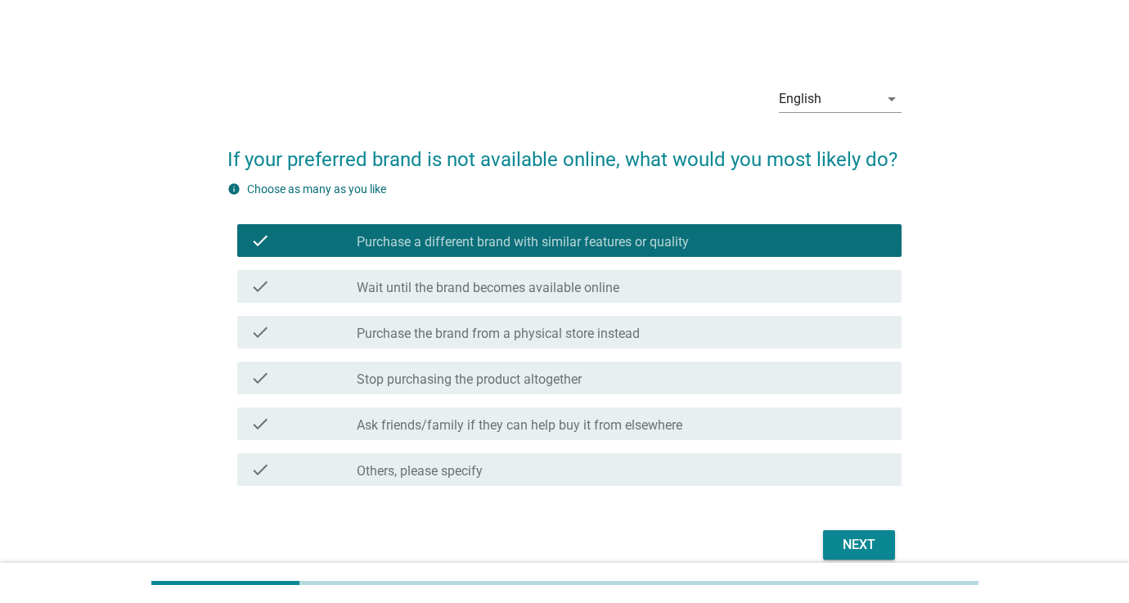
click at [418, 245] on label "Purchase a different brand with similar features or quality" at bounding box center [523, 242] width 332 height 16
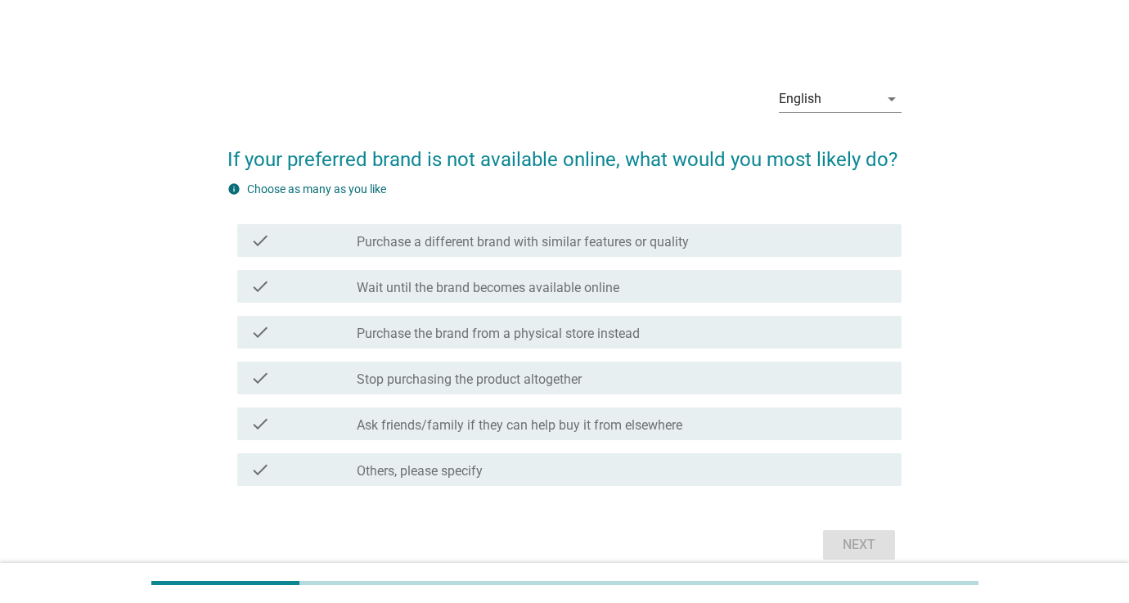
click at [439, 295] on label "Wait until the brand becomes available online" at bounding box center [488, 288] width 263 height 16
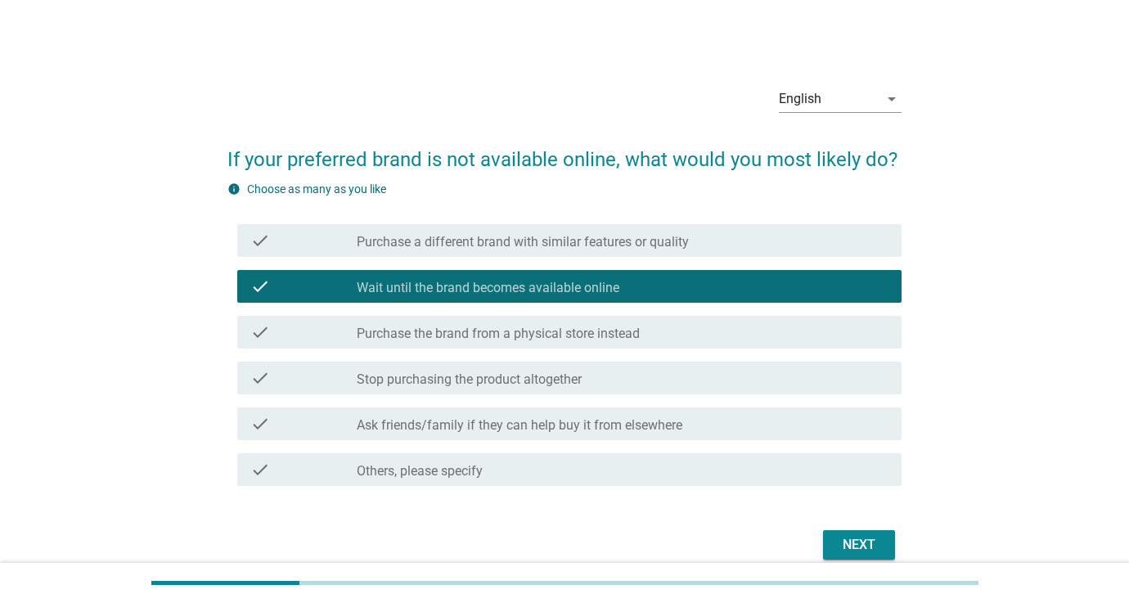
drag, startPoint x: 592, startPoint y: 430, endPoint x: 717, endPoint y: 459, distance: 127.8
click at [592, 430] on label "Ask friends/family if they can help buy it from elsewhere" at bounding box center [520, 425] width 326 height 16
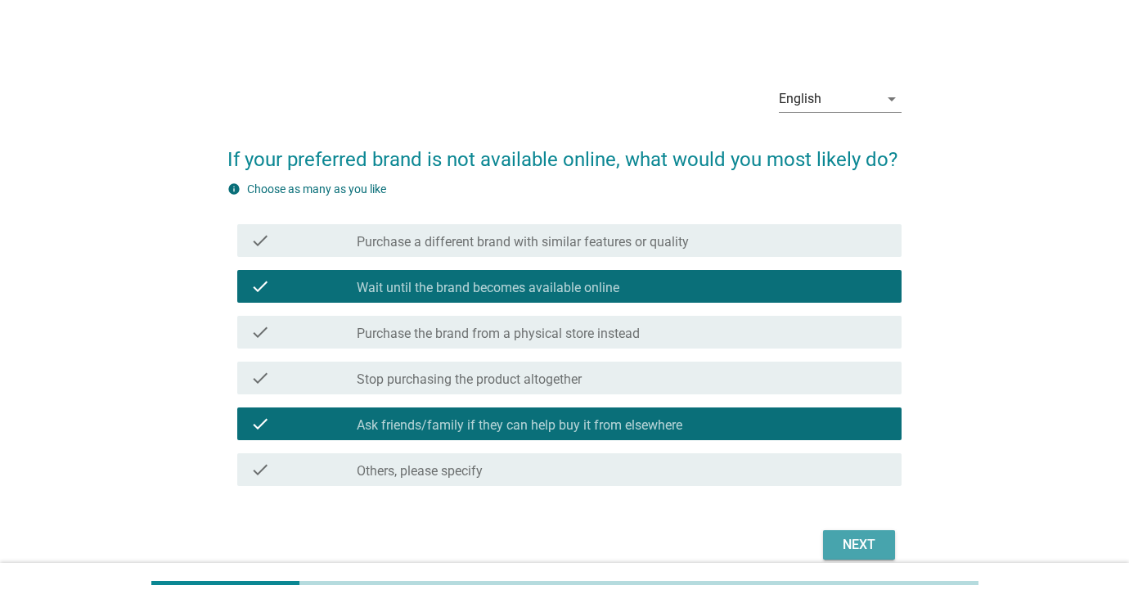
click at [862, 539] on div "Next" at bounding box center [859, 545] width 46 height 20
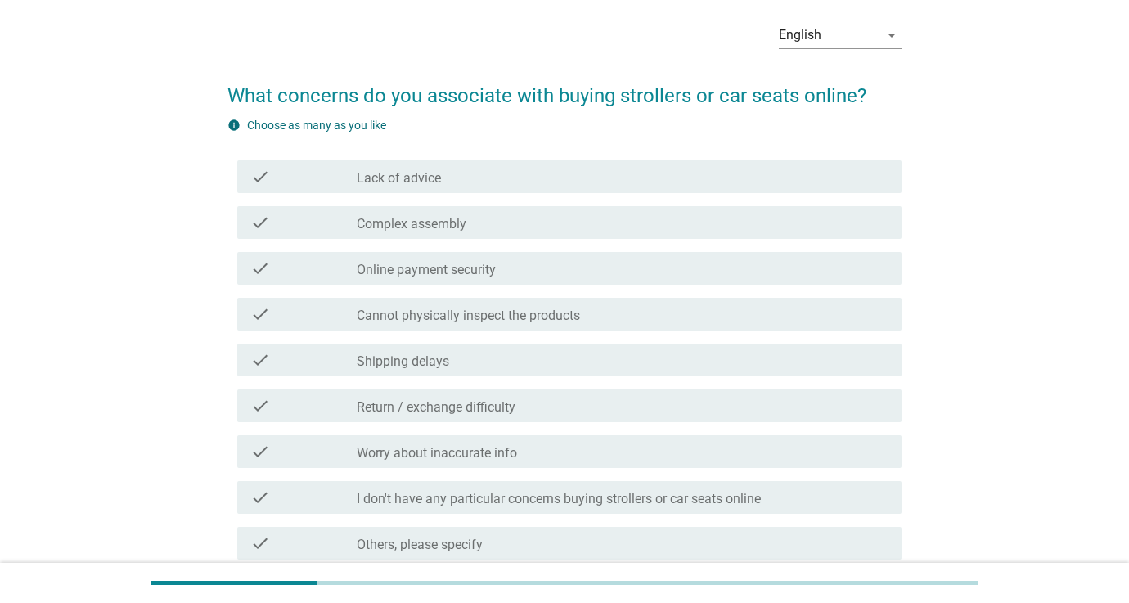
scroll to position [123, 0]
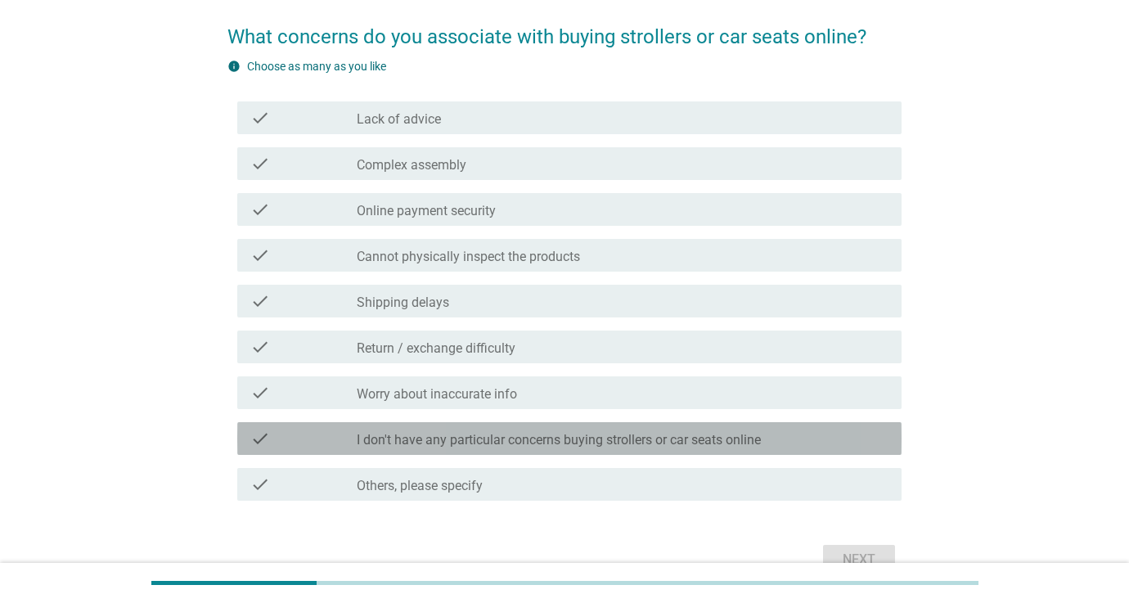
drag, startPoint x: 546, startPoint y: 436, endPoint x: 611, endPoint y: 454, distance: 67.9
click at [546, 436] on label "I don't have any particular concerns buying strollers or car seats online" at bounding box center [559, 440] width 404 height 16
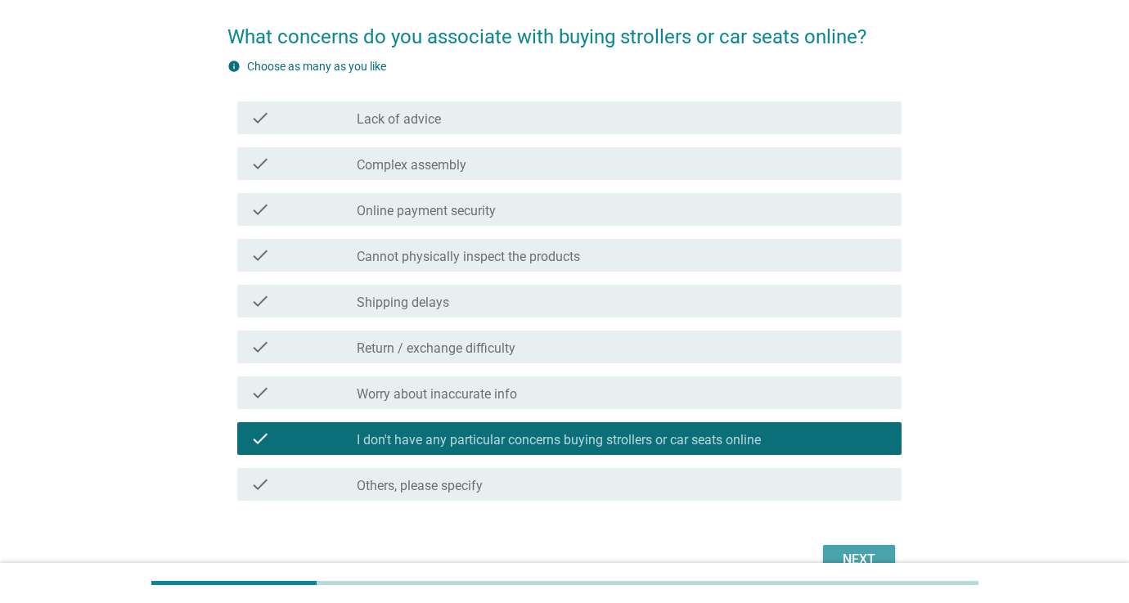
click at [857, 551] on div "Next" at bounding box center [859, 560] width 46 height 20
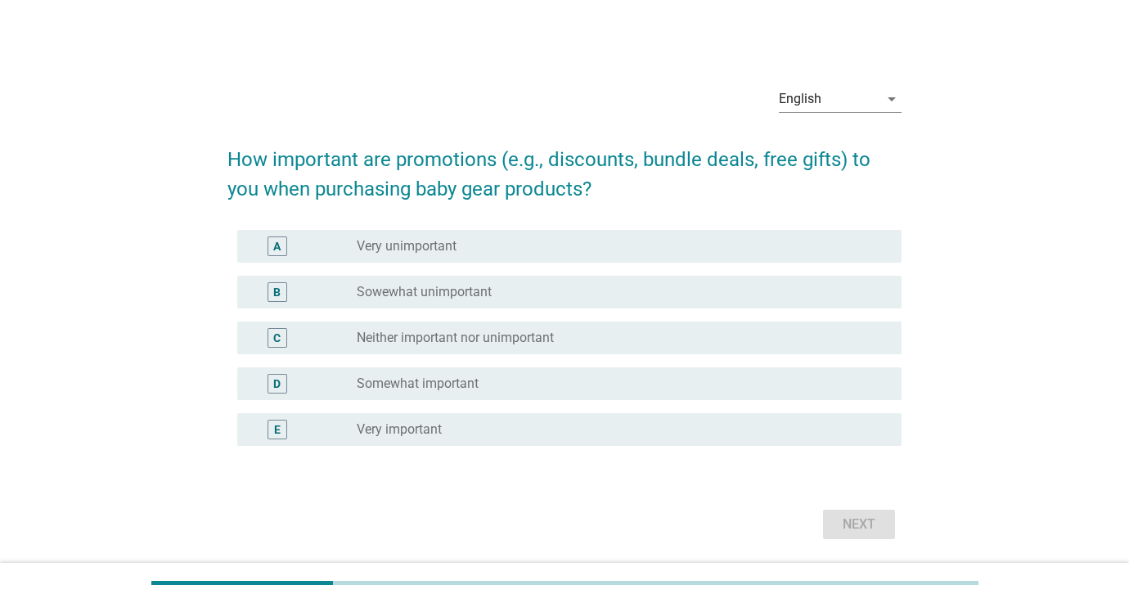
drag, startPoint x: 434, startPoint y: 384, endPoint x: 473, endPoint y: 402, distance: 43.2
click at [434, 384] on label "Somewhat important" at bounding box center [418, 384] width 122 height 16
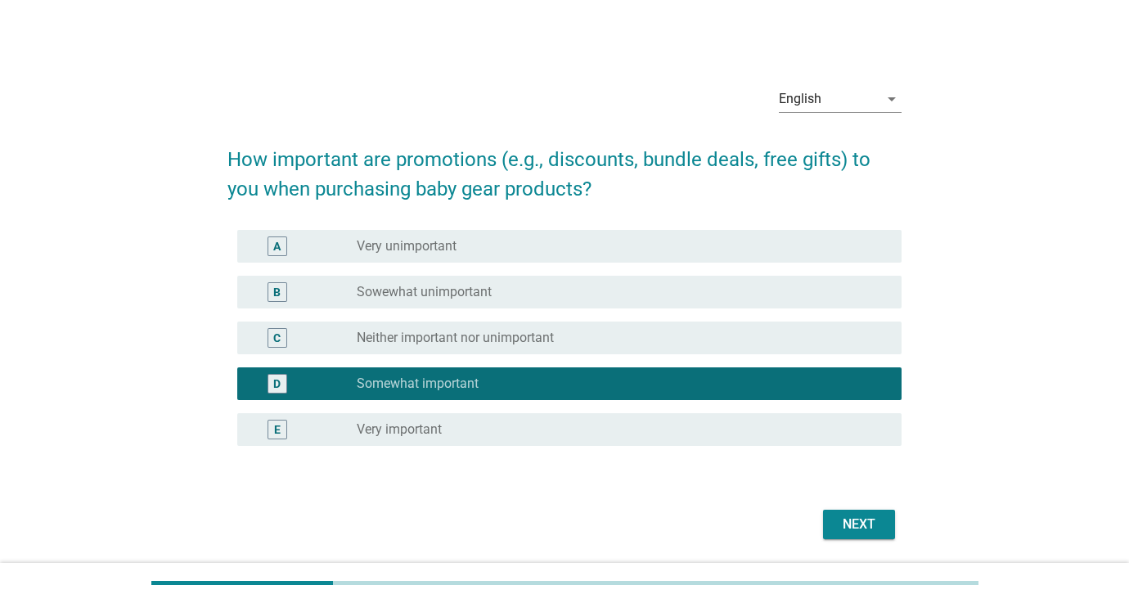
click at [862, 527] on div "Next" at bounding box center [859, 525] width 46 height 20
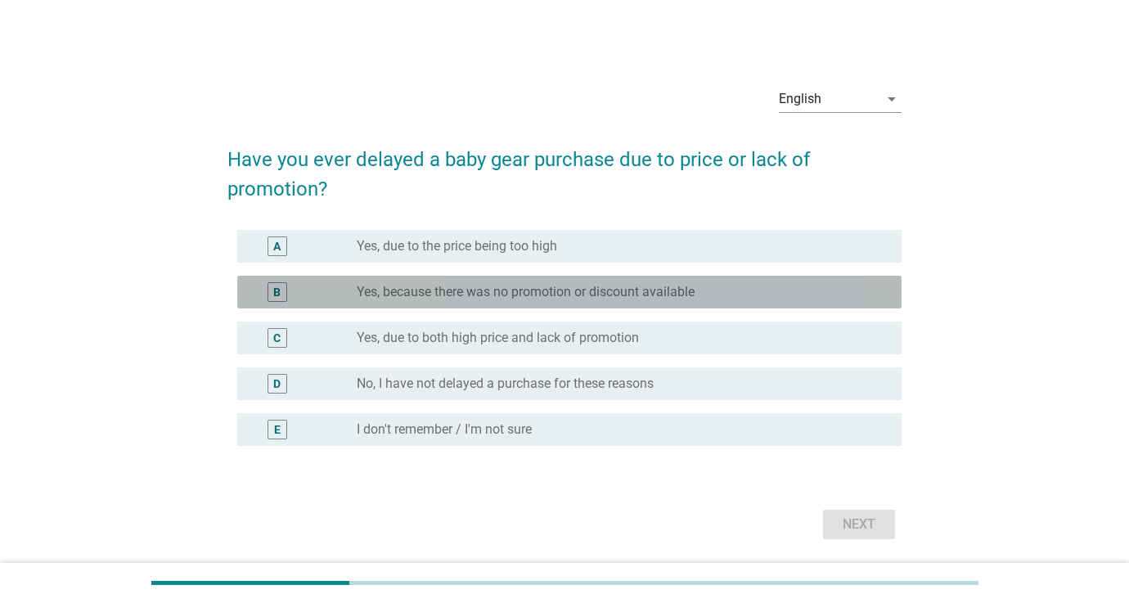
drag, startPoint x: 435, startPoint y: 295, endPoint x: 550, endPoint y: 358, distance: 130.7
click at [435, 295] on label "Yes, because there was no promotion or discount available" at bounding box center [526, 292] width 338 height 16
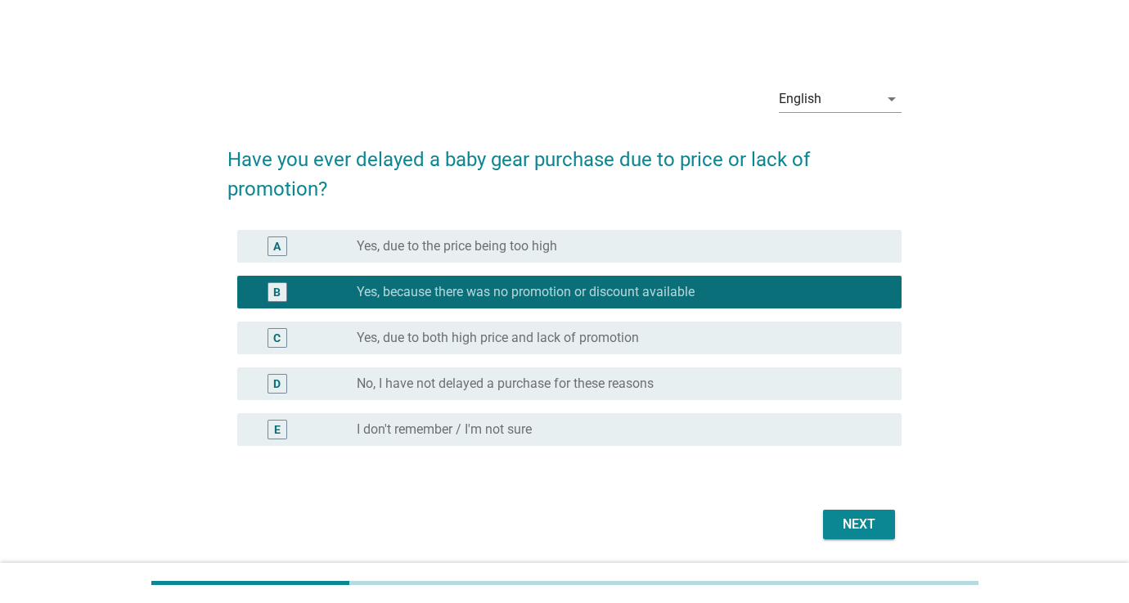
click at [870, 532] on div "Next" at bounding box center [859, 525] width 46 height 20
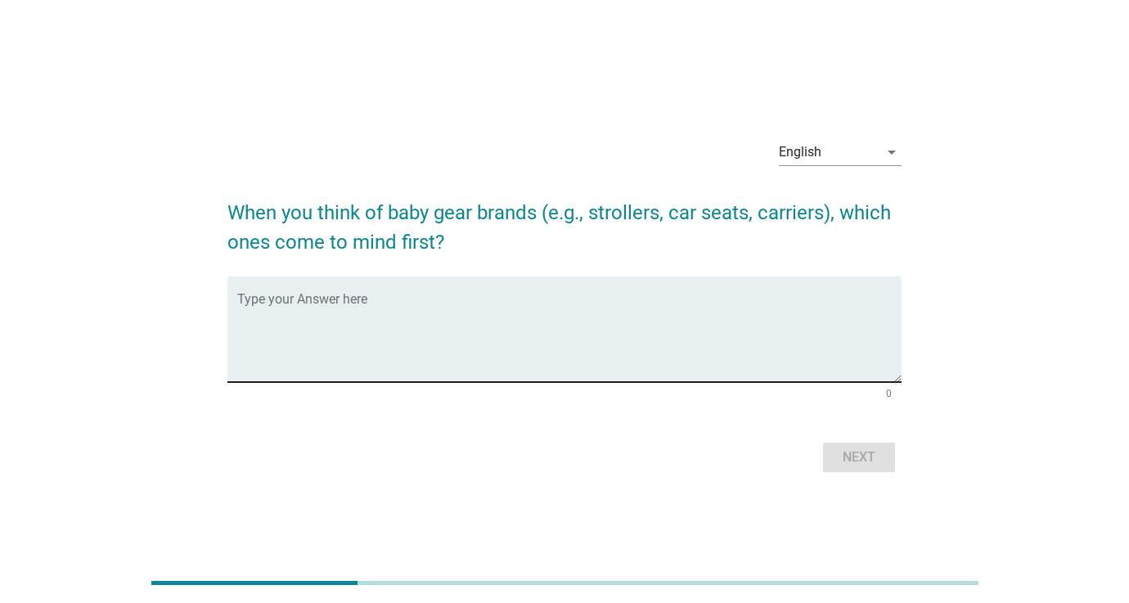
click at [521, 294] on div "Type your Answer here" at bounding box center [569, 330] width 664 height 106
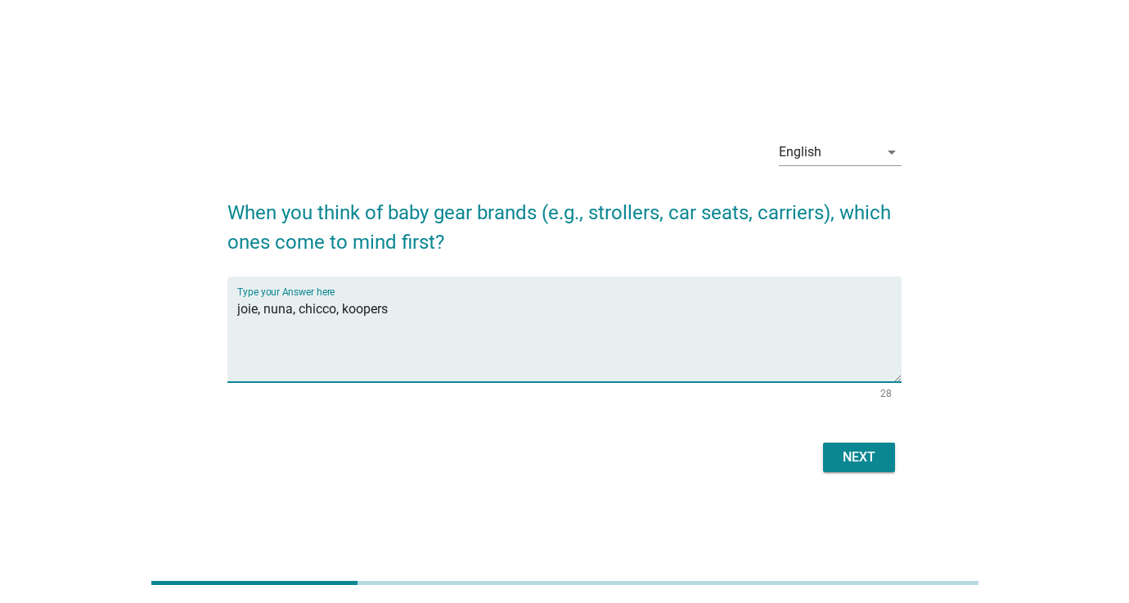
type textarea "joie, nuna, chicco, koopers"
click at [857, 454] on div "Next" at bounding box center [859, 458] width 46 height 20
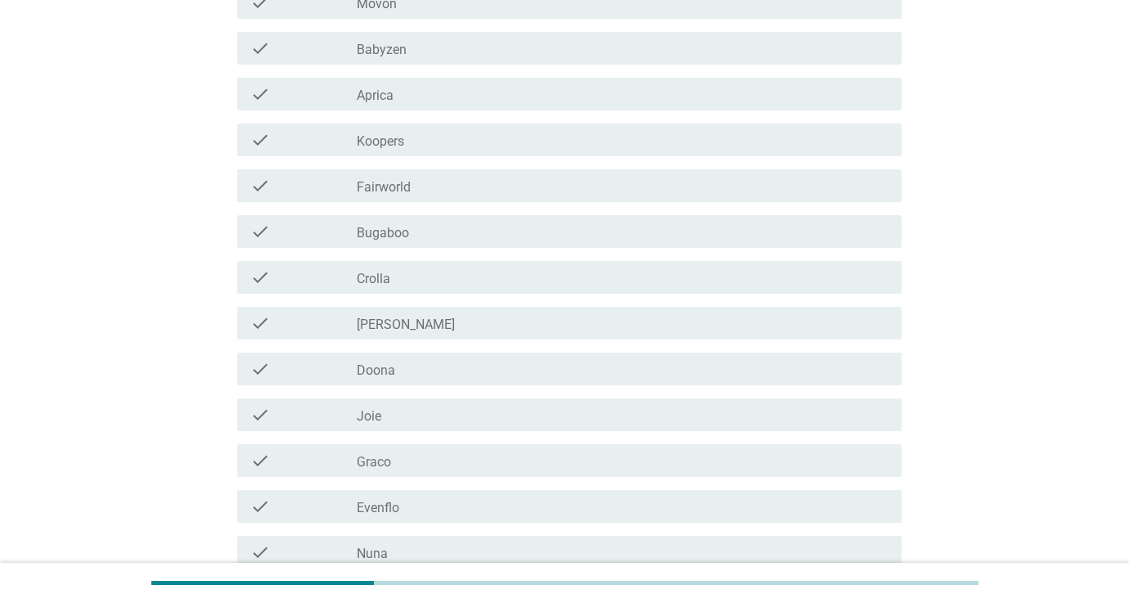
scroll to position [524, 0]
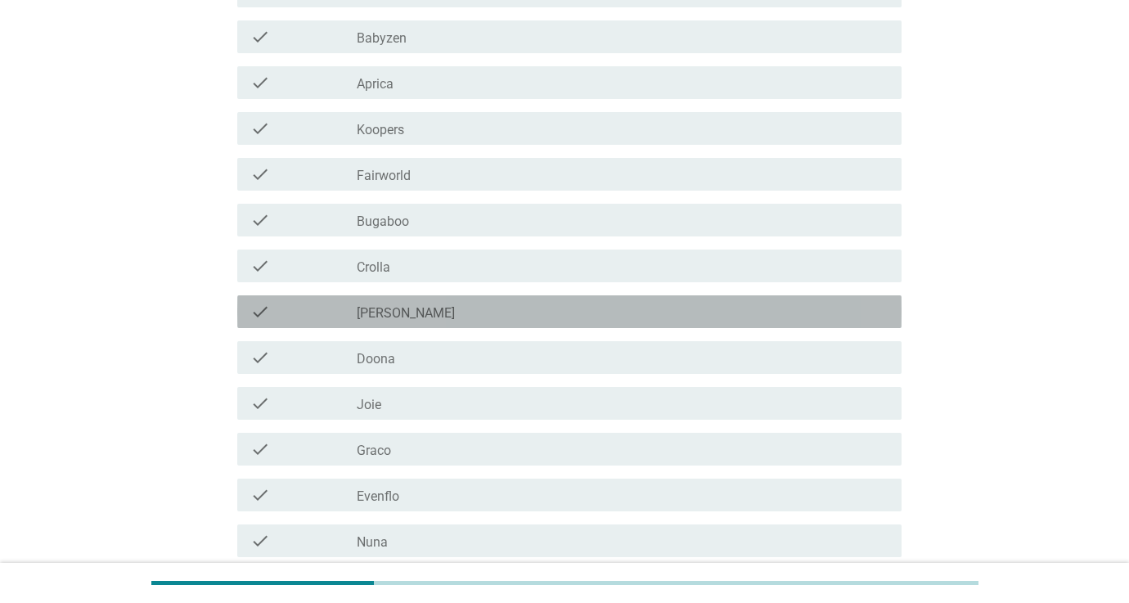
click at [421, 311] on div "check_box_outline_blank Quinton" at bounding box center [623, 312] width 532 height 20
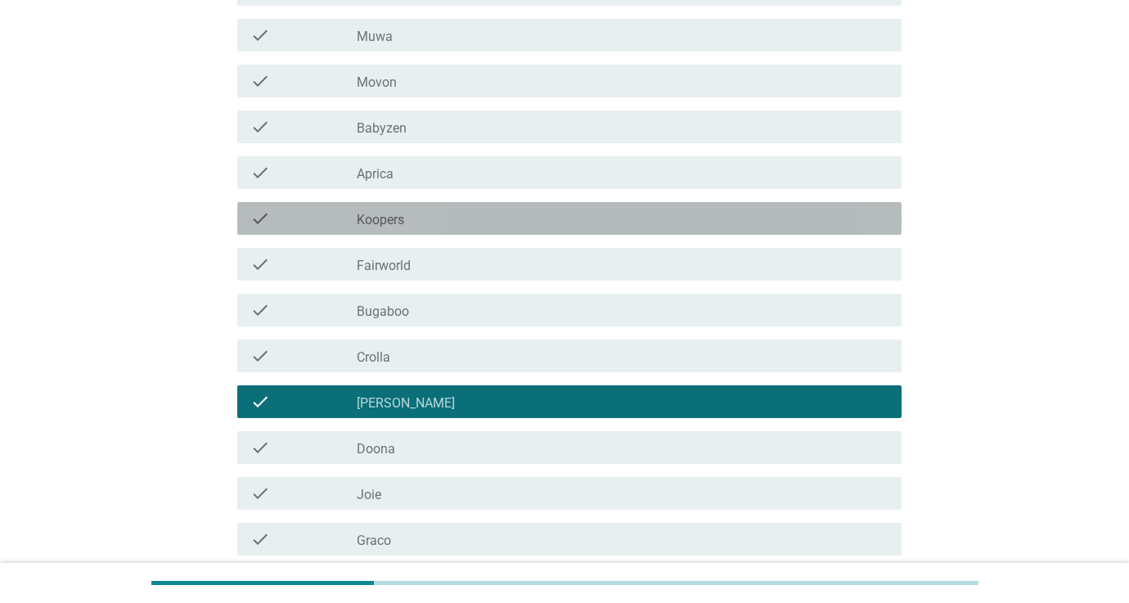
click at [414, 223] on div "check_box_outline_blank Koopers" at bounding box center [623, 219] width 532 height 20
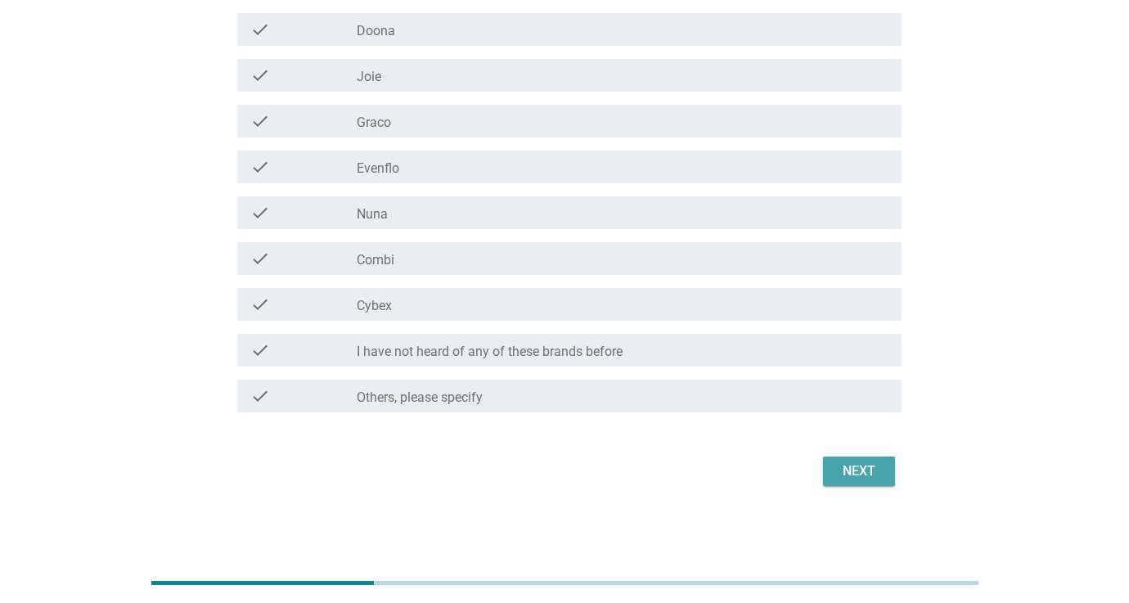
scroll to position [853, 0]
click at [845, 473] on div "Next" at bounding box center [859, 471] width 46 height 20
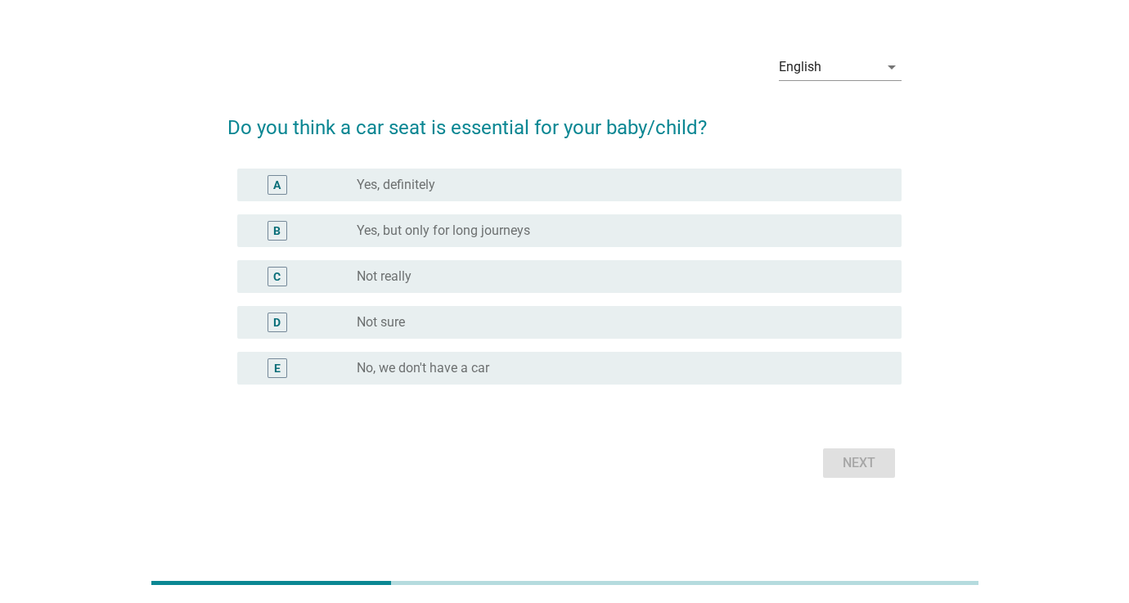
scroll to position [0, 0]
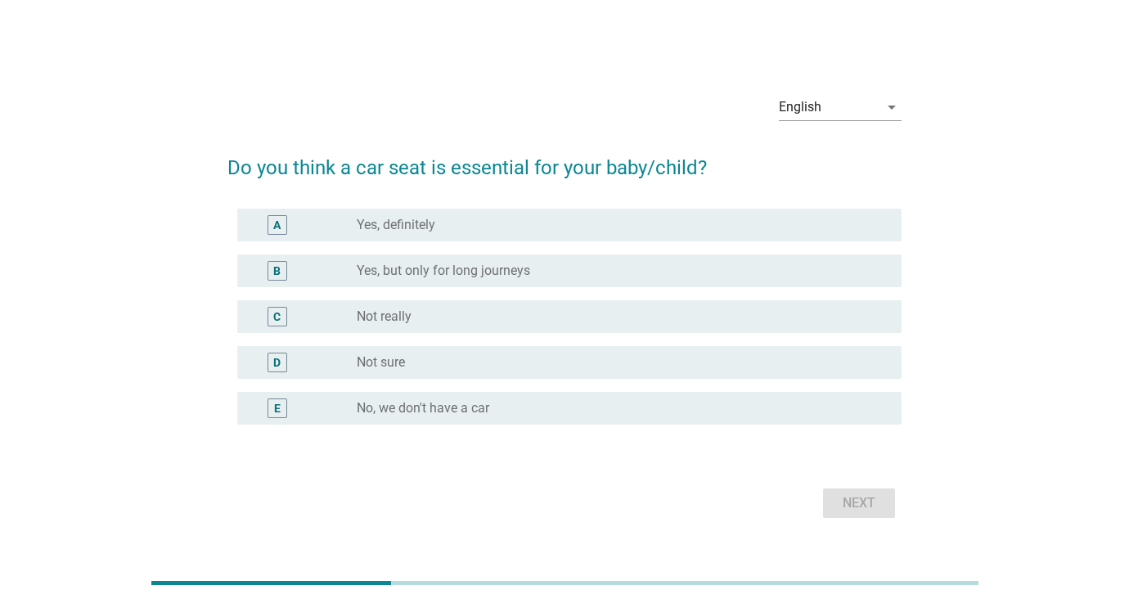
click at [421, 227] on label "Yes, definitely" at bounding box center [396, 225] width 79 height 16
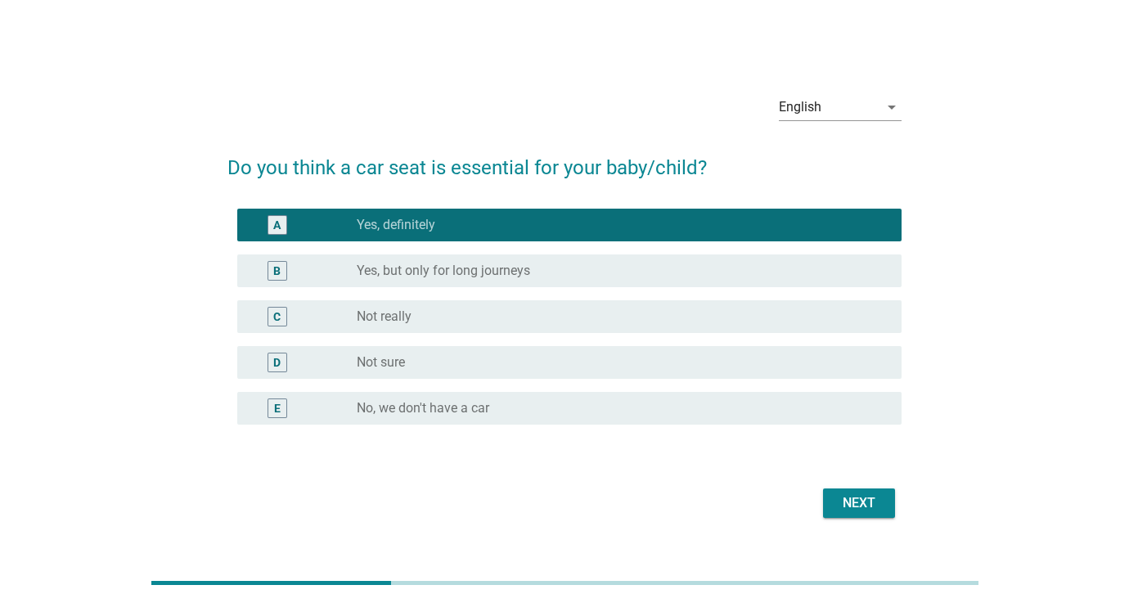
click at [860, 506] on div "Next" at bounding box center [859, 503] width 46 height 20
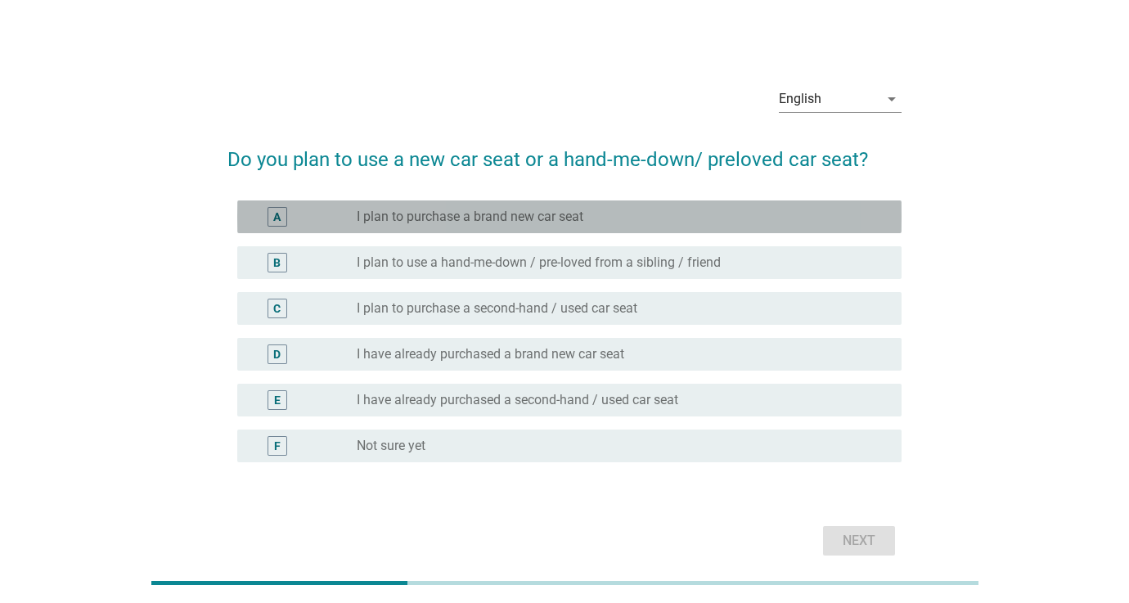
click at [547, 214] on label "I plan to purchase a brand new car seat" at bounding box center [470, 217] width 227 height 16
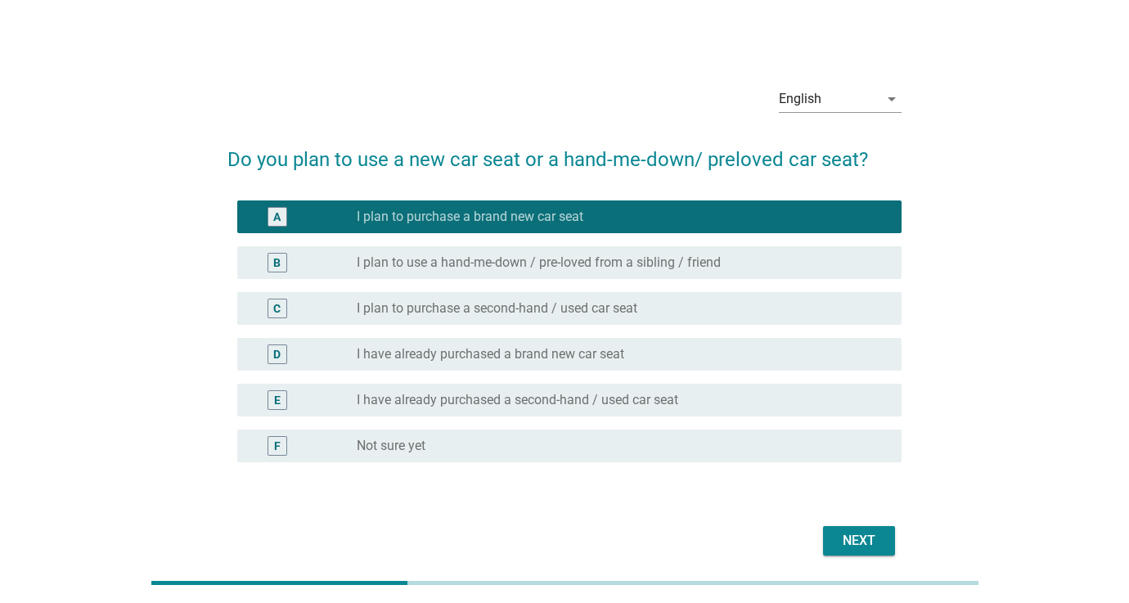
click at [860, 544] on div "Next" at bounding box center [859, 541] width 46 height 20
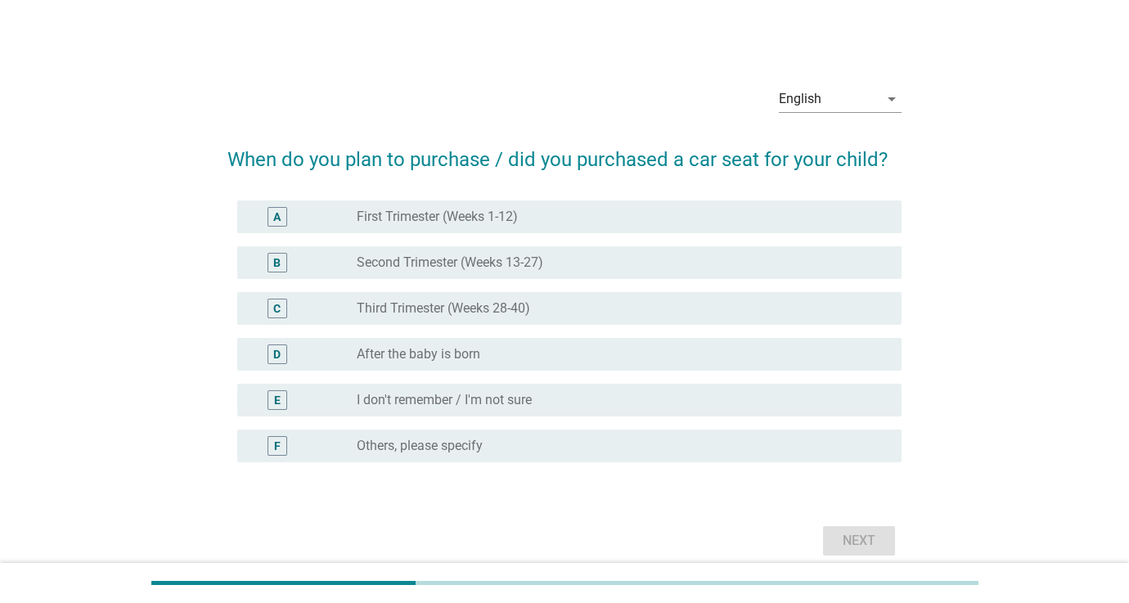
drag, startPoint x: 506, startPoint y: 265, endPoint x: 513, endPoint y: 272, distance: 10.4
click at [506, 265] on label "Second Trimester (Weeks 13-27)" at bounding box center [450, 262] width 187 height 16
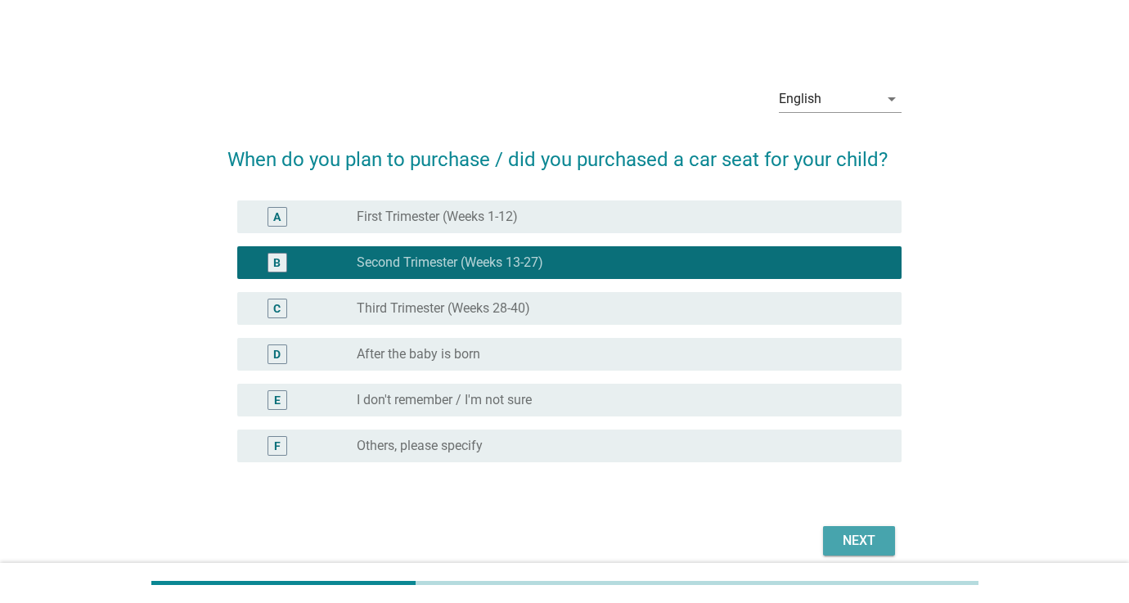
click at [841, 543] on div "Next" at bounding box center [859, 541] width 46 height 20
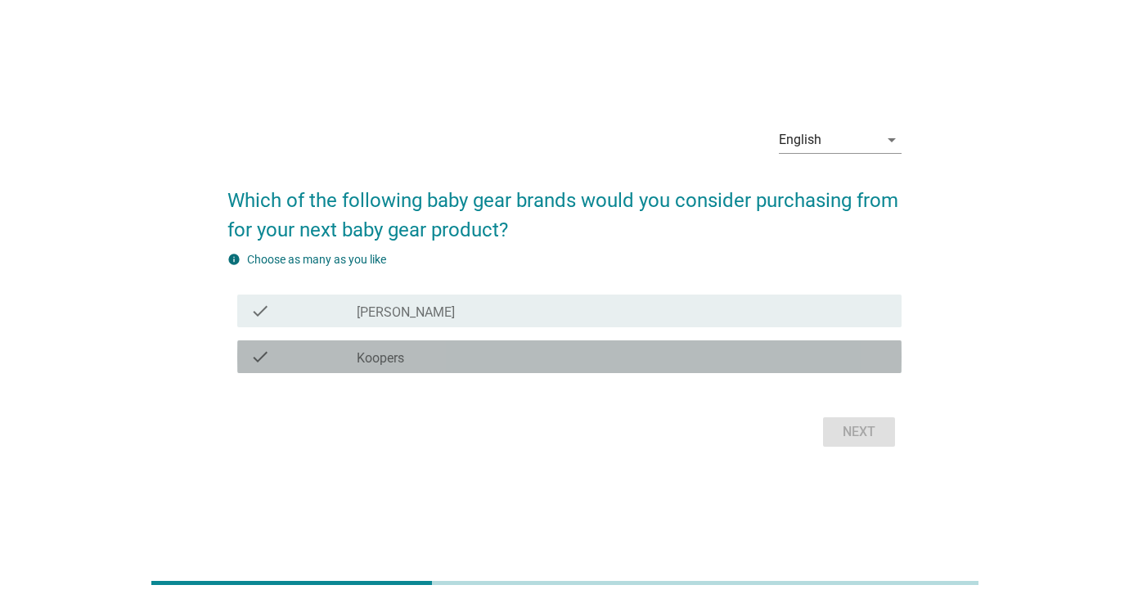
click at [422, 359] on div "check_box_outline_blank Koopers" at bounding box center [623, 357] width 532 height 20
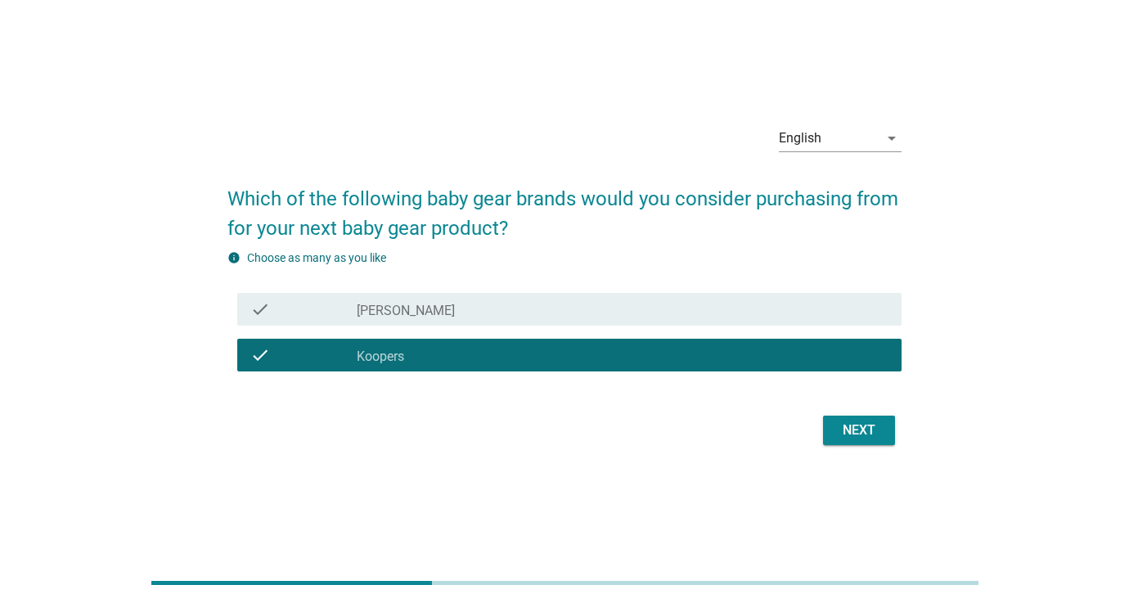
drag, startPoint x: 429, startPoint y: 309, endPoint x: 476, endPoint y: 328, distance: 51.0
click at [429, 309] on div "check_box_outline_blank Quinton" at bounding box center [623, 309] width 532 height 20
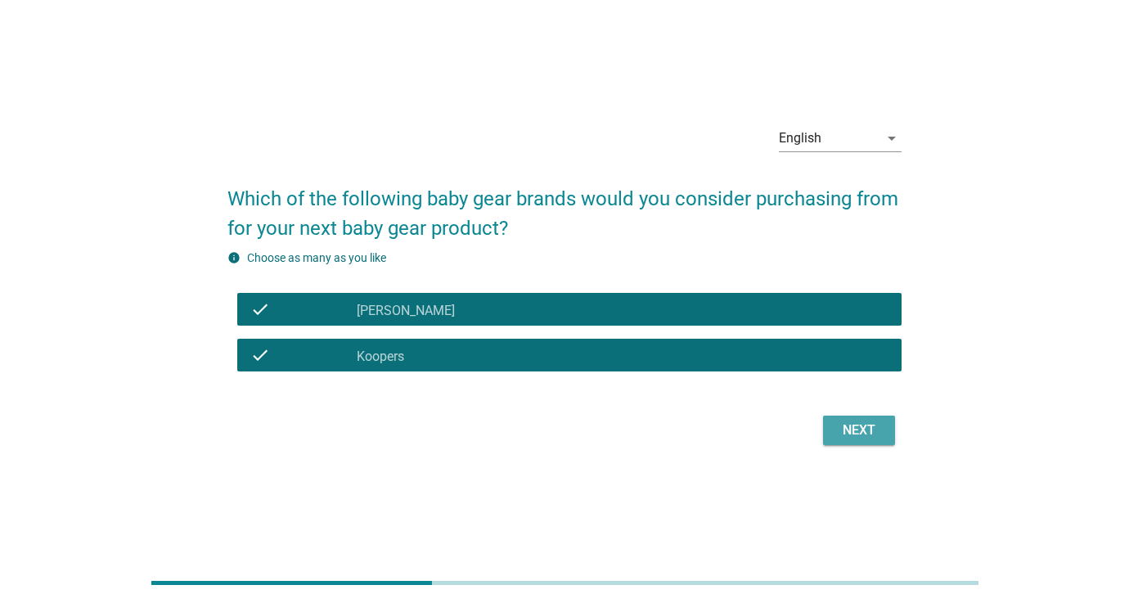
click at [857, 435] on div "Next" at bounding box center [859, 431] width 46 height 20
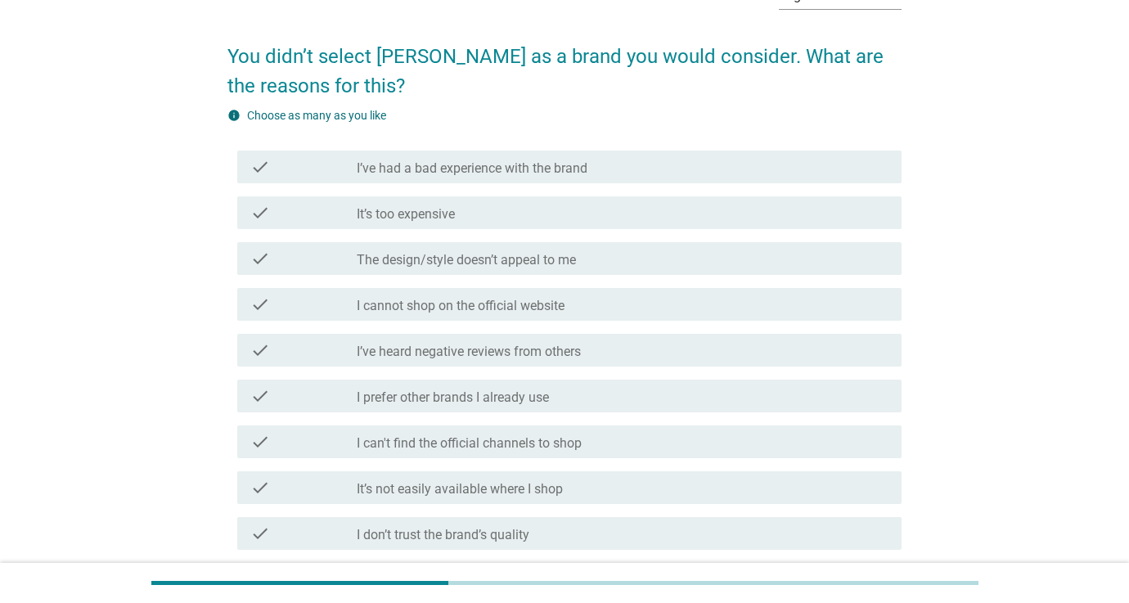
scroll to position [106, 1]
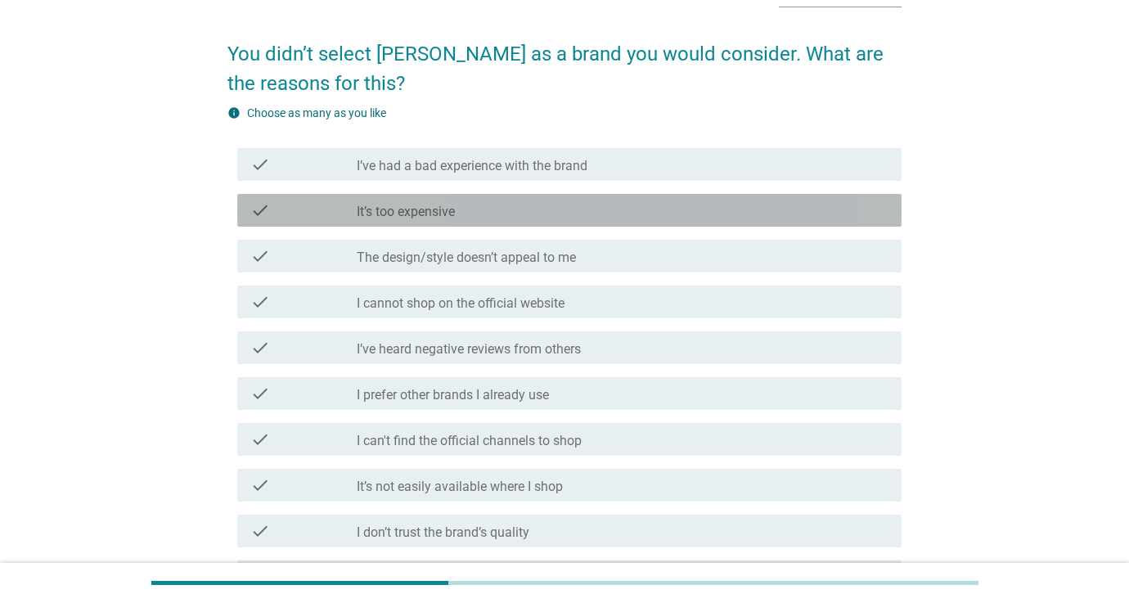
drag, startPoint x: 443, startPoint y: 211, endPoint x: 466, endPoint y: 221, distance: 24.9
click at [443, 211] on label "It’s too expensive" at bounding box center [406, 212] width 98 height 16
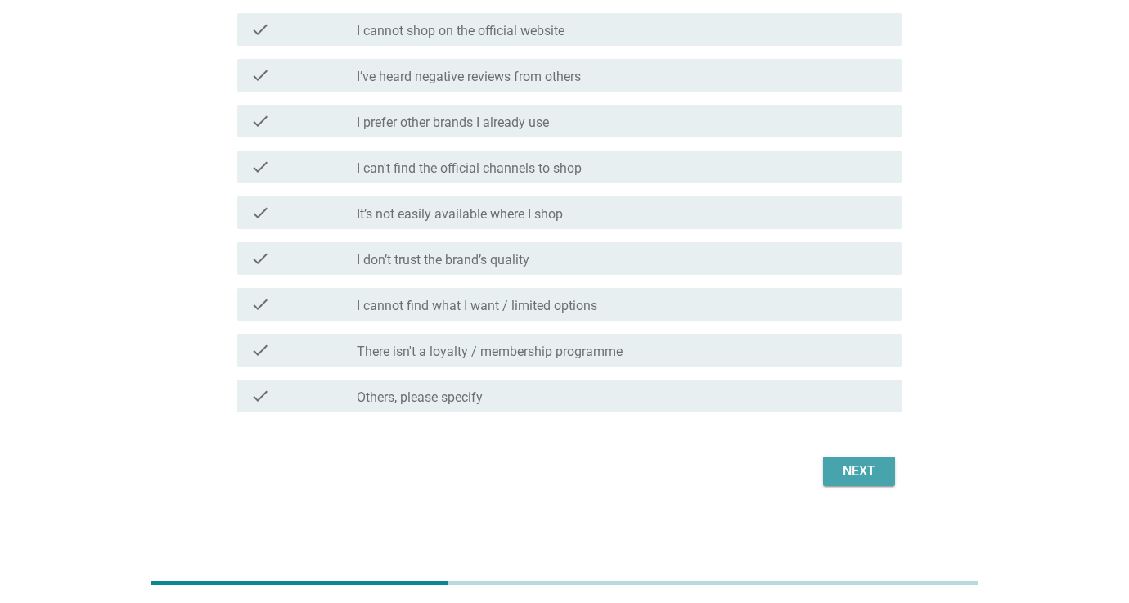
click at [848, 471] on div "Next" at bounding box center [859, 471] width 46 height 20
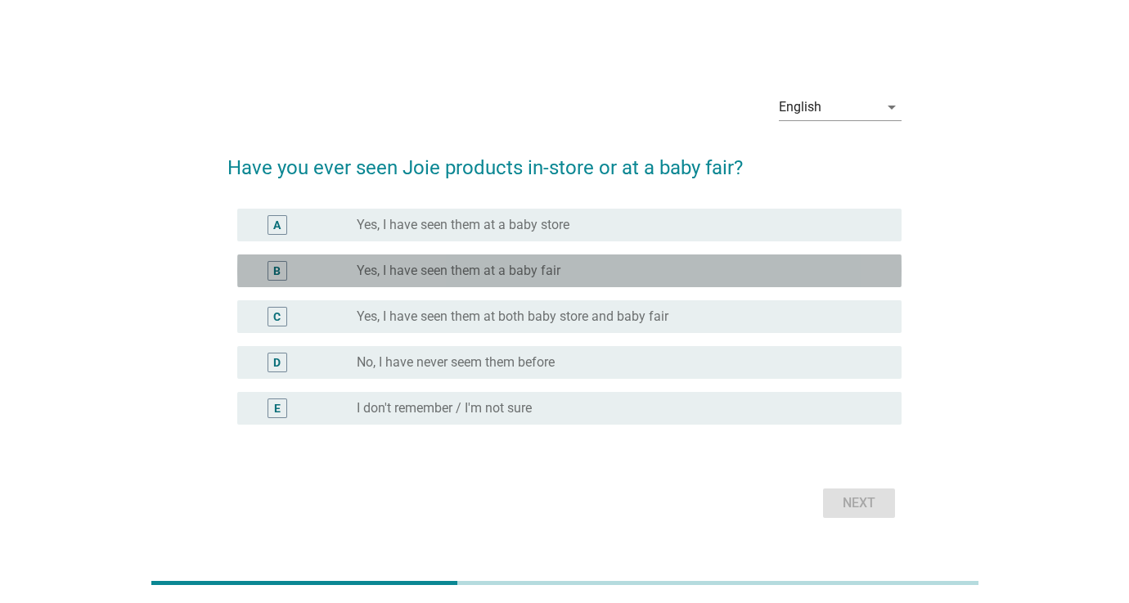
drag, startPoint x: 446, startPoint y: 272, endPoint x: 559, endPoint y: 324, distance: 124.5
click at [446, 272] on label "Yes, I have seen them at a baby fair" at bounding box center [459, 271] width 204 height 16
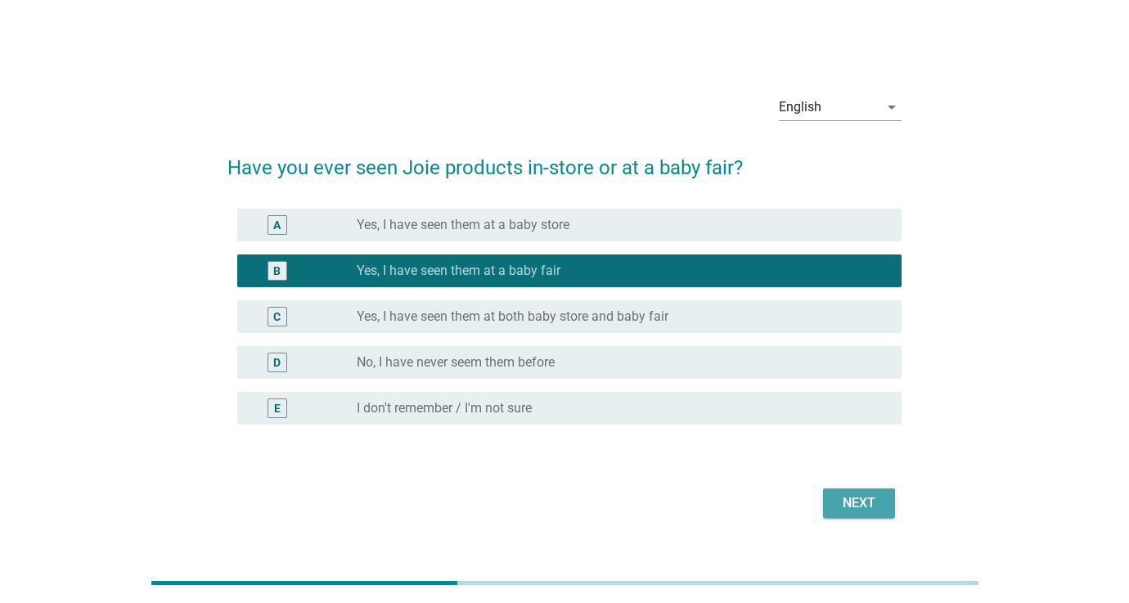
click at [858, 502] on div "Next" at bounding box center [859, 503] width 46 height 20
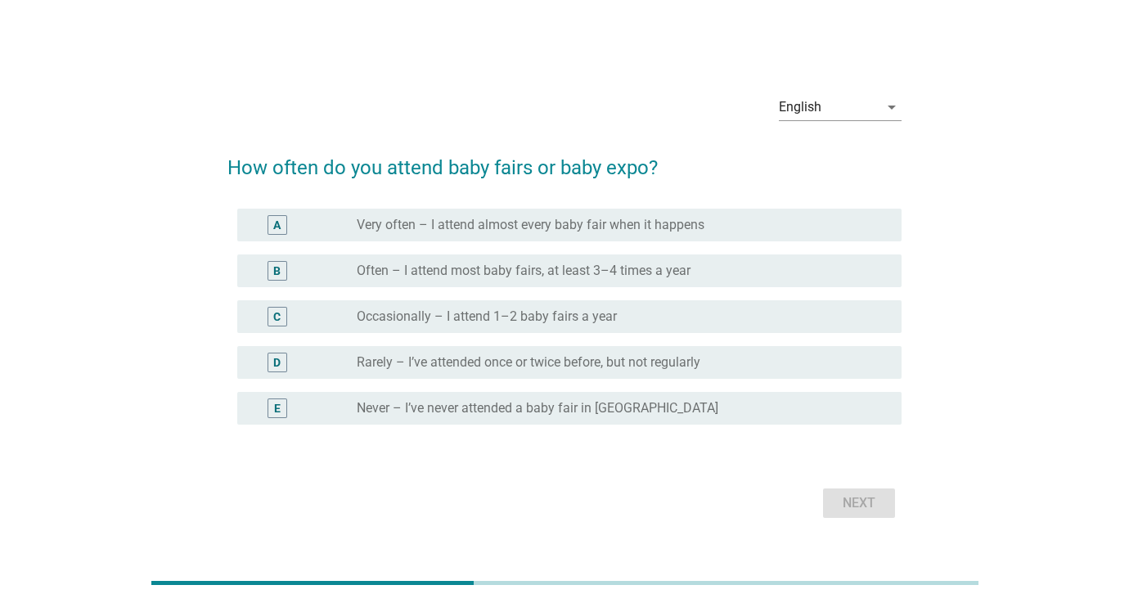
drag, startPoint x: 577, startPoint y: 331, endPoint x: 594, endPoint y: 340, distance: 19.0
click at [577, 331] on div "C radio_button_unchecked Occasionally – I attend 1–2 baby fairs a year" at bounding box center [569, 316] width 664 height 33
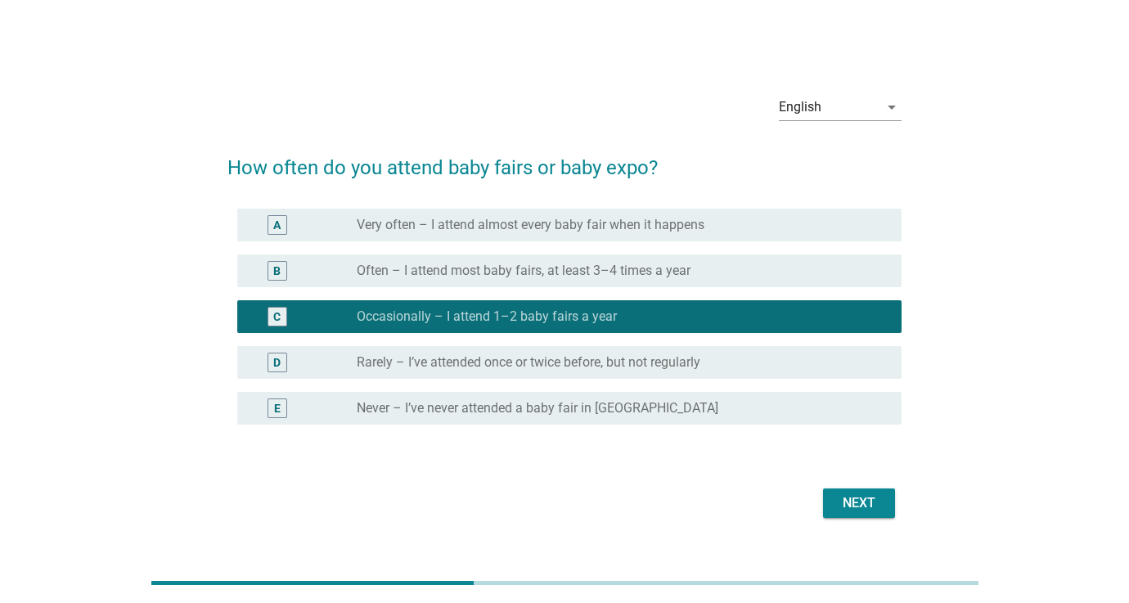
click at [859, 506] on div "Next" at bounding box center [859, 503] width 46 height 20
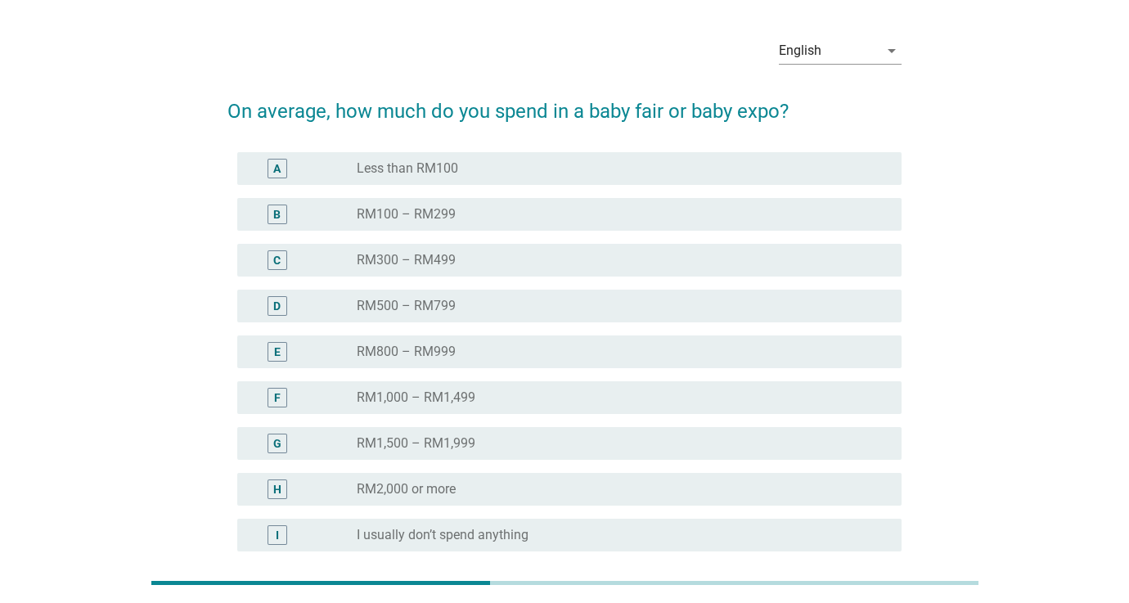
scroll to position [46, 0]
click at [488, 353] on div "radio_button_unchecked RM800 – RM999" at bounding box center [616, 354] width 519 height 16
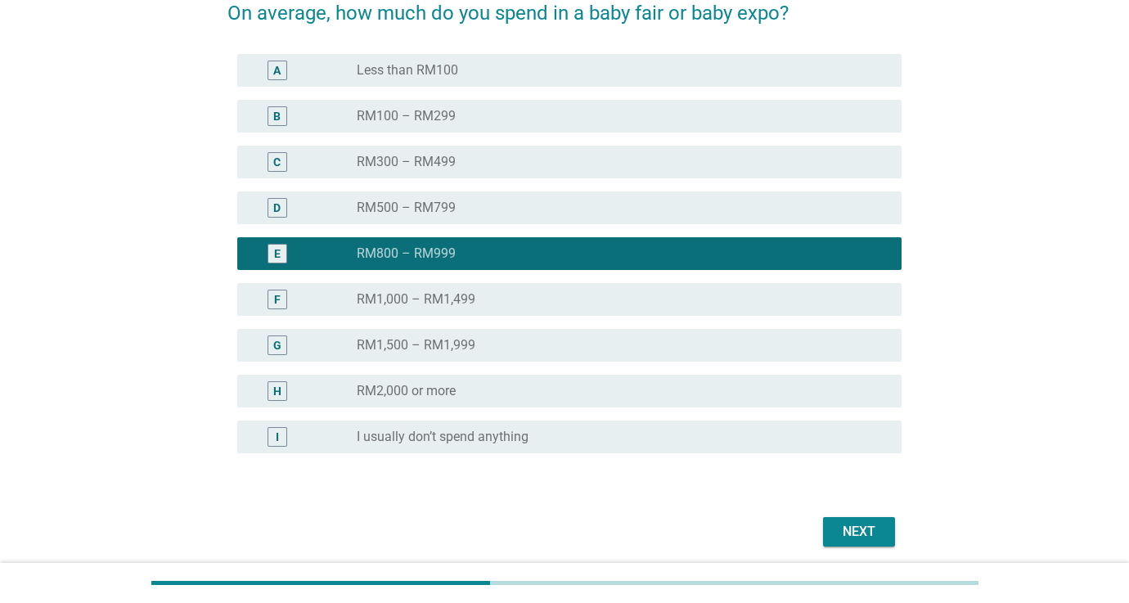
scroll to position [175, 0]
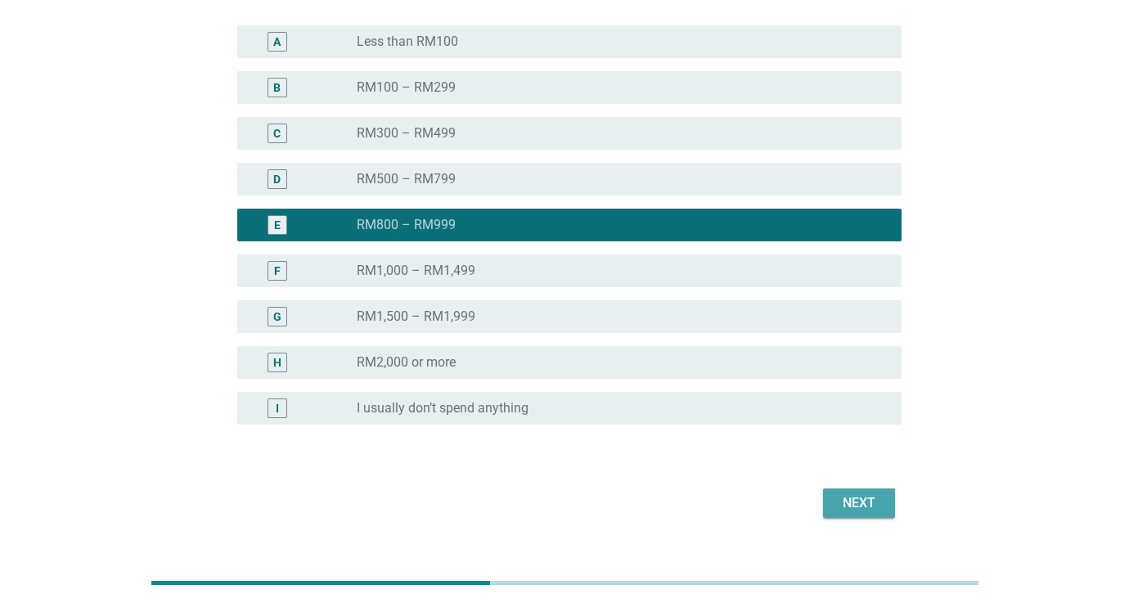
click at [864, 493] on div "Next" at bounding box center [859, 503] width 46 height 20
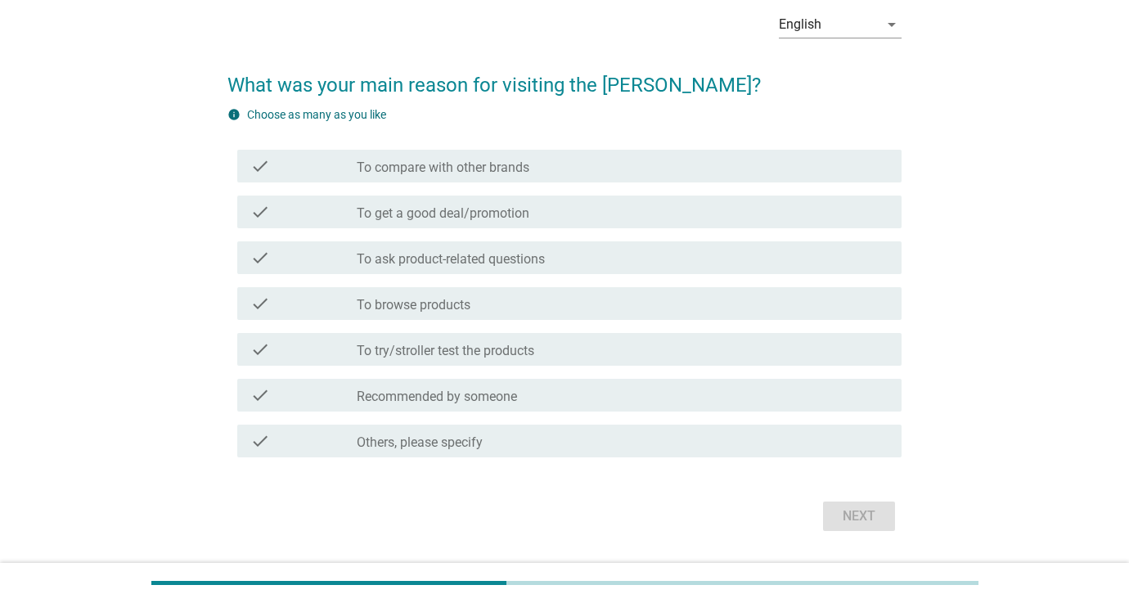
scroll to position [87, 0]
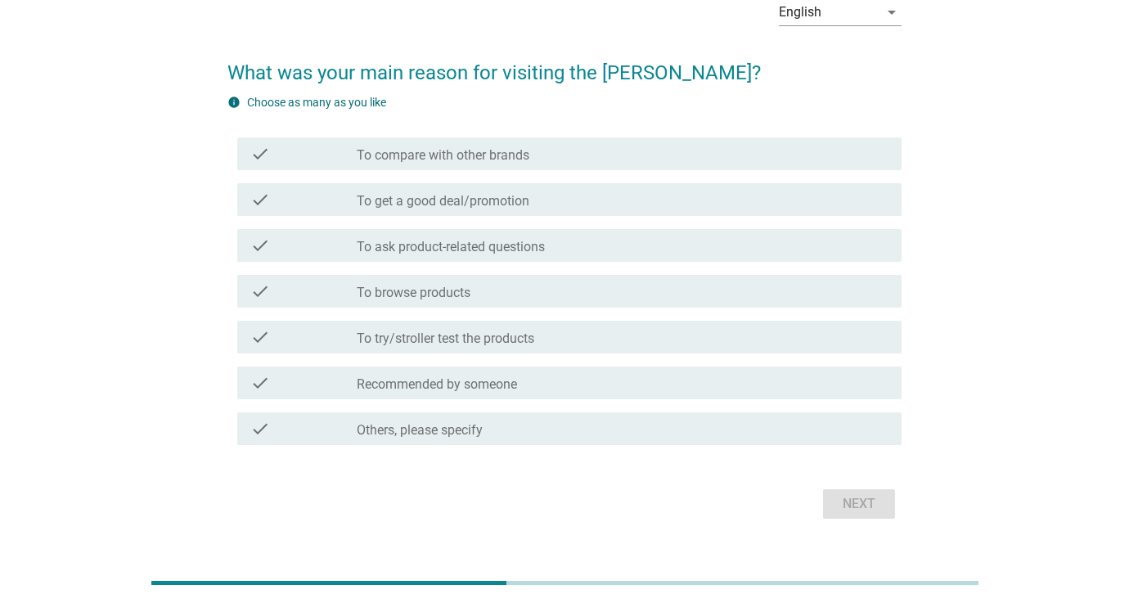
click at [529, 304] on div "check check_box_outline_blank To browse products" at bounding box center [569, 291] width 664 height 33
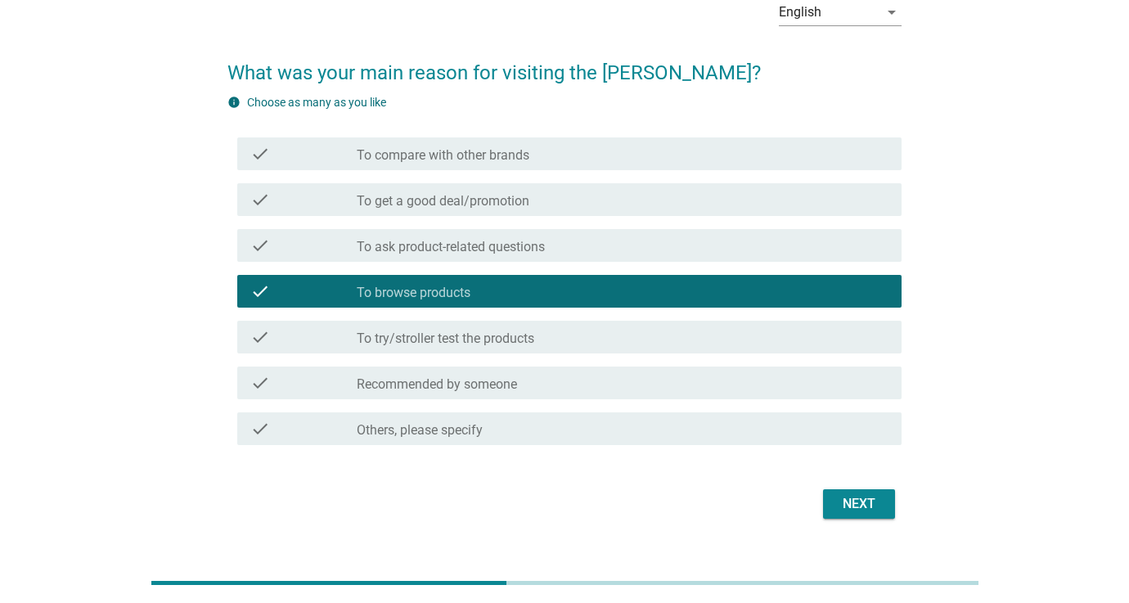
click at [866, 496] on div "Next" at bounding box center [859, 504] width 46 height 20
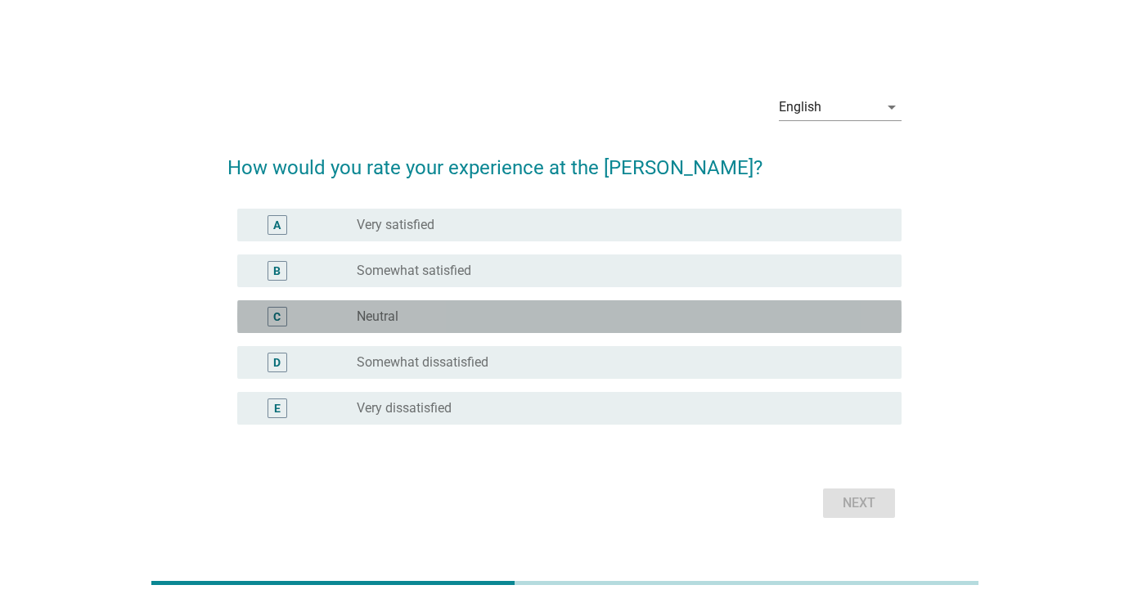
click at [492, 320] on div "radio_button_unchecked Neutral" at bounding box center [616, 316] width 519 height 16
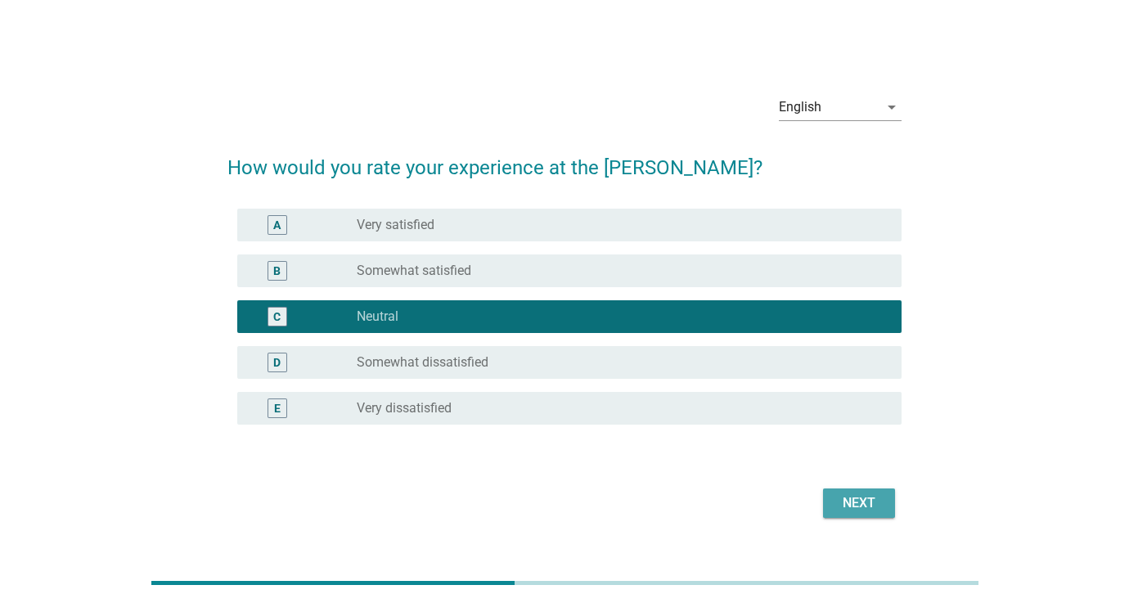
click at [859, 503] on div "Next" at bounding box center [859, 503] width 46 height 20
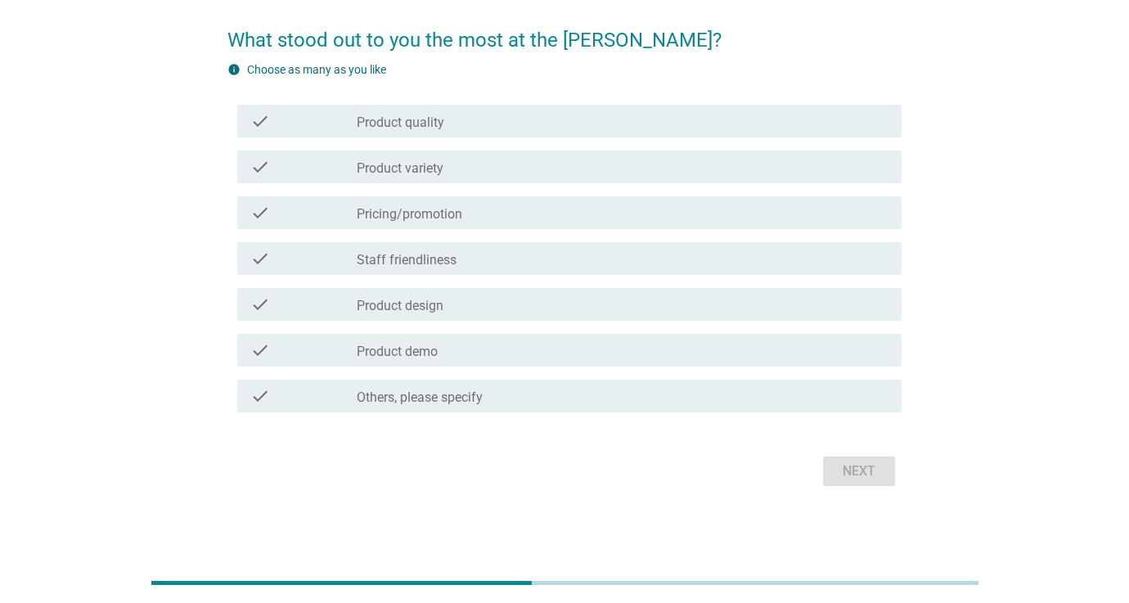
scroll to position [119, 0]
click at [421, 245] on div "check check_box_outline_blank Staff friendliness" at bounding box center [569, 258] width 664 height 33
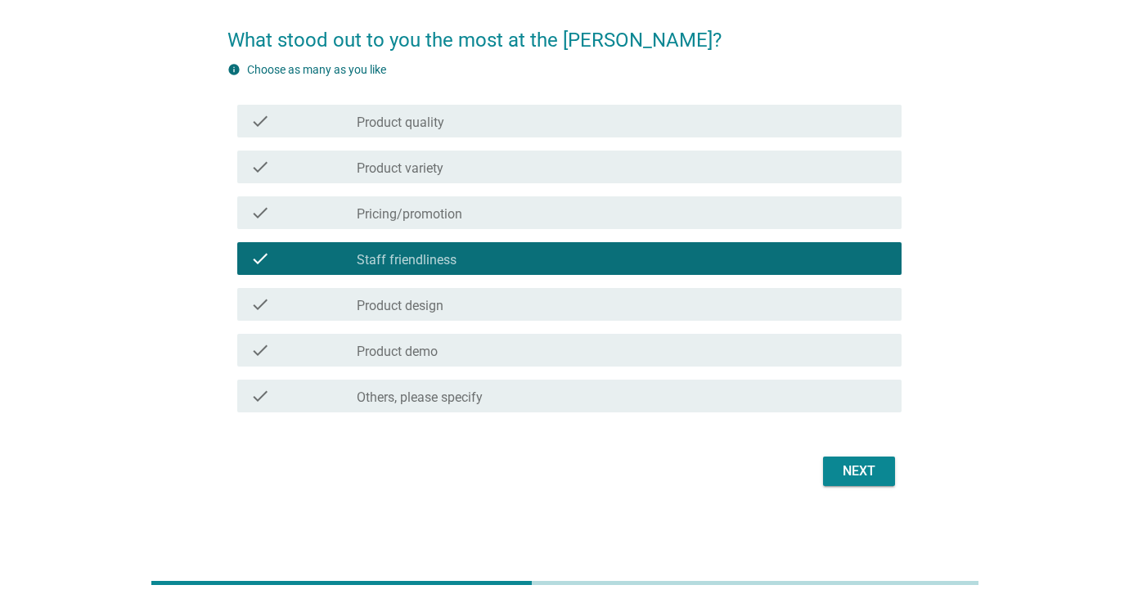
drag, startPoint x: 429, startPoint y: 170, endPoint x: 478, endPoint y: 205, distance: 60.4
click at [428, 170] on label "Product variety" at bounding box center [400, 168] width 87 height 16
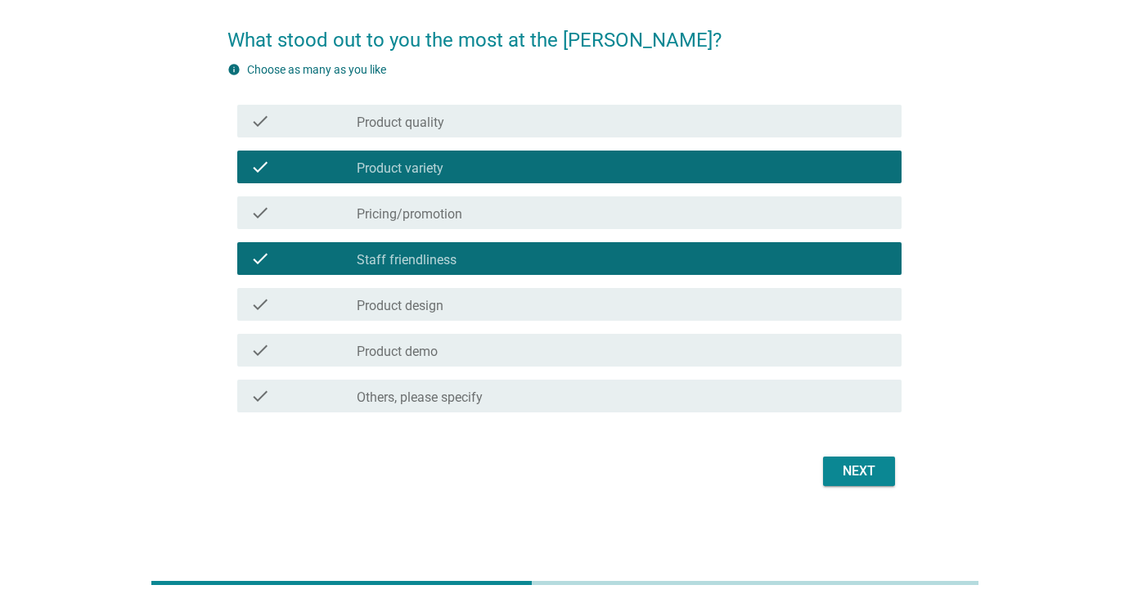
click at [859, 475] on div "Next" at bounding box center [859, 471] width 46 height 20
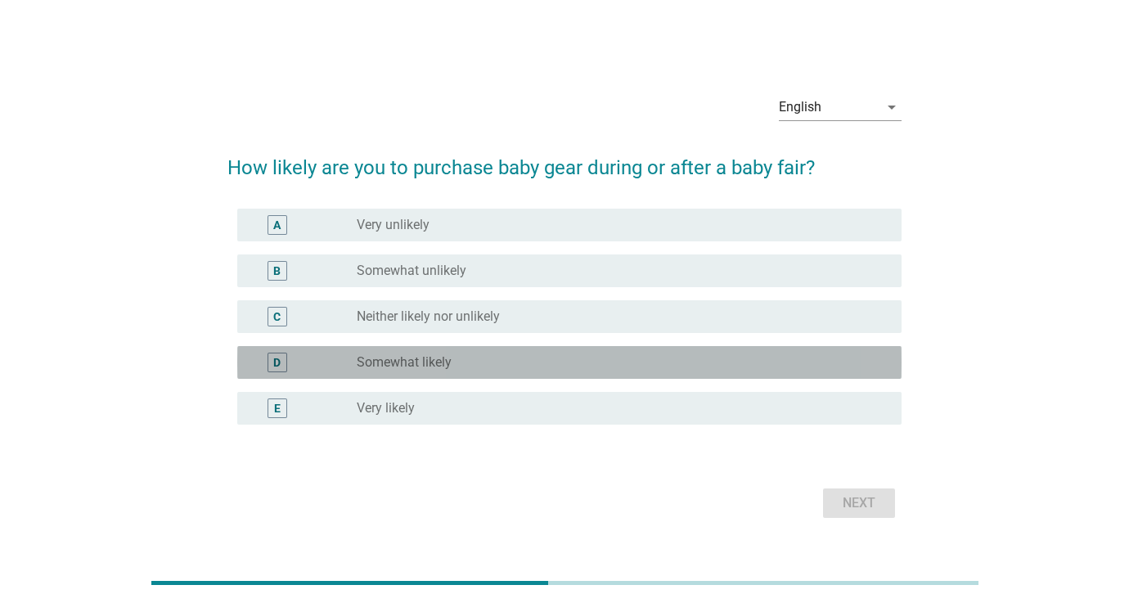
click at [451, 362] on label "Somewhat likely" at bounding box center [404, 362] width 95 height 16
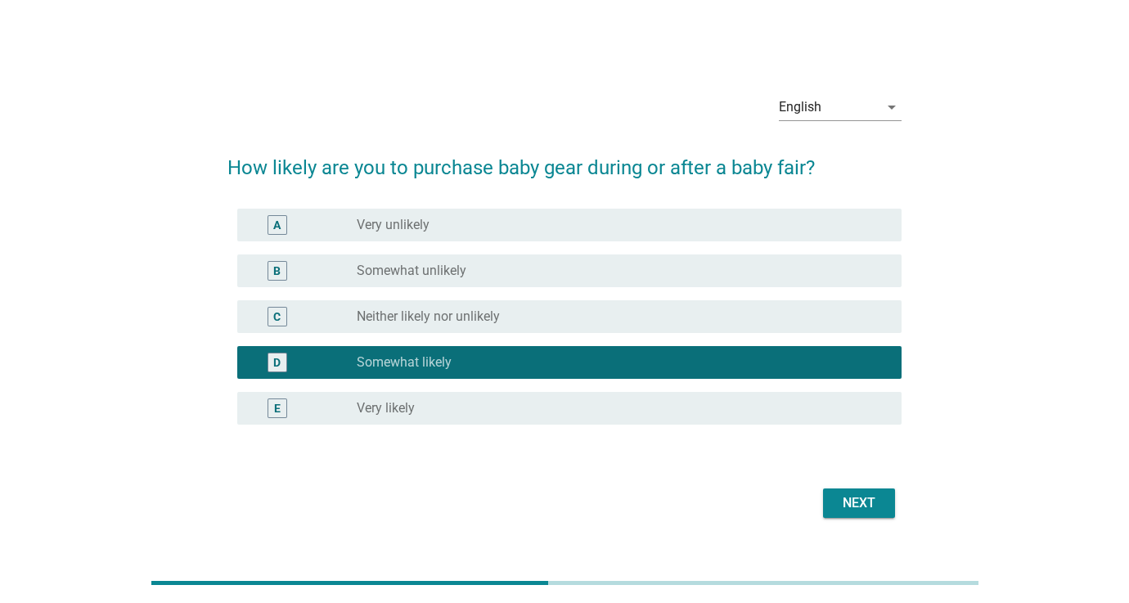
click at [853, 508] on div "Next" at bounding box center [859, 503] width 46 height 20
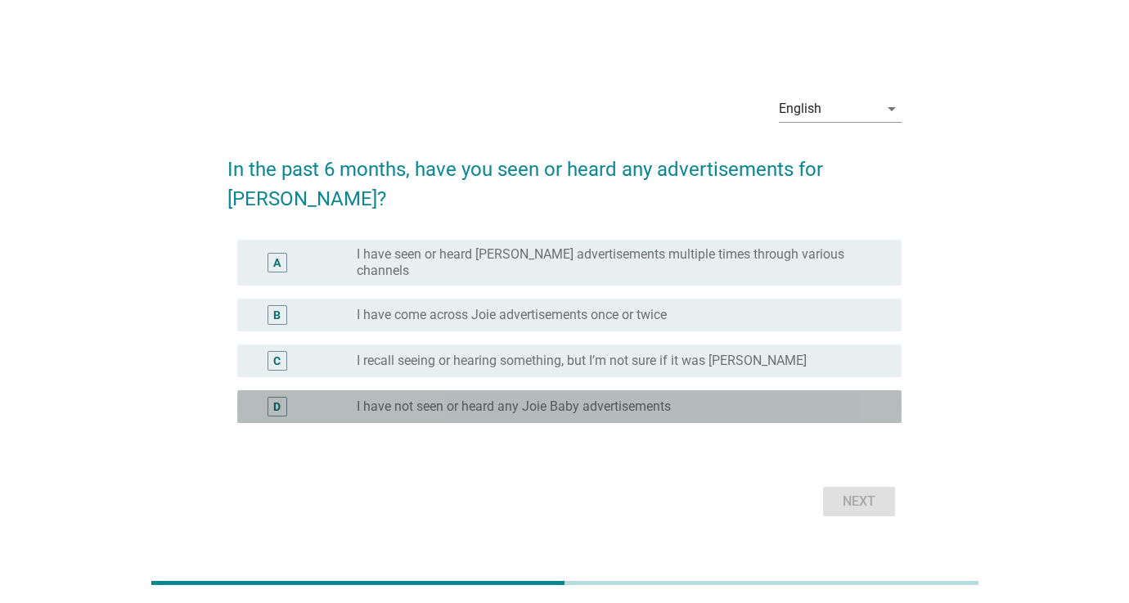
click at [642, 397] on div "radio_button_unchecked I have not seen or heard any Joie Baby advertisements" at bounding box center [623, 407] width 532 height 20
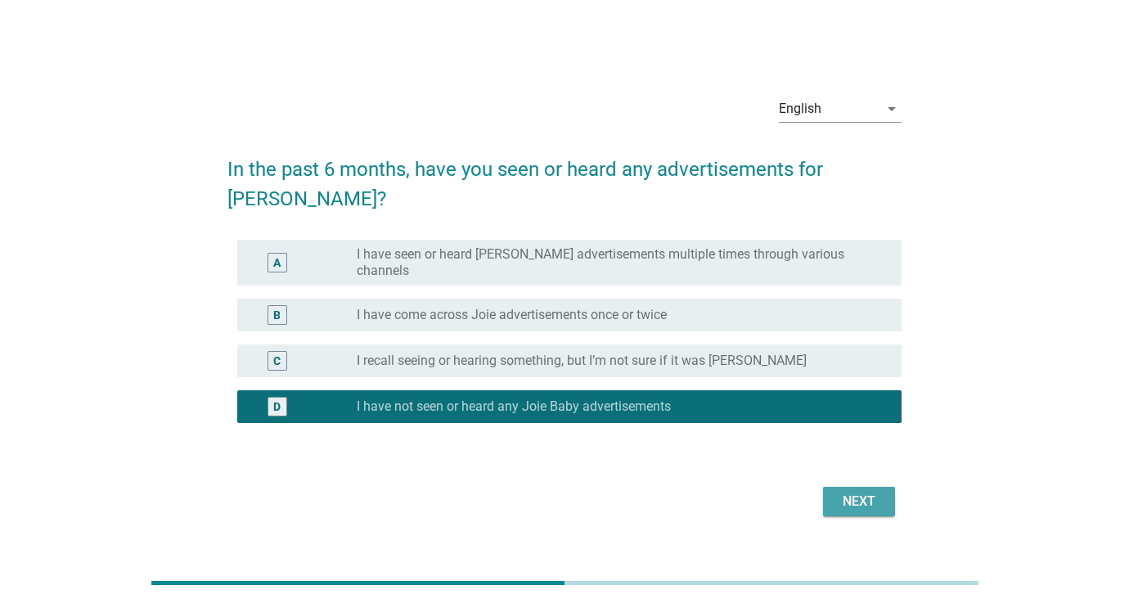
click at [866, 492] on div "Next" at bounding box center [859, 502] width 46 height 20
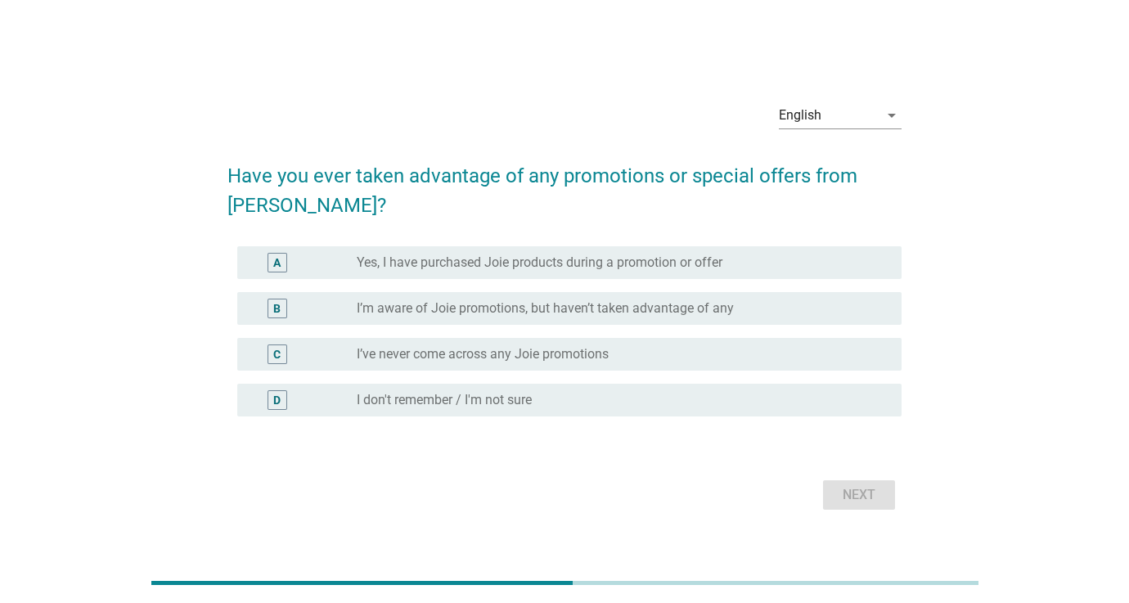
click at [465, 361] on label "I’ve never come across any Joie promotions" at bounding box center [483, 354] width 252 height 16
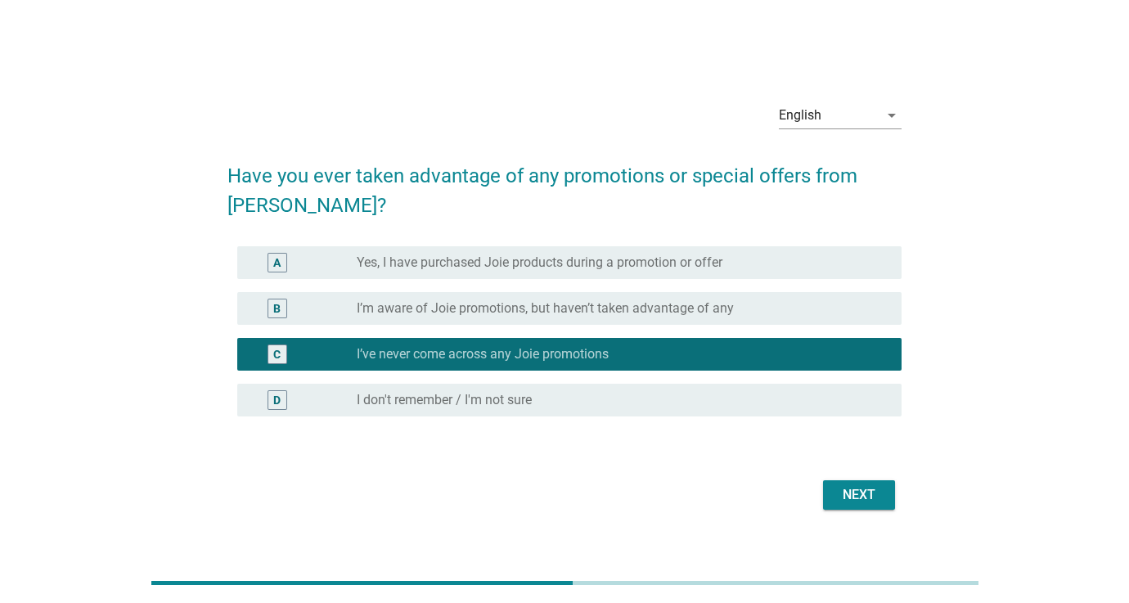
click at [850, 495] on div "Next" at bounding box center [859, 495] width 46 height 20
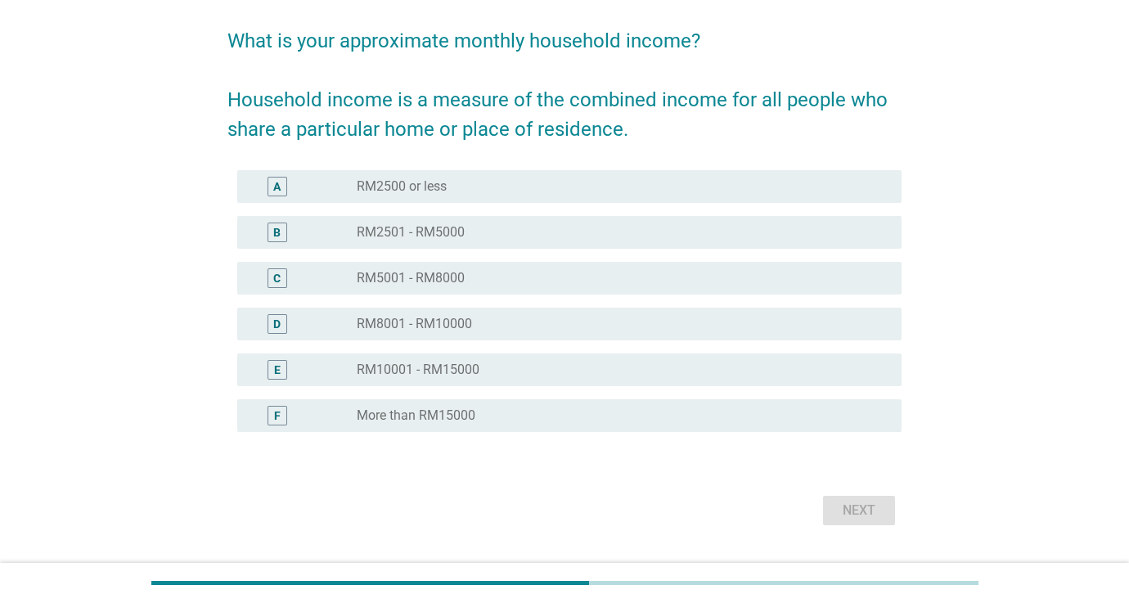
scroll to position [119, 0]
click at [609, 376] on div "radio_button_unchecked RM10001 - RM15000" at bounding box center [616, 369] width 519 height 16
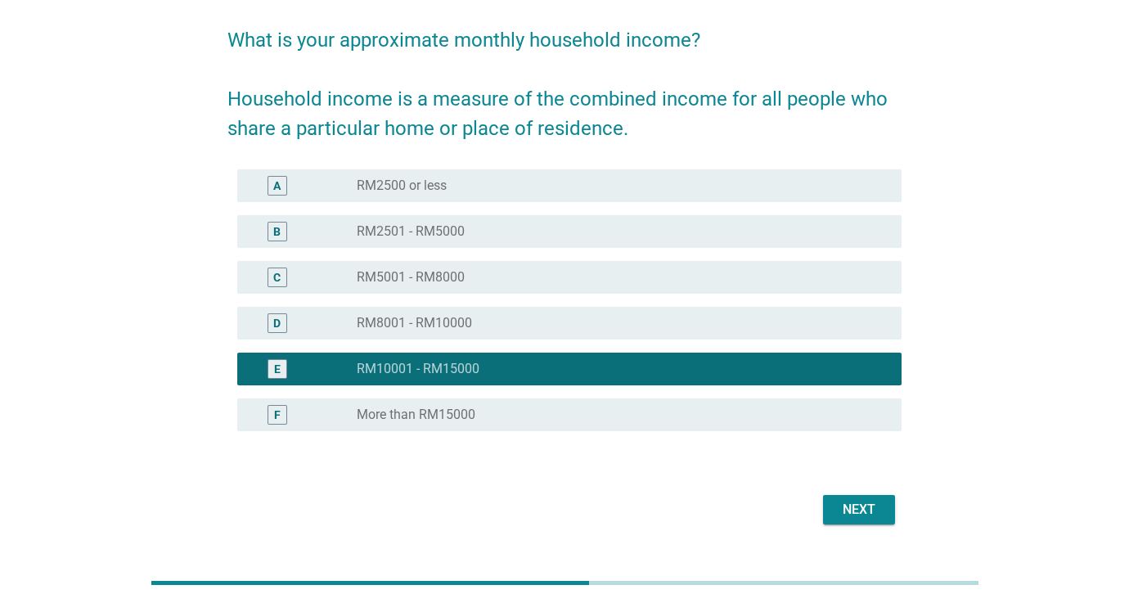
click at [568, 286] on div "radio_button_unchecked RM5001 - RM8000" at bounding box center [623, 278] width 532 height 20
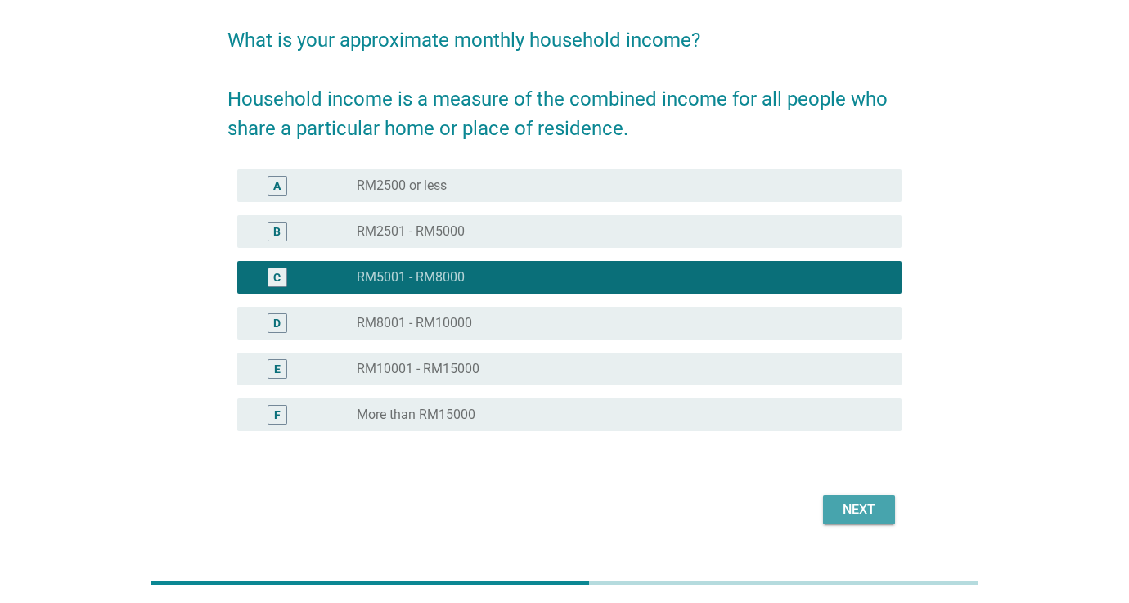
click at [845, 498] on button "Next" at bounding box center [859, 509] width 72 height 29
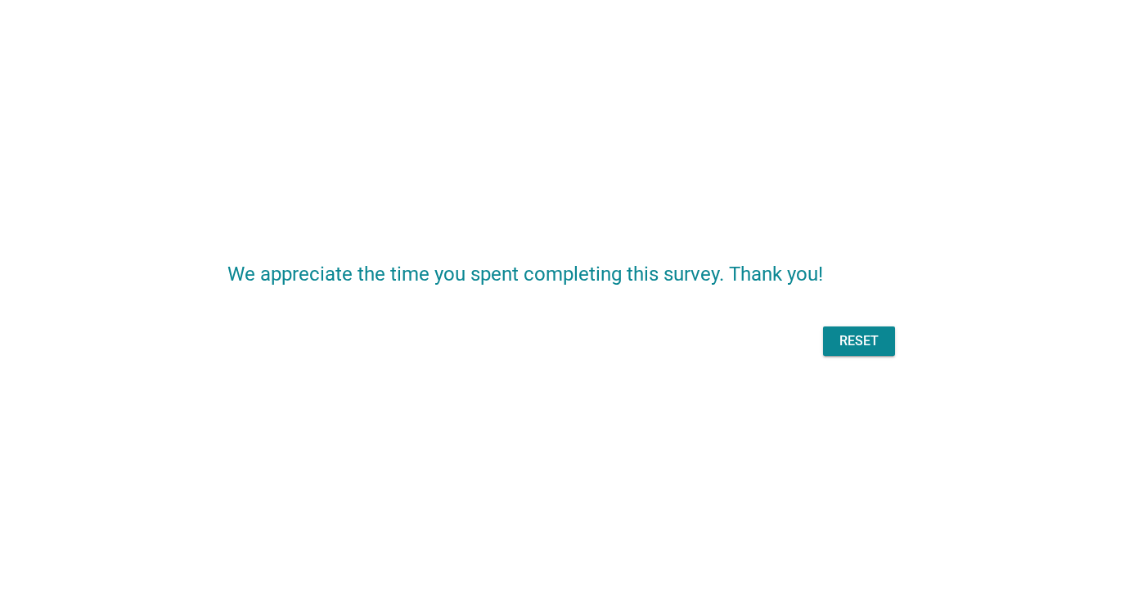
scroll to position [0, 0]
click at [846, 347] on div "Reset" at bounding box center [564, 341] width 674 height 39
click at [815, 521] on div "We appreciate the time you spent completing this survey. Thank you! Reset" at bounding box center [564, 301] width 1129 height 603
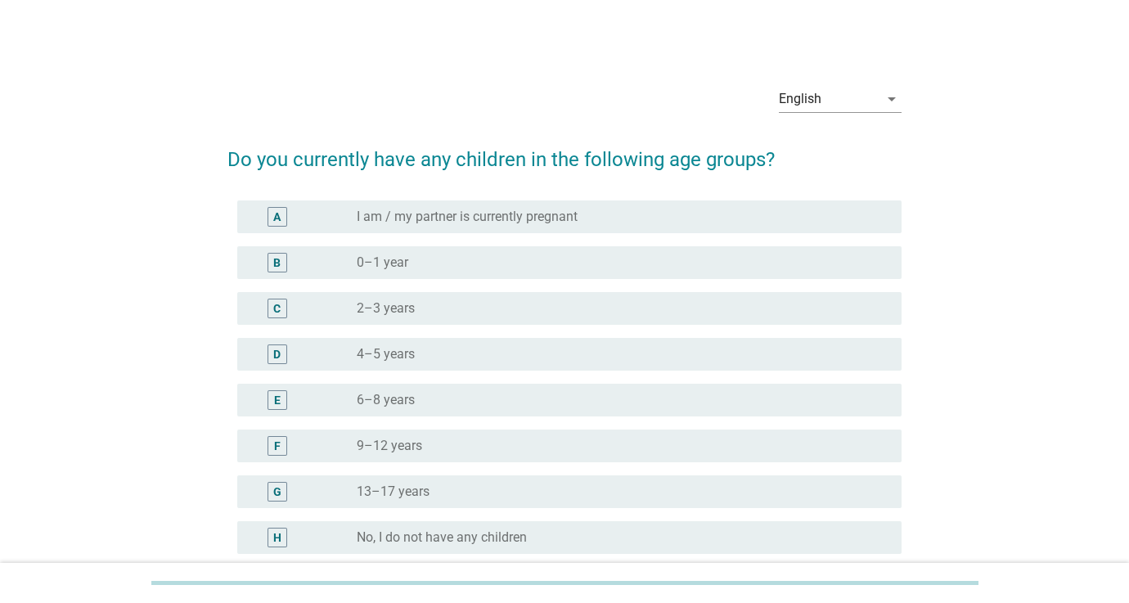
click at [531, 218] on label "I am / my partner is currently pregnant" at bounding box center [467, 217] width 221 height 16
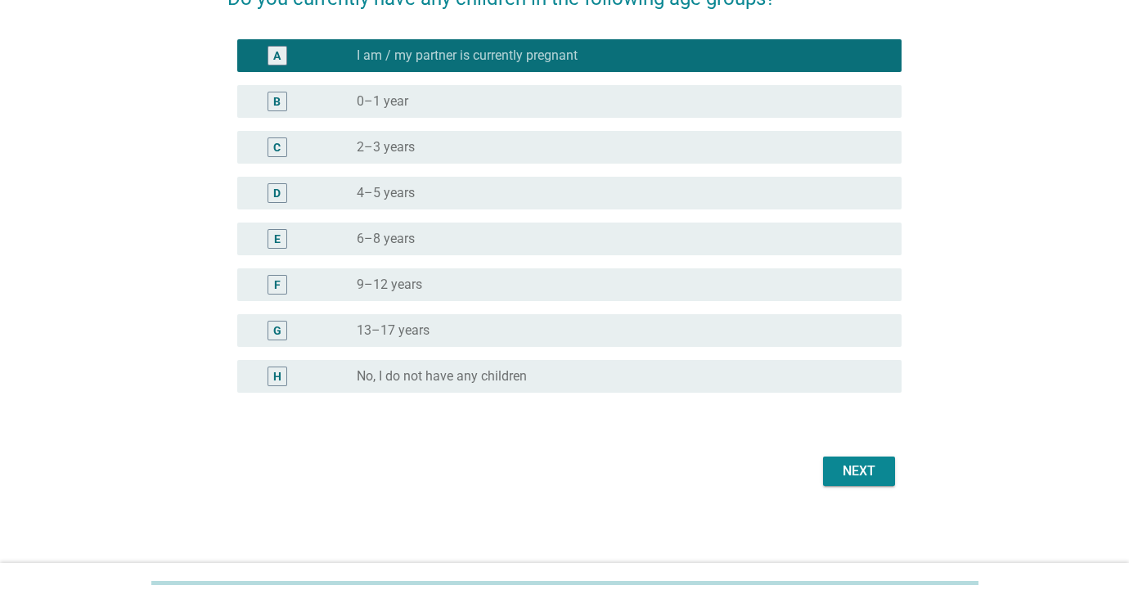
scroll to position [161, 0]
click at [862, 472] on div "Next" at bounding box center [859, 471] width 46 height 20
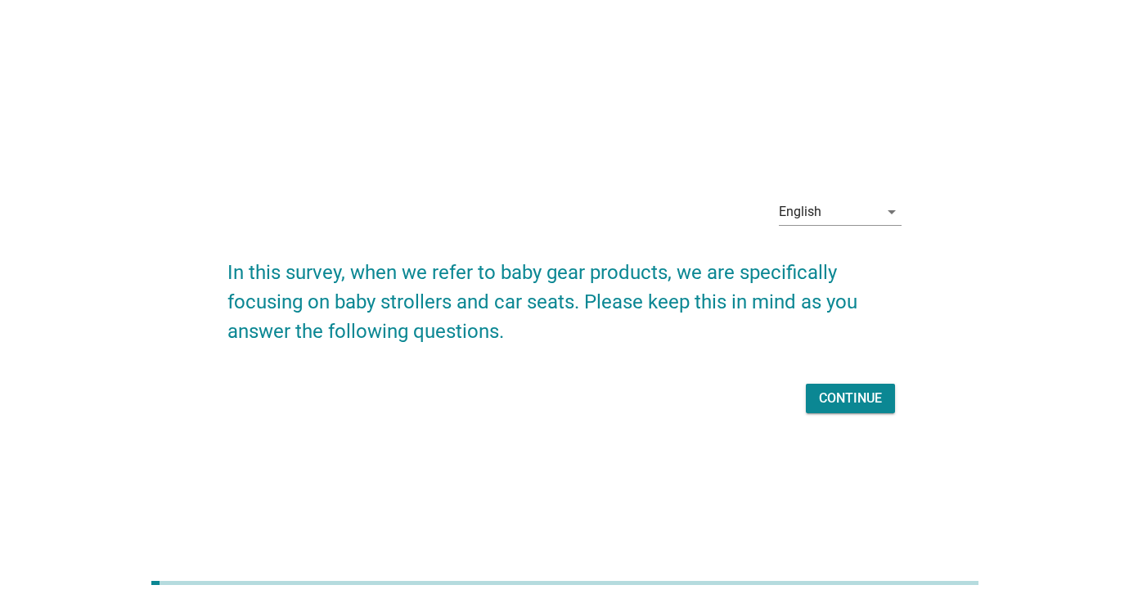
click at [861, 395] on div "Continue" at bounding box center [850, 399] width 63 height 20
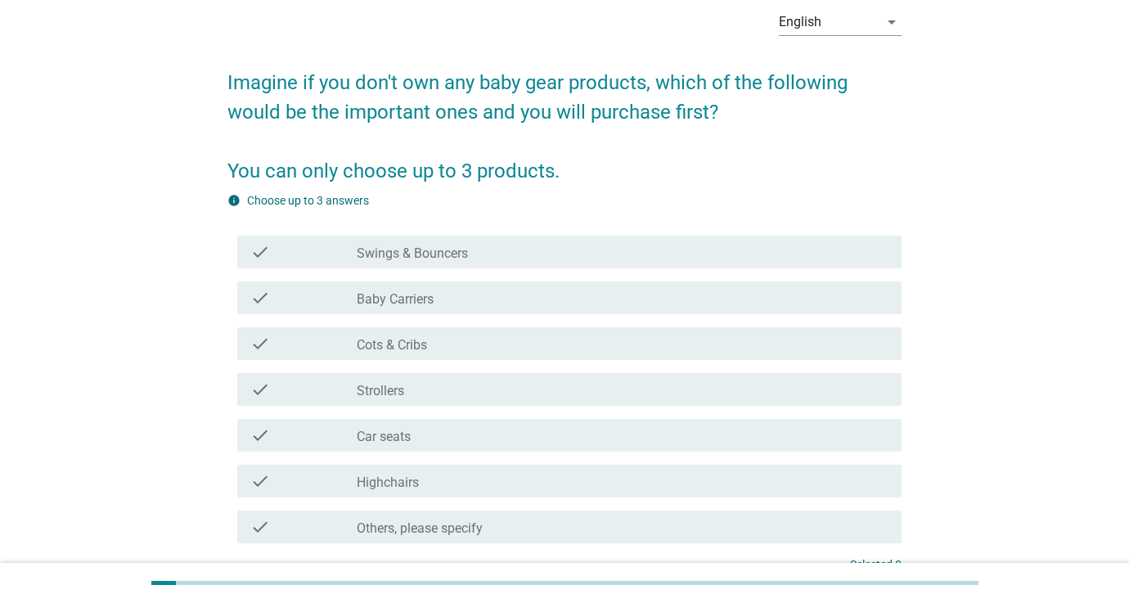
scroll to position [92, 0]
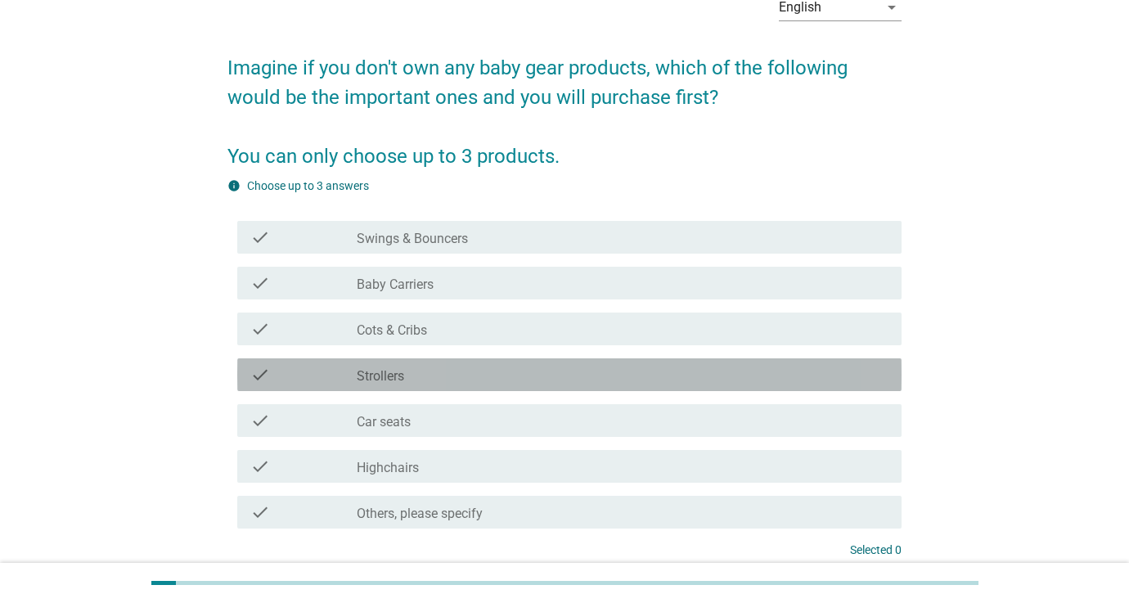
click at [395, 374] on label "Strollers" at bounding box center [380, 376] width 47 height 16
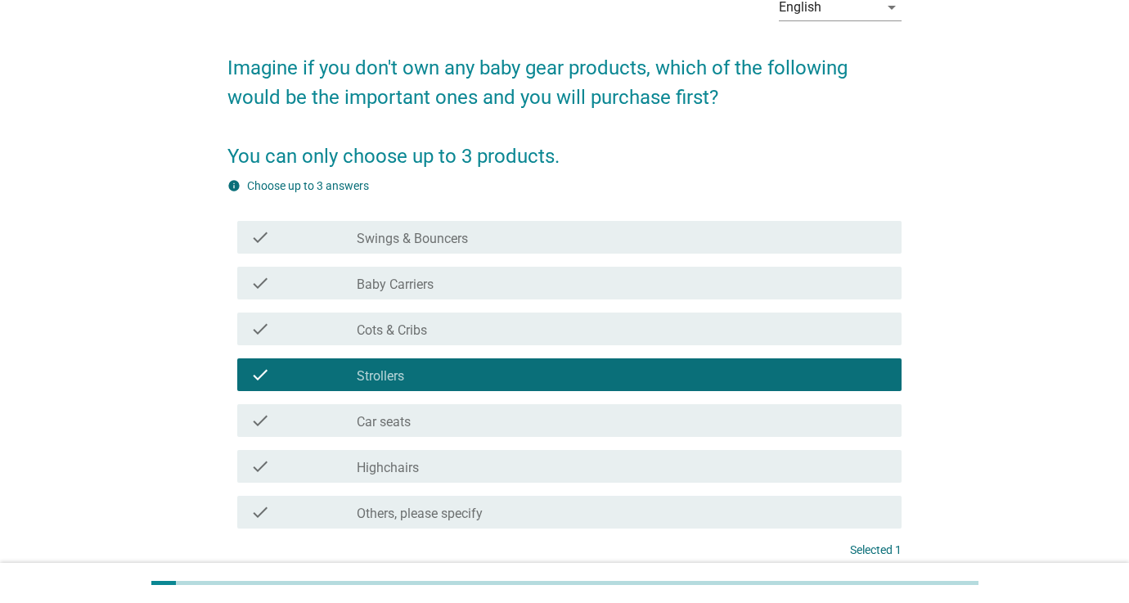
drag, startPoint x: 400, startPoint y: 425, endPoint x: 510, endPoint y: 439, distance: 110.4
click at [400, 425] on label "Car seats" at bounding box center [384, 422] width 54 height 16
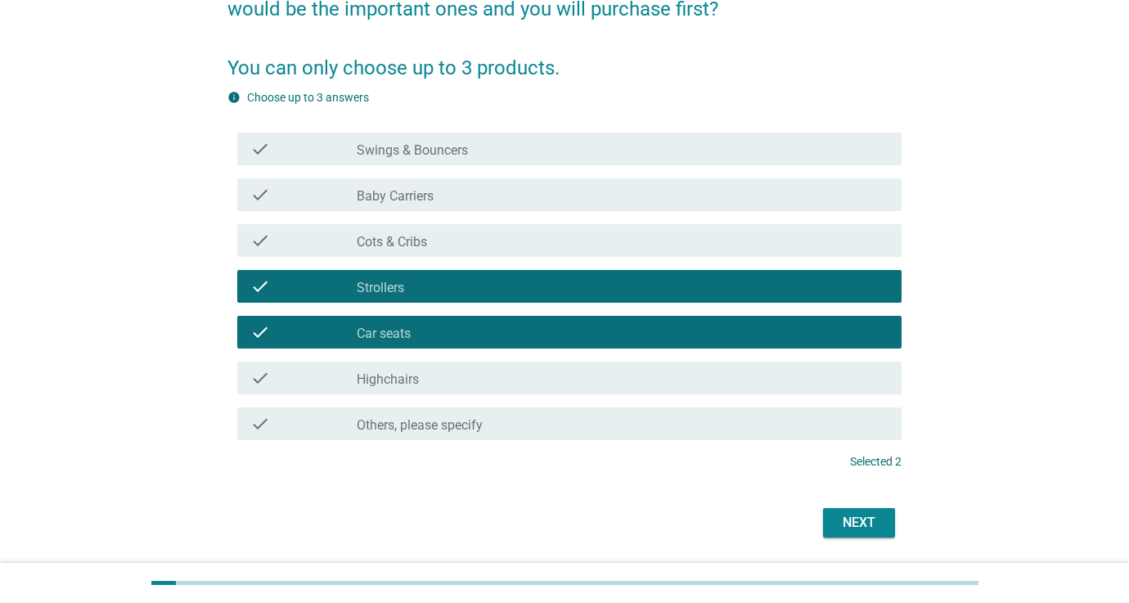
scroll to position [220, 0]
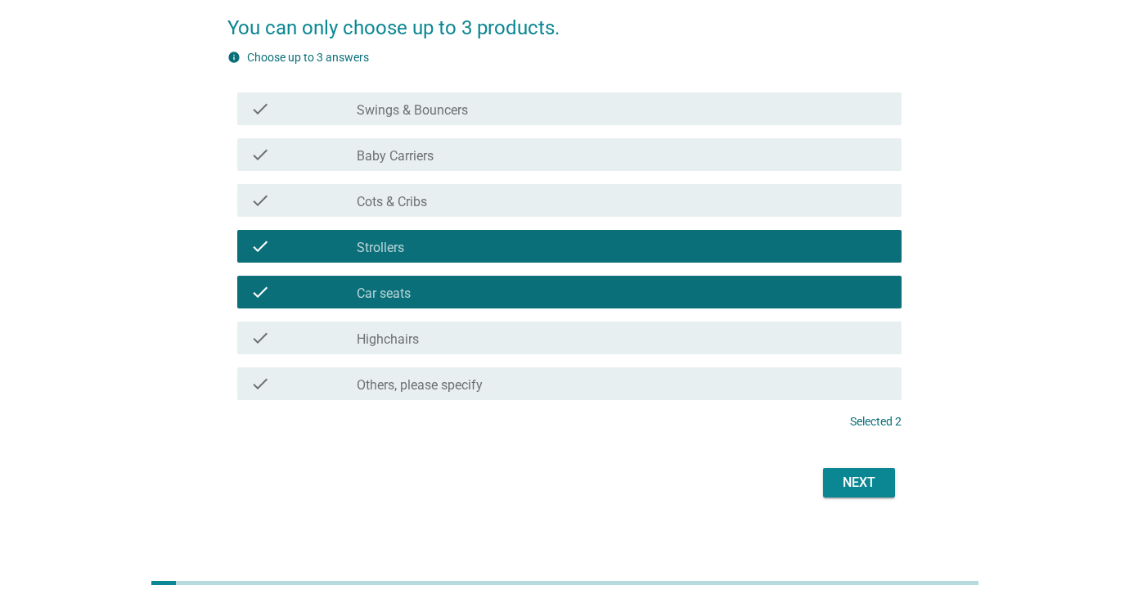
click at [861, 473] on div "Next" at bounding box center [859, 483] width 46 height 20
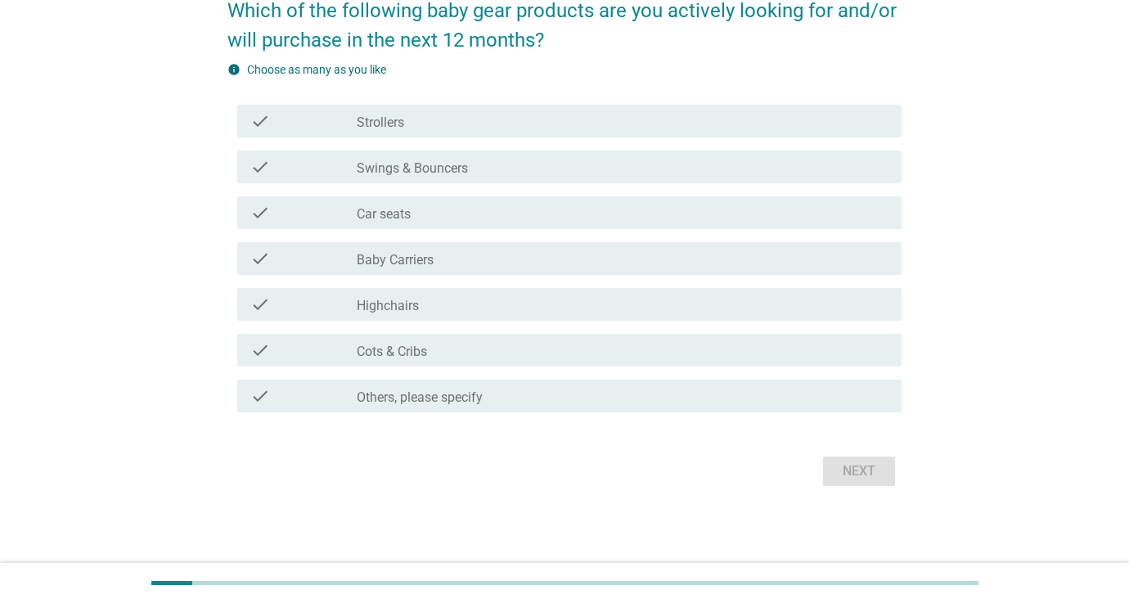
scroll to position [0, 0]
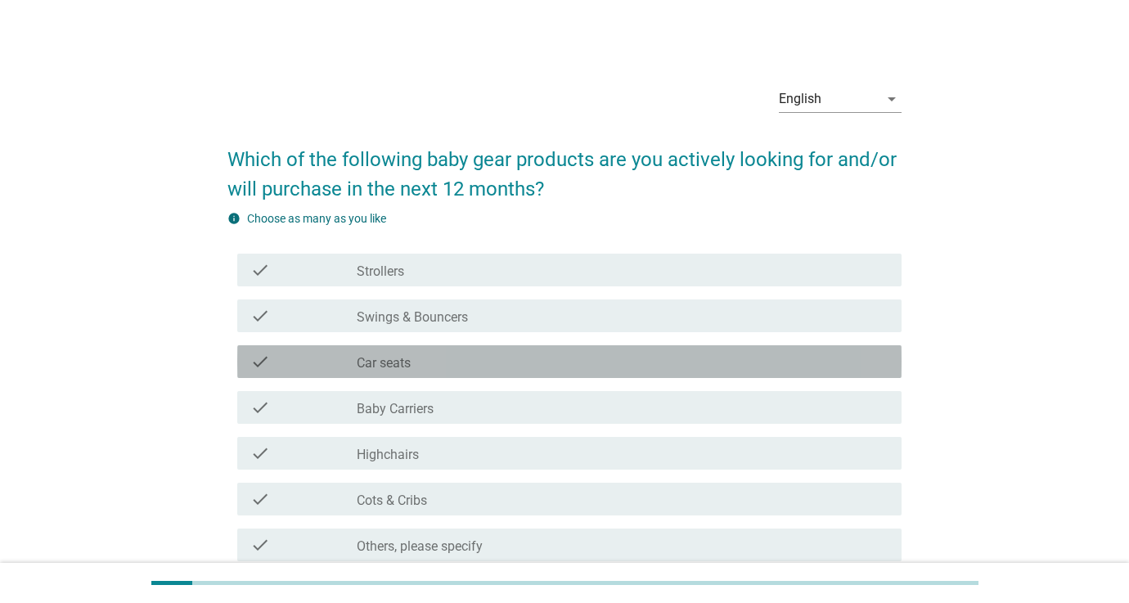
drag, startPoint x: 403, startPoint y: 370, endPoint x: 414, endPoint y: 398, distance: 30.8
click at [403, 370] on label "Car seats" at bounding box center [384, 363] width 54 height 16
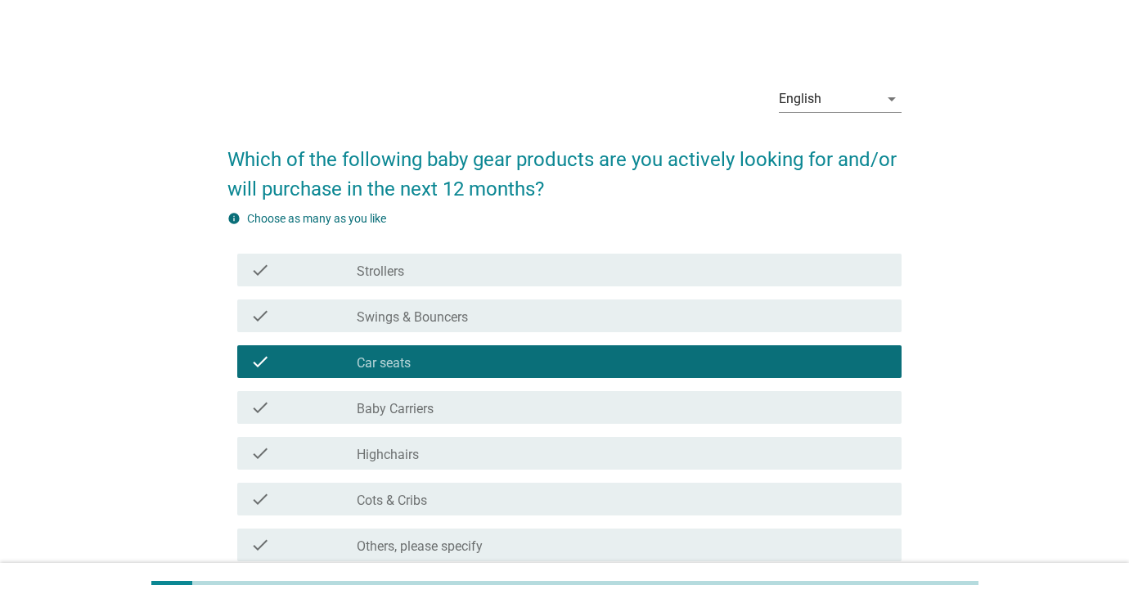
scroll to position [32, 0]
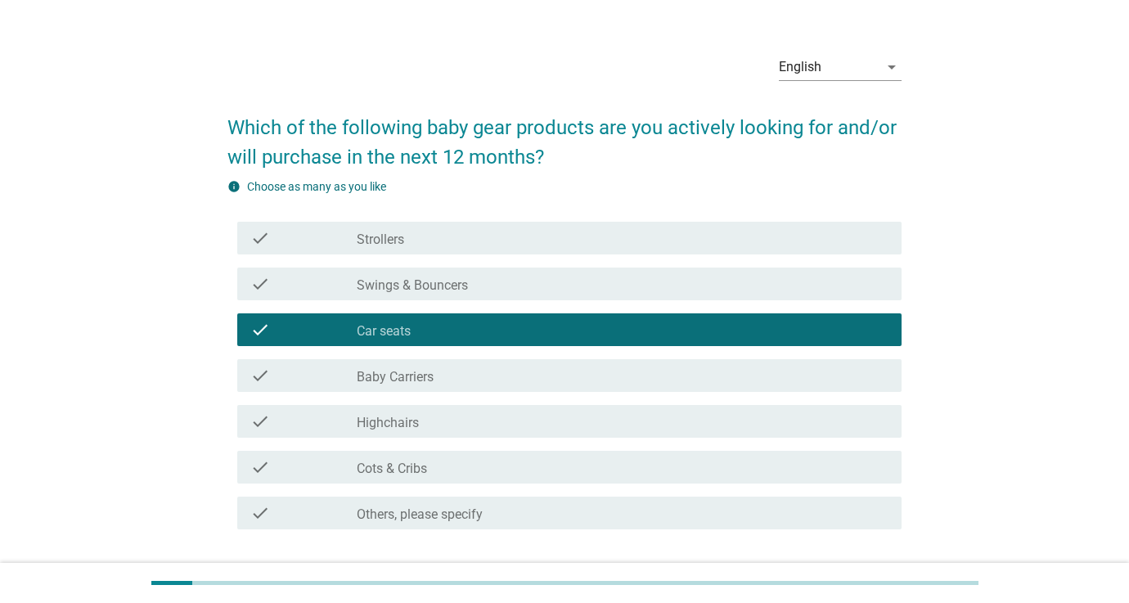
drag, startPoint x: 398, startPoint y: 245, endPoint x: 489, endPoint y: 306, distance: 109.6
click at [398, 245] on label "Strollers" at bounding box center [380, 240] width 47 height 16
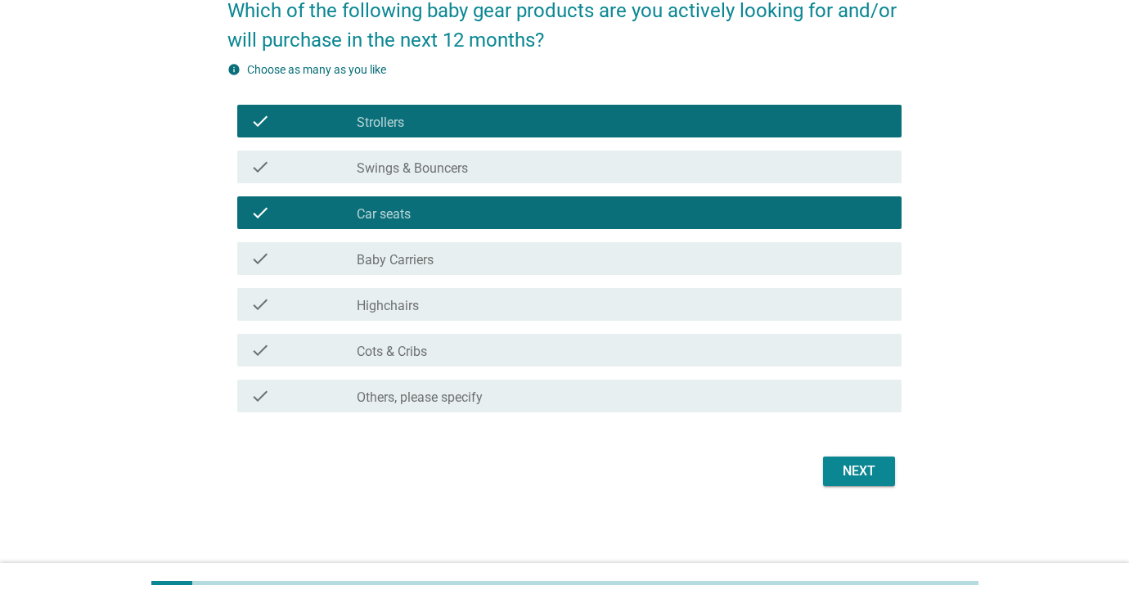
scroll to position [149, 0]
drag, startPoint x: 898, startPoint y: 475, endPoint x: 879, endPoint y: 475, distance: 19.6
click at [899, 475] on div "Next" at bounding box center [564, 471] width 674 height 39
click at [860, 475] on div "Next" at bounding box center [859, 471] width 46 height 20
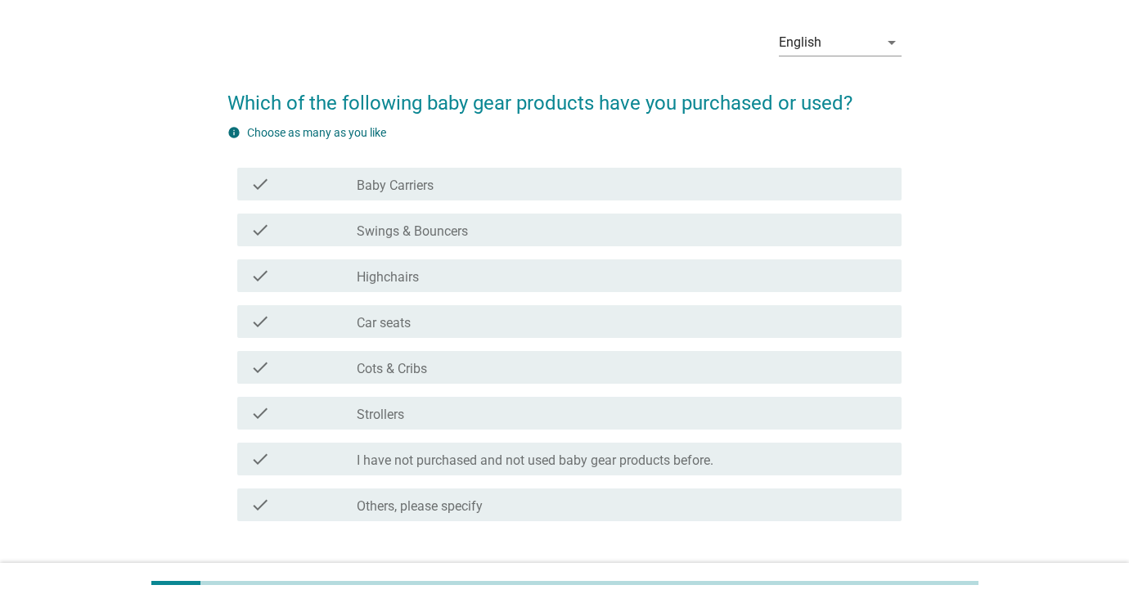
scroll to position [71, 0]
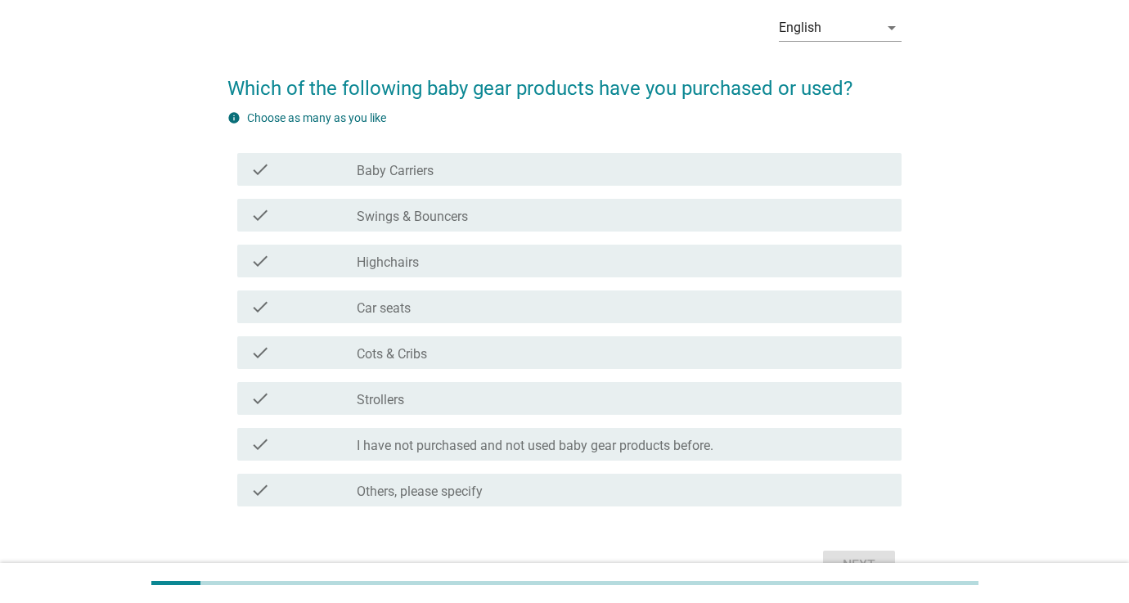
click at [394, 308] on label "Car seats" at bounding box center [384, 308] width 54 height 16
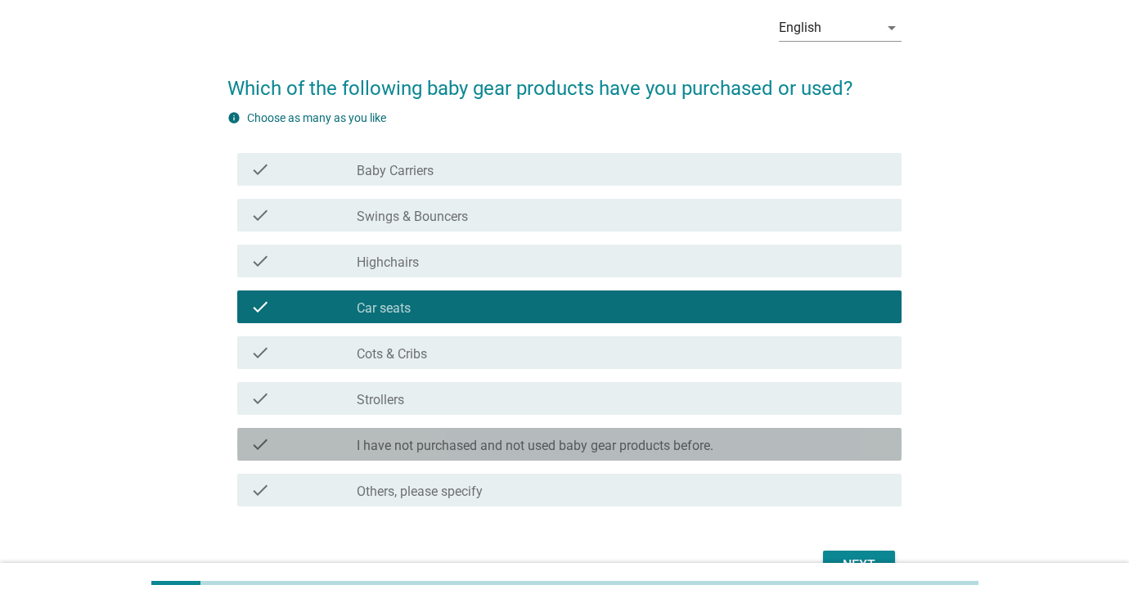
click at [436, 450] on label "I have not purchased and not used baby gear products before." at bounding box center [535, 446] width 357 height 16
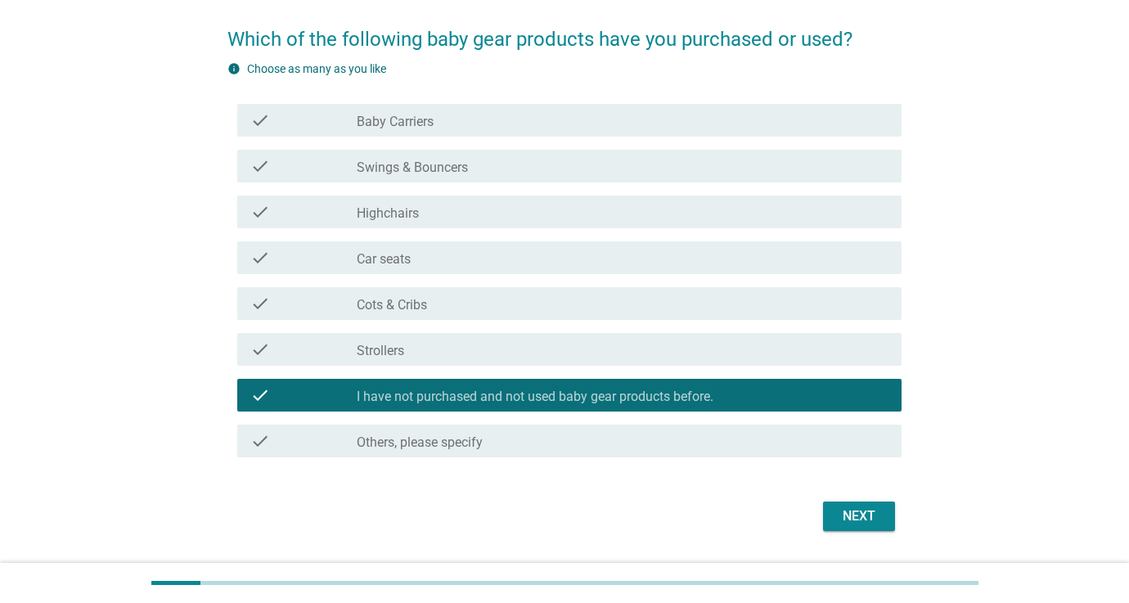
scroll to position [137, 0]
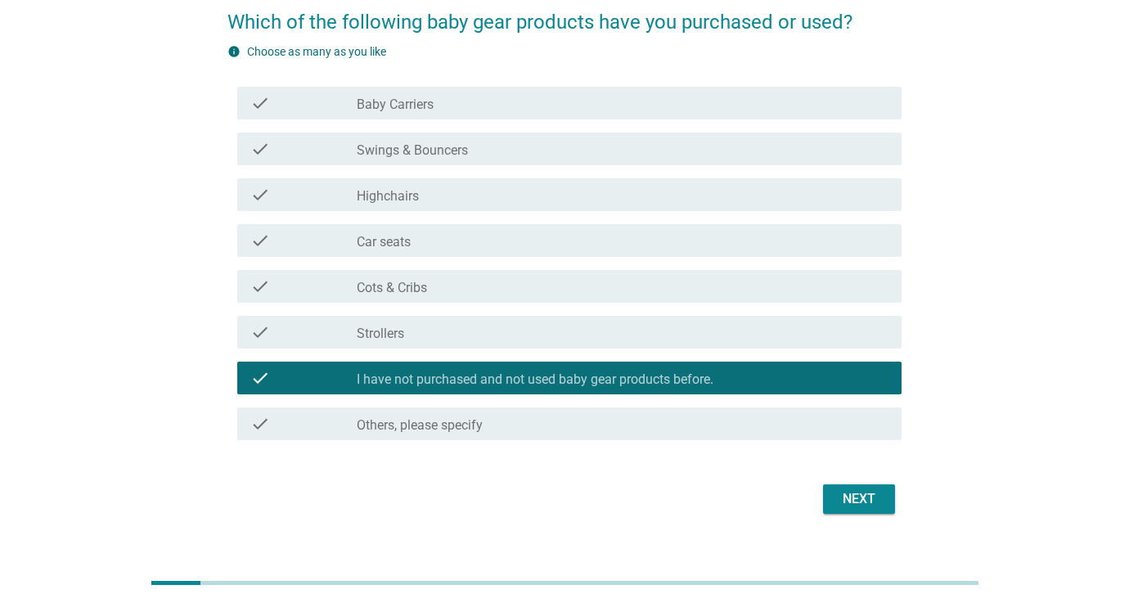
click at [842, 508] on div "Next" at bounding box center [859, 499] width 46 height 20
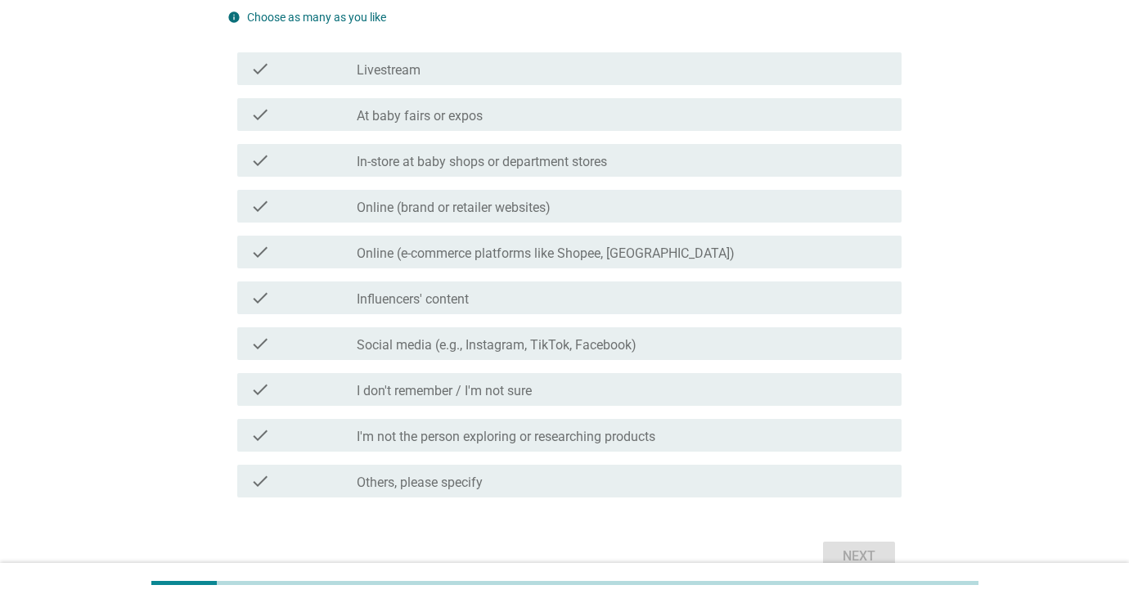
scroll to position [207, 0]
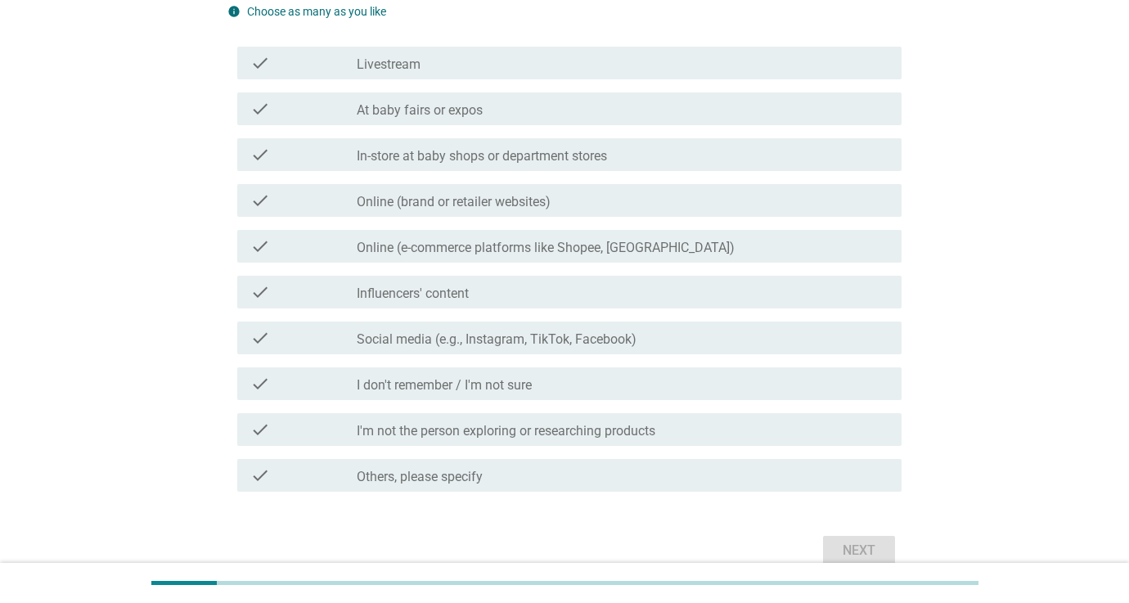
click at [495, 389] on label "I don't remember / I'm not sure" at bounding box center [444, 385] width 175 height 16
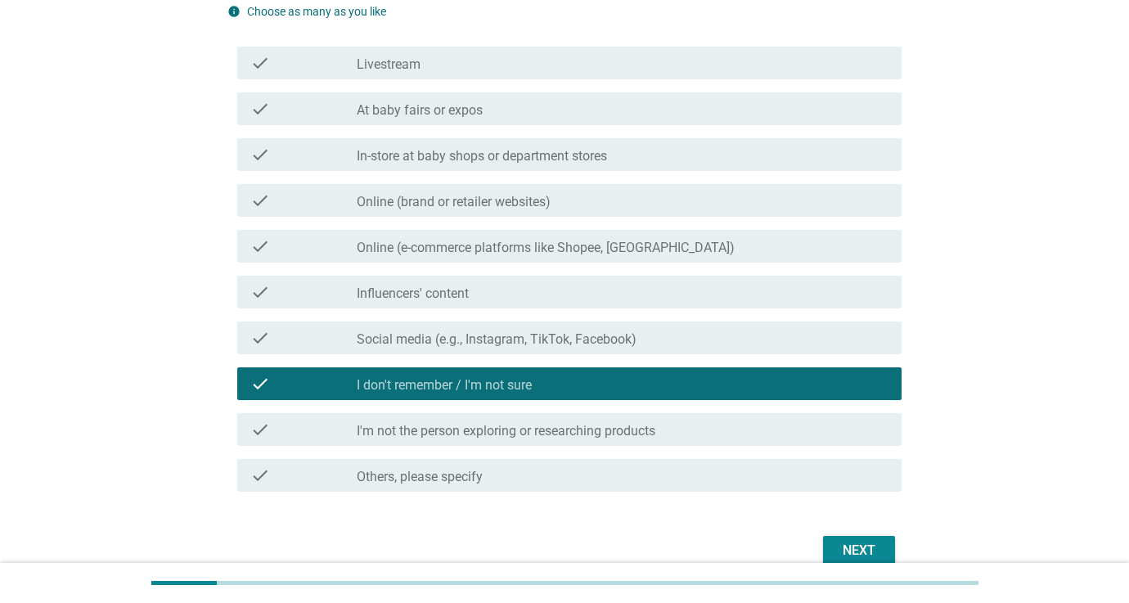
click at [844, 544] on div "Next" at bounding box center [859, 551] width 46 height 20
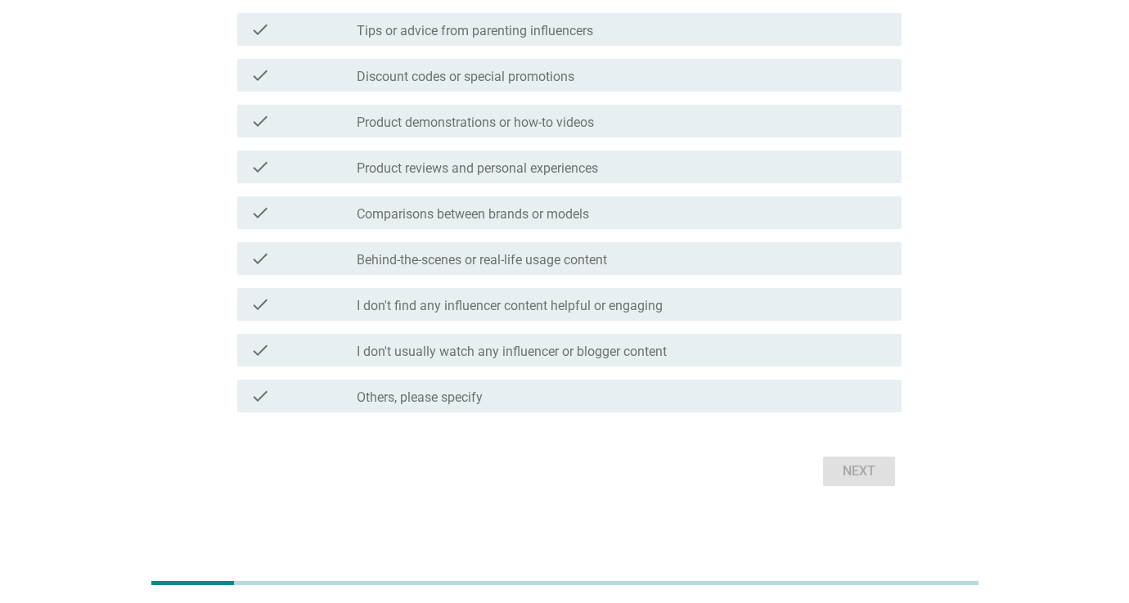
scroll to position [286, 0]
click at [446, 346] on label "I don't usually watch any influencer or blogger content" at bounding box center [512, 352] width 310 height 16
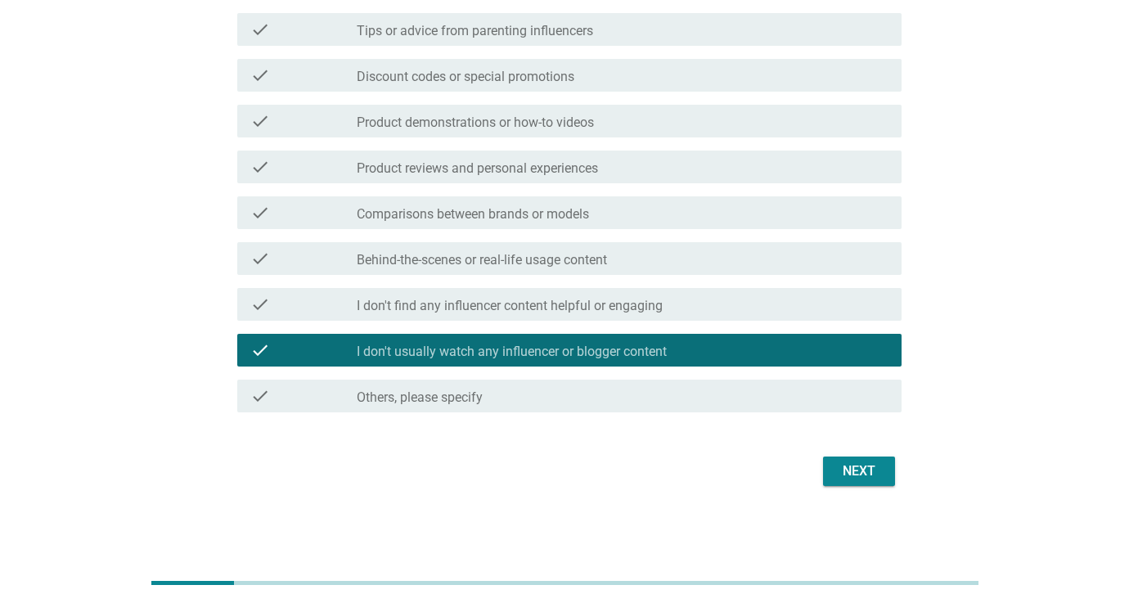
click at [838, 466] on div "Next" at bounding box center [859, 471] width 46 height 20
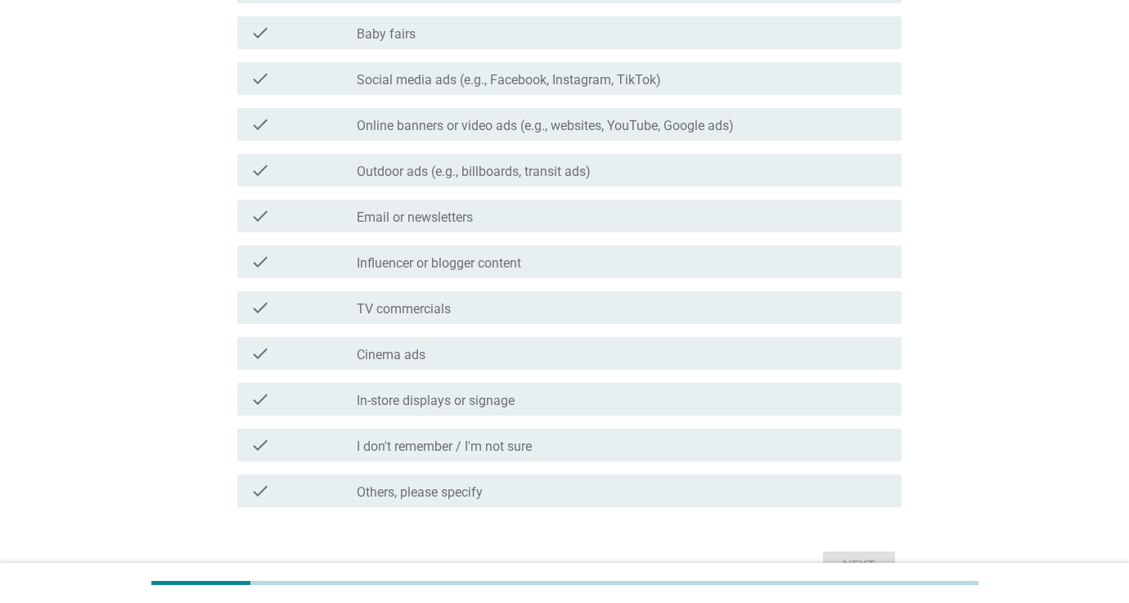
scroll to position [442, 0]
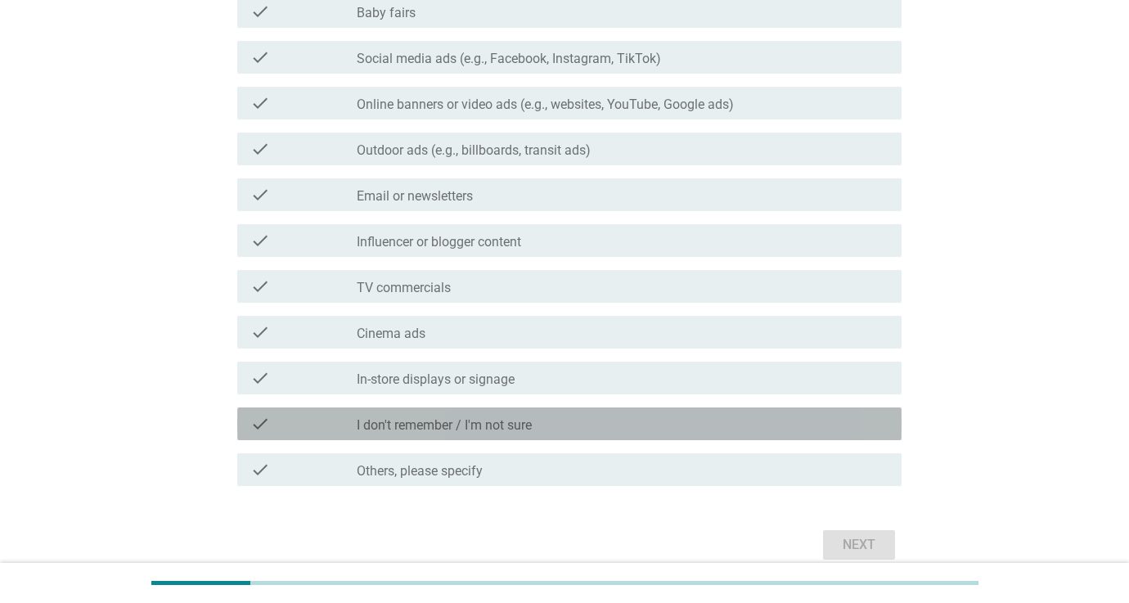
click at [480, 430] on label "I don't remember / I'm not sure" at bounding box center [444, 425] width 175 height 16
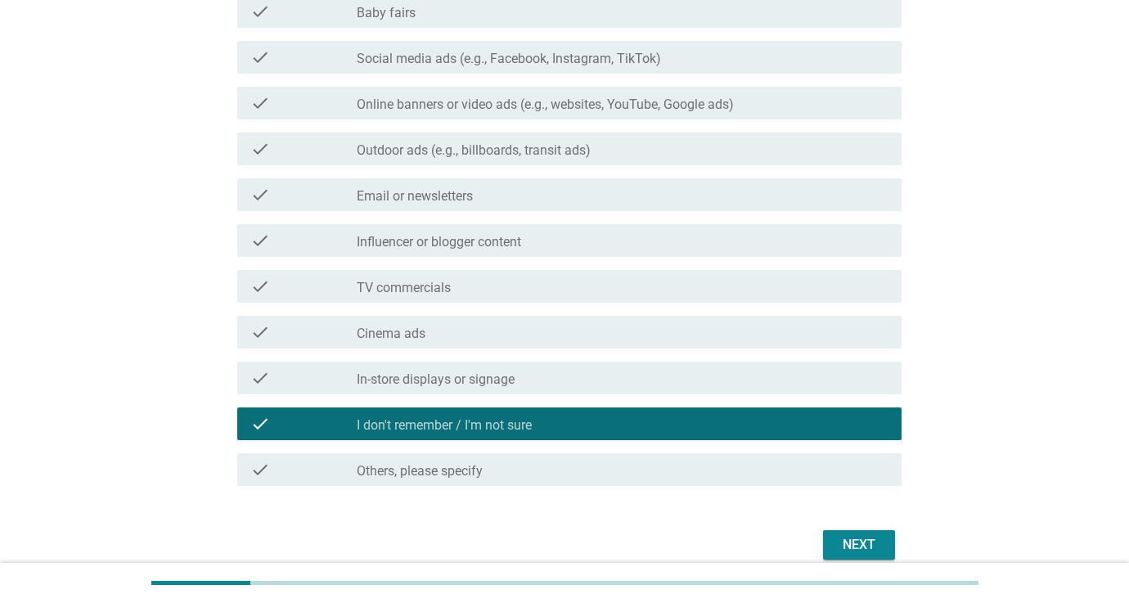
click at [866, 556] on button "Next" at bounding box center [859, 544] width 72 height 29
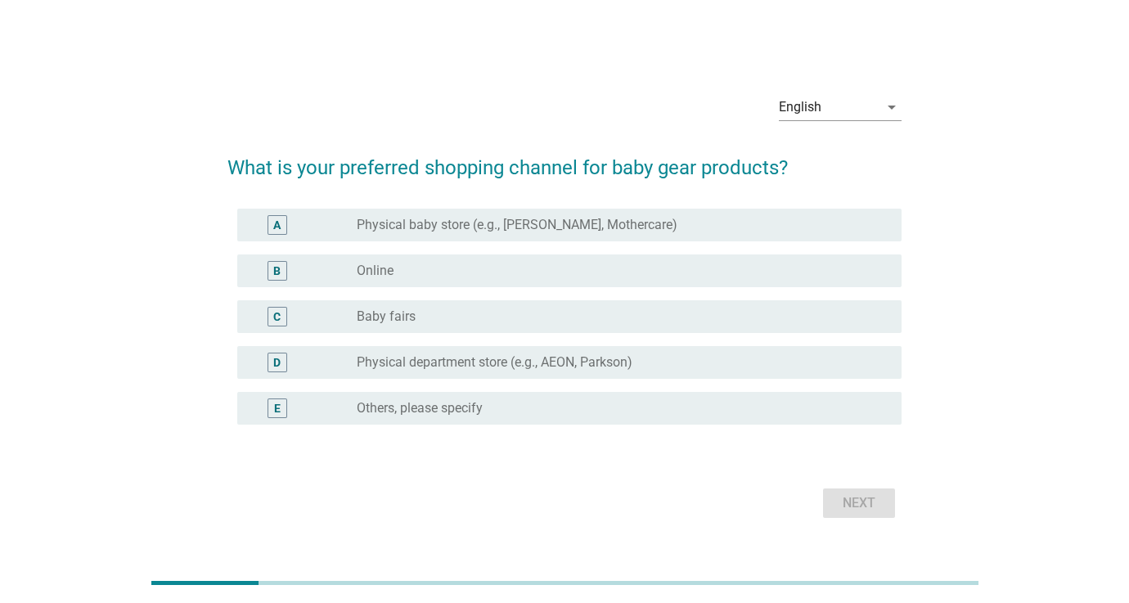
click at [380, 281] on div "B radio_button_unchecked Online" at bounding box center [569, 270] width 664 height 33
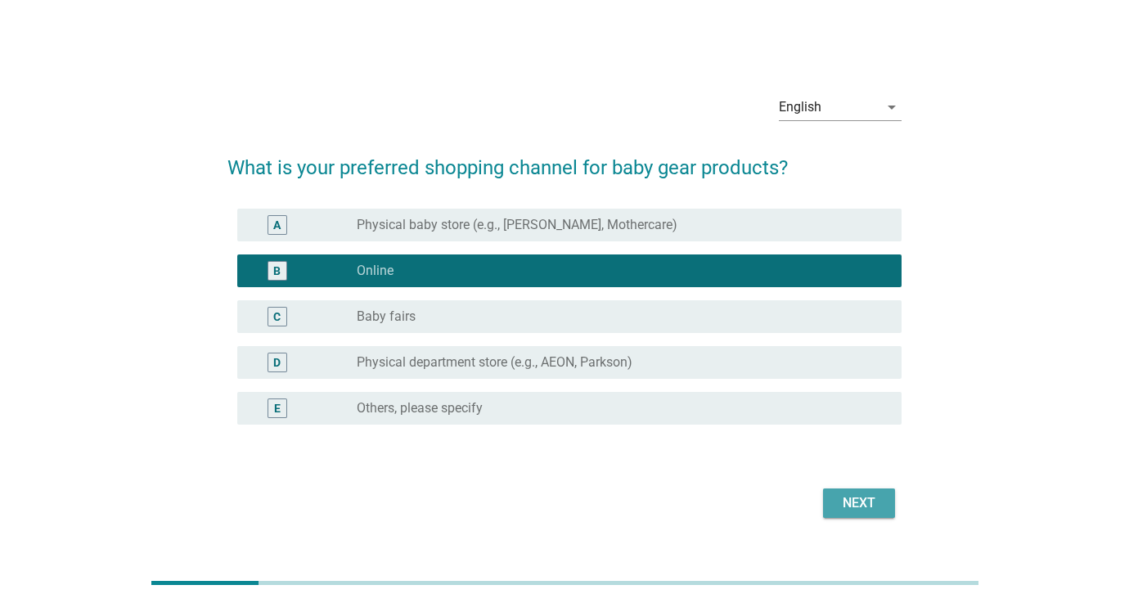
click at [846, 497] on div "Next" at bounding box center [859, 503] width 46 height 20
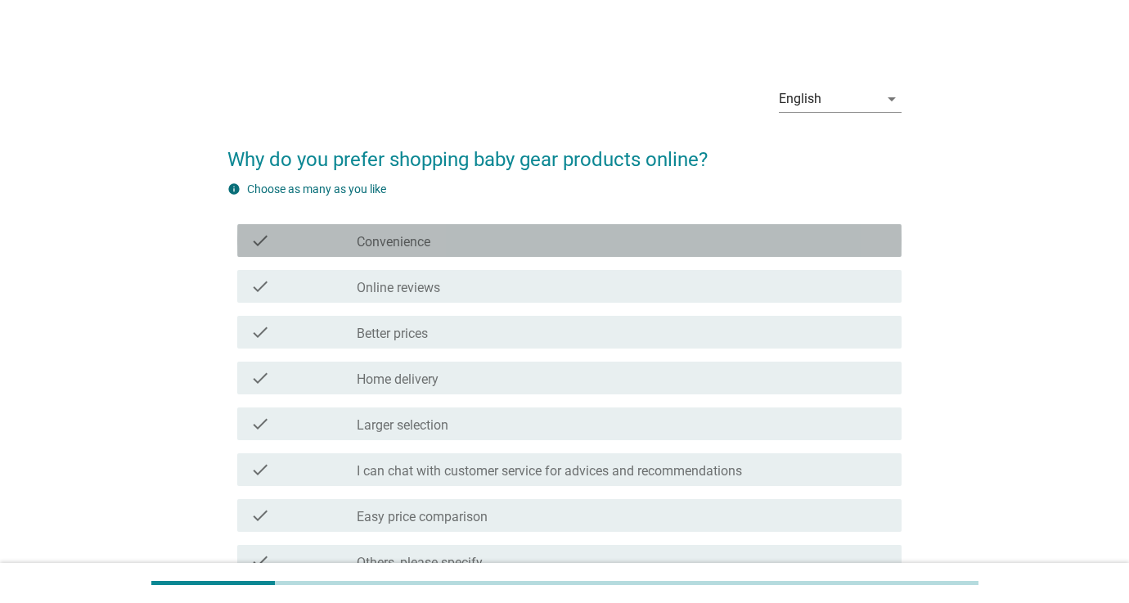
click at [502, 245] on div "check_box_outline_blank Convenience" at bounding box center [623, 241] width 532 height 20
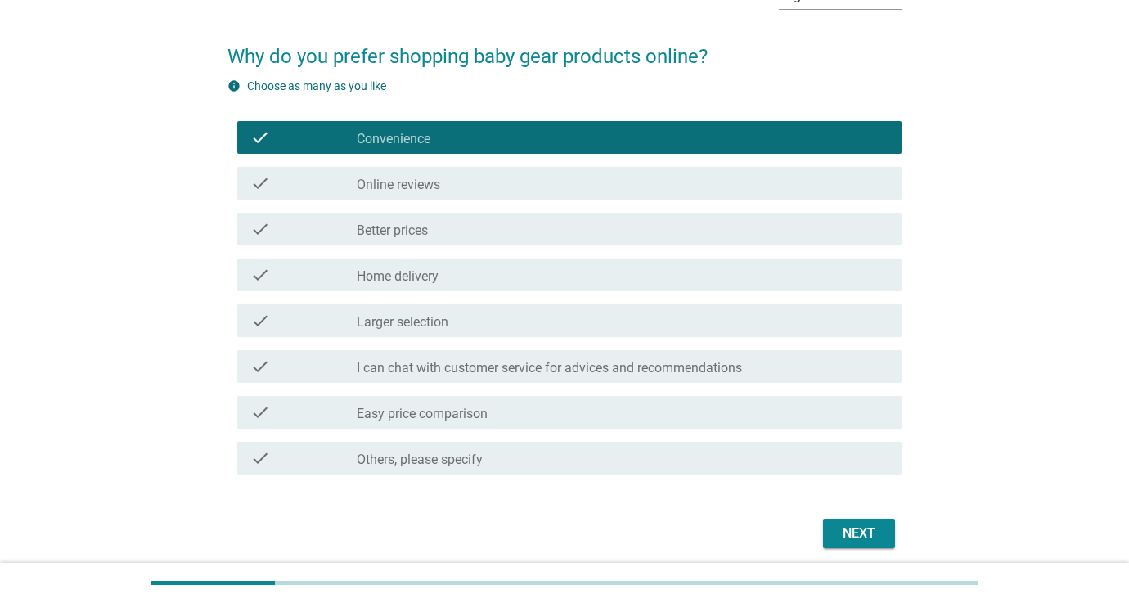
scroll to position [114, 0]
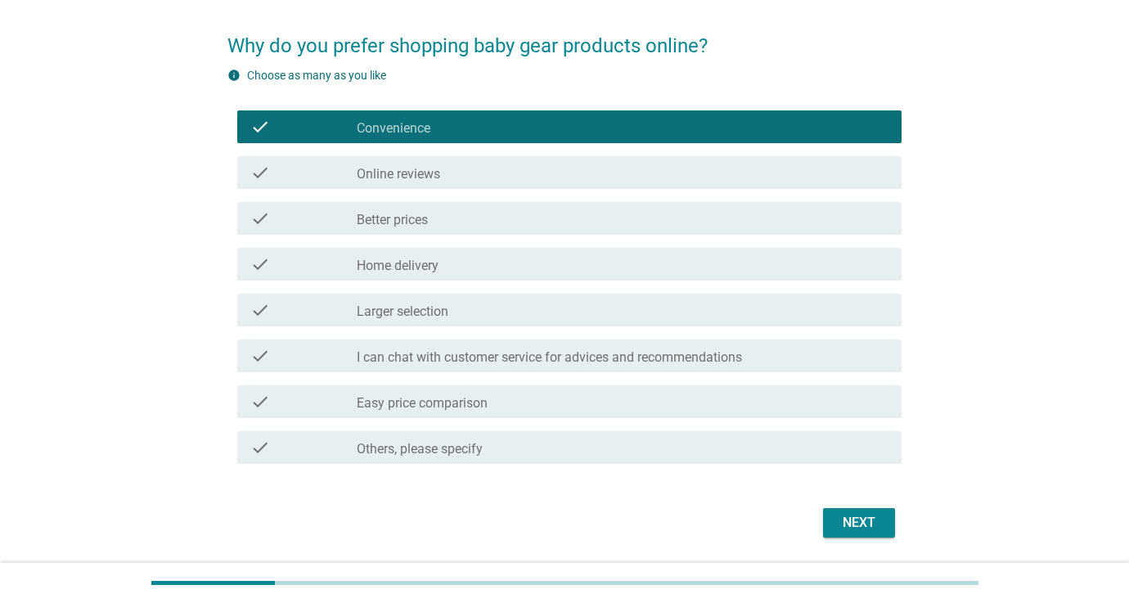
click at [838, 520] on div "Next" at bounding box center [859, 523] width 46 height 20
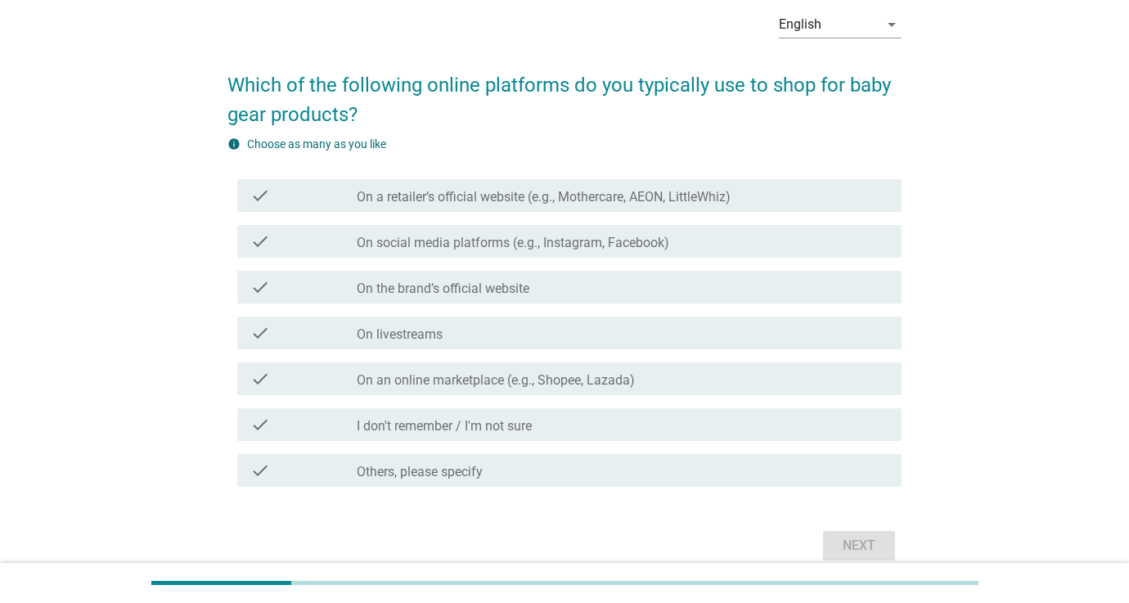
scroll to position [96, 0]
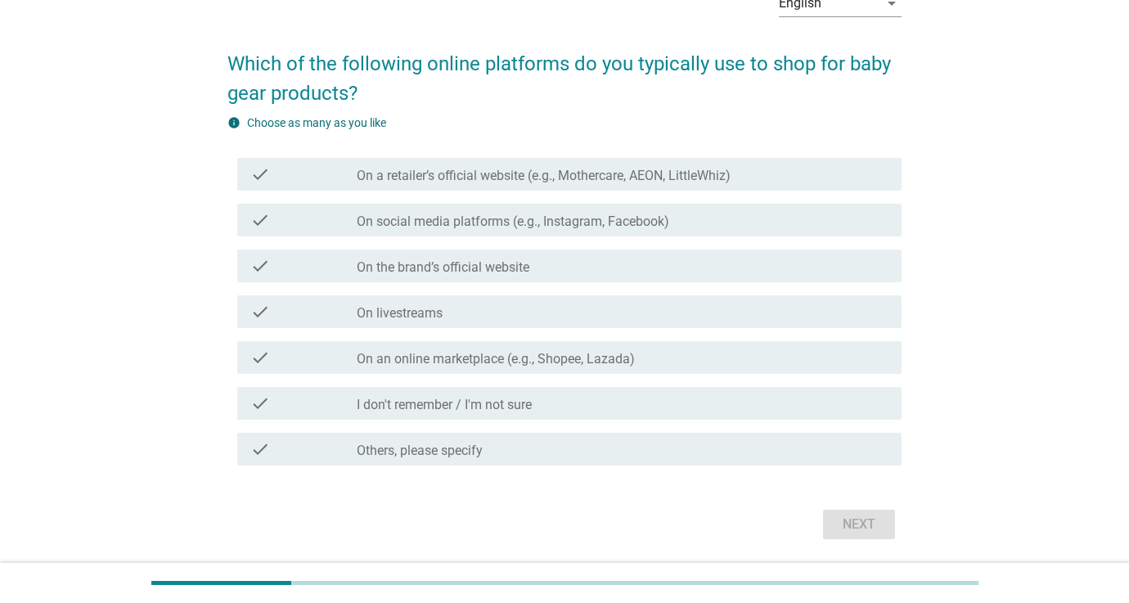
click at [521, 358] on label "On an online marketplace (e.g., Shopee, Lazada)" at bounding box center [496, 359] width 278 height 16
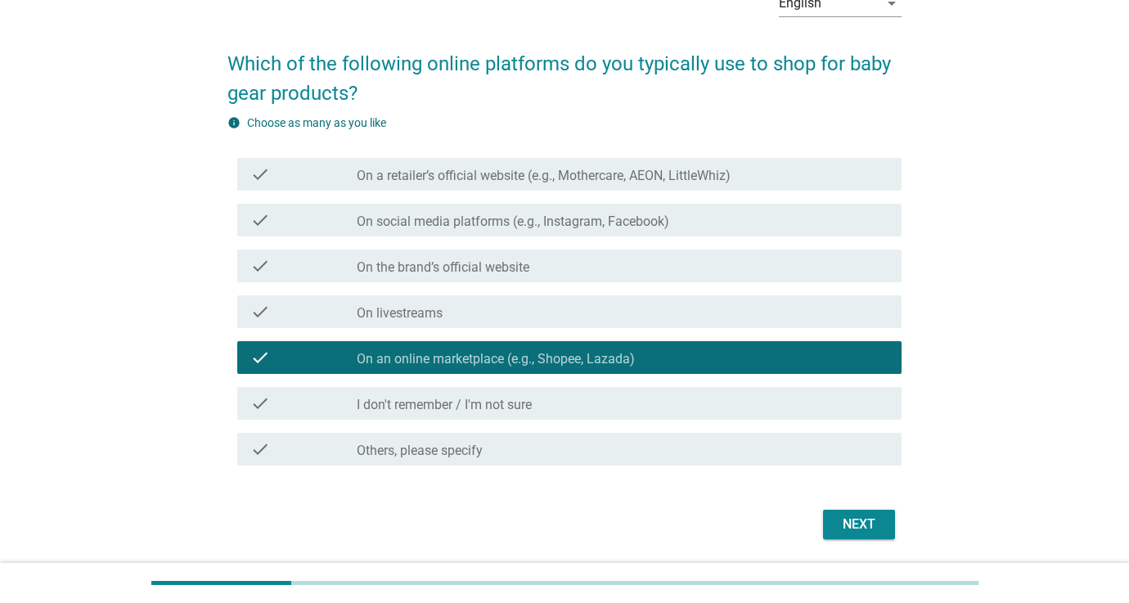
click at [848, 524] on div "Next" at bounding box center [859, 525] width 46 height 20
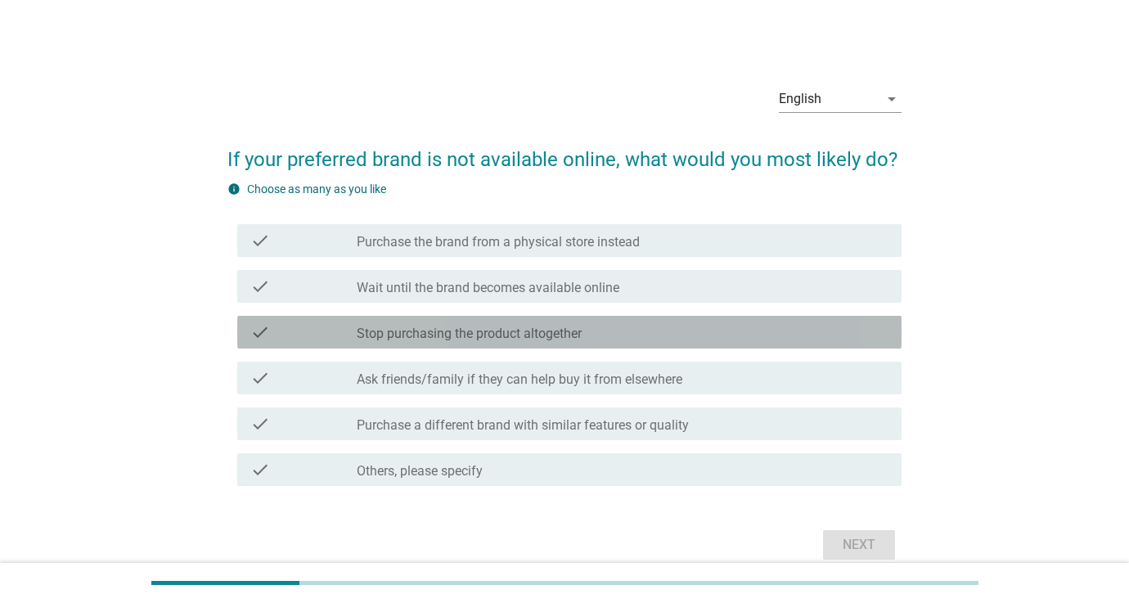
click at [524, 335] on label "Stop purchasing the product altogether" at bounding box center [469, 334] width 225 height 16
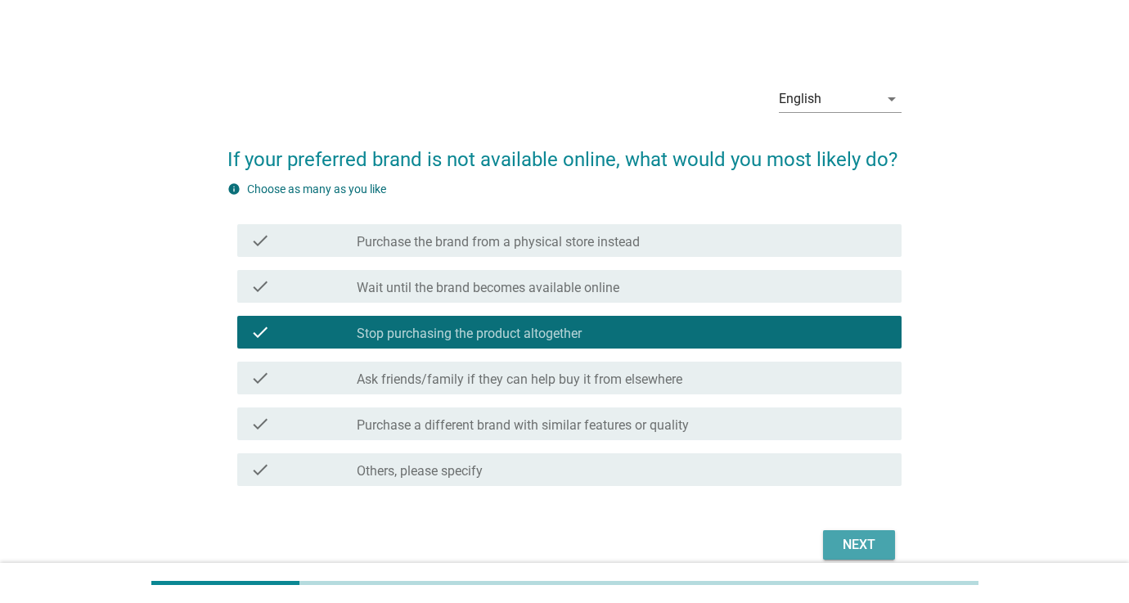
click at [870, 533] on button "Next" at bounding box center [859, 544] width 72 height 29
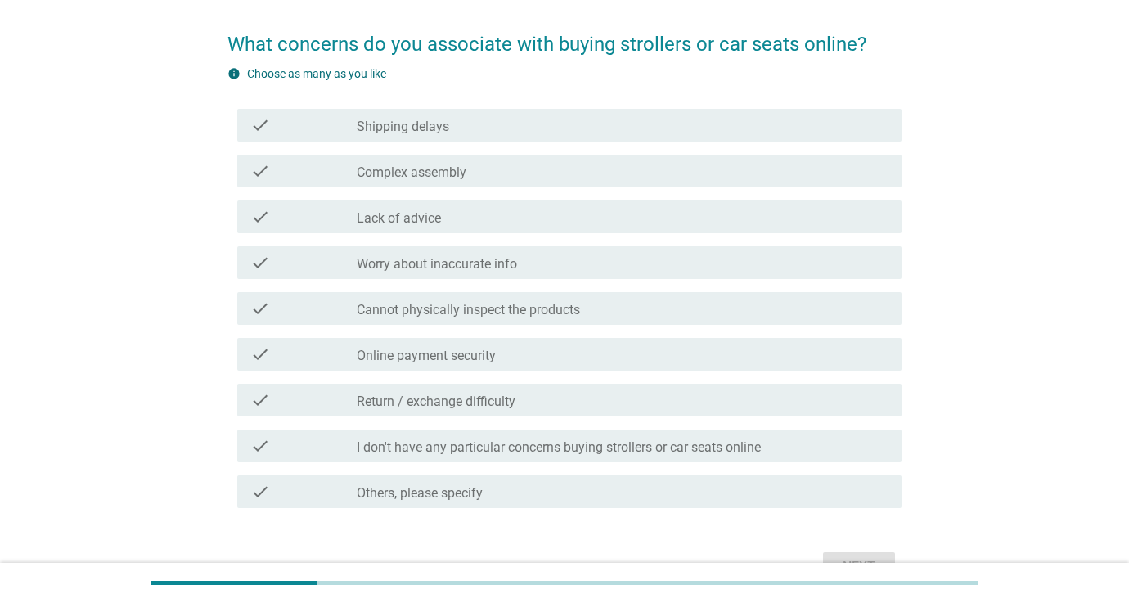
scroll to position [118, 0]
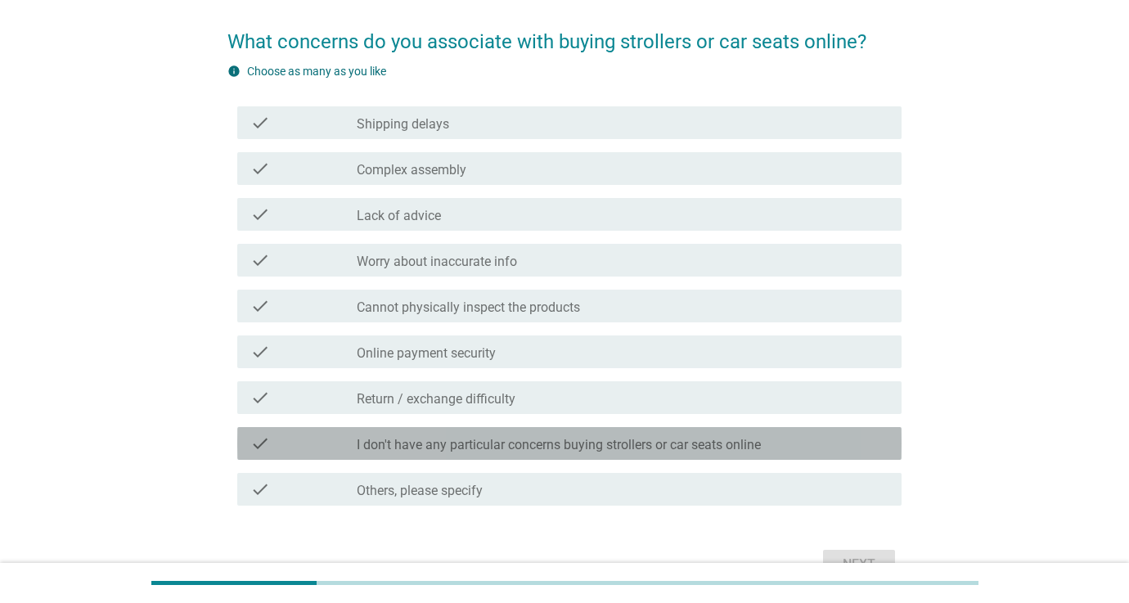
drag, startPoint x: 578, startPoint y: 434, endPoint x: 633, endPoint y: 451, distance: 58.2
click at [578, 434] on div "check_box_outline_blank I don't have any particular concerns buying strollers o…" at bounding box center [623, 444] width 532 height 20
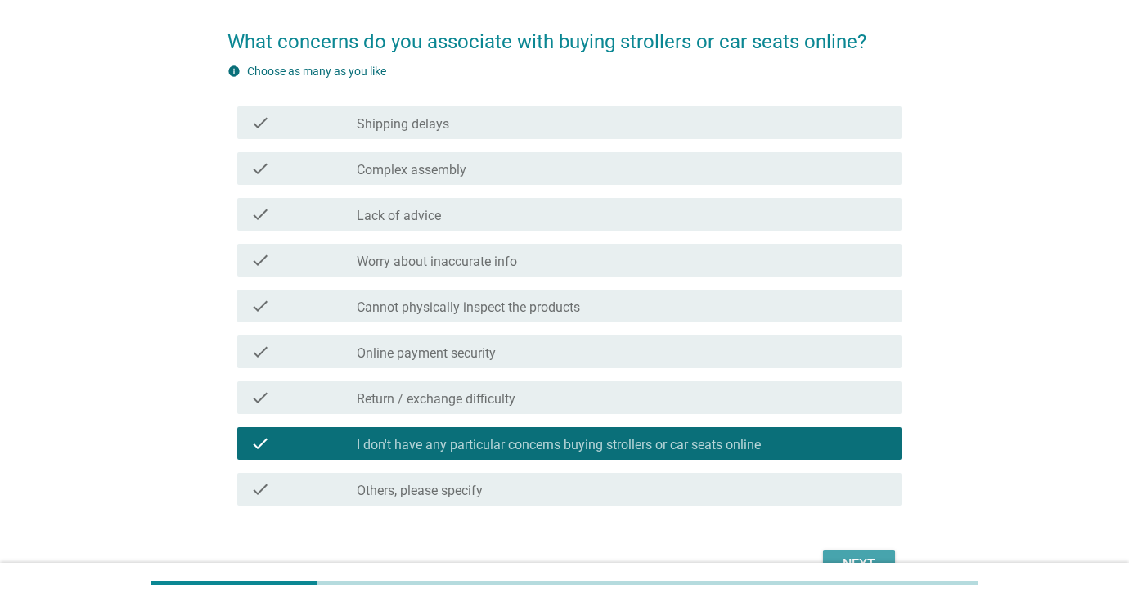
click at [858, 552] on button "Next" at bounding box center [859, 564] width 72 height 29
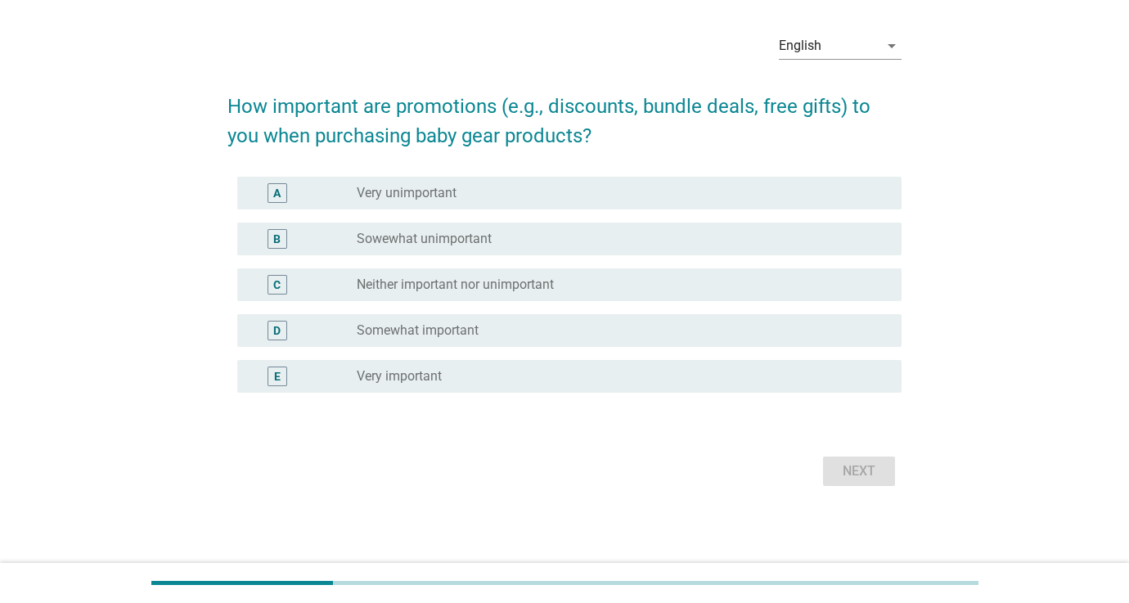
scroll to position [0, 0]
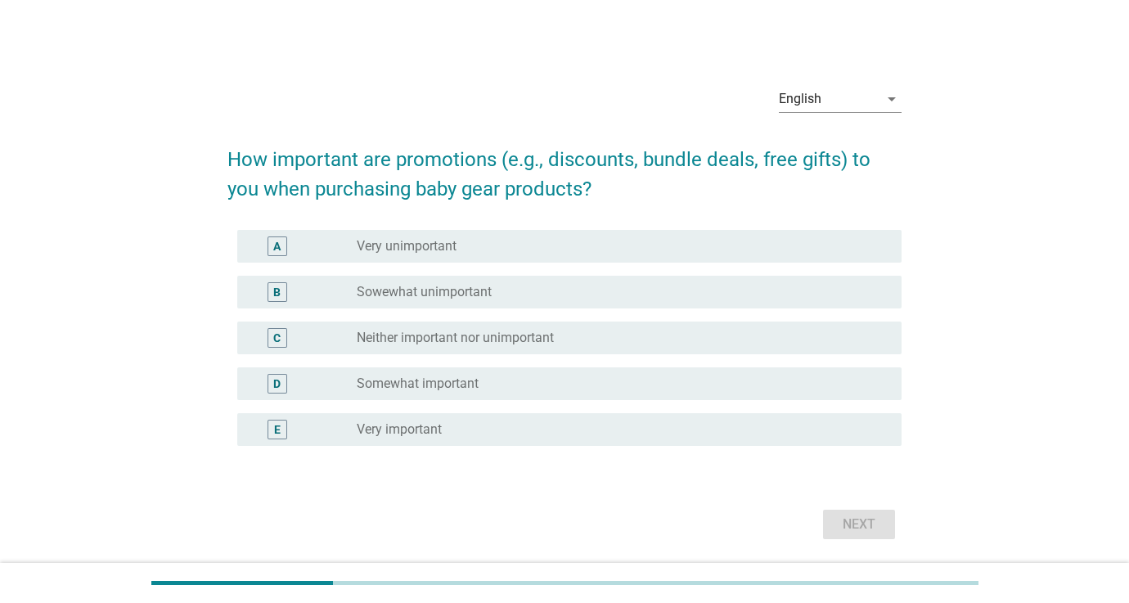
click at [483, 387] on div "radio_button_unchecked Somewhat important" at bounding box center [616, 384] width 519 height 16
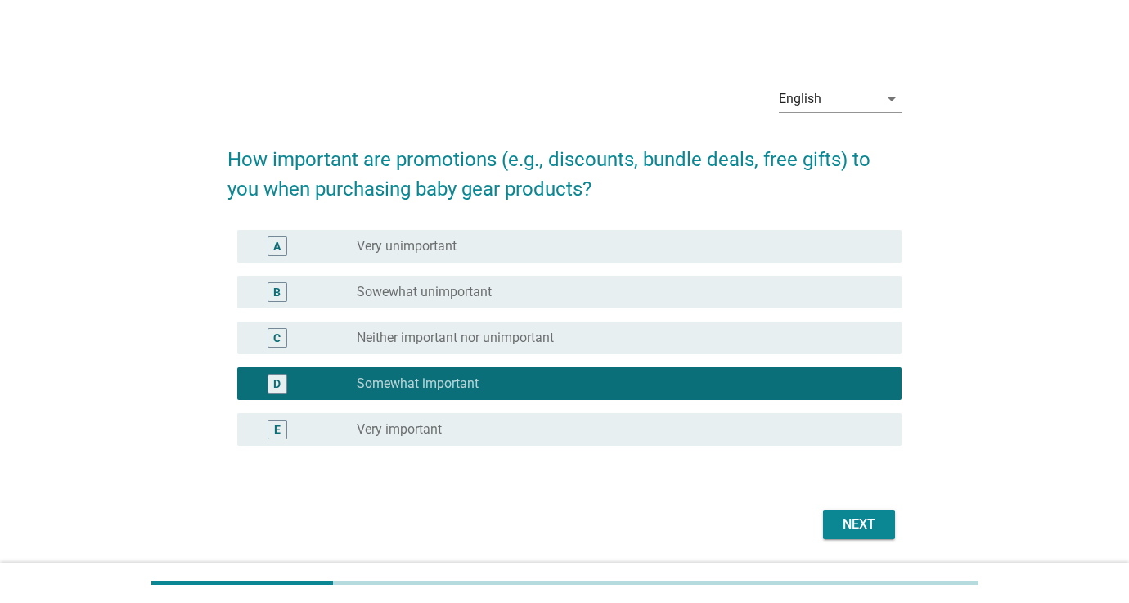
click at [879, 526] on div "Next" at bounding box center [859, 525] width 46 height 20
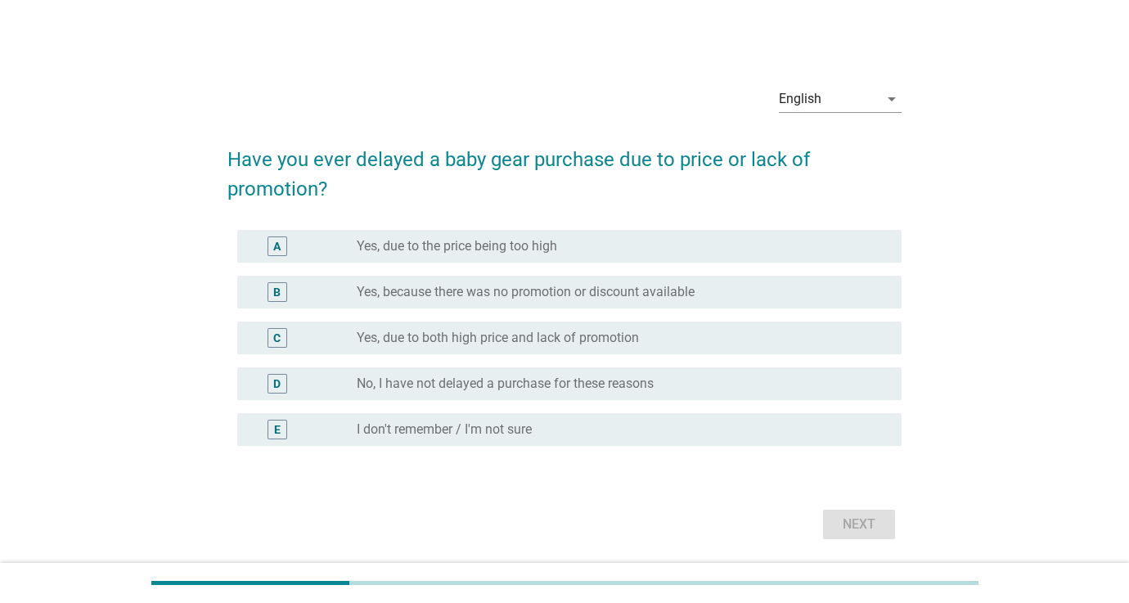
click at [461, 294] on label "Yes, because there was no promotion or discount available" at bounding box center [526, 292] width 338 height 16
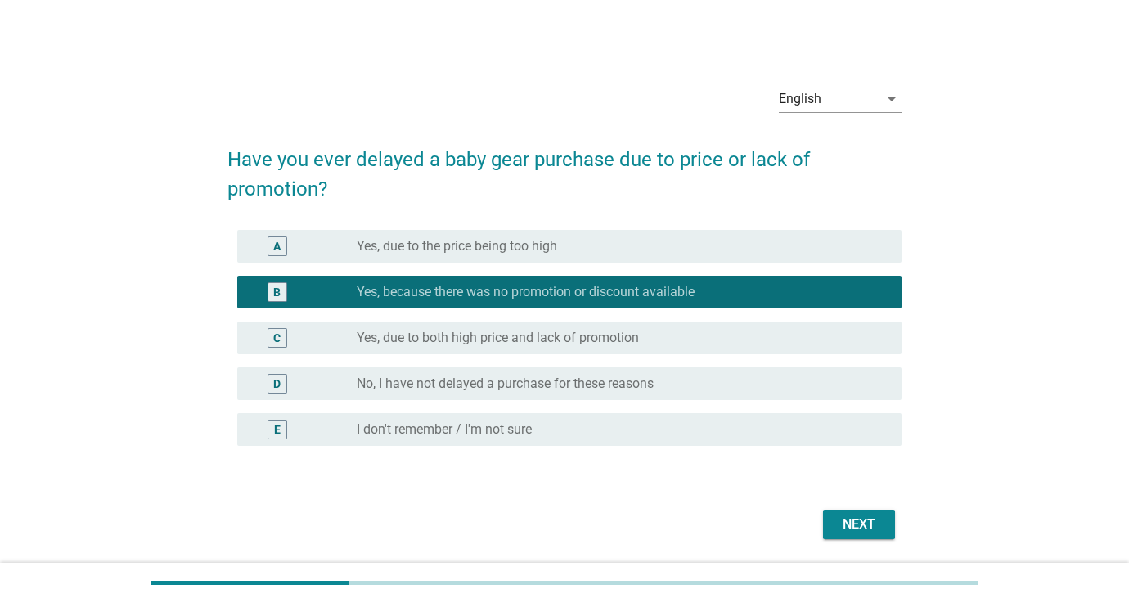
click at [857, 522] on div "Next" at bounding box center [859, 525] width 46 height 20
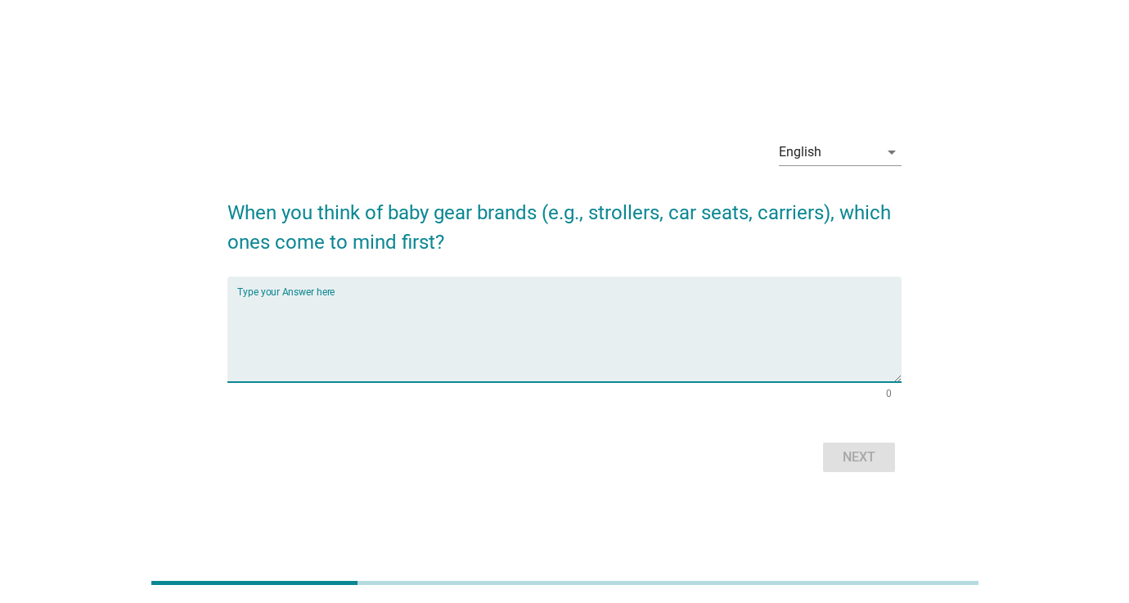
click at [427, 299] on textarea "Type your Answer here" at bounding box center [569, 339] width 664 height 86
type textarea "nuna"
click at [834, 450] on button "Next" at bounding box center [859, 457] width 72 height 29
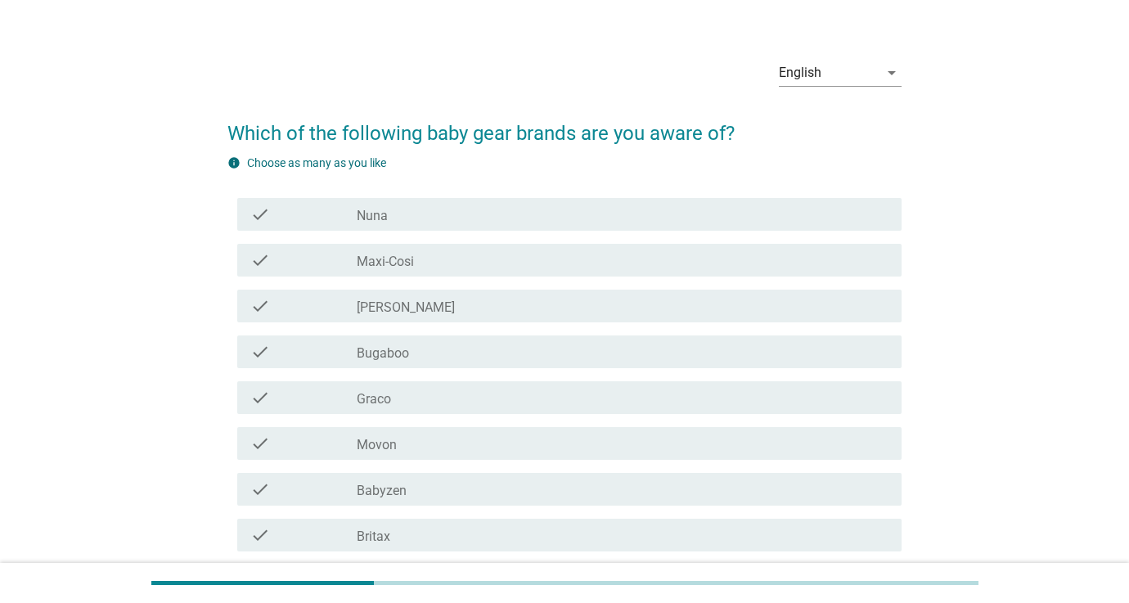
scroll to position [34, 0]
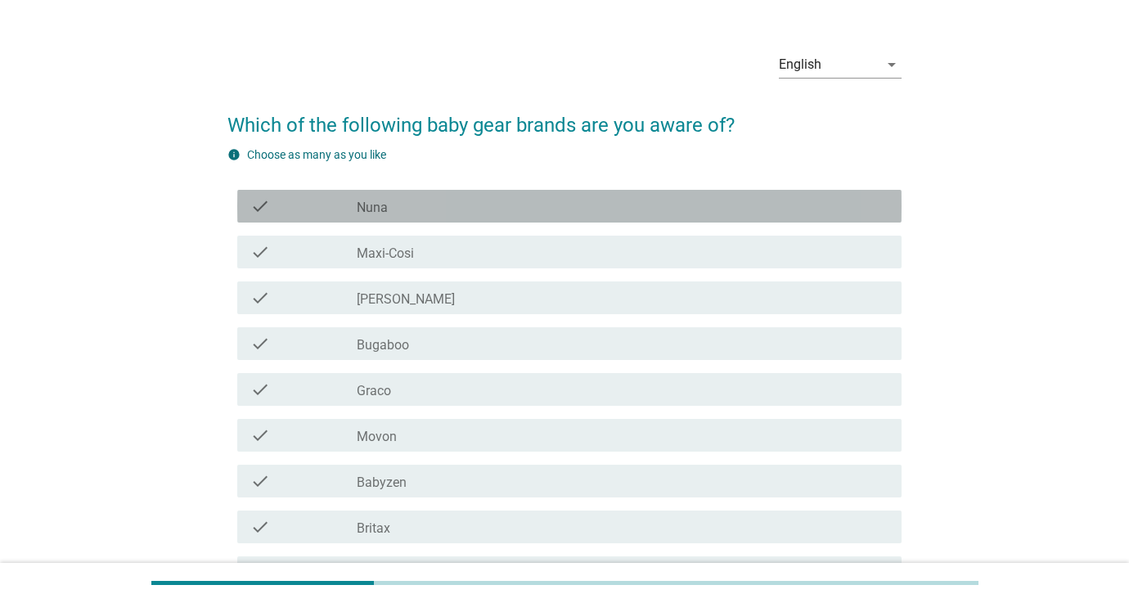
click at [333, 215] on div "check" at bounding box center [303, 206] width 106 height 20
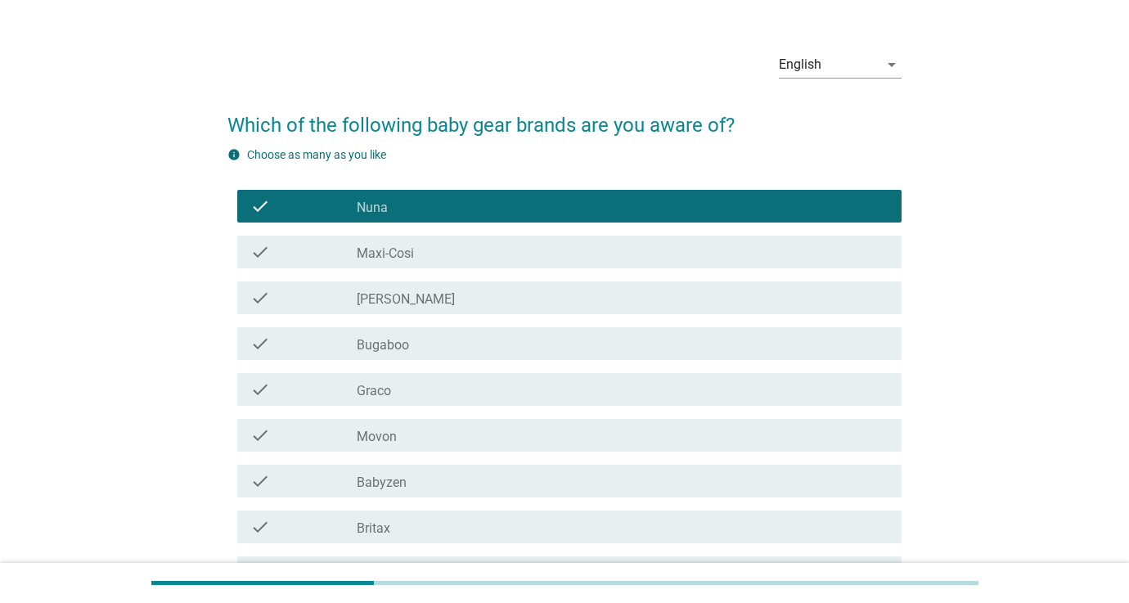
click at [330, 252] on div "check" at bounding box center [303, 252] width 106 height 20
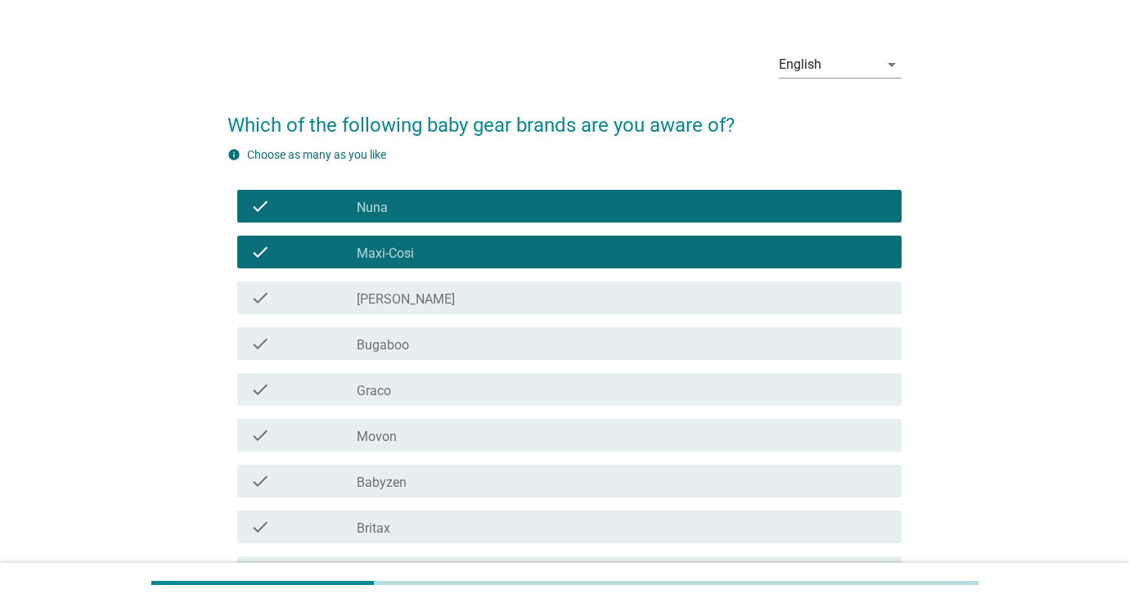
click at [326, 296] on div "check" at bounding box center [303, 298] width 106 height 20
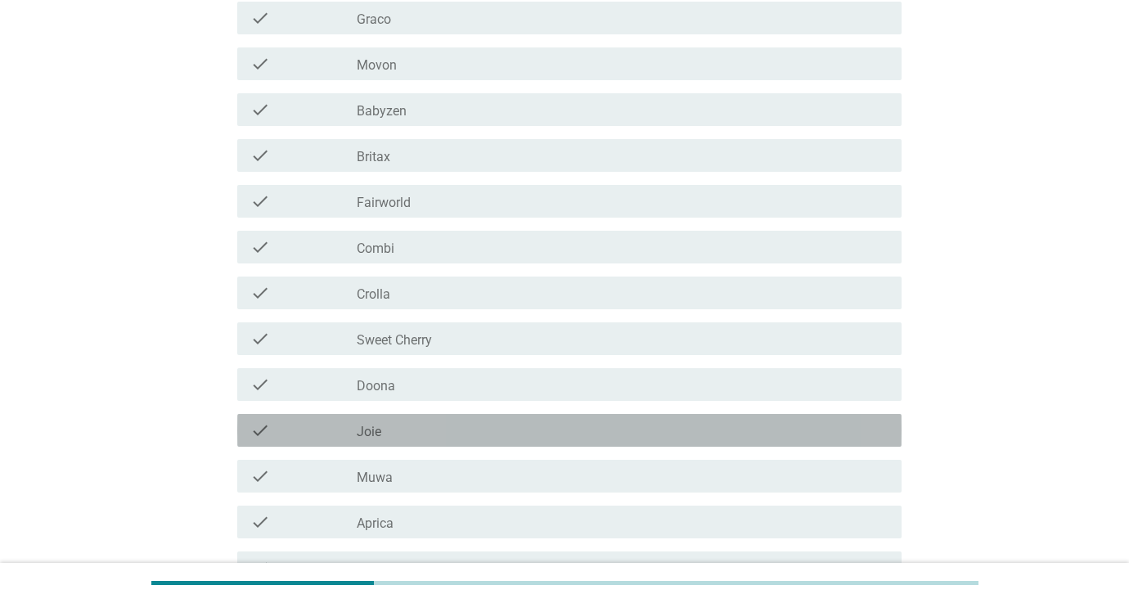
drag, startPoint x: 493, startPoint y: 415, endPoint x: 536, endPoint y: 431, distance: 46.3
click at [493, 415] on div "check check_box_outline_blank Joie" at bounding box center [569, 430] width 664 height 33
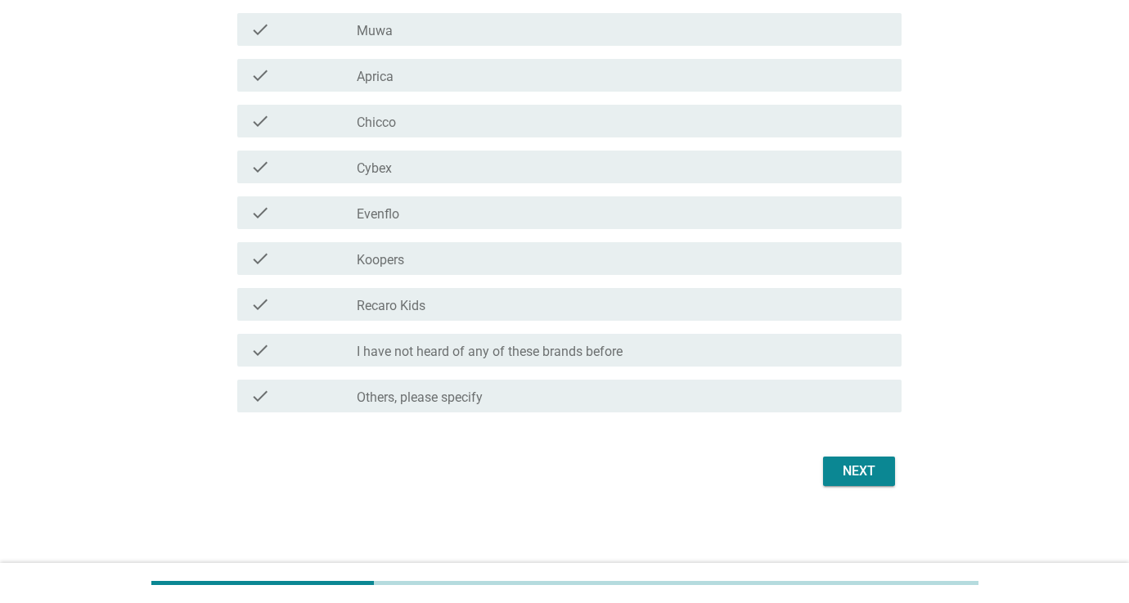
click at [862, 476] on div "Next" at bounding box center [859, 471] width 46 height 20
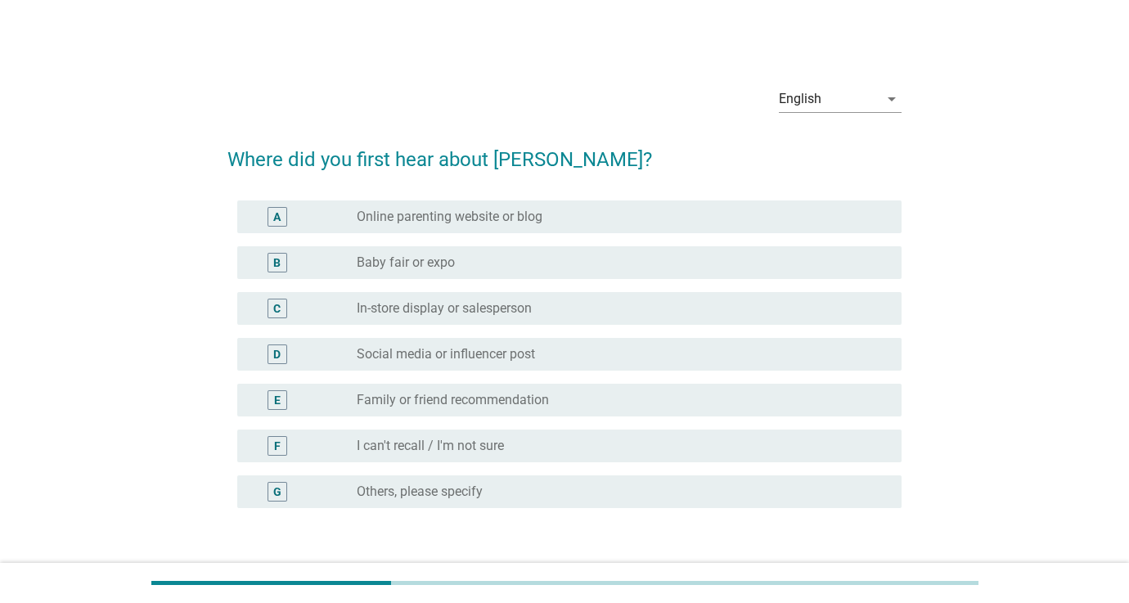
click at [326, 271] on div "B" at bounding box center [303, 263] width 106 height 20
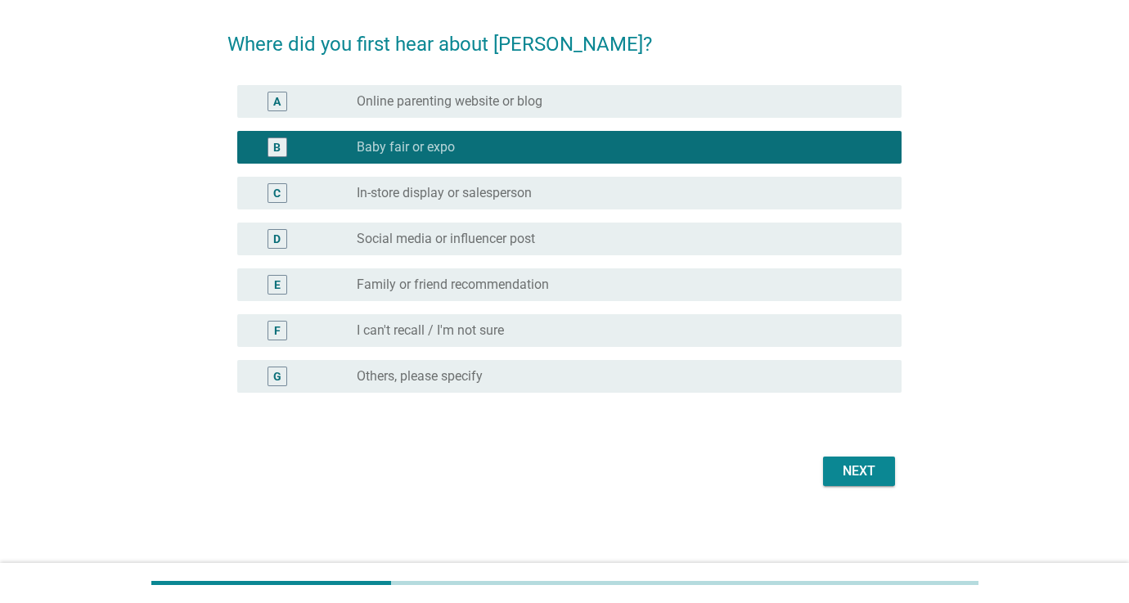
scroll to position [115, 0]
click at [845, 466] on div "Next" at bounding box center [859, 471] width 46 height 20
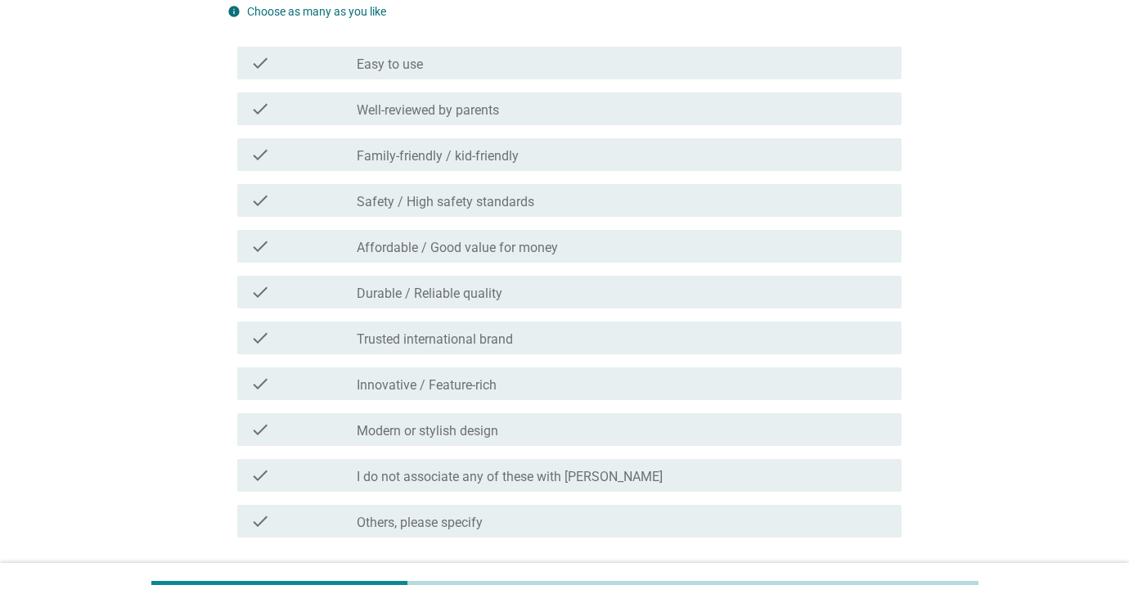
scroll to position [209, 0]
click at [409, 237] on label "Affordable / Good value for money" at bounding box center [457, 245] width 201 height 16
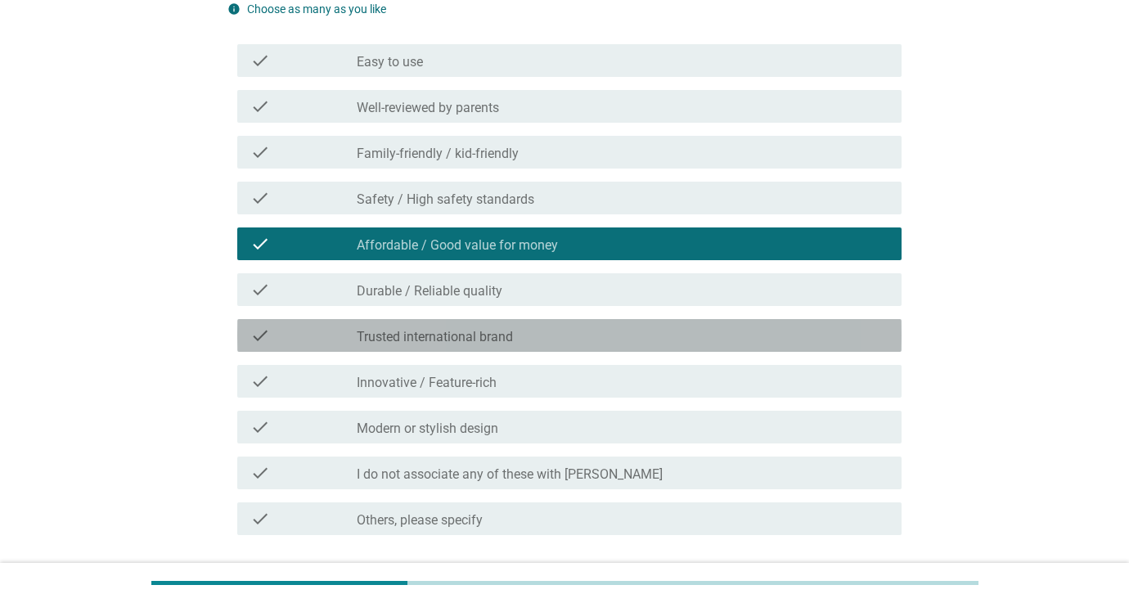
click at [445, 329] on label "Trusted international brand" at bounding box center [435, 337] width 156 height 16
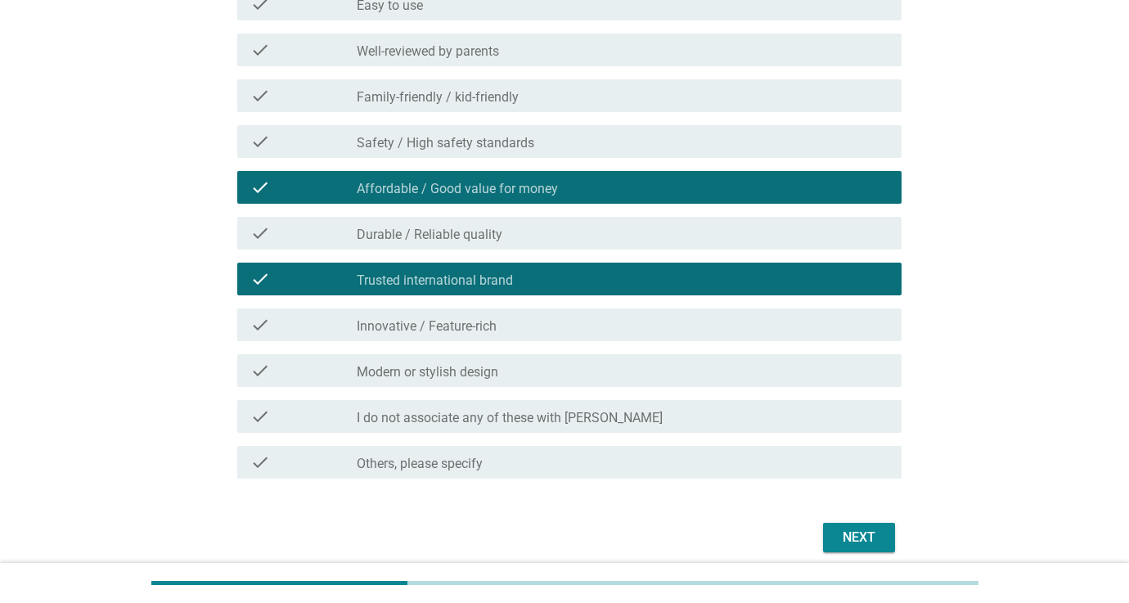
scroll to position [281, 0]
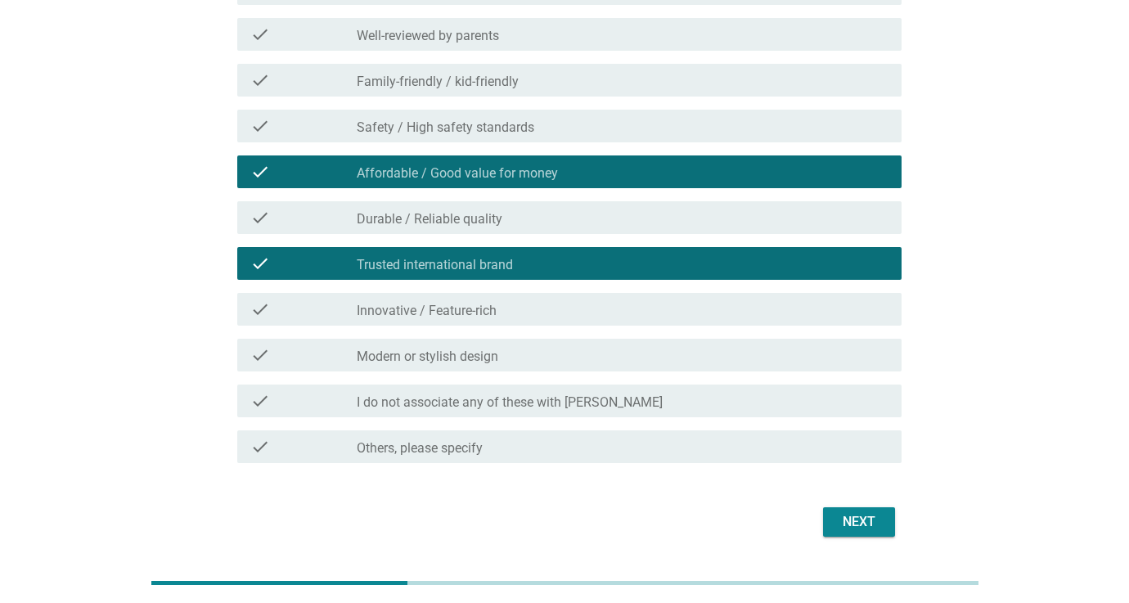
click at [855, 512] on div "Next" at bounding box center [859, 522] width 46 height 20
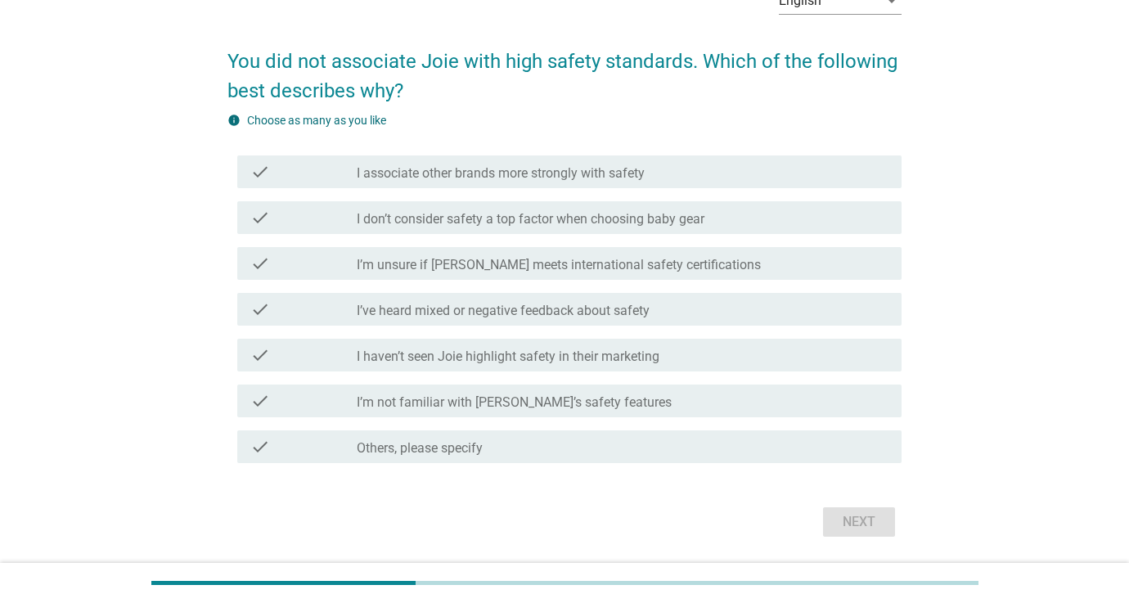
scroll to position [99, 0]
click at [512, 271] on label "I’m unsure if [PERSON_NAME] meets international safety certifications" at bounding box center [559, 264] width 404 height 16
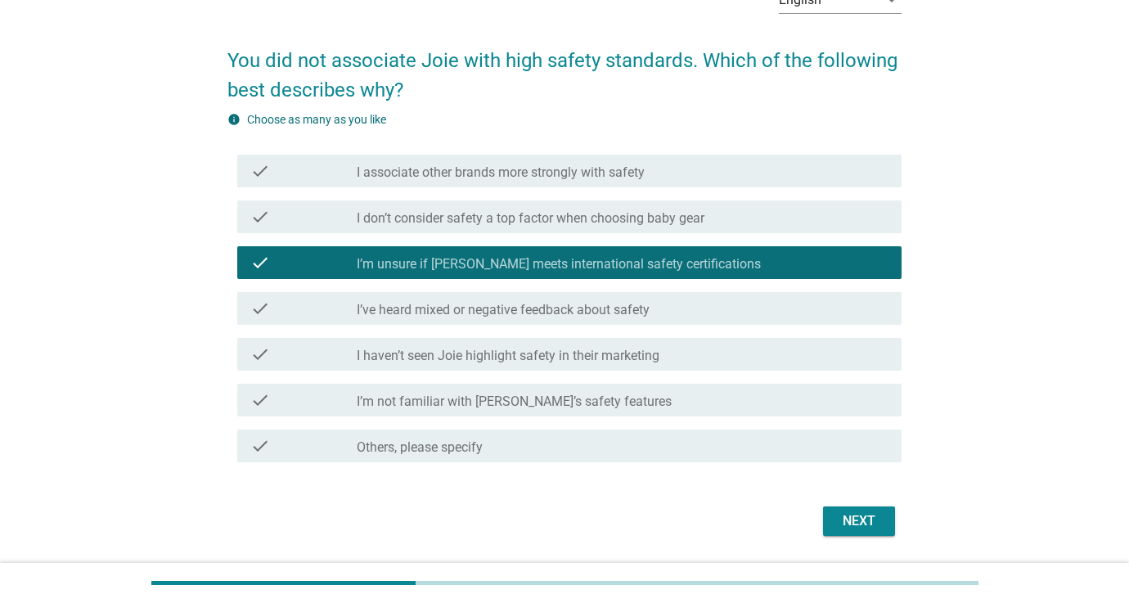
click at [879, 520] on div "Next" at bounding box center [859, 521] width 46 height 20
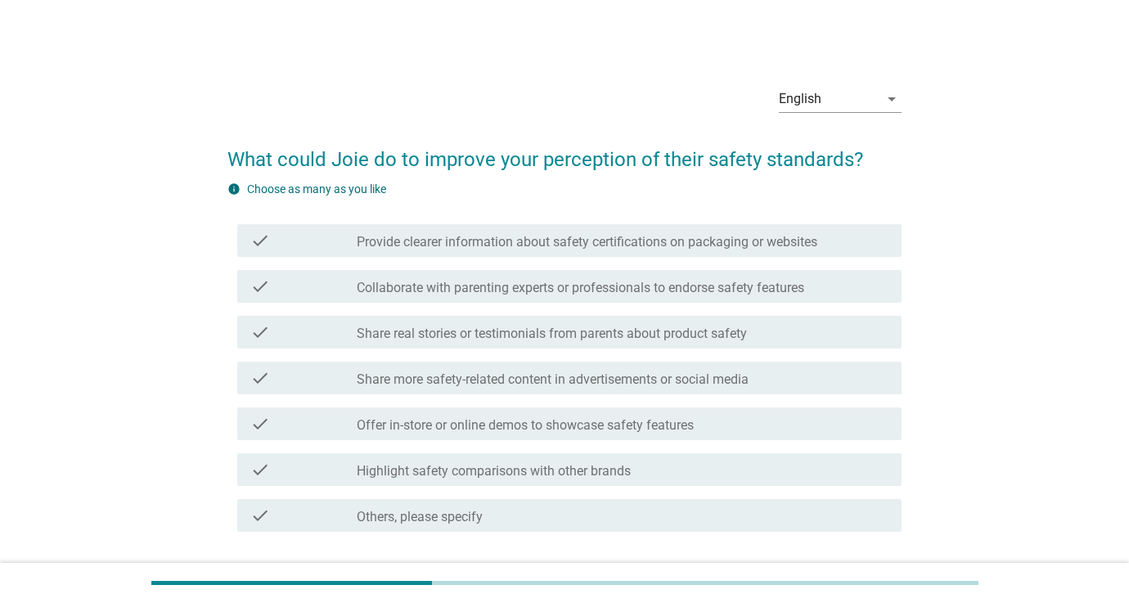
click at [534, 472] on label "Highlight safety comparisons with other brands" at bounding box center [494, 471] width 274 height 16
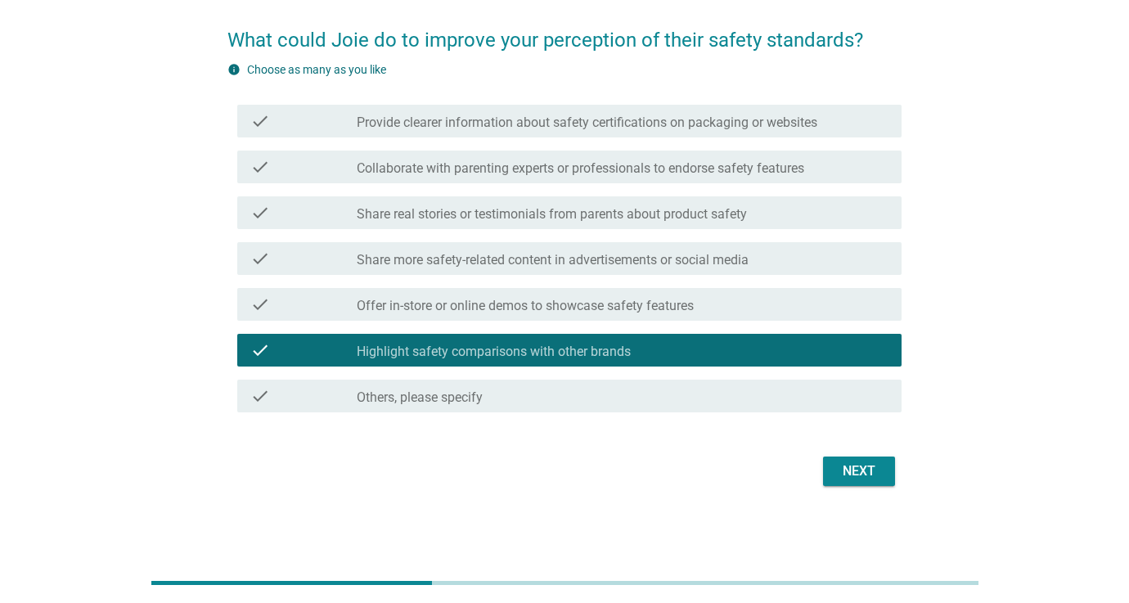
scroll to position [119, 0]
click at [853, 472] on div "Next" at bounding box center [859, 471] width 46 height 20
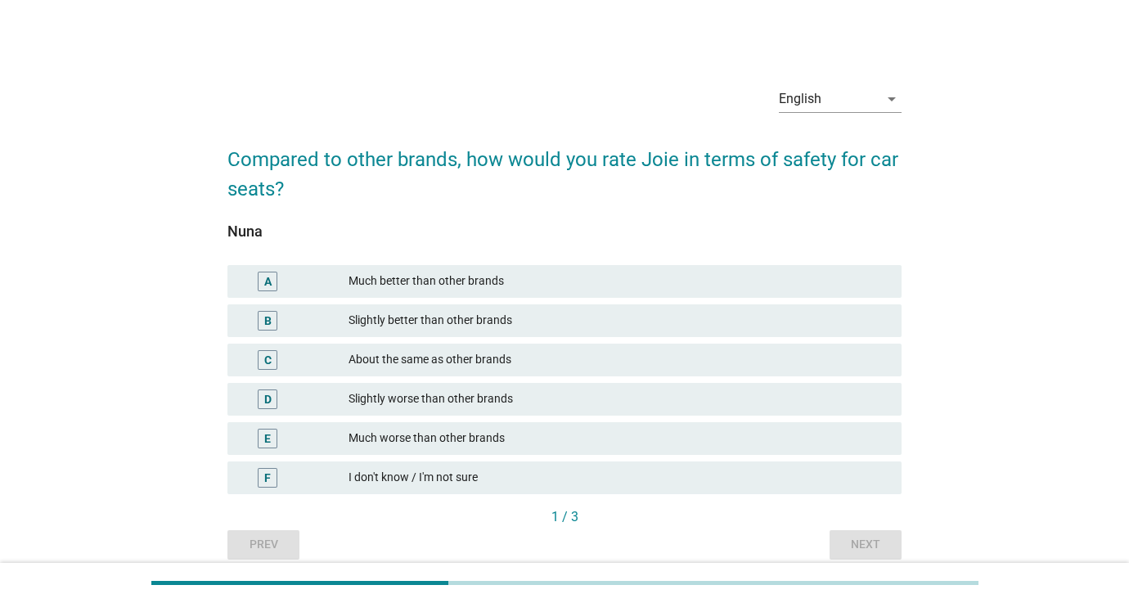
click at [497, 321] on div "Slightly better than other brands" at bounding box center [619, 321] width 540 height 20
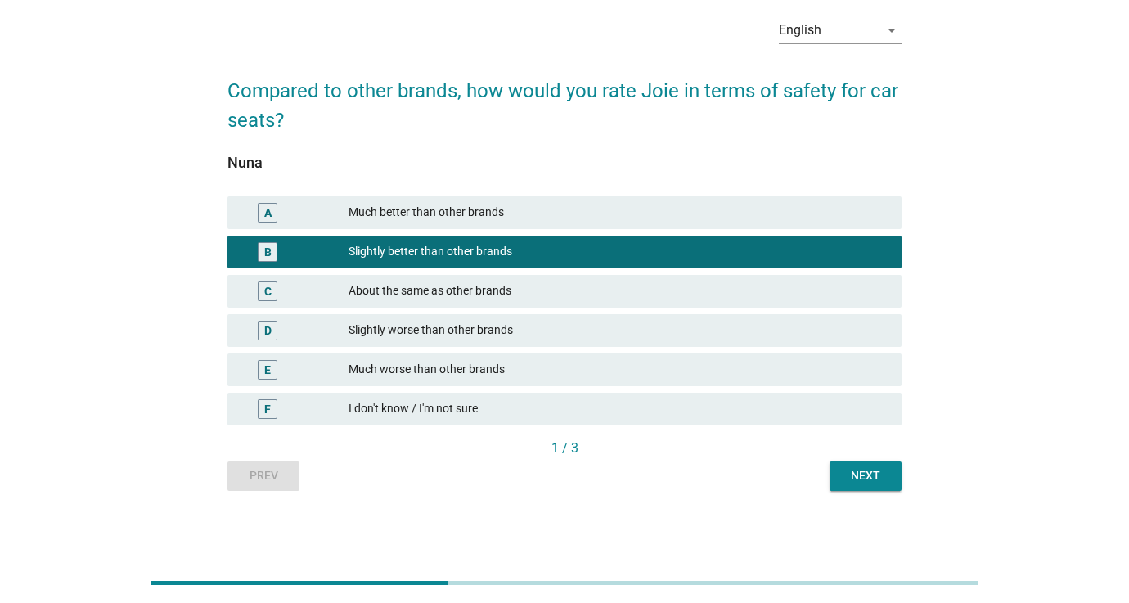
scroll to position [69, 0]
click at [848, 476] on div "Next" at bounding box center [866, 475] width 46 height 17
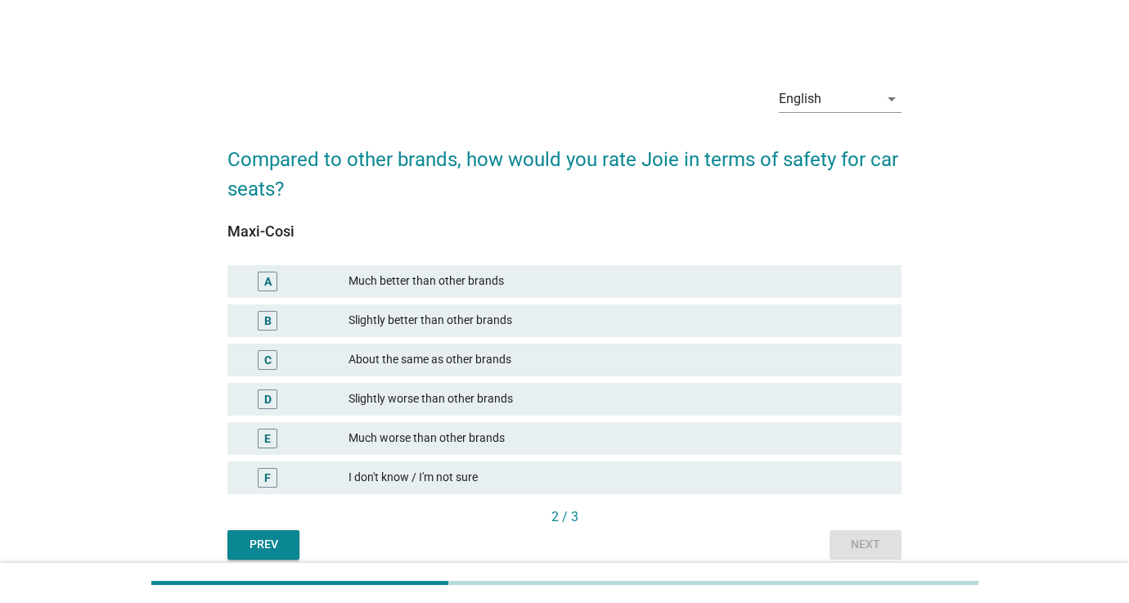
click at [533, 324] on div "Slightly better than other brands" at bounding box center [619, 321] width 540 height 20
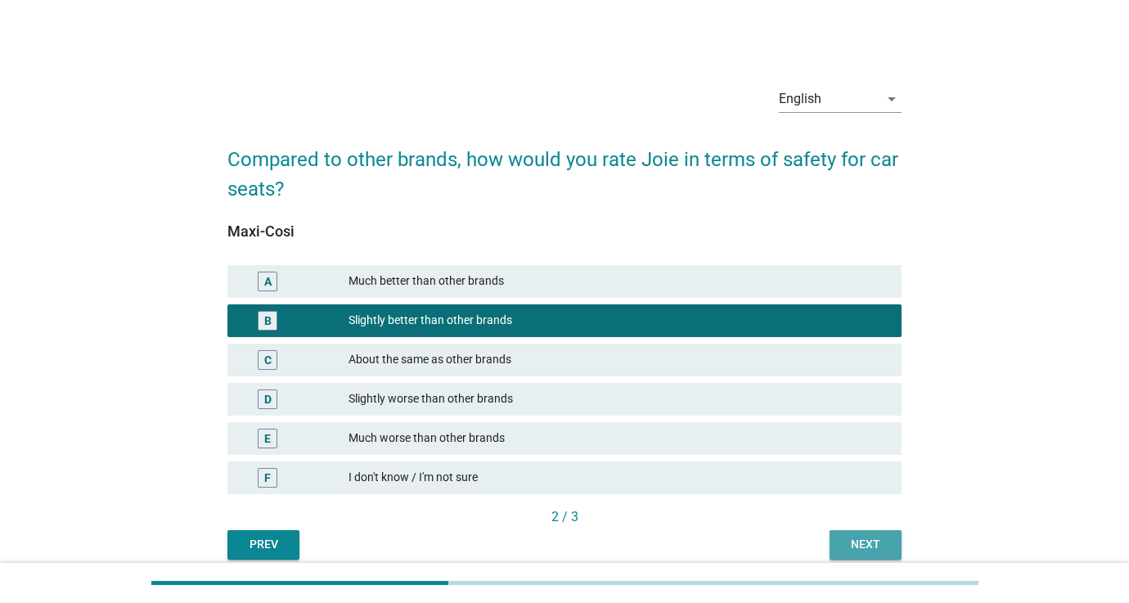
click at [862, 547] on div "Next" at bounding box center [866, 544] width 46 height 17
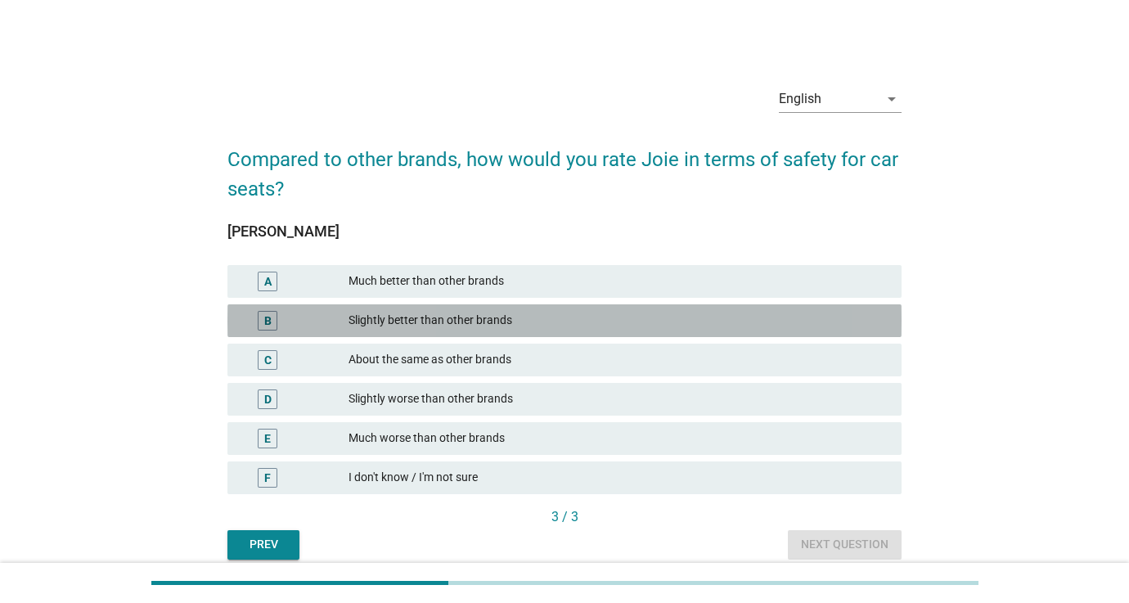
click at [506, 318] on div "Slightly better than other brands" at bounding box center [619, 321] width 540 height 20
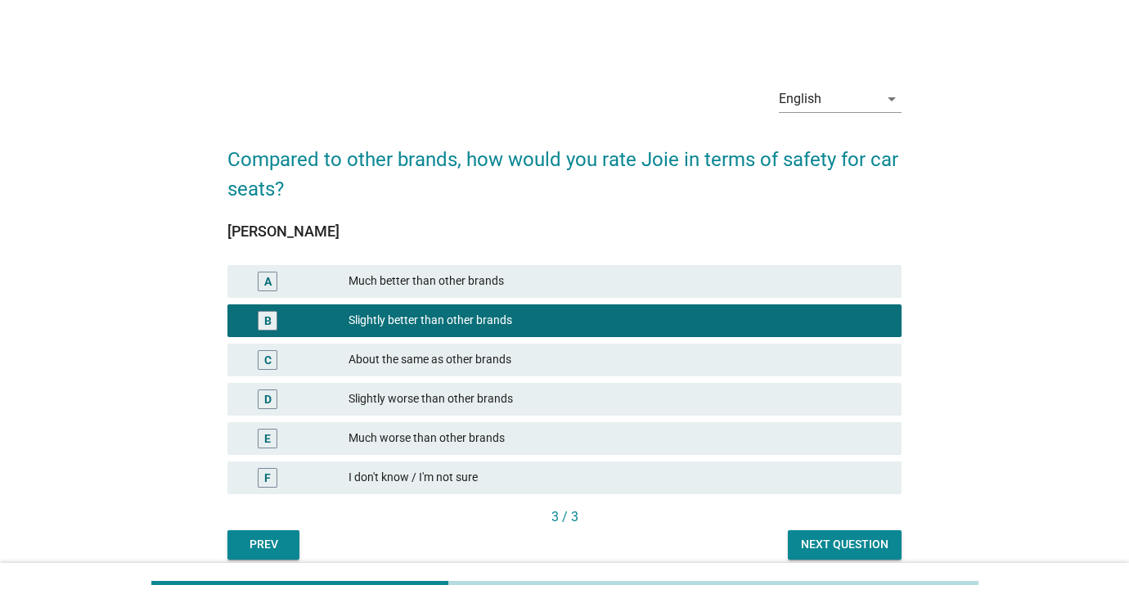
click at [848, 547] on div "Next question" at bounding box center [845, 544] width 88 height 17
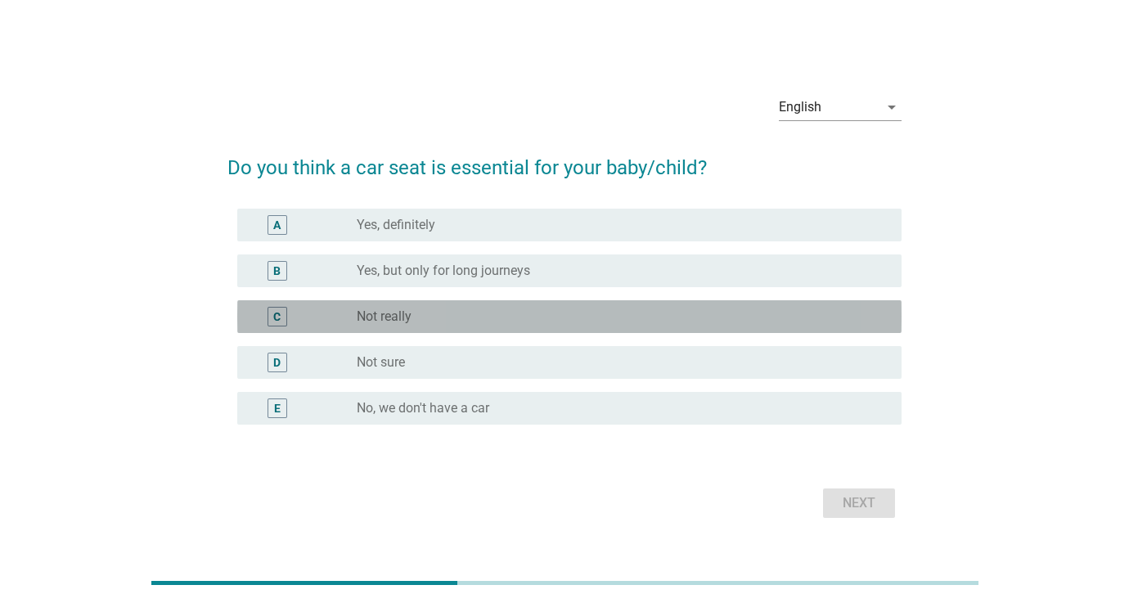
click at [404, 326] on div "C radio_button_unchecked Not really" at bounding box center [569, 316] width 664 height 33
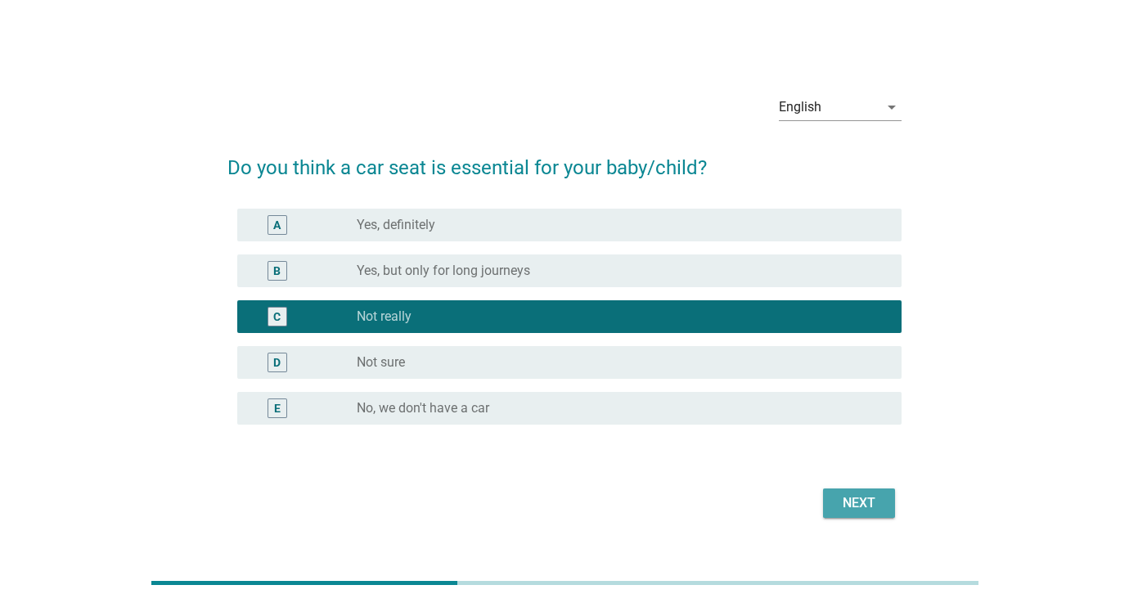
click at [870, 503] on div "Next" at bounding box center [859, 503] width 46 height 20
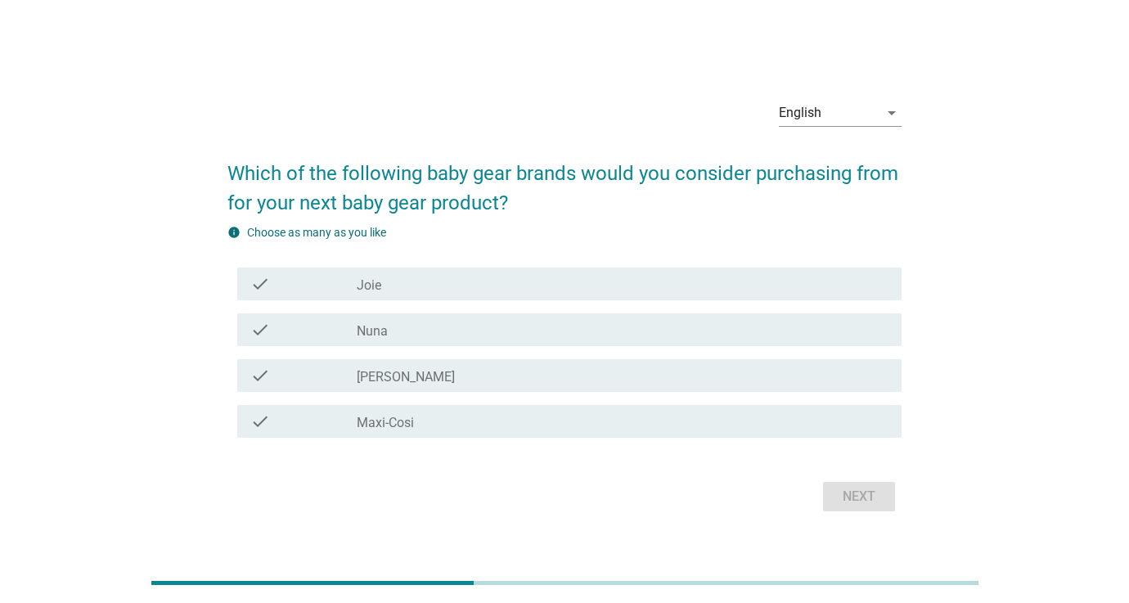
scroll to position [0, 1]
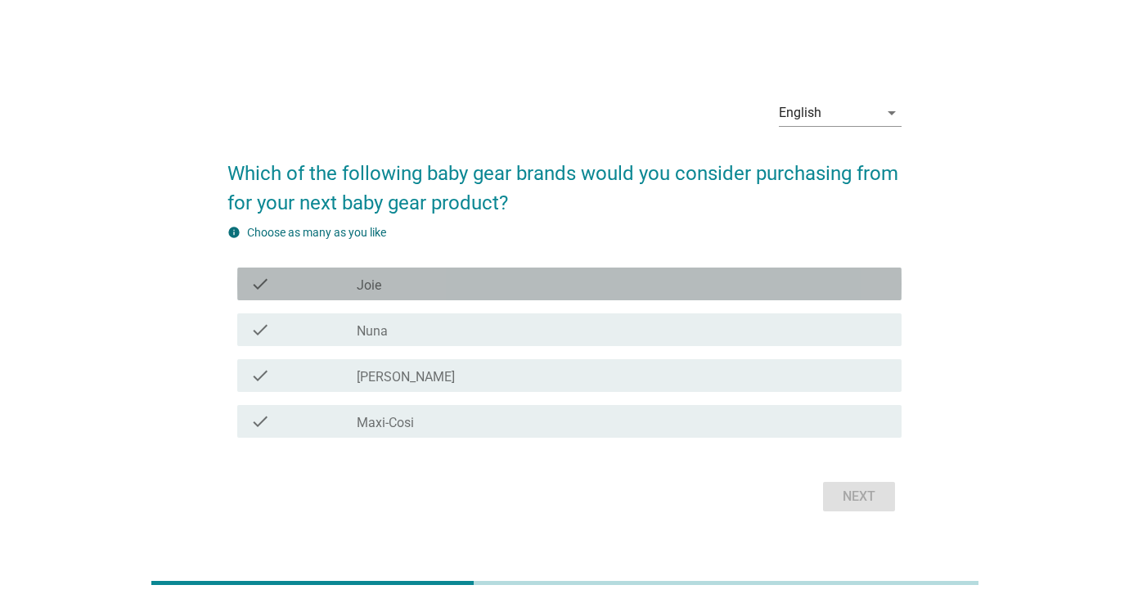
click at [475, 293] on div "check_box_outline_blank Joie" at bounding box center [623, 284] width 532 height 20
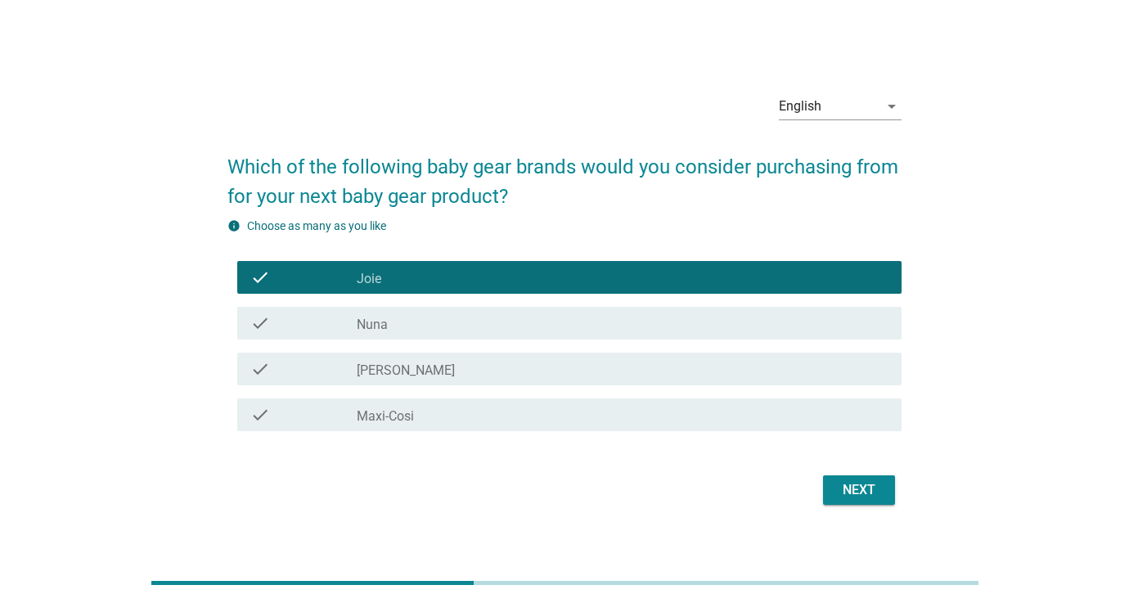
scroll to position [9, 1]
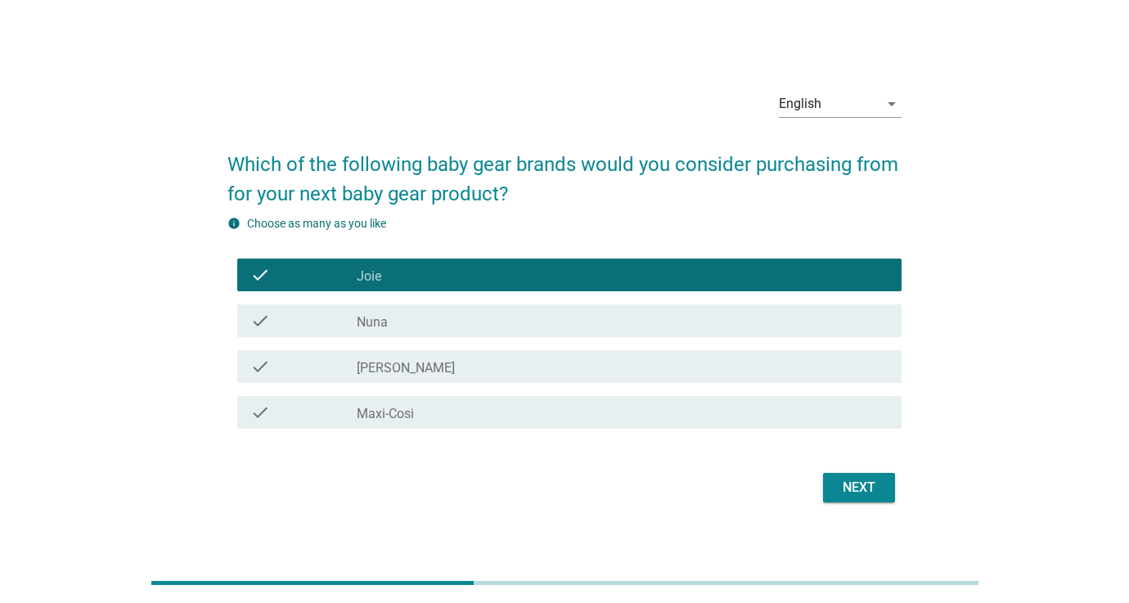
click at [862, 490] on div "Next" at bounding box center [859, 488] width 46 height 20
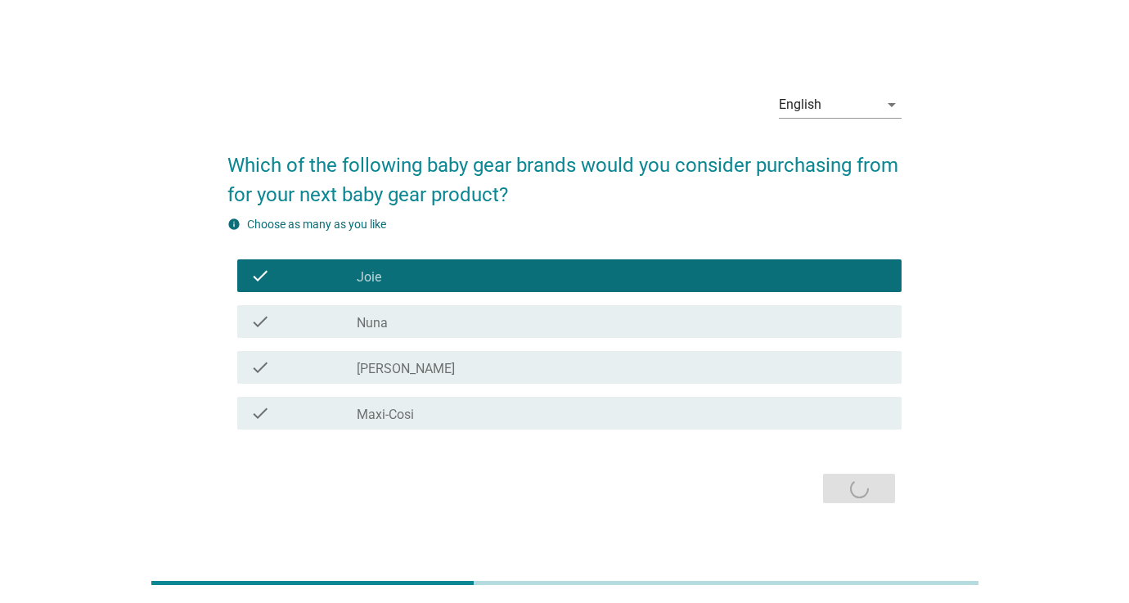
scroll to position [0, 0]
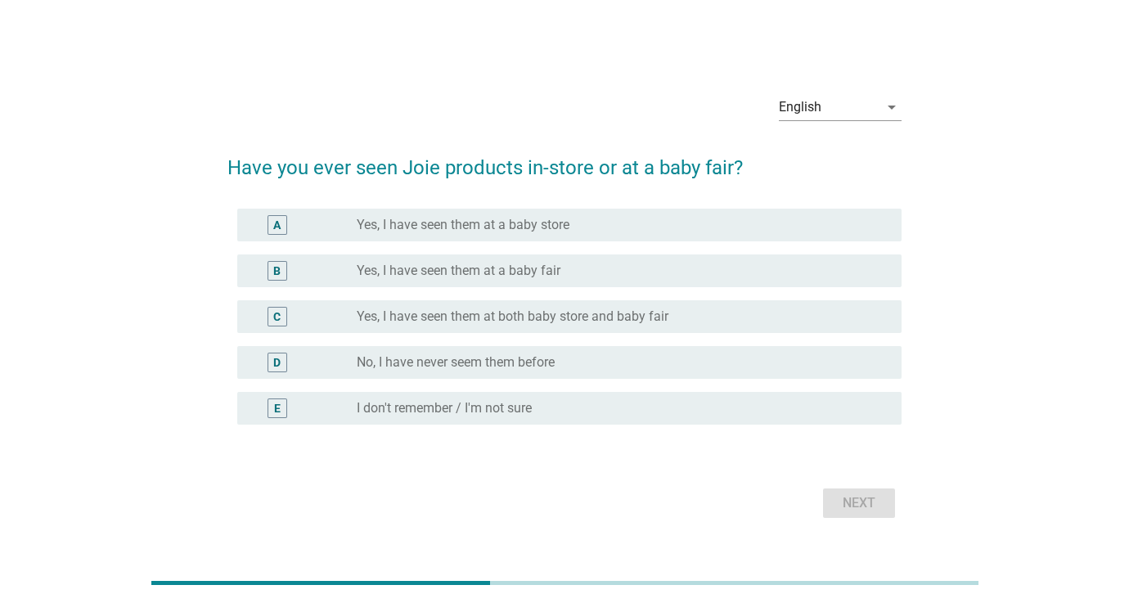
click at [499, 272] on label "Yes, I have seen them at a baby fair" at bounding box center [459, 271] width 204 height 16
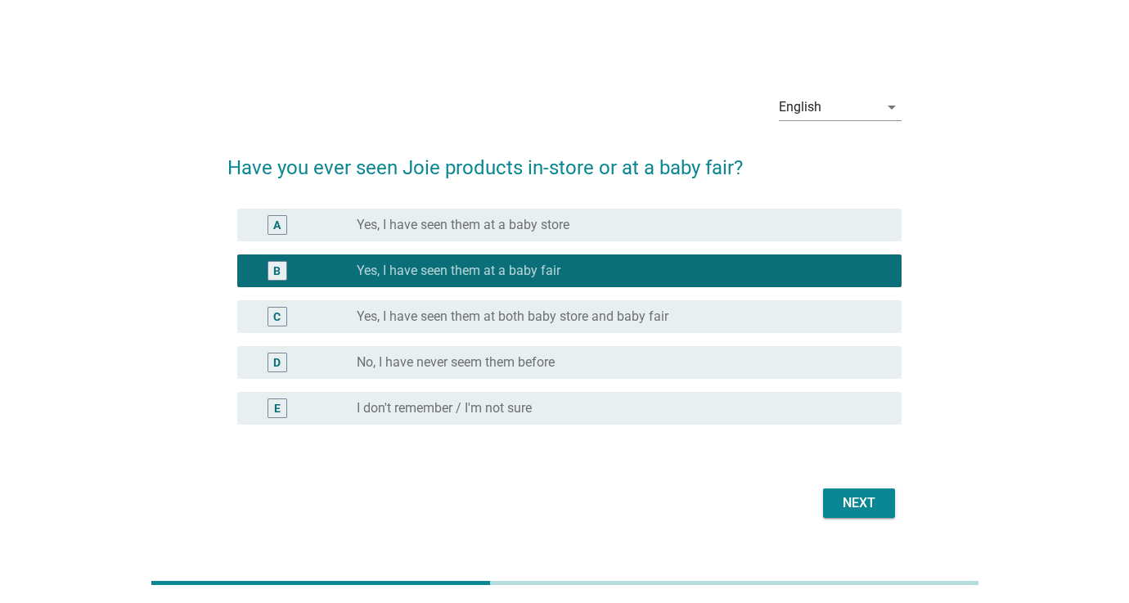
click at [855, 501] on div "Next" at bounding box center [859, 503] width 46 height 20
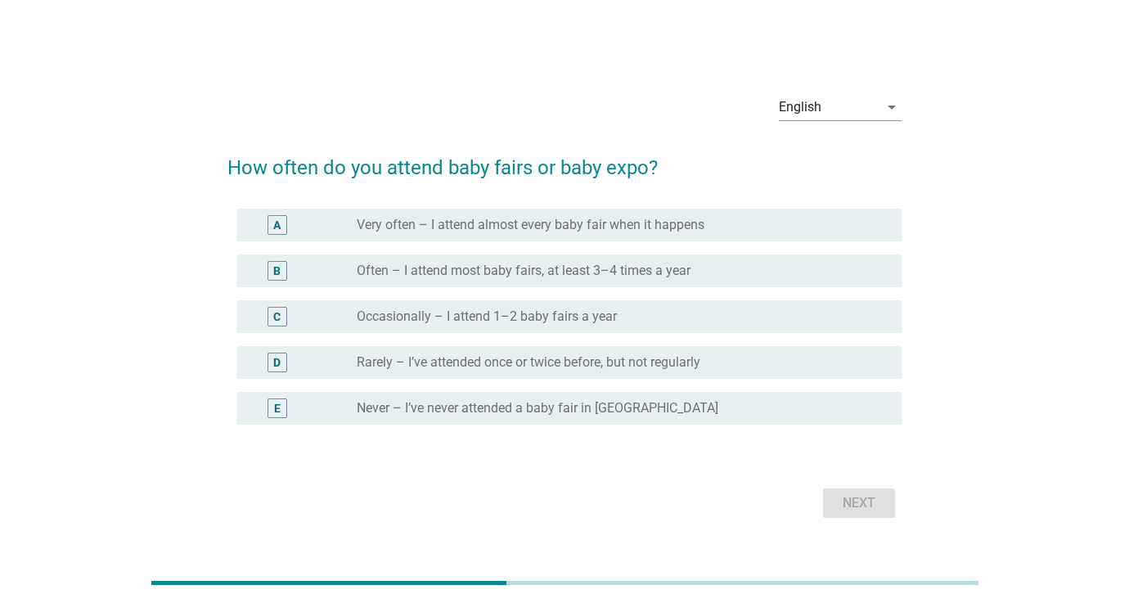
click at [591, 320] on label "Occasionally – I attend 1–2 baby fairs a year" at bounding box center [487, 316] width 260 height 16
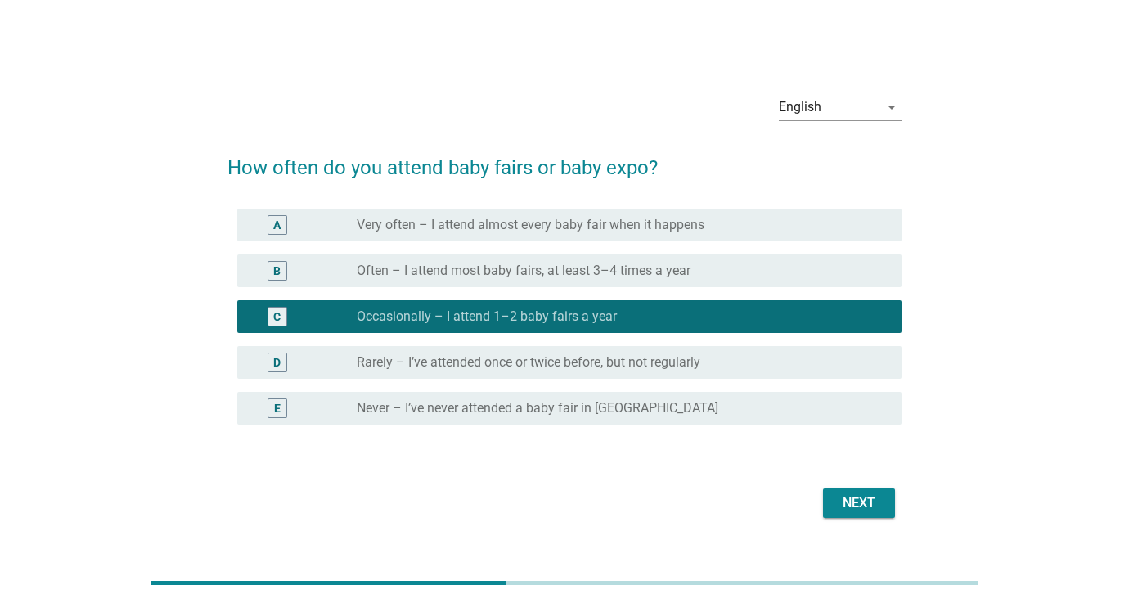
click at [856, 503] on div "Next" at bounding box center [859, 503] width 46 height 20
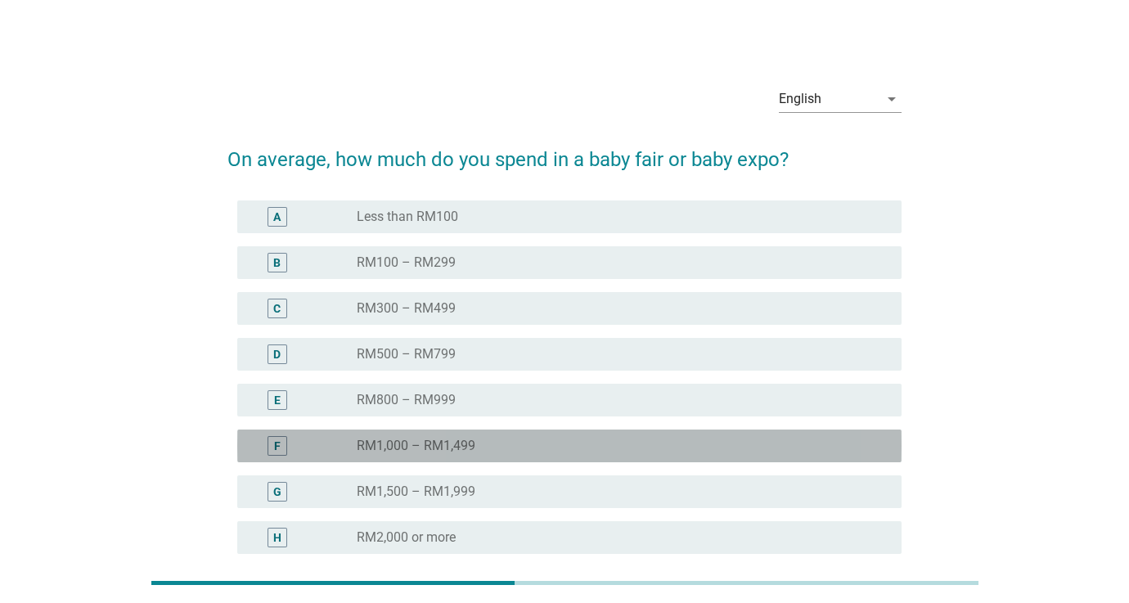
click at [497, 444] on div "radio_button_unchecked RM1,000 – RM1,499" at bounding box center [616, 446] width 519 height 16
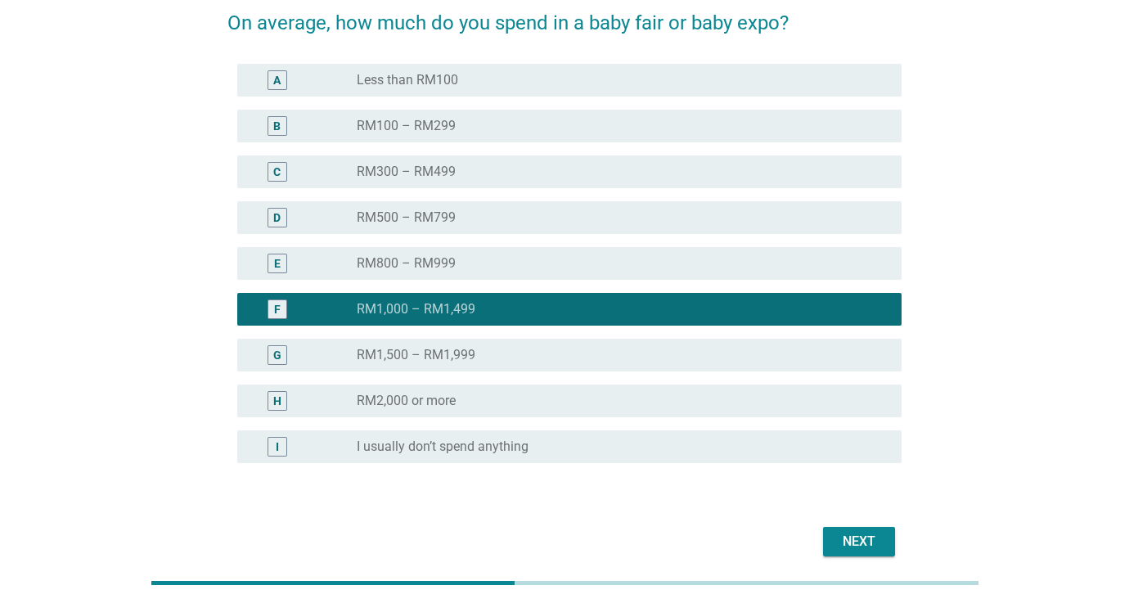
scroll to position [158, 0]
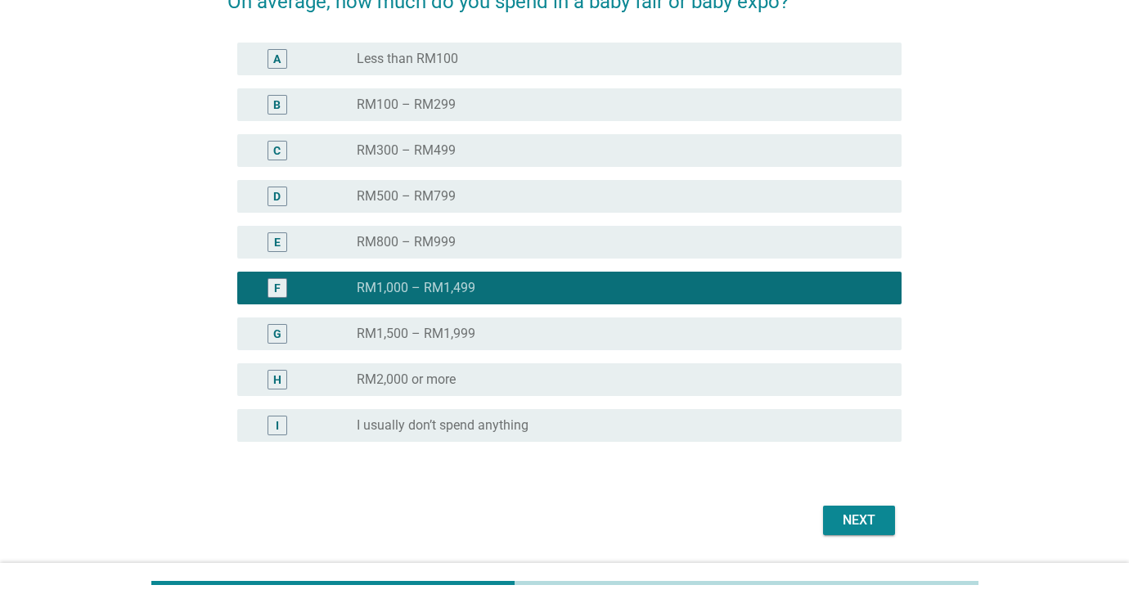
click at [846, 518] on div "Next" at bounding box center [859, 521] width 46 height 20
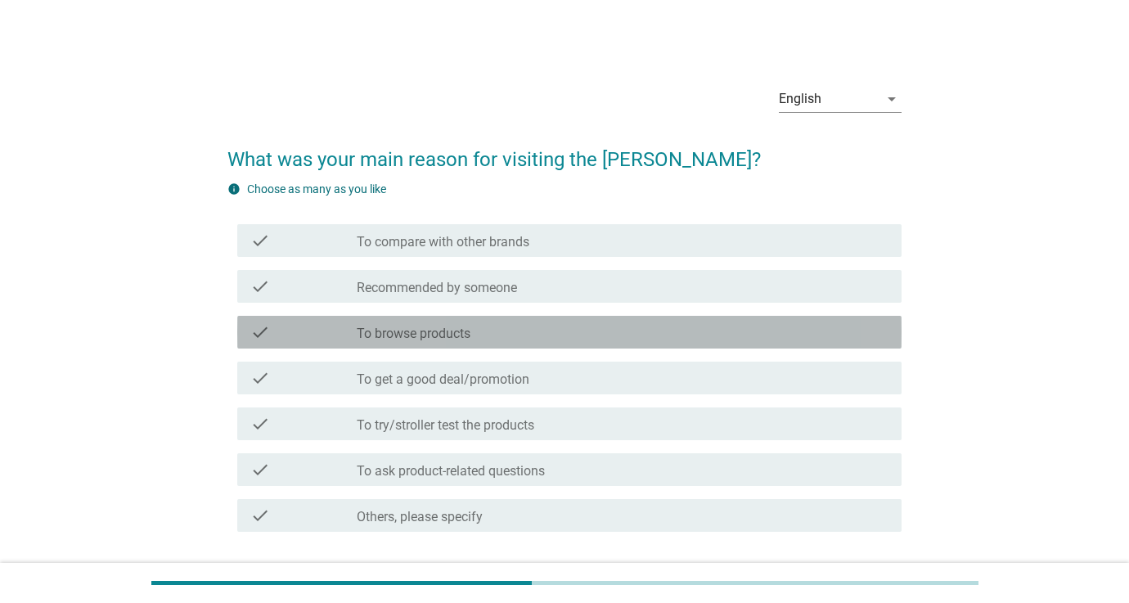
click at [528, 331] on div "check_box_outline_blank To browse products" at bounding box center [623, 332] width 532 height 20
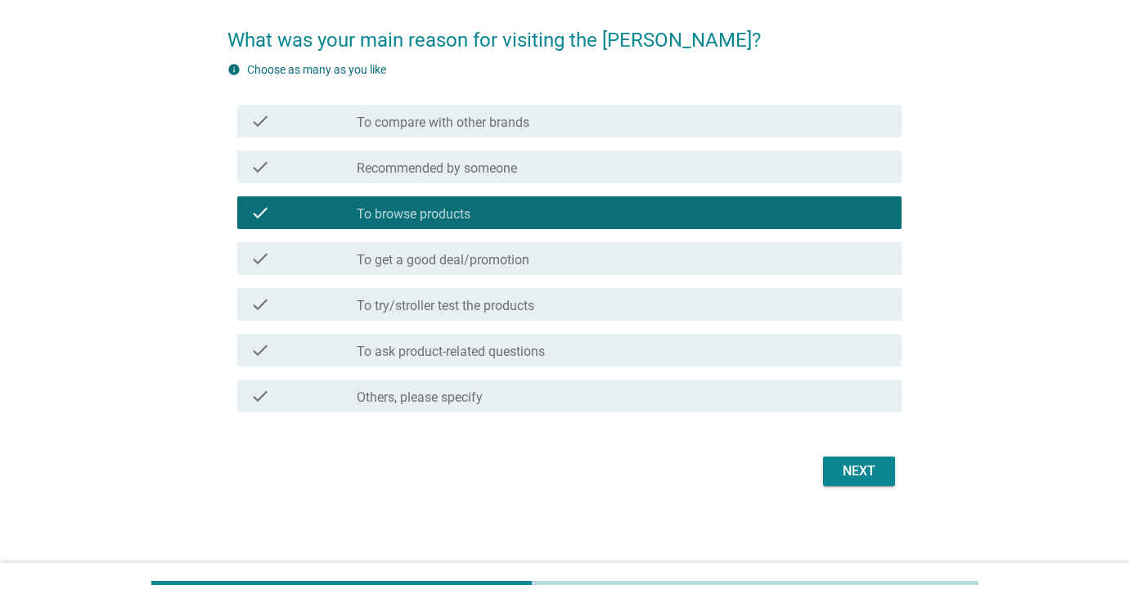
click at [847, 453] on div "Next" at bounding box center [564, 471] width 674 height 39
click at [848, 466] on div "Next" at bounding box center [859, 471] width 46 height 20
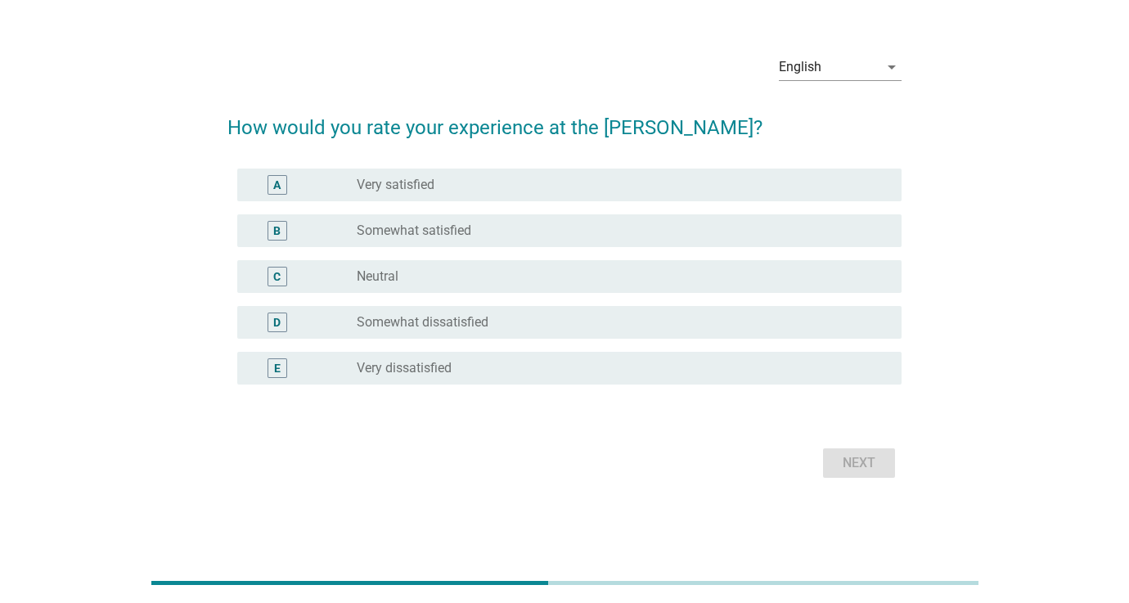
scroll to position [0, 0]
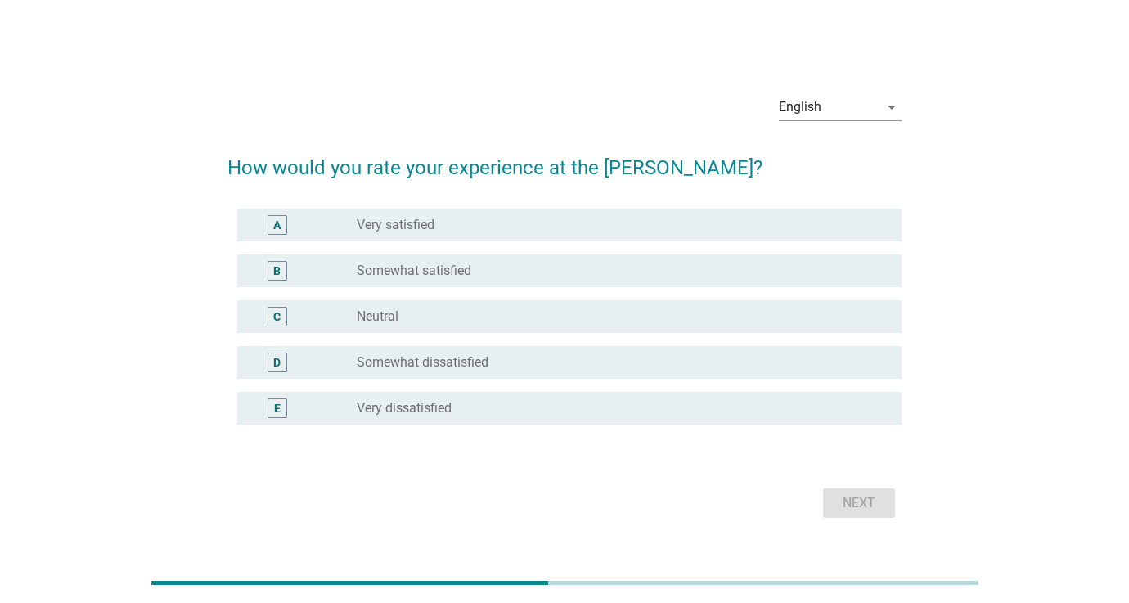
click at [496, 313] on div "radio_button_unchecked Neutral" at bounding box center [616, 316] width 519 height 16
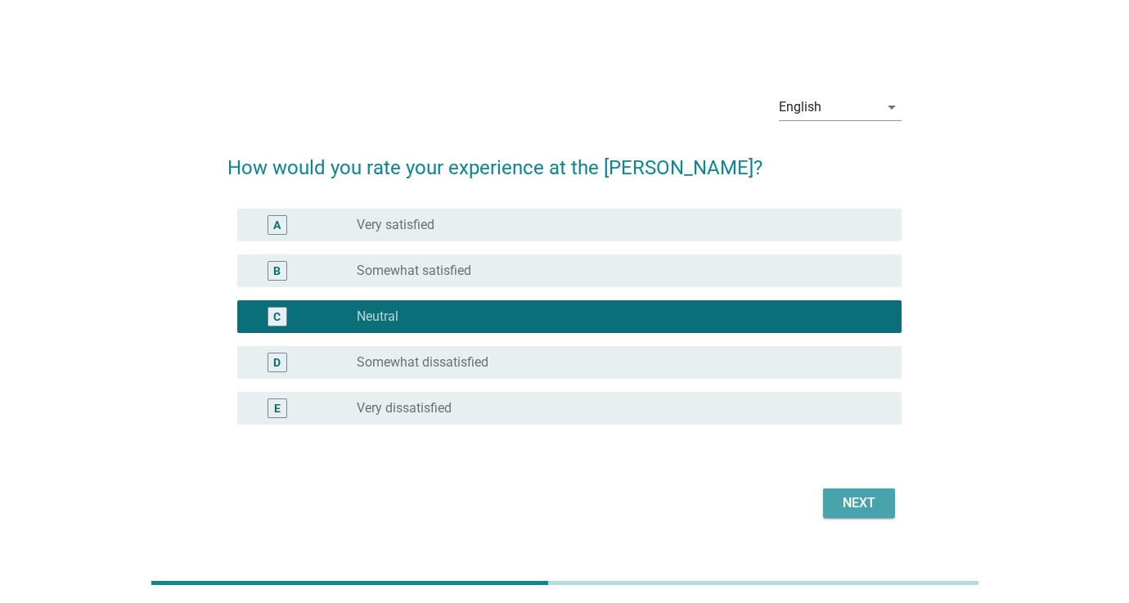
click at [863, 506] on div "Next" at bounding box center [859, 503] width 46 height 20
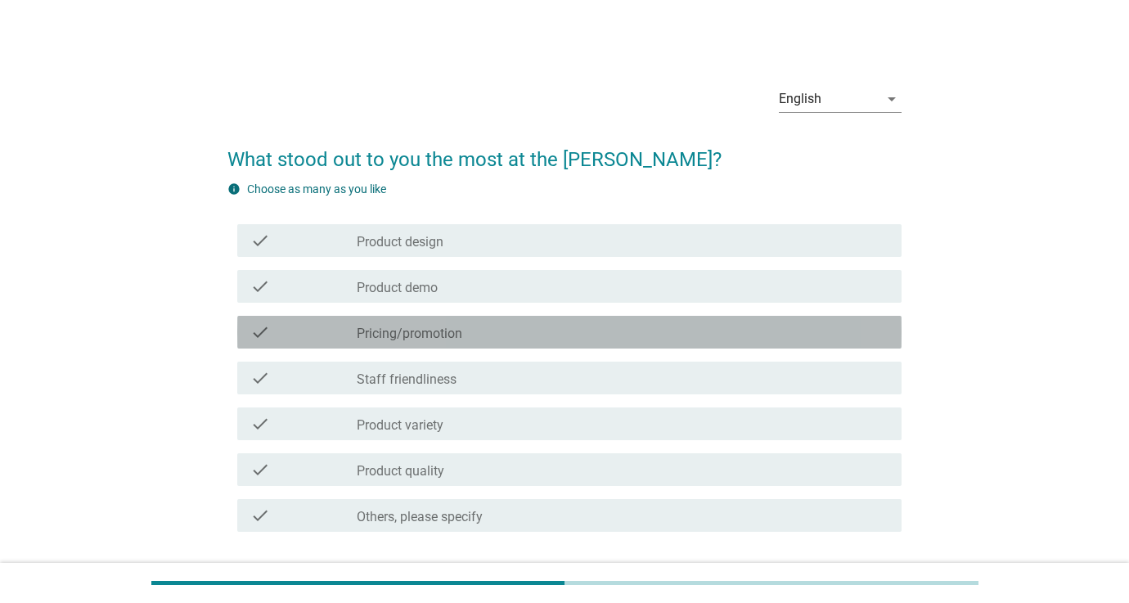
click at [551, 324] on div "check_box_outline_blank Pricing/promotion" at bounding box center [623, 332] width 532 height 20
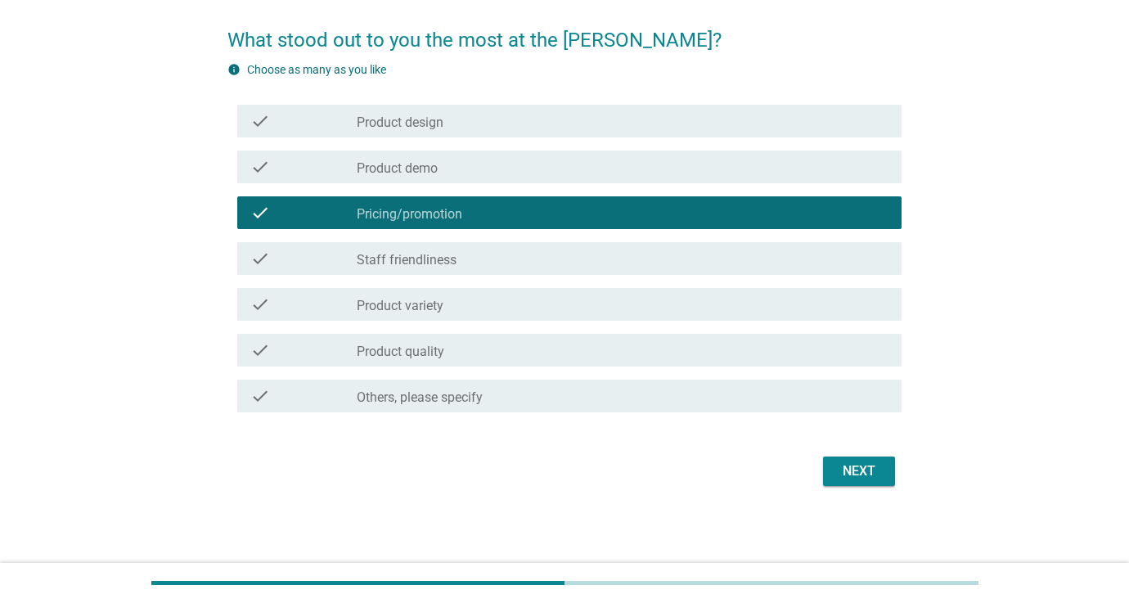
click at [860, 470] on div "Next" at bounding box center [859, 471] width 46 height 20
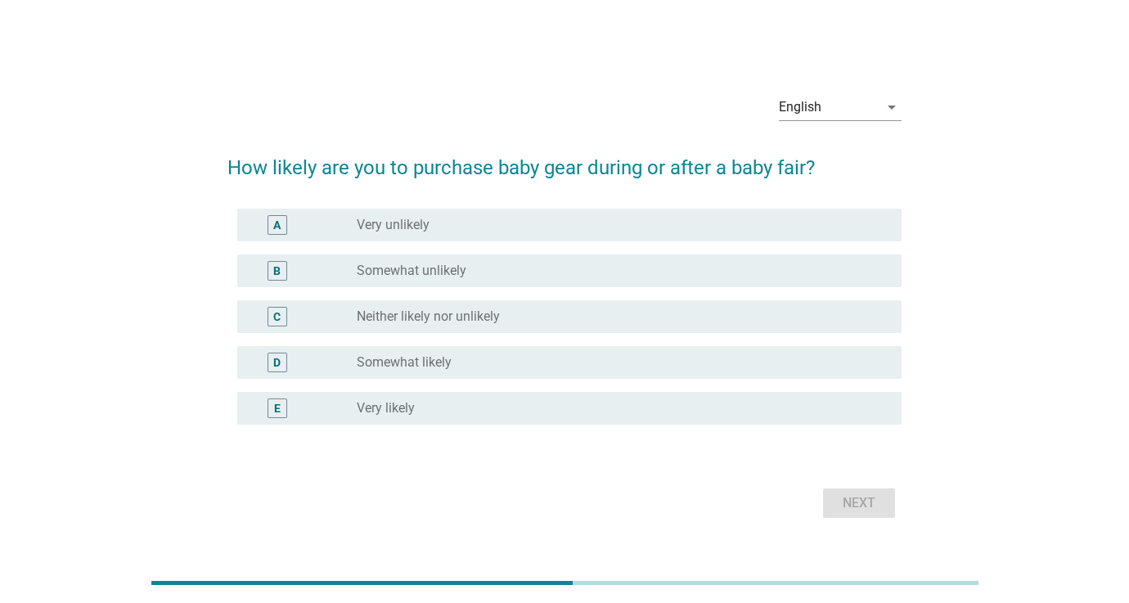
scroll to position [0, 1]
drag, startPoint x: 513, startPoint y: 363, endPoint x: 523, endPoint y: 368, distance: 11.0
click at [513, 363] on div "radio_button_unchecked Somewhat likely" at bounding box center [616, 362] width 519 height 16
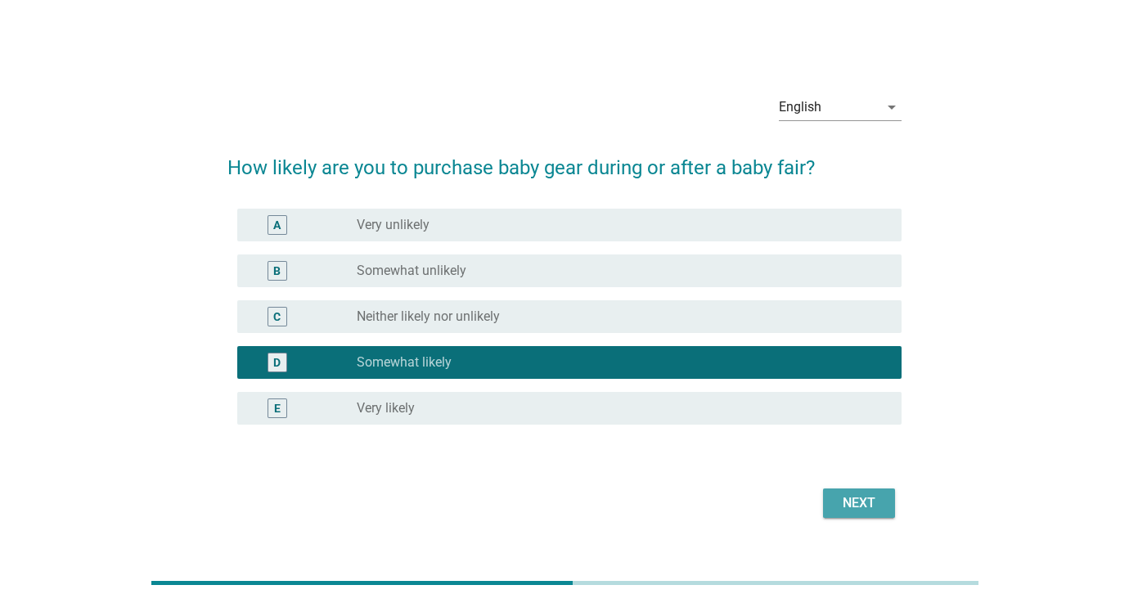
click at [868, 501] on div "Next" at bounding box center [859, 503] width 46 height 20
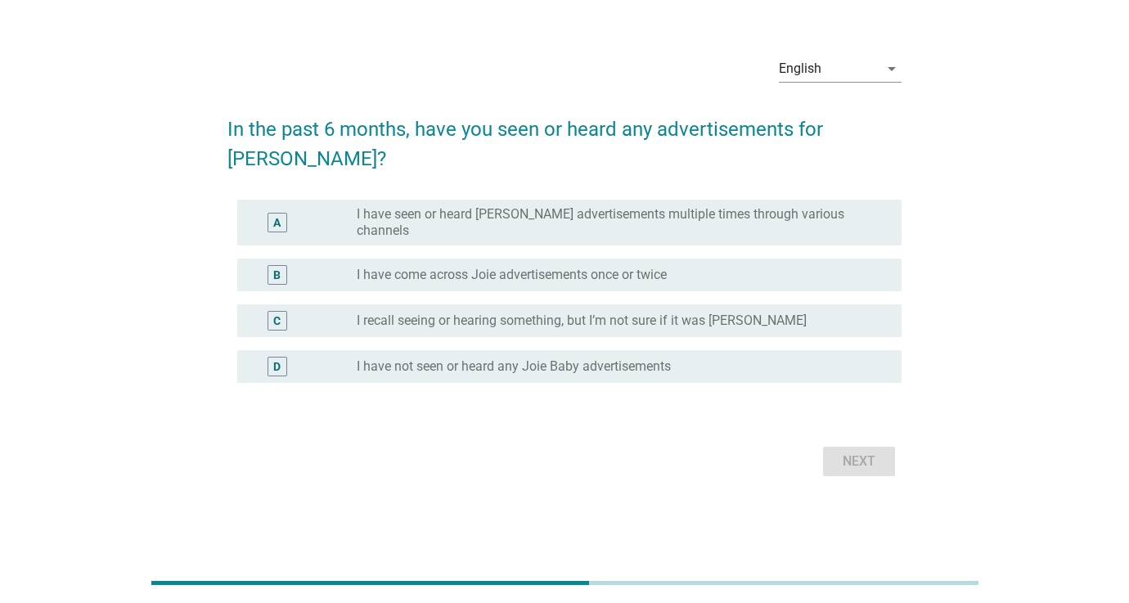
scroll to position [0, 0]
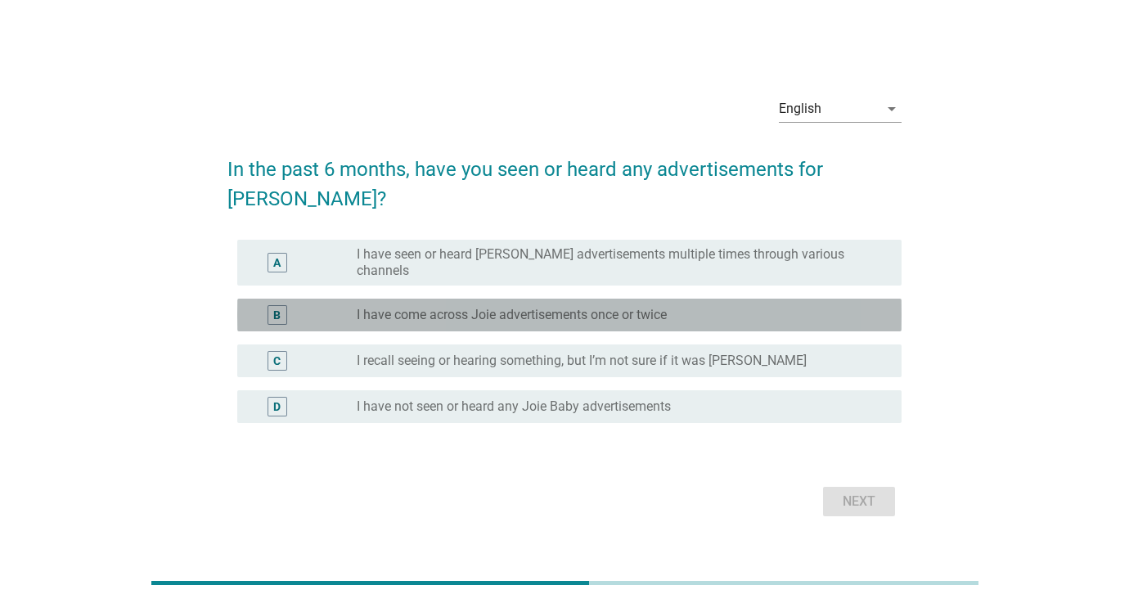
click at [620, 307] on label "I have come across Joie advertisements once or twice" at bounding box center [512, 315] width 310 height 16
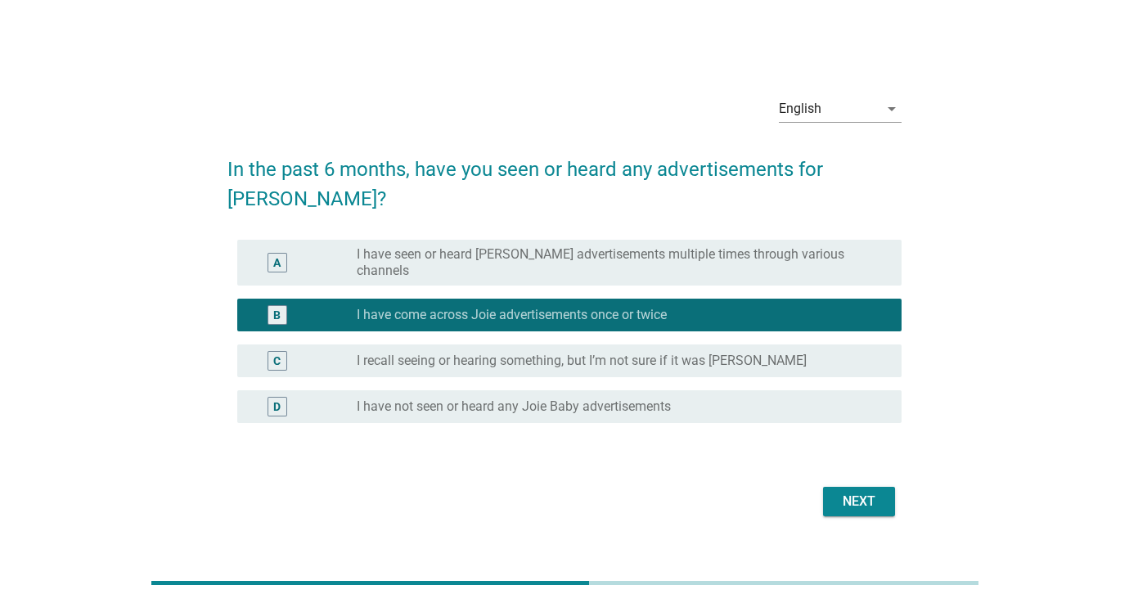
click at [841, 492] on div "Next" at bounding box center [859, 502] width 46 height 20
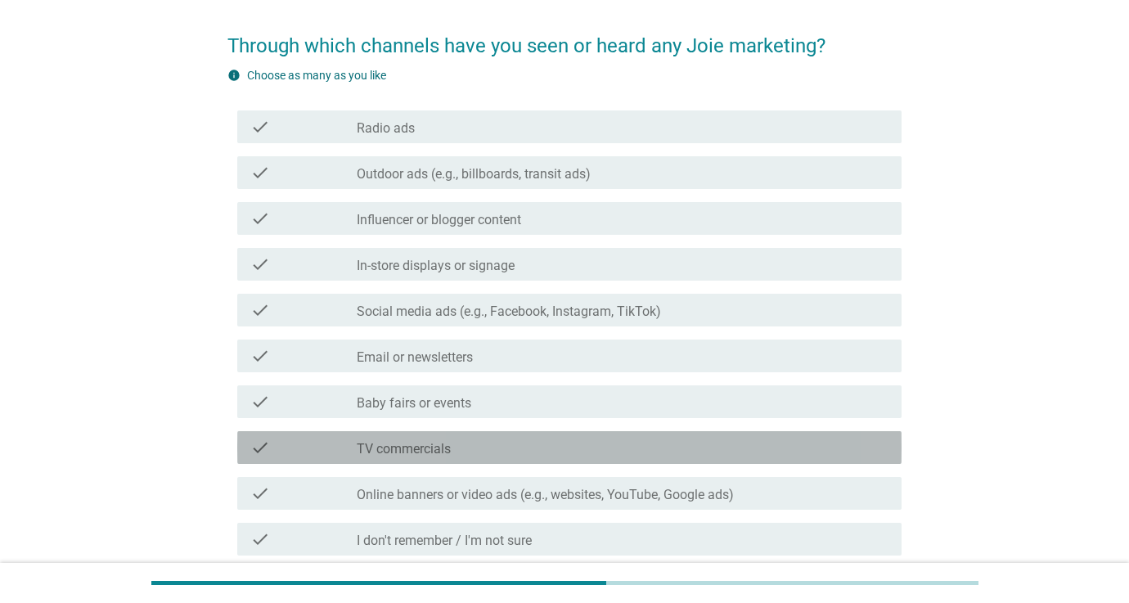
drag, startPoint x: 503, startPoint y: 443, endPoint x: 531, endPoint y: 448, distance: 28.2
click at [503, 443] on div "check_box_outline_blank TV commercials" at bounding box center [623, 448] width 532 height 20
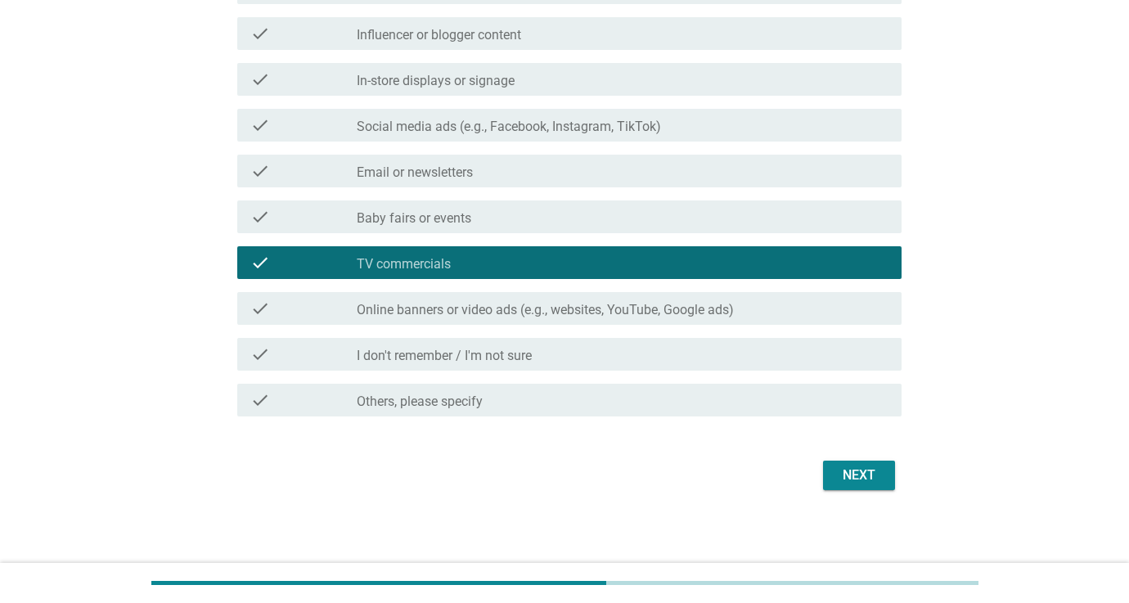
scroll to position [302, 0]
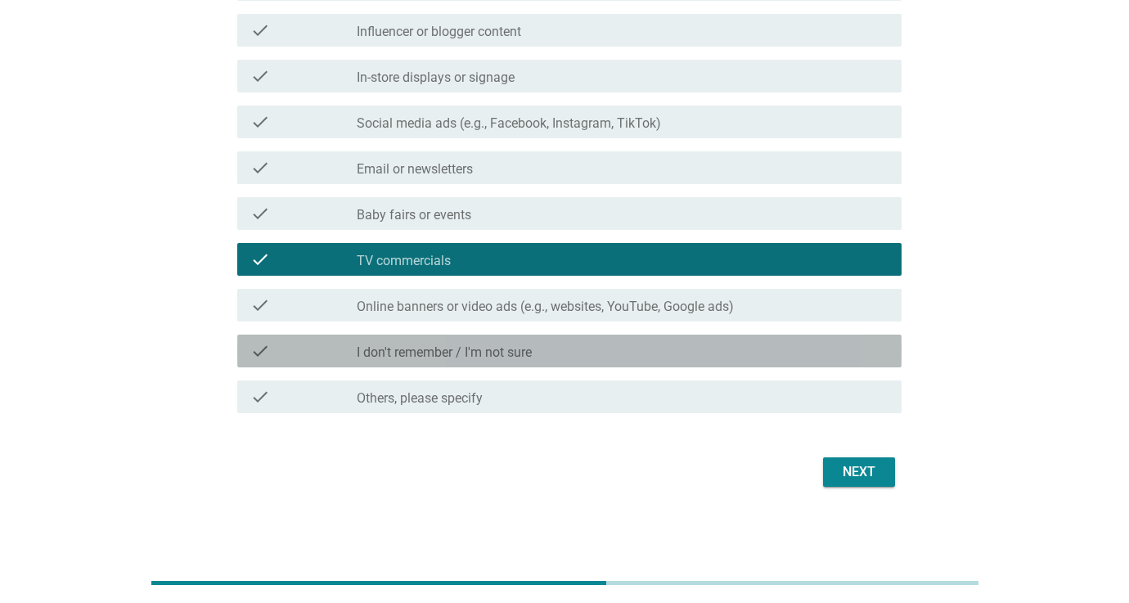
click at [588, 357] on div "check_box_outline_blank I don't remember / I'm not sure" at bounding box center [623, 351] width 532 height 20
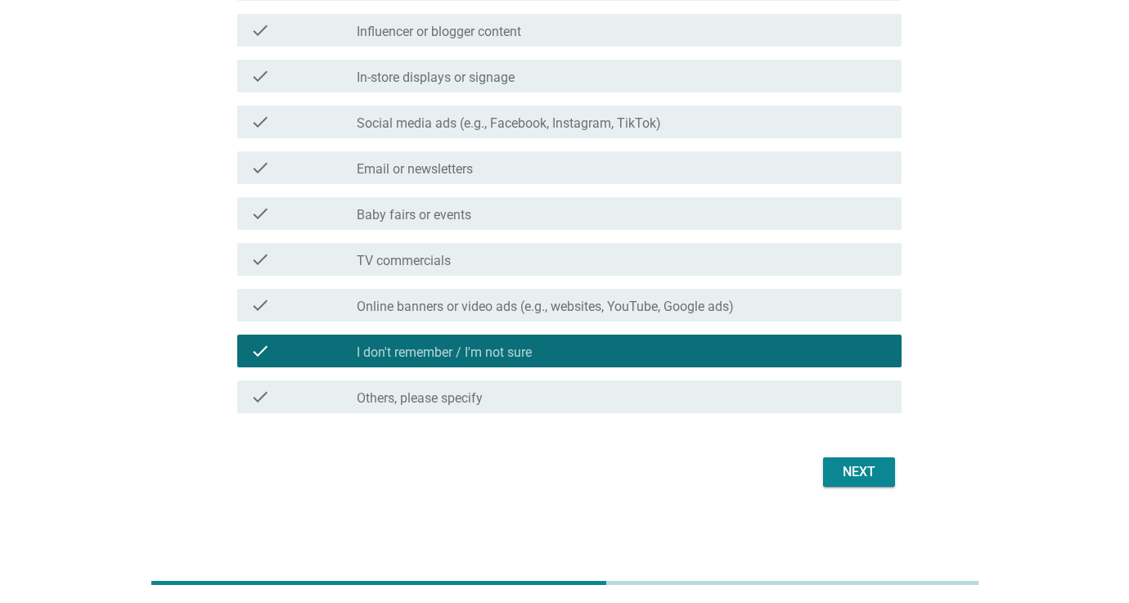
click at [844, 470] on div "Next" at bounding box center [859, 472] width 46 height 20
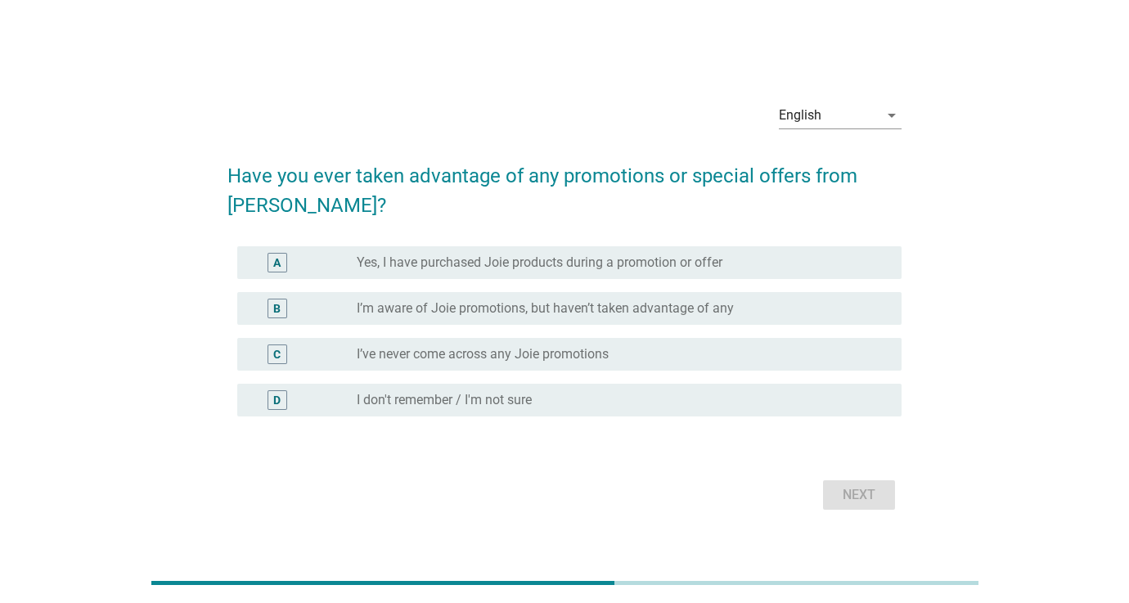
drag, startPoint x: 601, startPoint y: 346, endPoint x: 608, endPoint y: 357, distance: 12.9
click at [601, 347] on label "I’ve never come across any Joie promotions" at bounding box center [483, 354] width 252 height 16
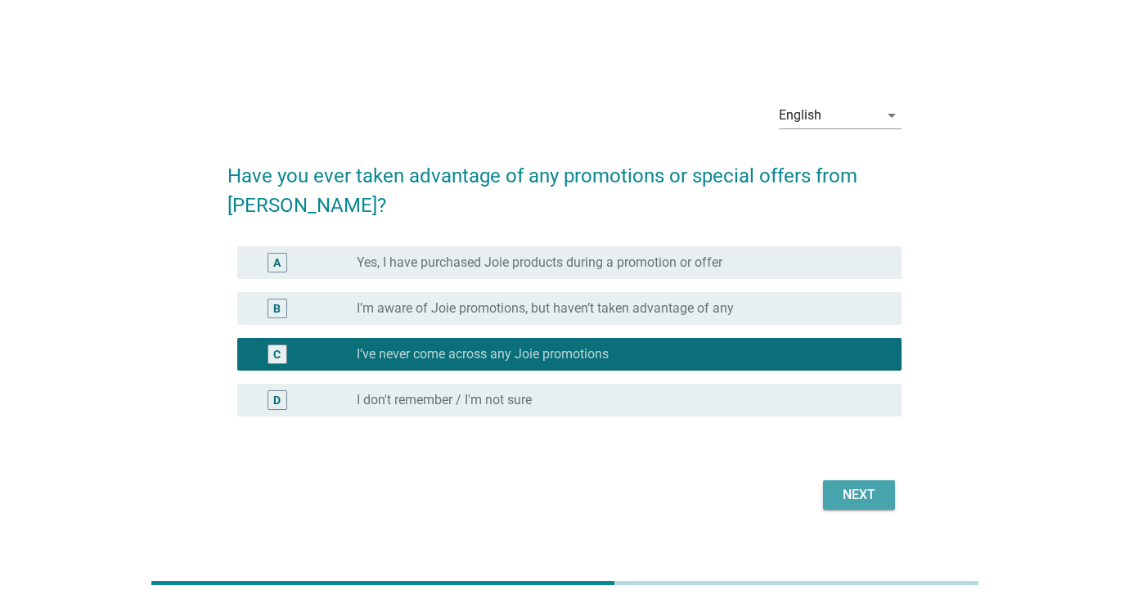
click at [862, 501] on div "Next" at bounding box center [859, 495] width 46 height 20
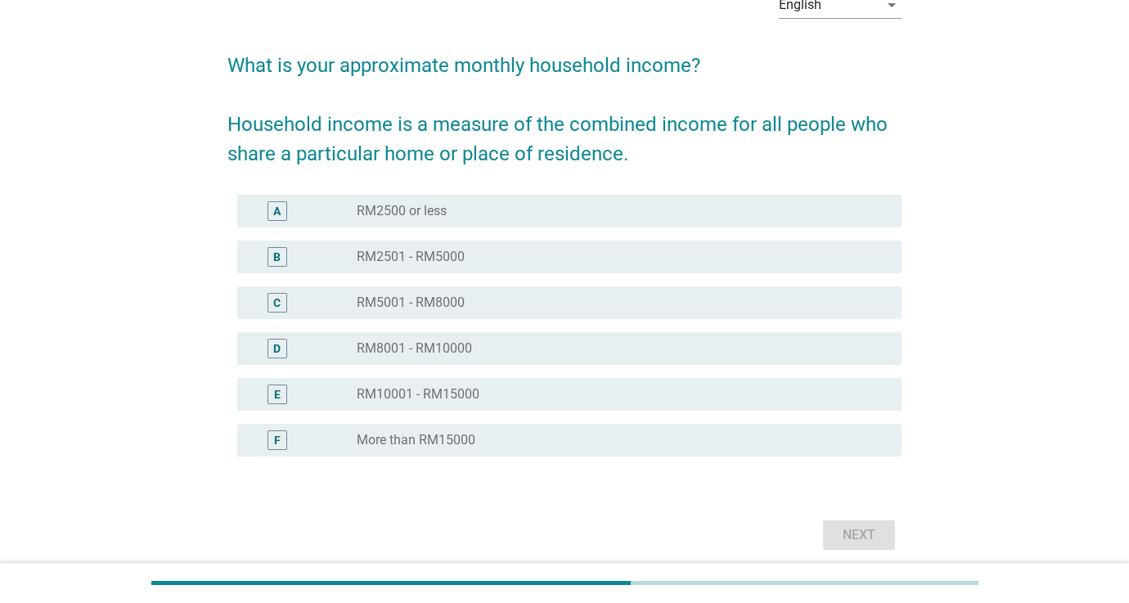
scroll to position [115, 0]
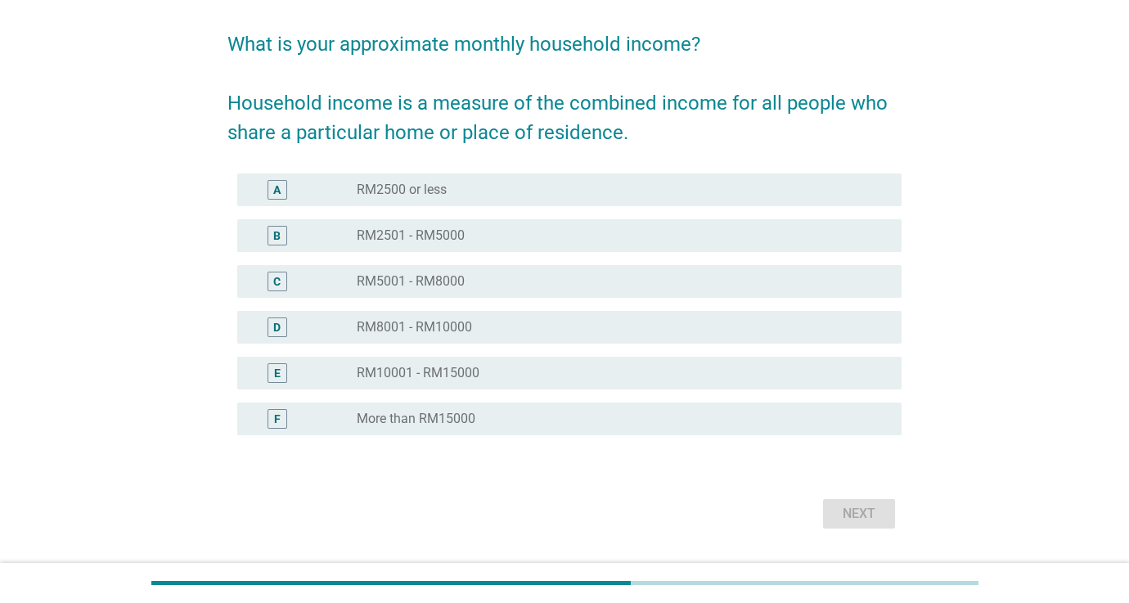
click at [569, 286] on div "radio_button_unchecked RM5001 - RM8000" at bounding box center [616, 281] width 519 height 16
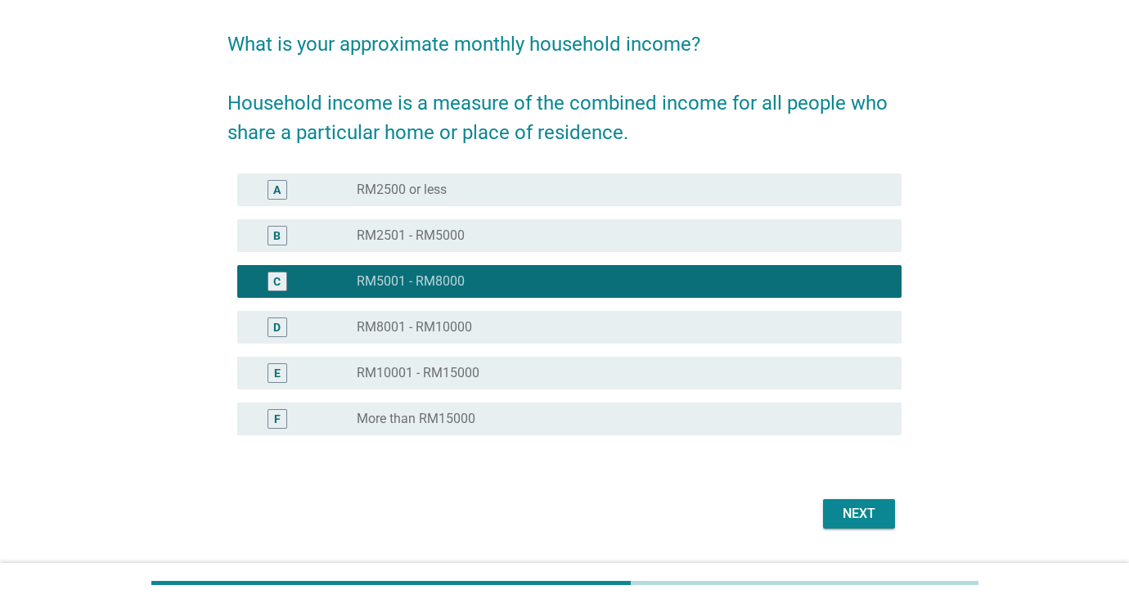
click at [870, 521] on div "Next" at bounding box center [859, 514] width 46 height 20
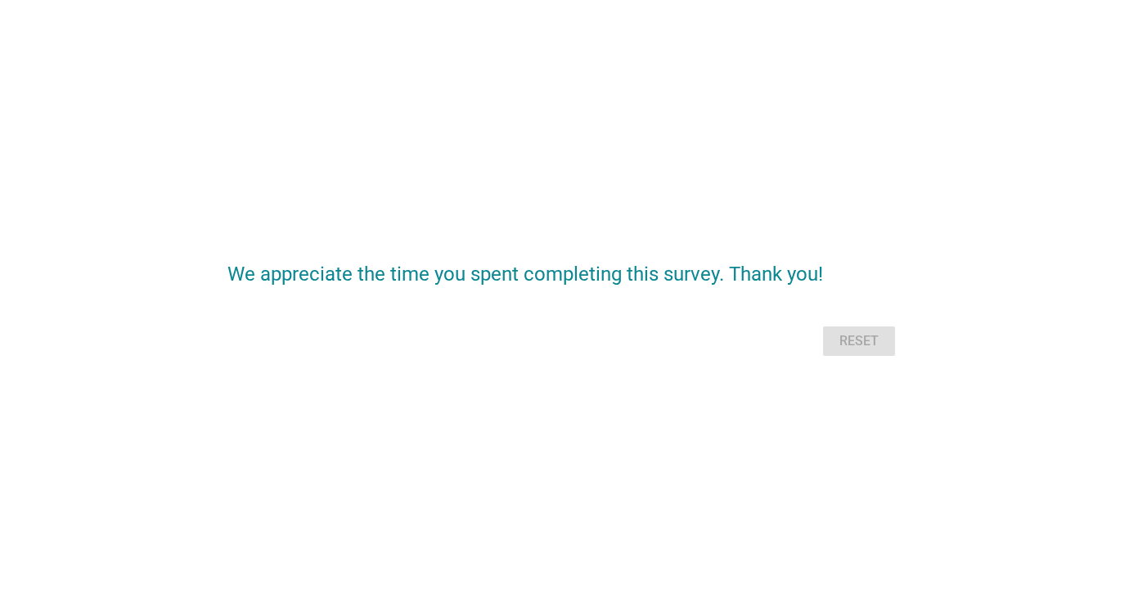
scroll to position [0, 0]
click at [854, 333] on div "Reset" at bounding box center [564, 341] width 674 height 39
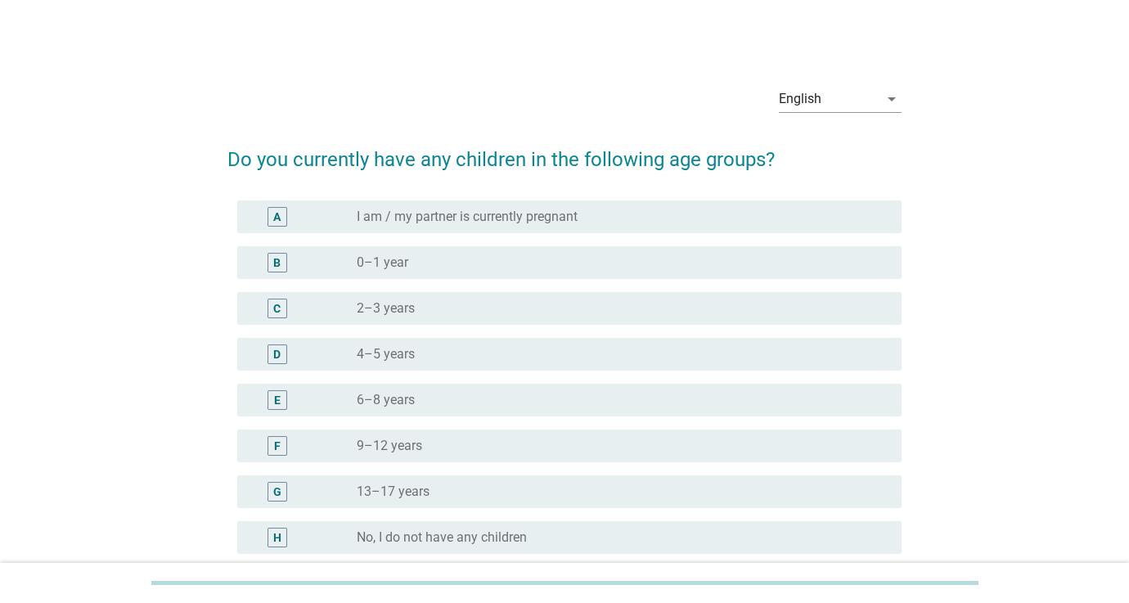
click at [500, 224] on label "I am / my partner is currently pregnant" at bounding box center [467, 217] width 221 height 16
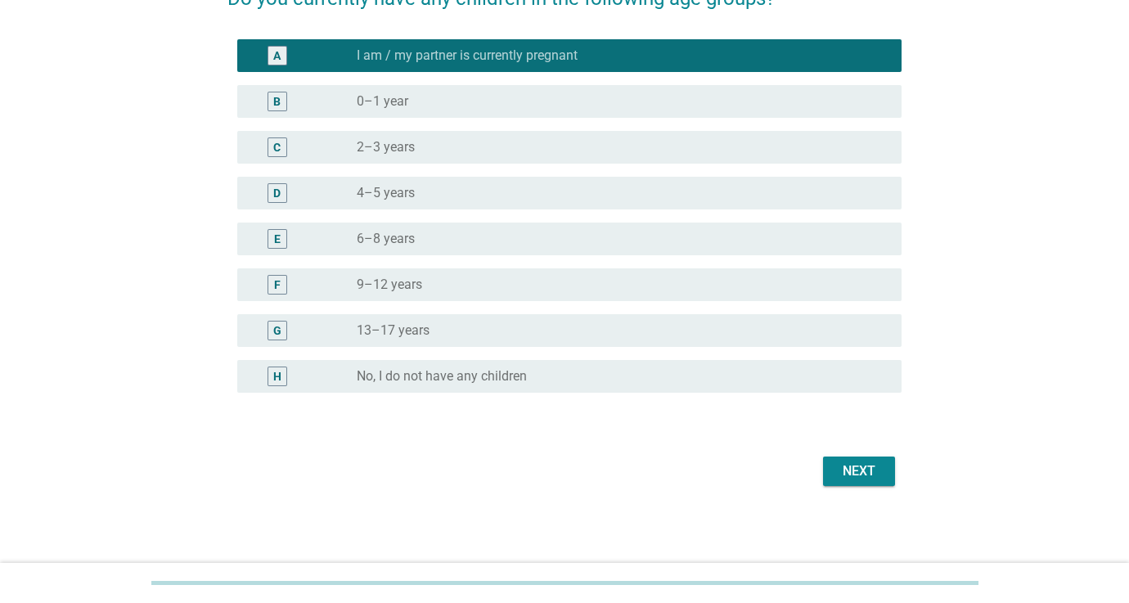
scroll to position [161, 0]
click at [848, 462] on div "Next" at bounding box center [859, 471] width 46 height 20
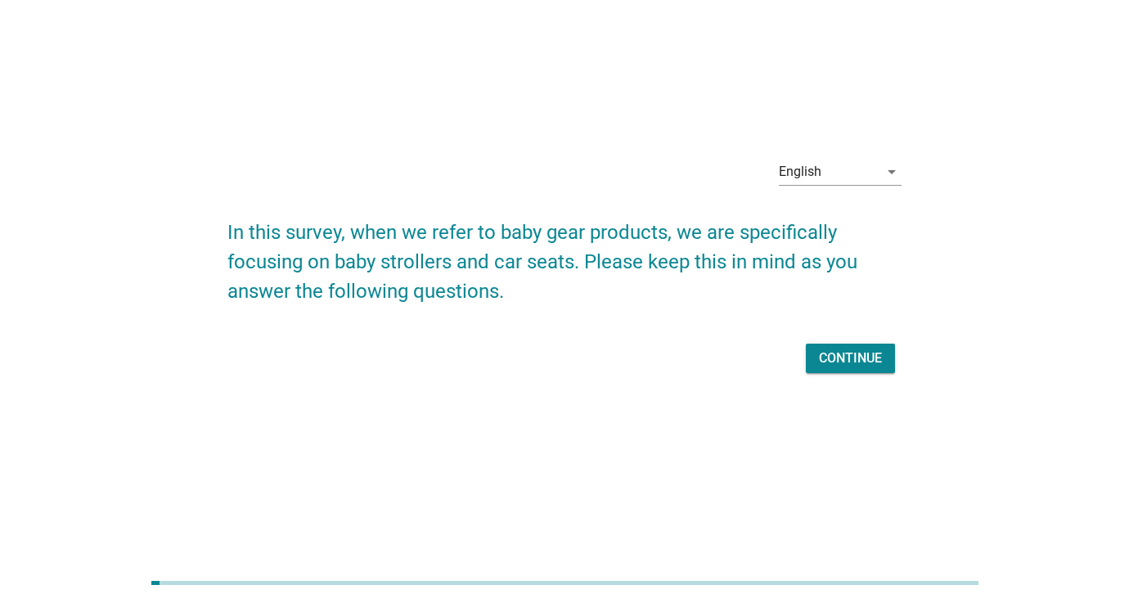
scroll to position [0, 0]
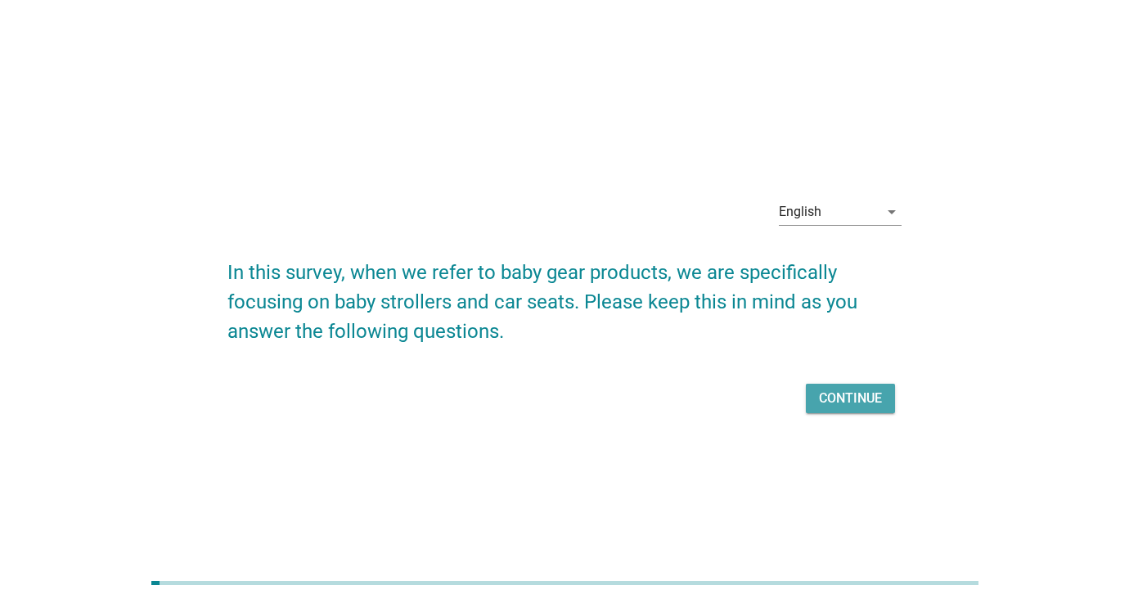
click at [854, 403] on div "Continue" at bounding box center [850, 399] width 63 height 20
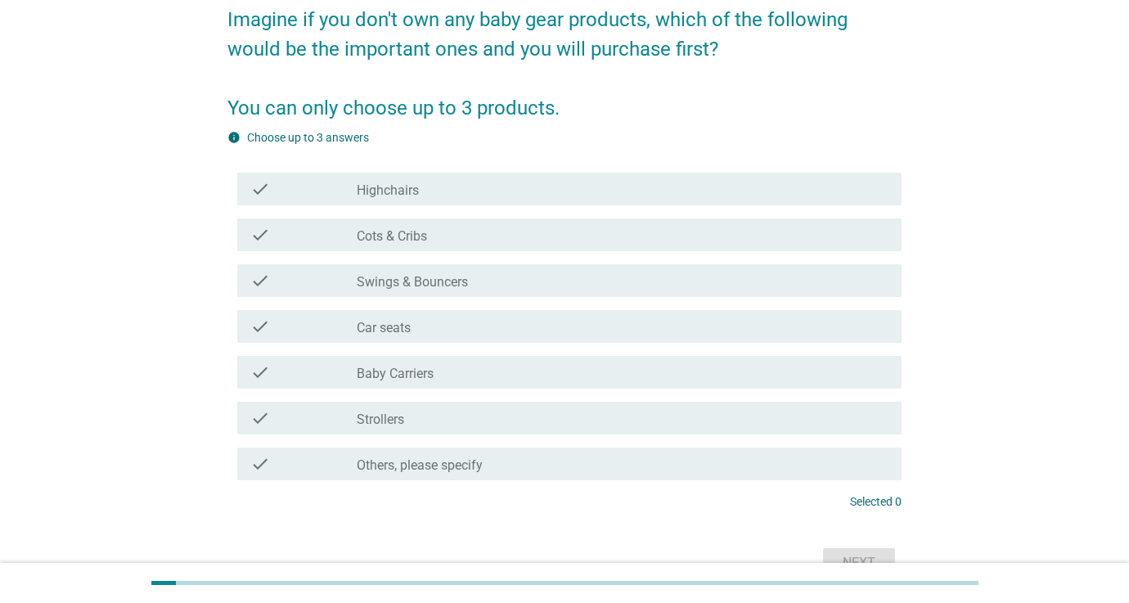
scroll to position [149, 0]
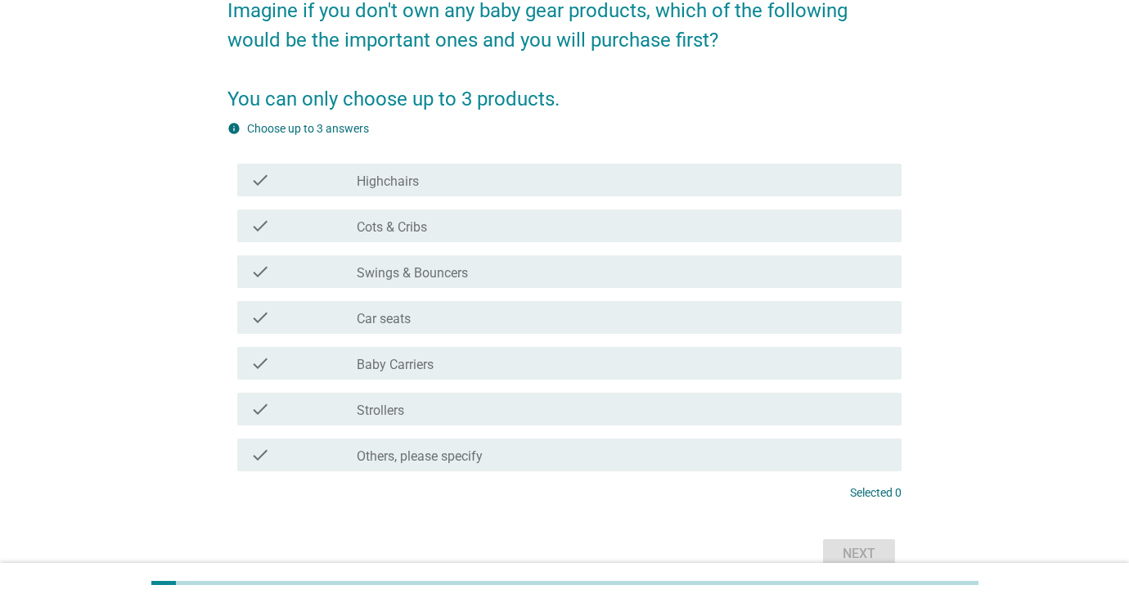
drag, startPoint x: 463, startPoint y: 328, endPoint x: 465, endPoint y: 340, distance: 12.4
click at [463, 328] on div "check check_box_outline_blank Car seats" at bounding box center [569, 317] width 664 height 33
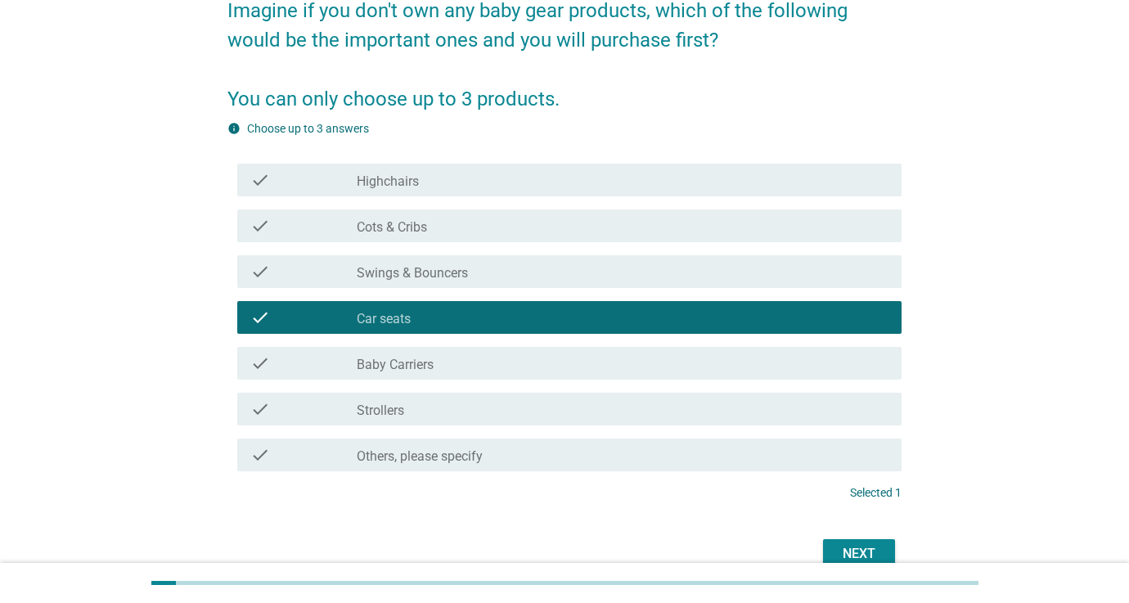
click at [477, 406] on div "check_box_outline_blank Strollers" at bounding box center [623, 409] width 532 height 20
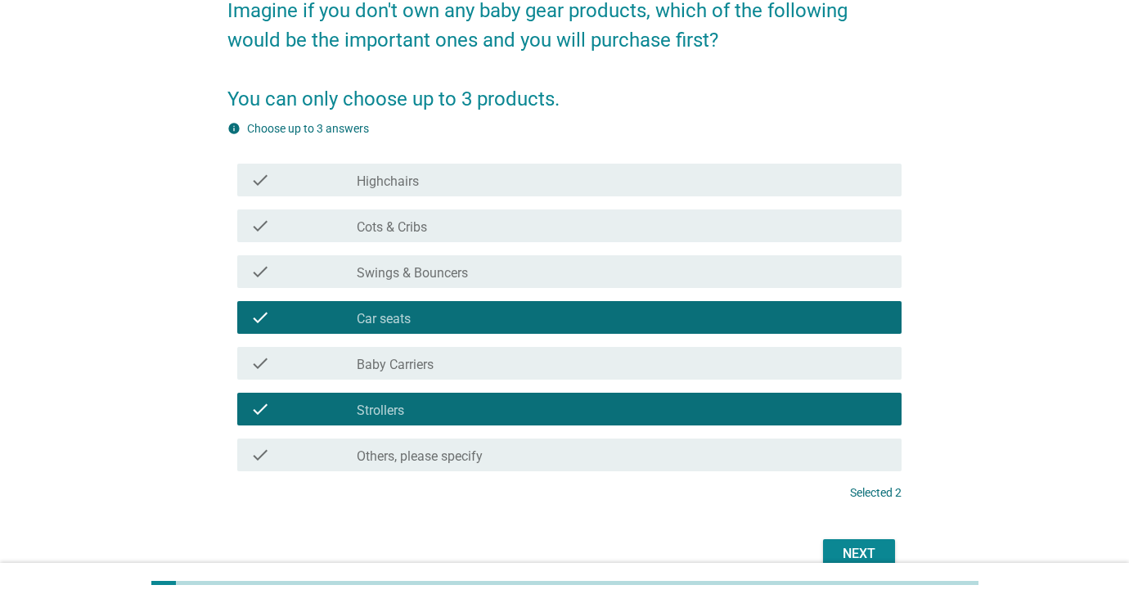
click at [850, 538] on div "Next" at bounding box center [564, 553] width 674 height 39
click at [853, 548] on div "Next" at bounding box center [859, 554] width 46 height 20
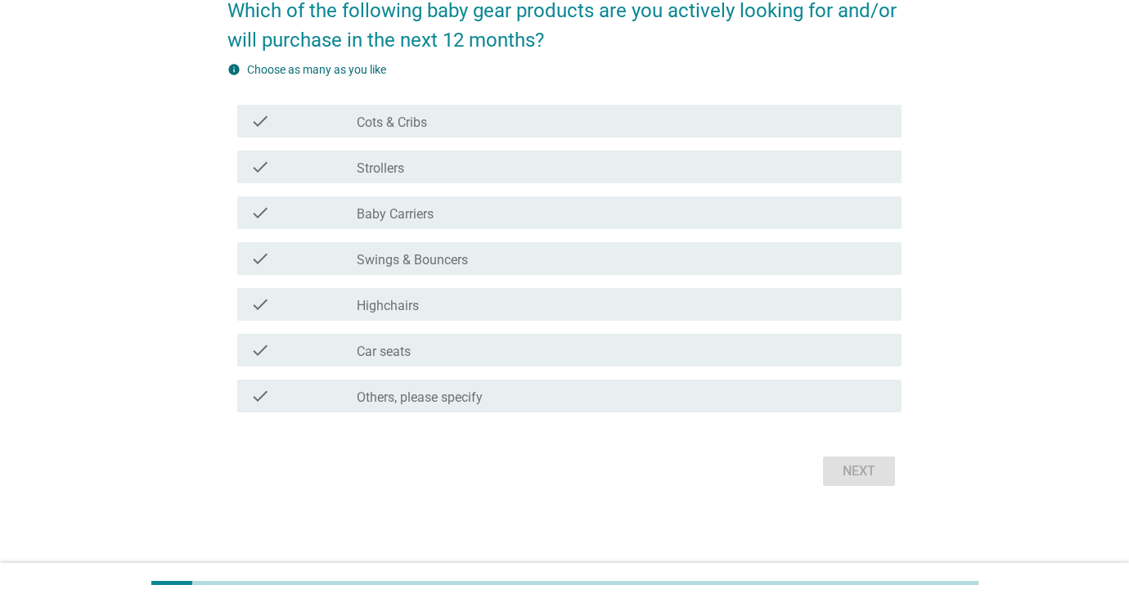
scroll to position [0, 0]
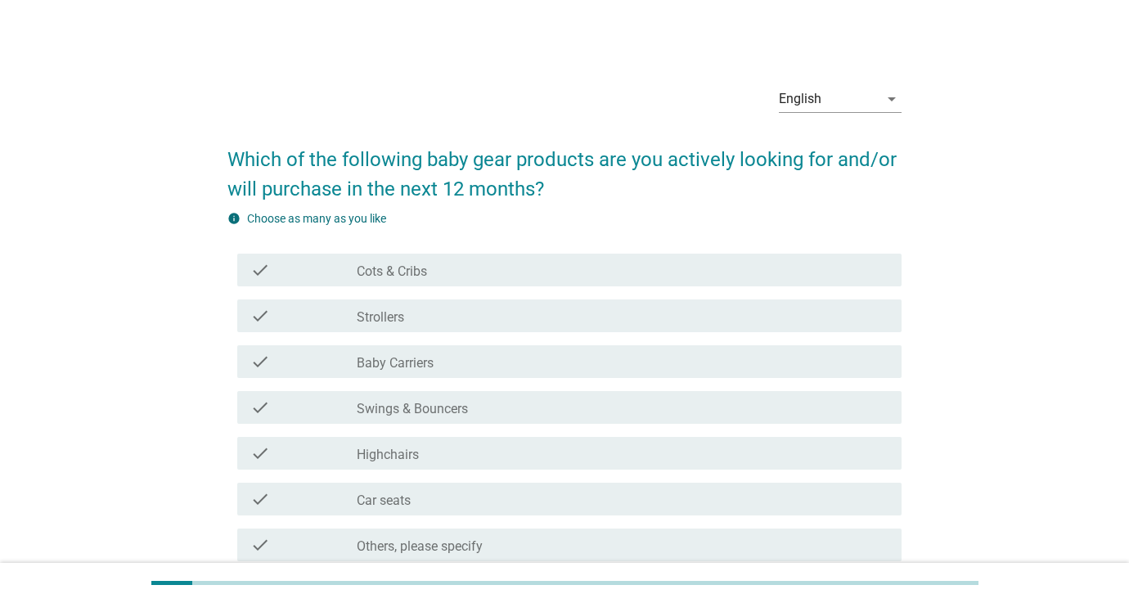
click at [475, 313] on div "check_box_outline_blank Strollers" at bounding box center [623, 316] width 532 height 20
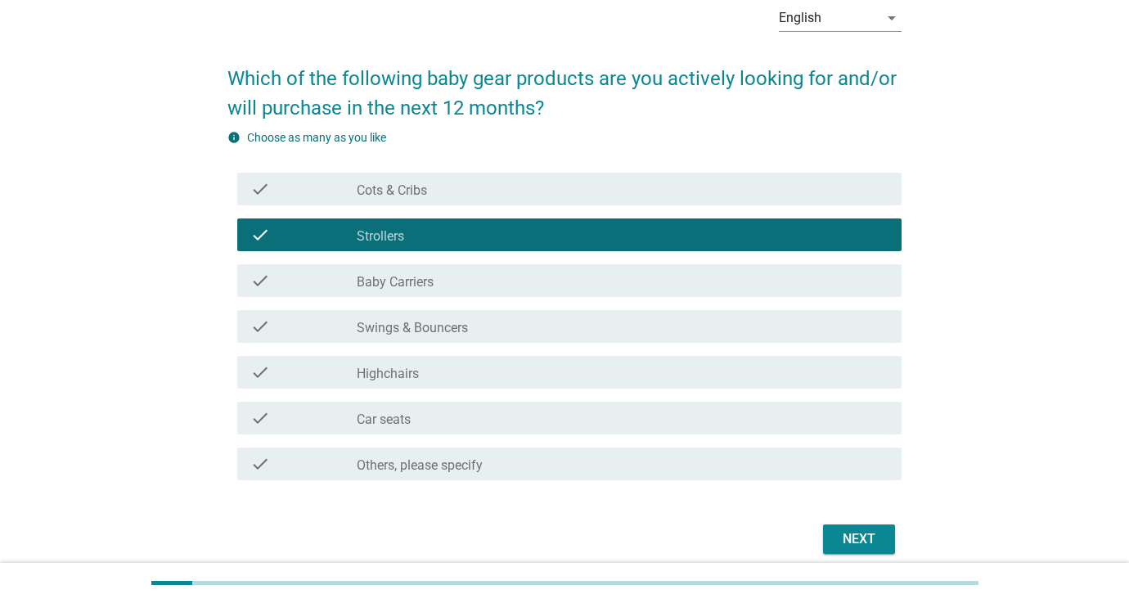
scroll to position [88, 0]
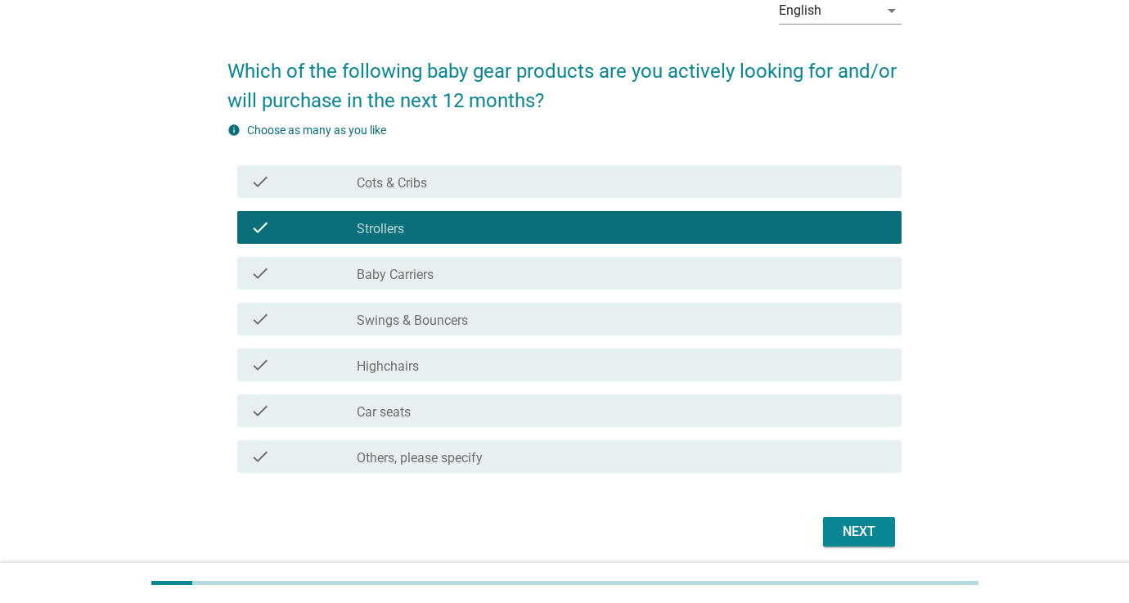
click at [501, 420] on div "check_box_outline_blank Car seats" at bounding box center [623, 411] width 532 height 20
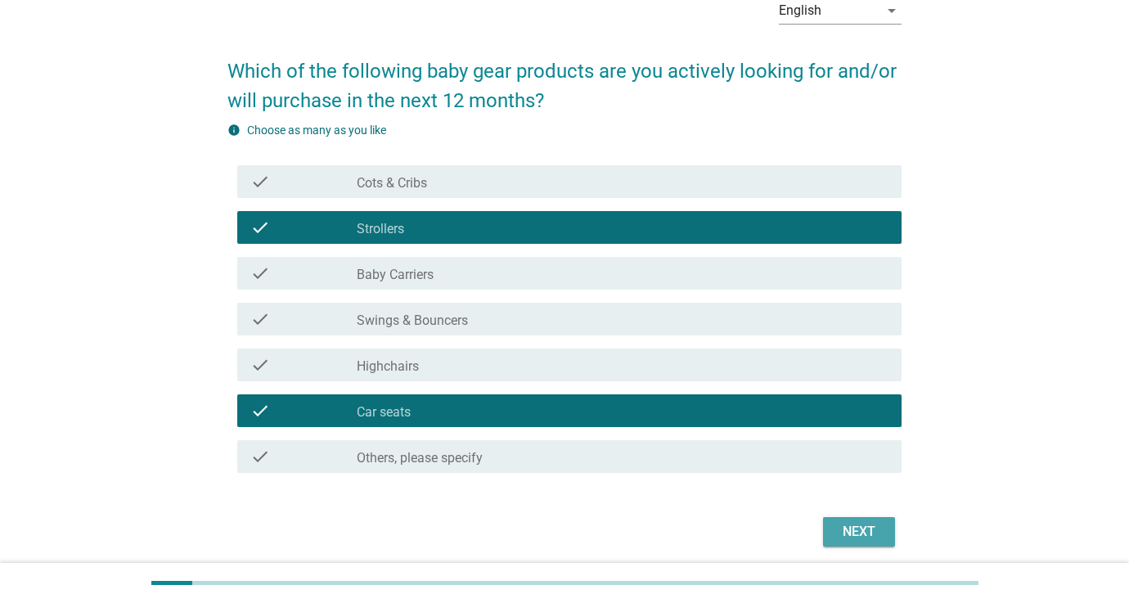
click at [867, 533] on div "Next" at bounding box center [859, 532] width 46 height 20
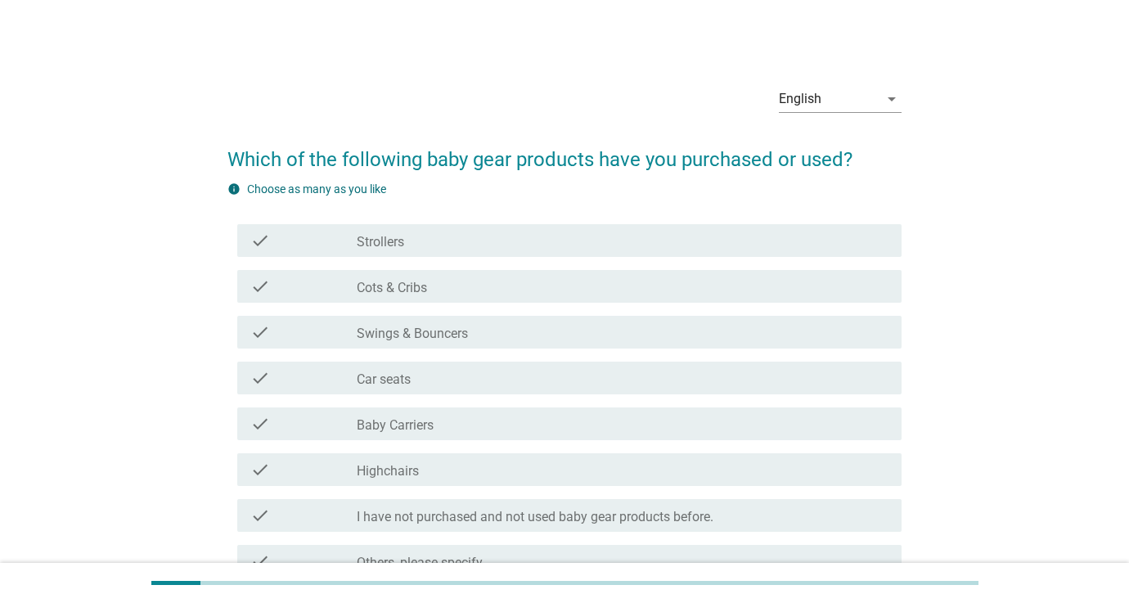
click at [410, 469] on label "Highchairs" at bounding box center [388, 471] width 62 height 16
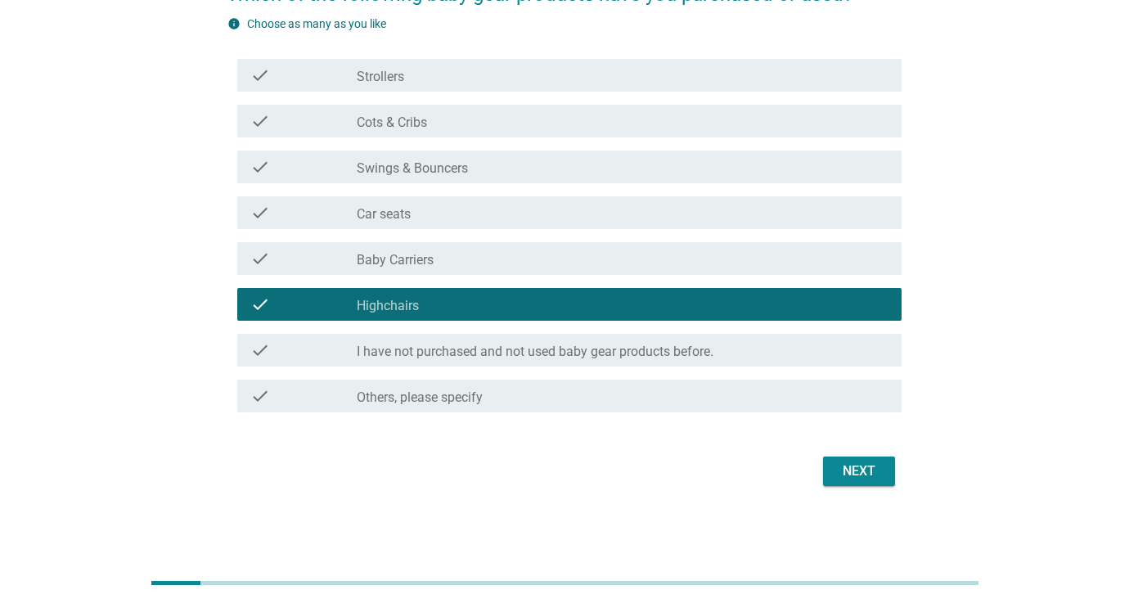
click at [859, 471] on div "Next" at bounding box center [859, 471] width 46 height 20
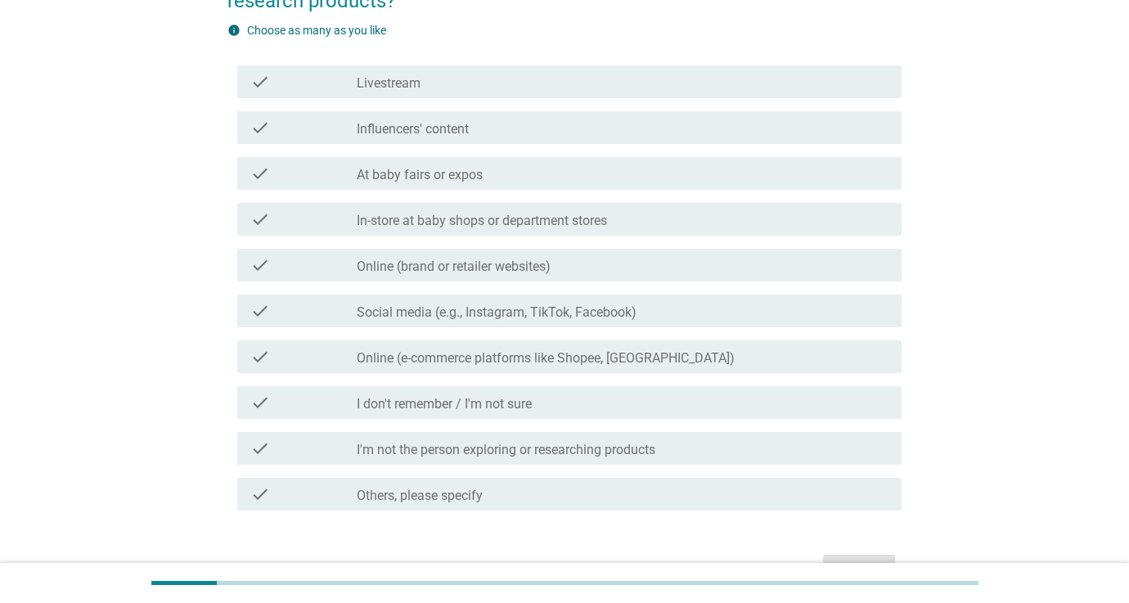
scroll to position [205, 0]
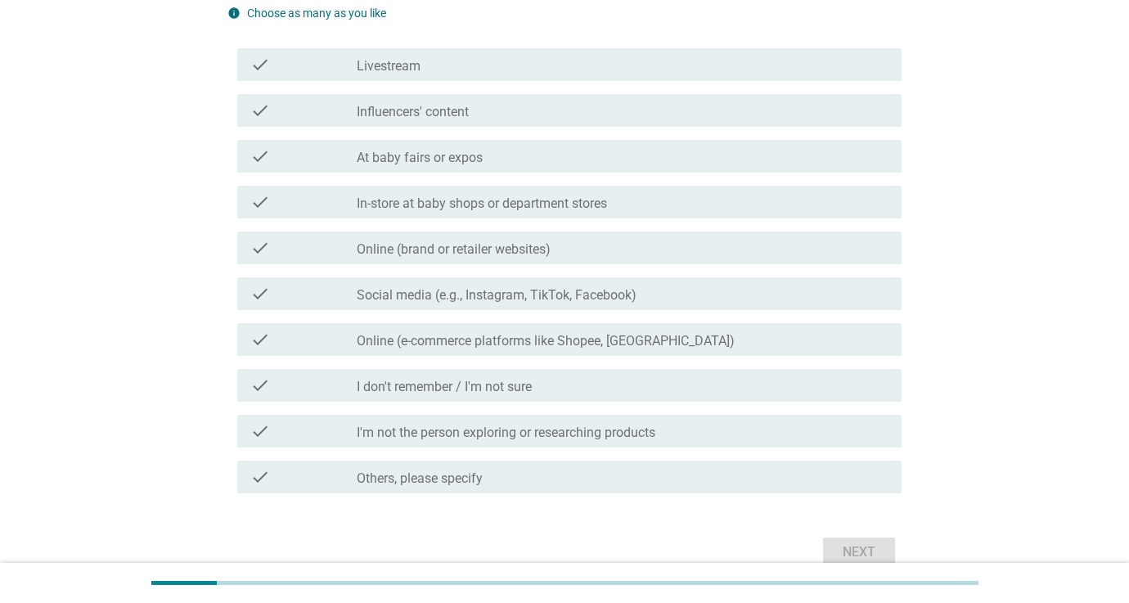
click at [499, 342] on label "Online (e-commerce platforms like Shopee, [GEOGRAPHIC_DATA])" at bounding box center [546, 341] width 378 height 16
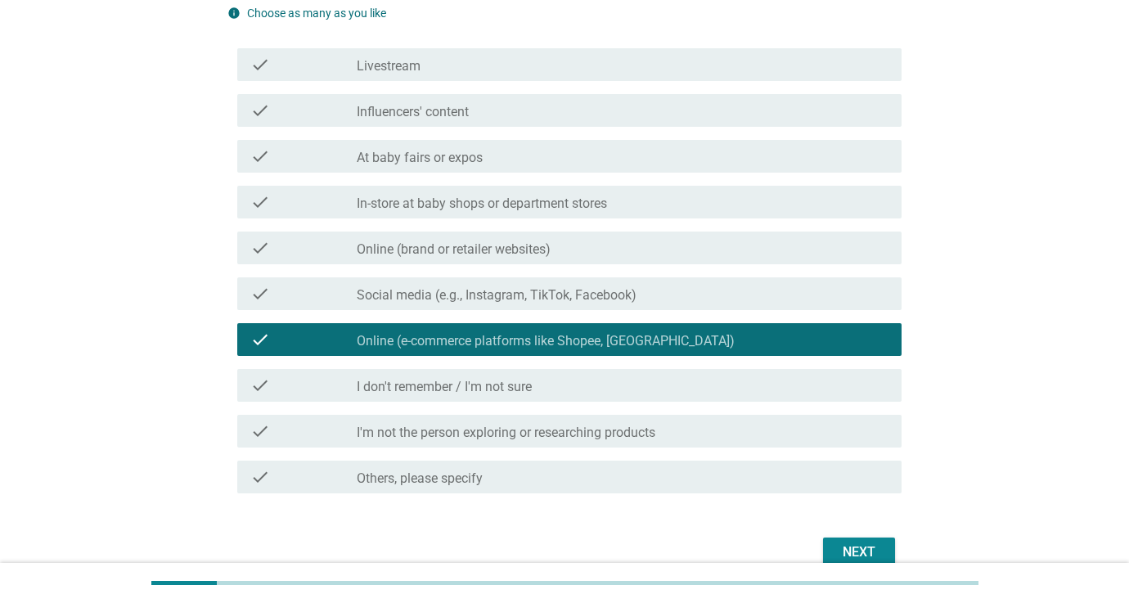
click at [845, 547] on div "Next" at bounding box center [859, 552] width 46 height 20
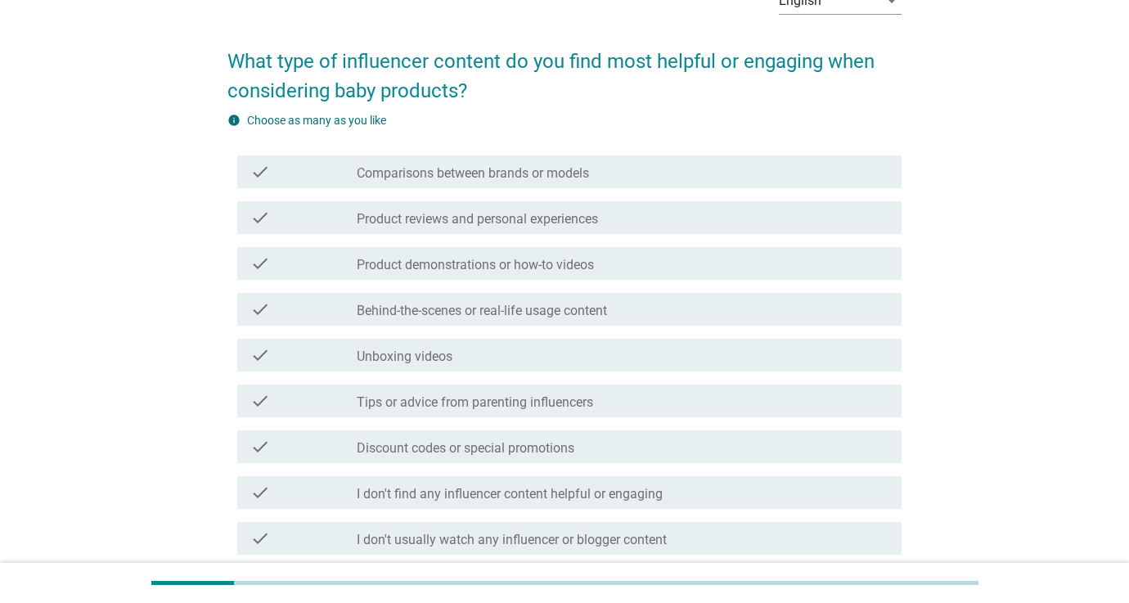
scroll to position [100, 0]
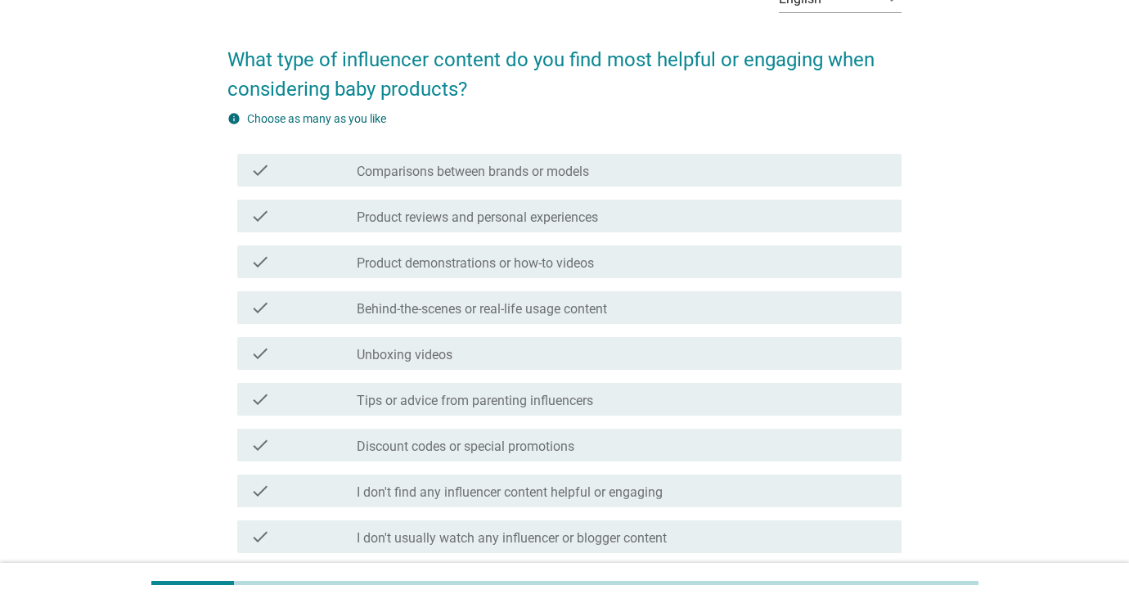
click at [693, 488] on div "check_box_outline_blank I don't find any influencer content helpful or engaging" at bounding box center [623, 491] width 532 height 20
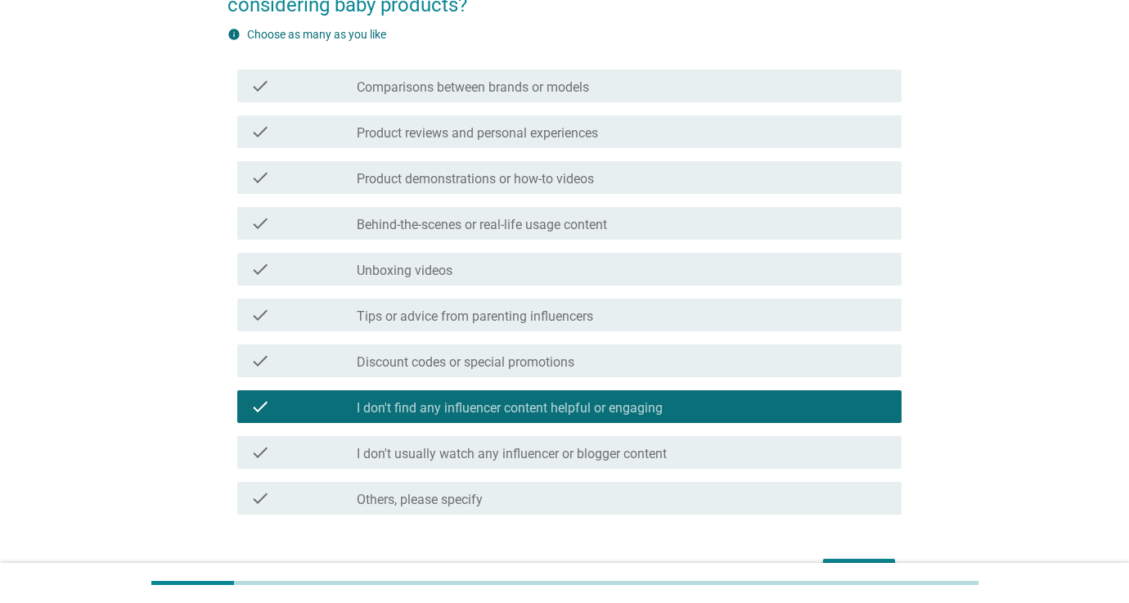
scroll to position [212, 0]
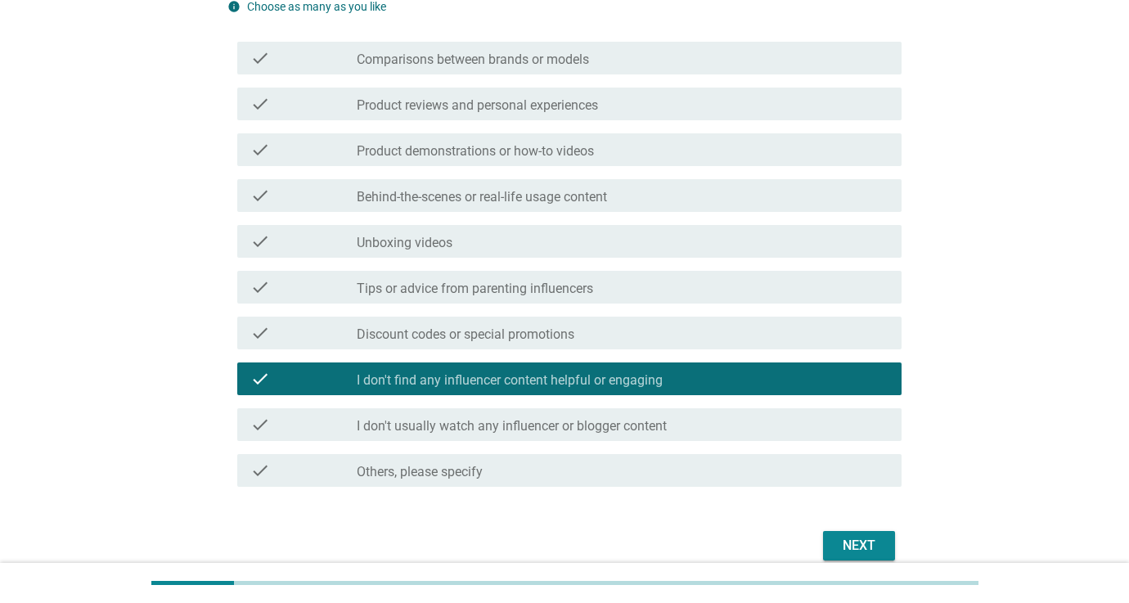
click at [853, 547] on div "Next" at bounding box center [859, 546] width 46 height 20
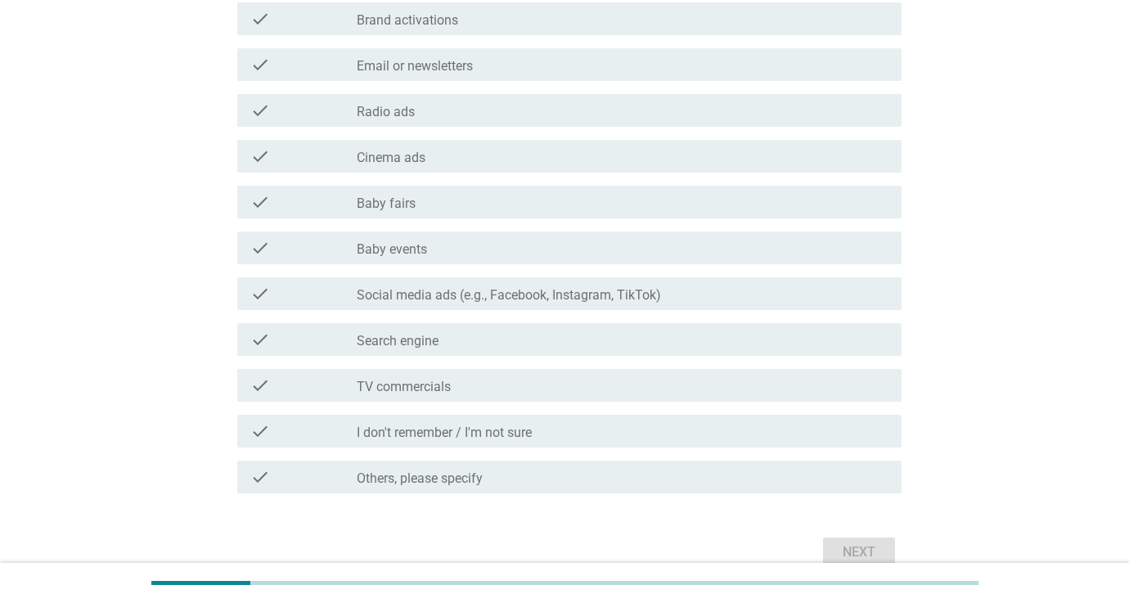
scroll to position [434, 0]
click at [666, 443] on div "check check_box_outline_blank I don't remember / I'm not sure" at bounding box center [569, 431] width 664 height 33
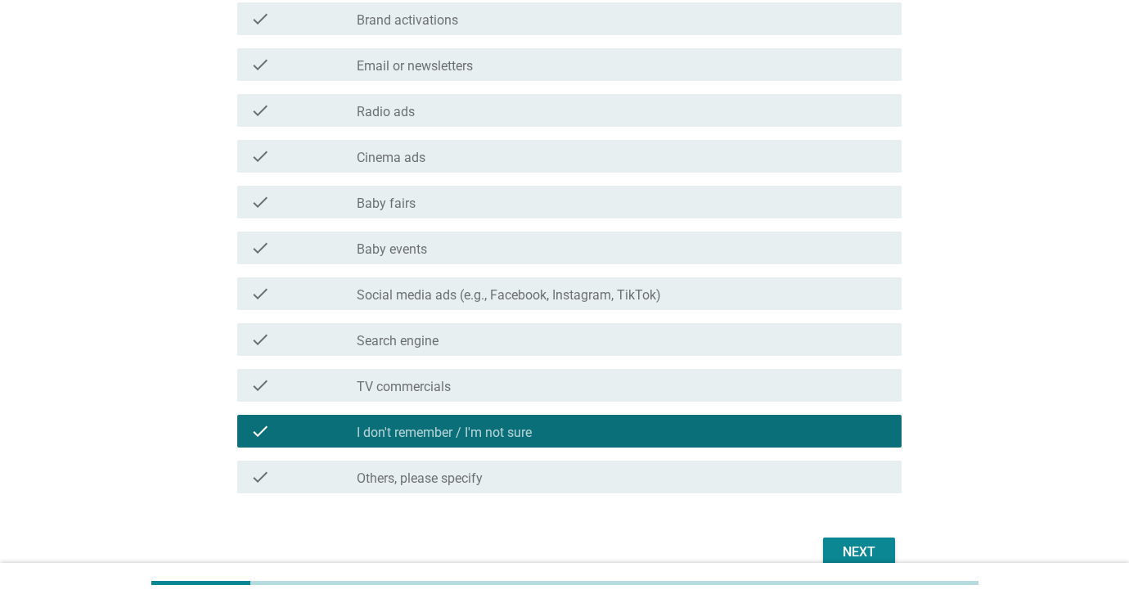
click at [866, 543] on div "Next" at bounding box center [859, 552] width 46 height 20
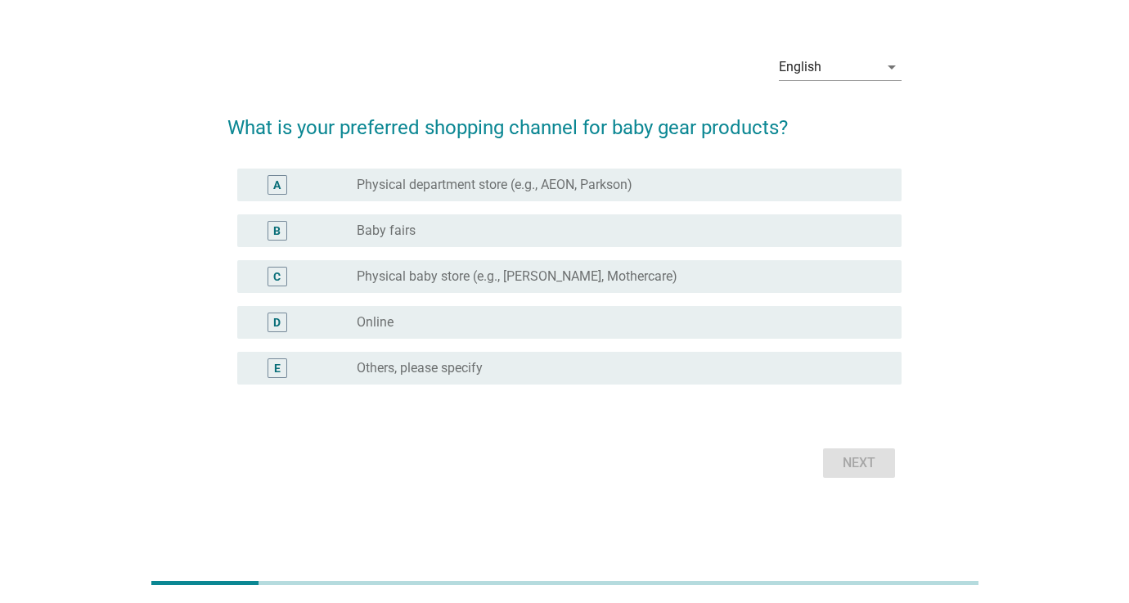
scroll to position [0, 0]
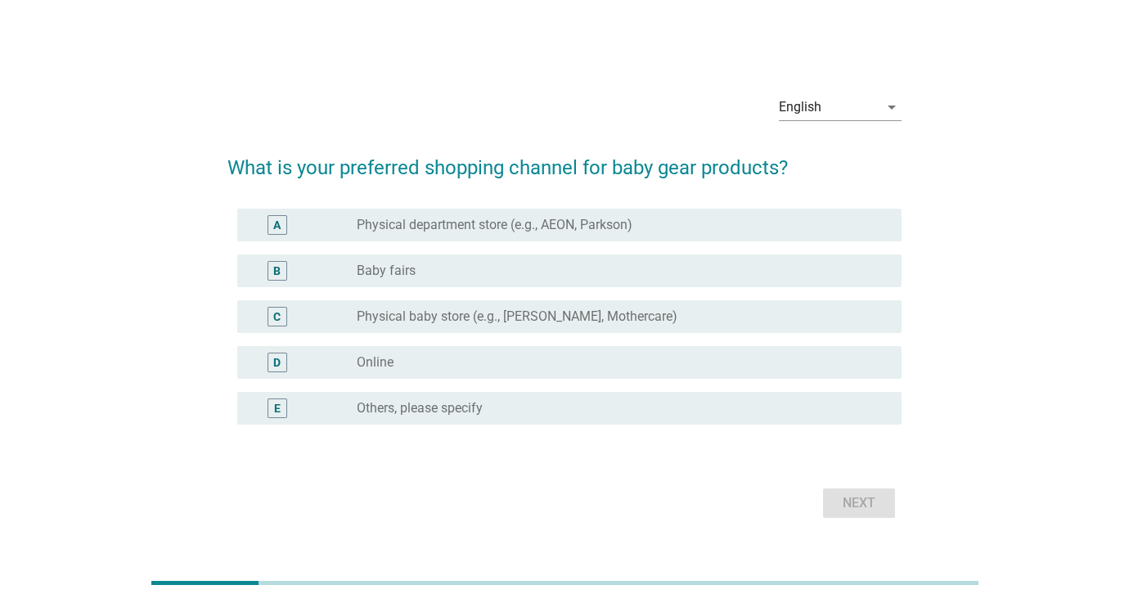
click at [527, 373] on div "D radio_button_unchecked Online" at bounding box center [569, 362] width 664 height 33
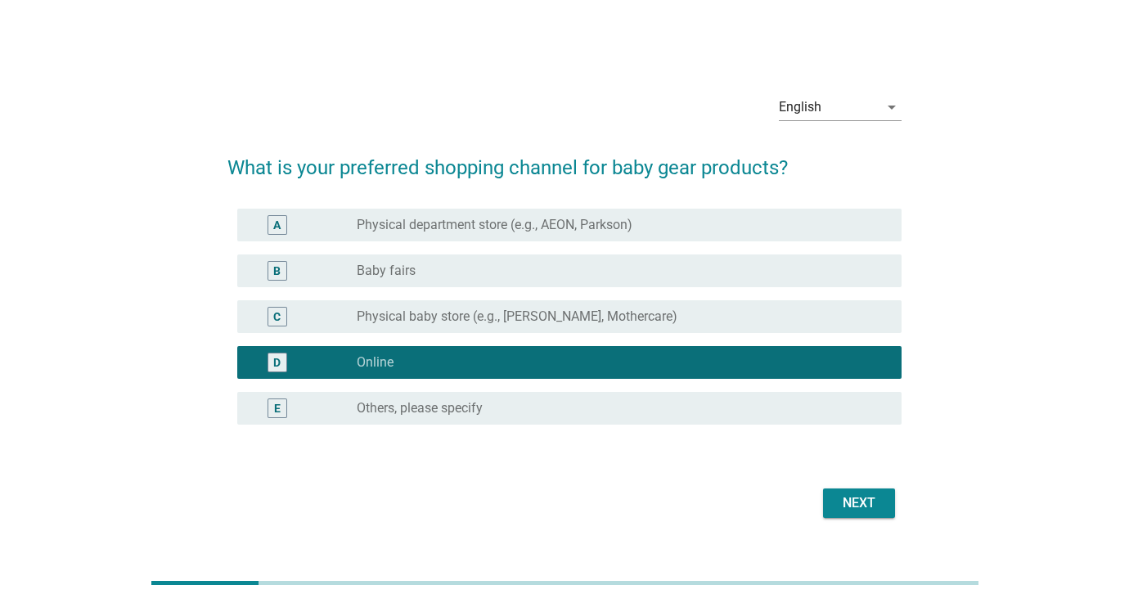
click at [830, 500] on button "Next" at bounding box center [859, 502] width 72 height 29
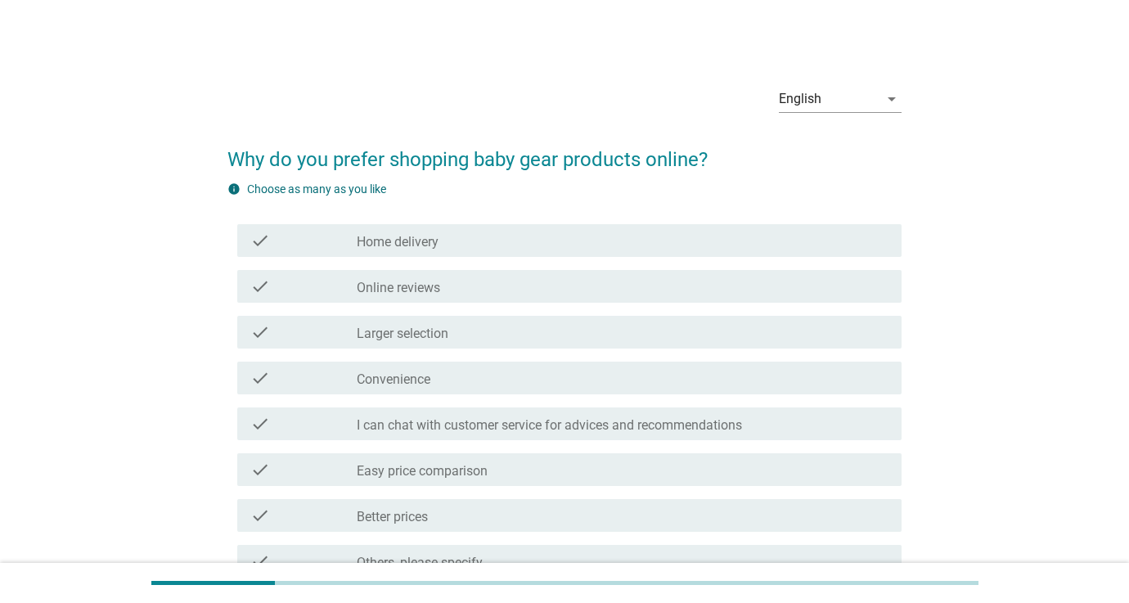
click at [496, 381] on div "check_box_outline_blank Convenience" at bounding box center [623, 378] width 532 height 20
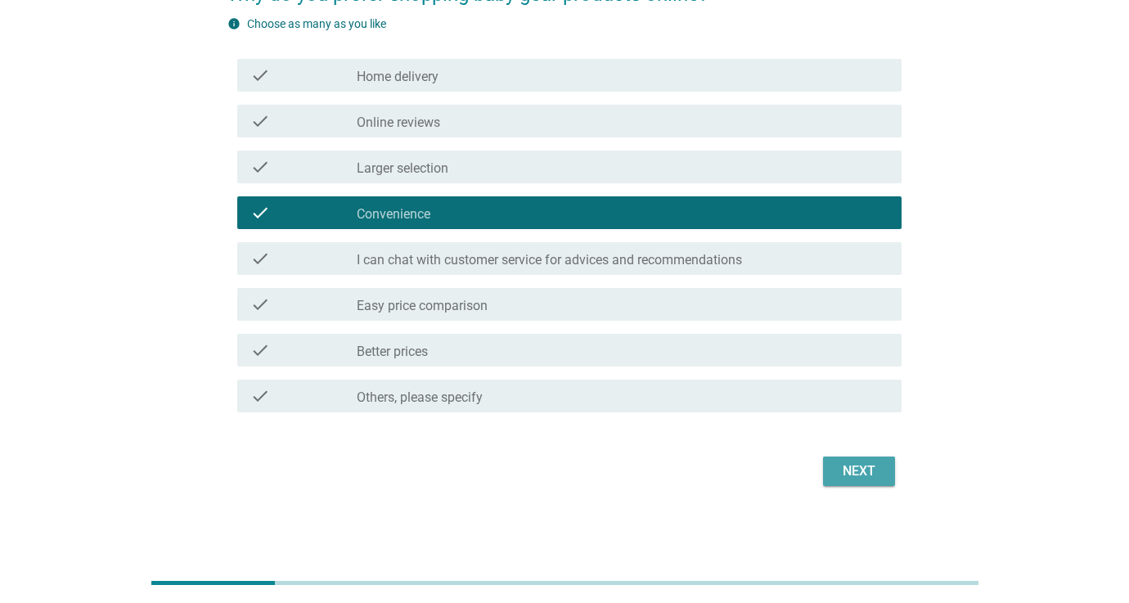
click at [851, 468] on div "Next" at bounding box center [859, 471] width 46 height 20
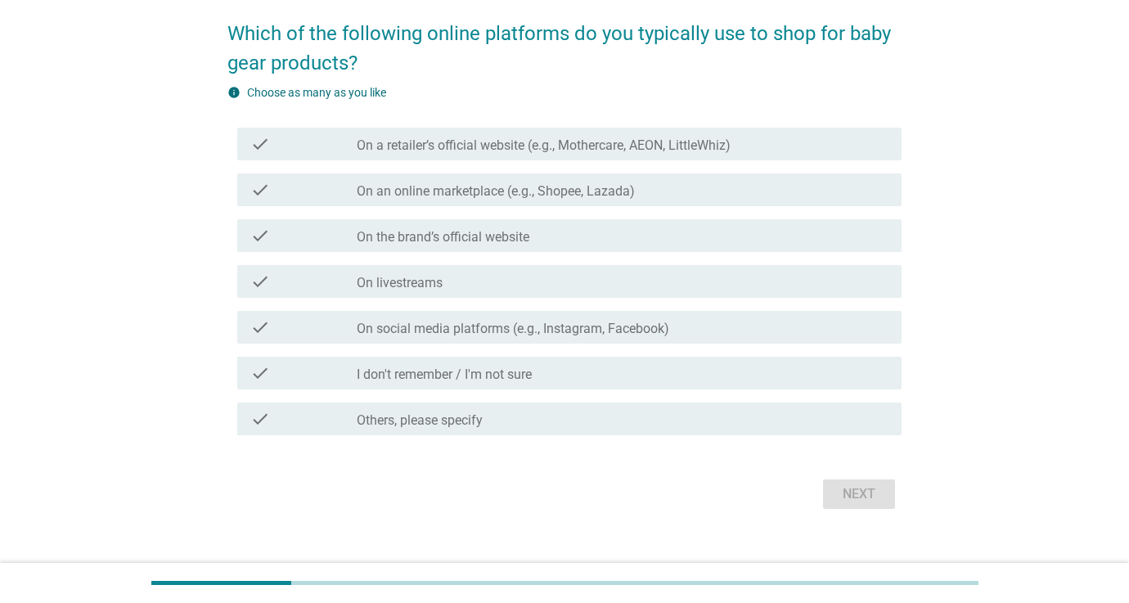
scroll to position [149, 0]
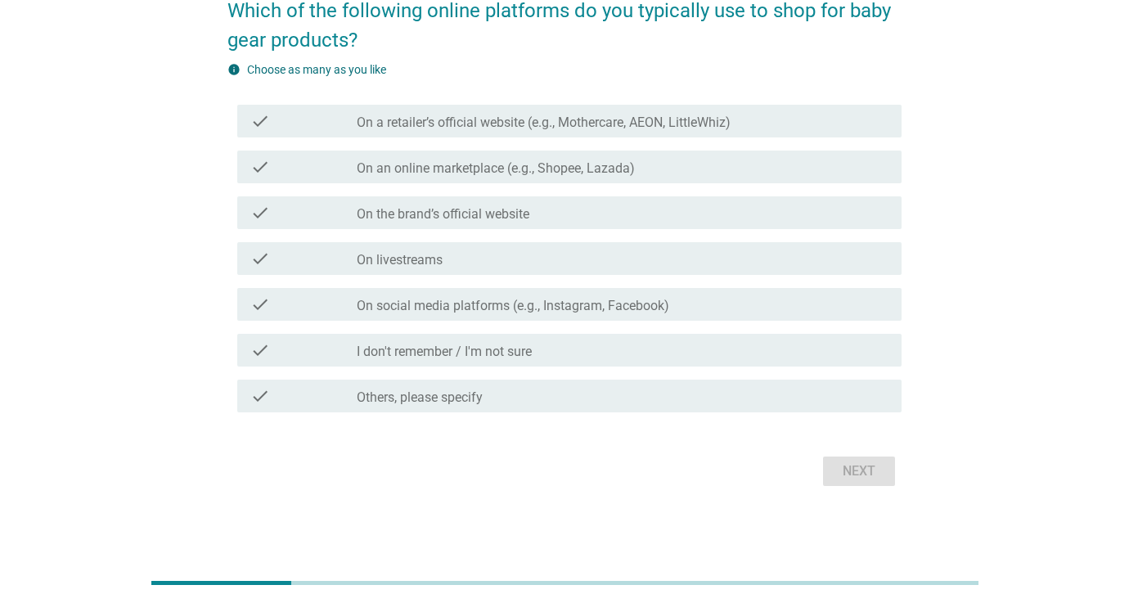
click at [450, 172] on label "On an online marketplace (e.g., Shopee, Lazada)" at bounding box center [496, 168] width 278 height 16
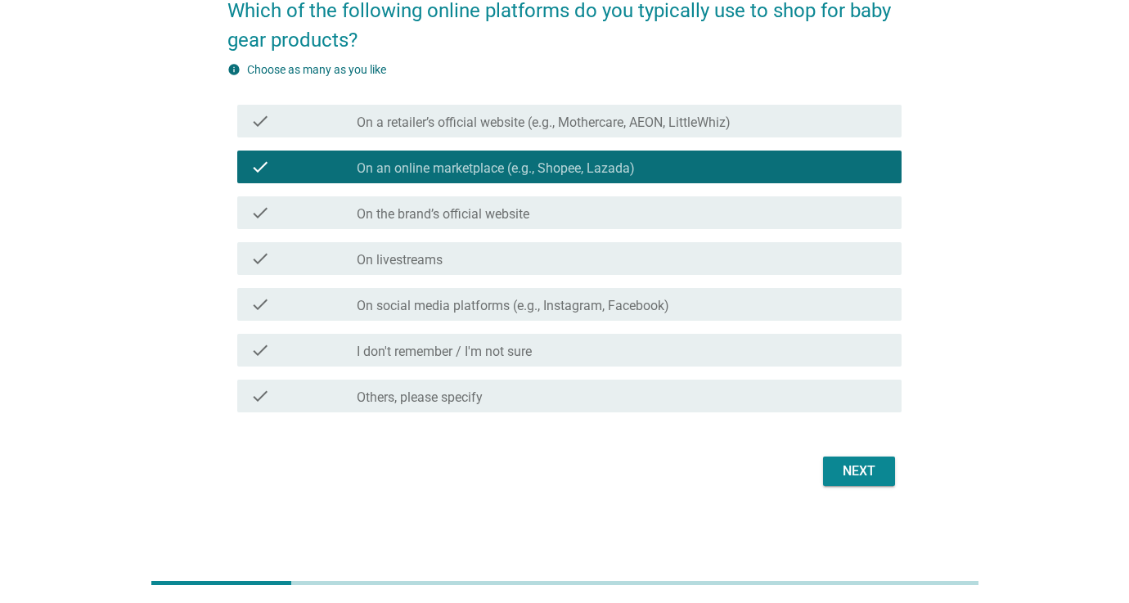
click at [862, 477] on div "Next" at bounding box center [859, 471] width 46 height 20
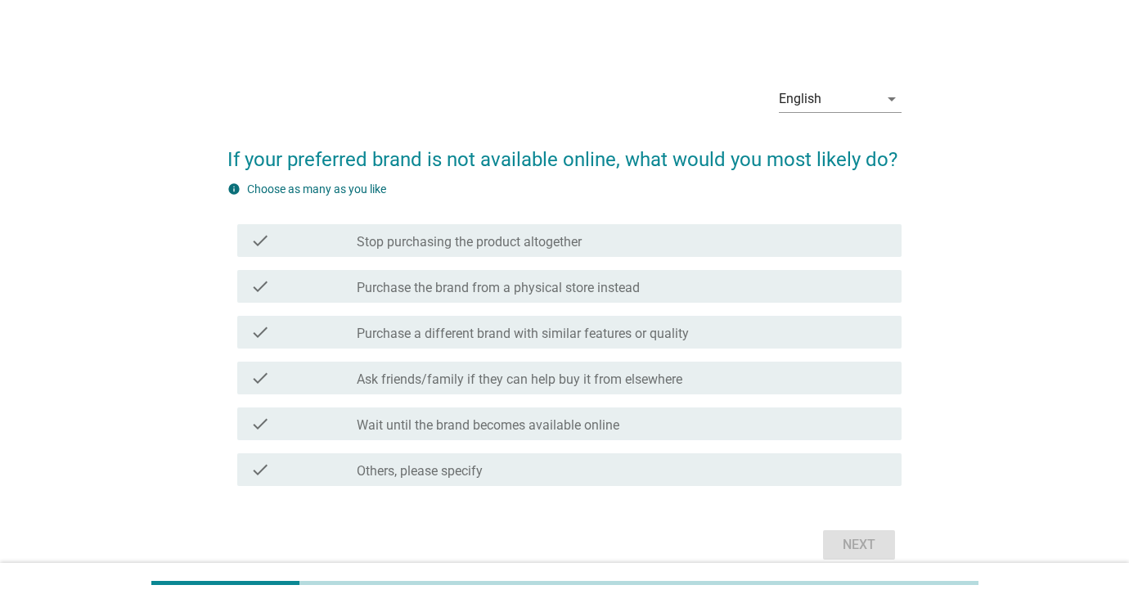
drag, startPoint x: 639, startPoint y: 389, endPoint x: 649, endPoint y: 398, distance: 13.3
click at [639, 389] on div "check check_box_outline_blank Ask friends/family if they can help buy it from e…" at bounding box center [569, 378] width 664 height 33
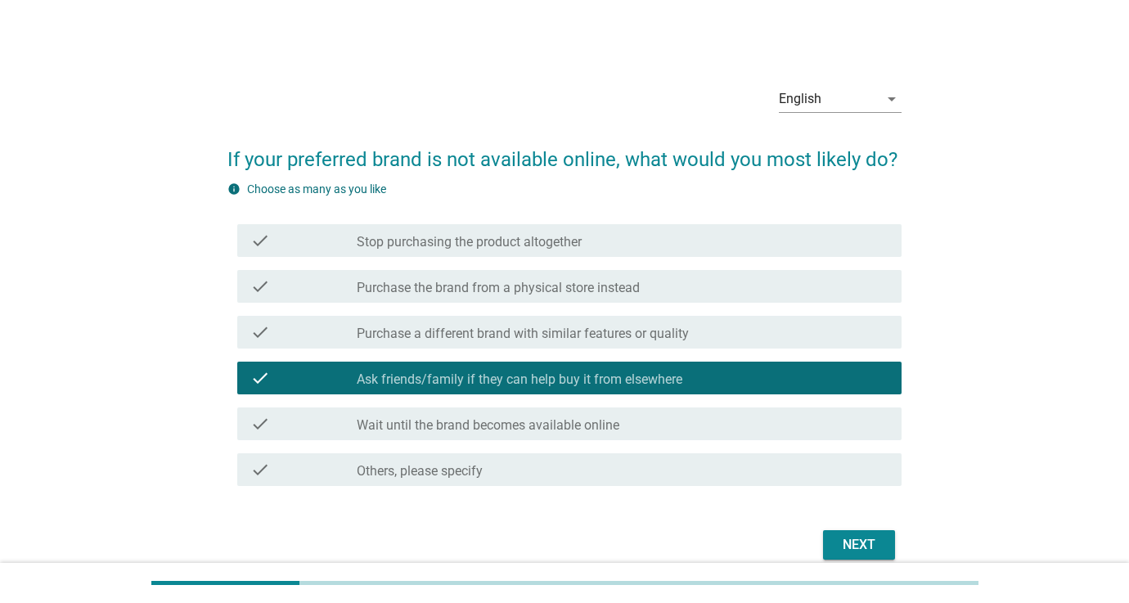
click at [867, 542] on div "Next" at bounding box center [859, 545] width 46 height 20
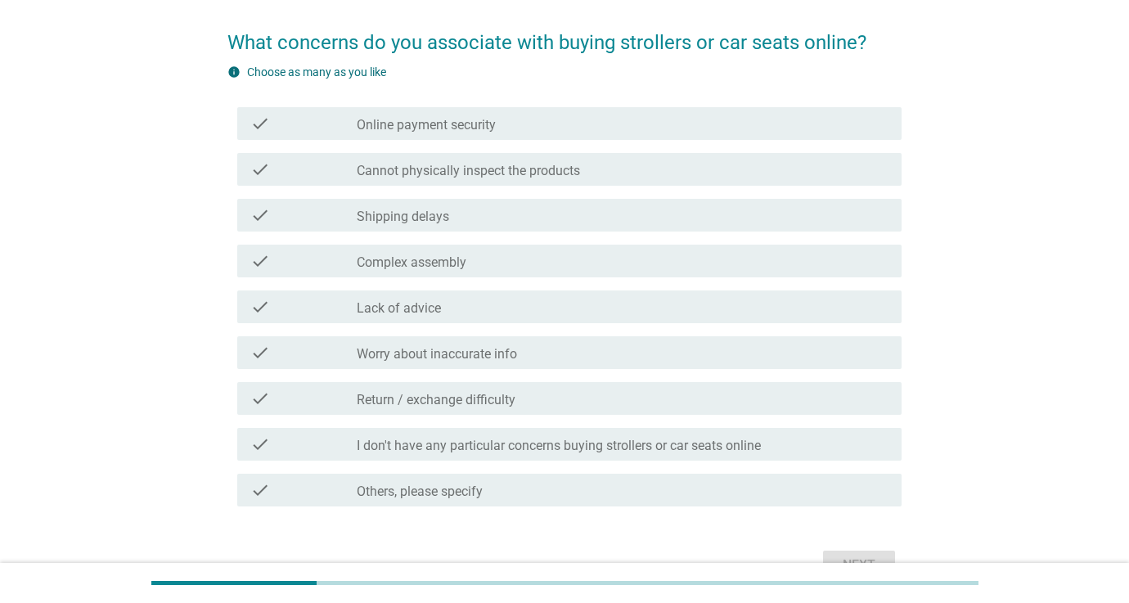
scroll to position [123, 0]
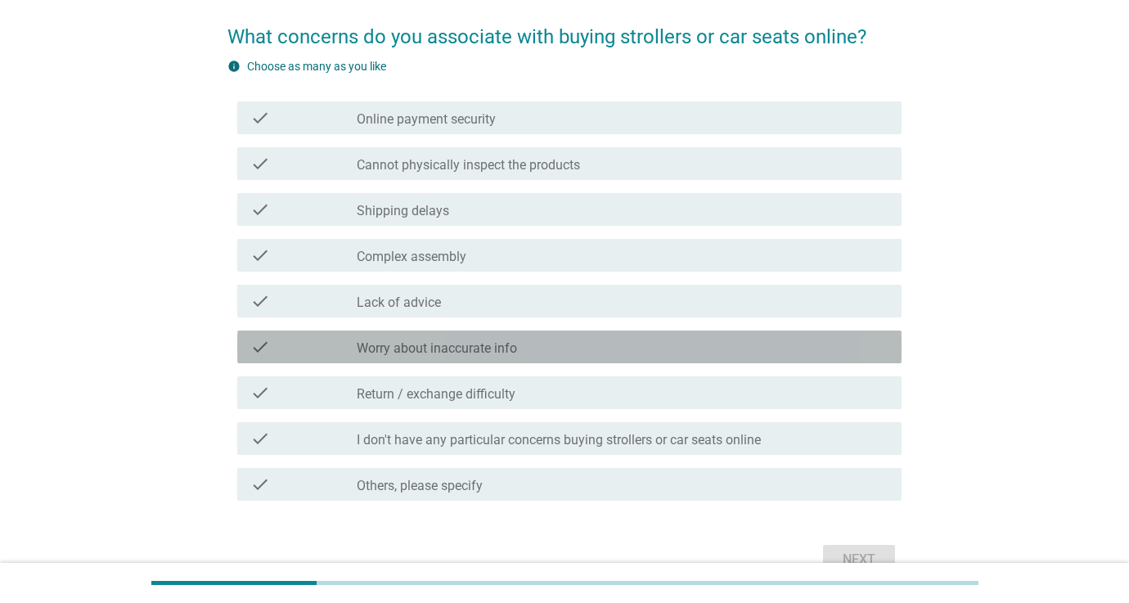
click at [624, 347] on div "check_box_outline_blank Worry about inaccurate info" at bounding box center [623, 347] width 532 height 20
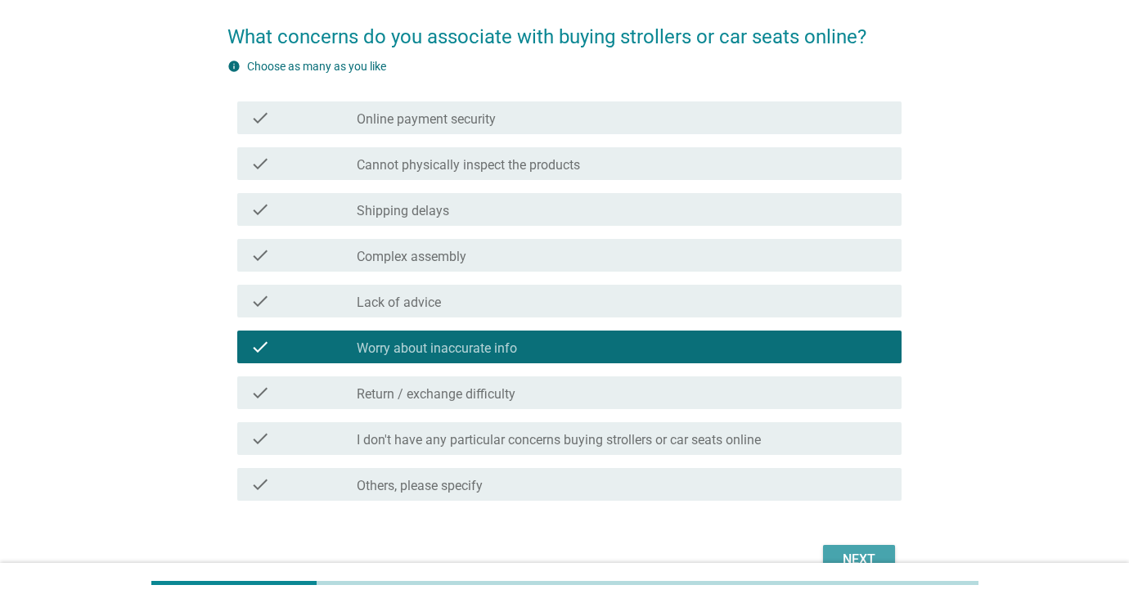
click at [851, 557] on div "Next" at bounding box center [859, 560] width 46 height 20
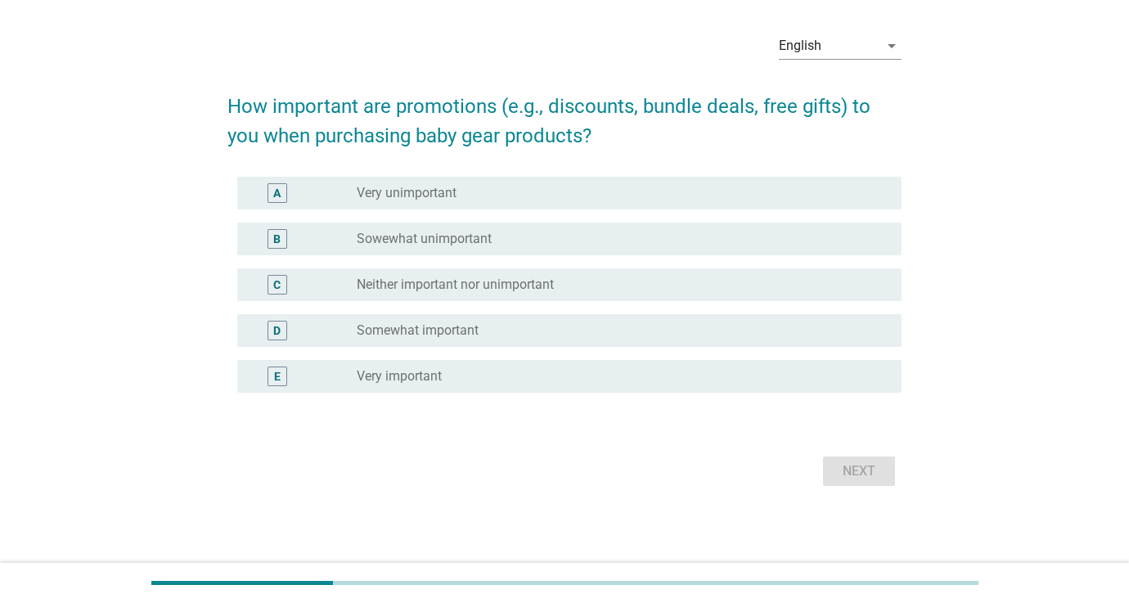
scroll to position [0, 0]
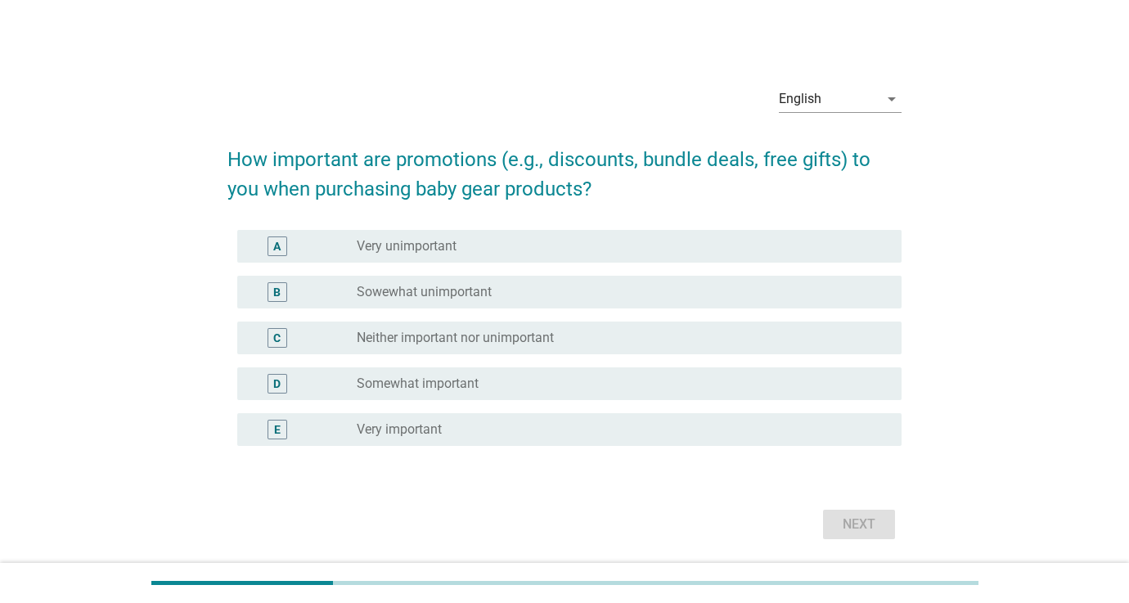
click at [503, 385] on div "radio_button_unchecked Somewhat important" at bounding box center [616, 384] width 519 height 16
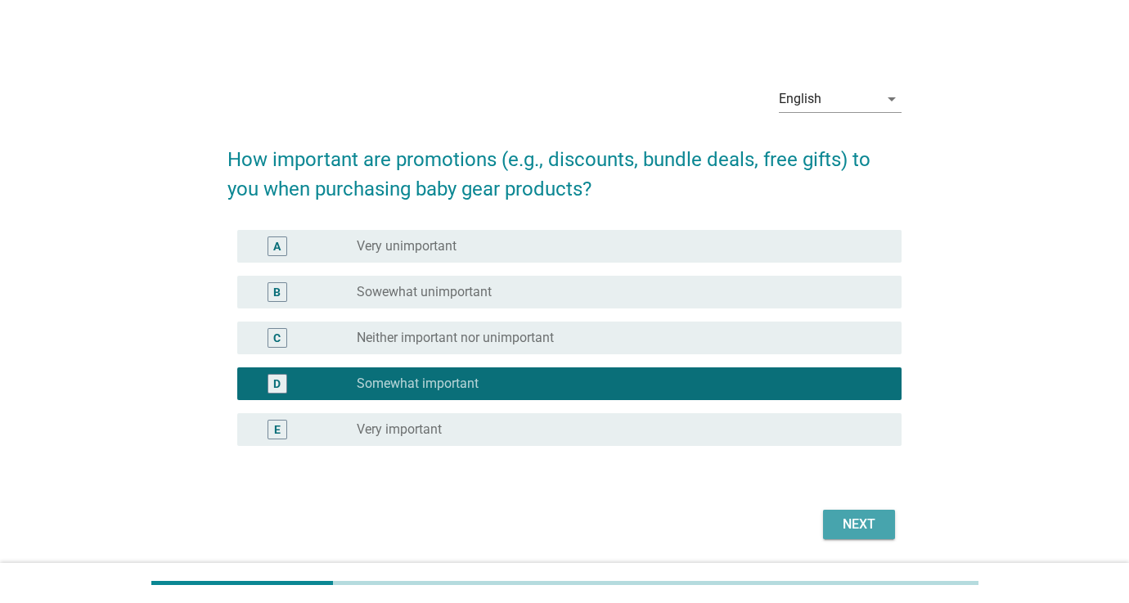
click at [837, 523] on div "Next" at bounding box center [859, 525] width 46 height 20
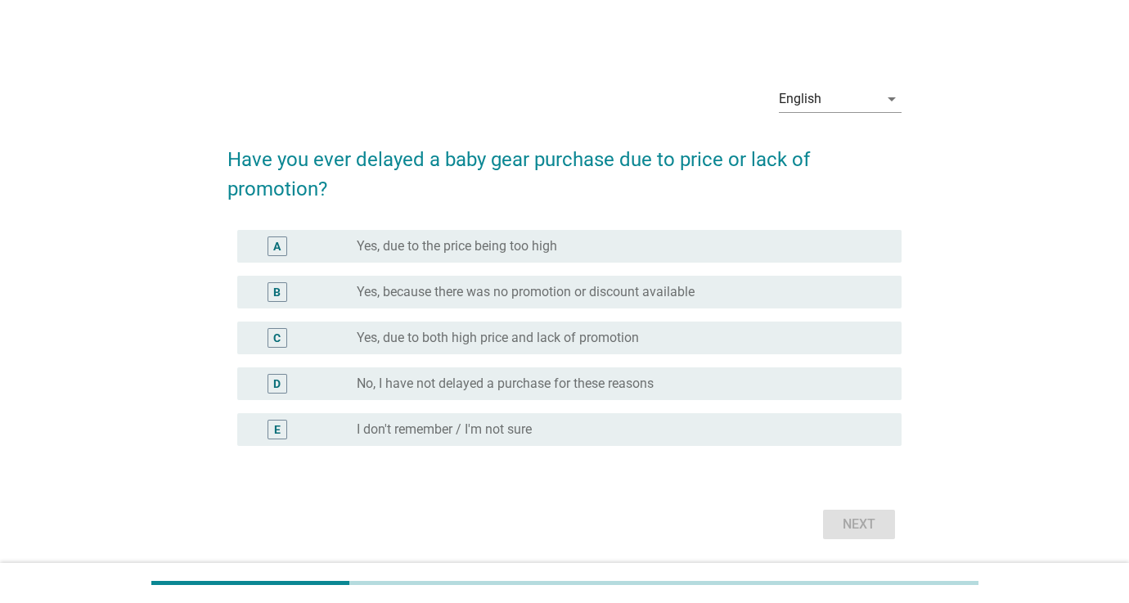
drag, startPoint x: 521, startPoint y: 295, endPoint x: 583, endPoint y: 349, distance: 81.7
click at [521, 295] on label "Yes, because there was no promotion or discount available" at bounding box center [526, 292] width 338 height 16
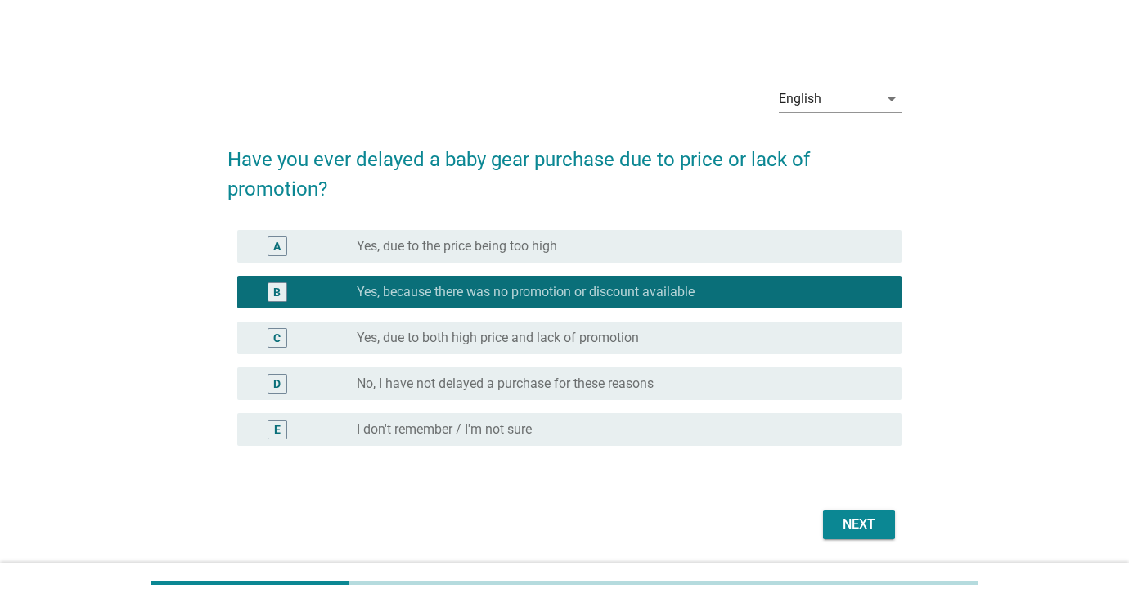
click at [864, 539] on div "Next" at bounding box center [564, 524] width 674 height 39
click at [862, 535] on button "Next" at bounding box center [859, 524] width 72 height 29
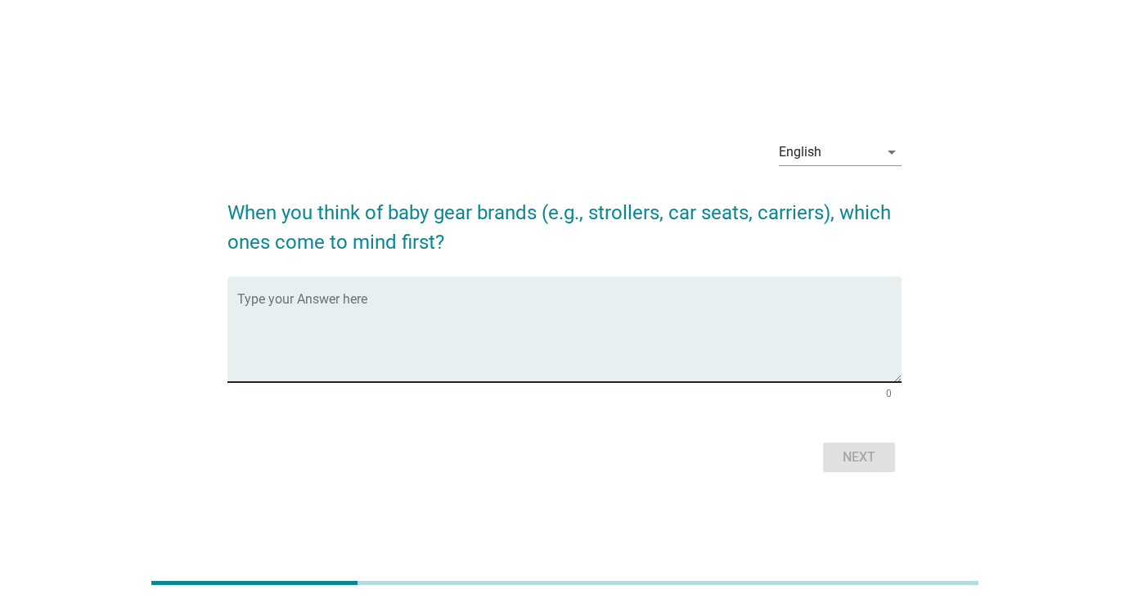
click at [551, 295] on div "Type your Answer here" at bounding box center [569, 330] width 664 height 106
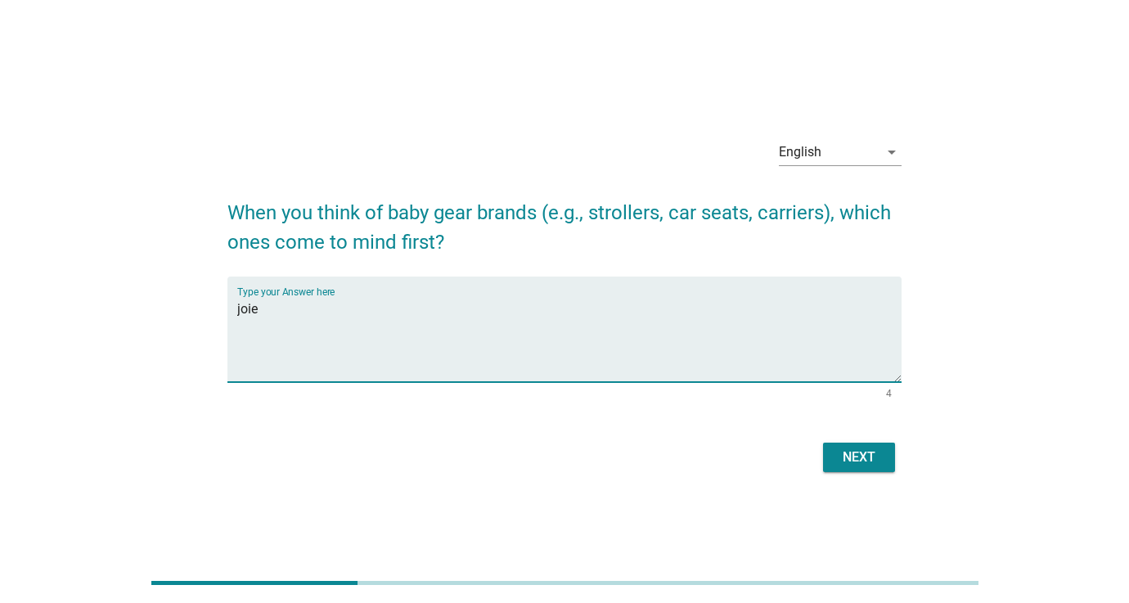
scroll to position [0, 1]
type textarea "joie"
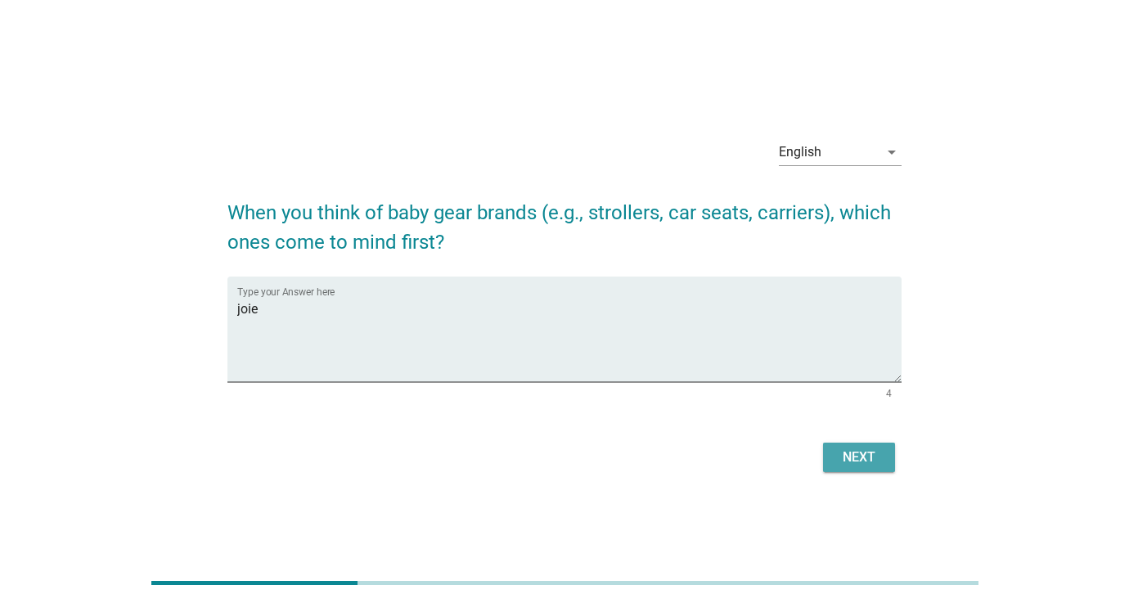
click at [866, 461] on div "Next" at bounding box center [859, 458] width 46 height 20
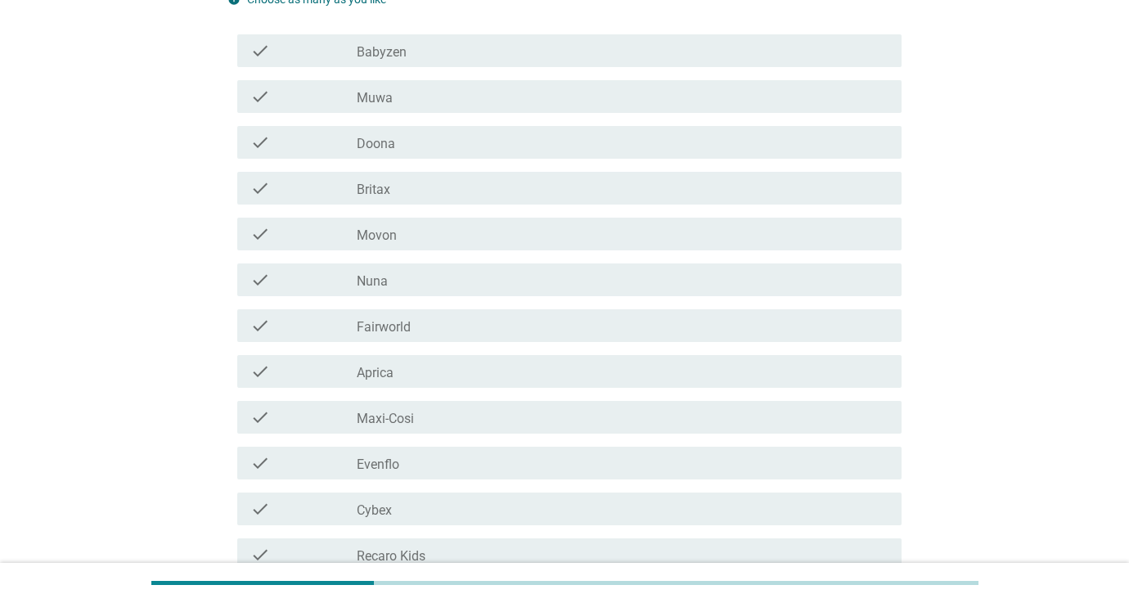
scroll to position [190, 1]
click at [425, 290] on div "check check_box_outline_blank Nuna" at bounding box center [569, 279] width 664 height 33
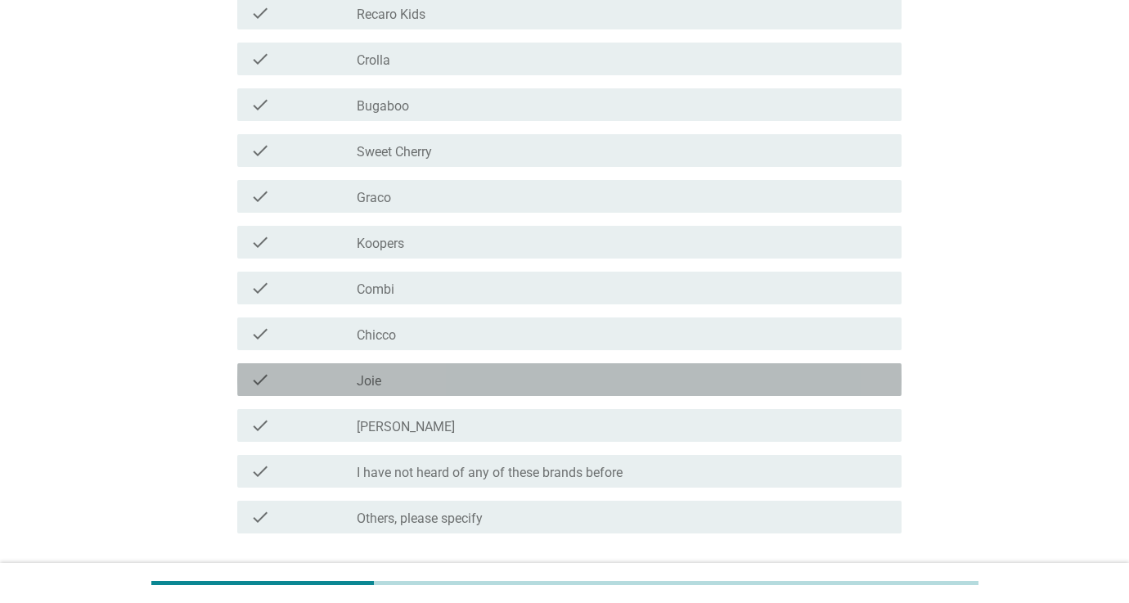
scroll to position [0, 0]
click at [477, 392] on div "check check_box_outline_blank Joie" at bounding box center [569, 378] width 664 height 33
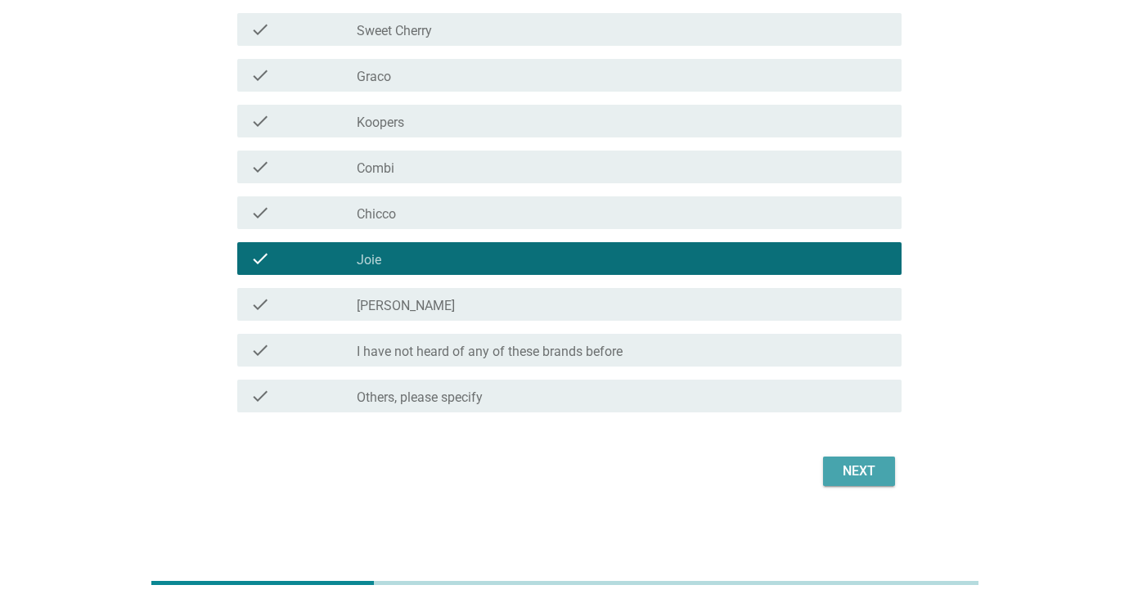
click at [847, 477] on div "Next" at bounding box center [859, 471] width 46 height 20
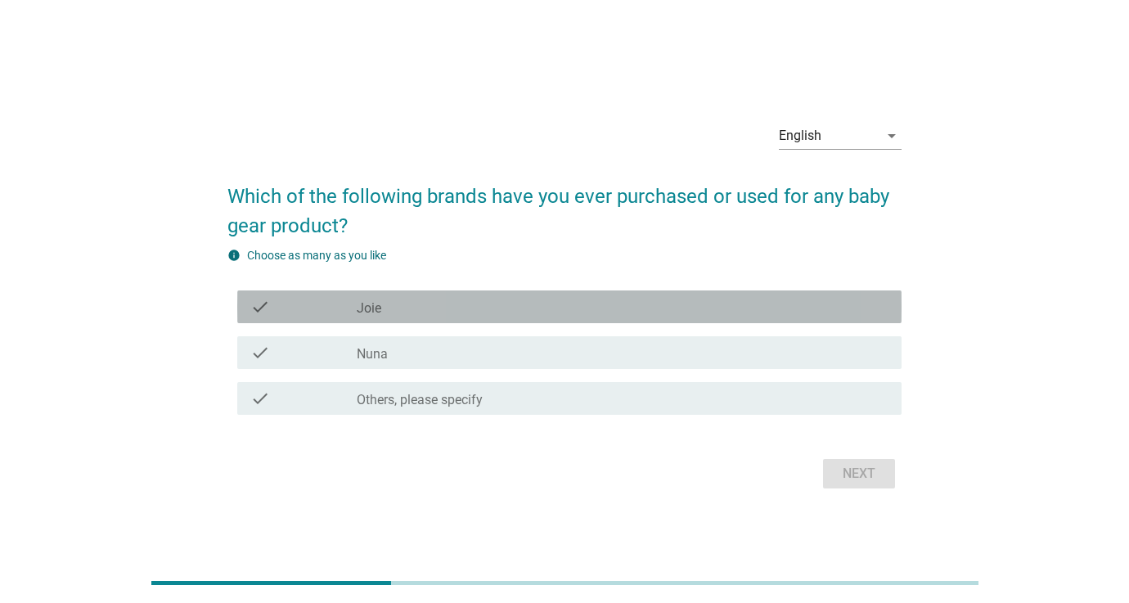
click at [479, 305] on div "check_box_outline_blank Joie" at bounding box center [623, 307] width 532 height 20
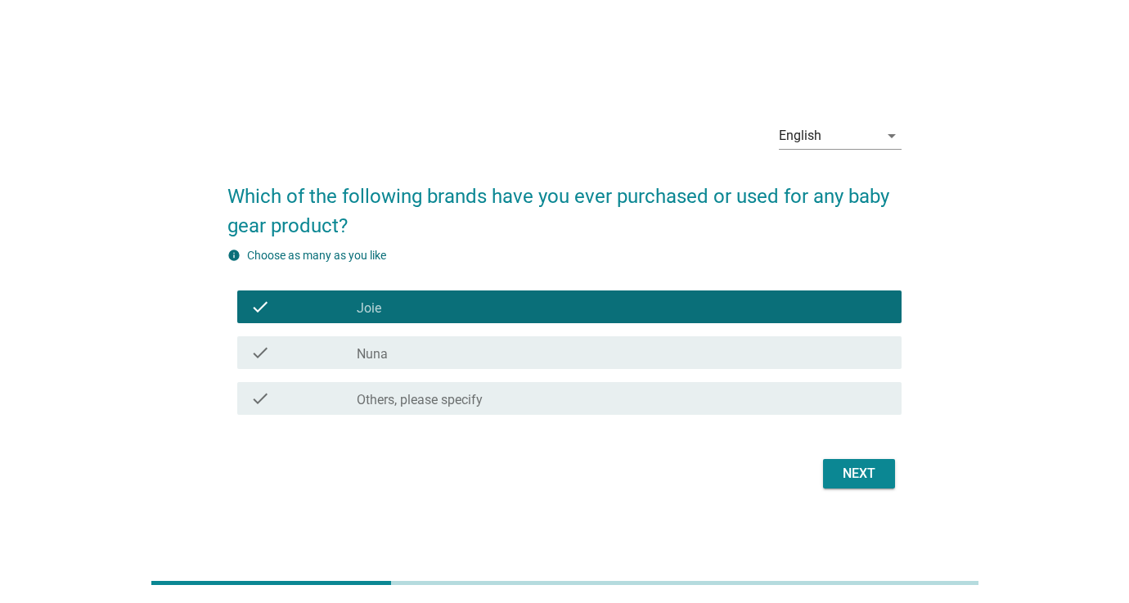
click at [875, 482] on div "Next" at bounding box center [859, 474] width 46 height 20
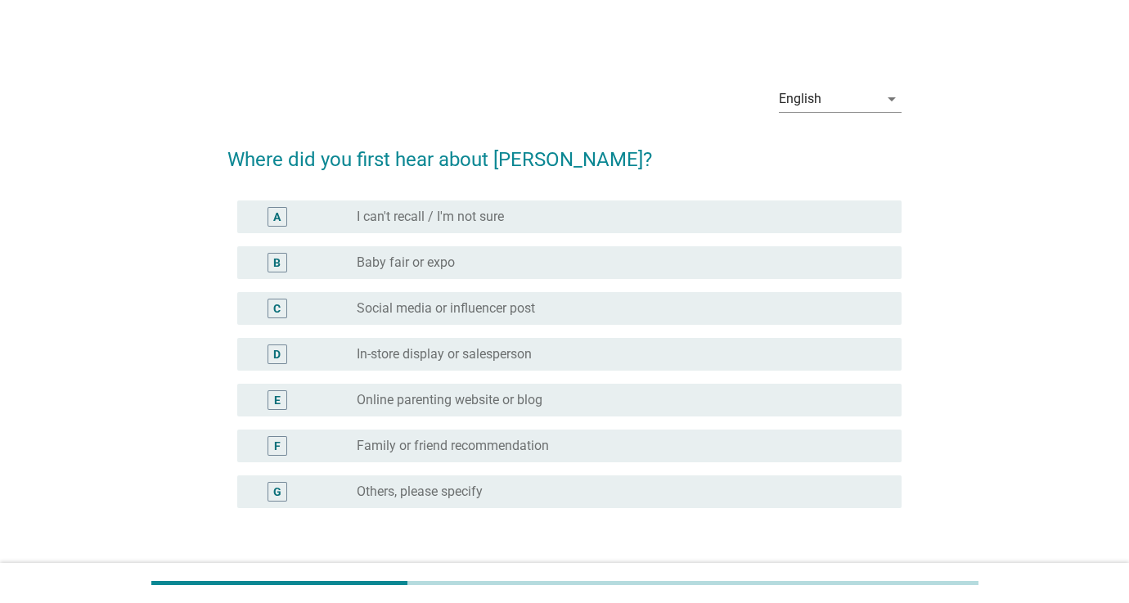
click at [569, 299] on div "radio_button_unchecked Social media or influencer post" at bounding box center [623, 309] width 532 height 20
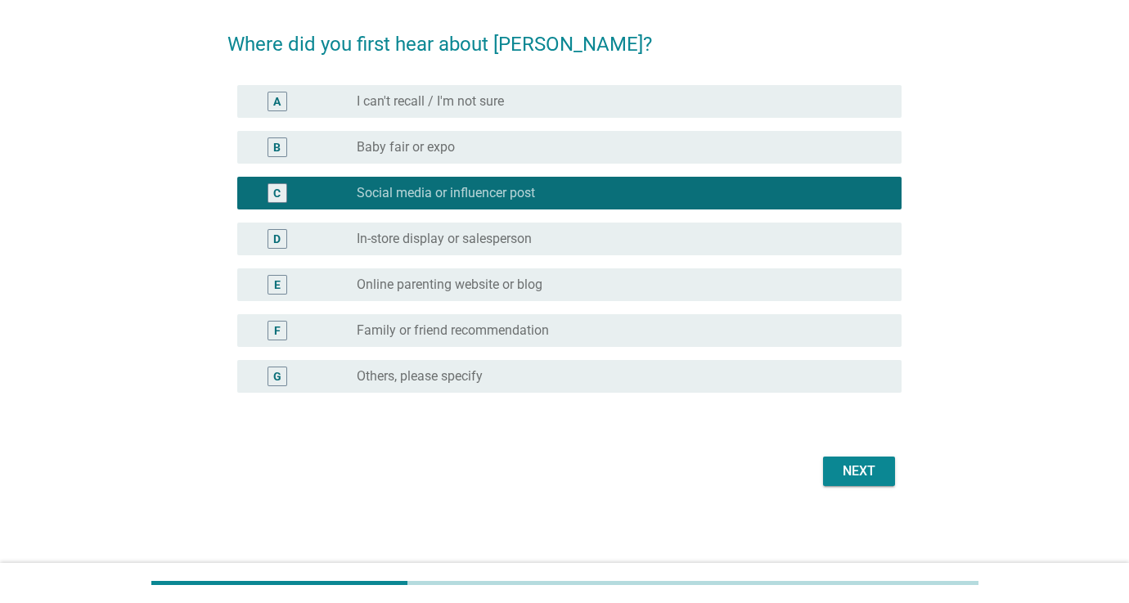
scroll to position [115, 0]
click at [857, 465] on div "Next" at bounding box center [859, 471] width 46 height 20
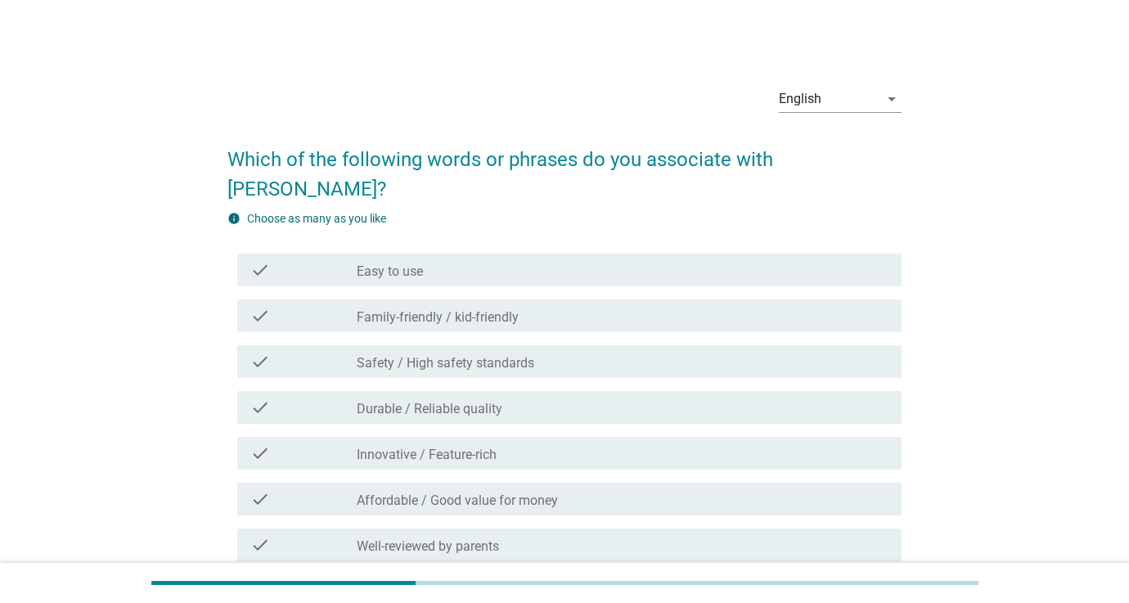
click at [494, 260] on div "check_box_outline_blank Easy to use" at bounding box center [623, 270] width 532 height 20
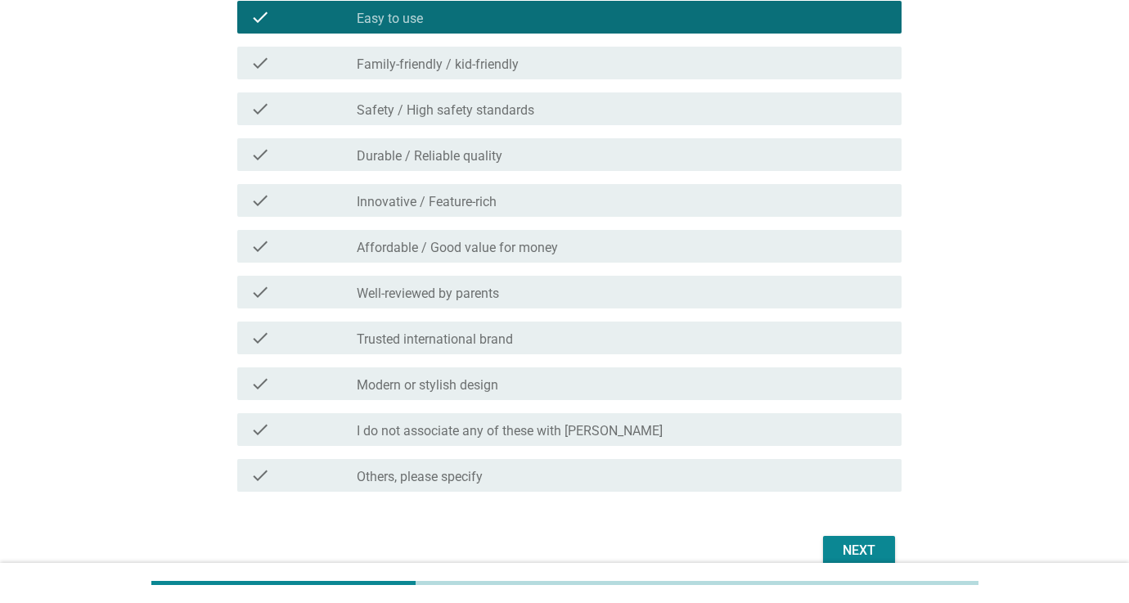
scroll to position [254, 0]
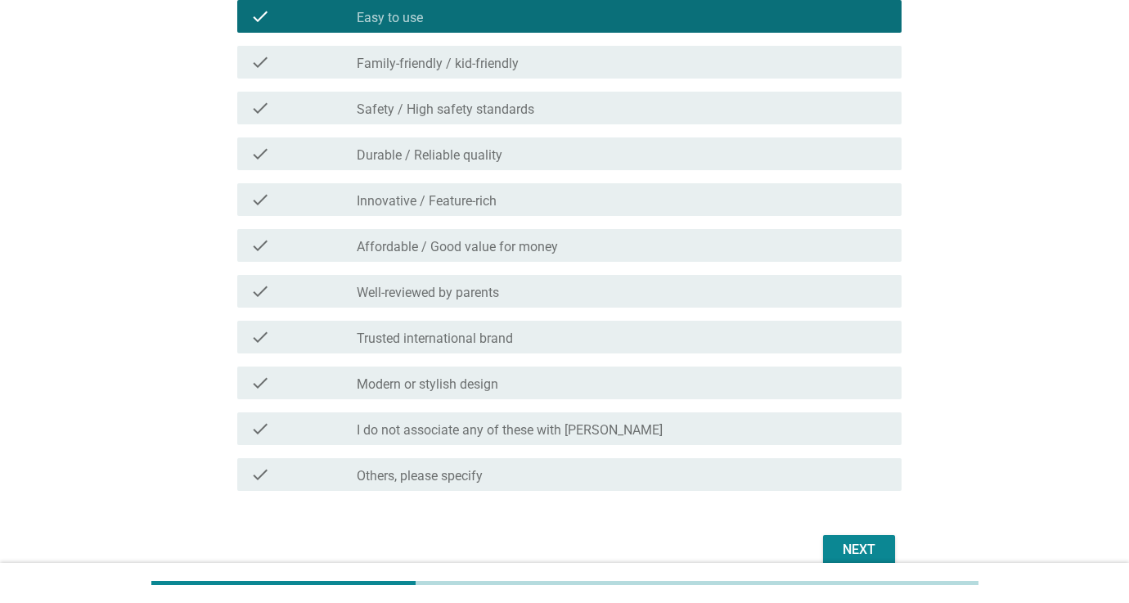
click at [597, 327] on div "check_box_outline_blank Trusted international brand" at bounding box center [623, 337] width 532 height 20
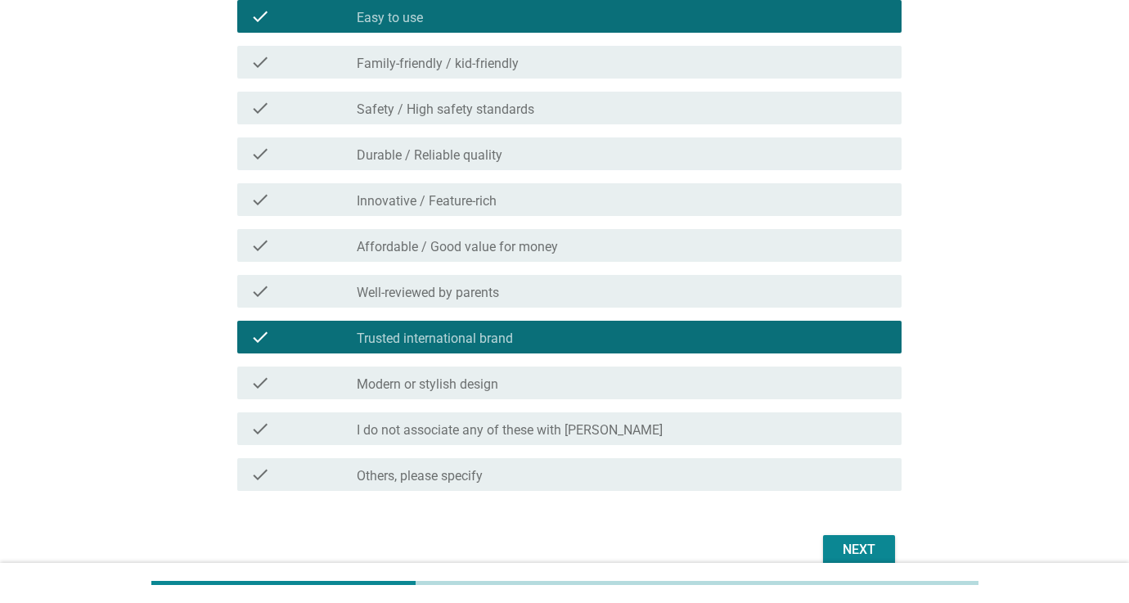
drag, startPoint x: 602, startPoint y: 259, endPoint x: 649, endPoint y: 296, distance: 59.9
click at [602, 281] on div "check_box_outline_blank Well-reviewed by parents" at bounding box center [623, 291] width 532 height 20
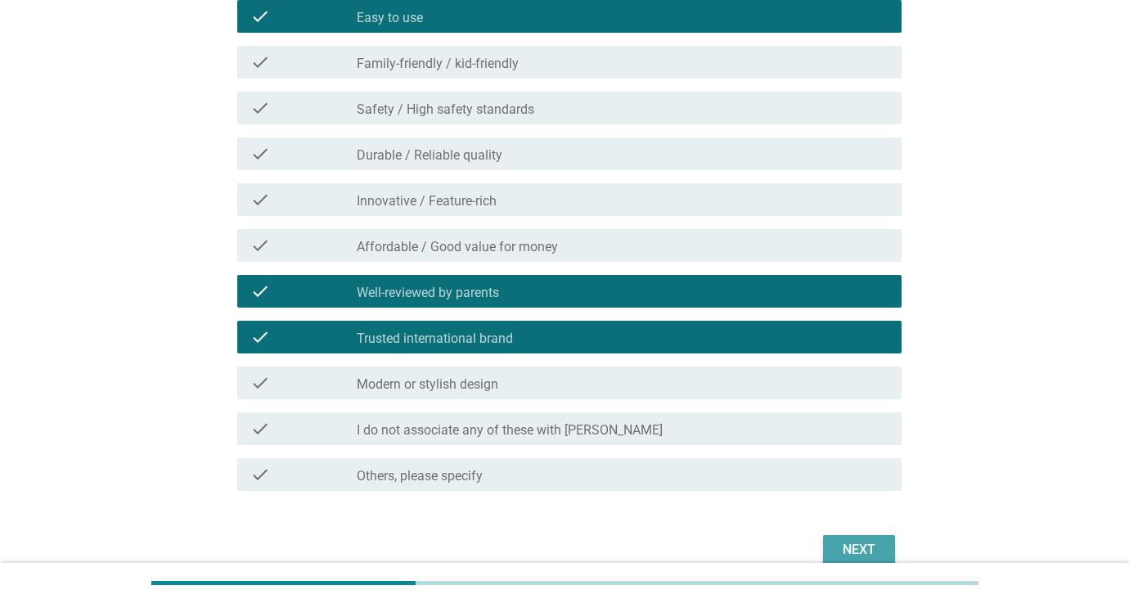
click at [865, 540] on div "Next" at bounding box center [859, 550] width 46 height 20
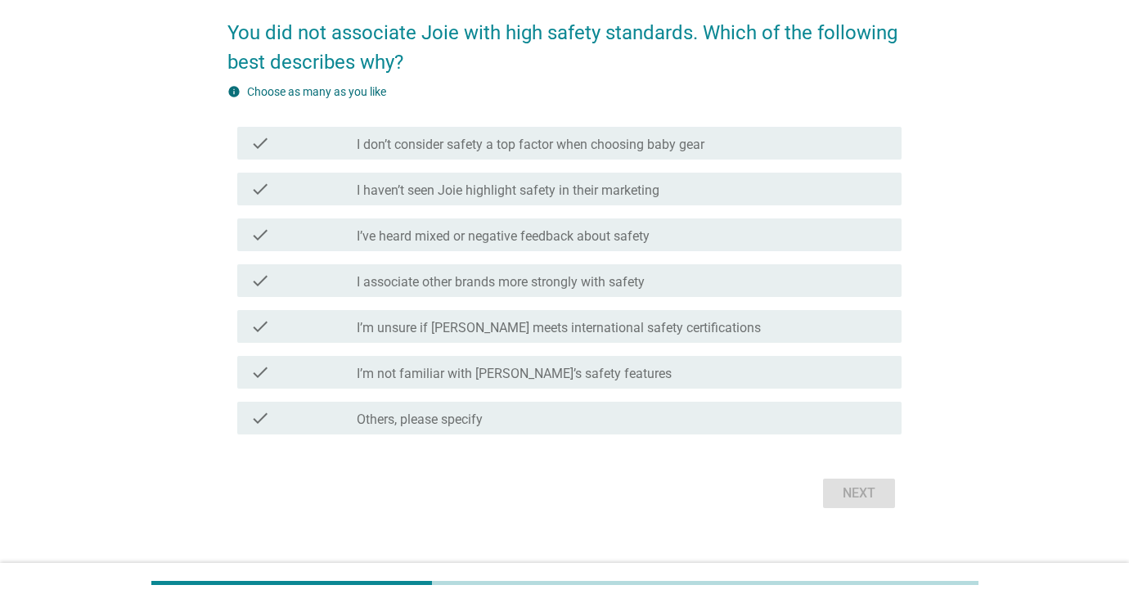
scroll to position [130, 0]
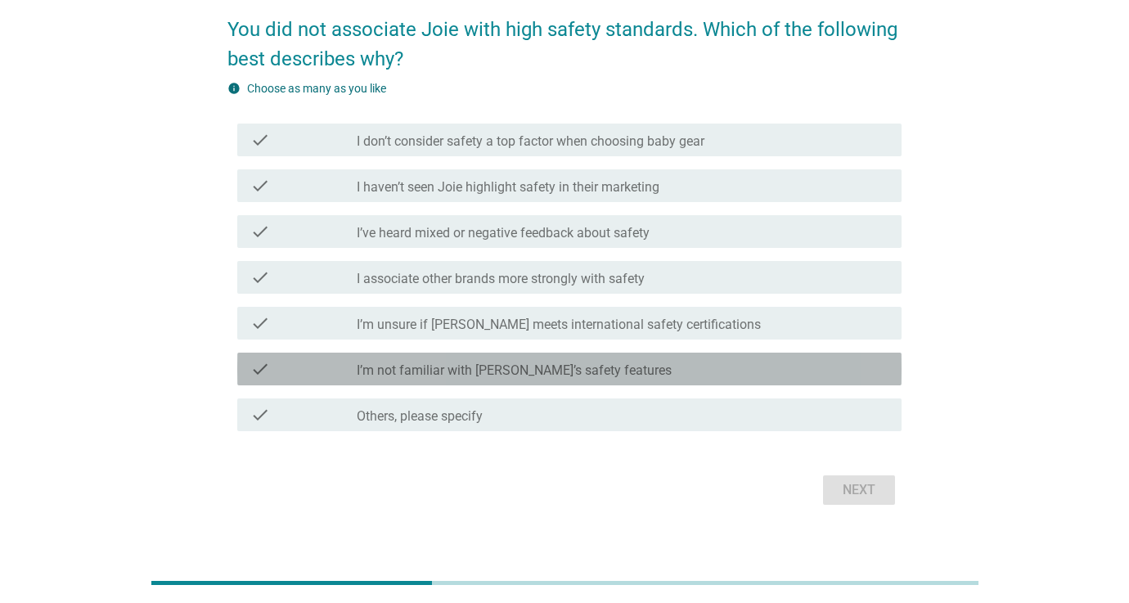
click at [559, 367] on label "I’m not familiar with [PERSON_NAME]’s safety features" at bounding box center [514, 370] width 315 height 16
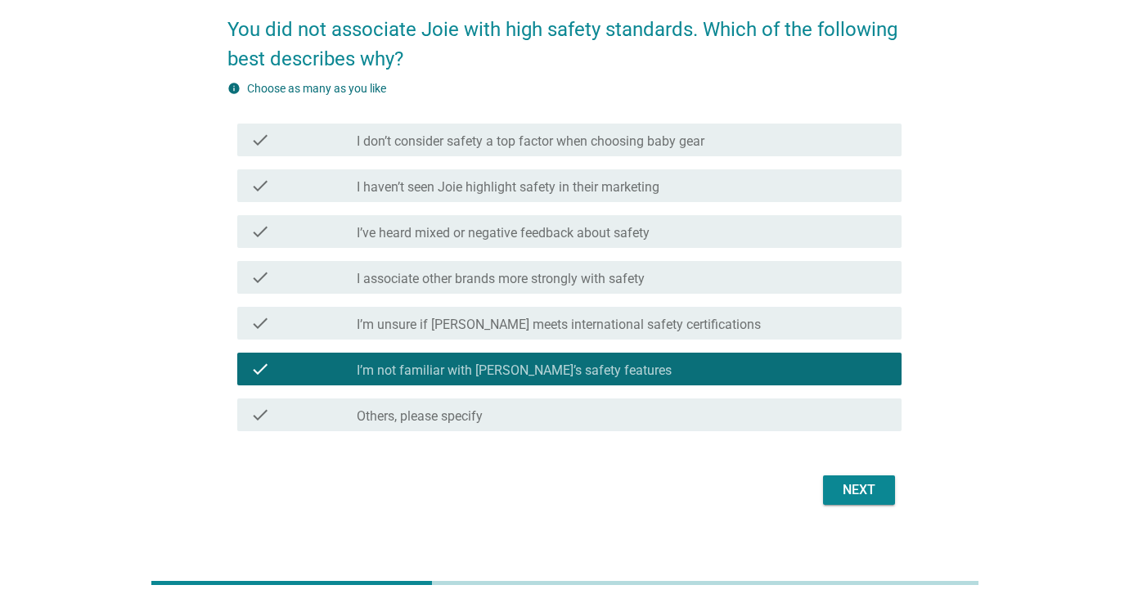
click at [886, 493] on button "Next" at bounding box center [859, 489] width 72 height 29
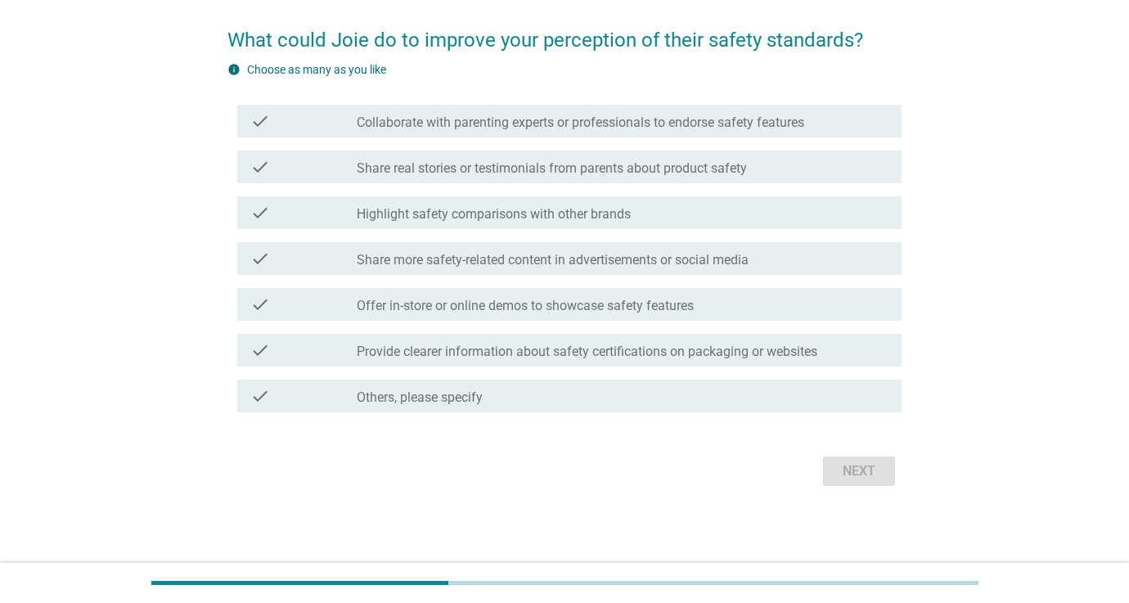
scroll to position [0, 0]
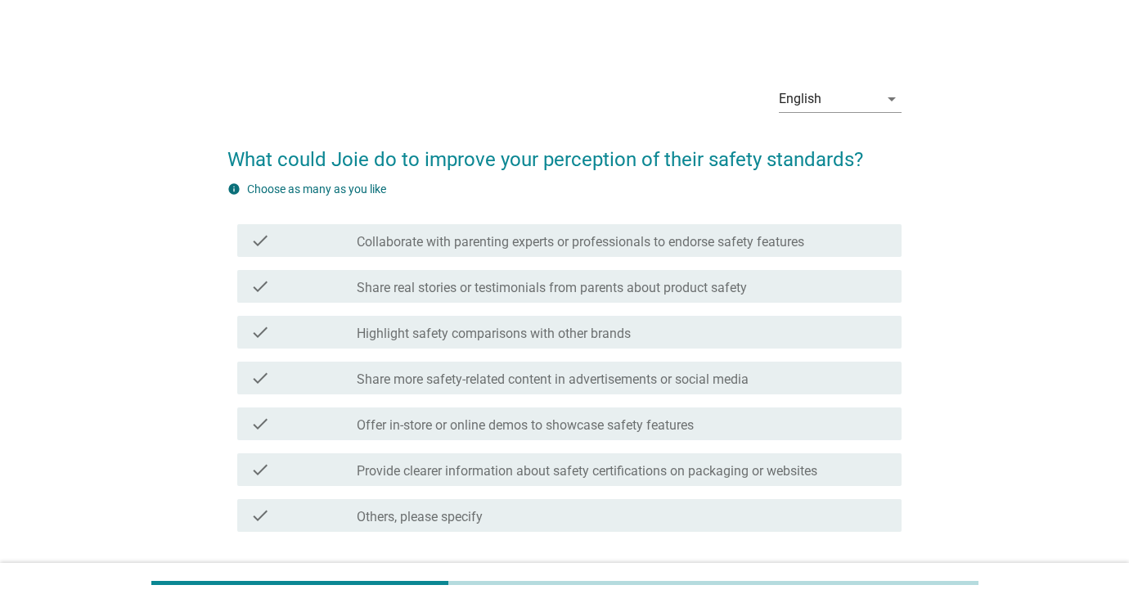
click at [570, 293] on label "Share real stories or testimonials from parents about product safety" at bounding box center [552, 288] width 390 height 16
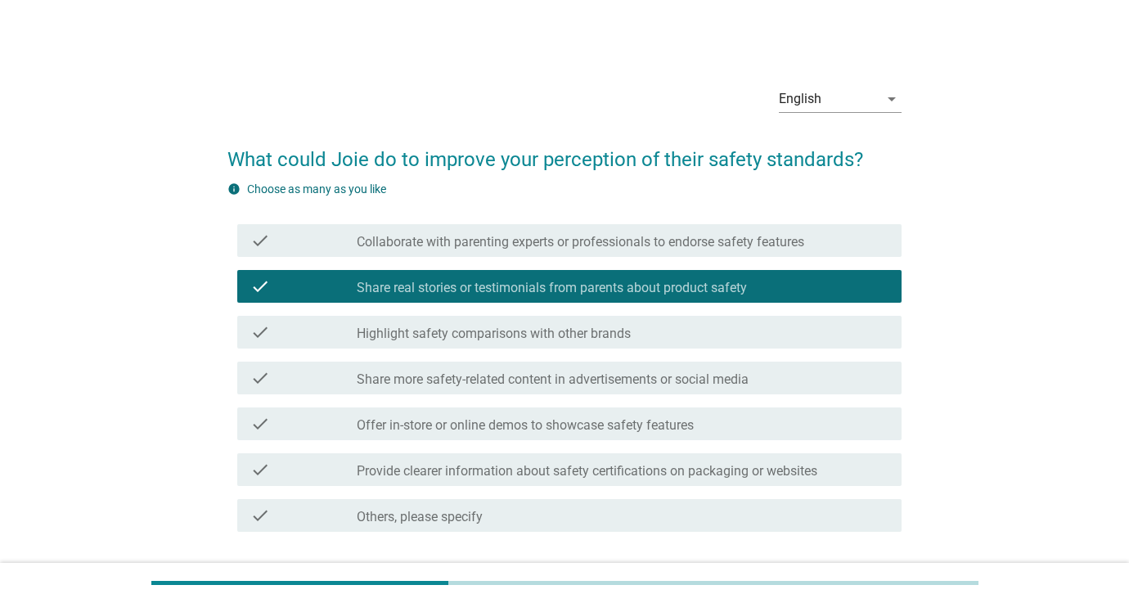
drag, startPoint x: 616, startPoint y: 474, endPoint x: 673, endPoint y: 484, distance: 58.1
click at [616, 474] on label "Provide clearer information about safety certifications on packaging or websites" at bounding box center [587, 471] width 461 height 16
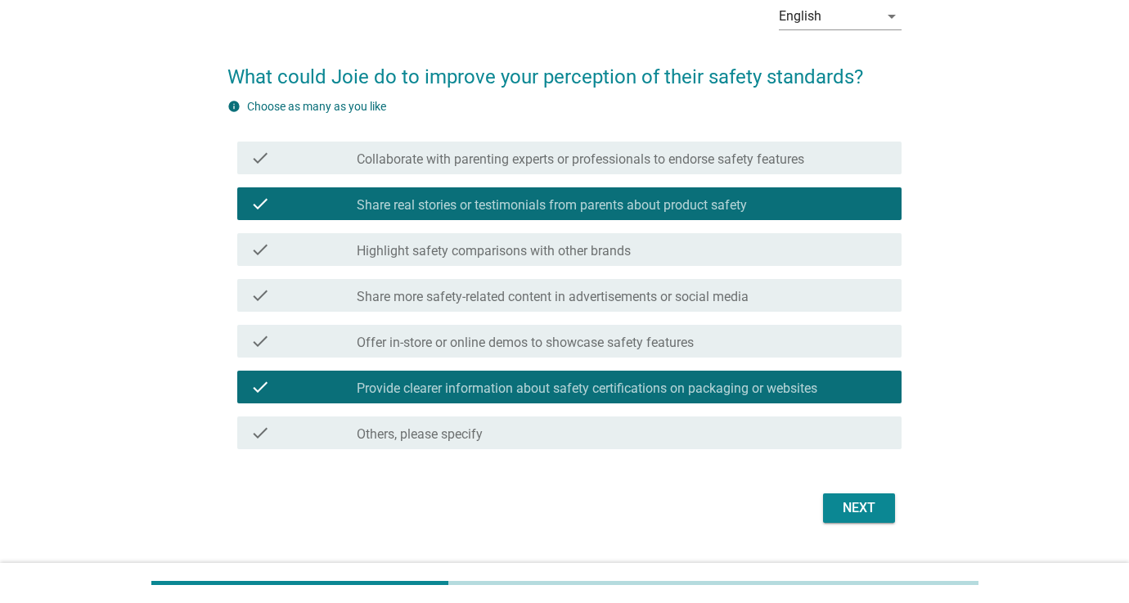
scroll to position [119, 0]
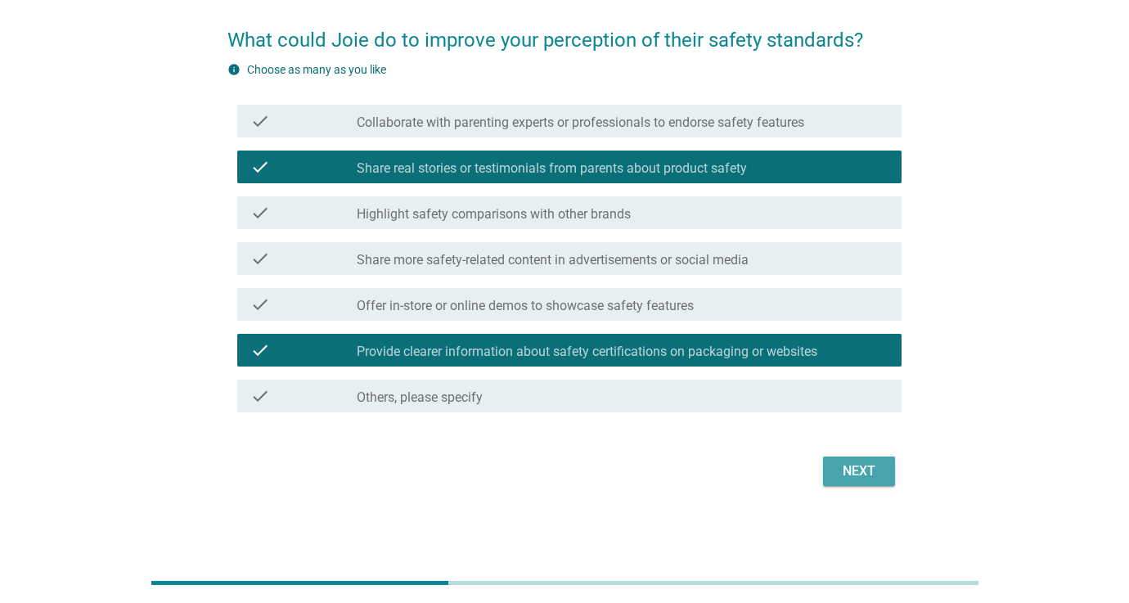
click at [844, 474] on div "Next" at bounding box center [859, 471] width 46 height 20
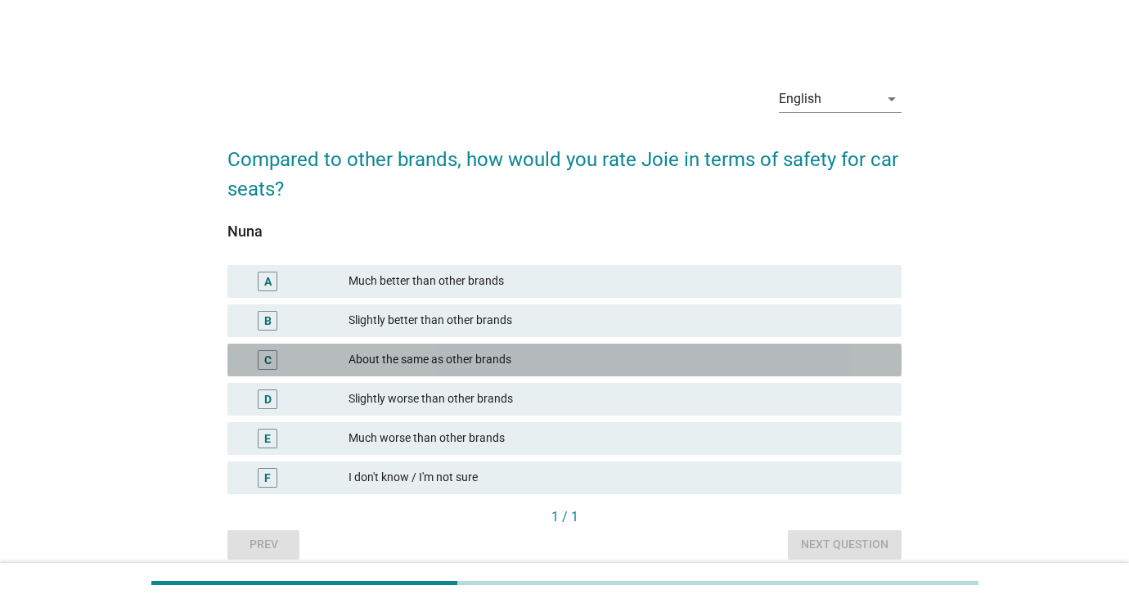
click at [452, 363] on div "About the same as other brands" at bounding box center [619, 360] width 540 height 20
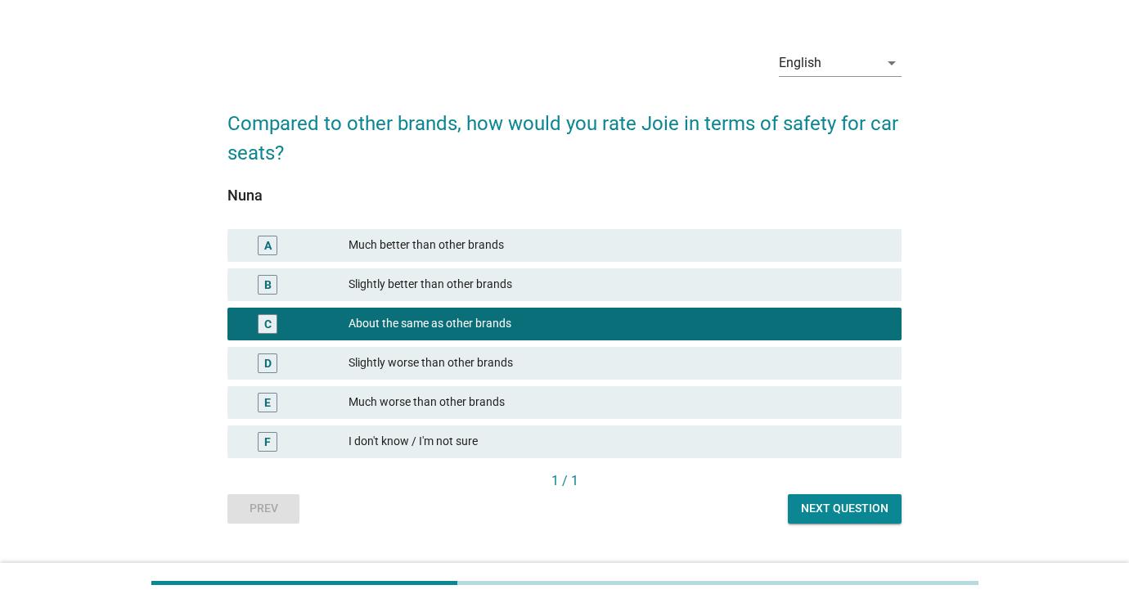
scroll to position [40, 0]
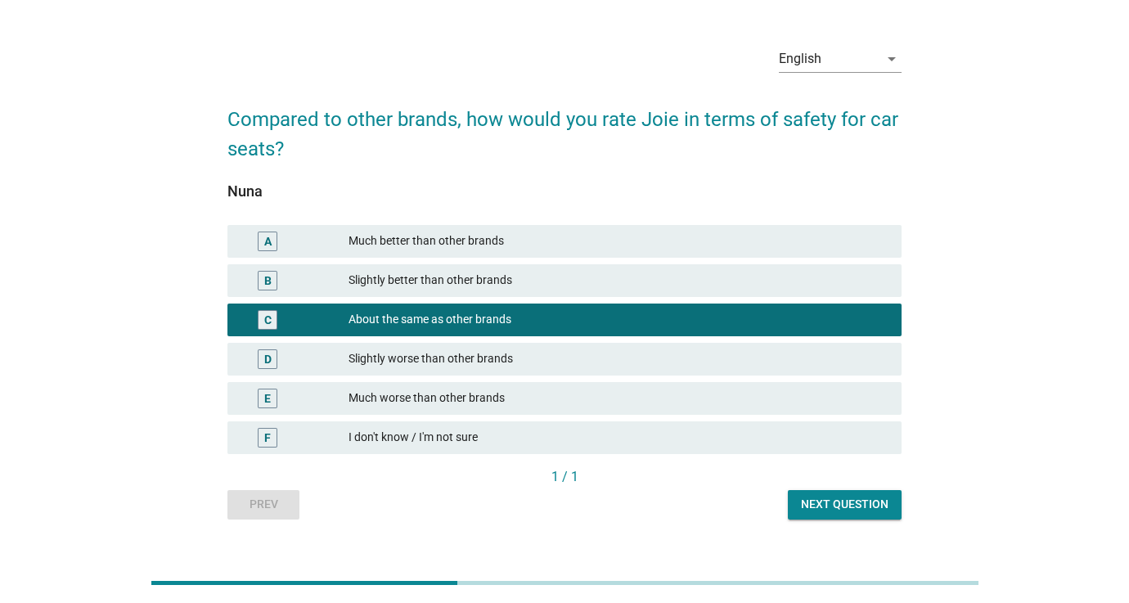
click at [844, 505] on div "Next question" at bounding box center [845, 504] width 88 height 17
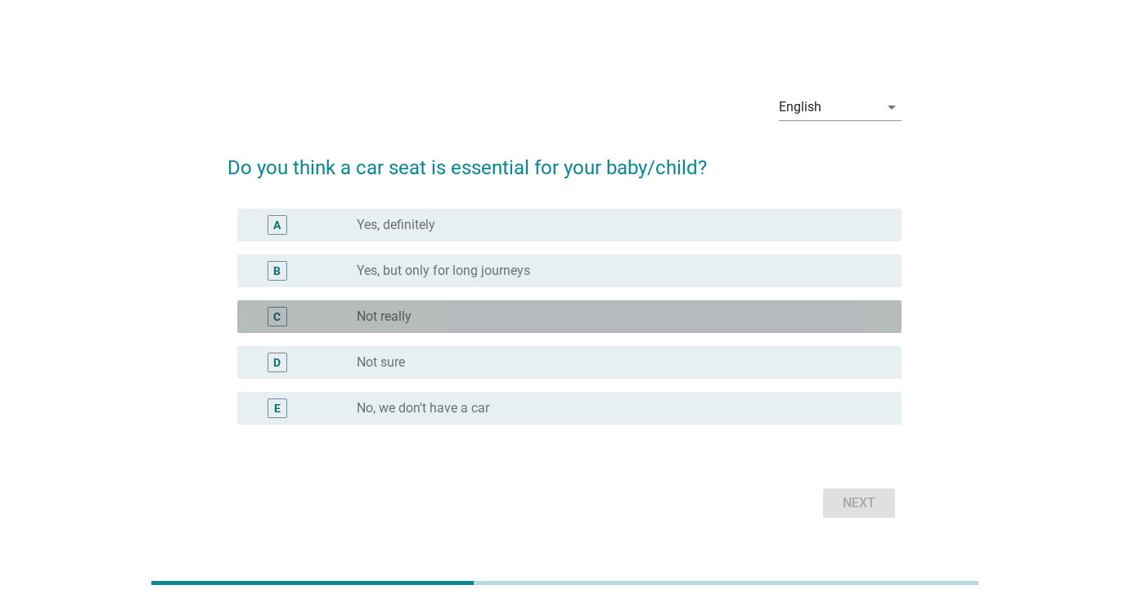
click at [499, 321] on div "radio_button_unchecked Not really" at bounding box center [616, 316] width 519 height 16
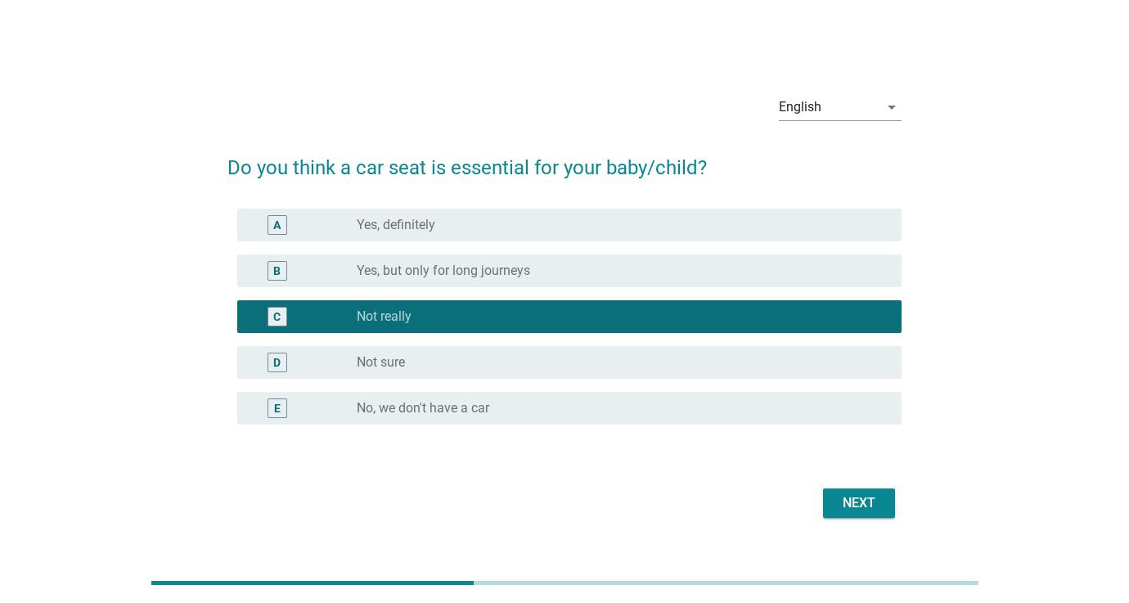
click at [858, 499] on div "Next" at bounding box center [859, 503] width 46 height 20
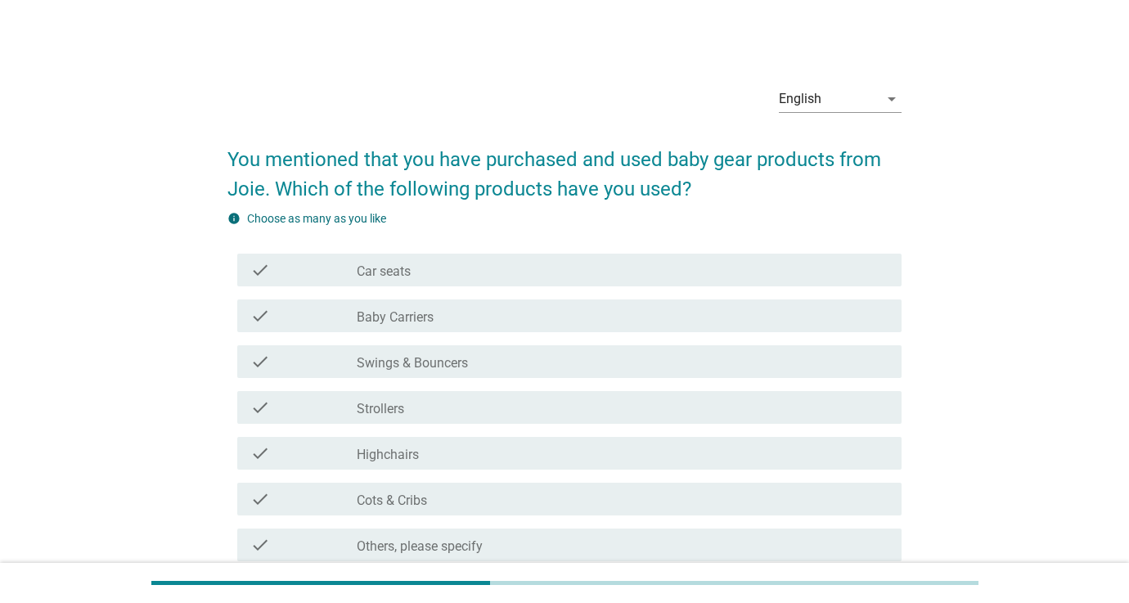
scroll to position [20, 0]
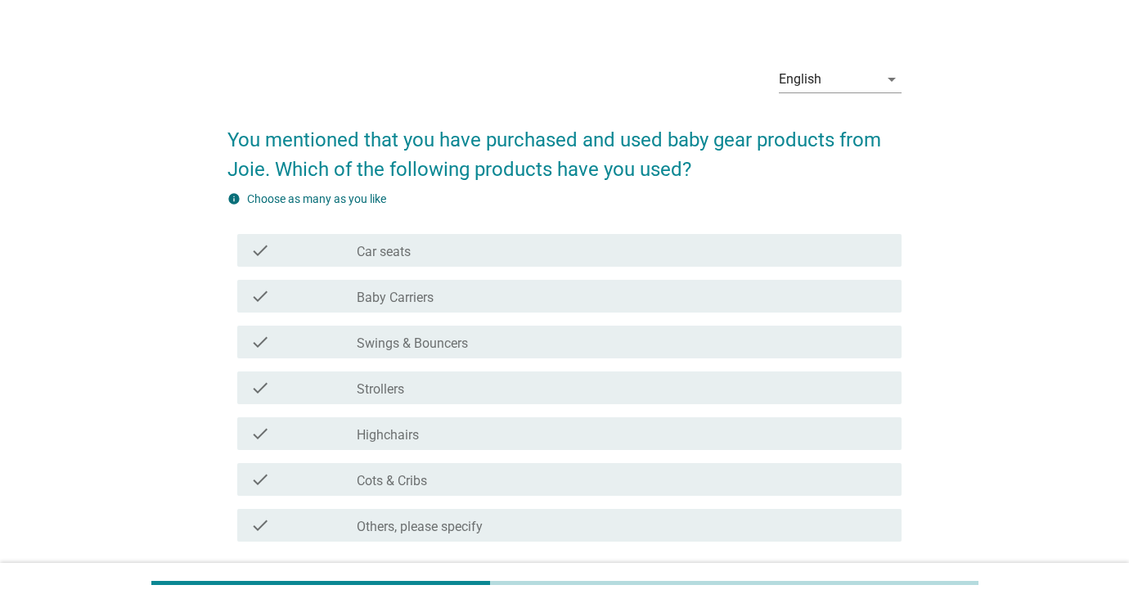
click at [434, 253] on div "check_box_outline_blank Car seats" at bounding box center [623, 251] width 532 height 20
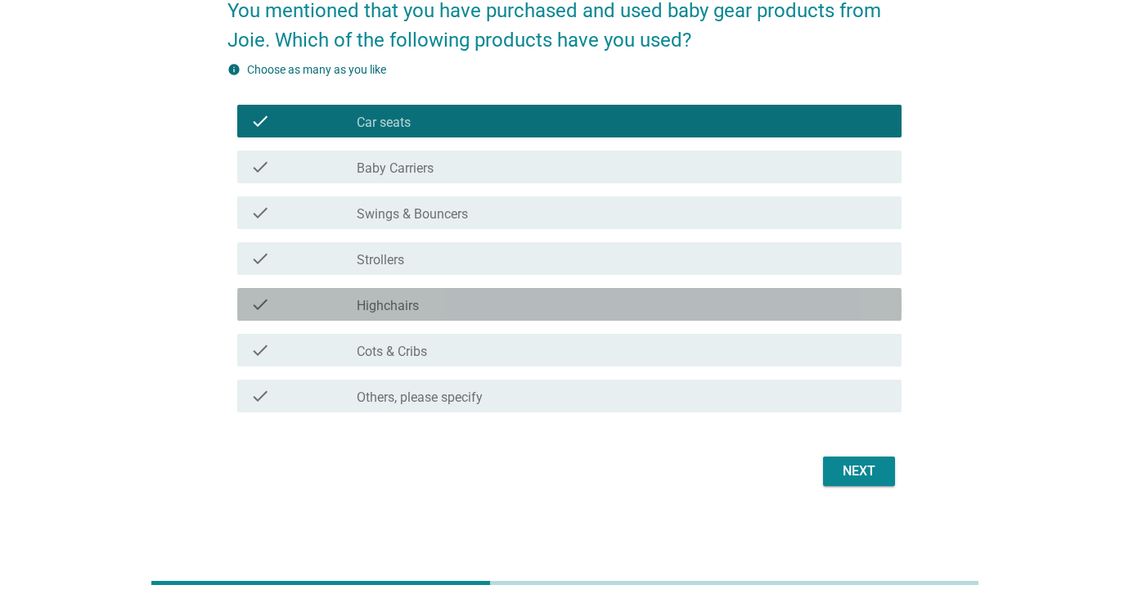
scroll to position [149, 0]
click at [469, 299] on div "check_box_outline_blank Highchairs" at bounding box center [623, 305] width 532 height 20
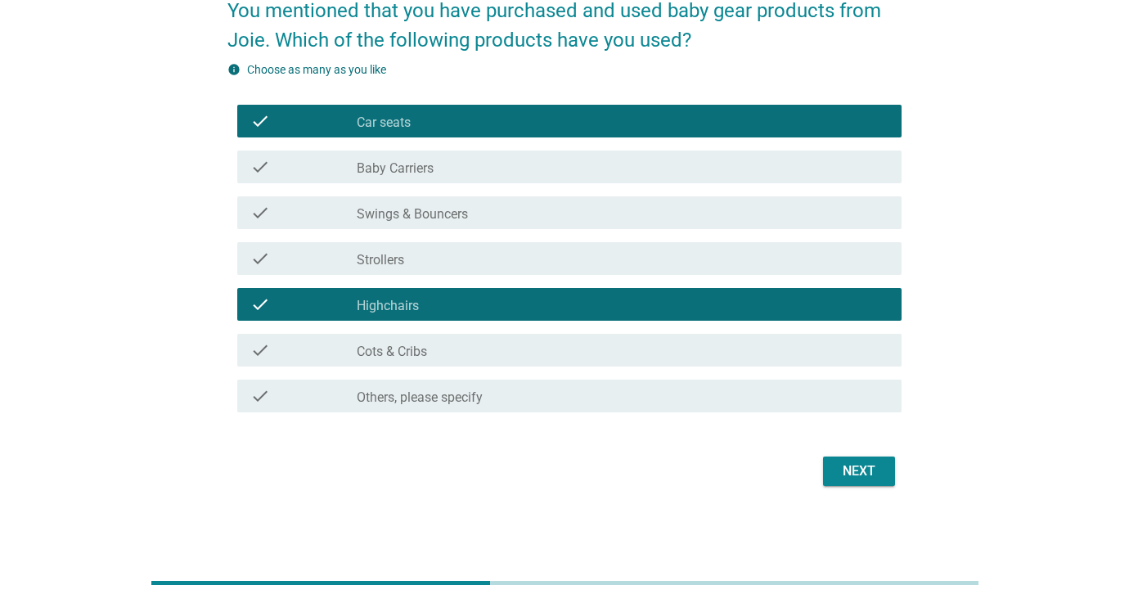
click at [431, 268] on div "check check_box_outline_blank Strollers" at bounding box center [569, 258] width 664 height 33
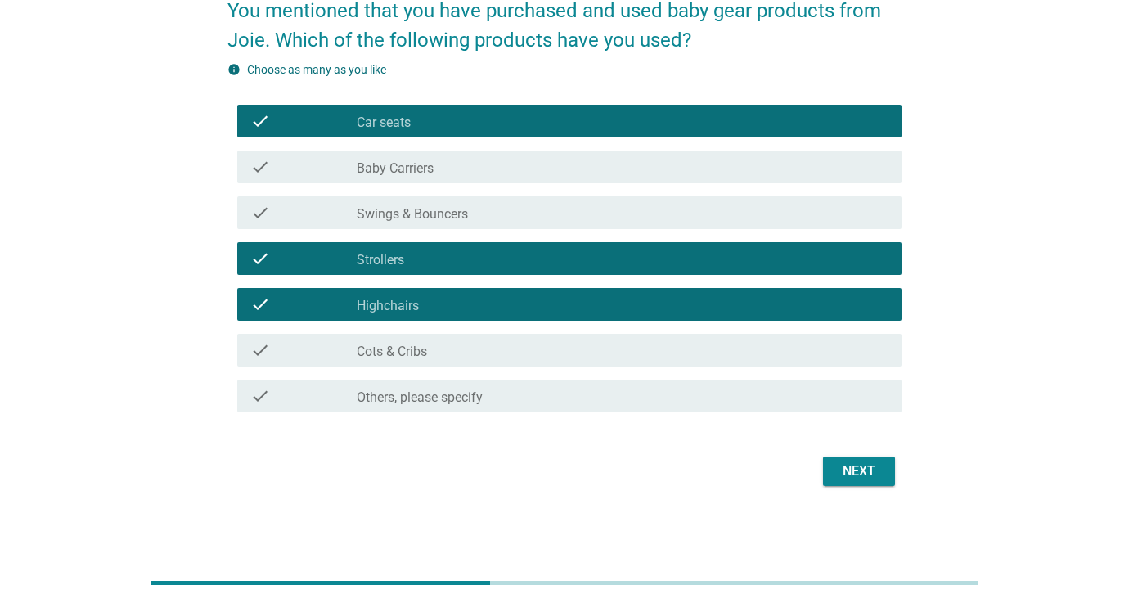
click at [836, 476] on div "Next" at bounding box center [859, 471] width 46 height 20
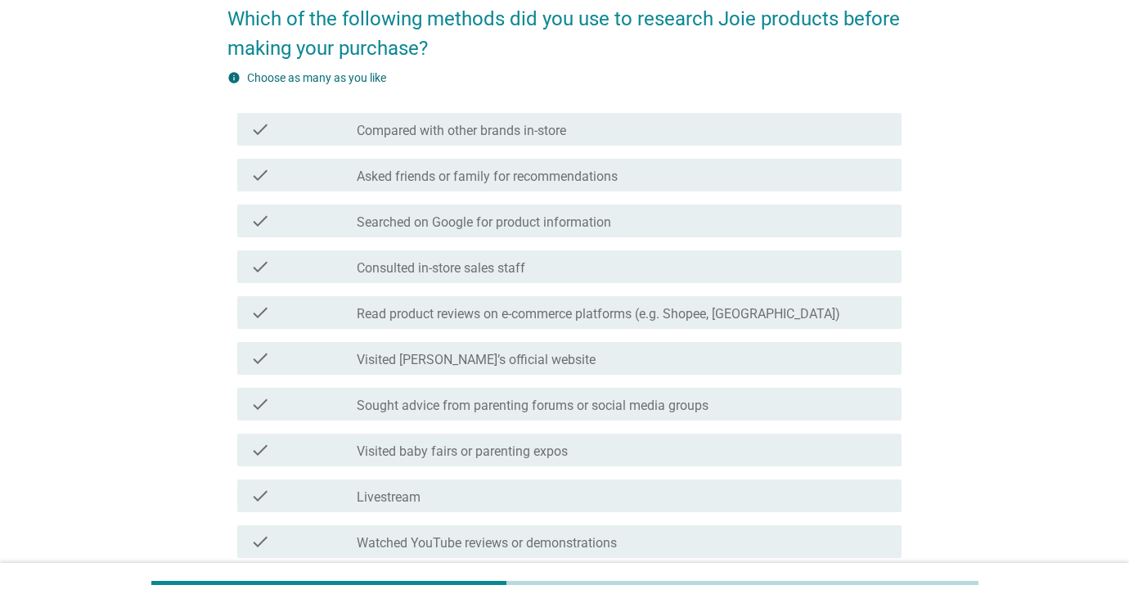
scroll to position [144, 0]
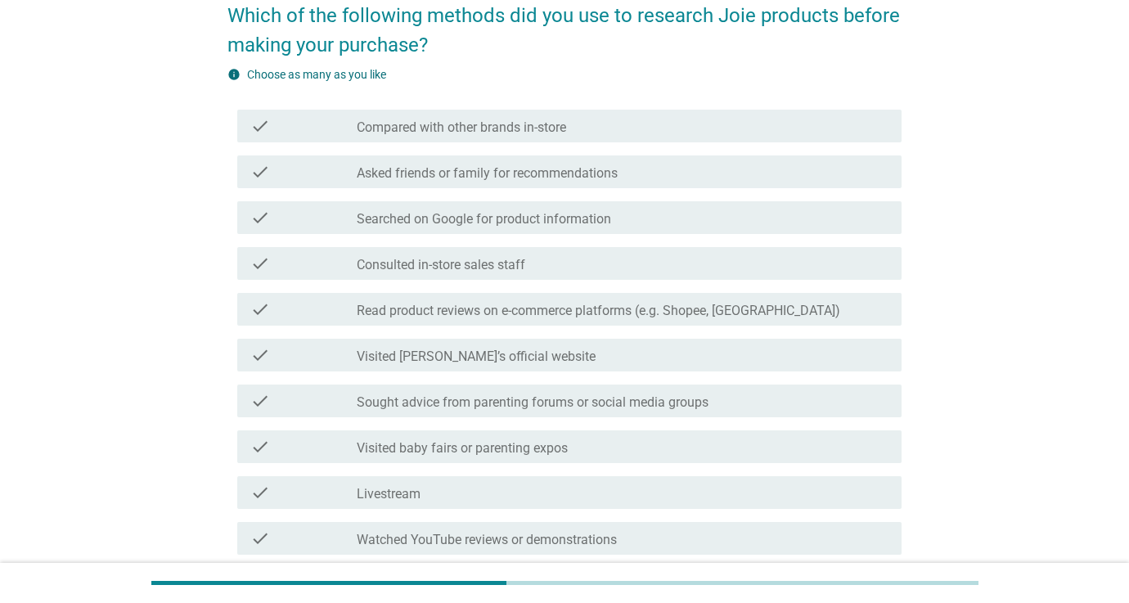
click at [487, 308] on label "Read product reviews on e-commerce platforms (e.g. Shopee, [GEOGRAPHIC_DATA])" at bounding box center [599, 311] width 484 height 16
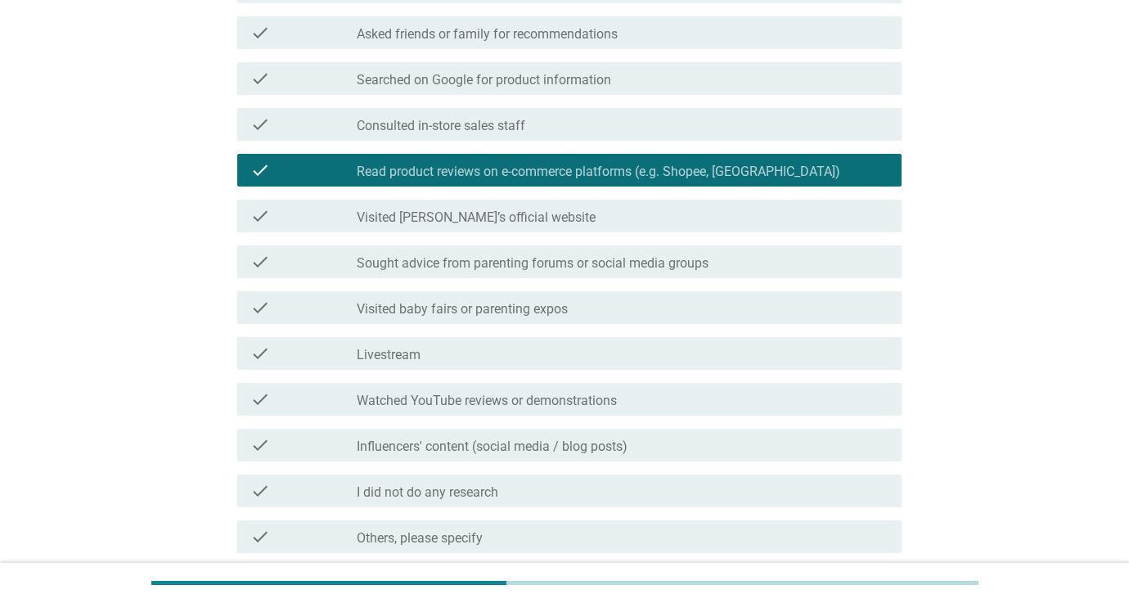
scroll to position [305, 0]
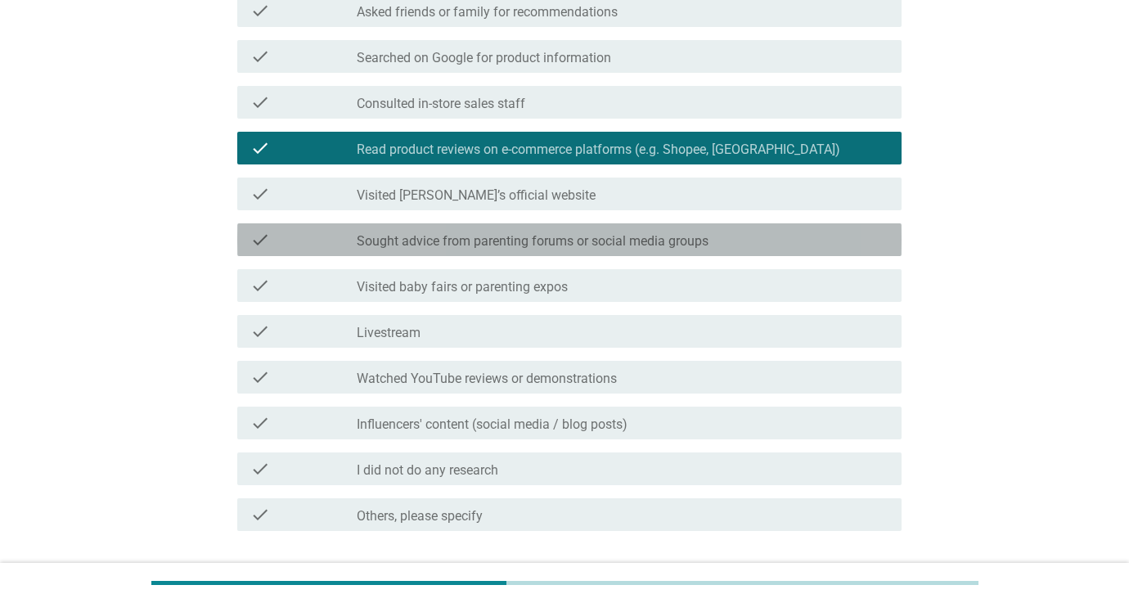
click at [446, 238] on label "Sought advice from parenting forums or social media groups" at bounding box center [533, 241] width 352 height 16
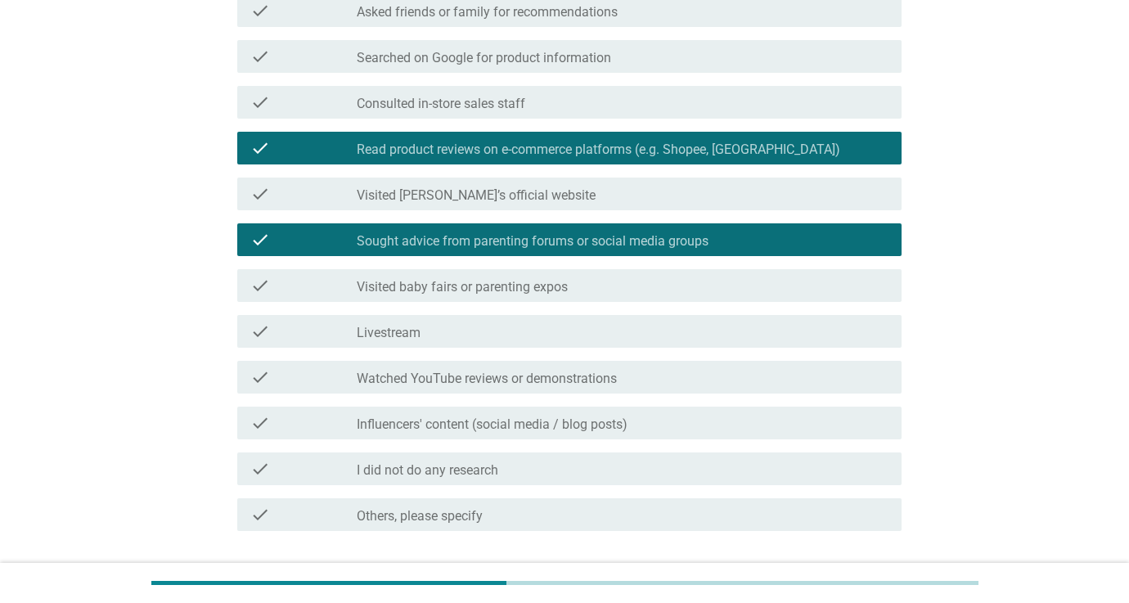
click at [444, 285] on label "Visited baby fairs or parenting expos" at bounding box center [462, 287] width 211 height 16
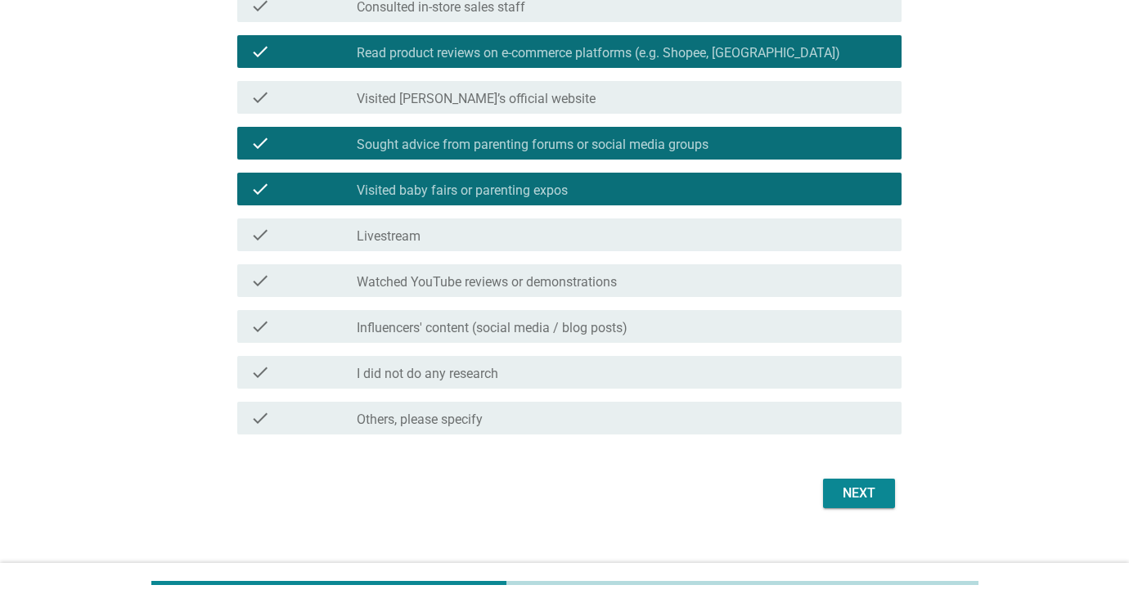
scroll to position [423, 0]
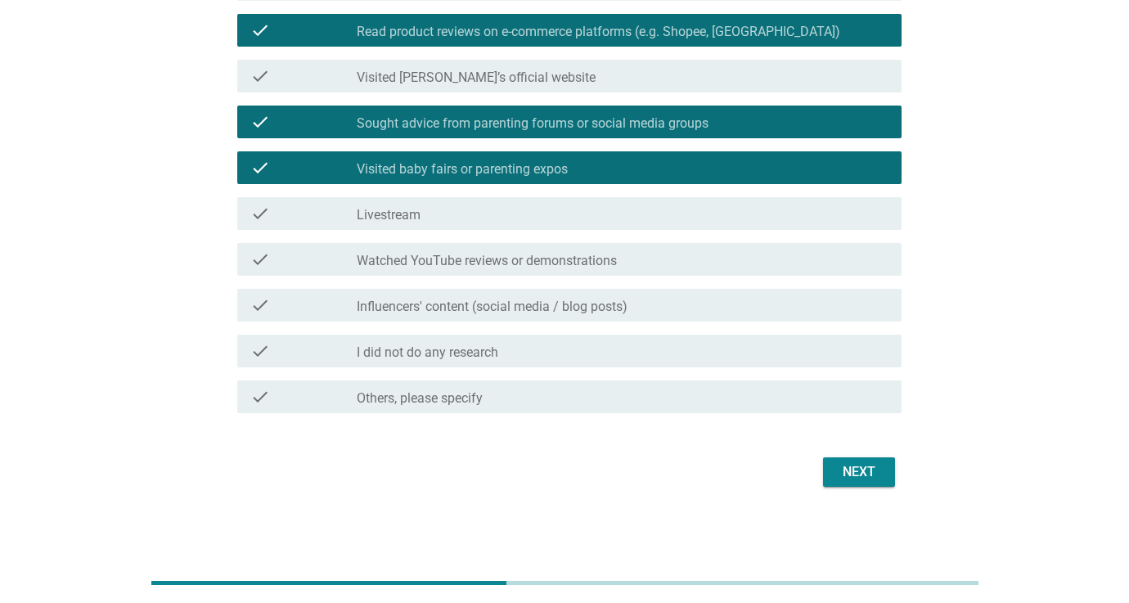
click at [621, 296] on div "check_box_outline_blank Influencers' content (social media / blog posts)" at bounding box center [623, 305] width 532 height 20
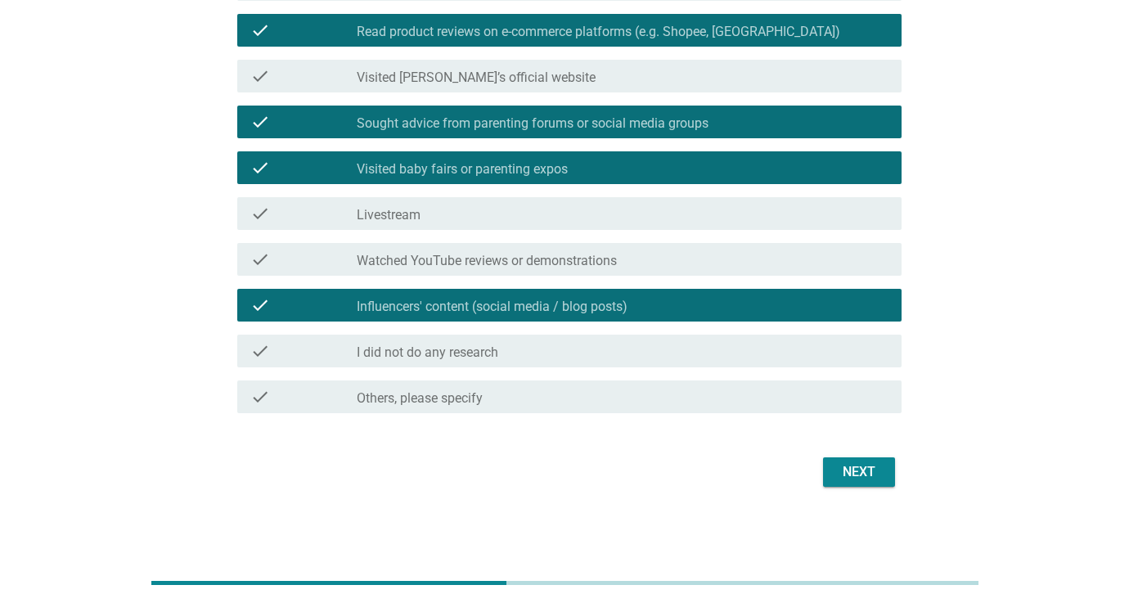
click at [835, 475] on button "Next" at bounding box center [859, 471] width 72 height 29
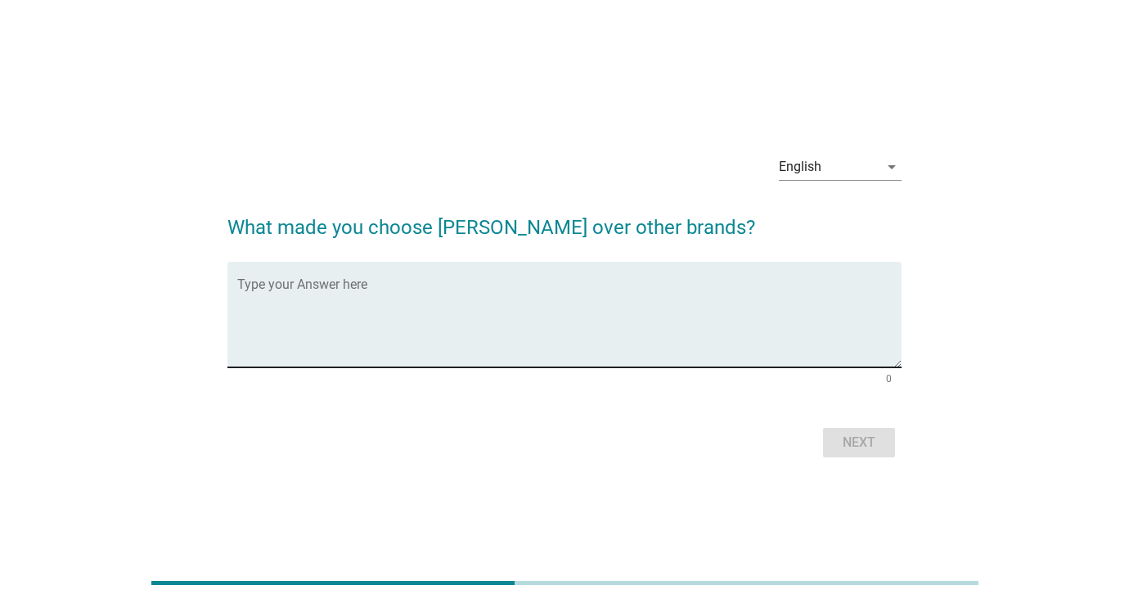
click at [470, 277] on div "Type your Answer here" at bounding box center [569, 315] width 664 height 106
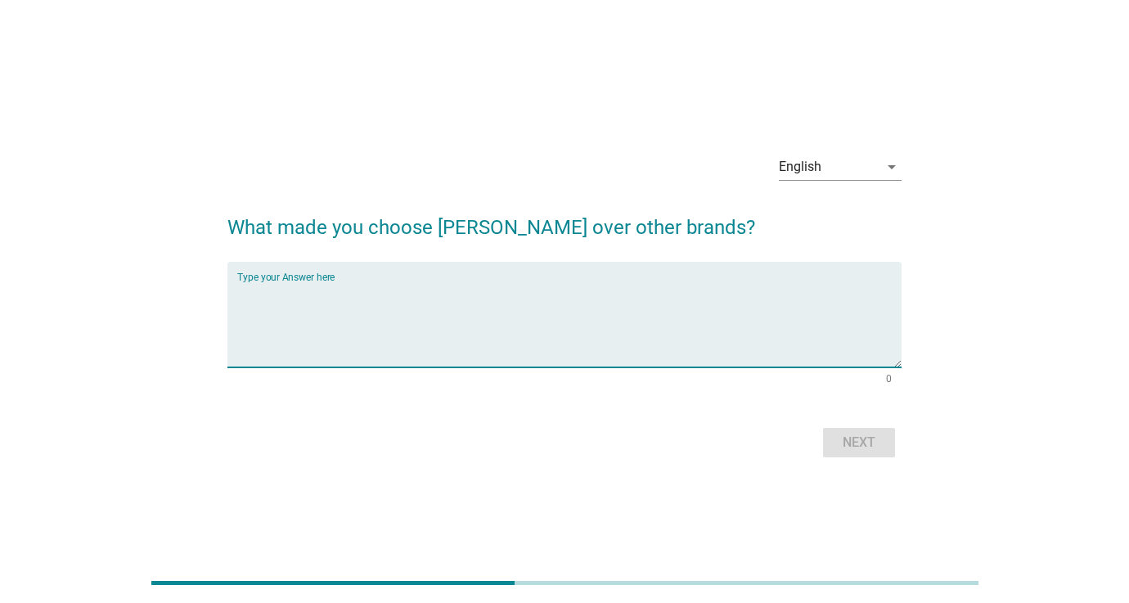
scroll to position [6, 0]
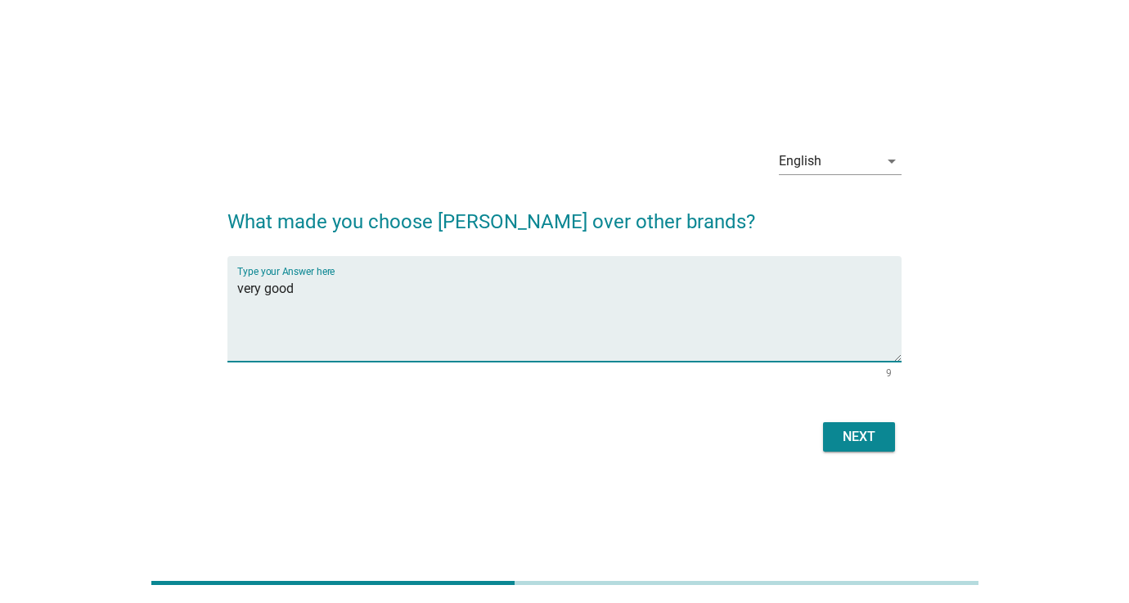
type textarea "very good"
drag, startPoint x: 862, startPoint y: 435, endPoint x: 857, endPoint y: 426, distance: 10.7
click at [862, 435] on div "Next" at bounding box center [859, 437] width 46 height 20
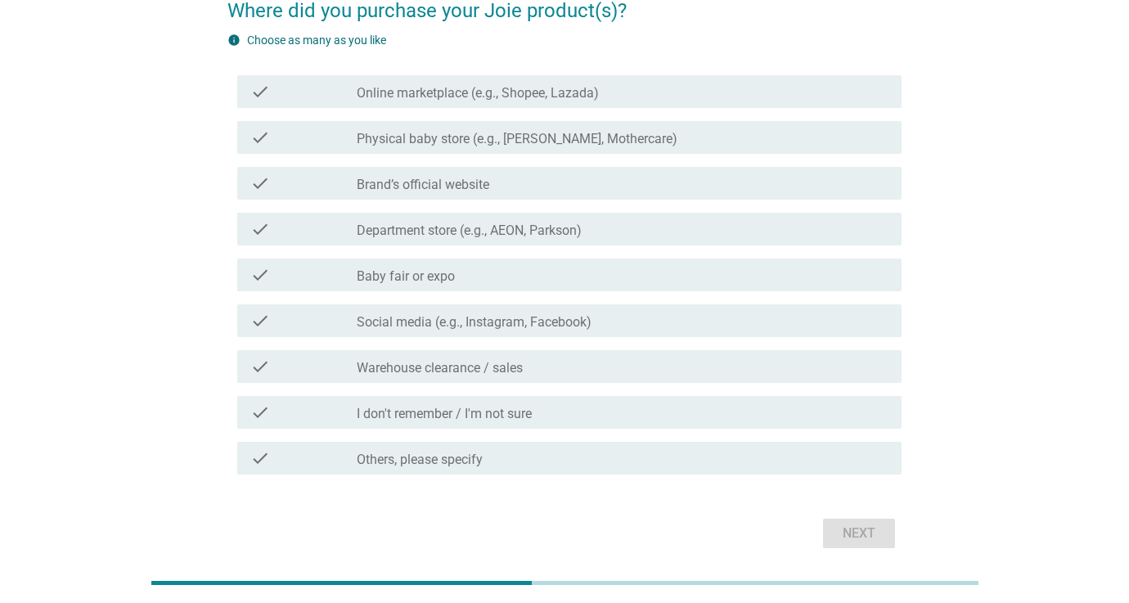
scroll to position [142, 0]
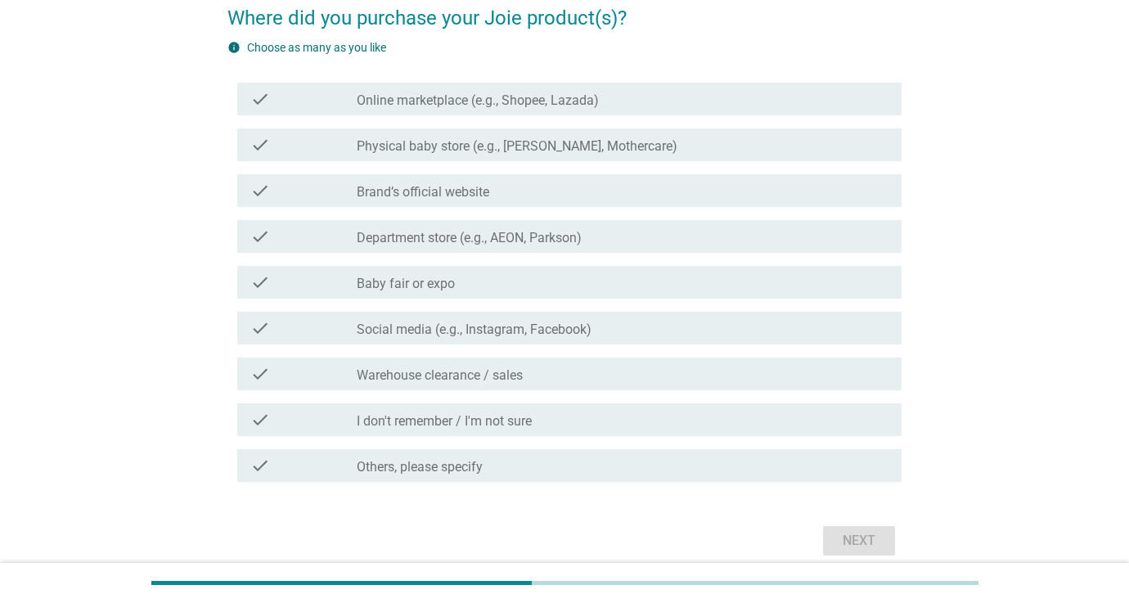
click at [435, 326] on label "Social media (e.g., Instagram, Facebook)" at bounding box center [474, 330] width 235 height 16
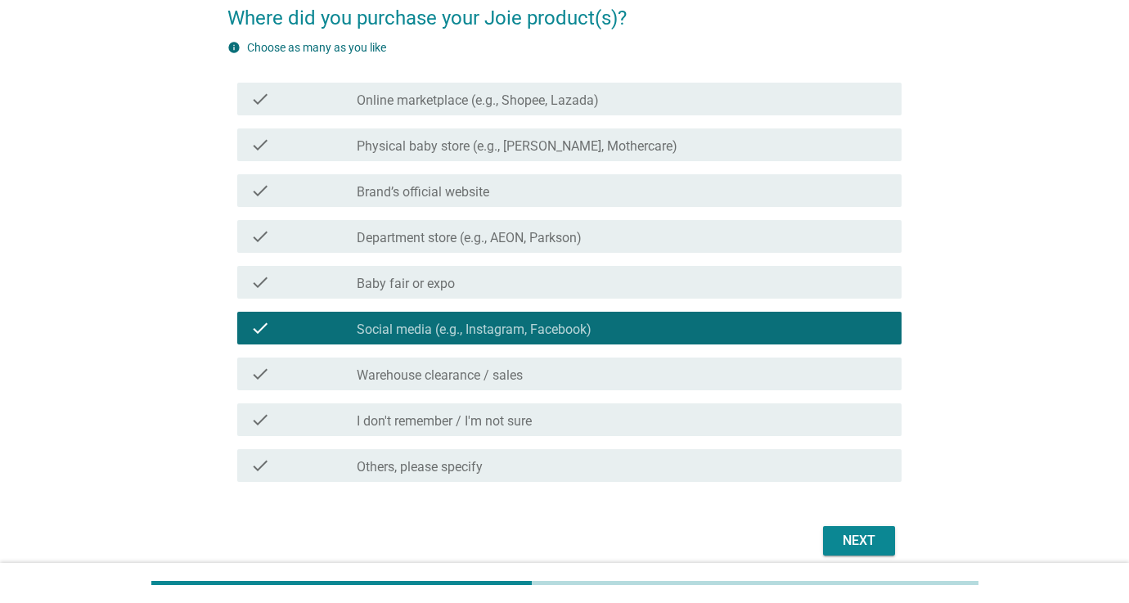
click at [438, 323] on label "Social media (e.g., Instagram, Facebook)" at bounding box center [474, 330] width 235 height 16
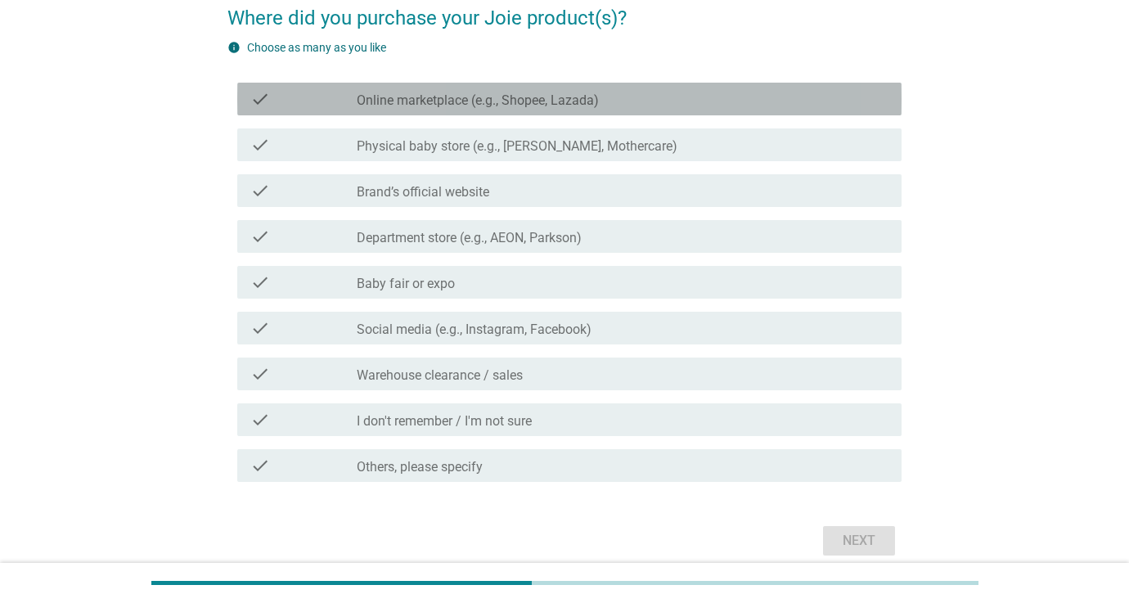
drag, startPoint x: 452, startPoint y: 105, endPoint x: 465, endPoint y: 130, distance: 28.2
click at [452, 105] on label "Online marketplace (e.g., Shopee, Lazada)" at bounding box center [478, 100] width 242 height 16
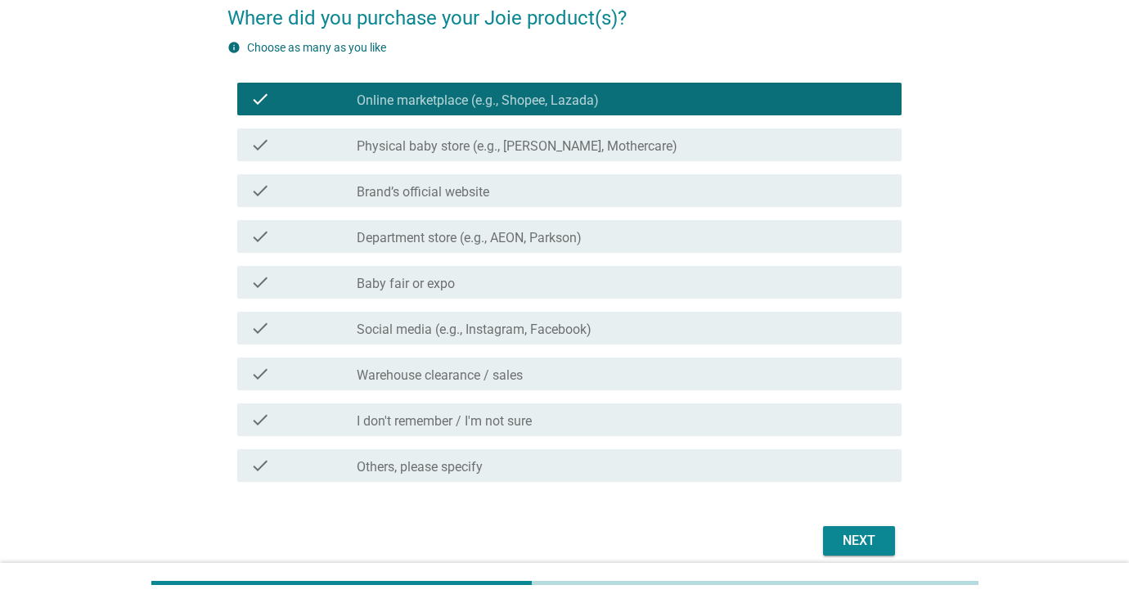
click at [839, 536] on div "Next" at bounding box center [859, 541] width 46 height 20
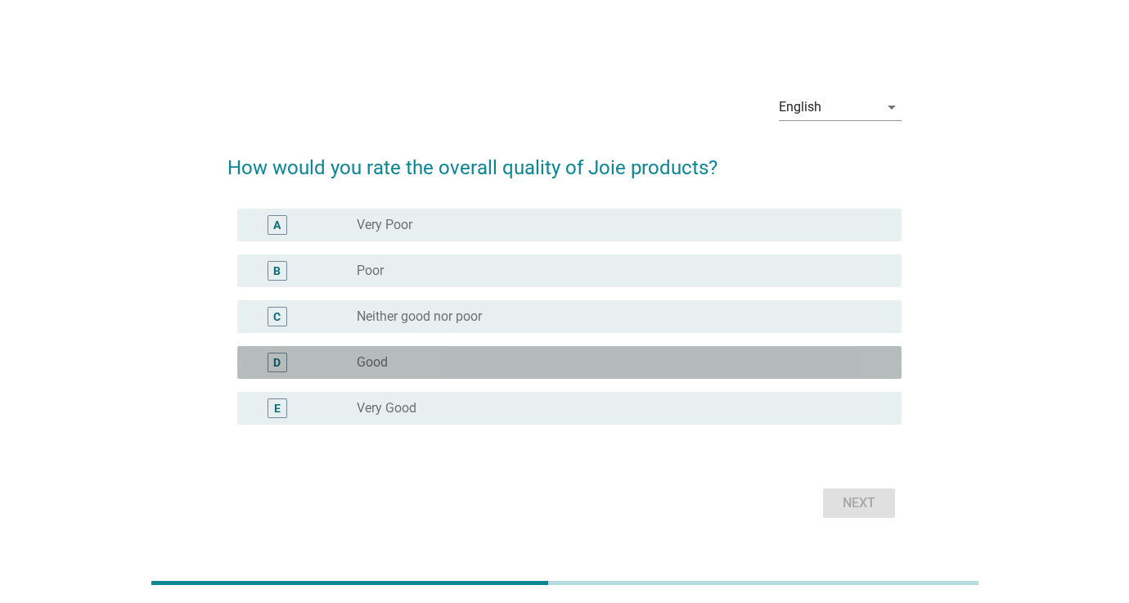
click at [417, 367] on div "radio_button_unchecked Good" at bounding box center [616, 362] width 519 height 16
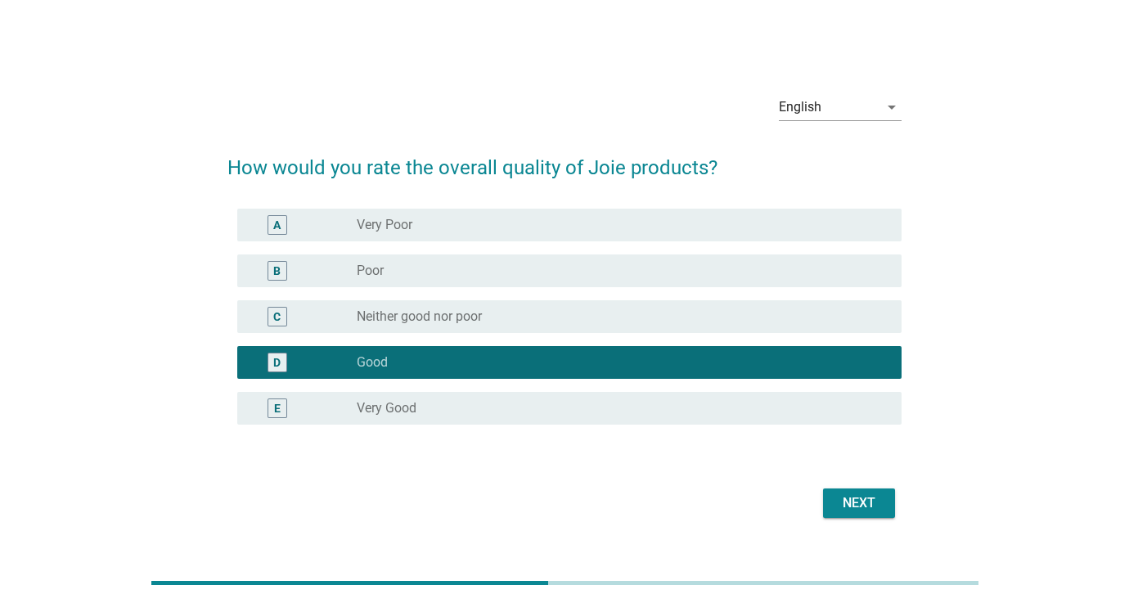
click at [871, 506] on div "Next" at bounding box center [859, 503] width 46 height 20
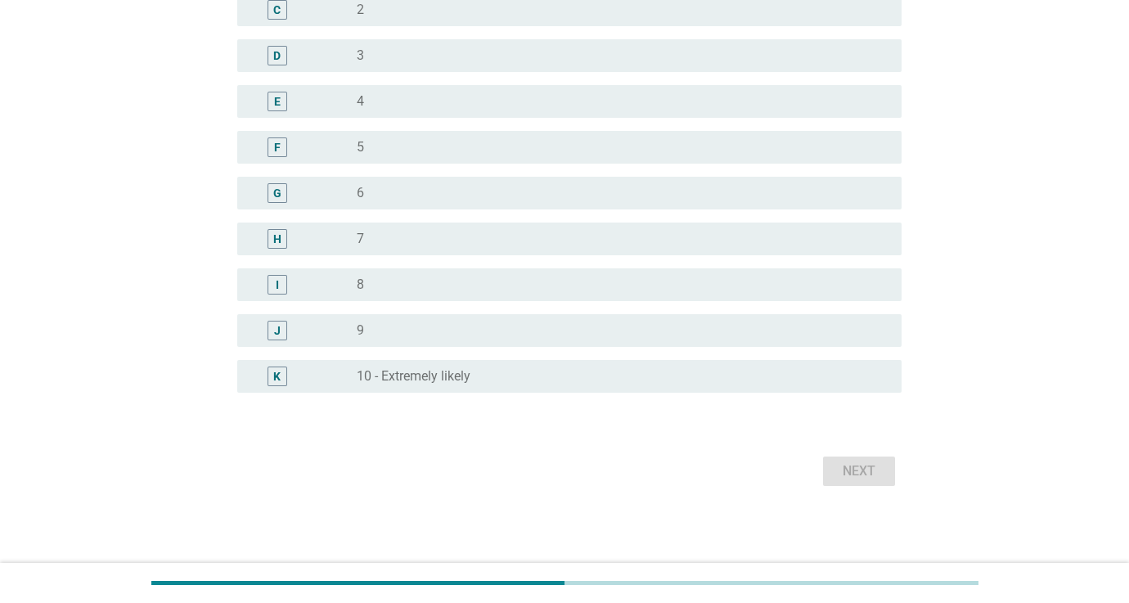
scroll to position [328, 0]
click at [545, 368] on div "radio_button_unchecked 10 - Extremely likely" at bounding box center [616, 376] width 519 height 16
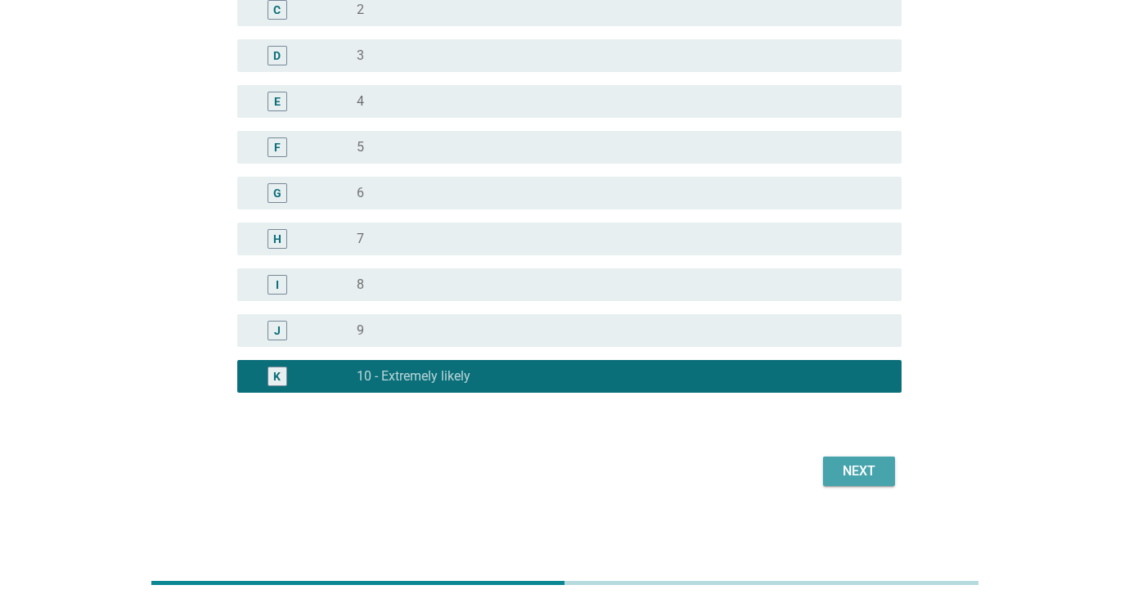
click at [872, 475] on div "Next" at bounding box center [859, 471] width 46 height 20
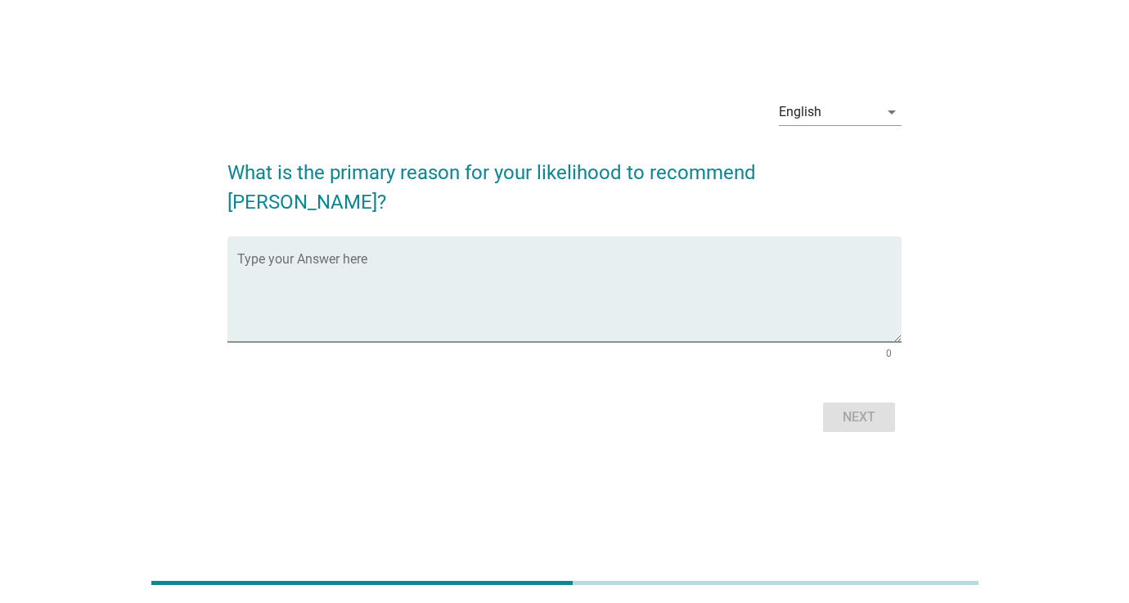
scroll to position [0, 0]
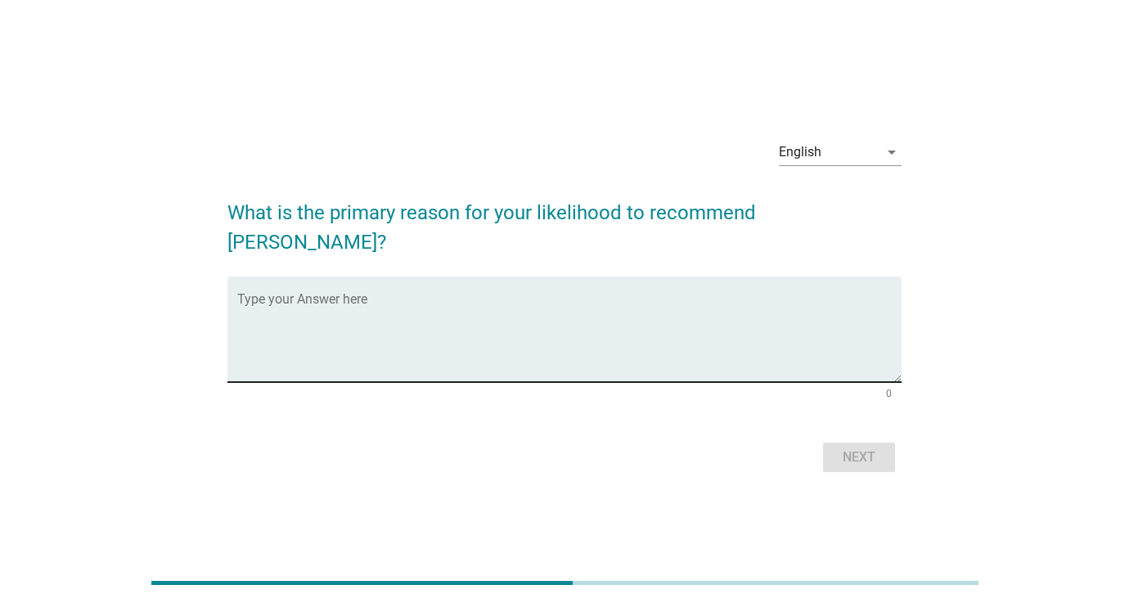
click at [674, 296] on textarea "Type your Answer here" at bounding box center [569, 339] width 664 height 86
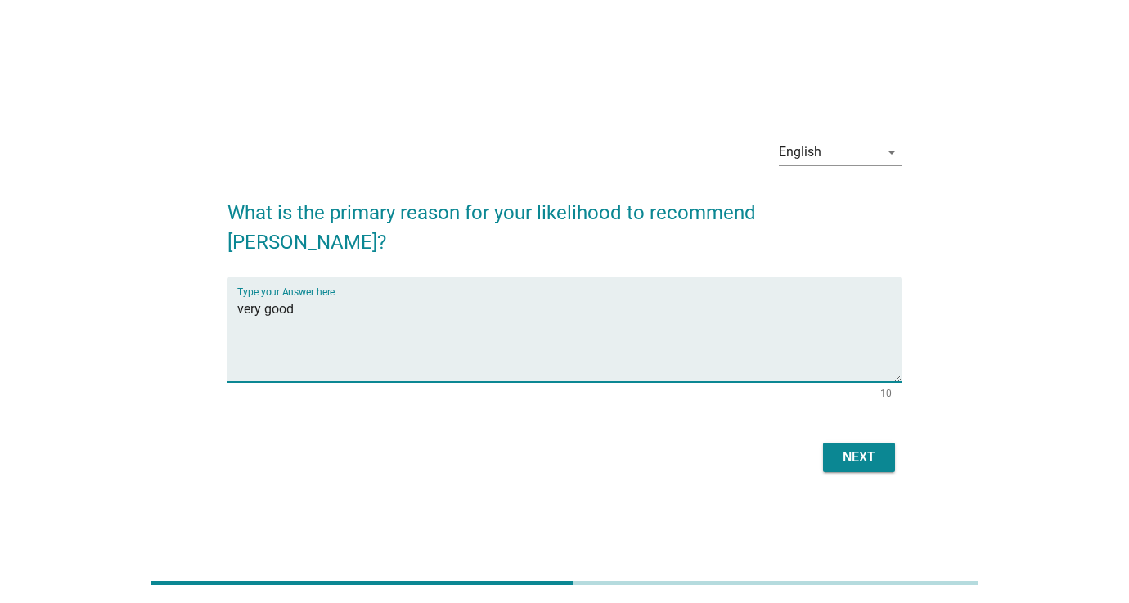
type textarea "very good"
click at [848, 448] on div "Next" at bounding box center [859, 458] width 46 height 20
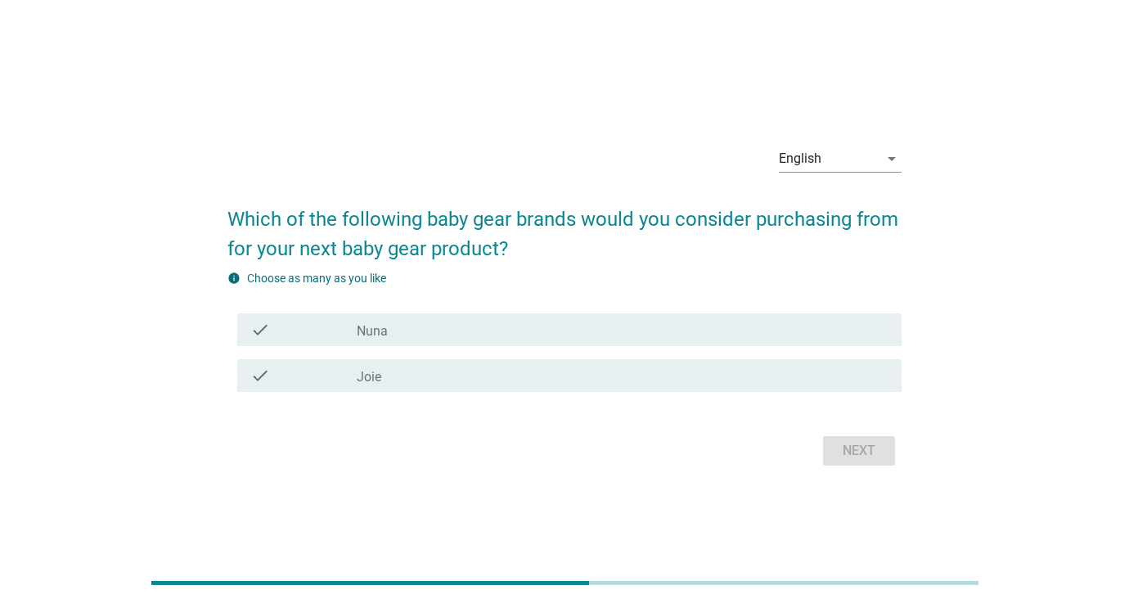
click at [497, 371] on div "check_box_outline_blank Joie" at bounding box center [623, 376] width 532 height 20
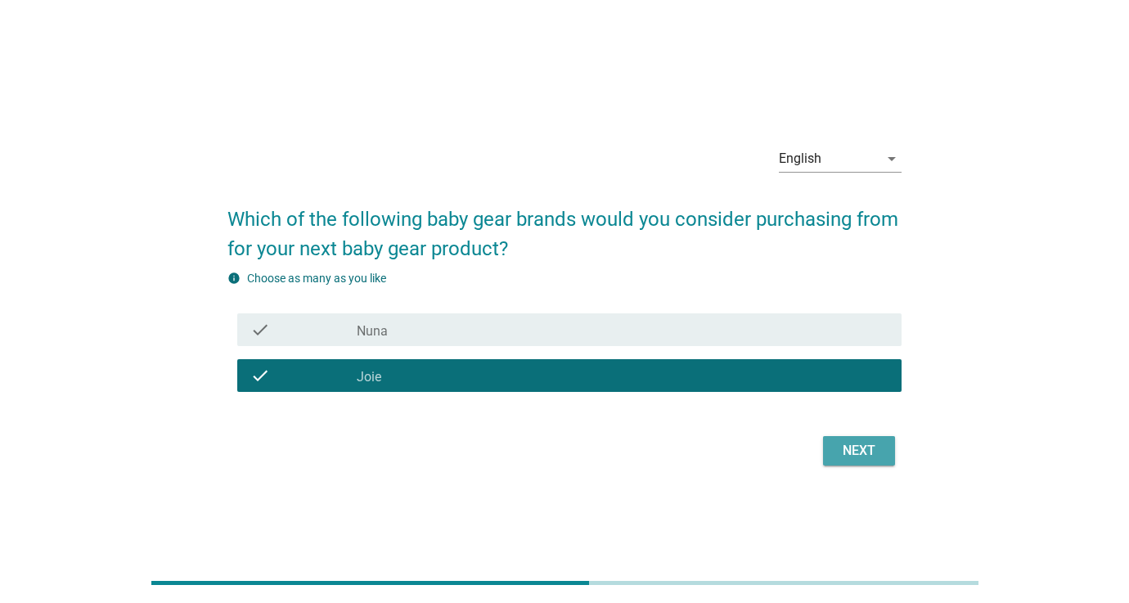
click at [871, 457] on div "Next" at bounding box center [859, 451] width 46 height 20
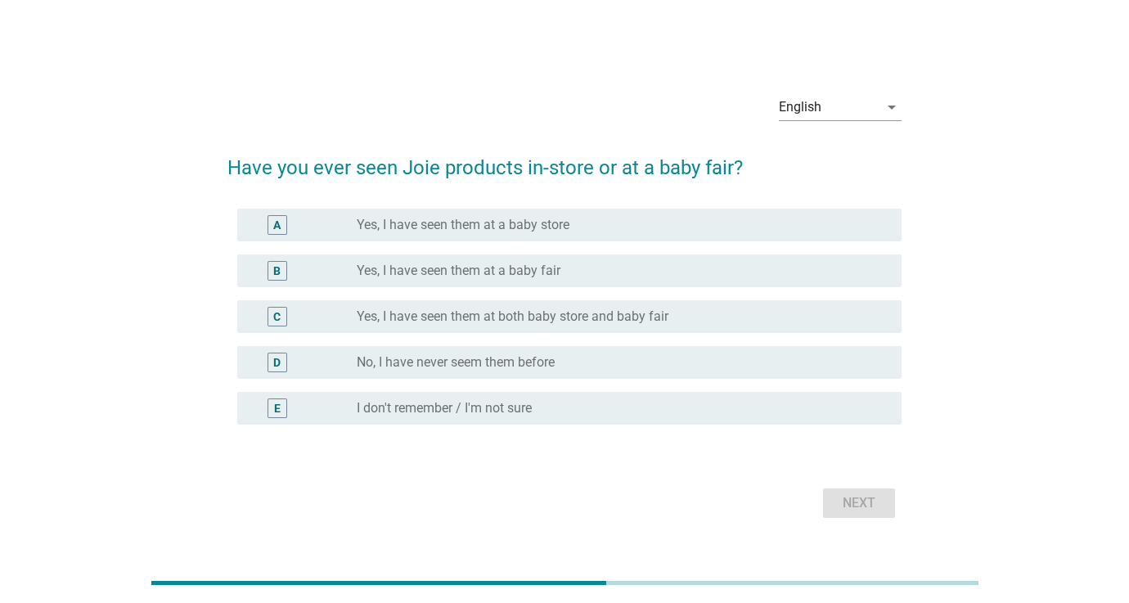
click at [569, 222] on label "Yes, I have seen them at a baby store" at bounding box center [463, 225] width 213 height 16
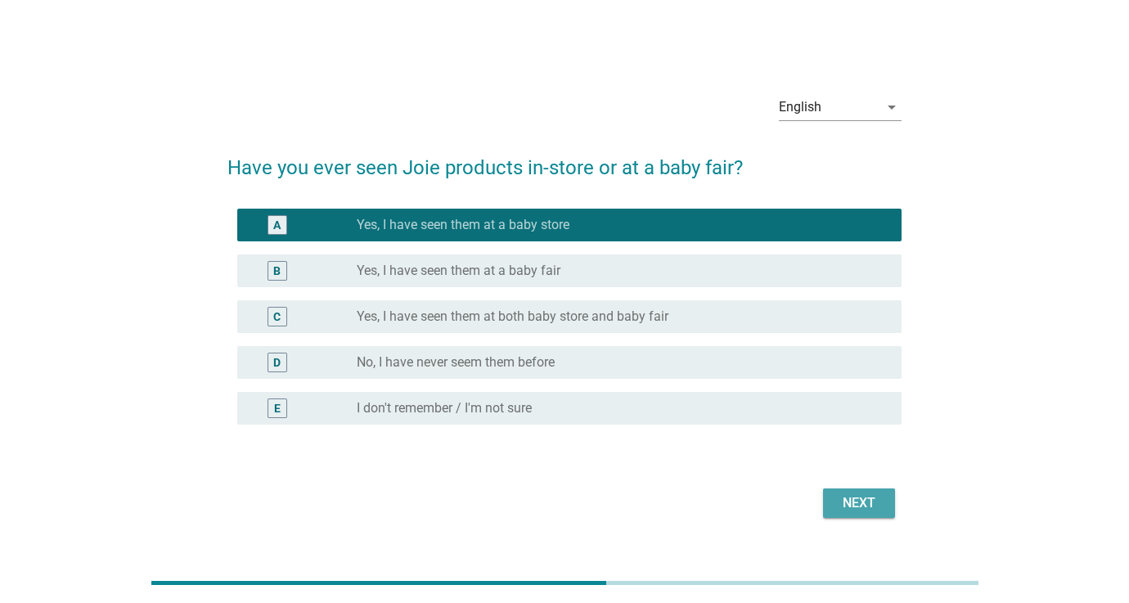
click at [854, 510] on div "Next" at bounding box center [859, 503] width 46 height 20
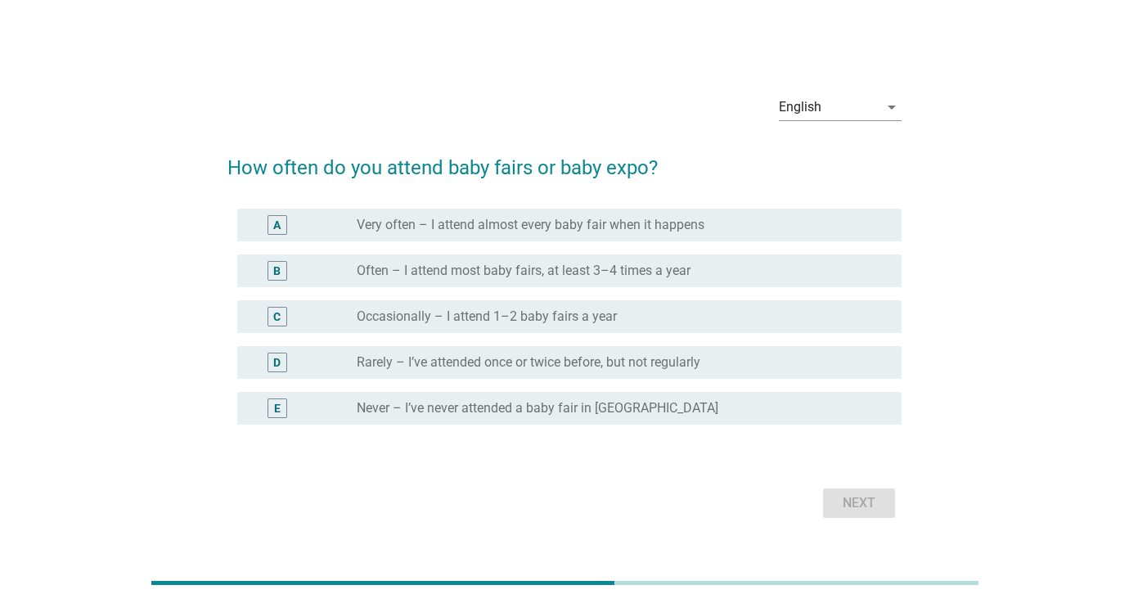
click at [596, 324] on label "Occasionally – I attend 1–2 baby fairs a year" at bounding box center [487, 316] width 260 height 16
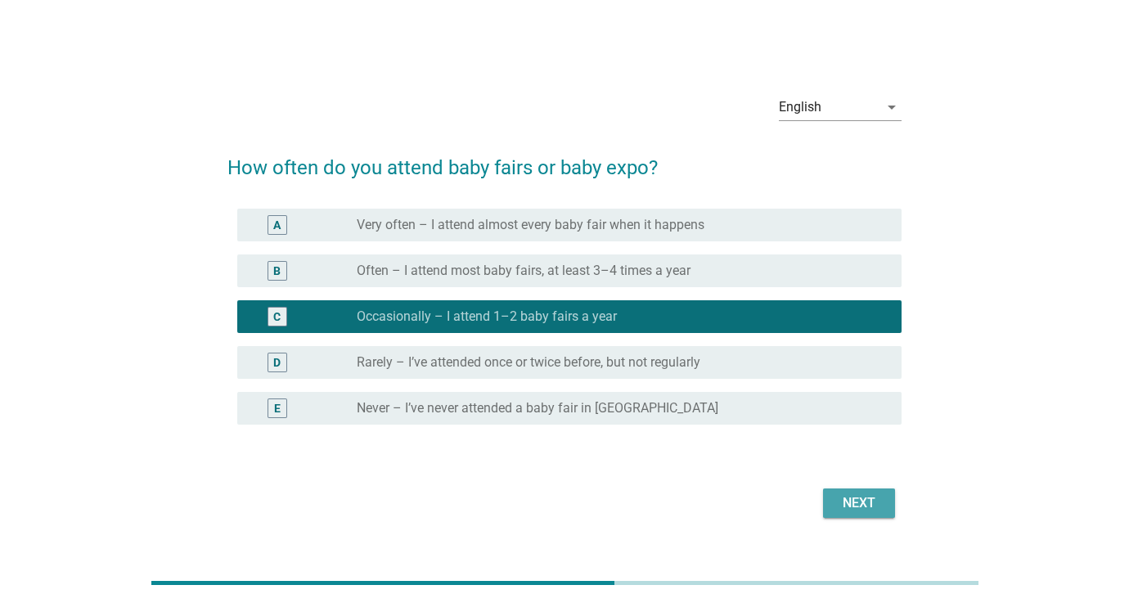
click at [848, 506] on div "Next" at bounding box center [859, 503] width 46 height 20
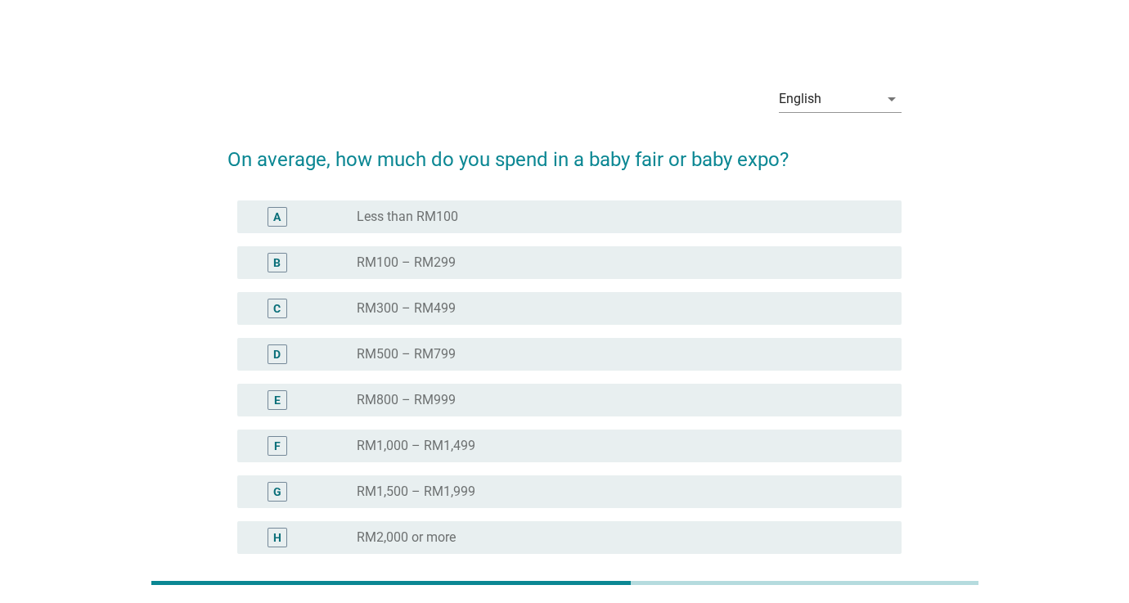
click at [493, 451] on div "radio_button_unchecked RM1,000 – RM1,499" at bounding box center [616, 446] width 519 height 16
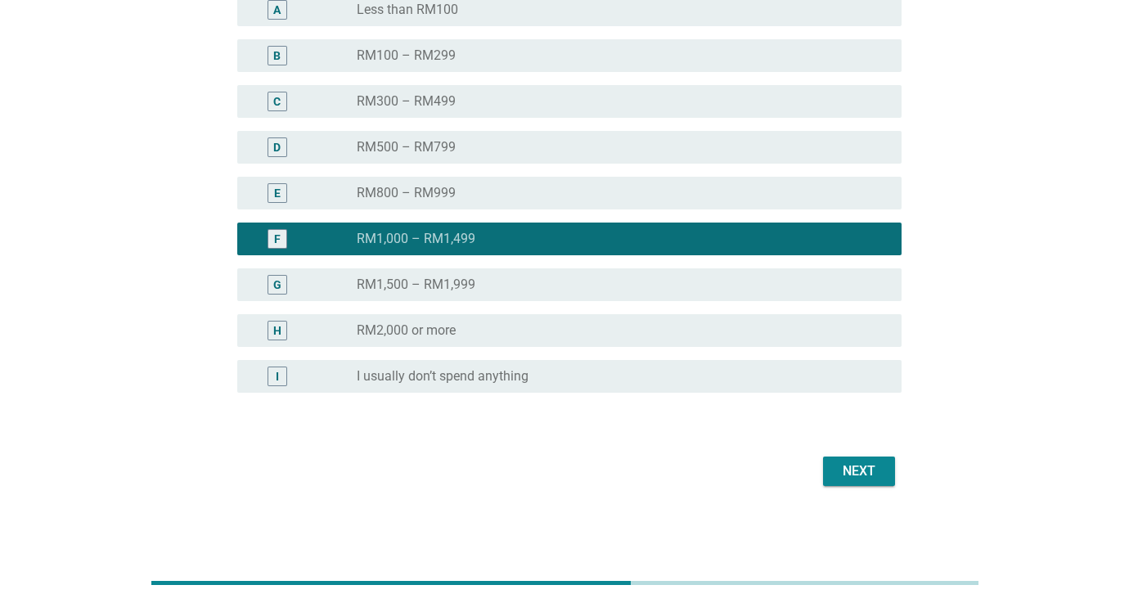
click at [842, 461] on div "Next" at bounding box center [859, 471] width 46 height 20
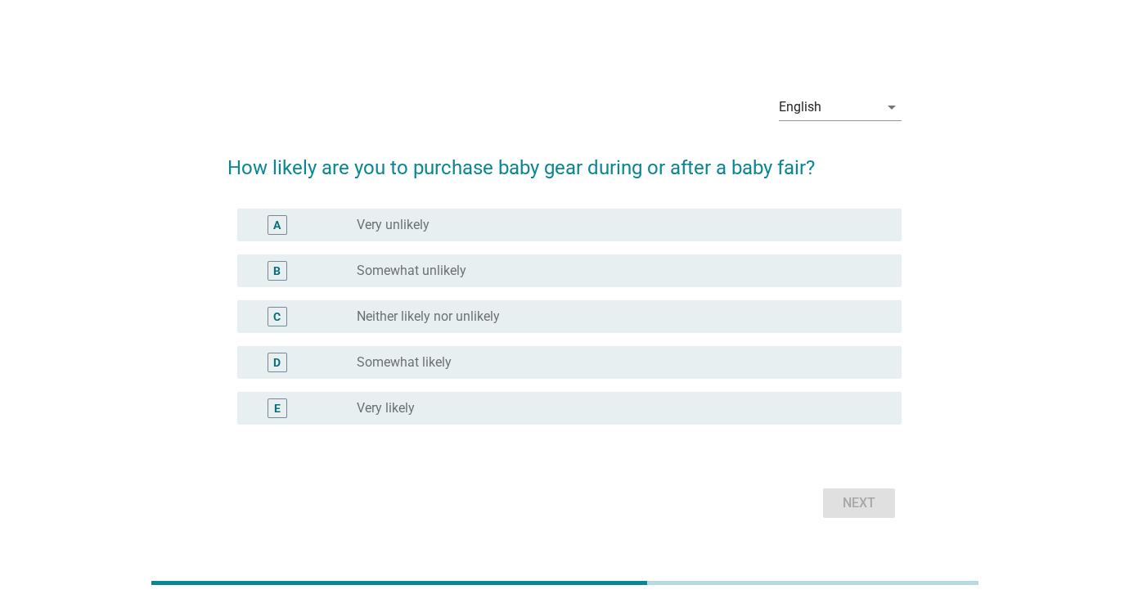
click at [520, 356] on div "radio_button_unchecked Somewhat likely" at bounding box center [616, 362] width 519 height 16
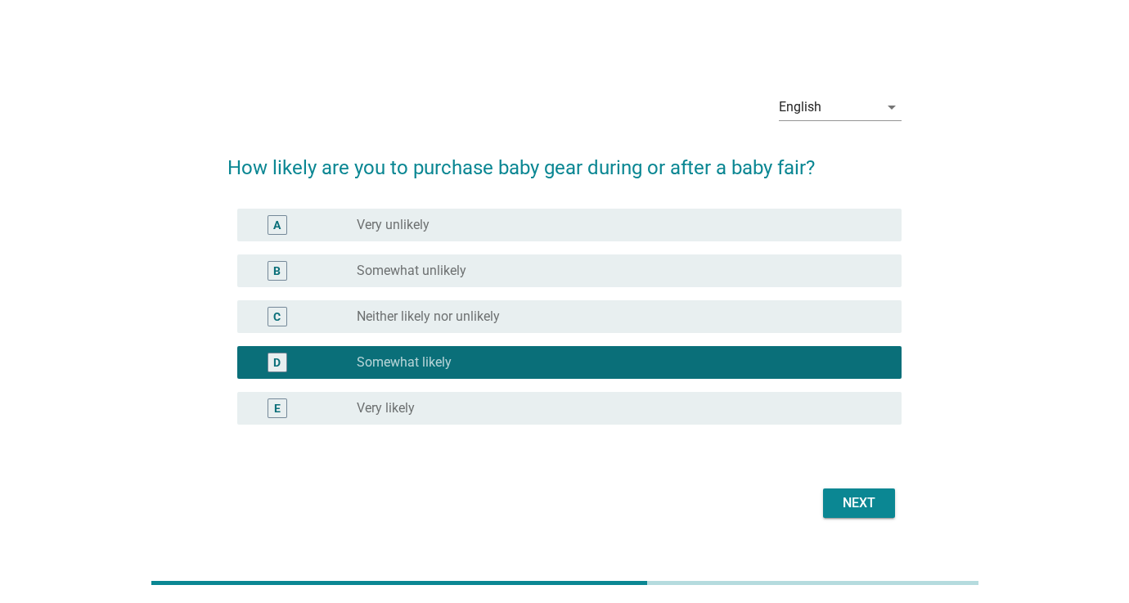
click at [867, 506] on div "Next" at bounding box center [859, 503] width 46 height 20
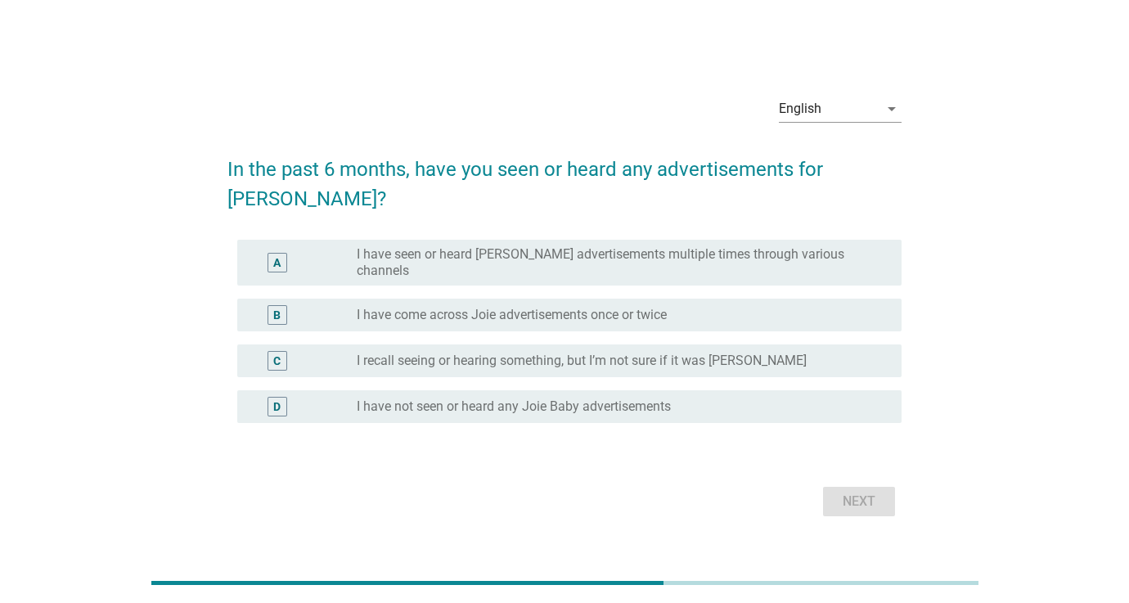
click at [642, 307] on label "I have come across Joie advertisements once or twice" at bounding box center [512, 315] width 310 height 16
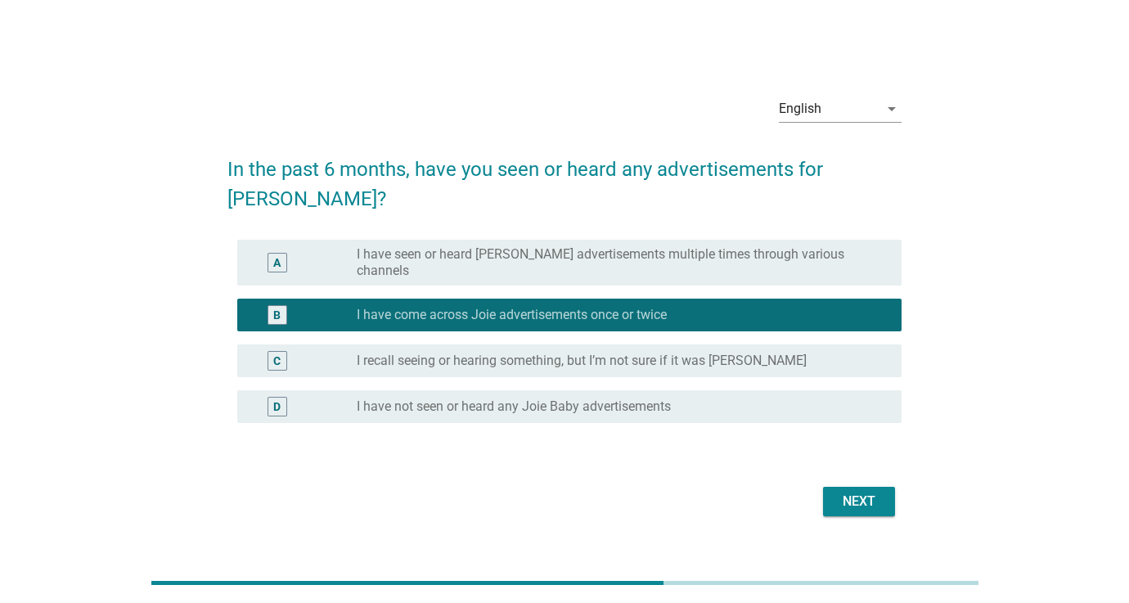
click at [843, 492] on div "Next" at bounding box center [859, 502] width 46 height 20
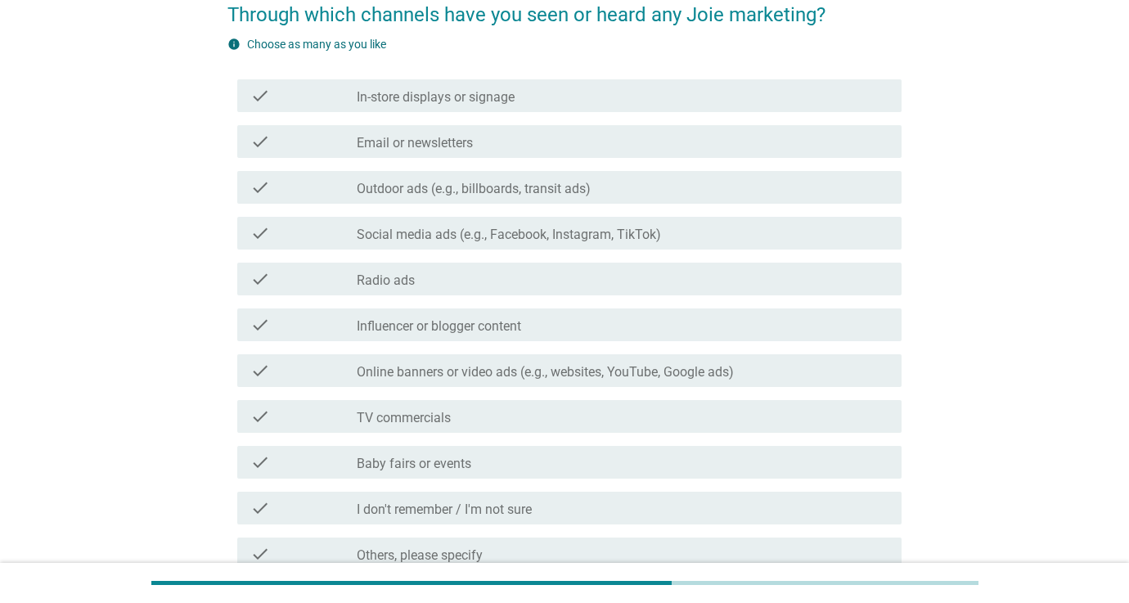
click at [493, 327] on label "Influencer or blogger content" at bounding box center [439, 326] width 164 height 16
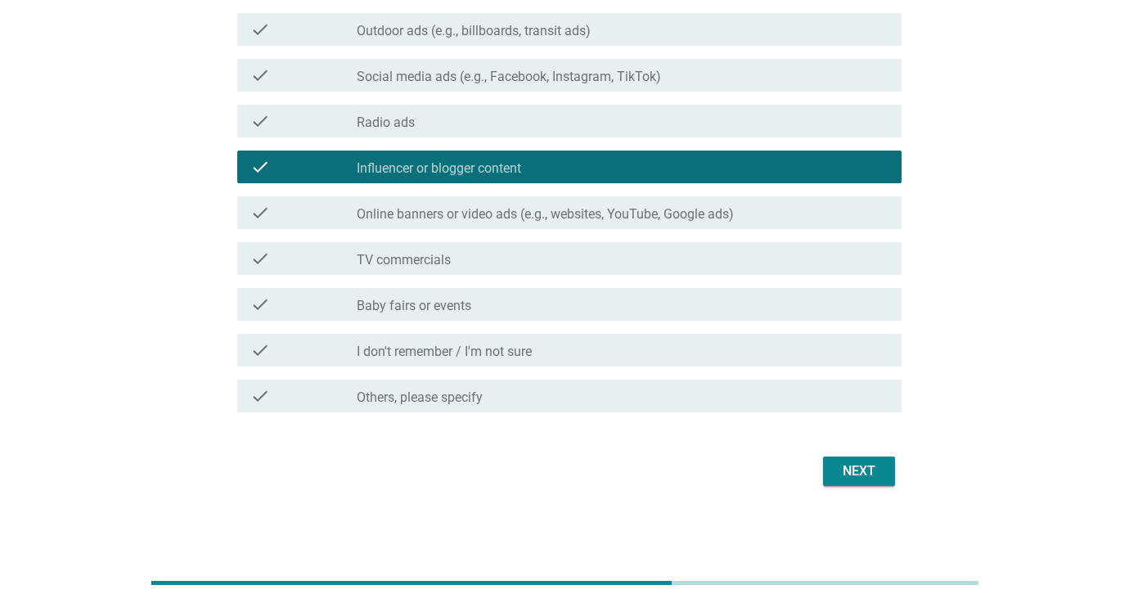
scroll to position [303, 0]
click at [869, 471] on div "Next" at bounding box center [859, 471] width 46 height 20
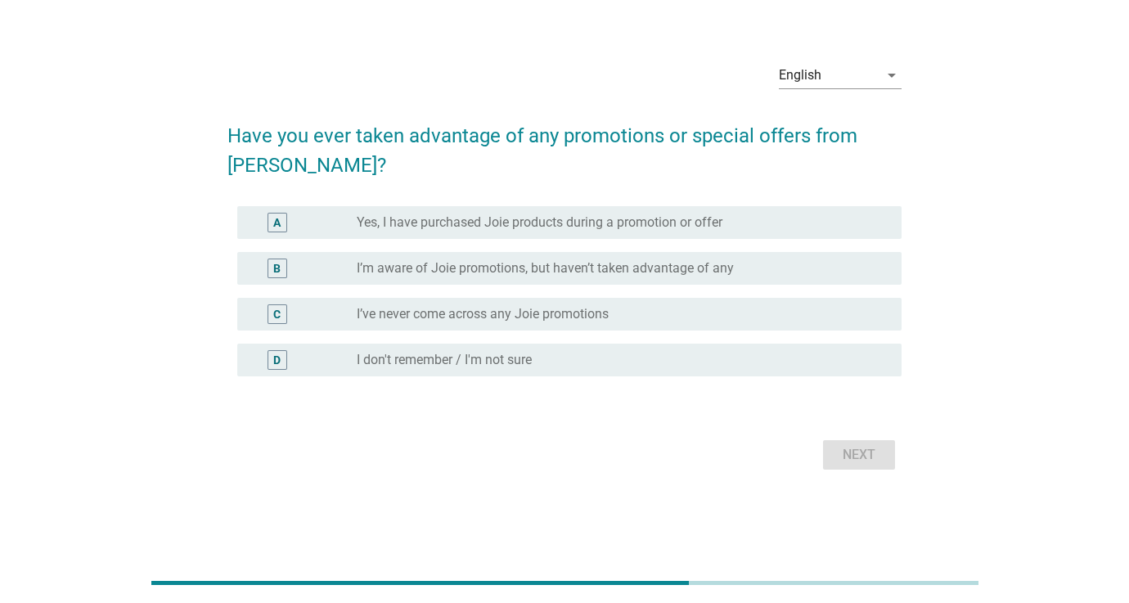
scroll to position [0, 0]
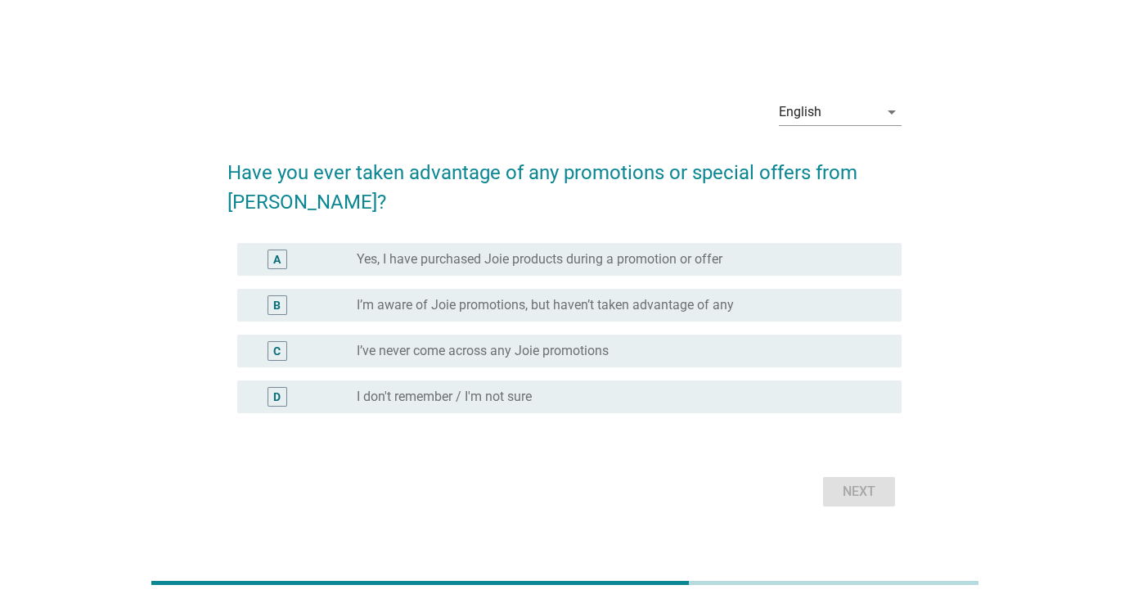
click at [561, 271] on div "A radio_button_unchecked Yes, I have purchased Joie products during a promotion…" at bounding box center [569, 259] width 664 height 33
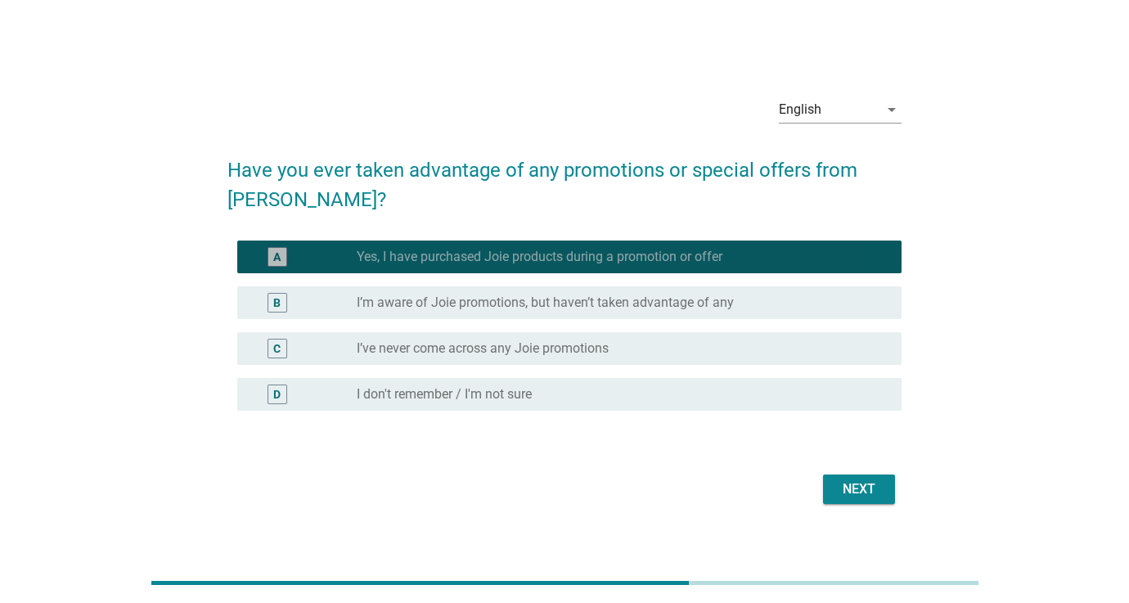
scroll to position [7, 0]
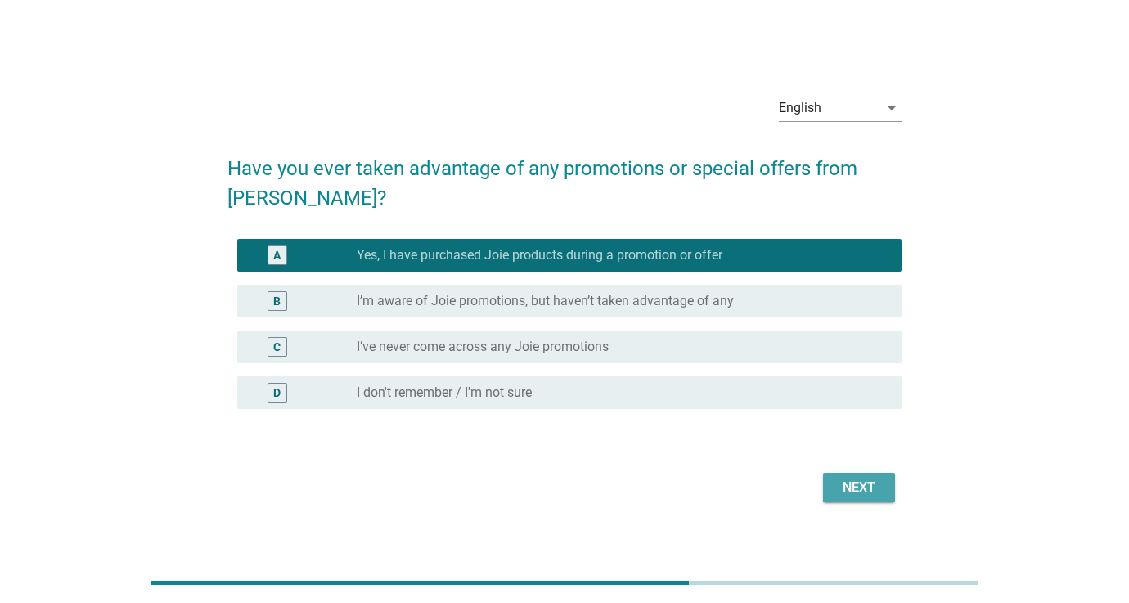
click at [850, 484] on div "Next" at bounding box center [859, 488] width 46 height 20
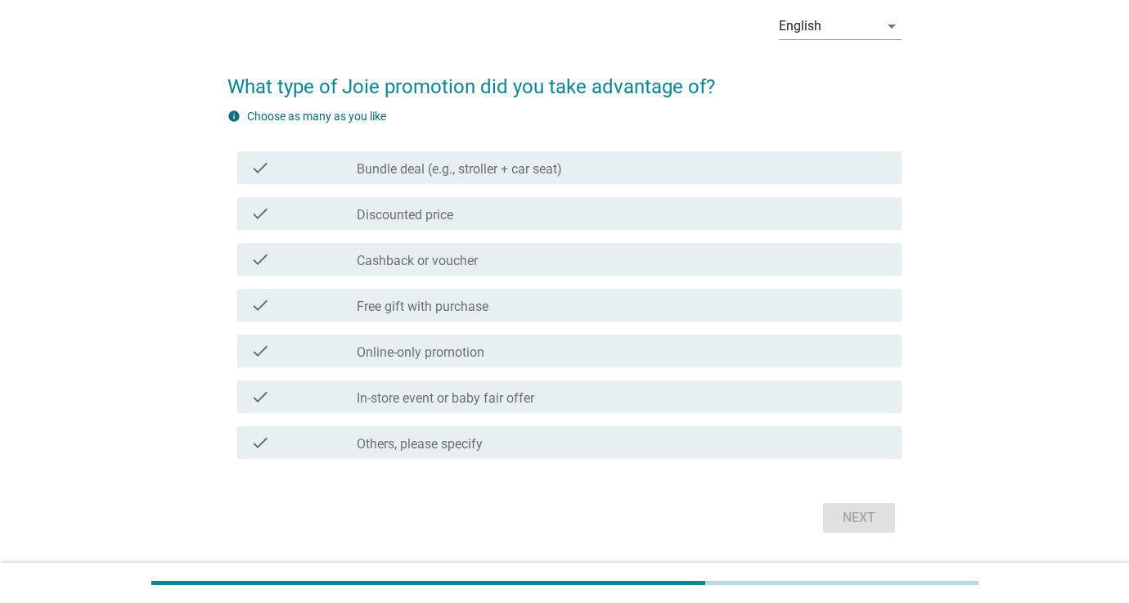
scroll to position [103, 0]
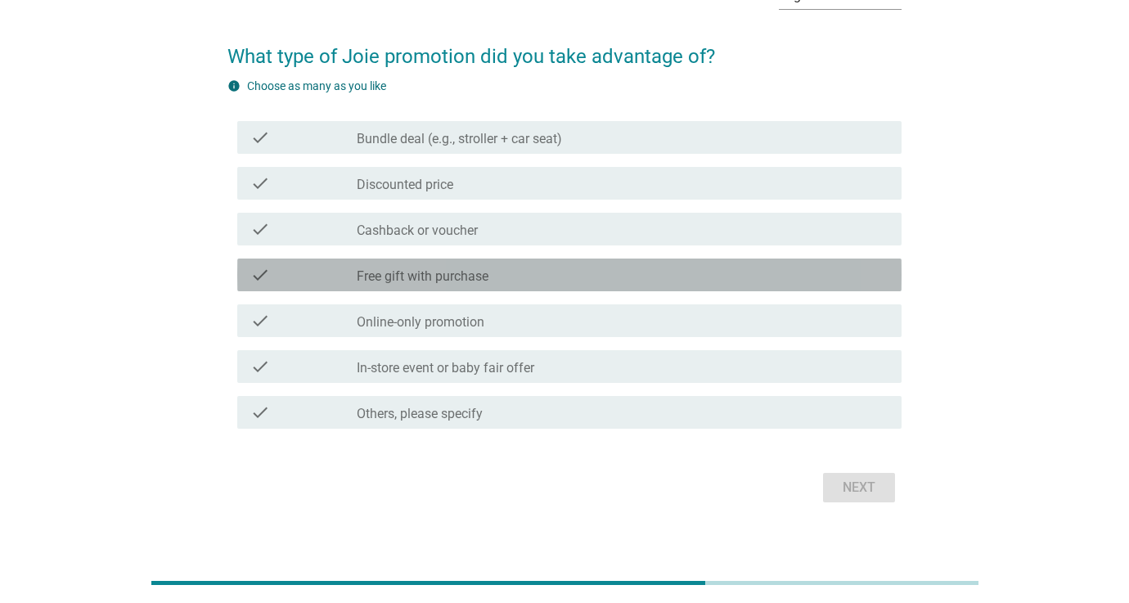
click at [473, 286] on div "check check_box_outline_blank Free gift with purchase" at bounding box center [569, 275] width 664 height 33
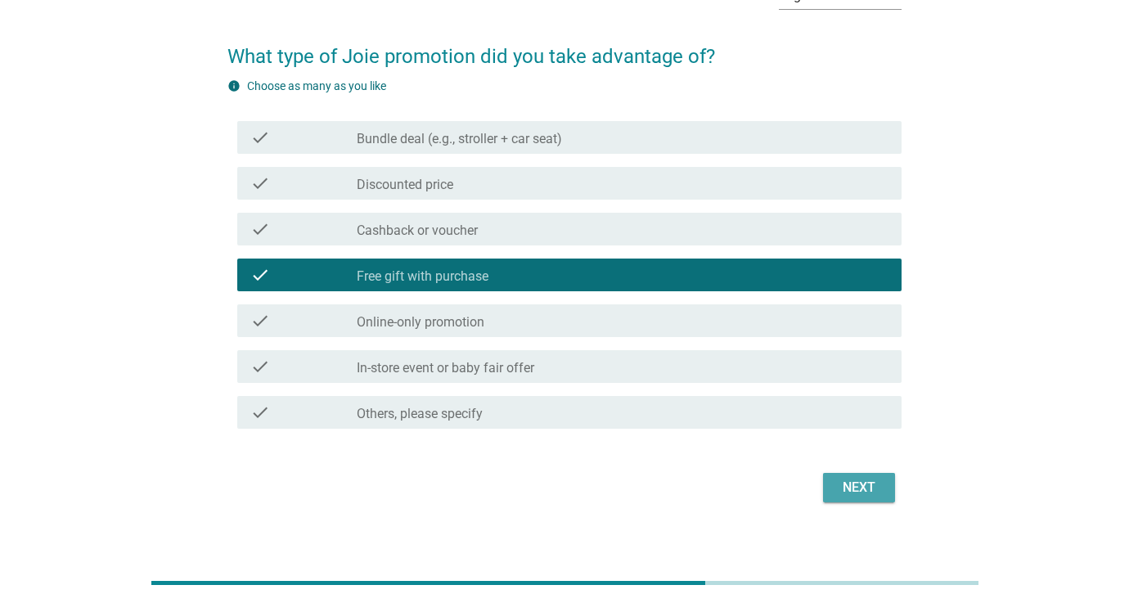
click at [855, 487] on div "Next" at bounding box center [859, 488] width 46 height 20
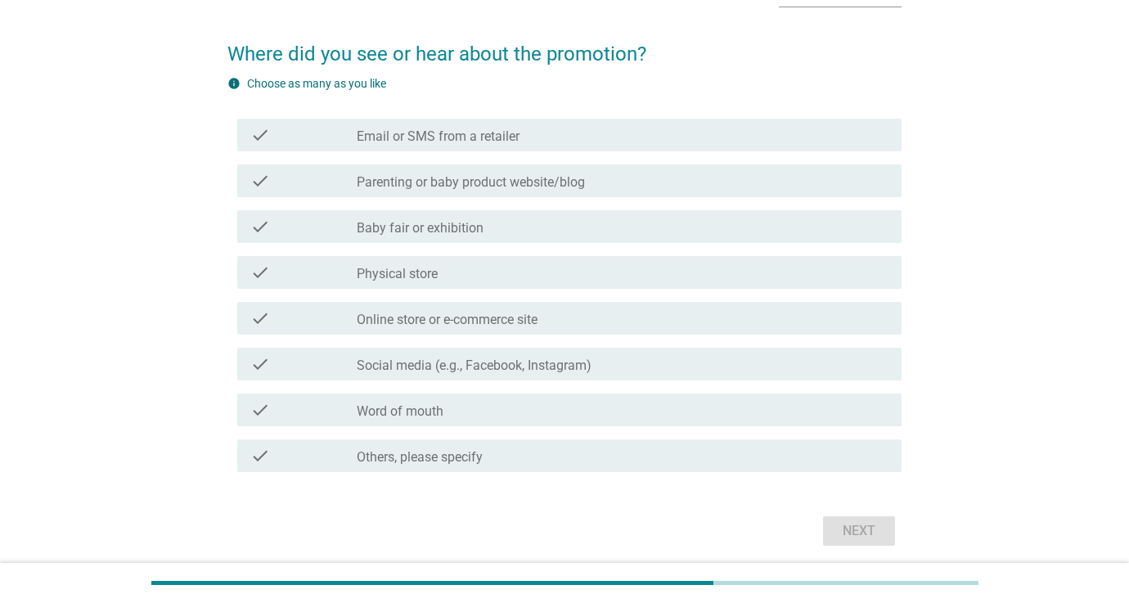
scroll to position [108, 0]
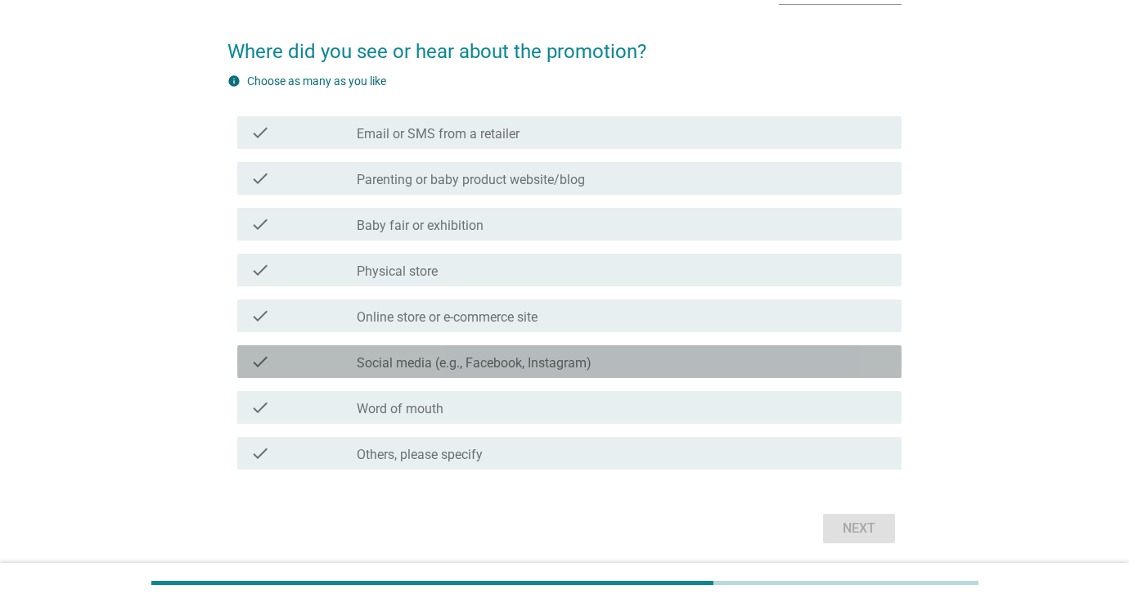
drag, startPoint x: 443, startPoint y: 358, endPoint x: 551, endPoint y: 395, distance: 114.4
click at [443, 358] on label "Social media (e.g., Facebook, Instagram)" at bounding box center [474, 363] width 235 height 16
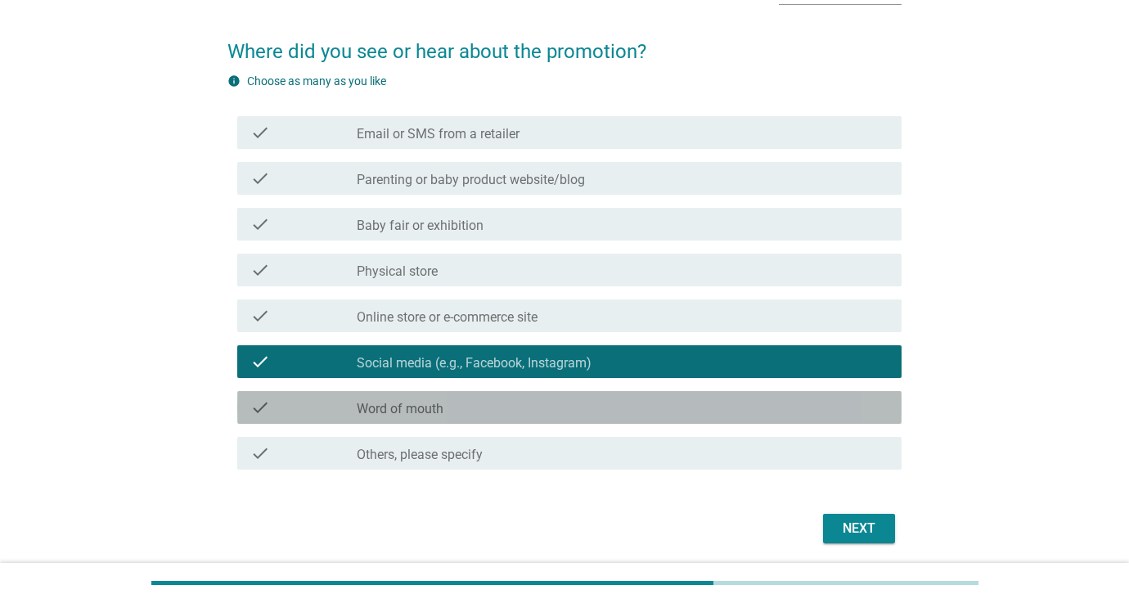
click at [718, 401] on div "check_box_outline_blank Word of mouth" at bounding box center [623, 408] width 532 height 20
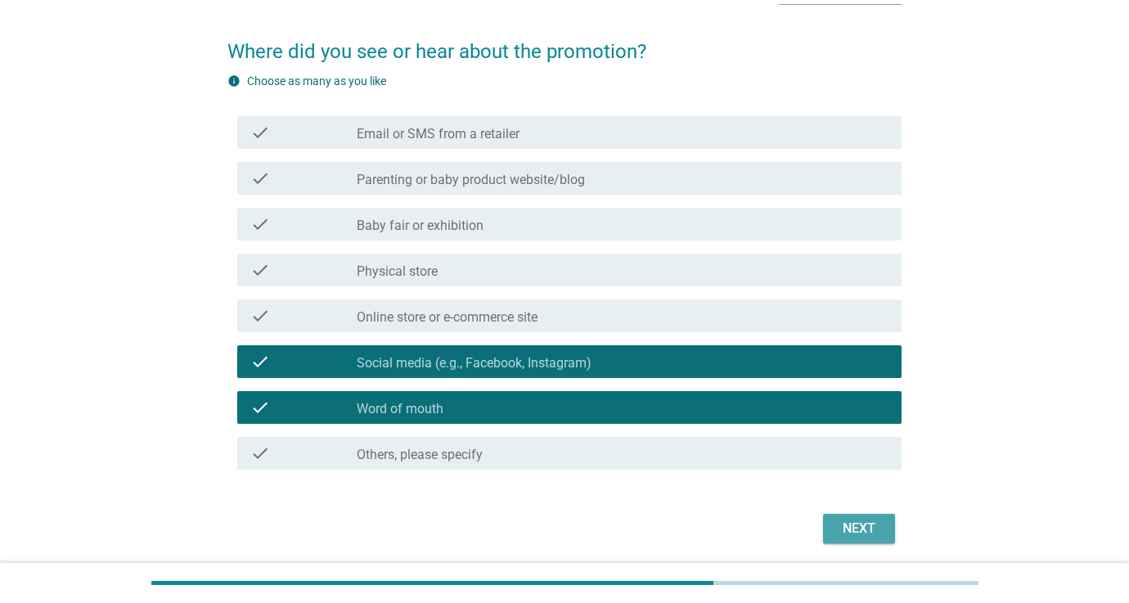
click at [862, 521] on div "Next" at bounding box center [859, 529] width 46 height 20
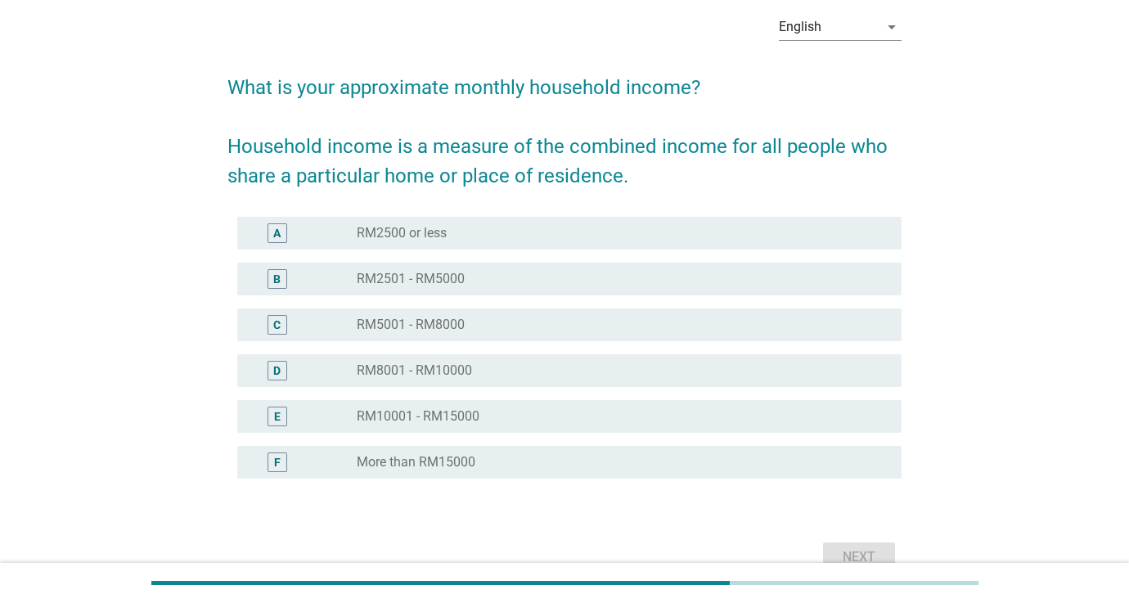
scroll to position [74, 0]
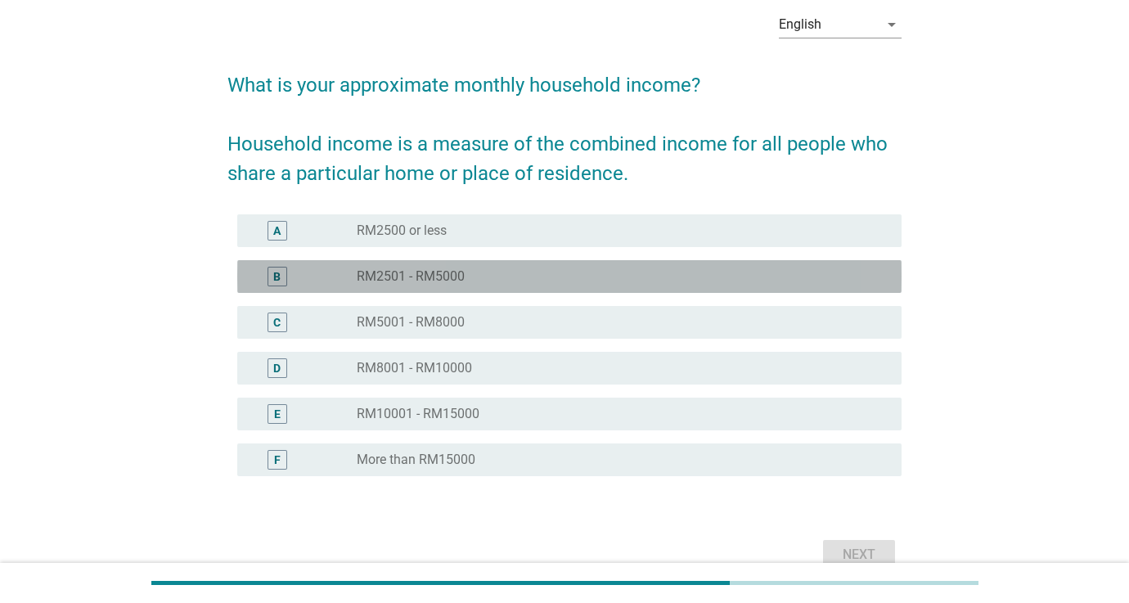
click at [404, 286] on div "radio_button_unchecked RM2501 - RM5000" at bounding box center [623, 277] width 532 height 20
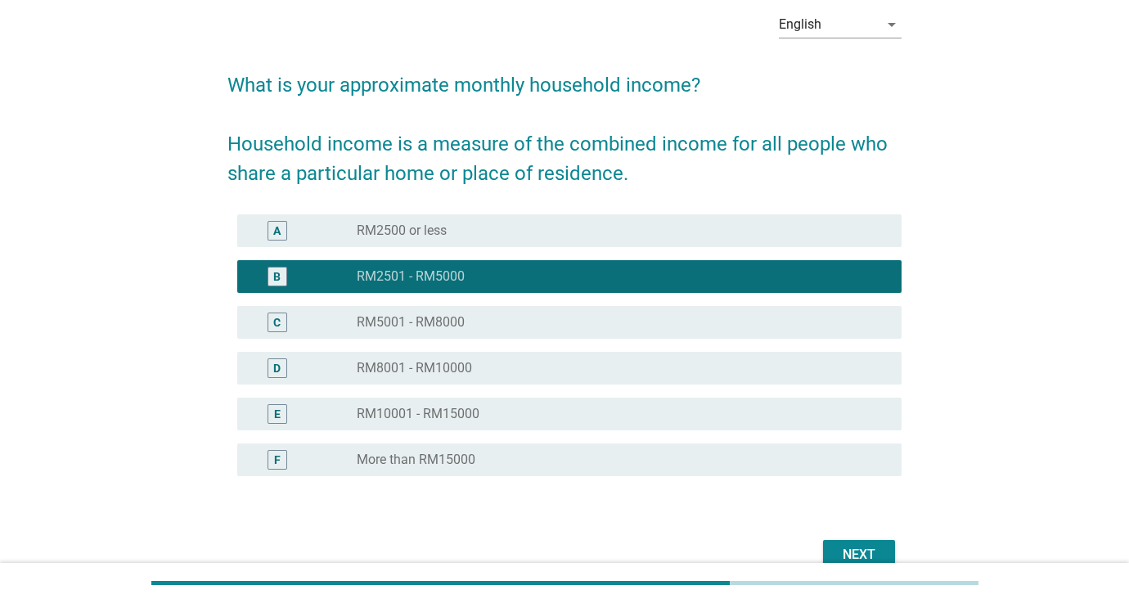
click at [851, 541] on button "Next" at bounding box center [859, 554] width 72 height 29
